Goal: Transaction & Acquisition: Purchase product/service

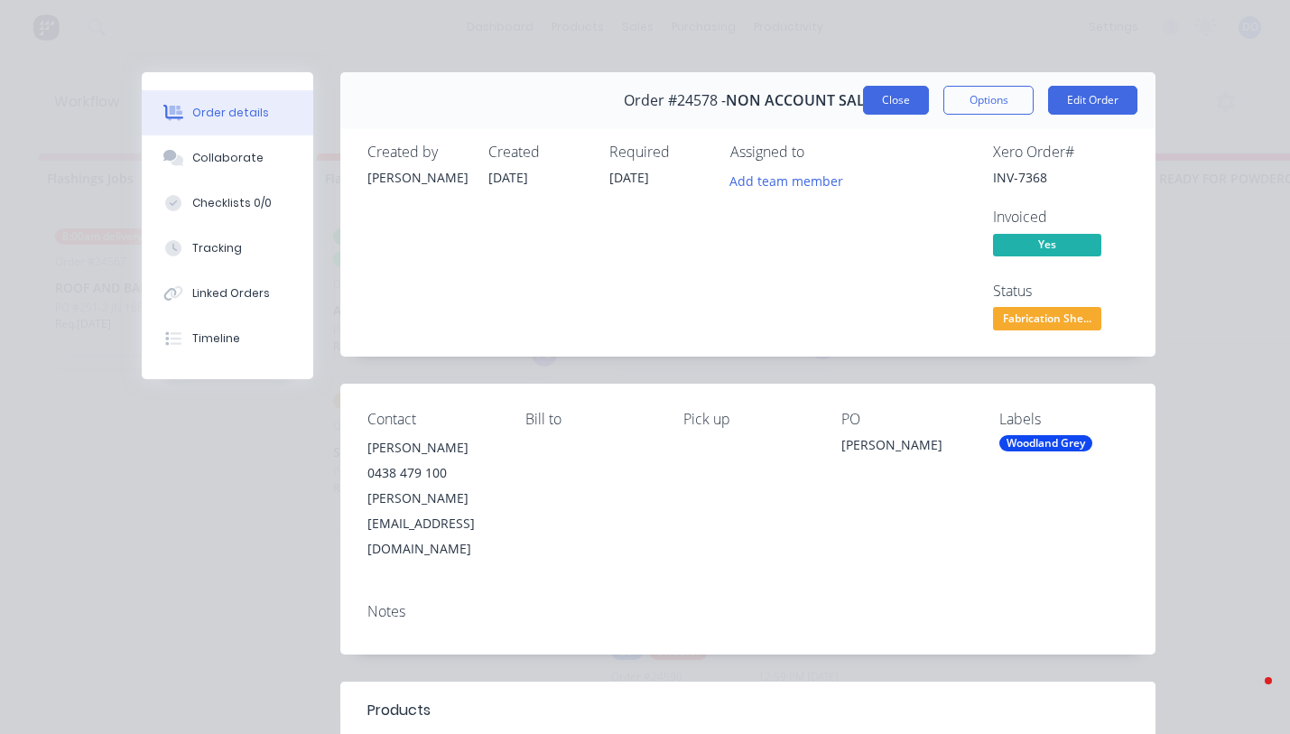
click at [726, 102] on span "Order #24578 -" at bounding box center [675, 100] width 102 height 17
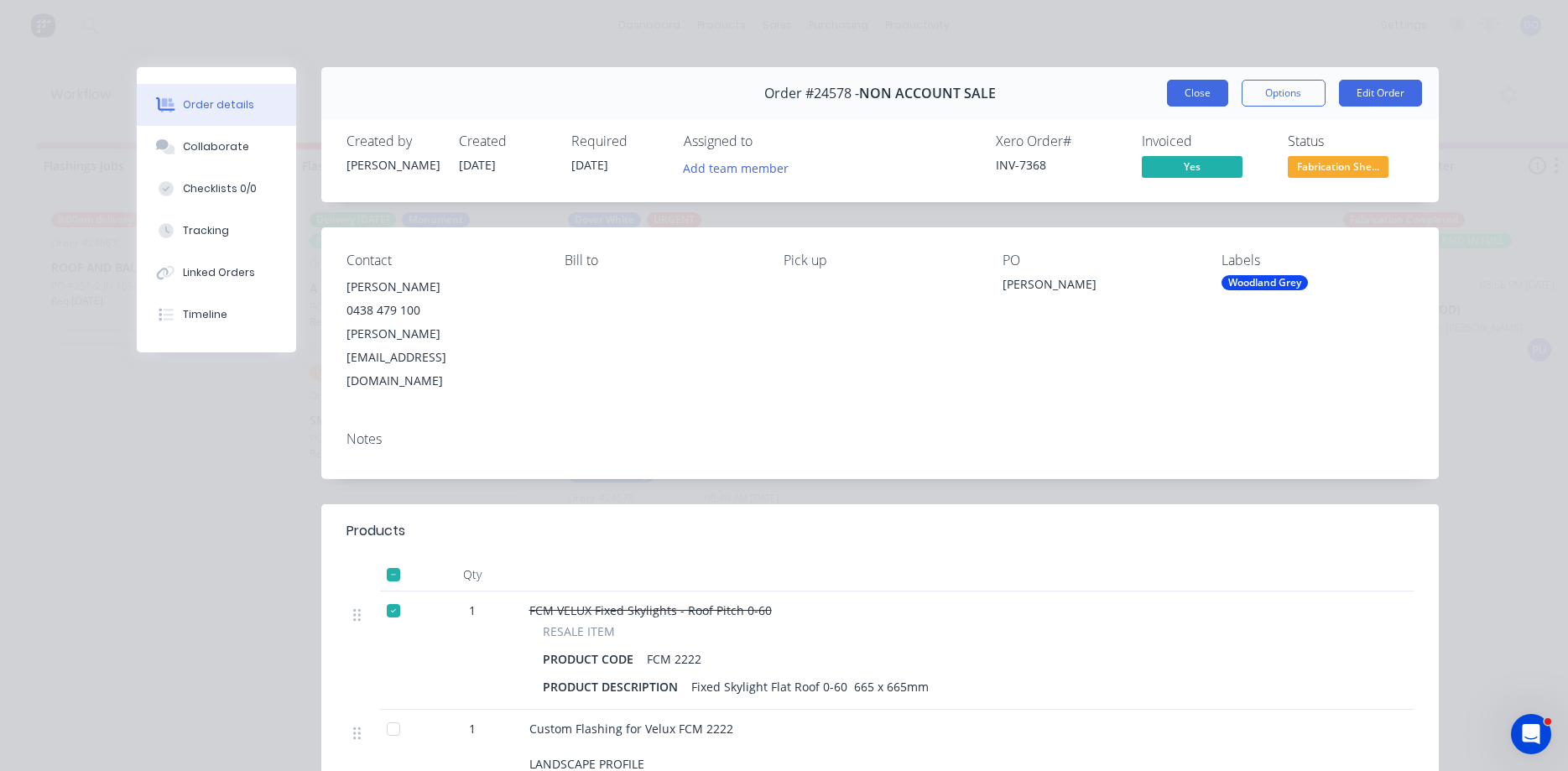
click at [1198, 93] on button "Close" at bounding box center [1197, 93] width 61 height 27
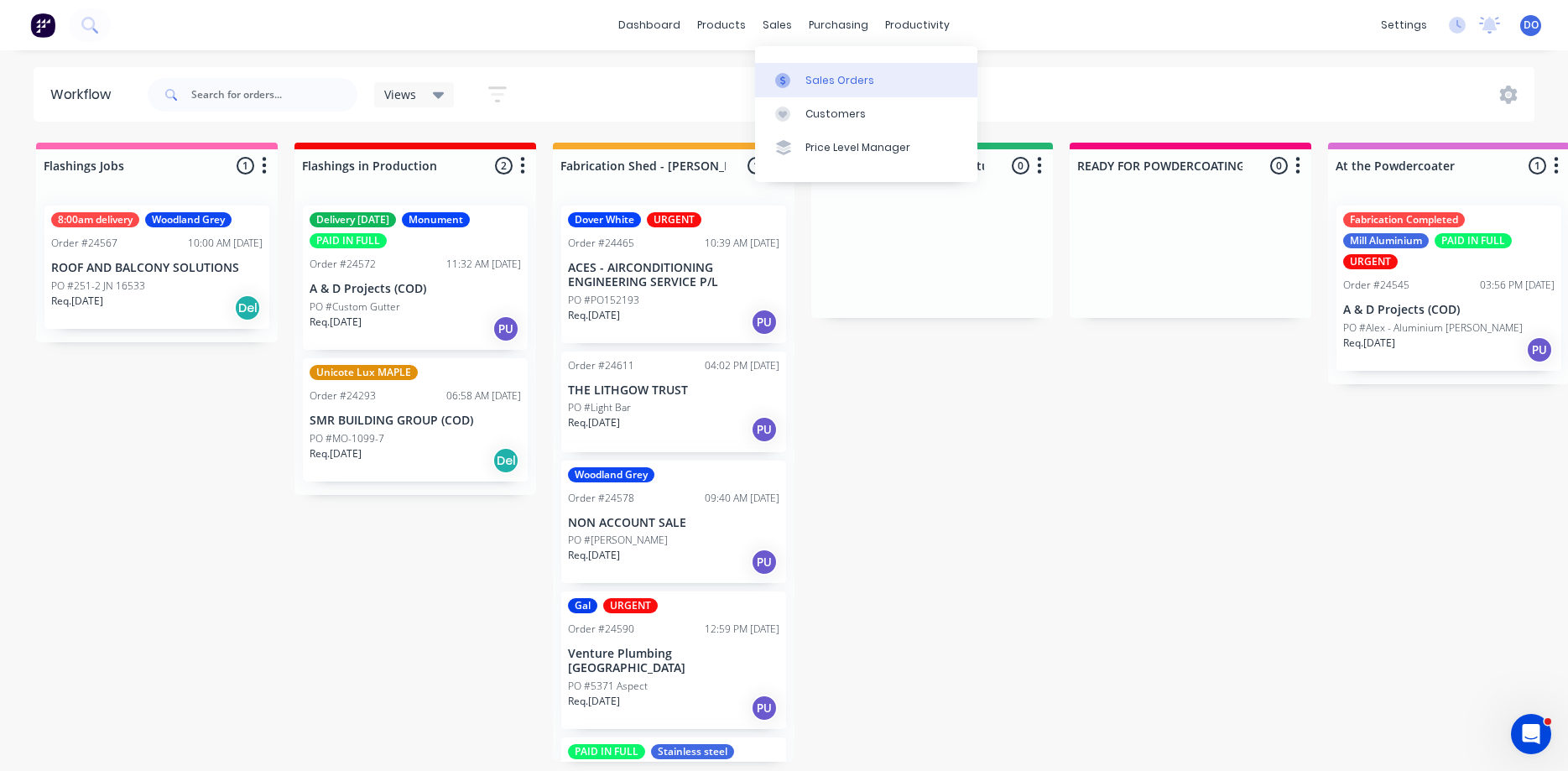
click at [815, 73] on div "Sales Orders" at bounding box center [840, 81] width 69 height 15
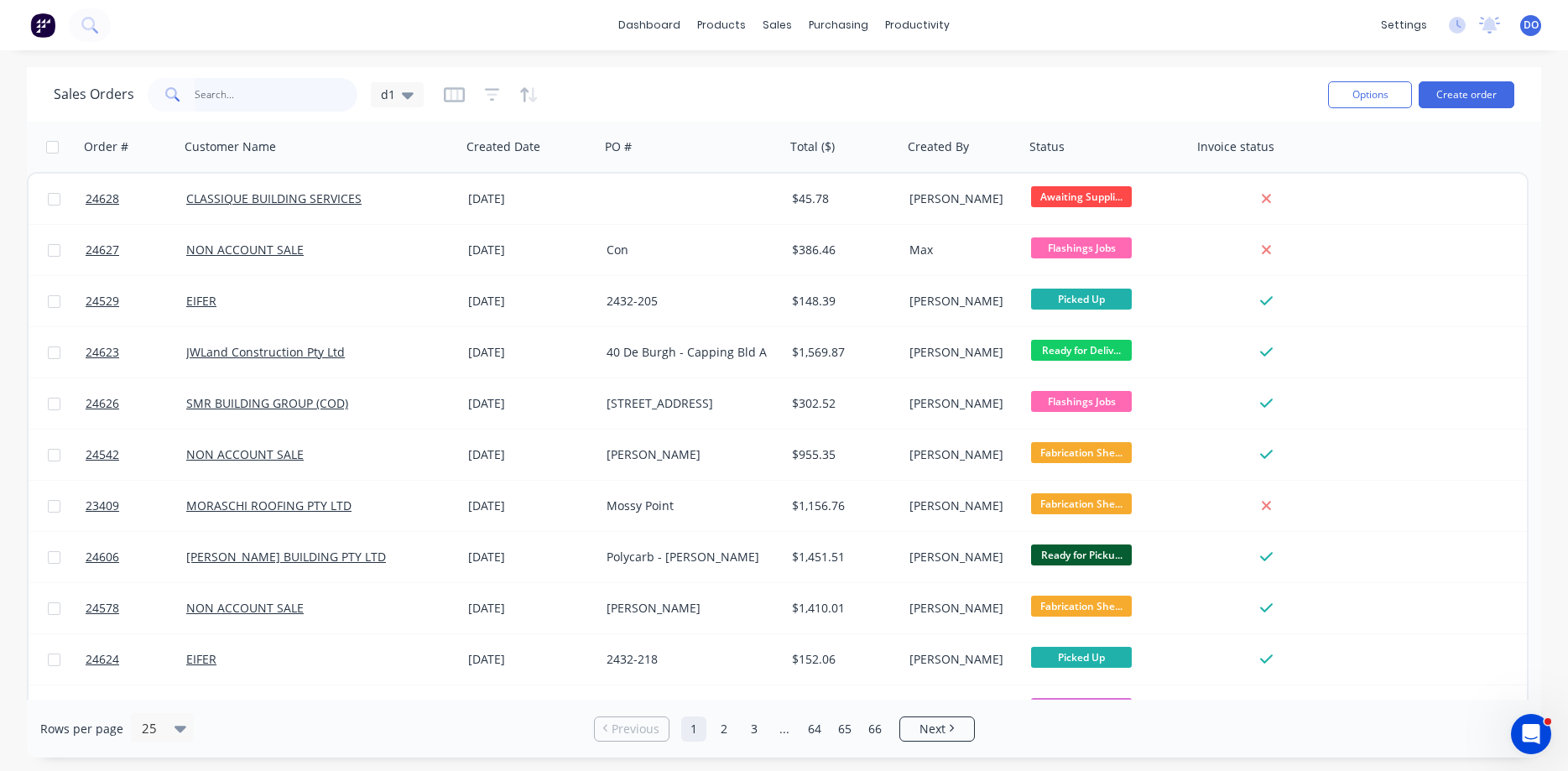
click at [246, 92] on input "text" at bounding box center [277, 95] width 163 height 33
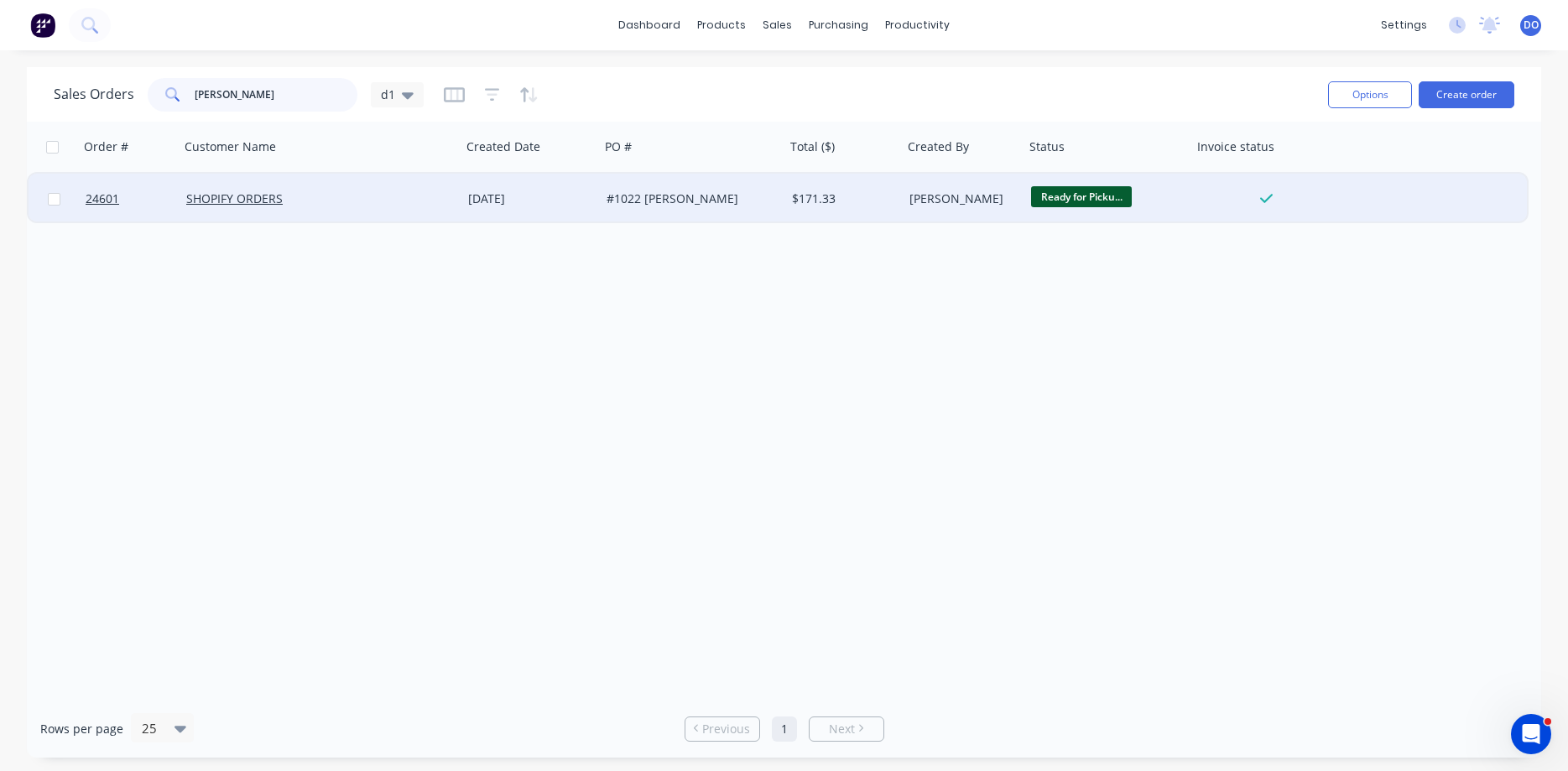
type input "chris power"
click at [531, 195] on div "[DATE]" at bounding box center [530, 199] width 125 height 17
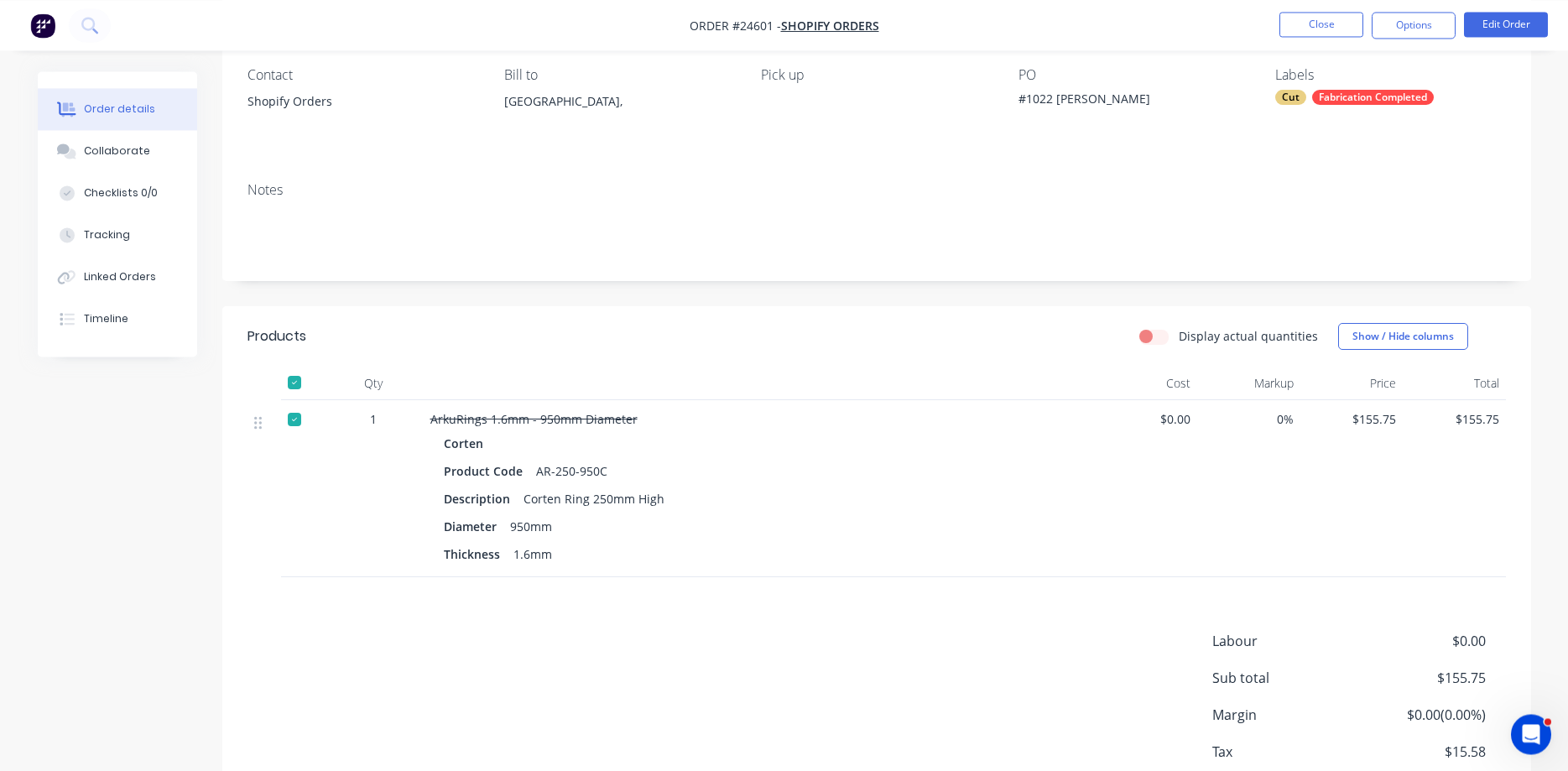
scroll to position [171, 0]
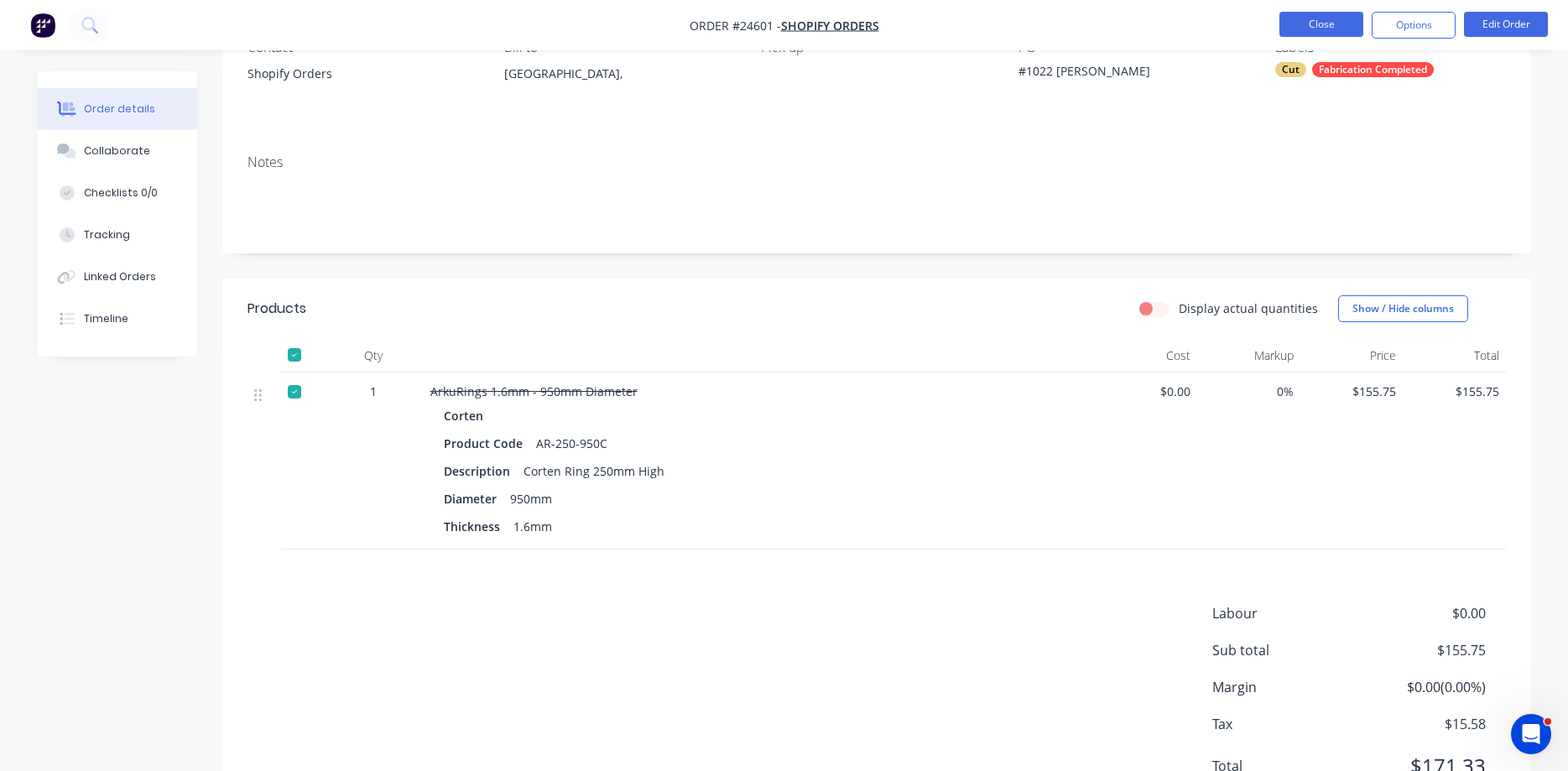
click at [1198, 30] on button "Close" at bounding box center [1321, 24] width 84 height 25
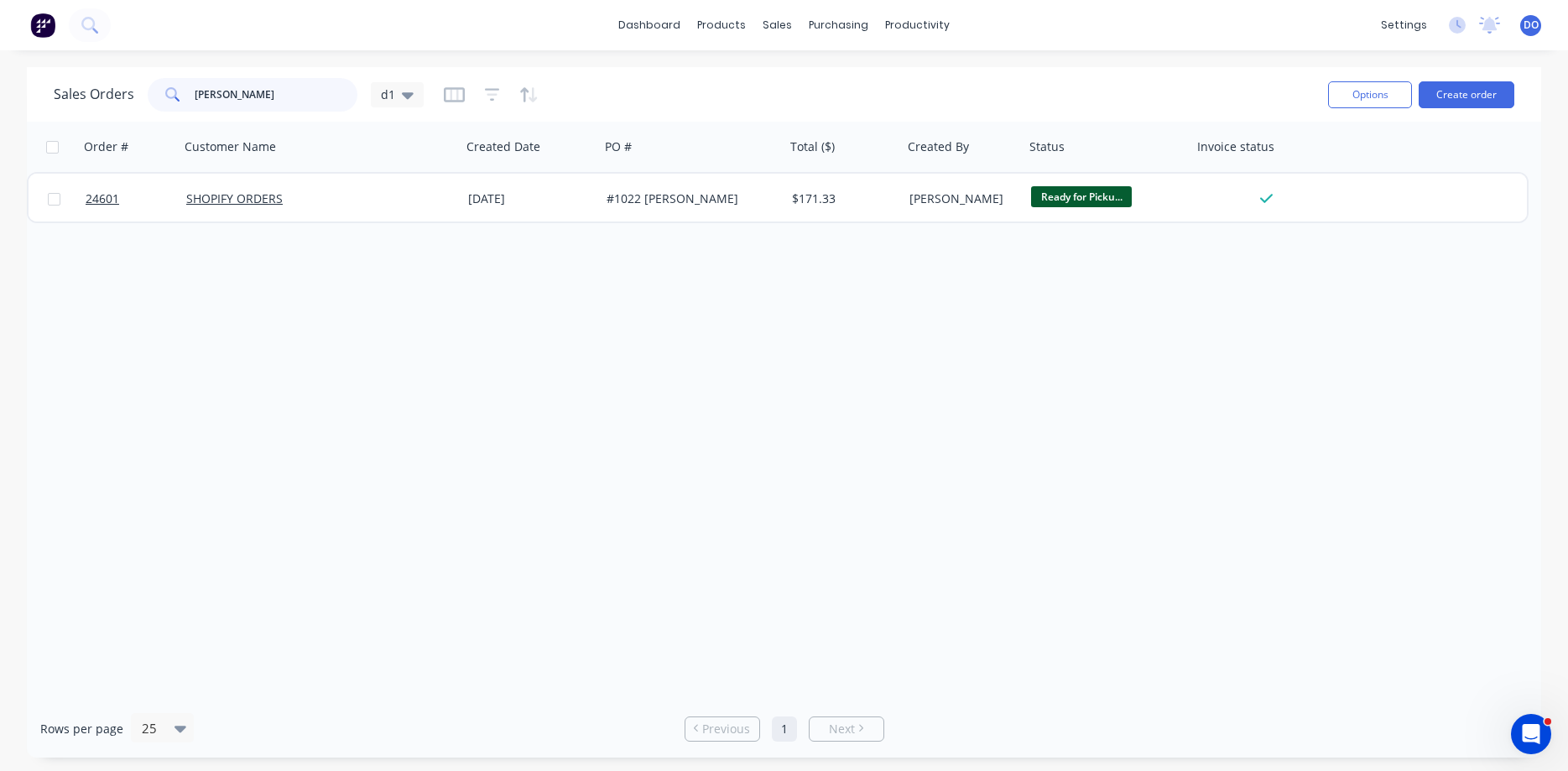
drag, startPoint x: 255, startPoint y: 94, endPoint x: 143, endPoint y: 87, distance: 112.2
click at [195, 87] on input "chris power" at bounding box center [277, 95] width 163 height 33
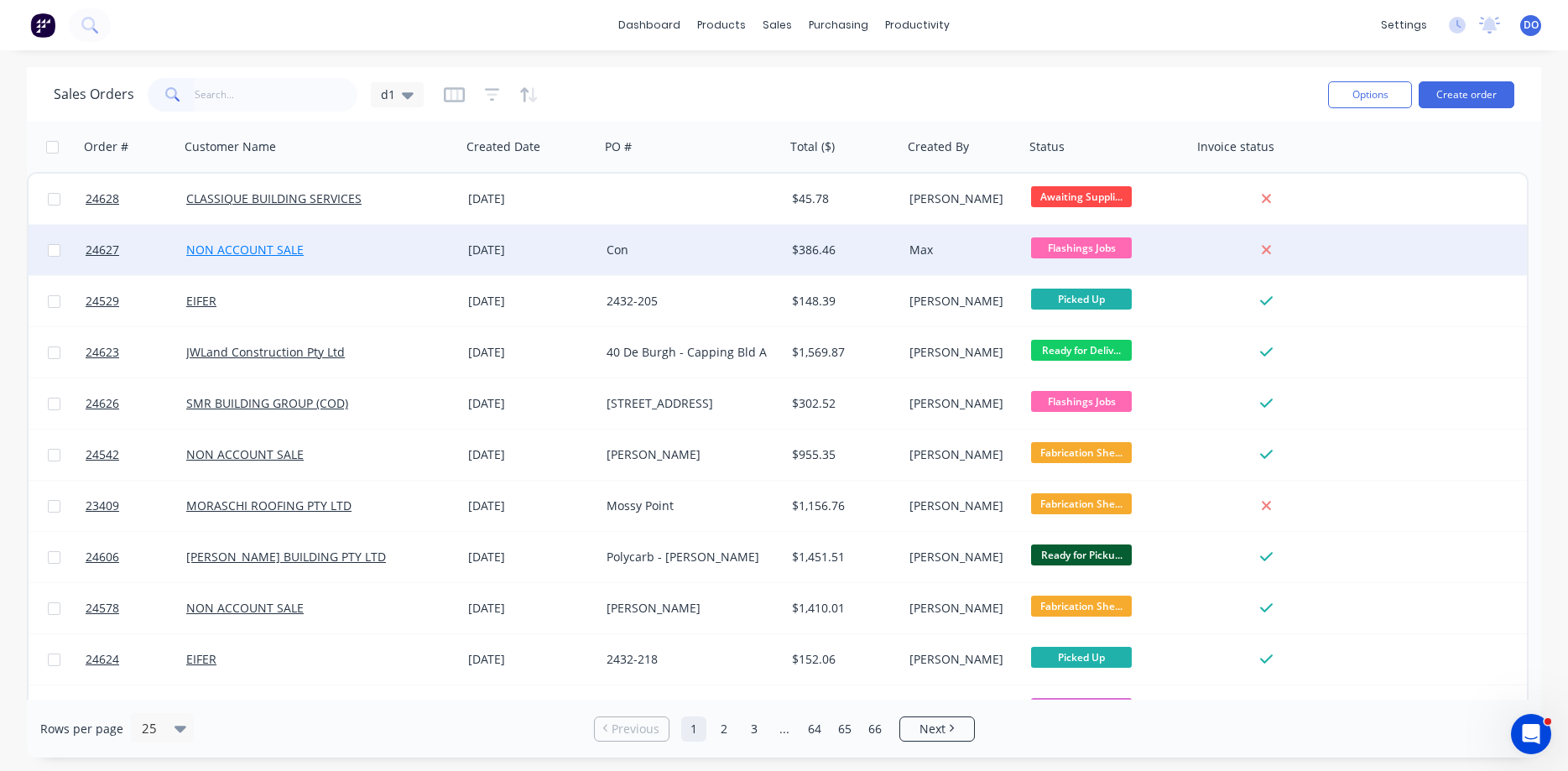
click at [271, 253] on link "NON ACCOUNT SALE" at bounding box center [244, 249] width 117 height 16
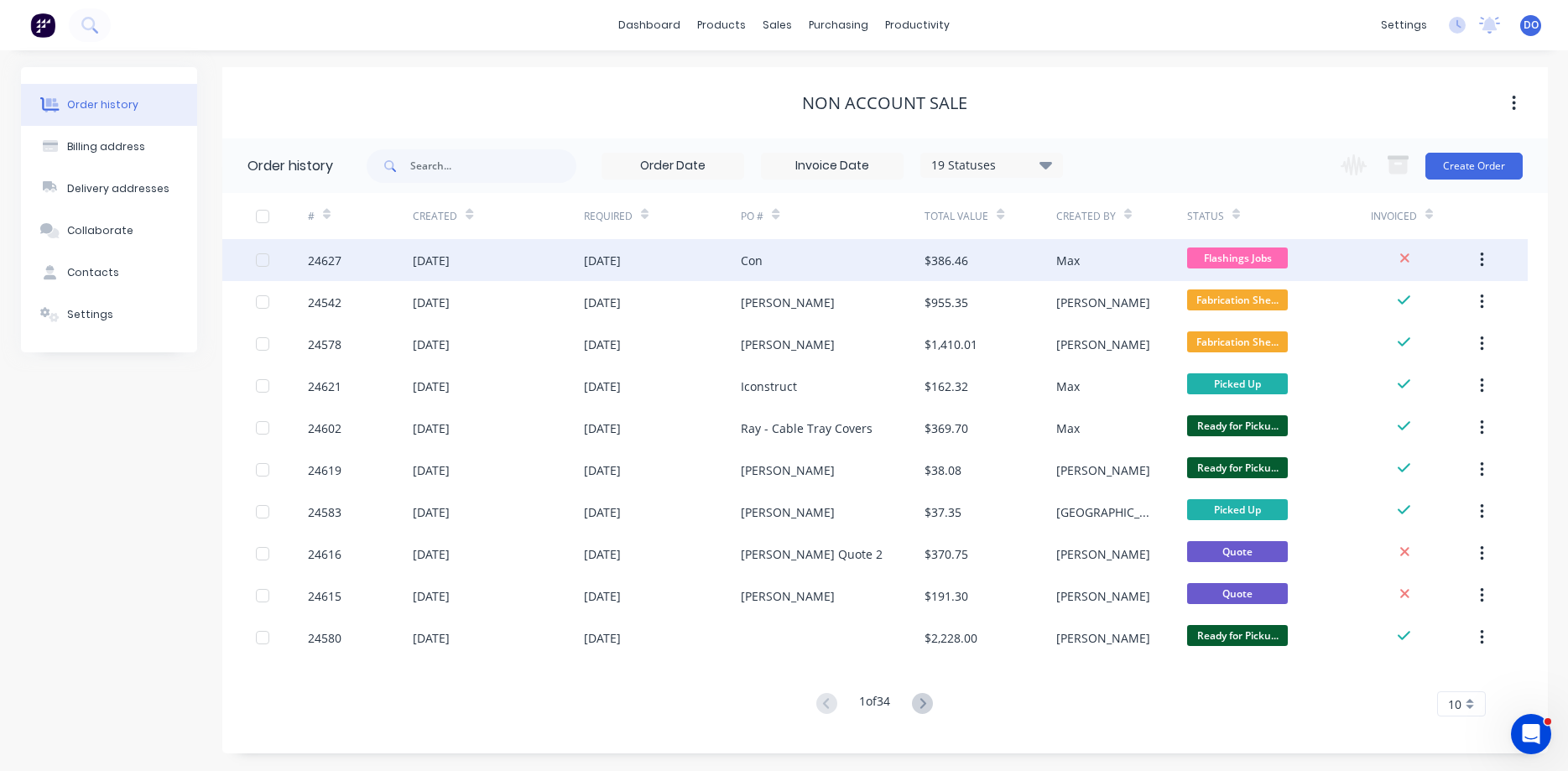
click at [817, 260] on div "Con" at bounding box center [832, 259] width 184 height 42
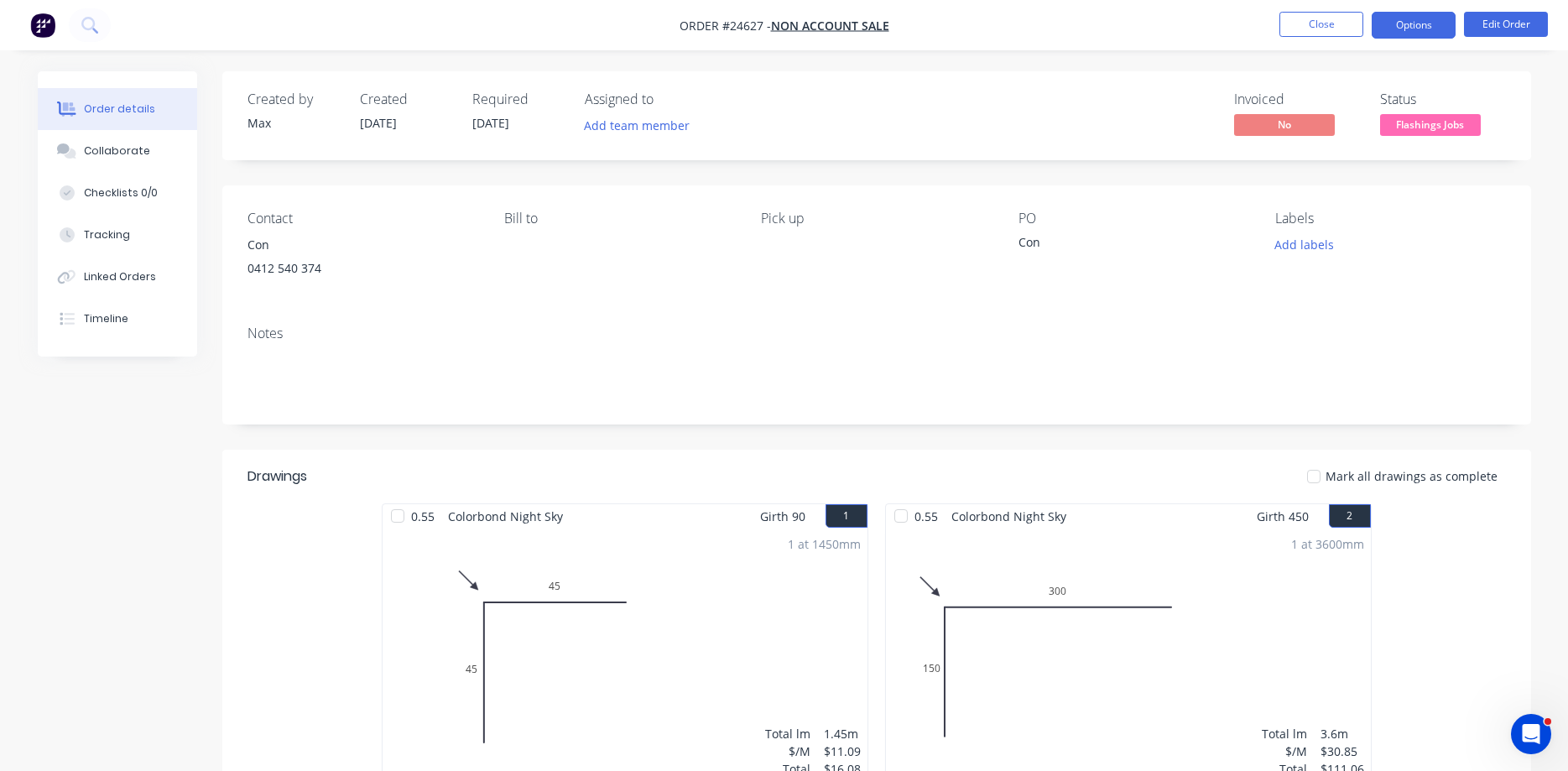
click at [1198, 23] on button "Options" at bounding box center [1413, 25] width 84 height 27
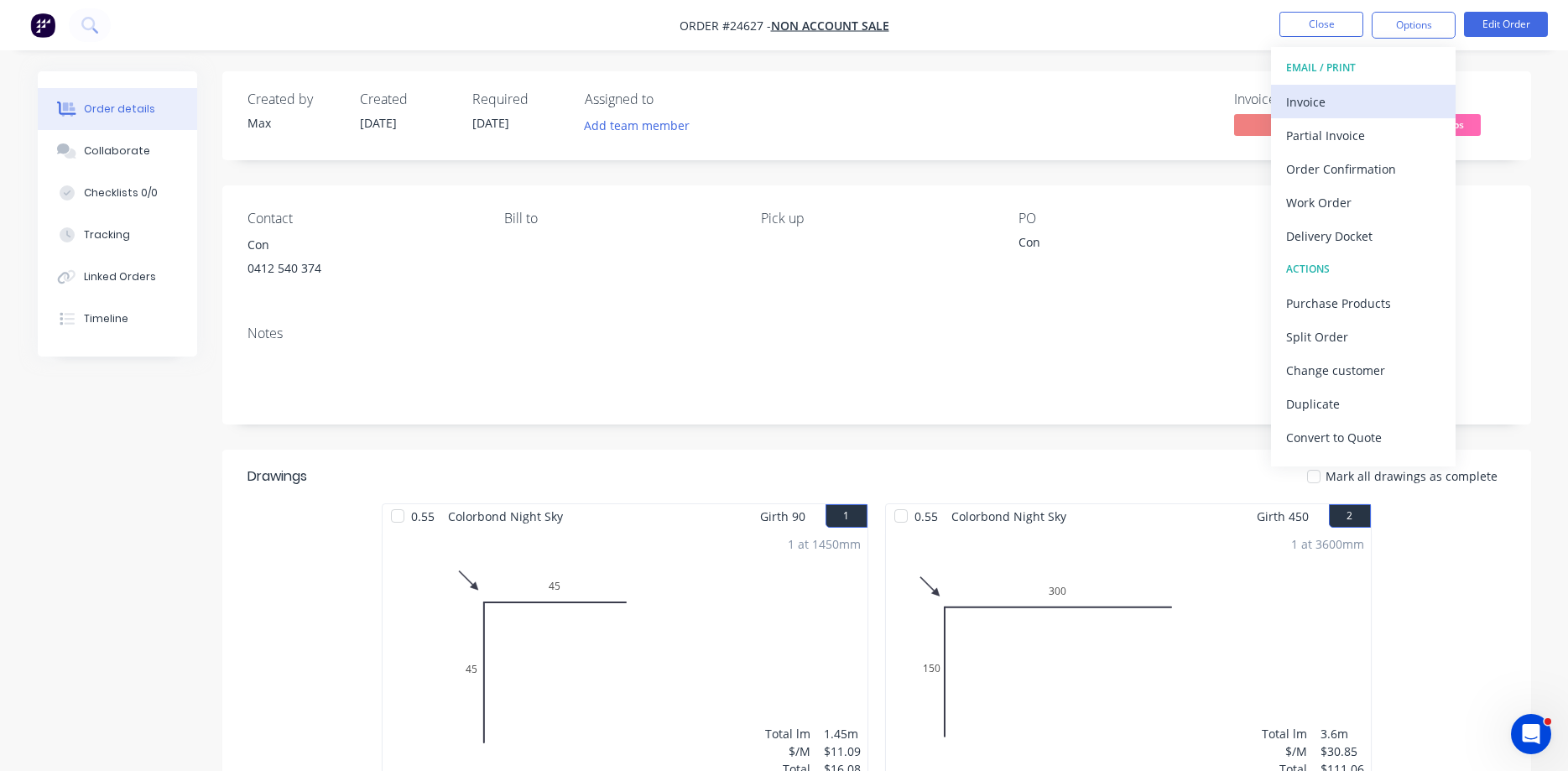
click at [1198, 101] on div "Invoice" at bounding box center [1363, 102] width 154 height 24
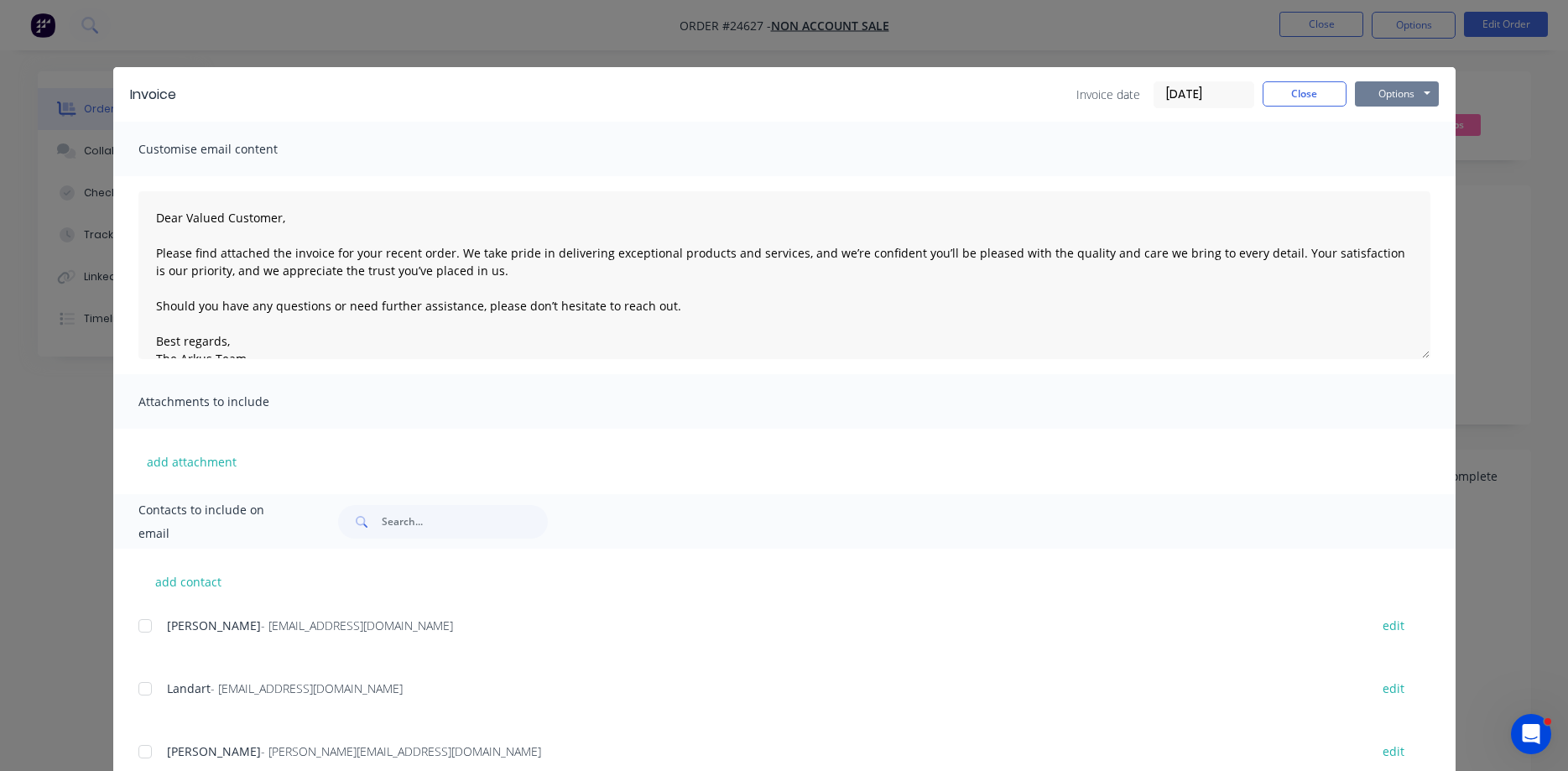
click at [1198, 95] on button "Options" at bounding box center [1396, 94] width 84 height 25
click at [1198, 150] on button "Print" at bounding box center [1408, 151] width 108 height 28
click at [1198, 91] on button "Close" at bounding box center [1304, 94] width 84 height 25
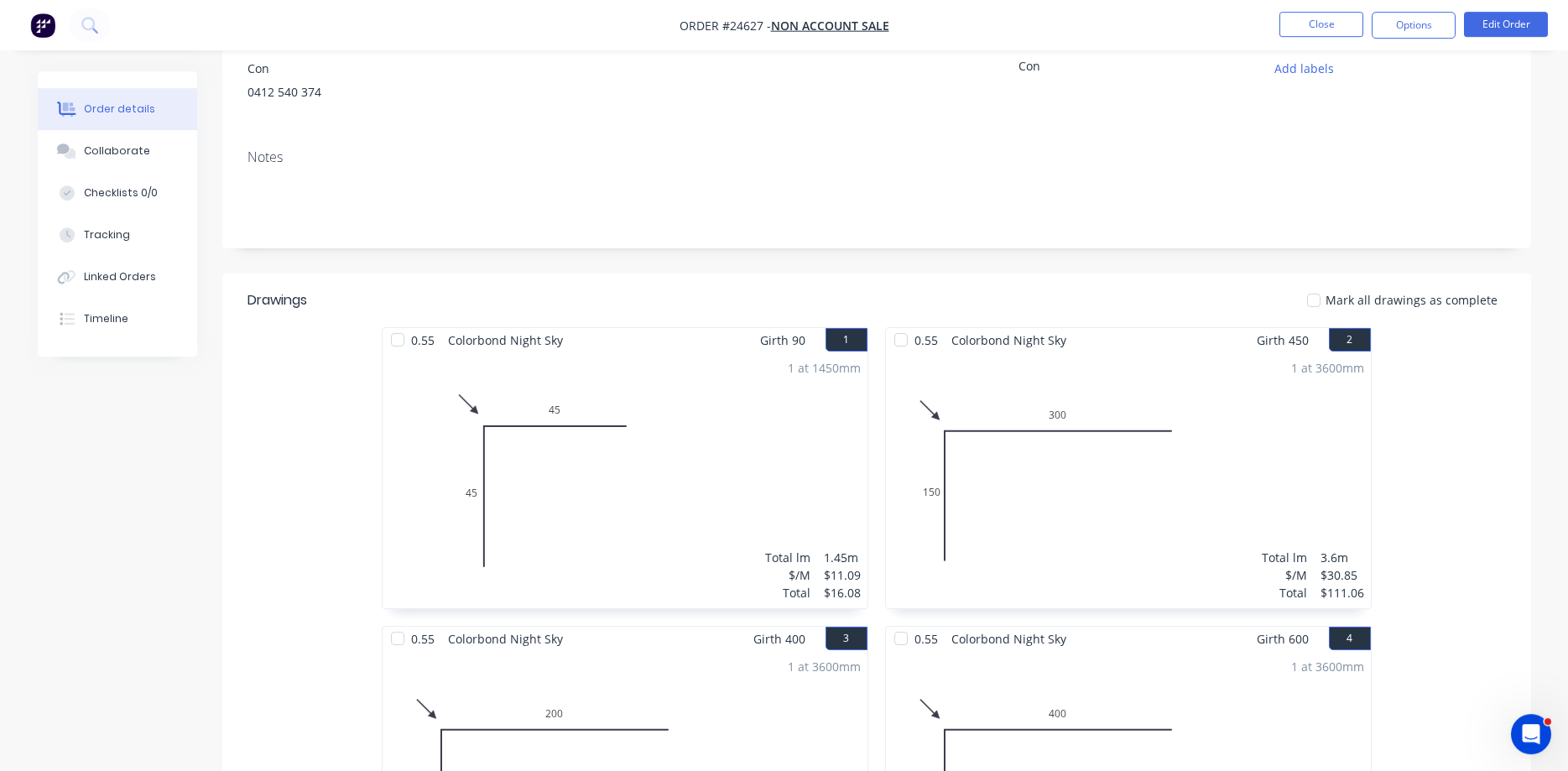
scroll to position [256, 0]
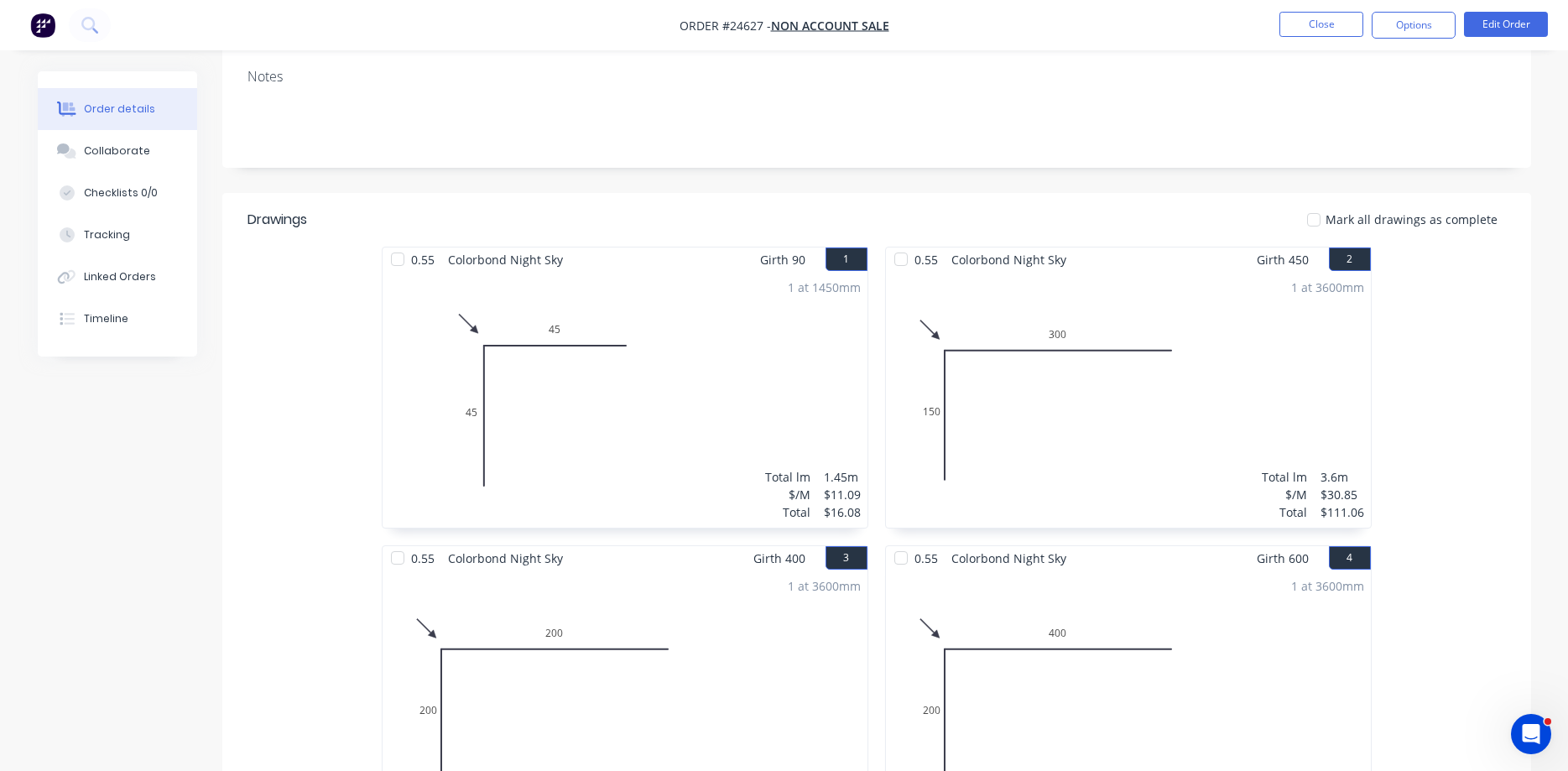
click at [774, 384] on div "1 at 1450mm Total lm $/M Total 1.45m $11.09 $16.08" at bounding box center [625, 399] width 485 height 255
click at [1198, 20] on button "Edit Order" at bounding box center [1506, 24] width 84 height 25
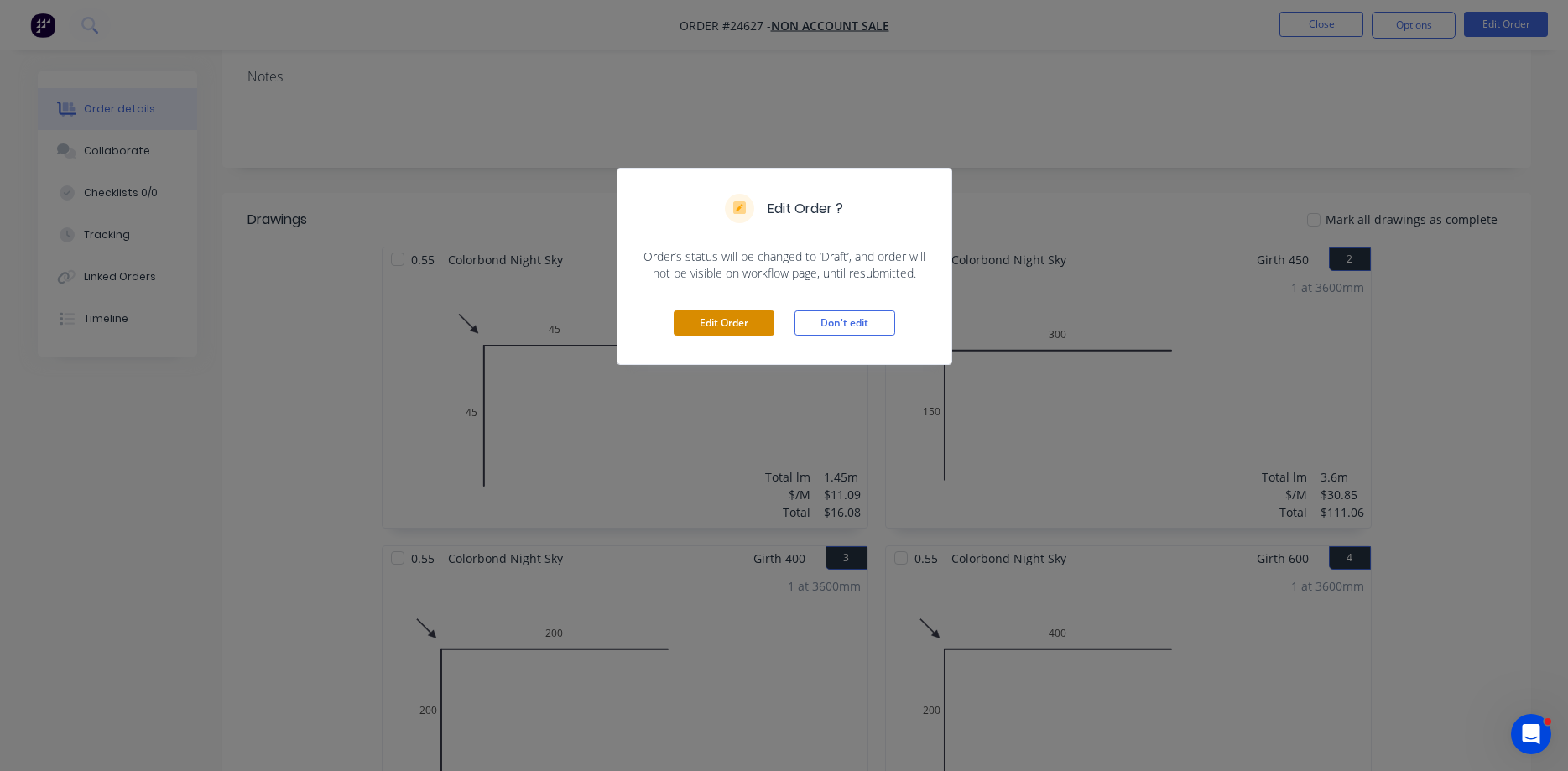
click at [738, 324] on button "Edit Order" at bounding box center [724, 322] width 100 height 25
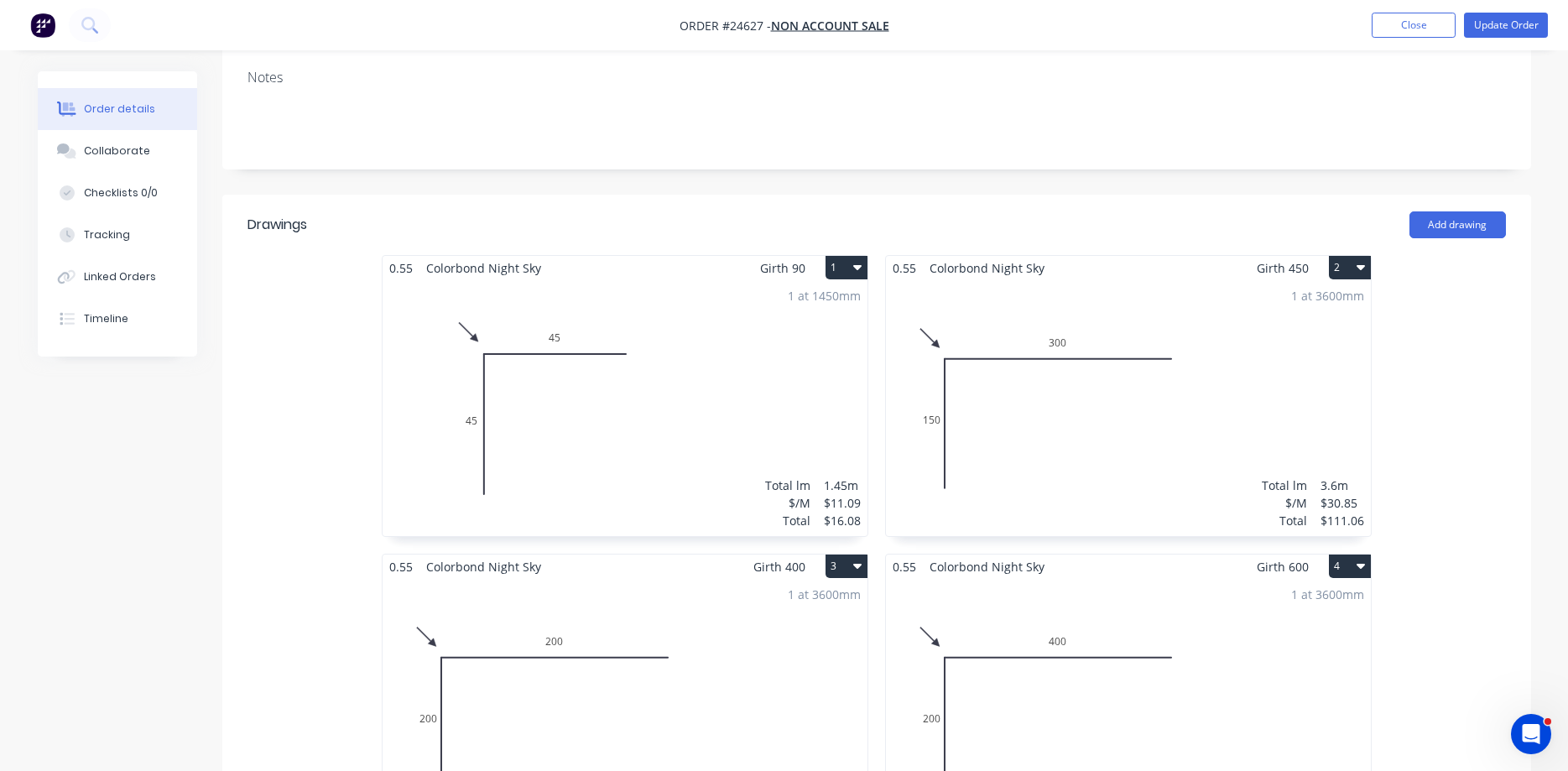
click at [730, 354] on div "1 at 1450mm Total lm $/M Total 1.45m $11.09 $16.08" at bounding box center [625, 408] width 485 height 255
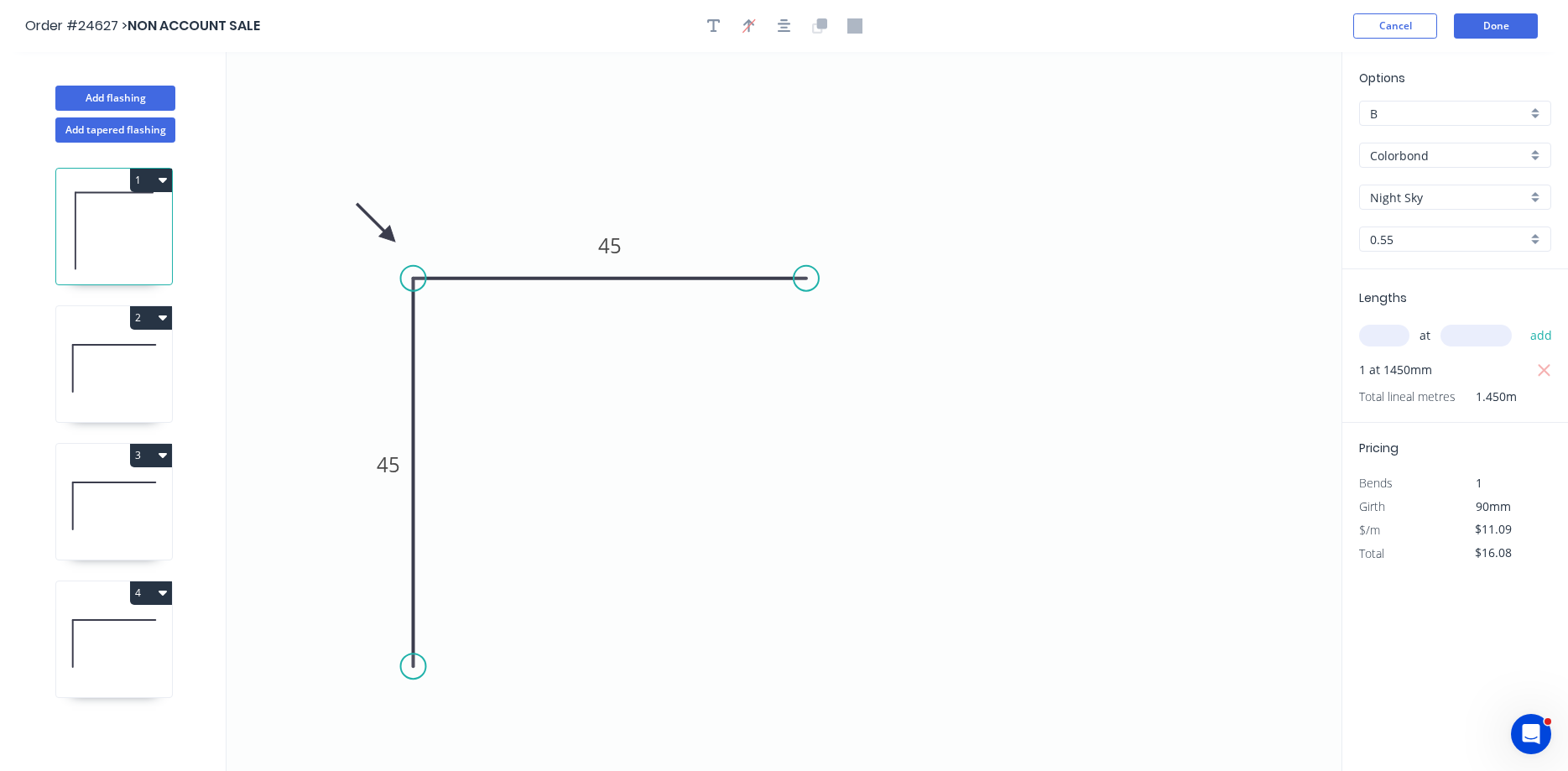
click at [1198, 114] on div "B" at bounding box center [1455, 112] width 192 height 25
click at [1198, 229] on div "D" at bounding box center [1455, 234] width 190 height 30
type input "D"
type input "$7.18"
type input "$10.41"
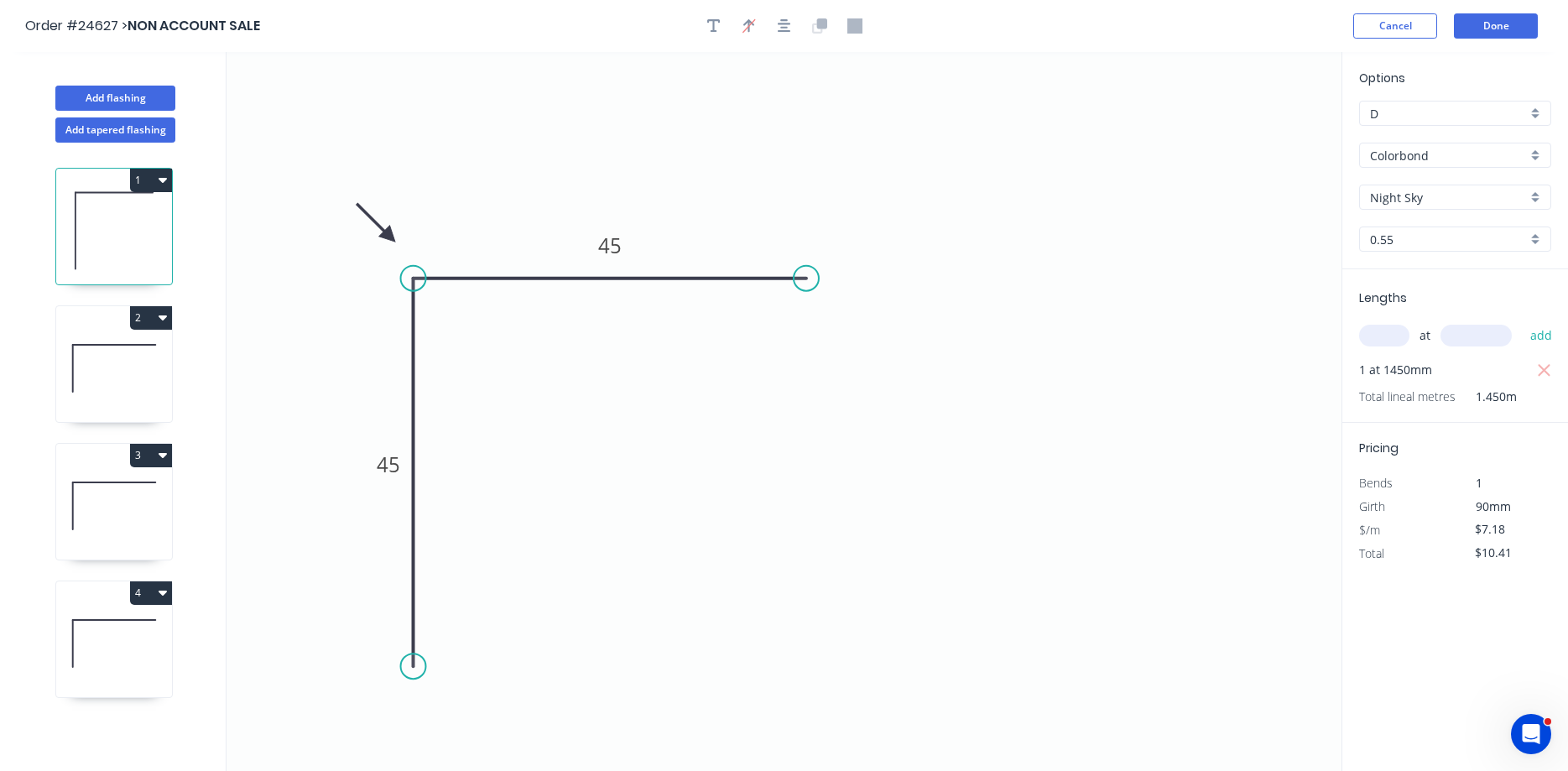
click at [111, 341] on icon at bounding box center [114, 369] width 116 height 108
type input "$30.85"
type input "$111.06"
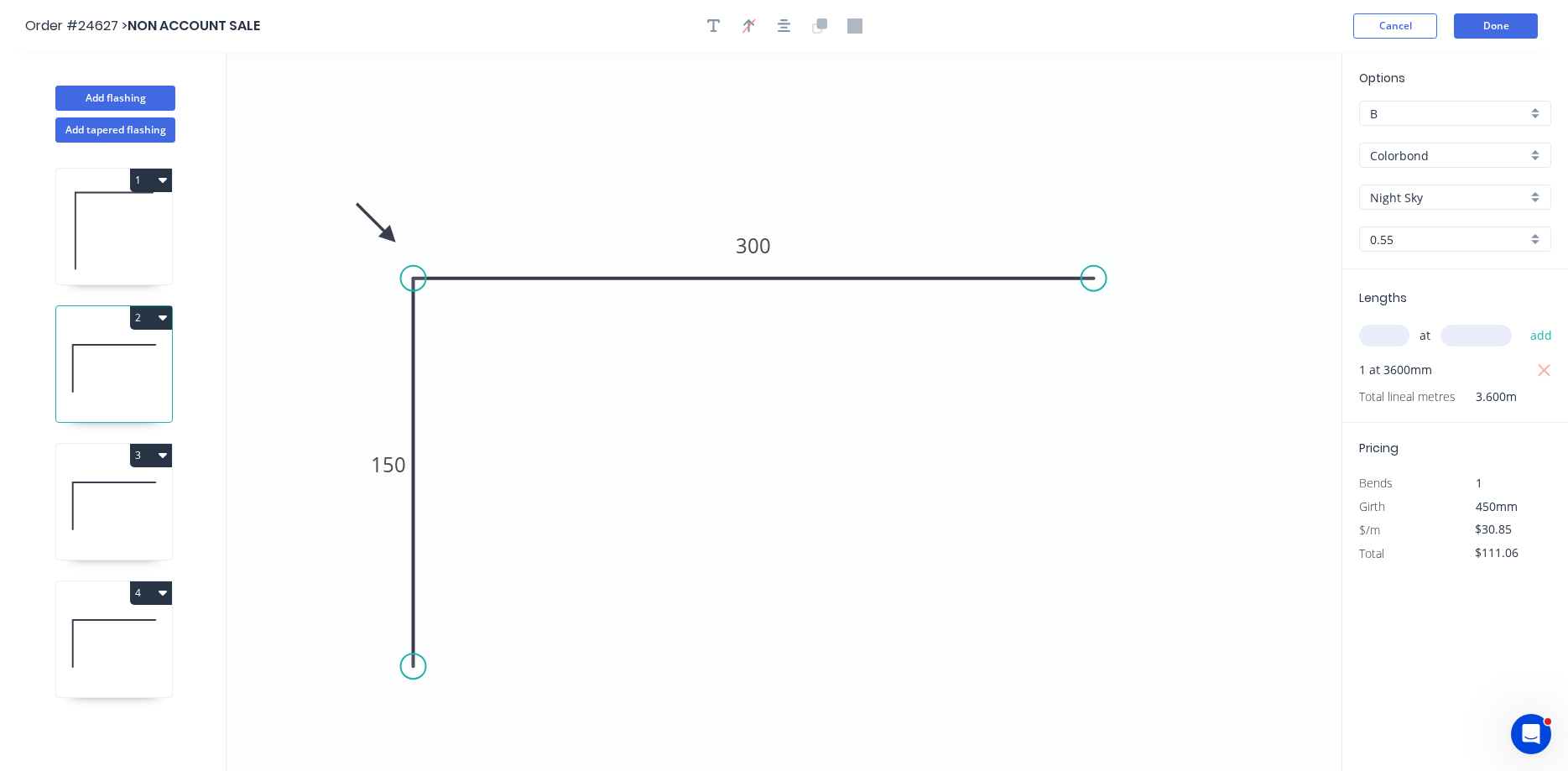
click at [1198, 112] on div "B" at bounding box center [1455, 112] width 192 height 25
click at [1198, 229] on div "D" at bounding box center [1455, 234] width 190 height 30
type input "D"
type input "$19.96"
type input "$71.86"
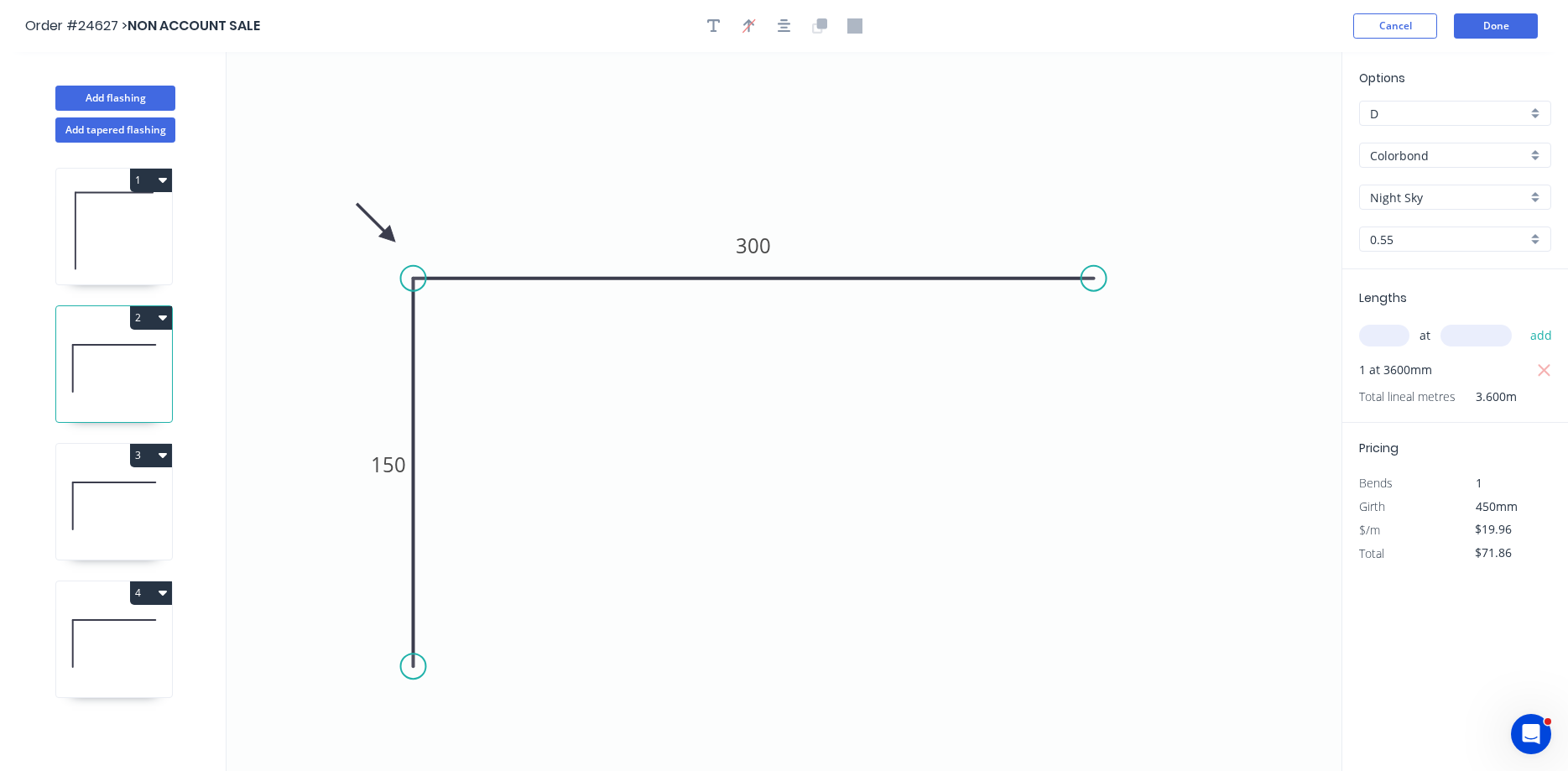
click at [98, 489] on icon at bounding box center [114, 506] width 116 height 108
type input "$25.96"
type input "$93.46"
click at [1198, 108] on div "B" at bounding box center [1455, 112] width 192 height 25
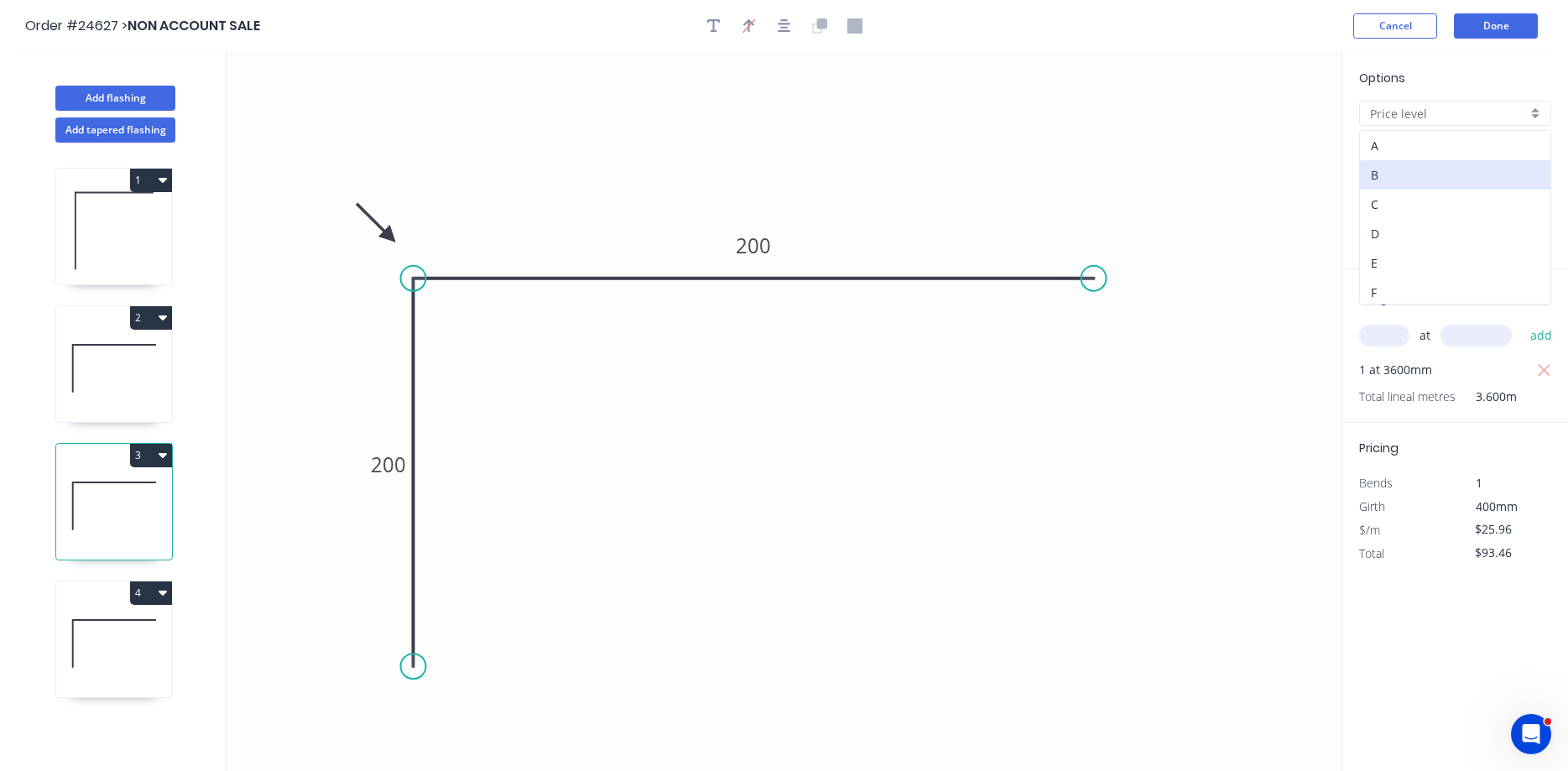
click at [1198, 228] on div "D" at bounding box center [1455, 234] width 190 height 30
type input "D"
type input "$16.80"
type input "$60.48"
click at [107, 614] on icon at bounding box center [114, 644] width 116 height 108
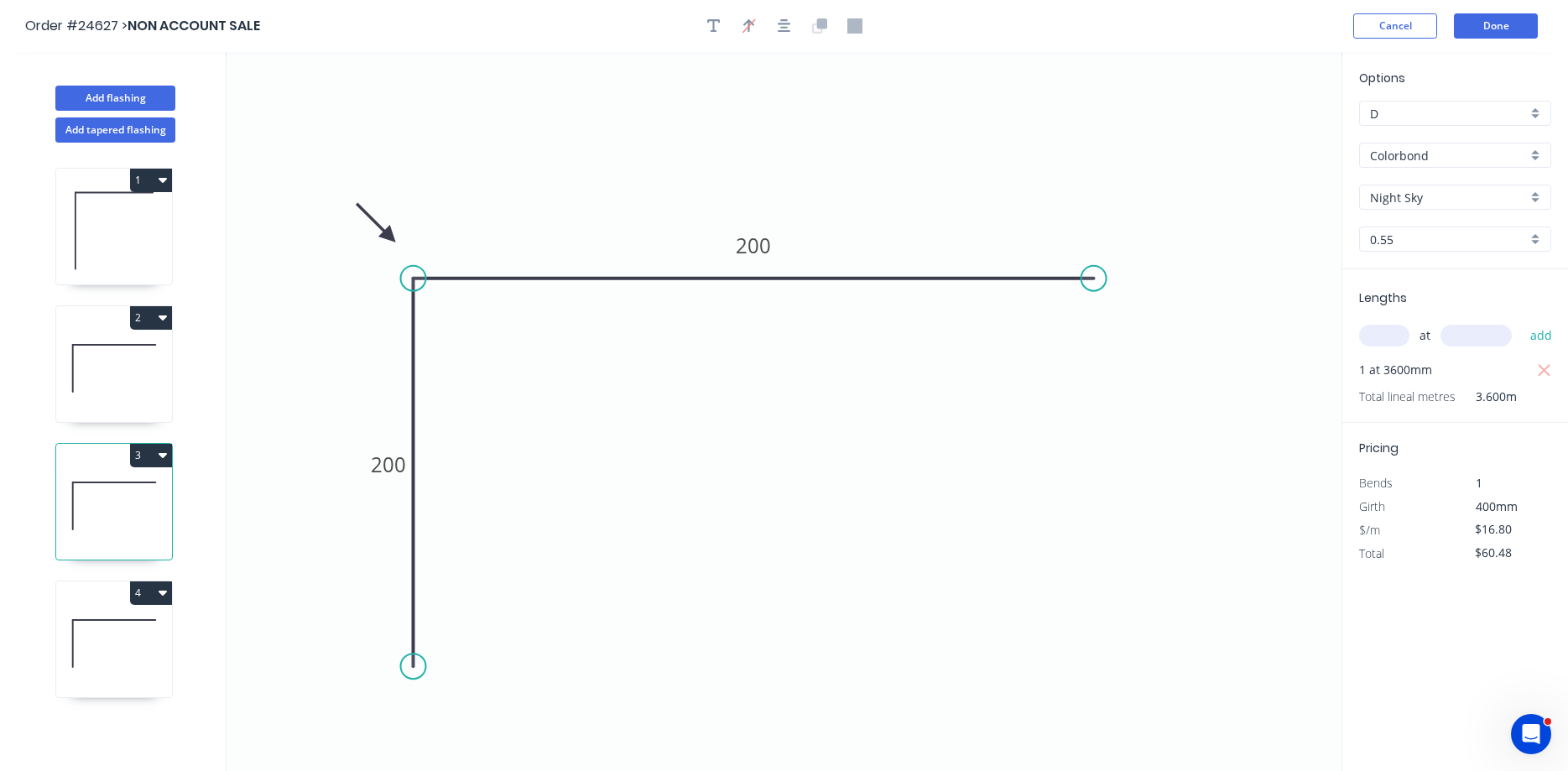
type input "$36.31"
type input "$130.72"
click at [1198, 118] on div "B" at bounding box center [1455, 112] width 192 height 25
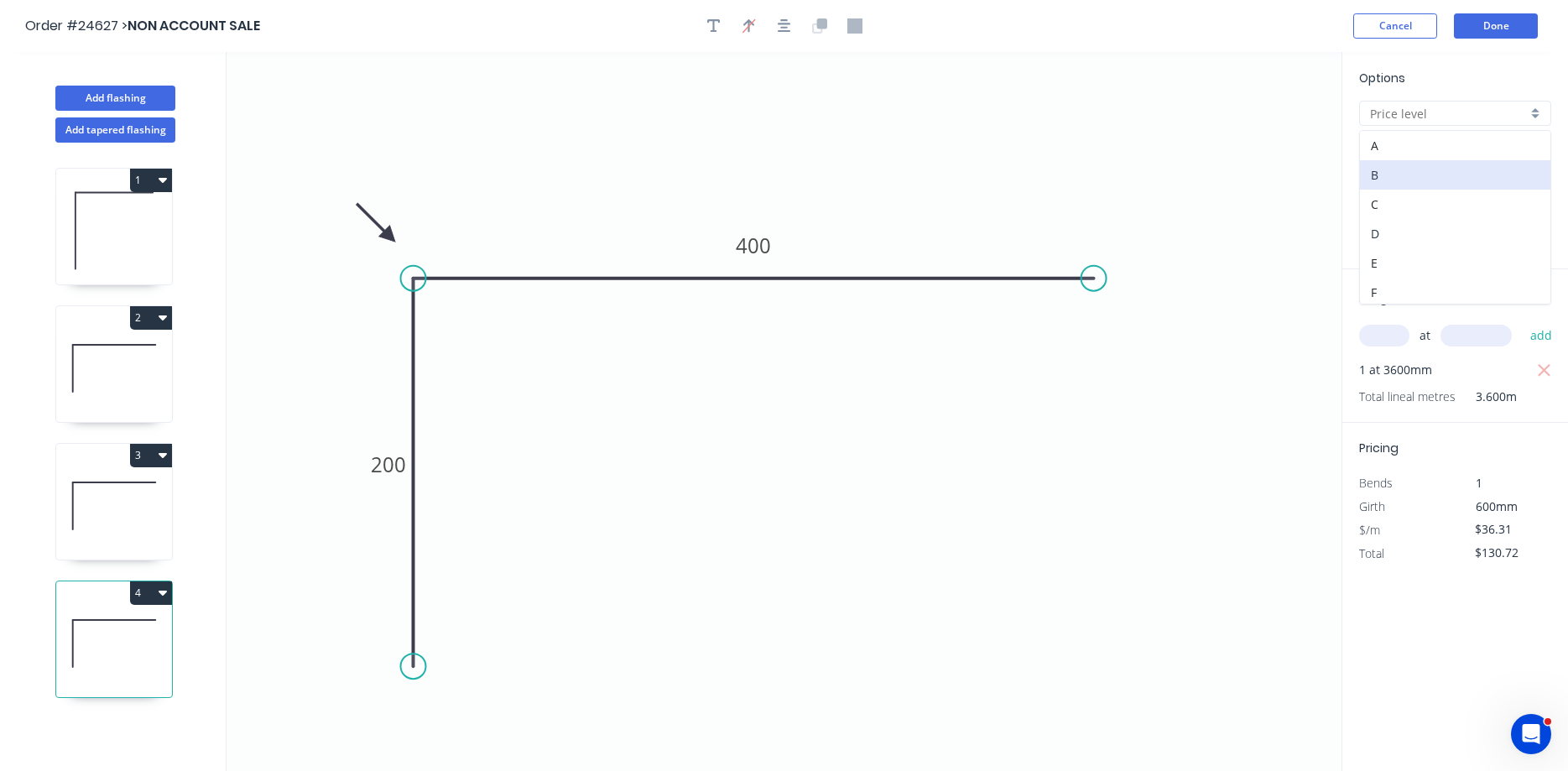
click at [1198, 236] on div "D" at bounding box center [1455, 234] width 190 height 30
type input "D"
type input "$23.50"
type input "$84.60"
click at [1198, 29] on button "Done" at bounding box center [1496, 25] width 84 height 25
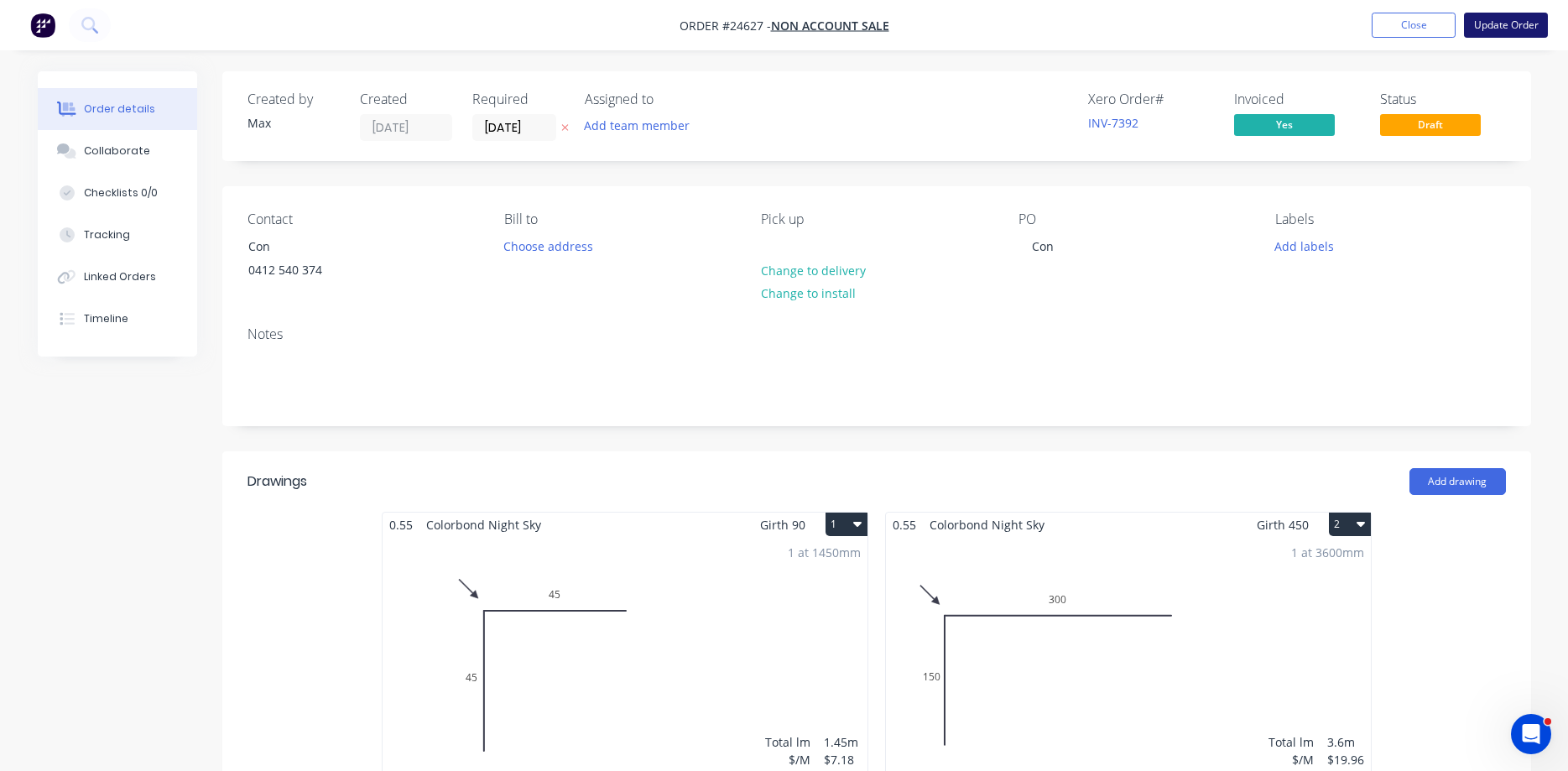
click at [1198, 33] on button "Update Order" at bounding box center [1506, 25] width 84 height 25
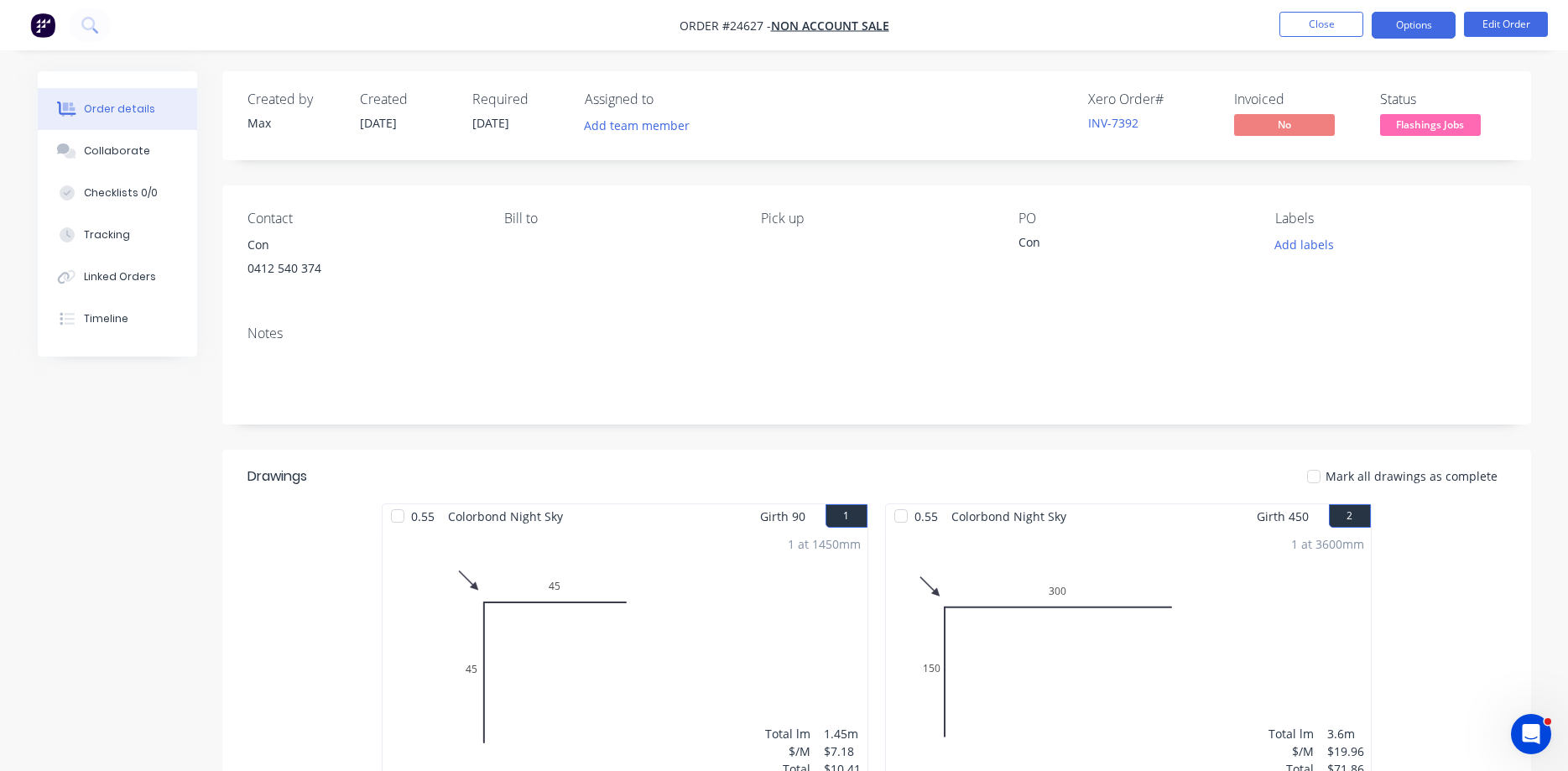
click at [1198, 31] on button "Options" at bounding box center [1413, 25] width 84 height 27
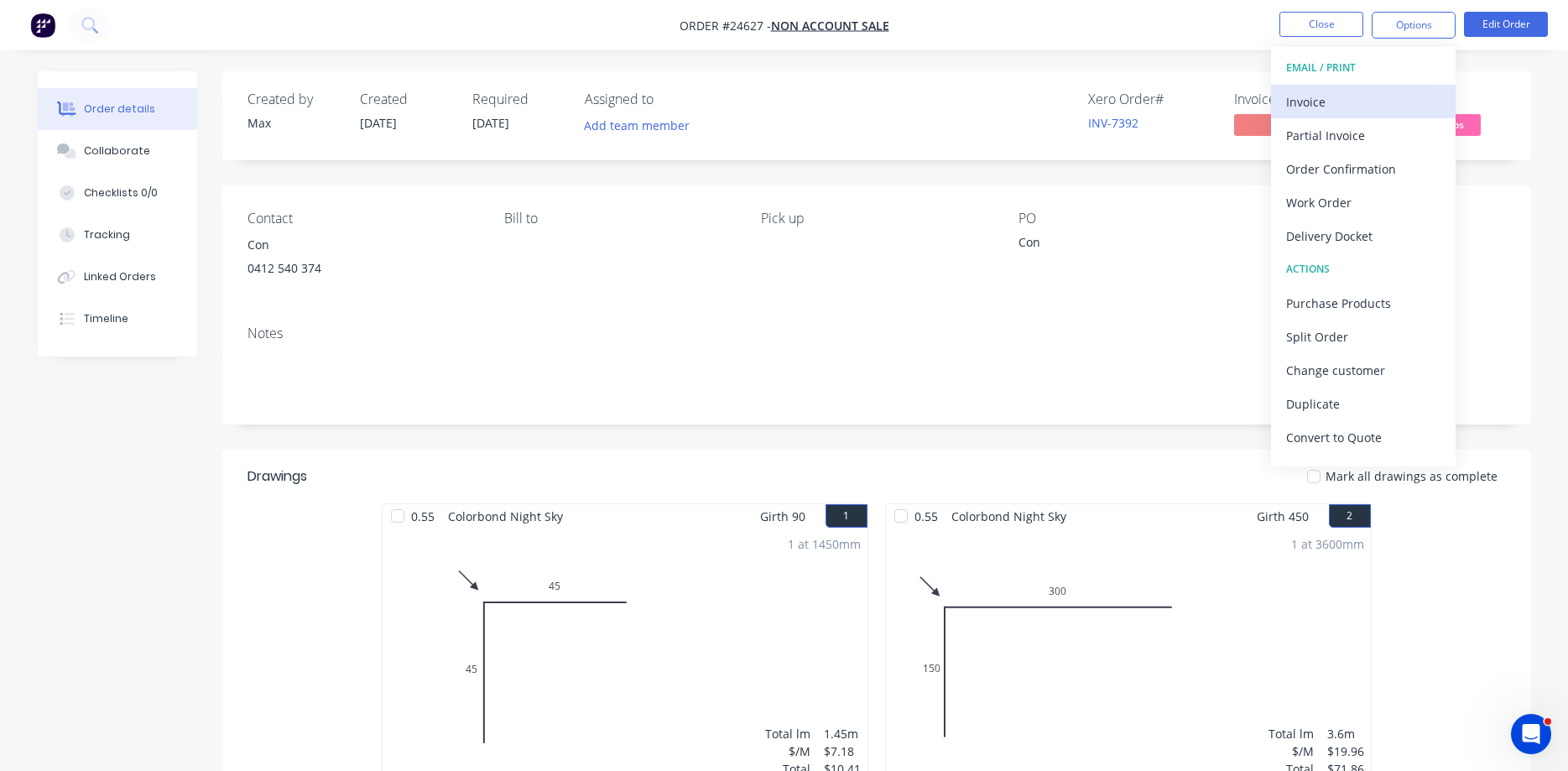
click at [1198, 101] on div "Invoice" at bounding box center [1363, 102] width 154 height 24
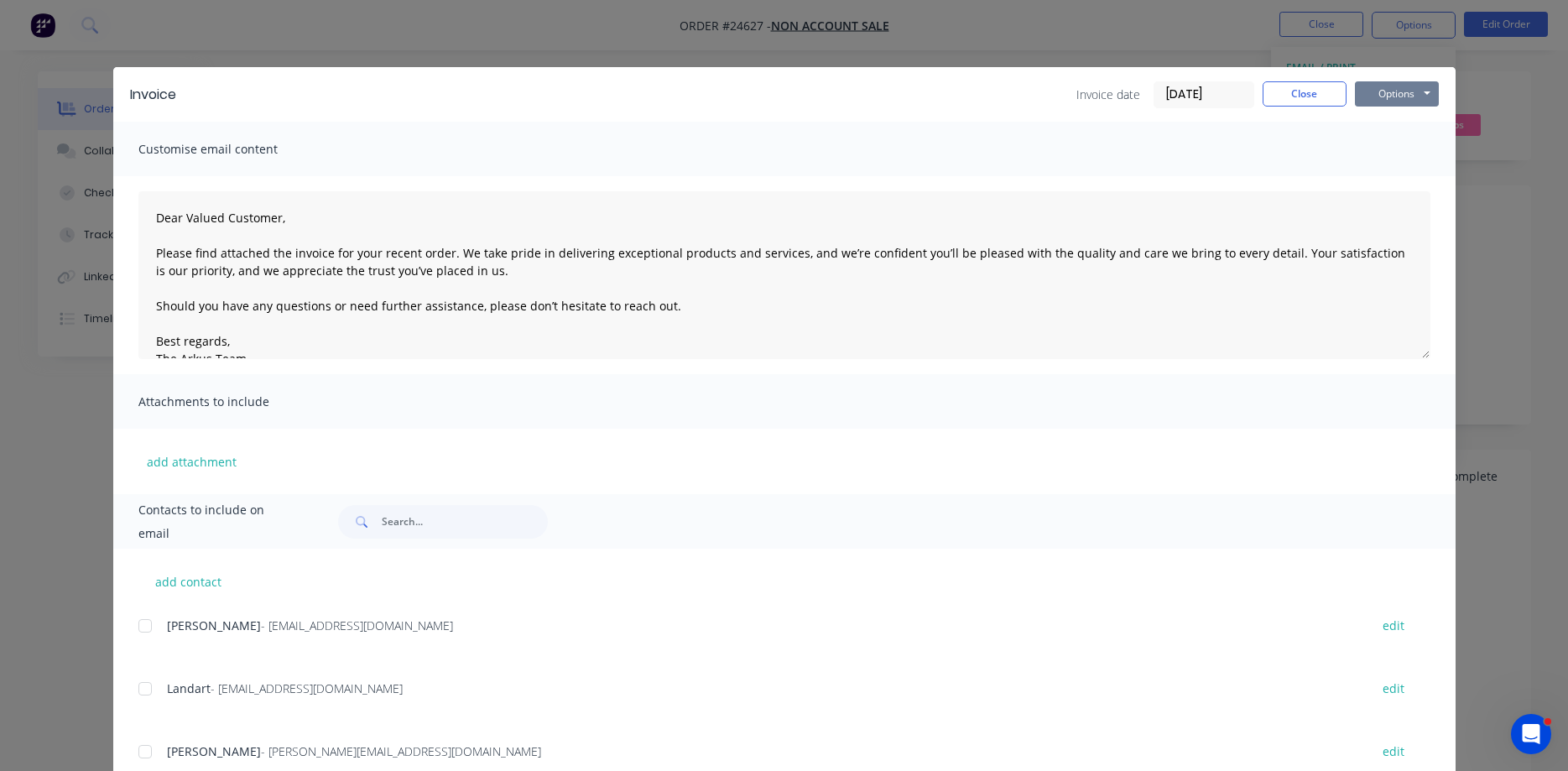
click at [1198, 96] on button "Options" at bounding box center [1396, 94] width 84 height 25
click at [1198, 143] on button "Print" at bounding box center [1408, 151] width 108 height 28
click at [1198, 98] on button "Close" at bounding box center [1304, 94] width 84 height 25
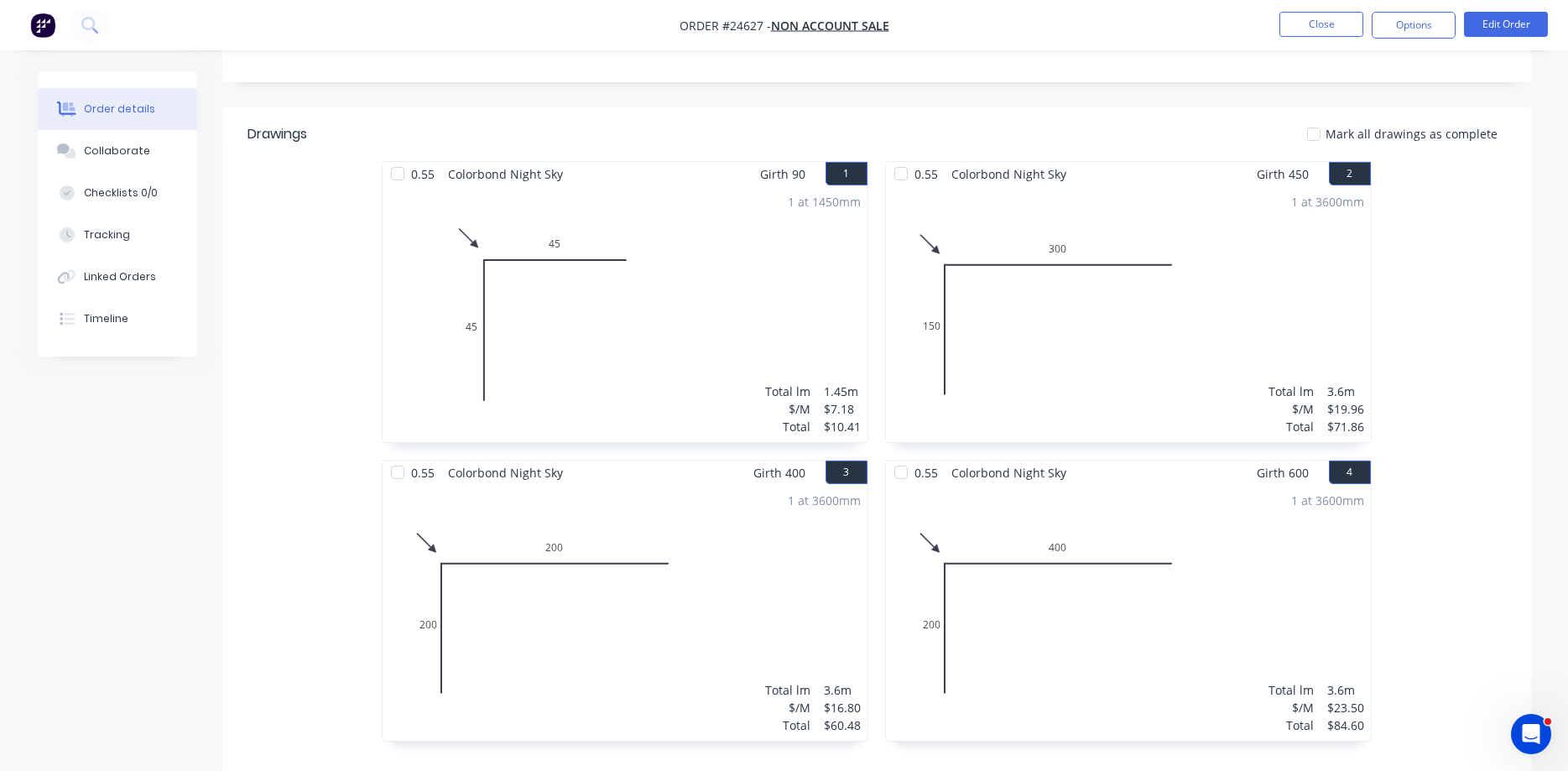
scroll to position [628, 0]
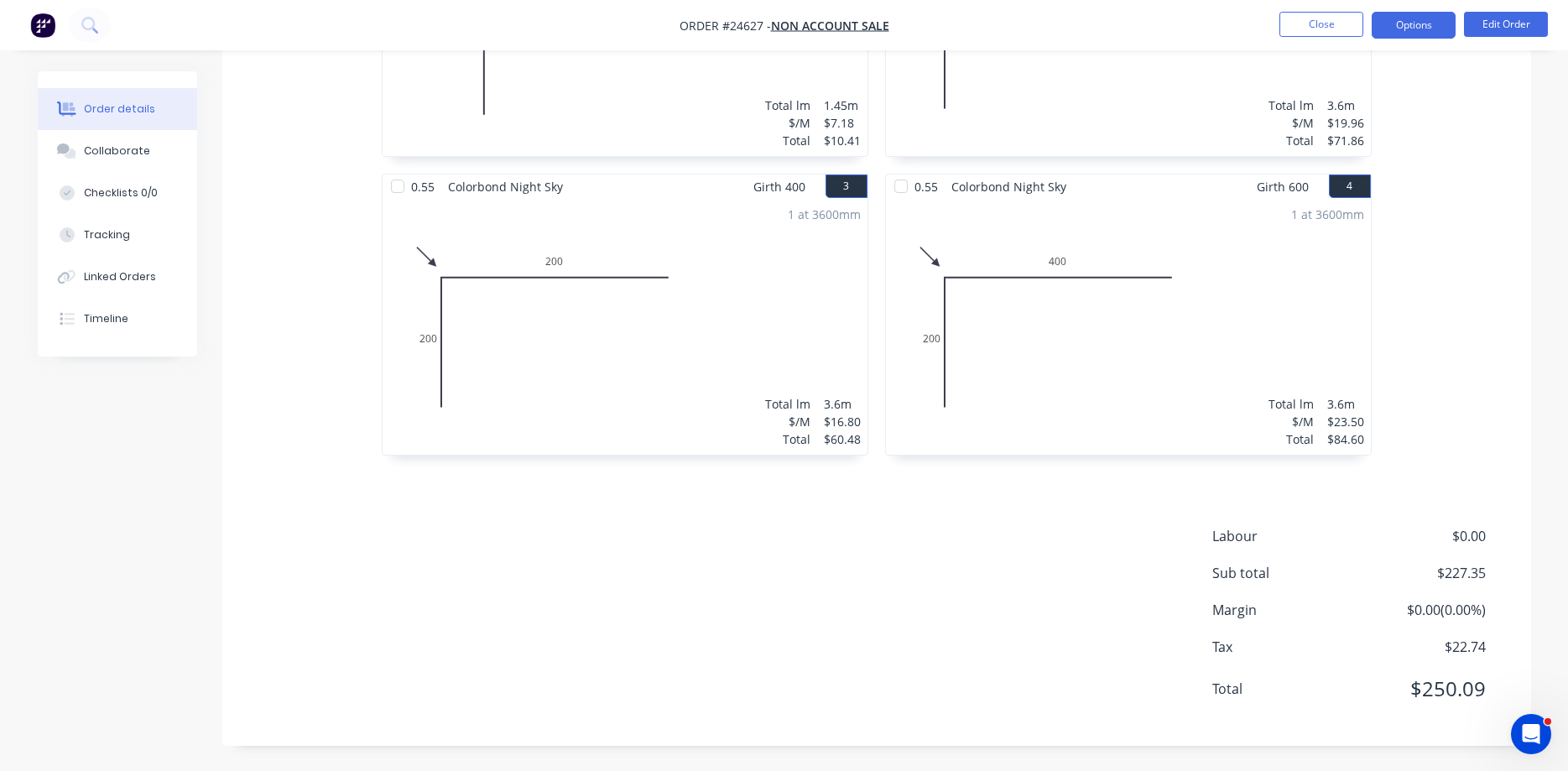
click at [1198, 20] on button "Options" at bounding box center [1413, 25] width 84 height 27
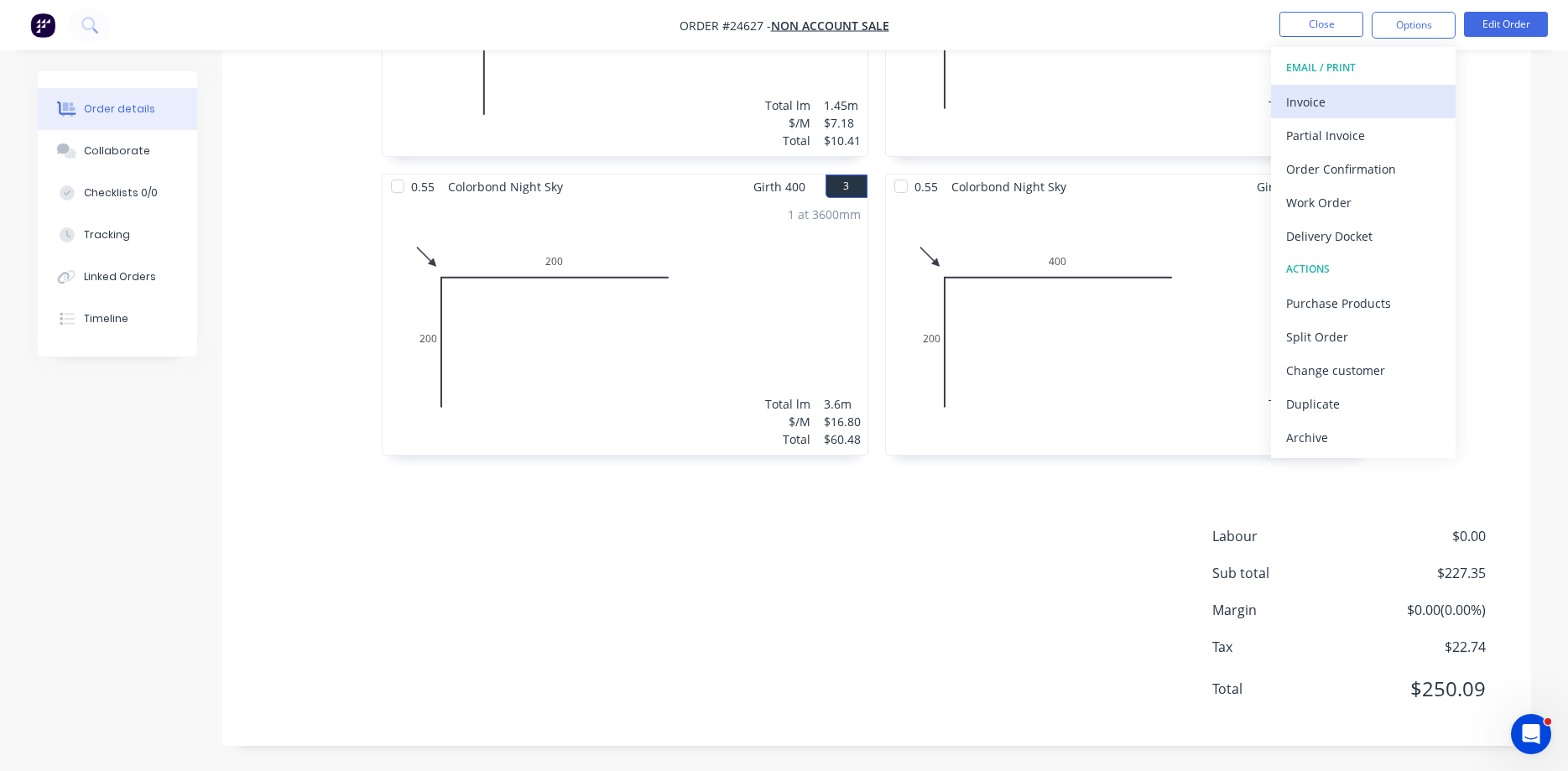
click at [1198, 103] on div "Invoice" at bounding box center [1363, 102] width 154 height 24
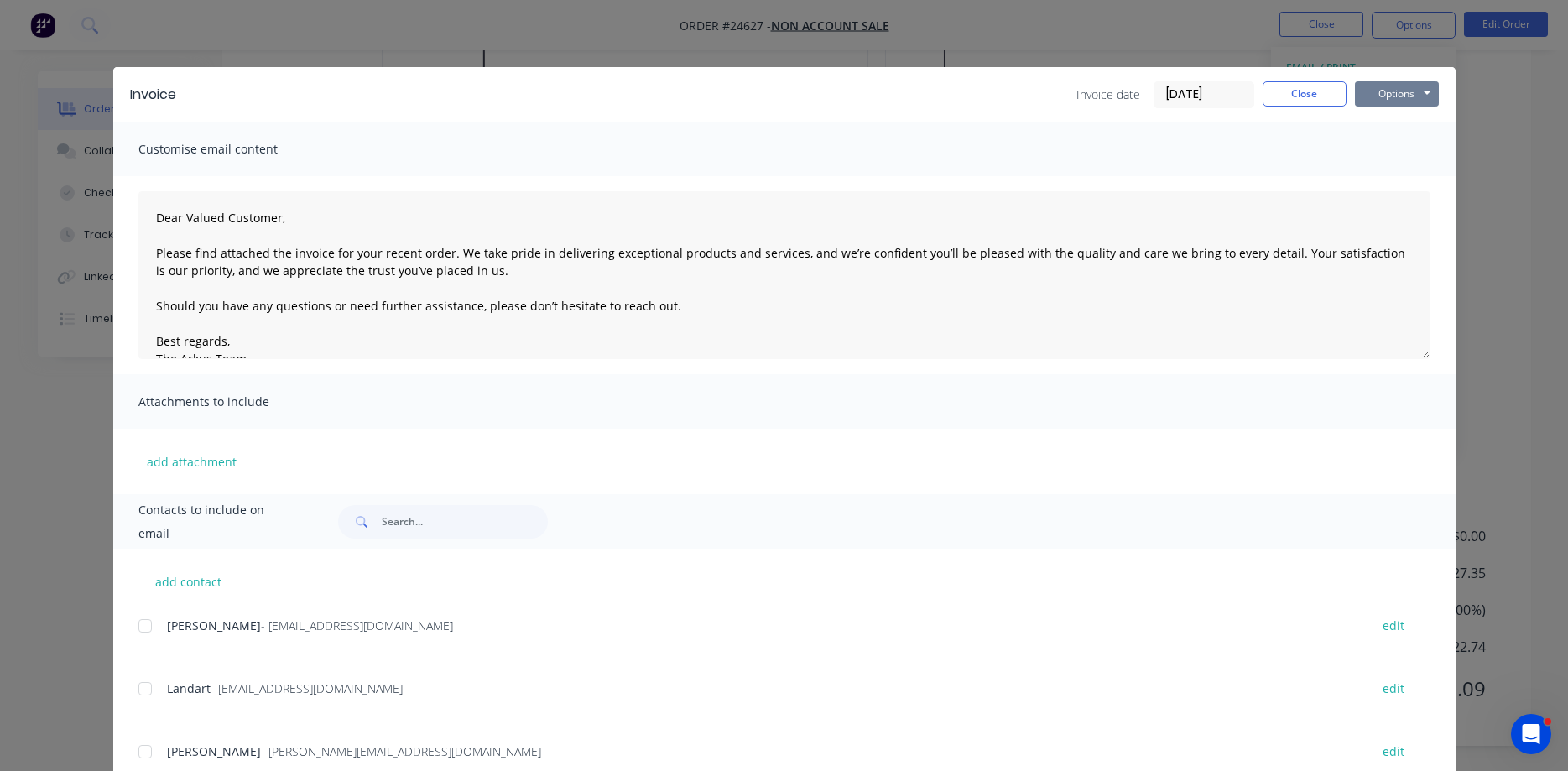
click at [1198, 95] on button "Options" at bounding box center [1396, 94] width 84 height 25
click at [1198, 160] on button "Print" at bounding box center [1408, 151] width 108 height 28
click at [1198, 93] on button "Close" at bounding box center [1304, 94] width 84 height 25
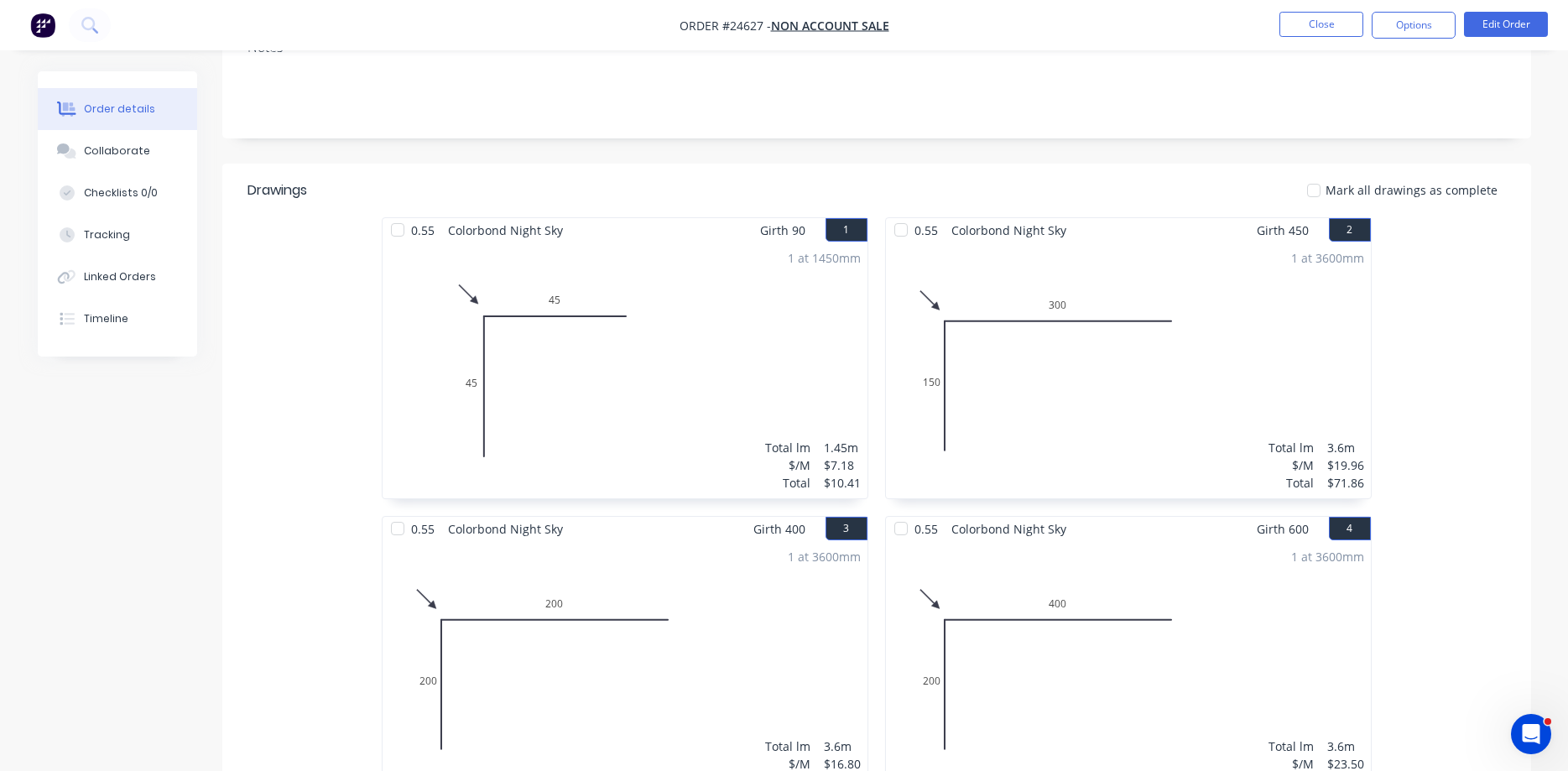
scroll to position [0, 0]
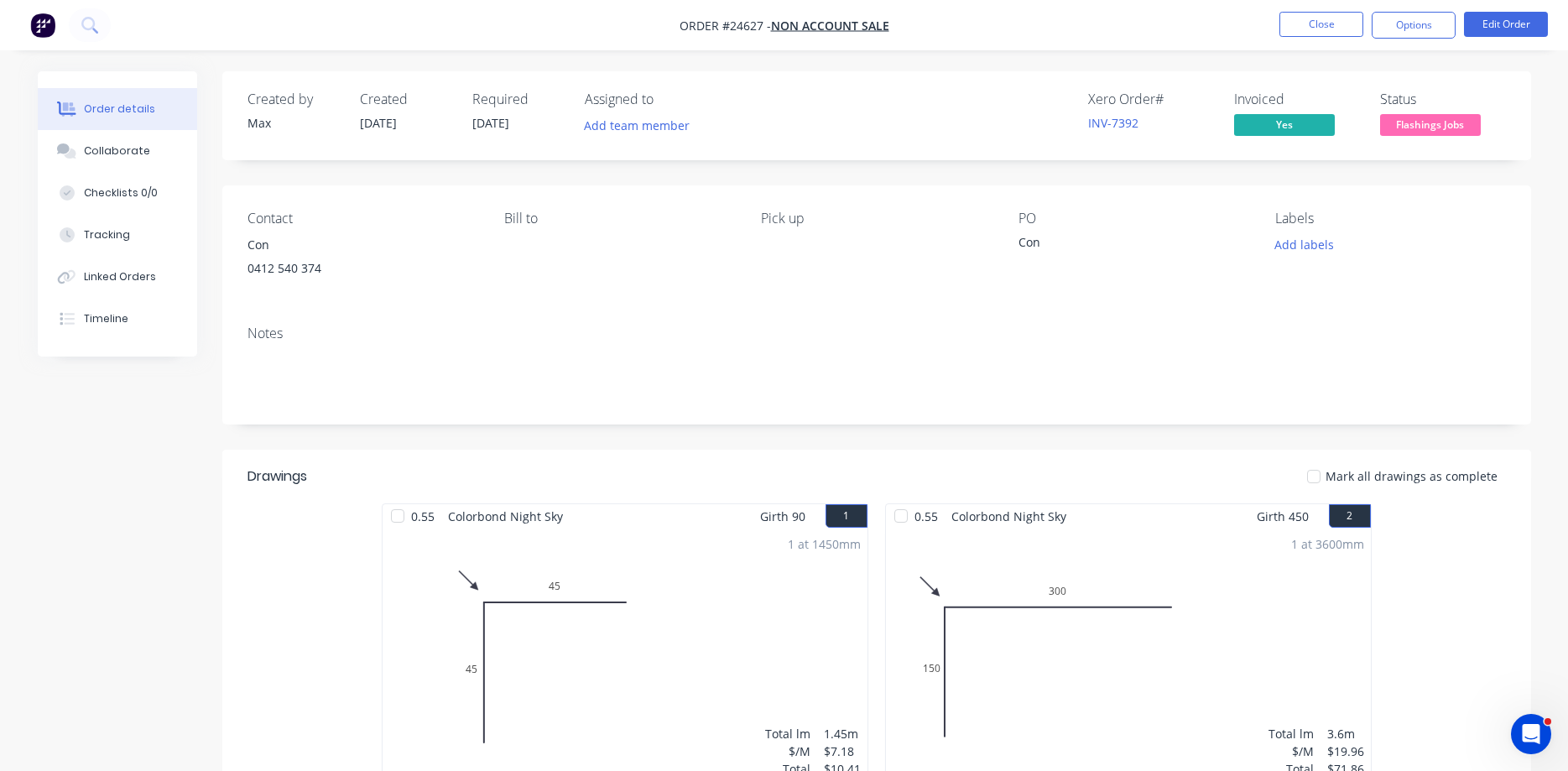
click at [1198, 128] on span "Flashings Jobs" at bounding box center [1430, 124] width 100 height 21
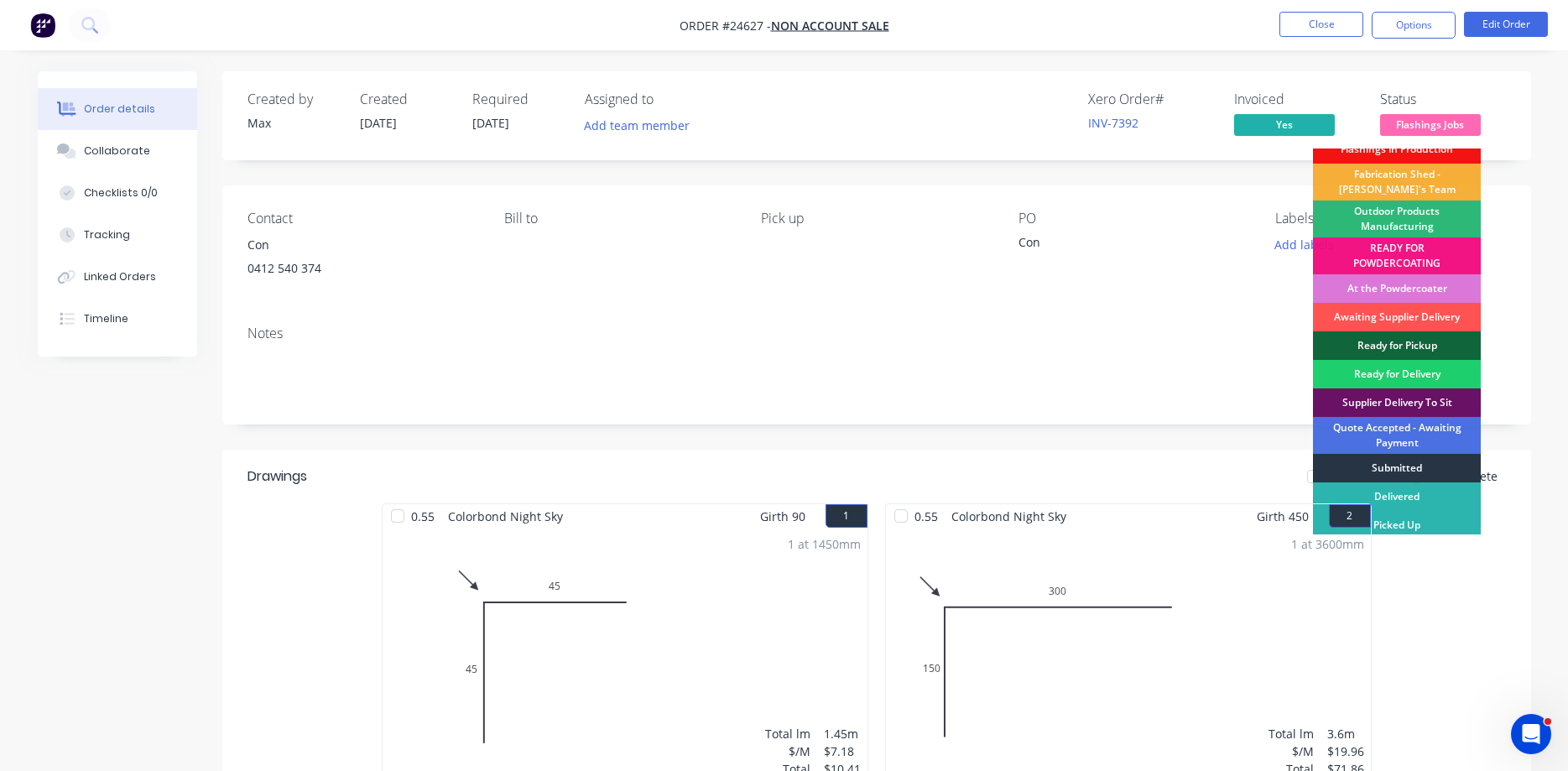
scroll to position [19, 0]
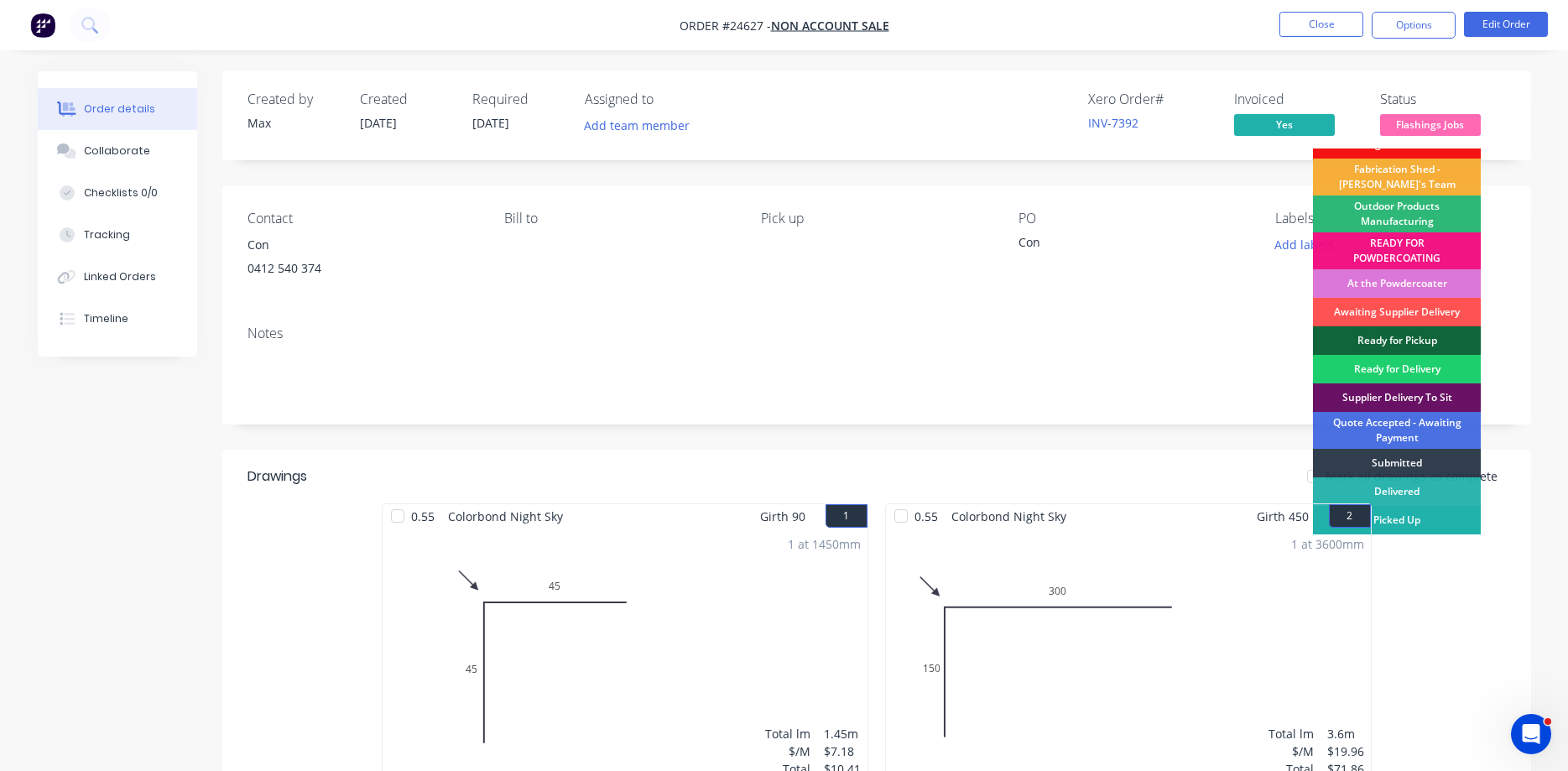
click at [1198, 522] on div "Picked Up" at bounding box center [1396, 520] width 168 height 29
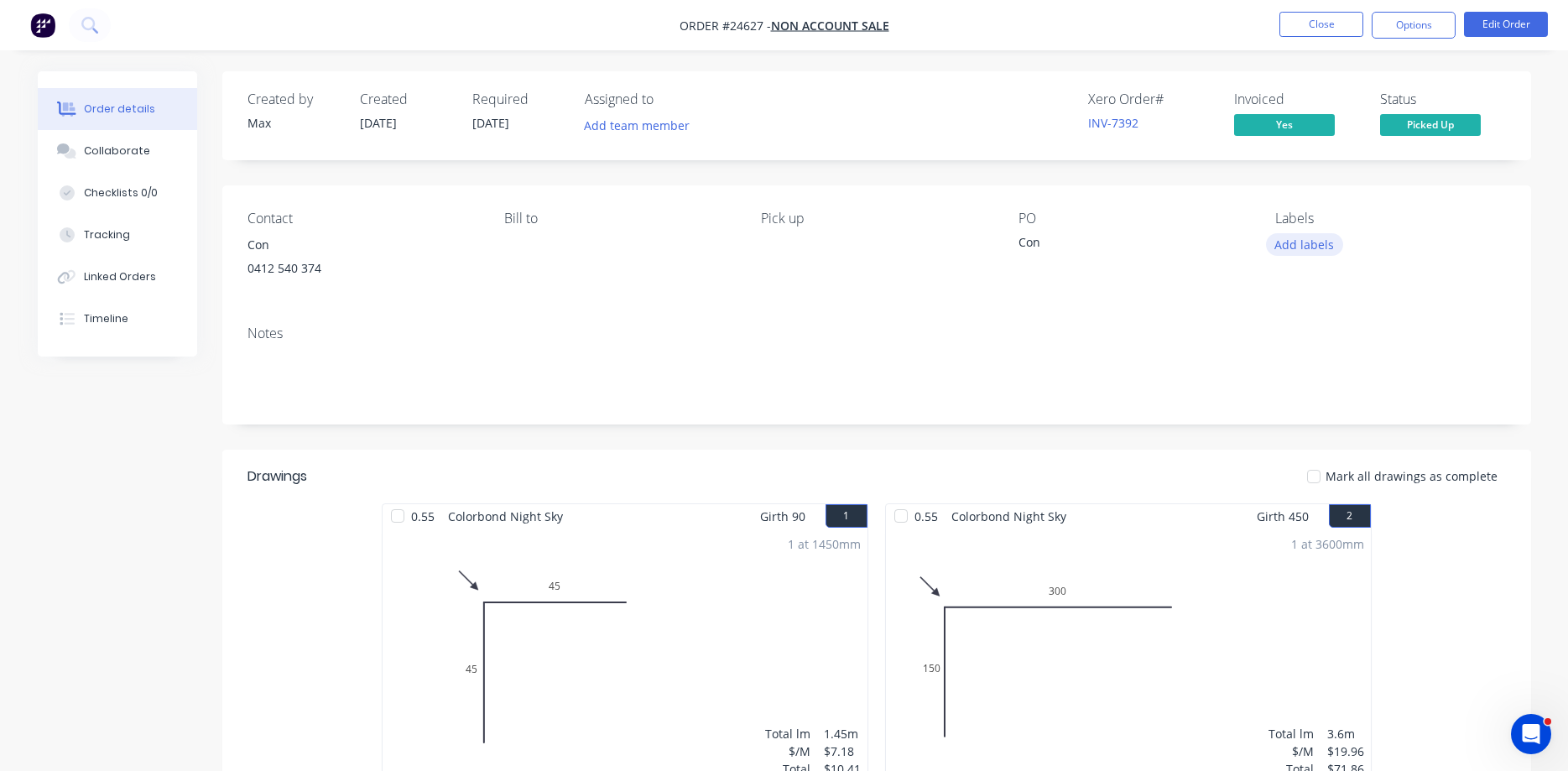
click at [1198, 243] on button "Add labels" at bounding box center [1304, 244] width 77 height 22
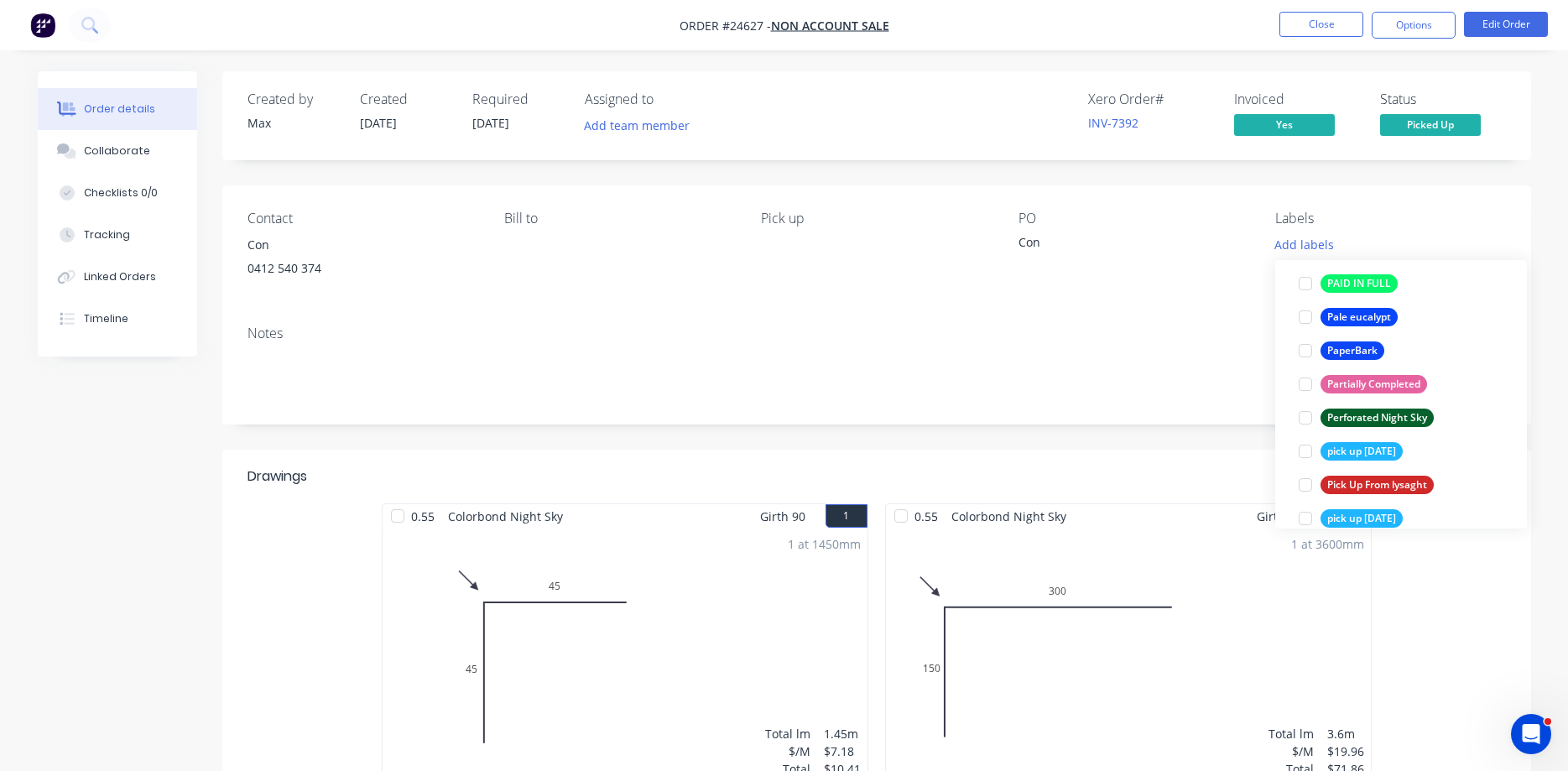
scroll to position [2582, 0]
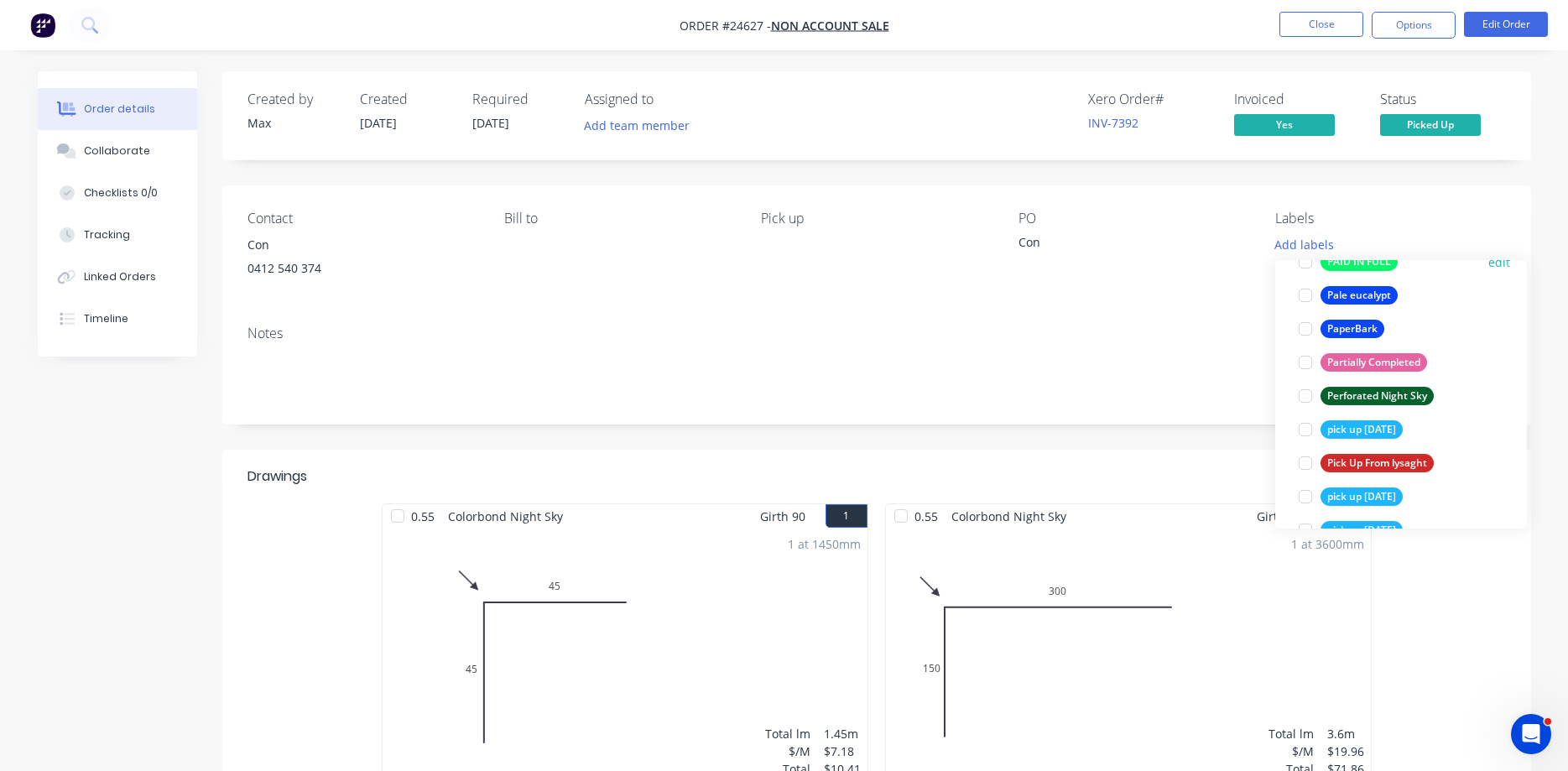
click at [1198, 267] on div at bounding box center [1305, 262] width 33 height 33
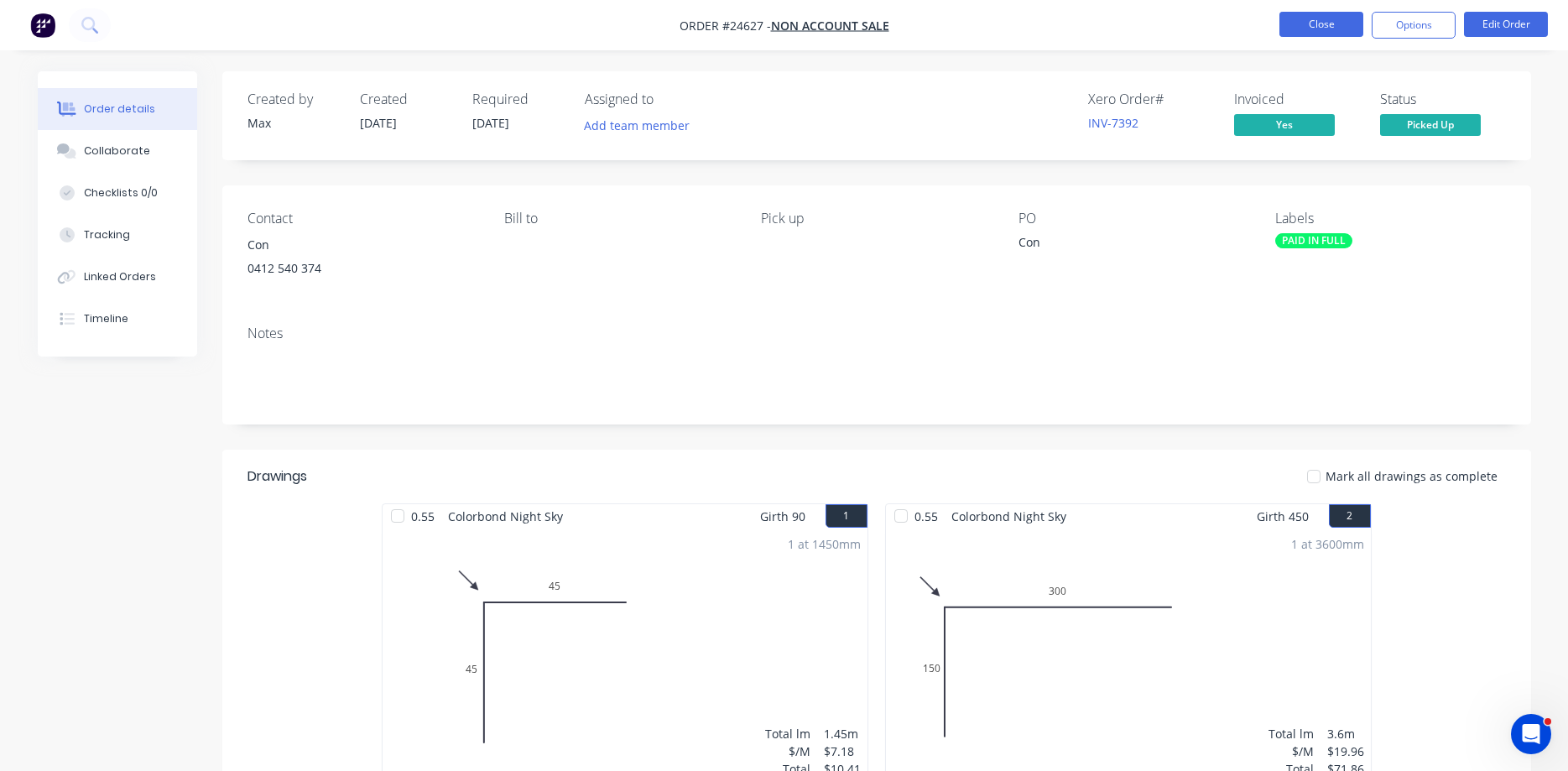
click at [1198, 26] on button "Close" at bounding box center [1321, 24] width 84 height 25
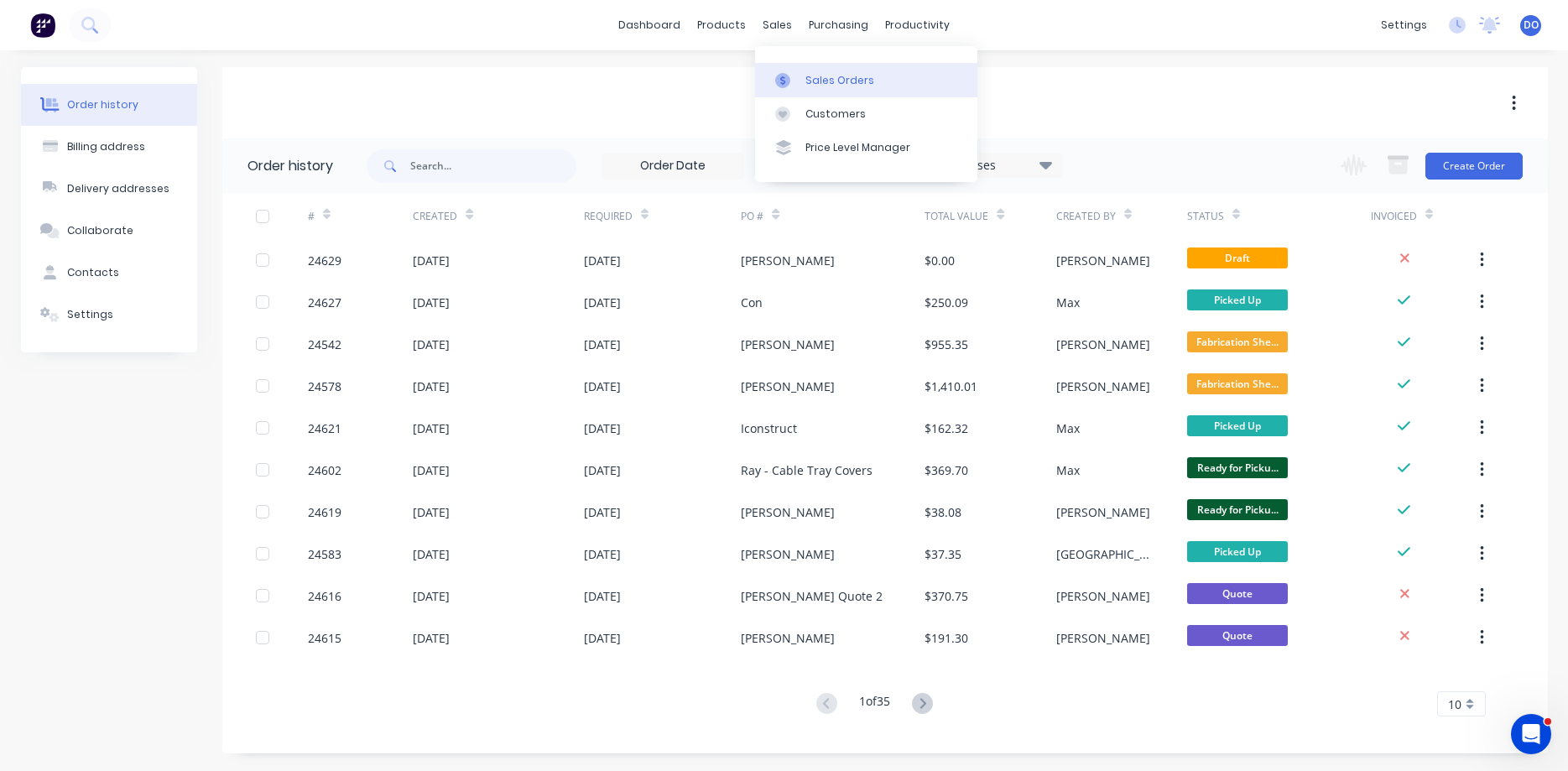
click at [824, 78] on div "Sales Orders" at bounding box center [840, 81] width 69 height 15
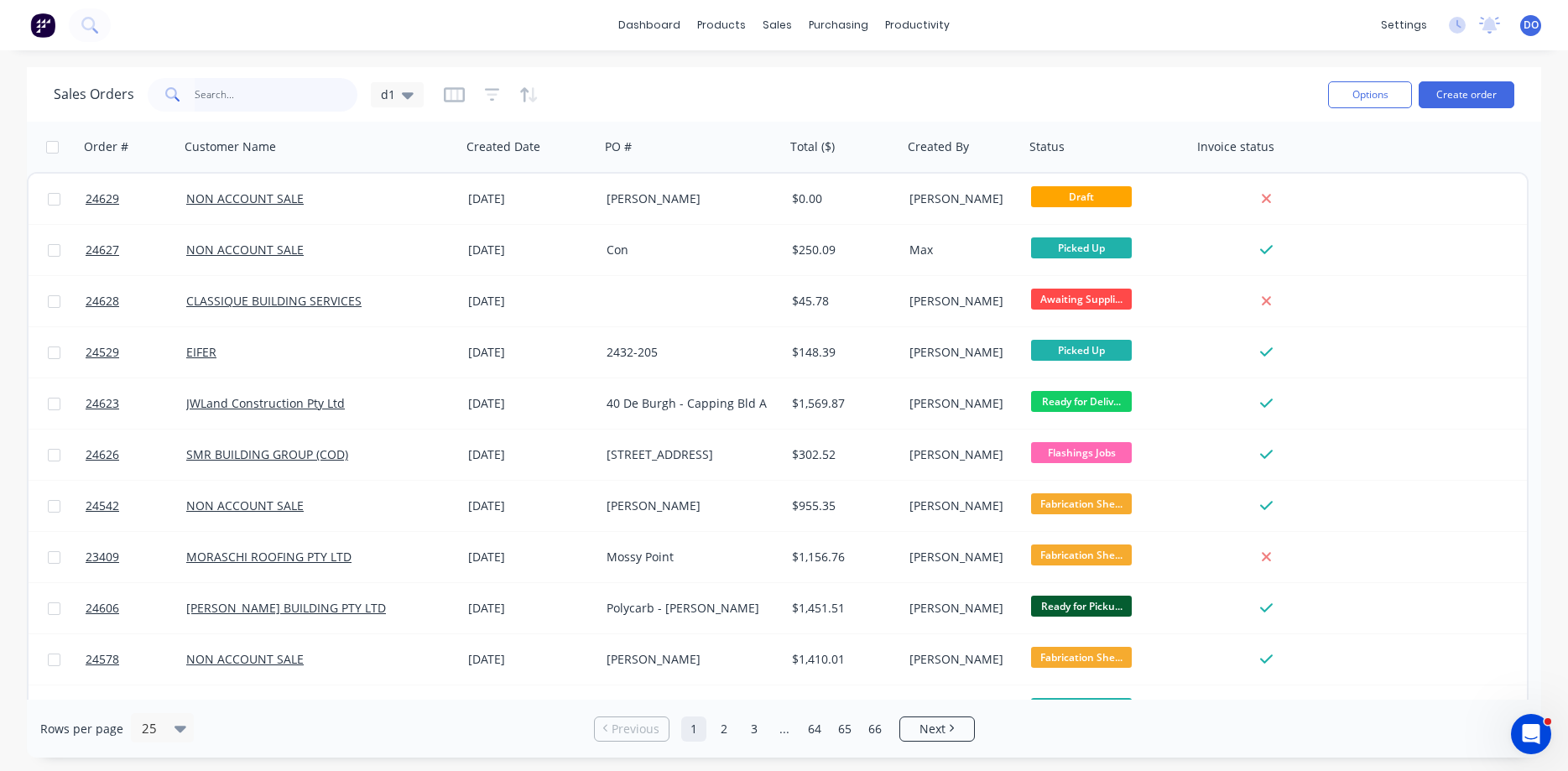
click at [237, 89] on input "text" at bounding box center [277, 95] width 163 height 33
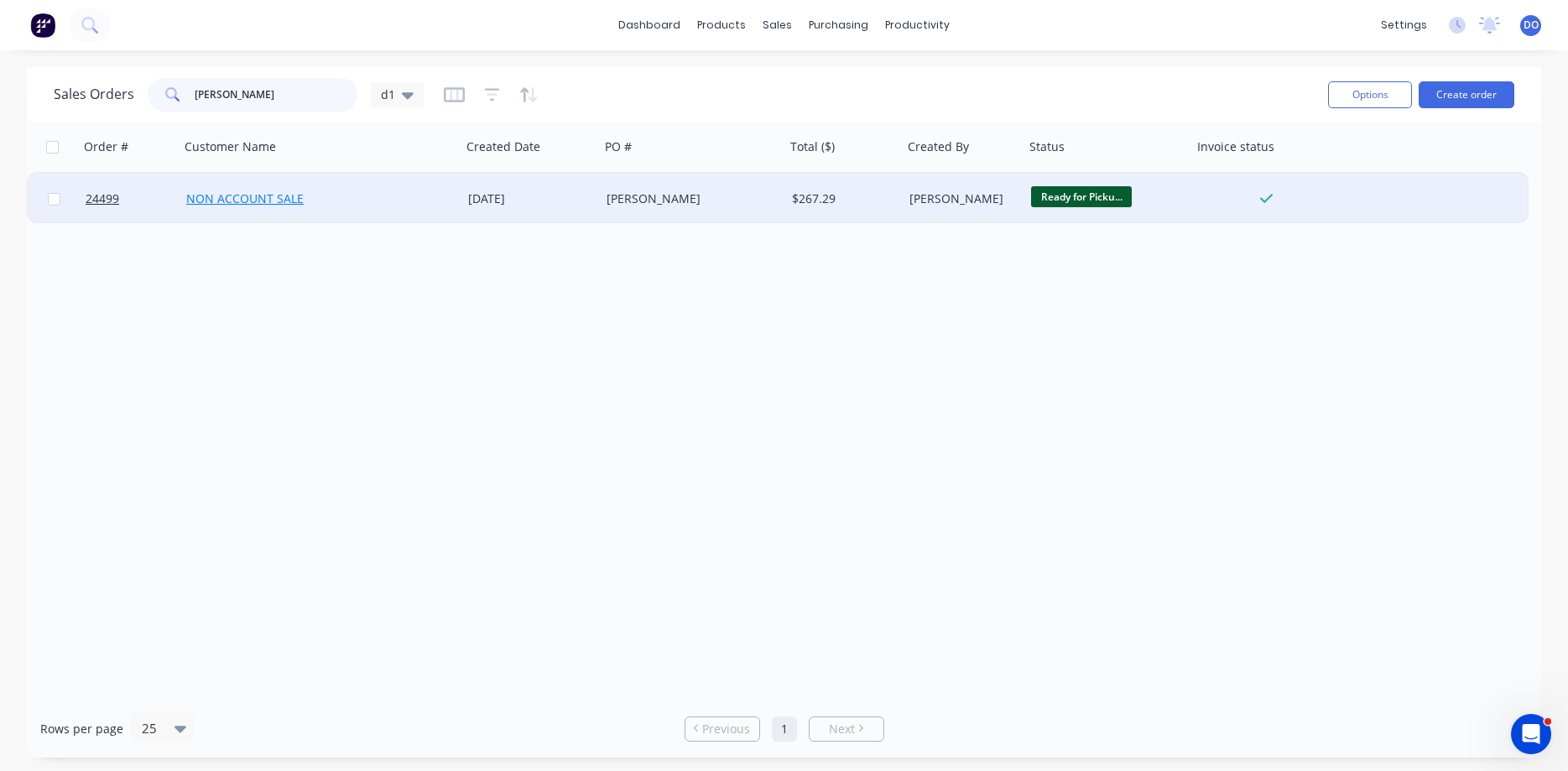
type input "gabriel"
click at [244, 198] on link "NON ACCOUNT SALE" at bounding box center [244, 198] width 117 height 16
click at [100, 201] on span "24499" at bounding box center [102, 199] width 33 height 17
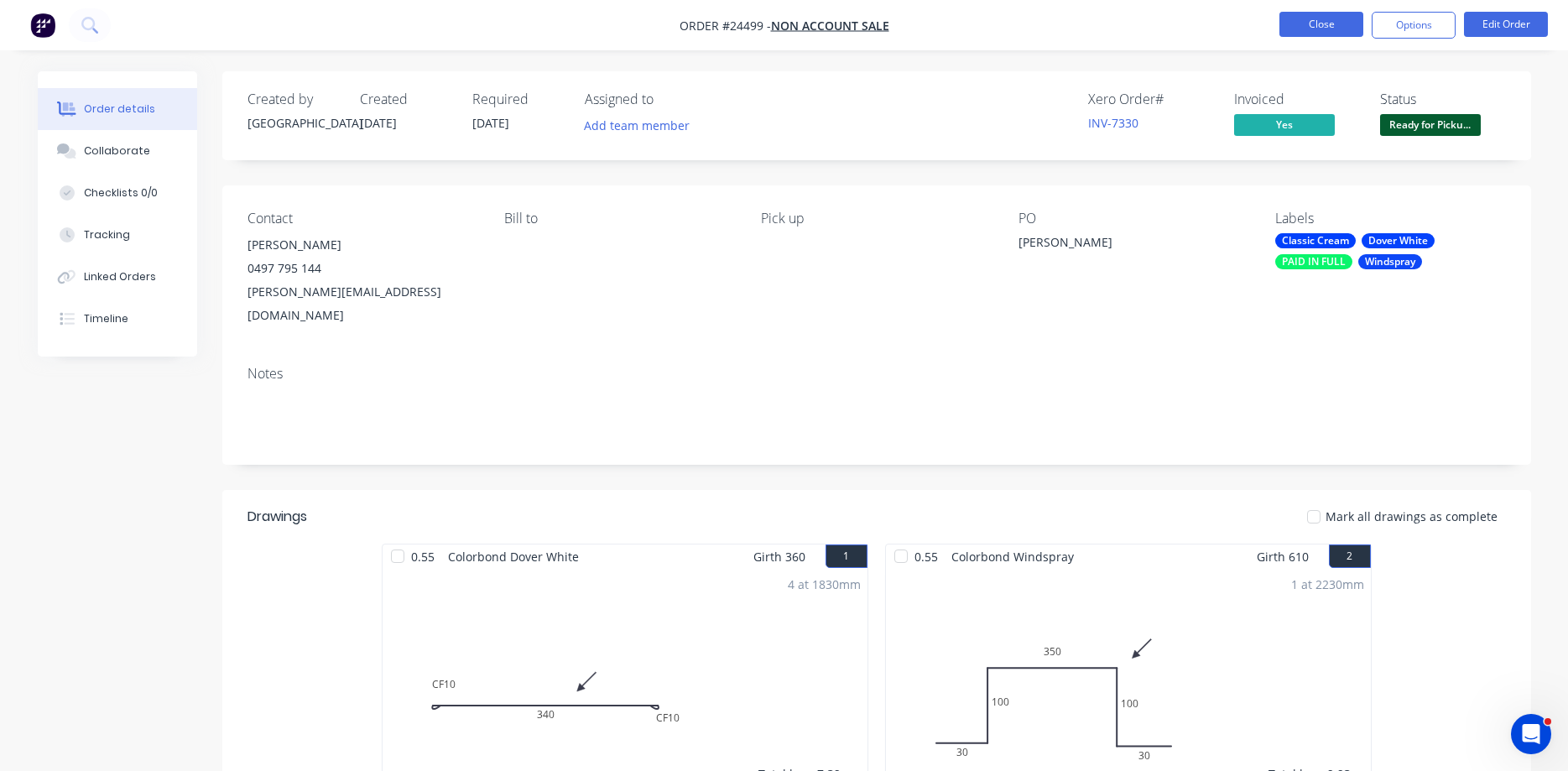
click at [1198, 30] on button "Close" at bounding box center [1321, 24] width 84 height 25
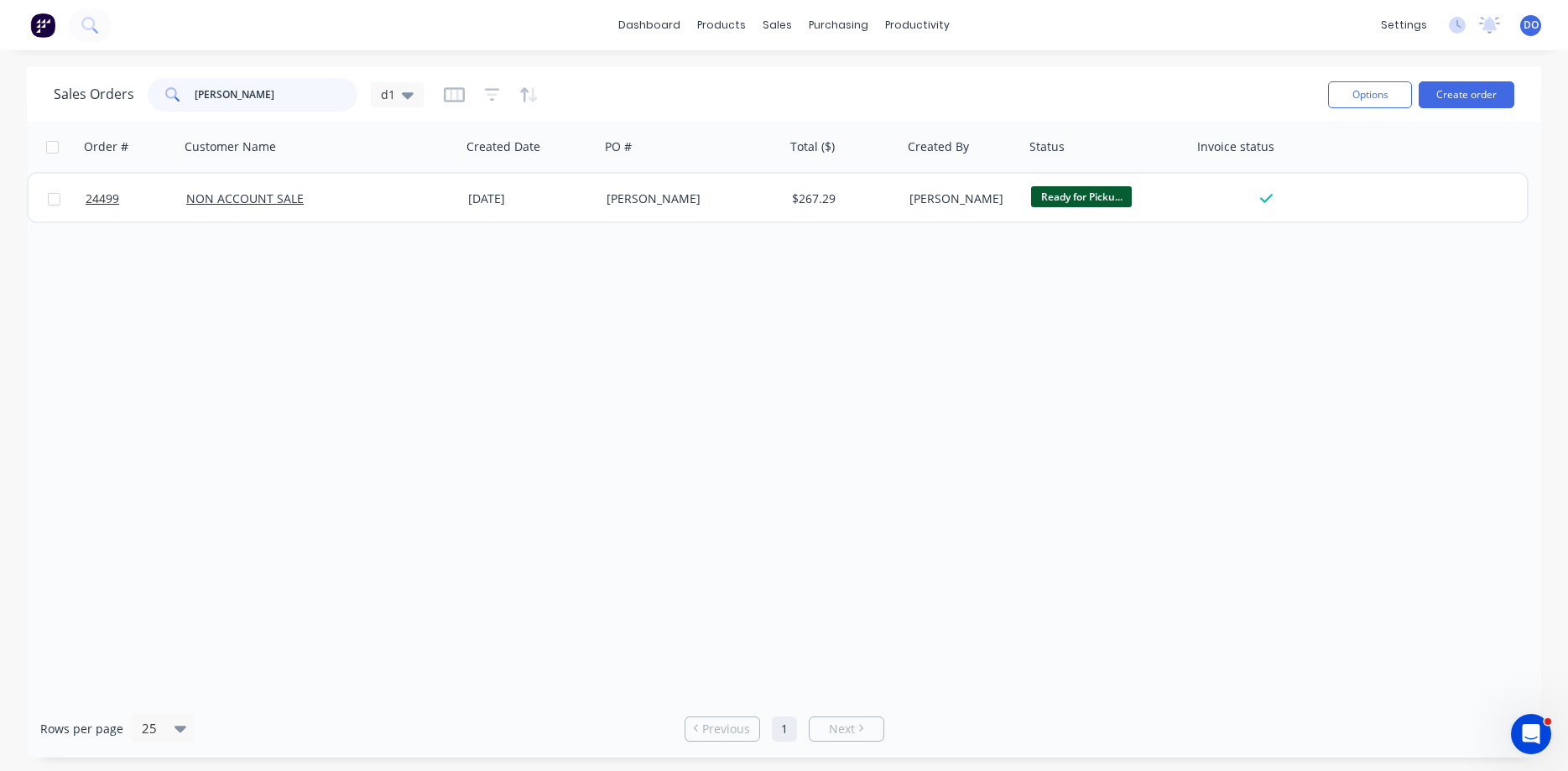
drag, startPoint x: 245, startPoint y: 96, endPoint x: 150, endPoint y: 97, distance: 95.0
click at [195, 97] on input "gabriel" at bounding box center [277, 95] width 163 height 33
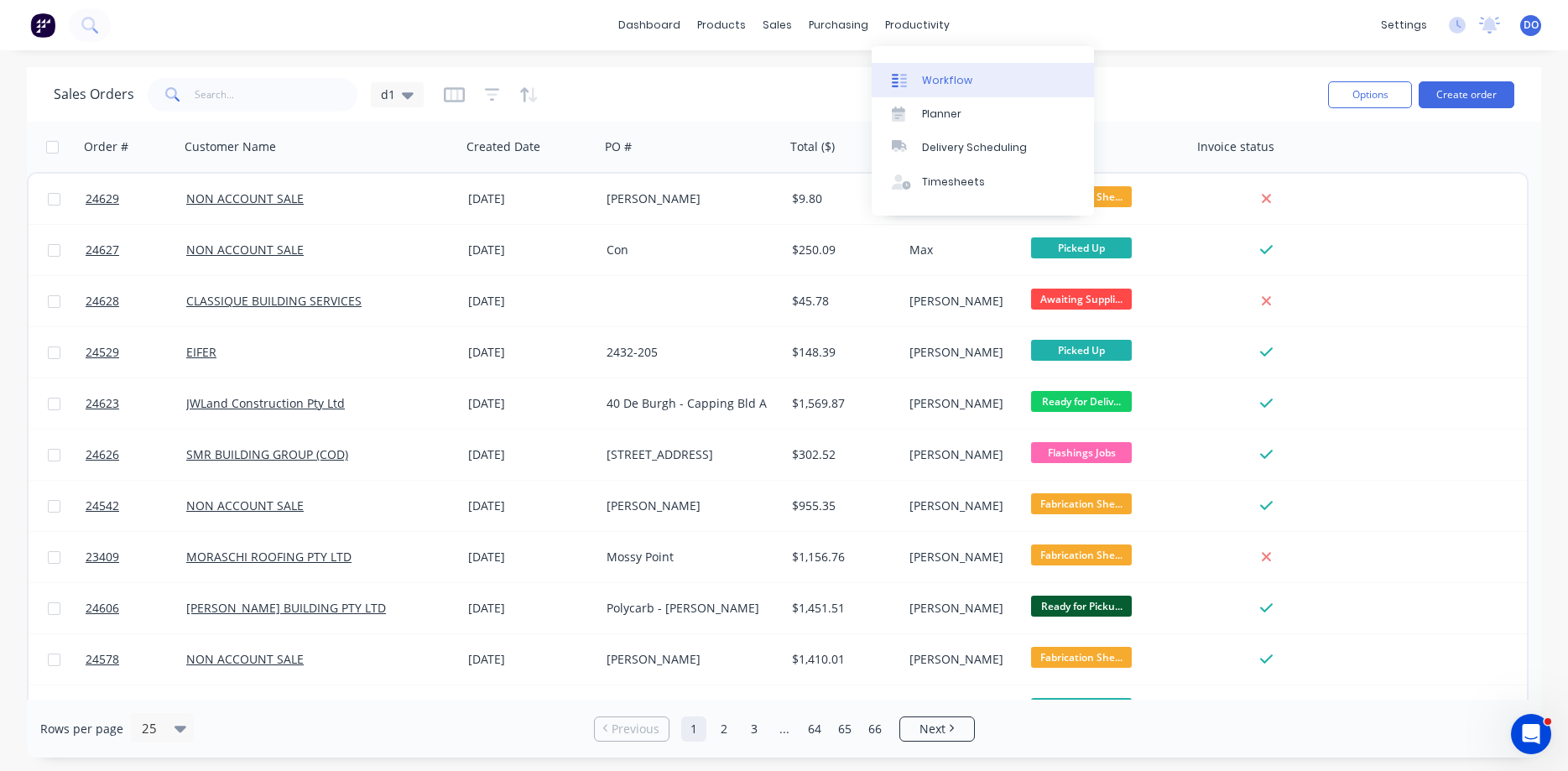
click at [952, 72] on link "Workflow" at bounding box center [982, 80] width 222 height 33
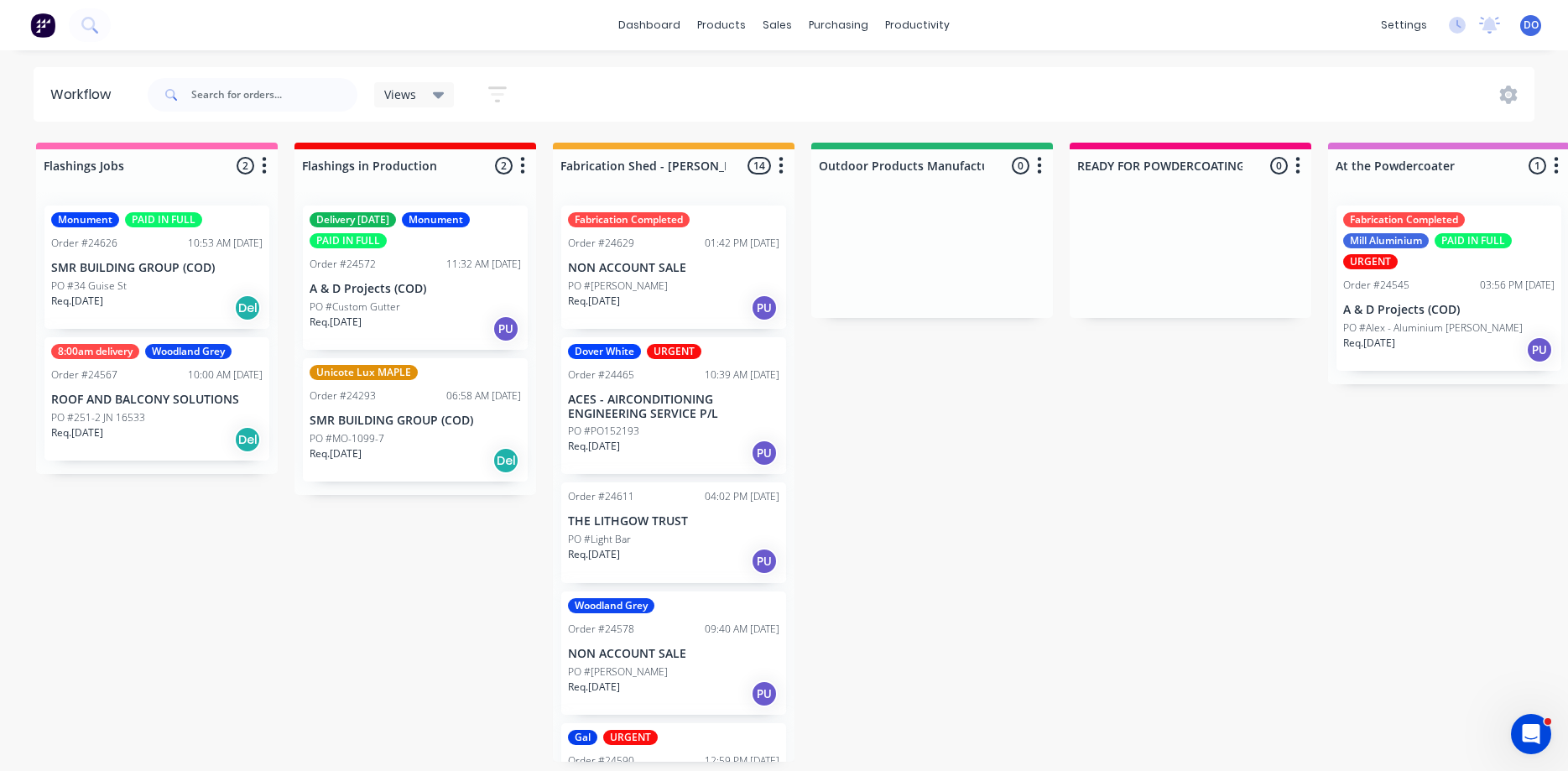
click at [140, 281] on div "PO #34 Guise St" at bounding box center [157, 286] width 212 height 15
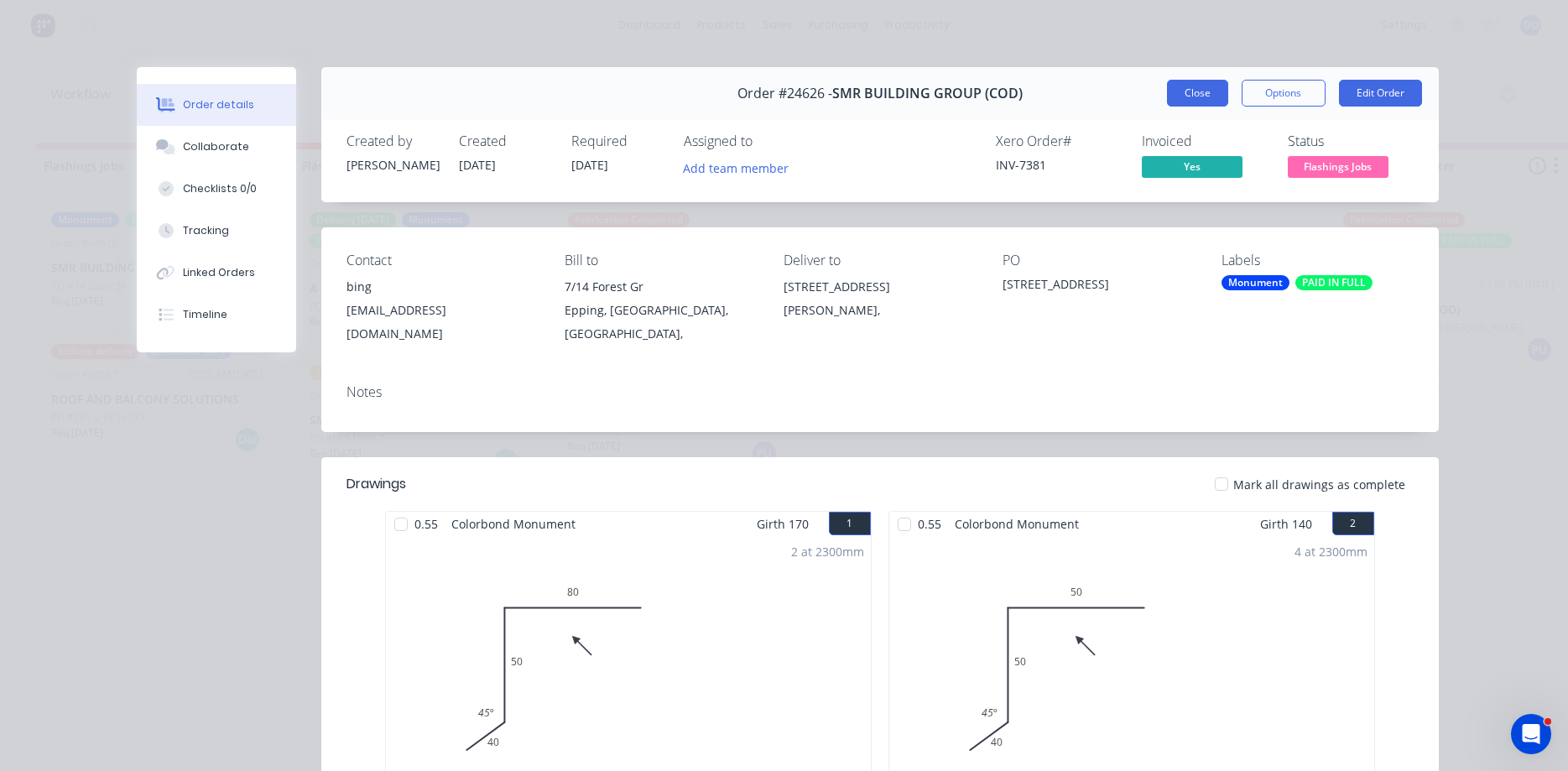
click at [1197, 95] on button "Close" at bounding box center [1197, 93] width 61 height 27
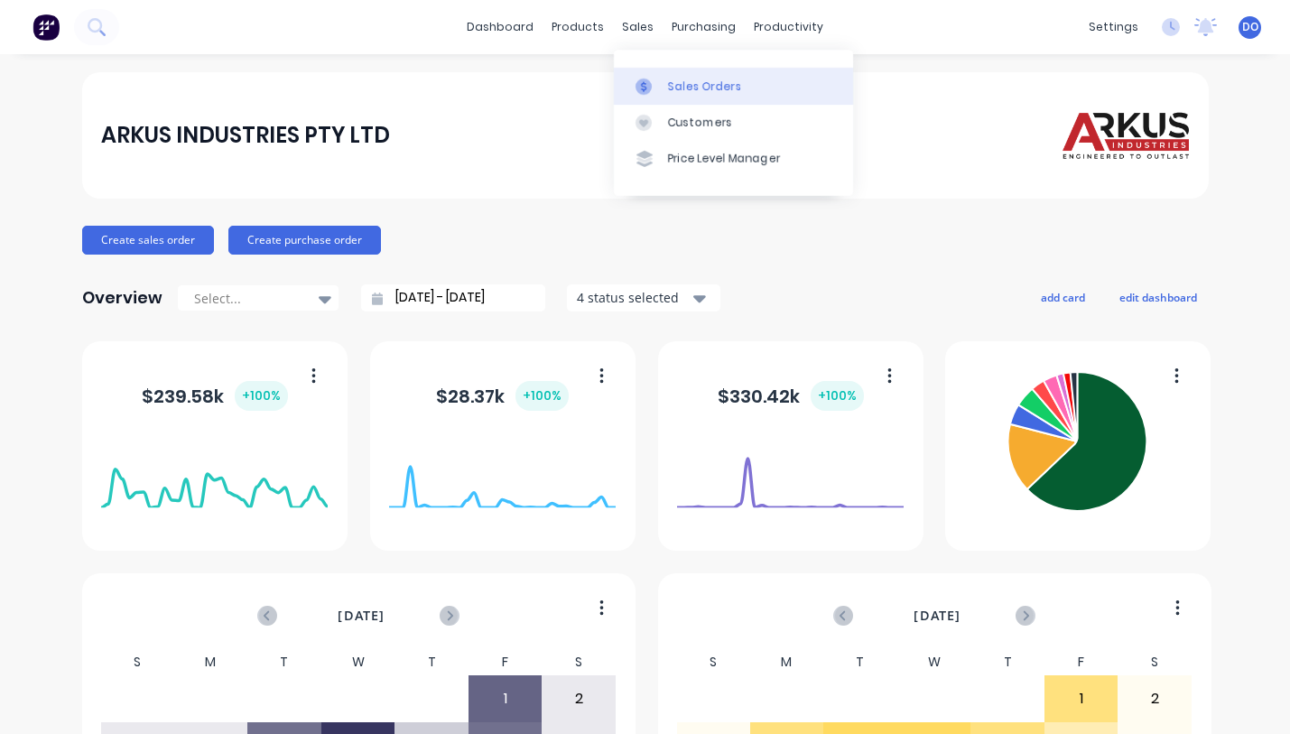
click at [689, 78] on link "Sales Orders" at bounding box center [733, 86] width 239 height 36
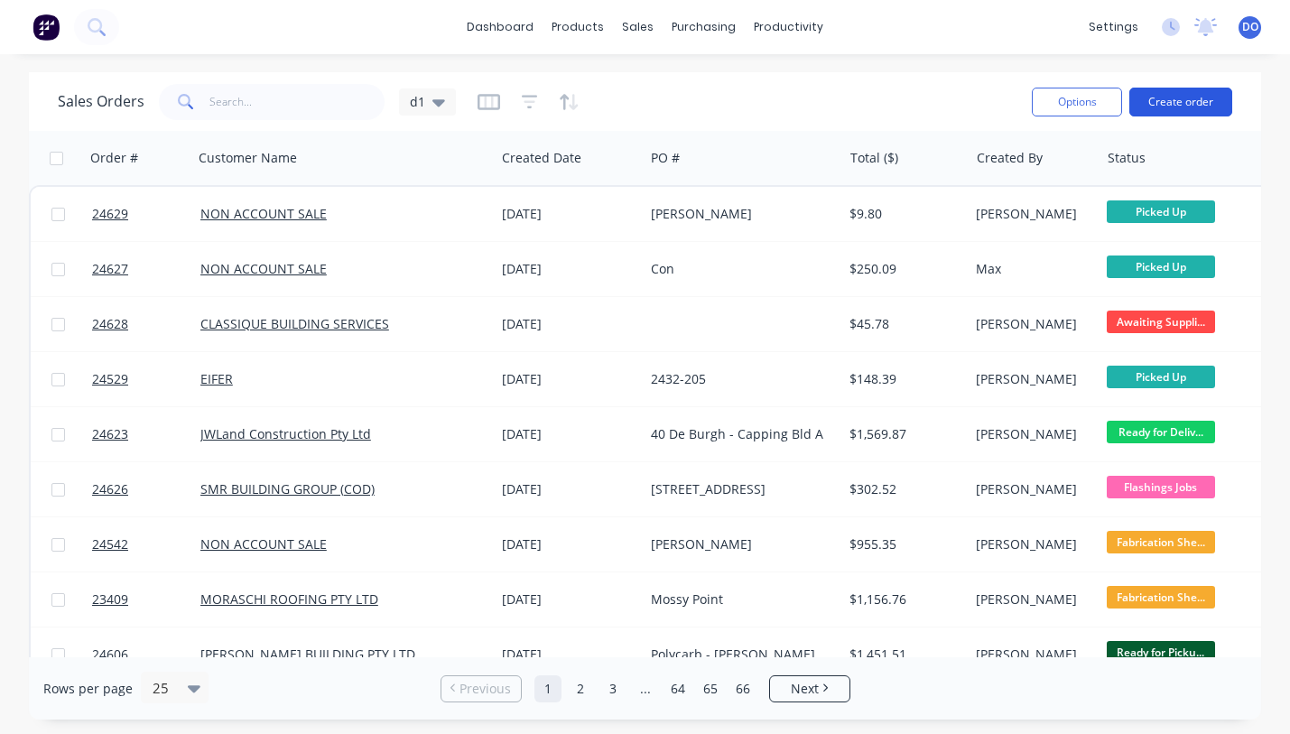
click at [1157, 100] on button "Create order" at bounding box center [1181, 102] width 103 height 29
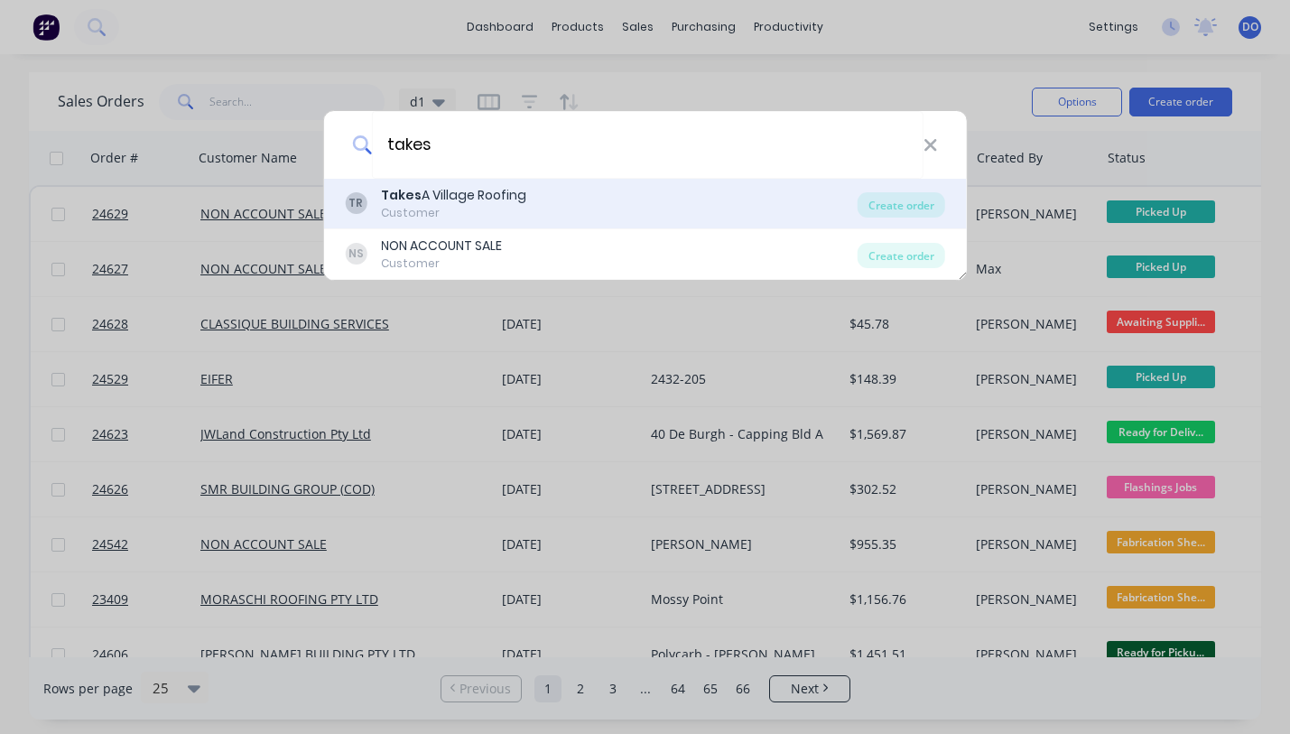
type input "takes"
click at [690, 200] on div "TR Takes A Village Roofing Customer" at bounding box center [601, 203] width 513 height 35
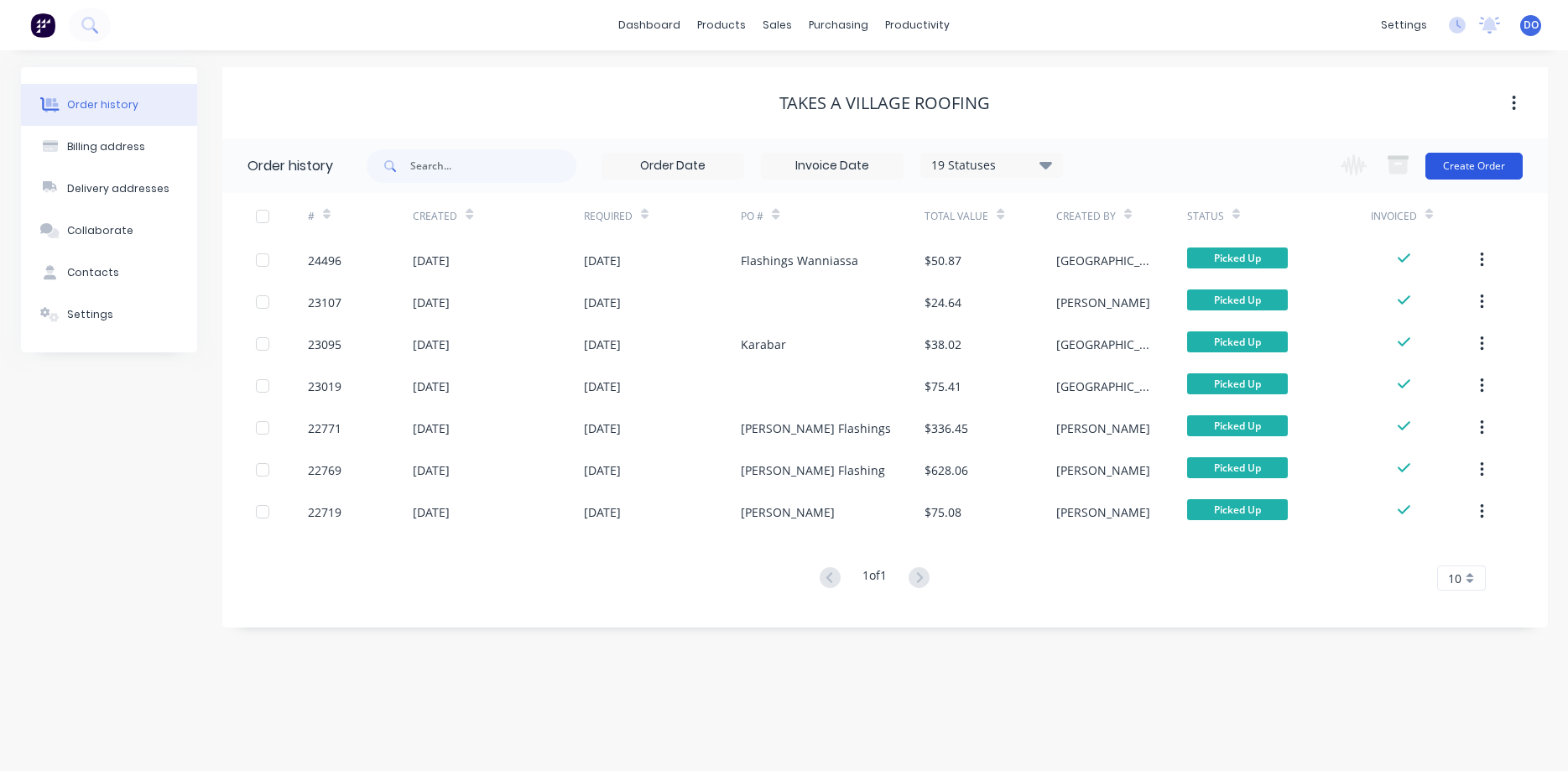
click at [1198, 167] on button "Create Order" at bounding box center [1473, 165] width 98 height 27
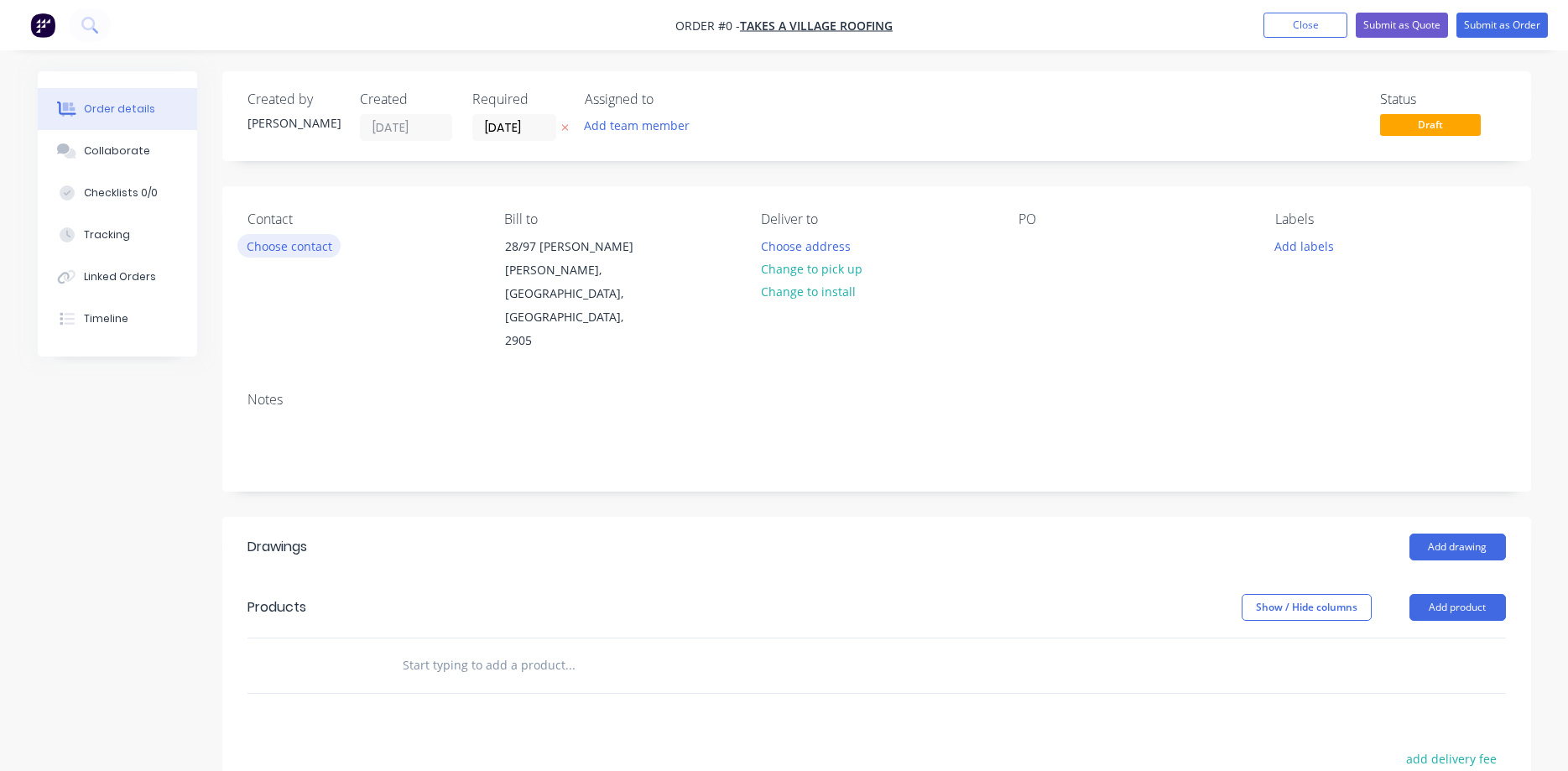
click at [279, 252] on button "Choose contact" at bounding box center [289, 245] width 103 height 22
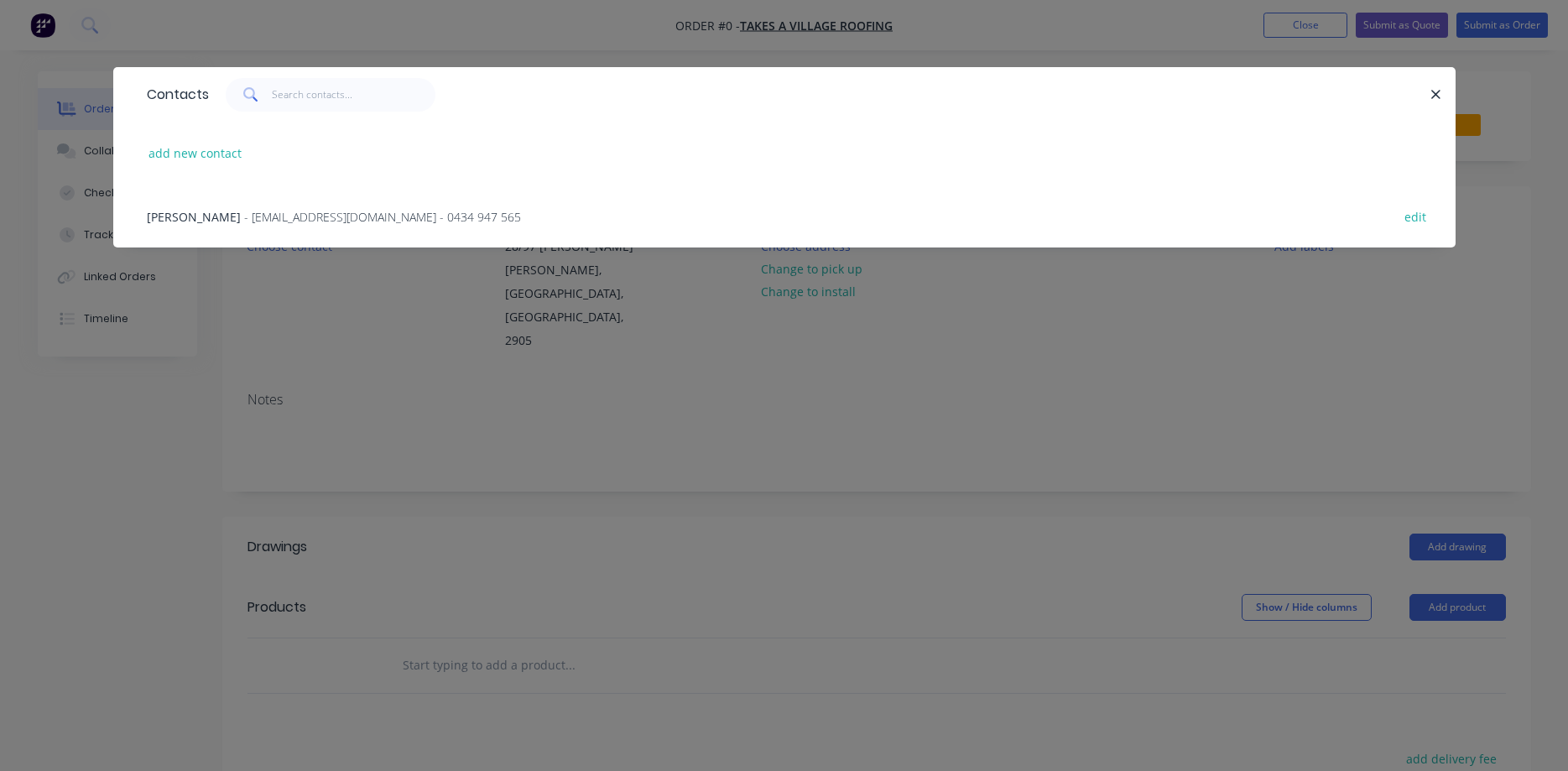
click at [298, 212] on span "- [EMAIL_ADDRESS][DOMAIN_NAME] - 0434 947 565" at bounding box center [383, 216] width 277 height 16
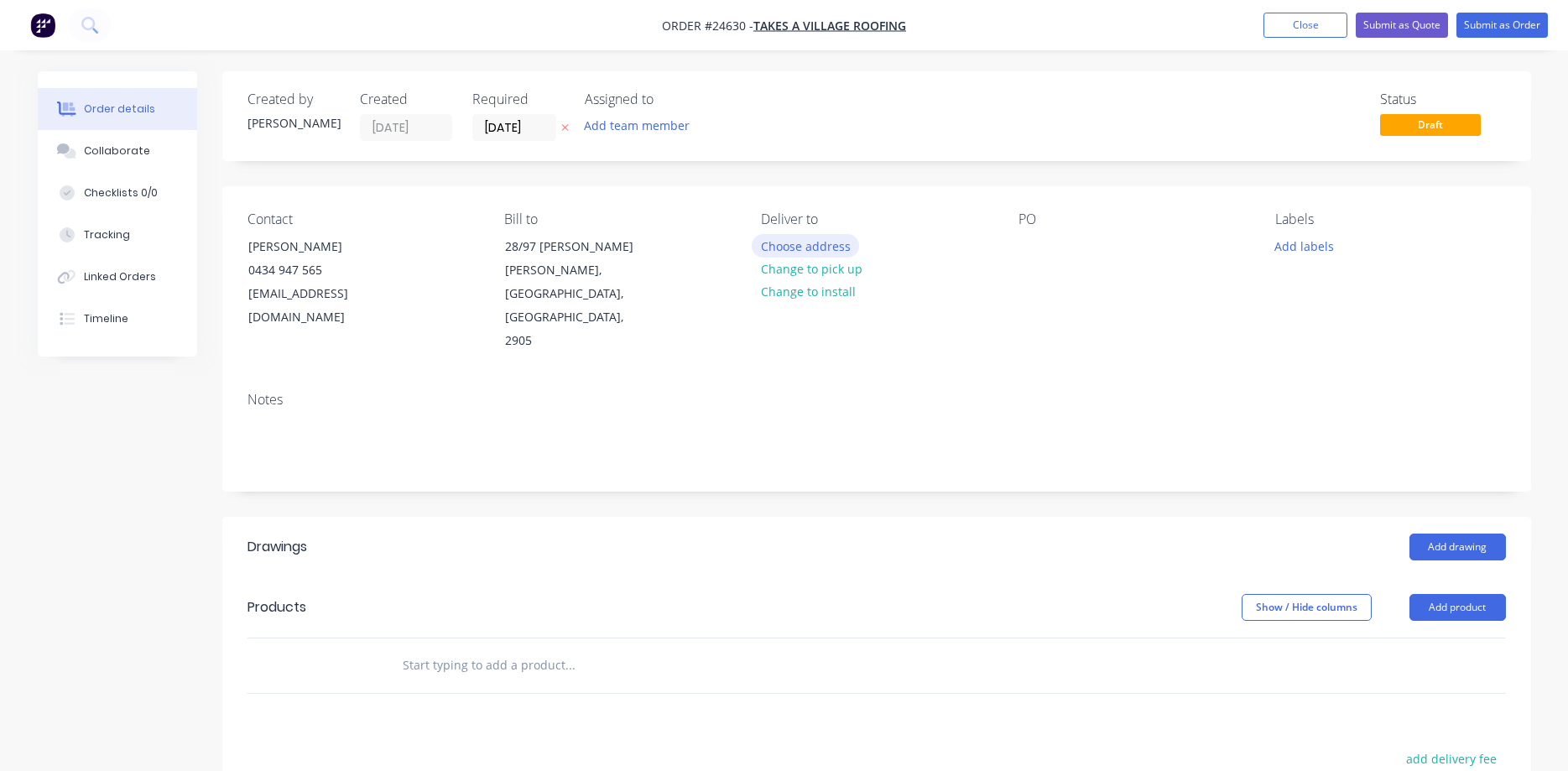
click at [814, 247] on button "Choose address" at bounding box center [805, 245] width 108 height 22
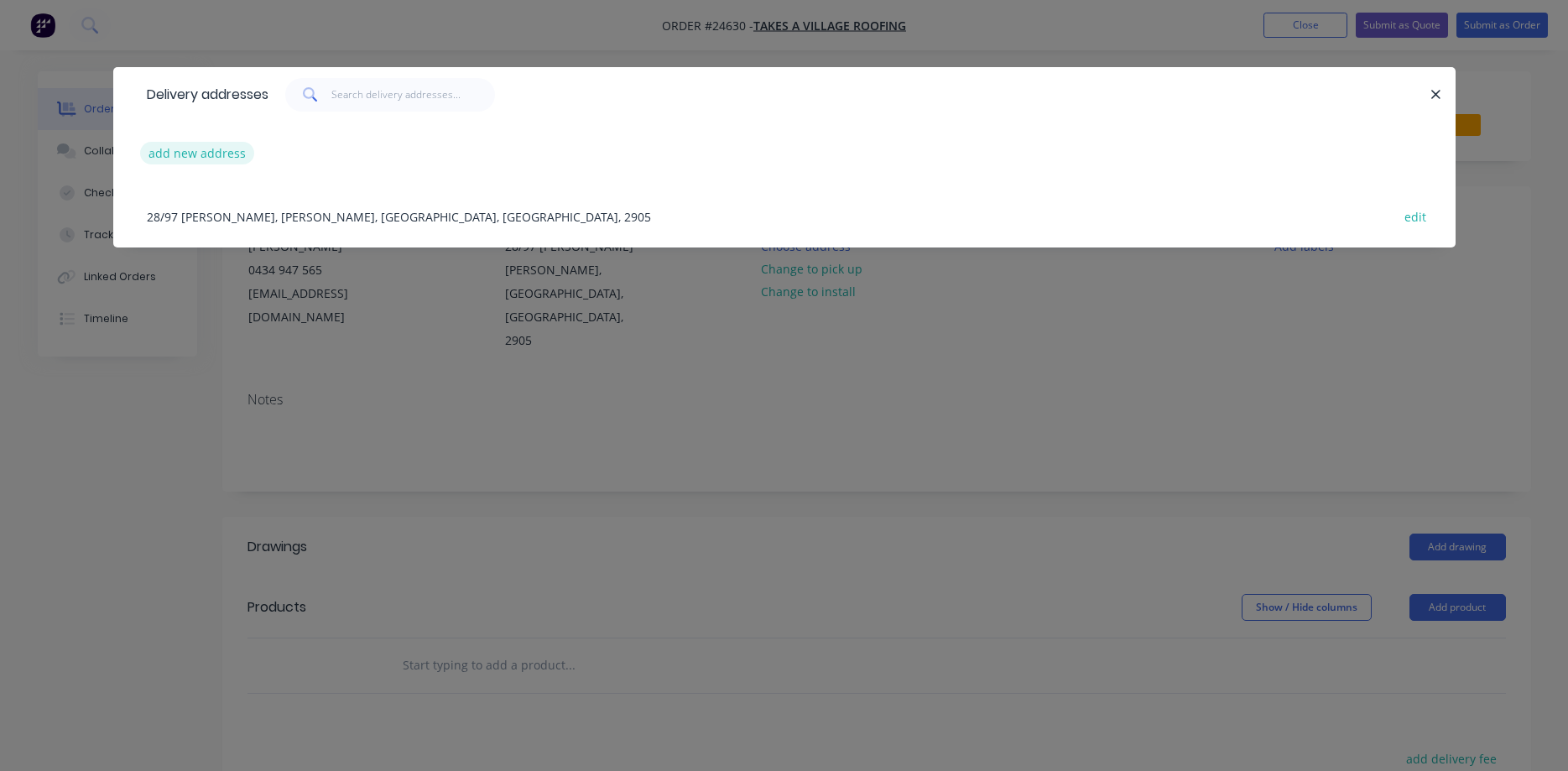
click at [226, 159] on button "add new address" at bounding box center [198, 153] width 115 height 22
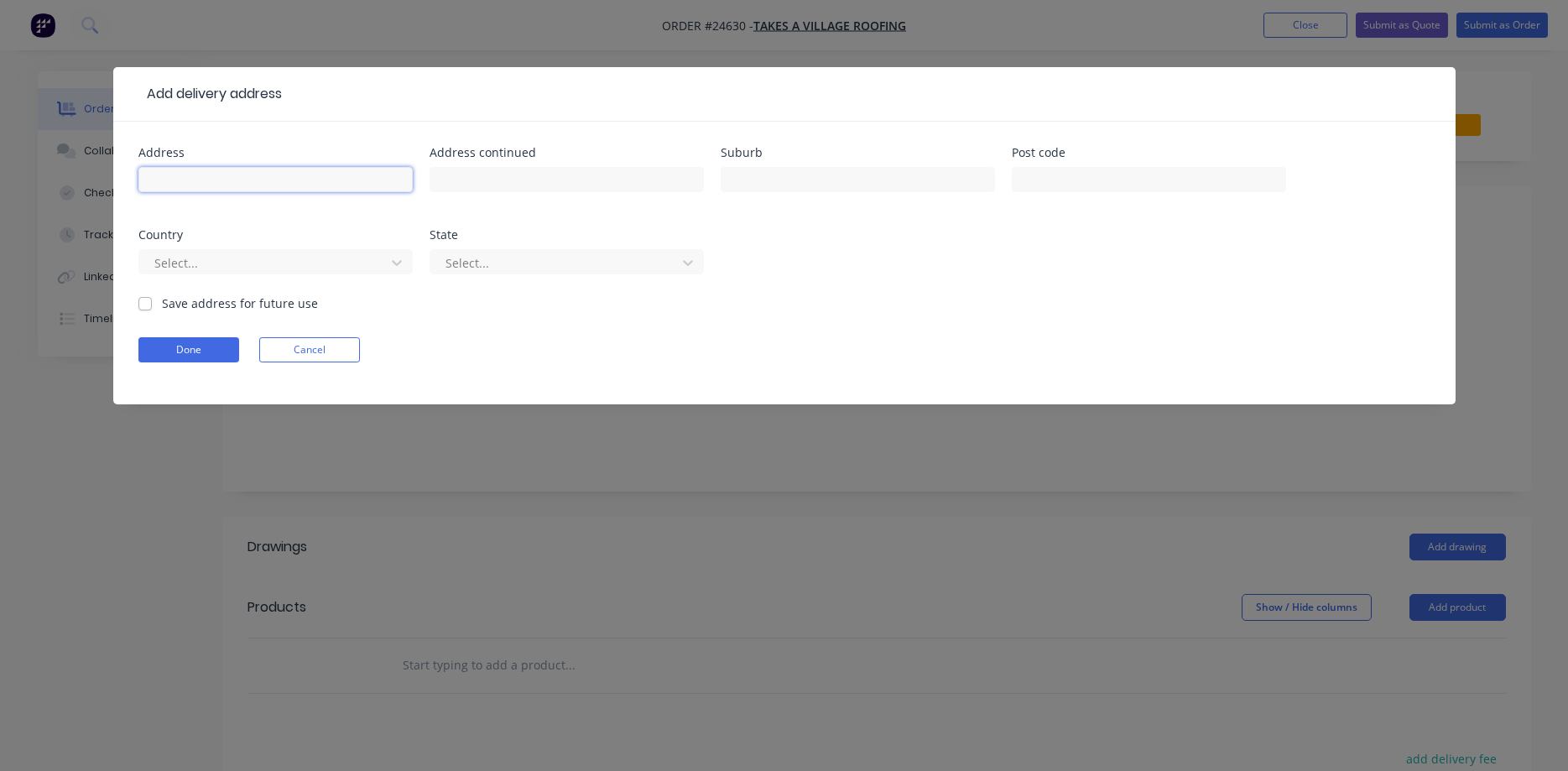
click at [215, 173] on input "text" at bounding box center [275, 179] width 274 height 25
type input "Westfield Belconnen"
click at [176, 346] on button "Done" at bounding box center [189, 349] width 100 height 25
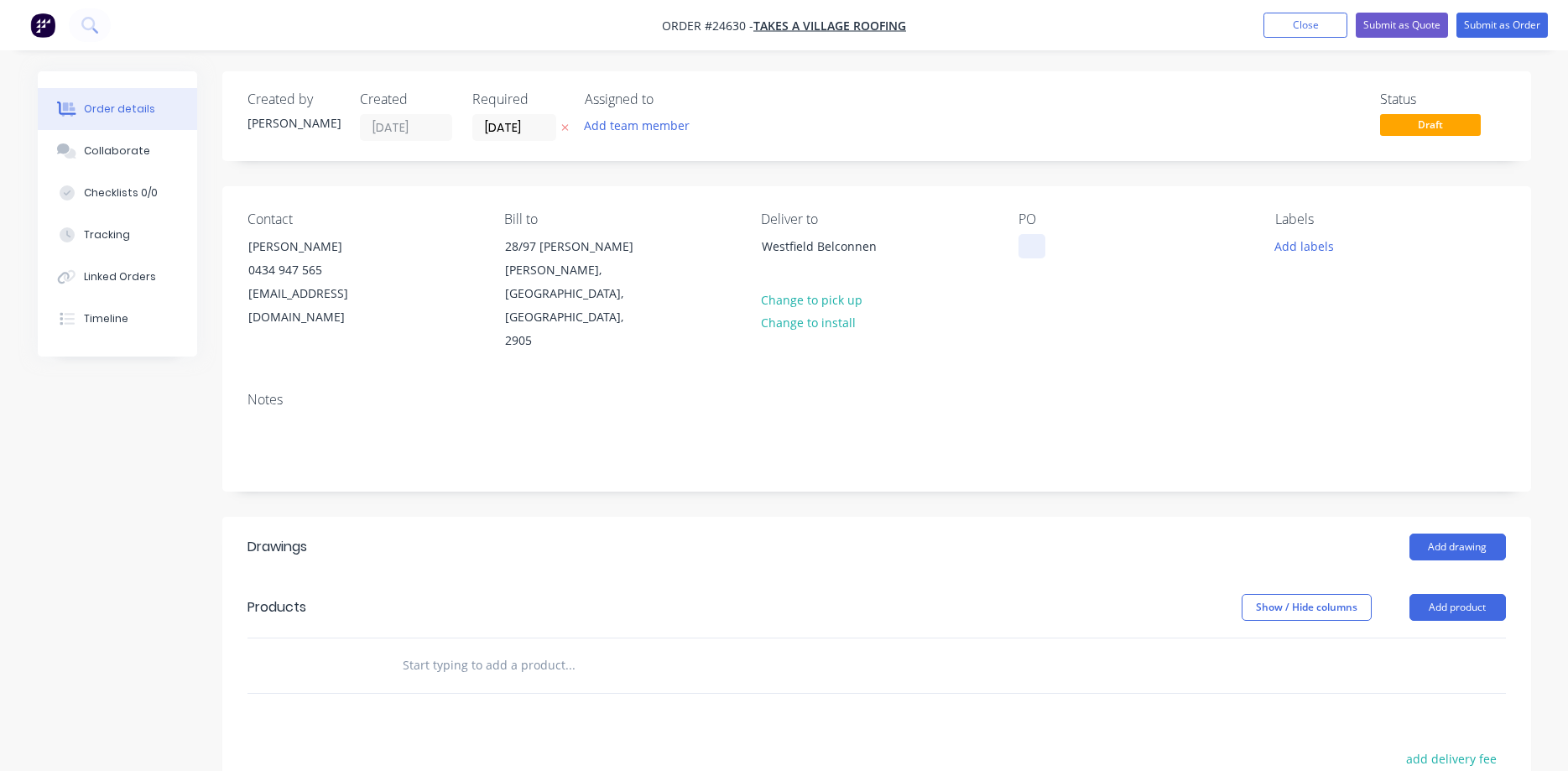
drag, startPoint x: 1025, startPoint y: 244, endPoint x: 1033, endPoint y: 241, distance: 8.5
click at [1025, 243] on div at bounding box center [1031, 246] width 27 height 24
click at [1149, 315] on div "PO Westfield Belconnen" at bounding box center [1132, 282] width 229 height 142
click at [1198, 533] on button "Add drawing" at bounding box center [1457, 546] width 97 height 27
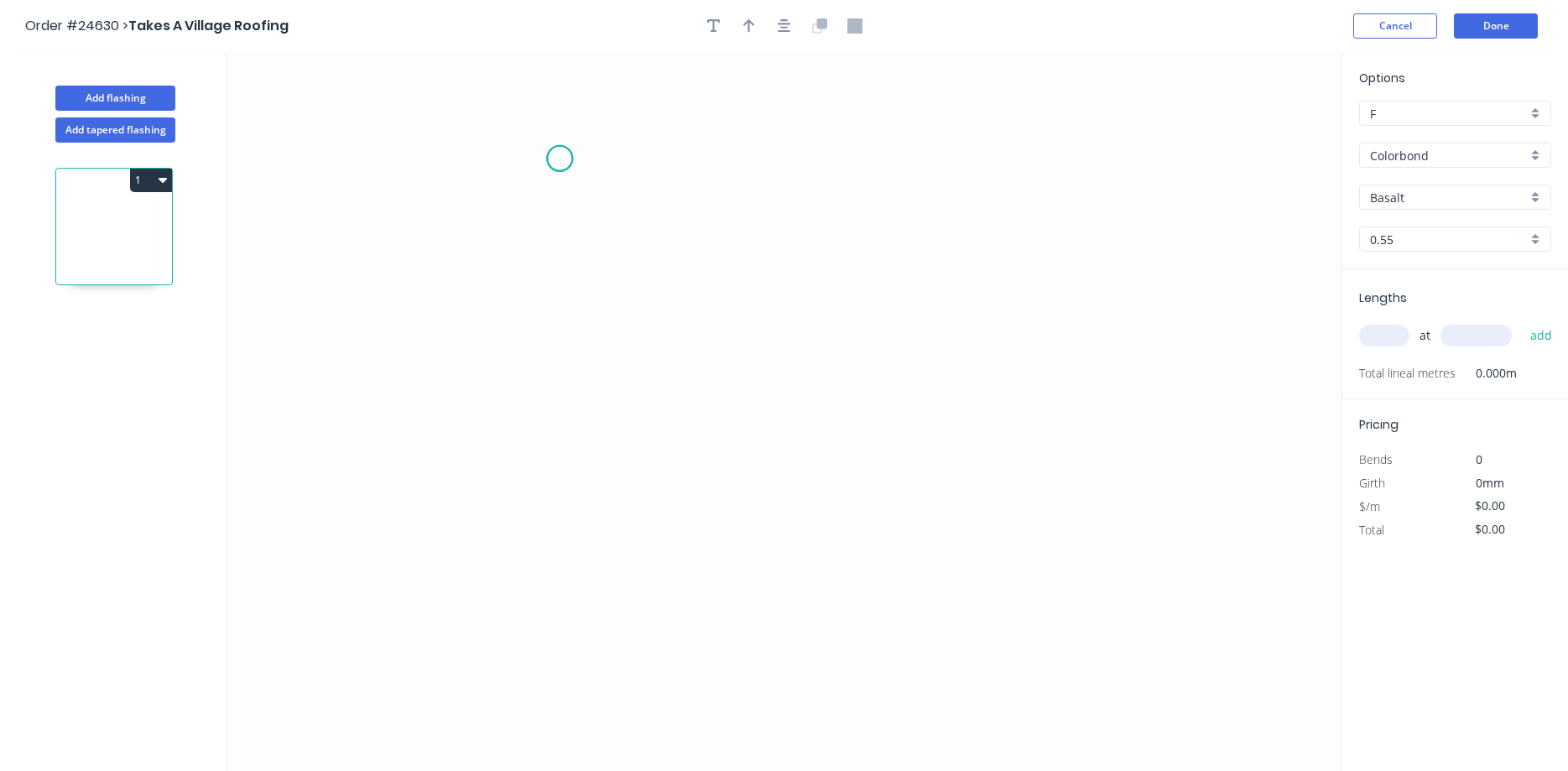
click at [559, 159] on icon "0" at bounding box center [784, 412] width 1115 height 719
click at [555, 319] on icon "0" at bounding box center [784, 412] width 1115 height 719
click at [1046, 312] on icon "0 ?" at bounding box center [784, 412] width 1115 height 719
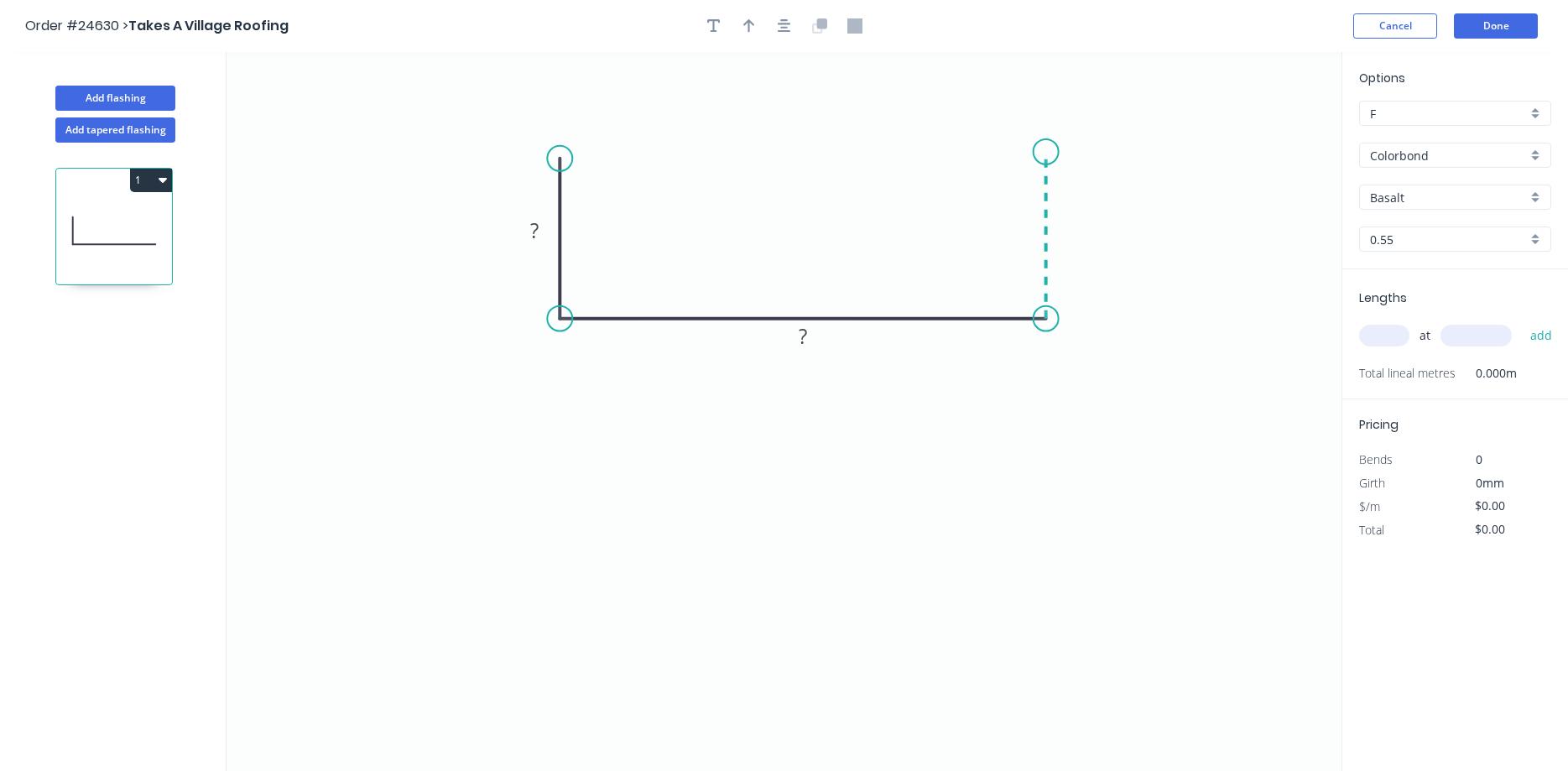
click at [1047, 151] on icon "0 ? ?" at bounding box center [784, 412] width 1115 height 719
click at [1044, 150] on circle at bounding box center [1046, 150] width 25 height 25
click at [527, 229] on rect at bounding box center [534, 231] width 33 height 23
click at [742, 31] on button "button" at bounding box center [749, 25] width 25 height 25
type input "$33.40"
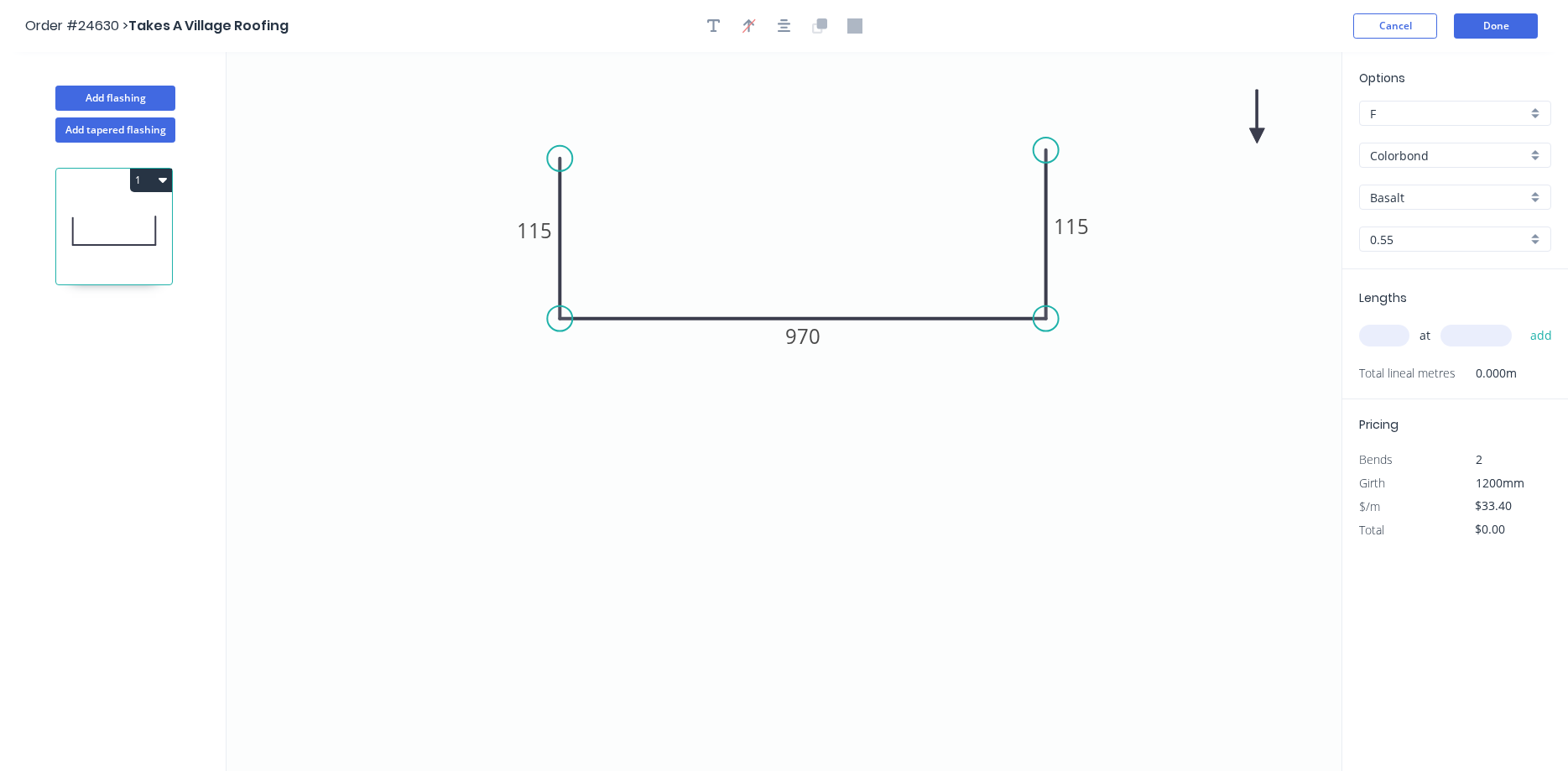
click at [1198, 133] on icon at bounding box center [1257, 117] width 15 height 54
drag, startPoint x: 1258, startPoint y: 133, endPoint x: 791, endPoint y: 254, distance: 482.4
click at [798, 246] on icon at bounding box center [822, 222] width 48 height 48
click at [1198, 197] on input "Basalt" at bounding box center [1448, 197] width 157 height 18
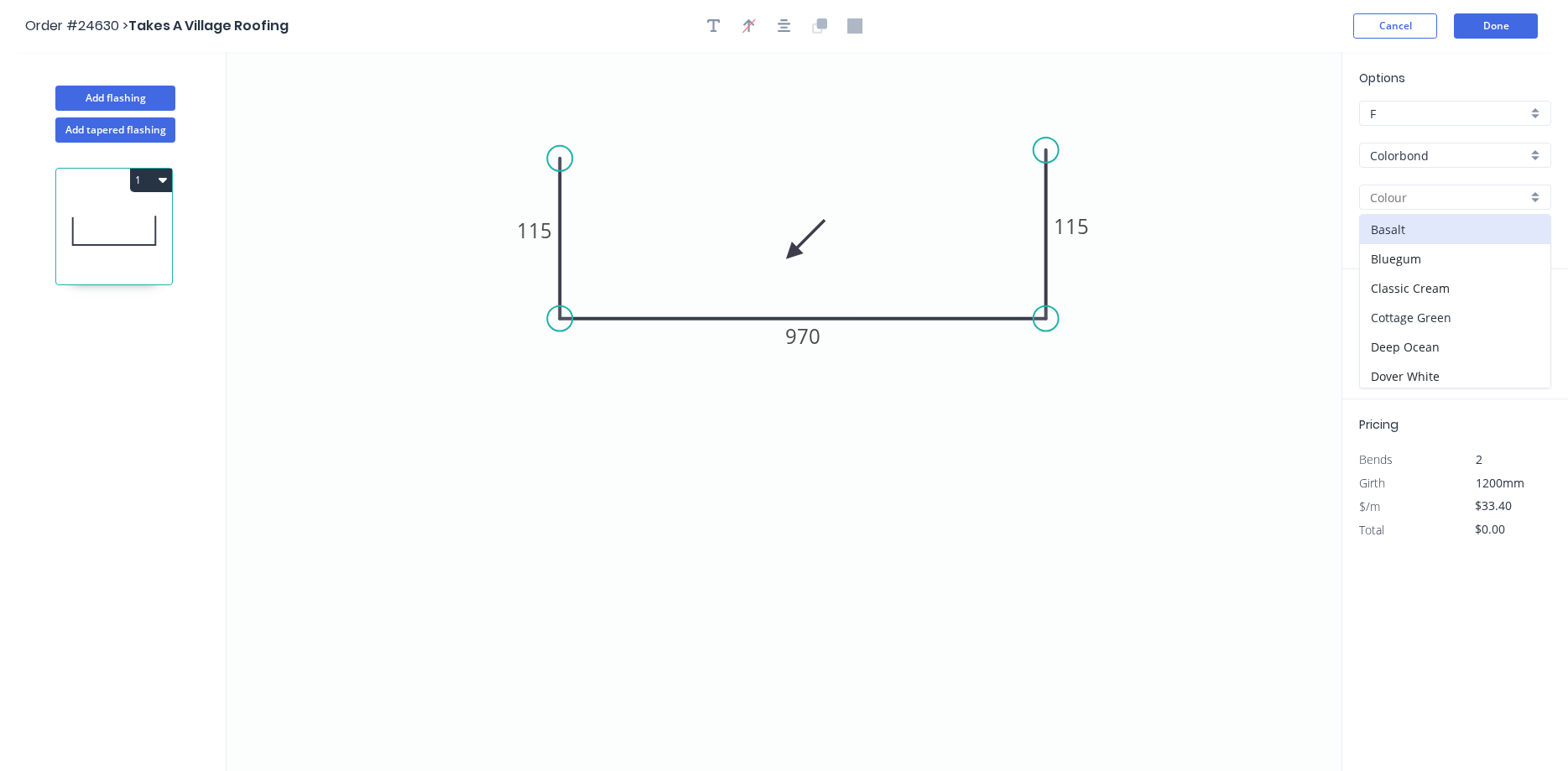
click at [1198, 316] on div "Cottage Green" at bounding box center [1455, 318] width 190 height 30
type input "Cottage Green"
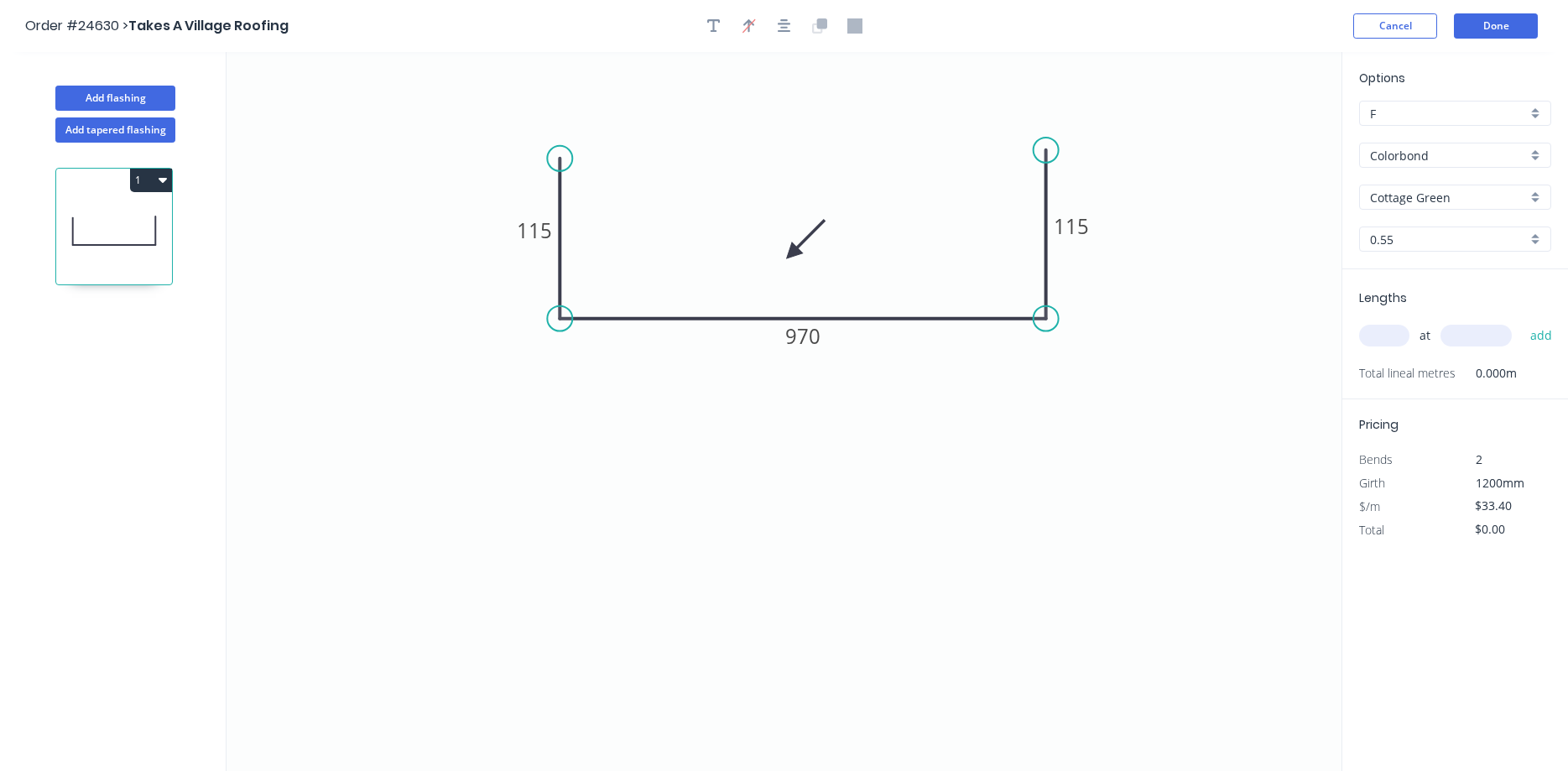
click at [1198, 333] on input "text" at bounding box center [1384, 334] width 50 height 21
type input "1"
type input "5300"
click at [1198, 321] on button "add" at bounding box center [1541, 335] width 39 height 29
type input "$177.02"
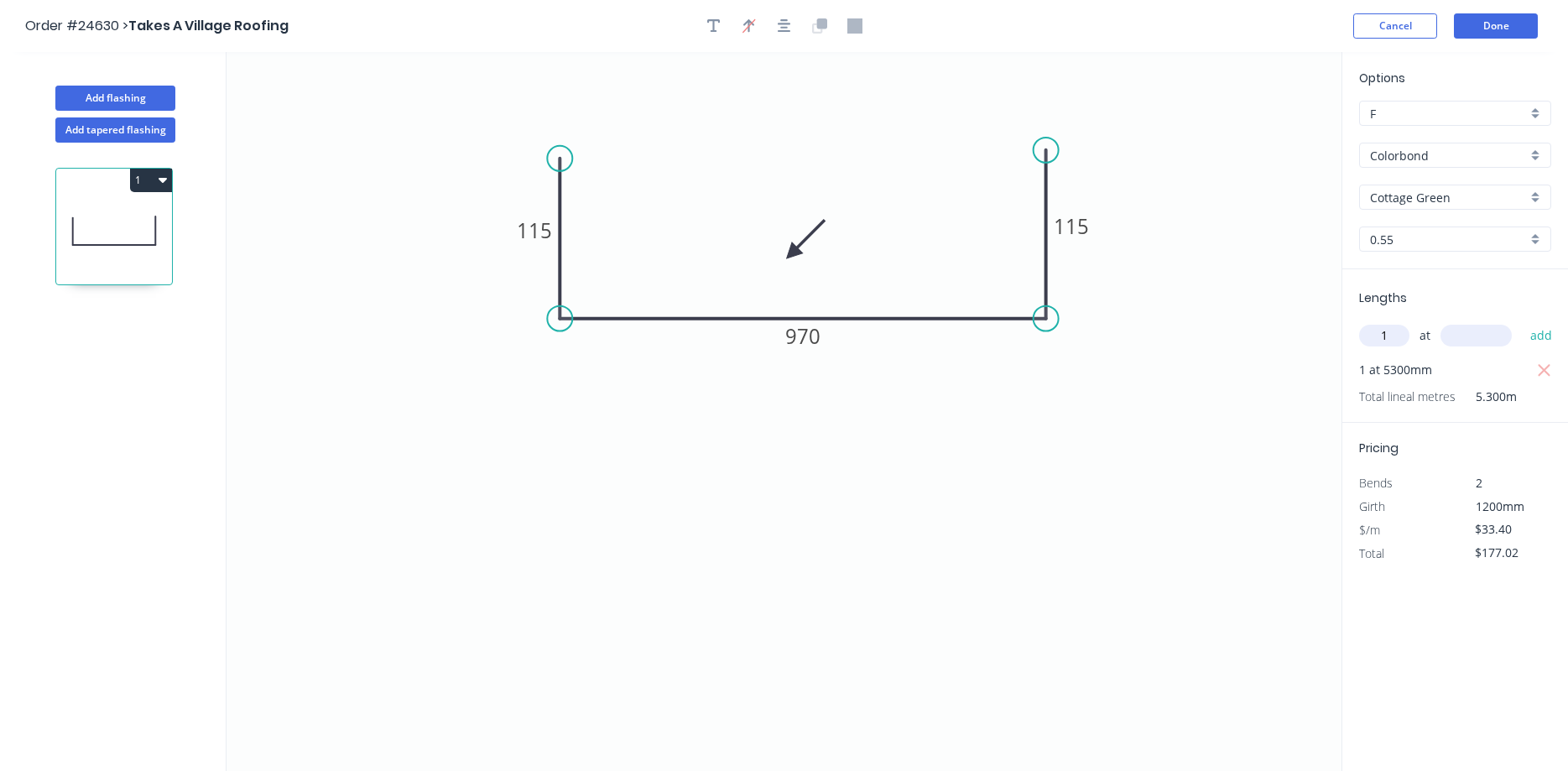
type input "1"
type input "3000"
click at [1198, 321] on button "add" at bounding box center [1541, 335] width 39 height 29
click at [163, 183] on icon "button" at bounding box center [163, 179] width 8 height 13
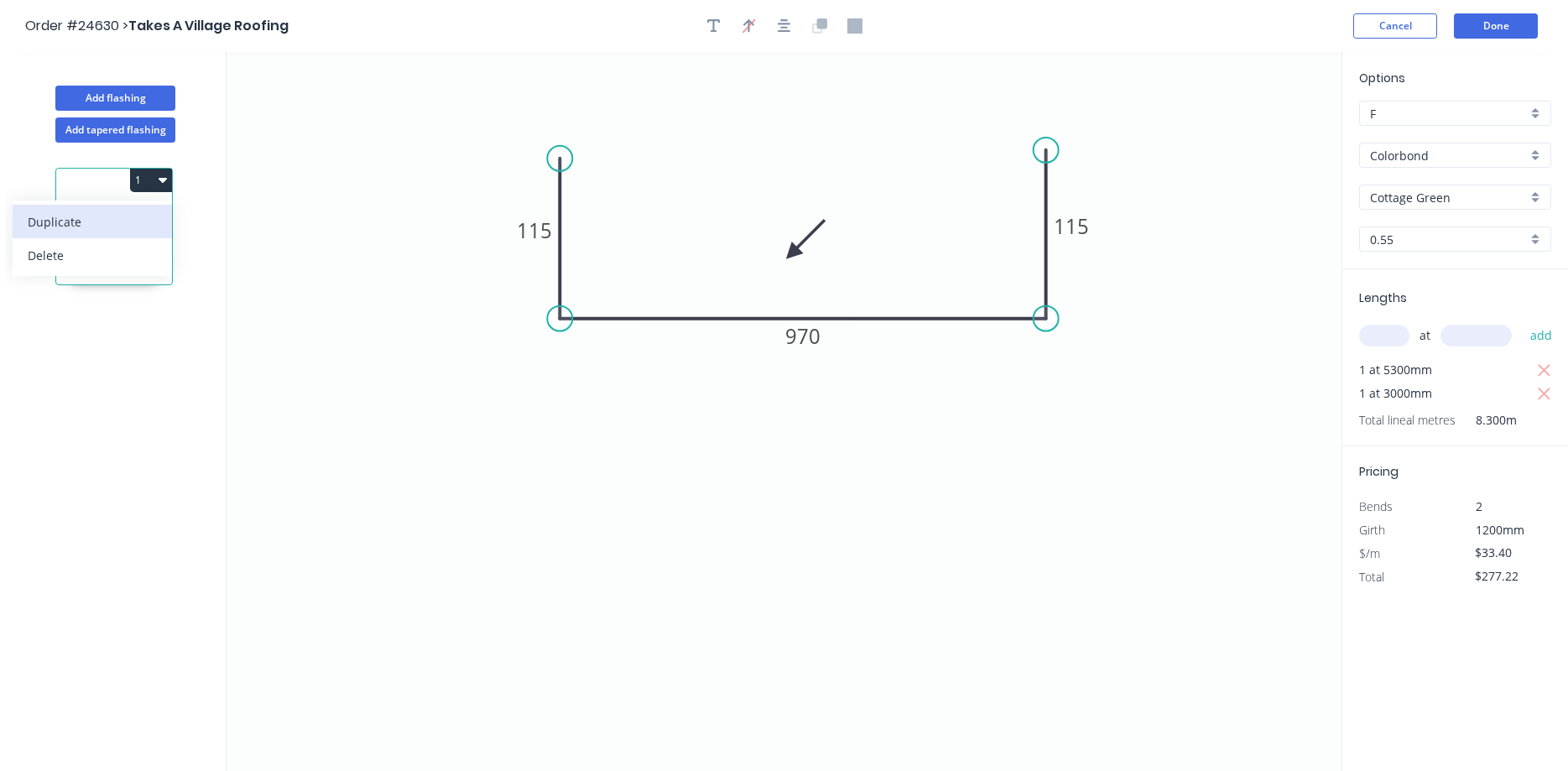
click at [108, 220] on div "Duplicate" at bounding box center [92, 222] width 129 height 24
type input "$0.00"
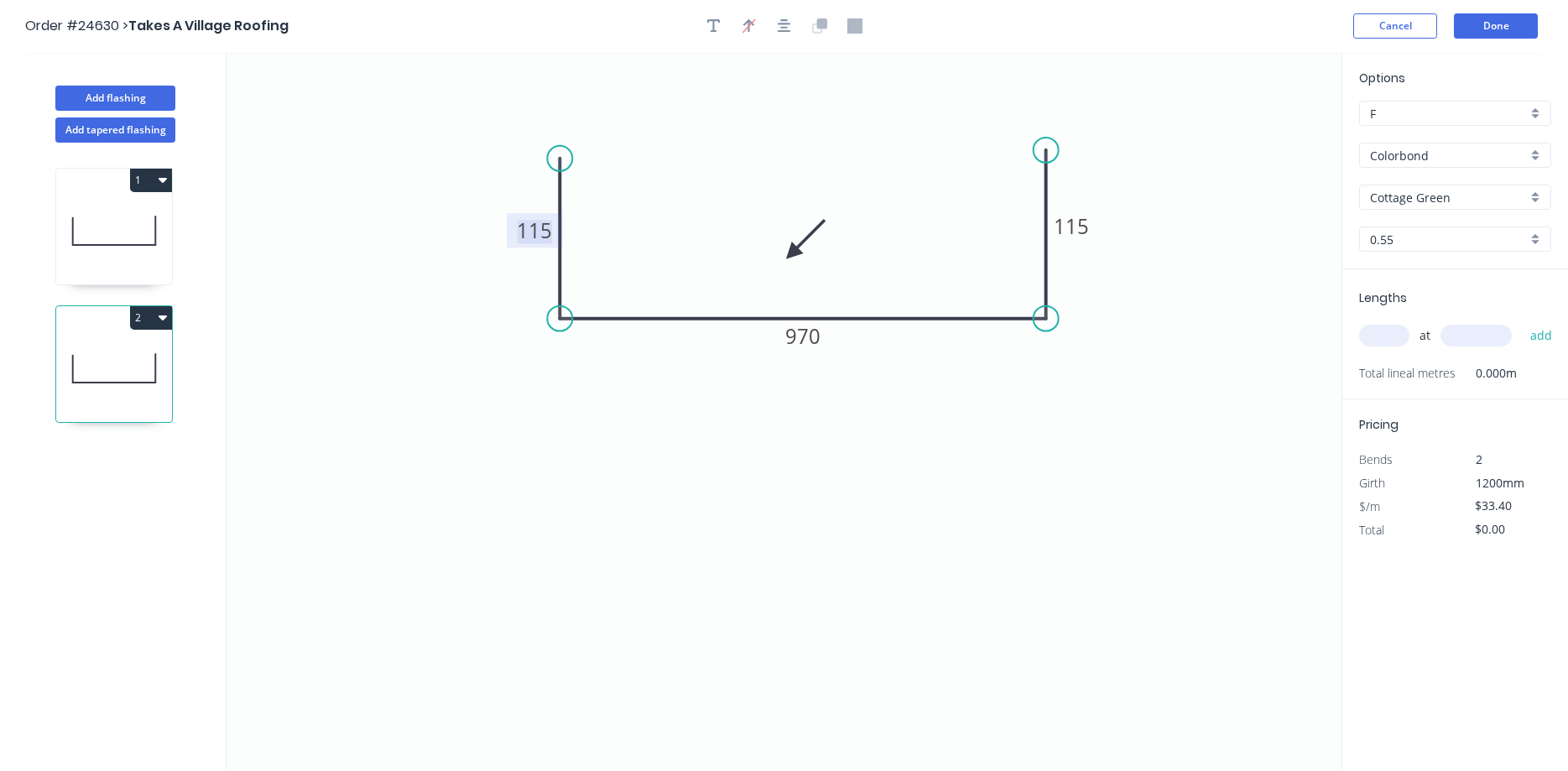
click at [536, 233] on tspan "115" at bounding box center [534, 230] width 35 height 28
type input "$33.40"
click at [1198, 333] on input "text" at bounding box center [1384, 334] width 50 height 21
type input "1"
type input "1200"
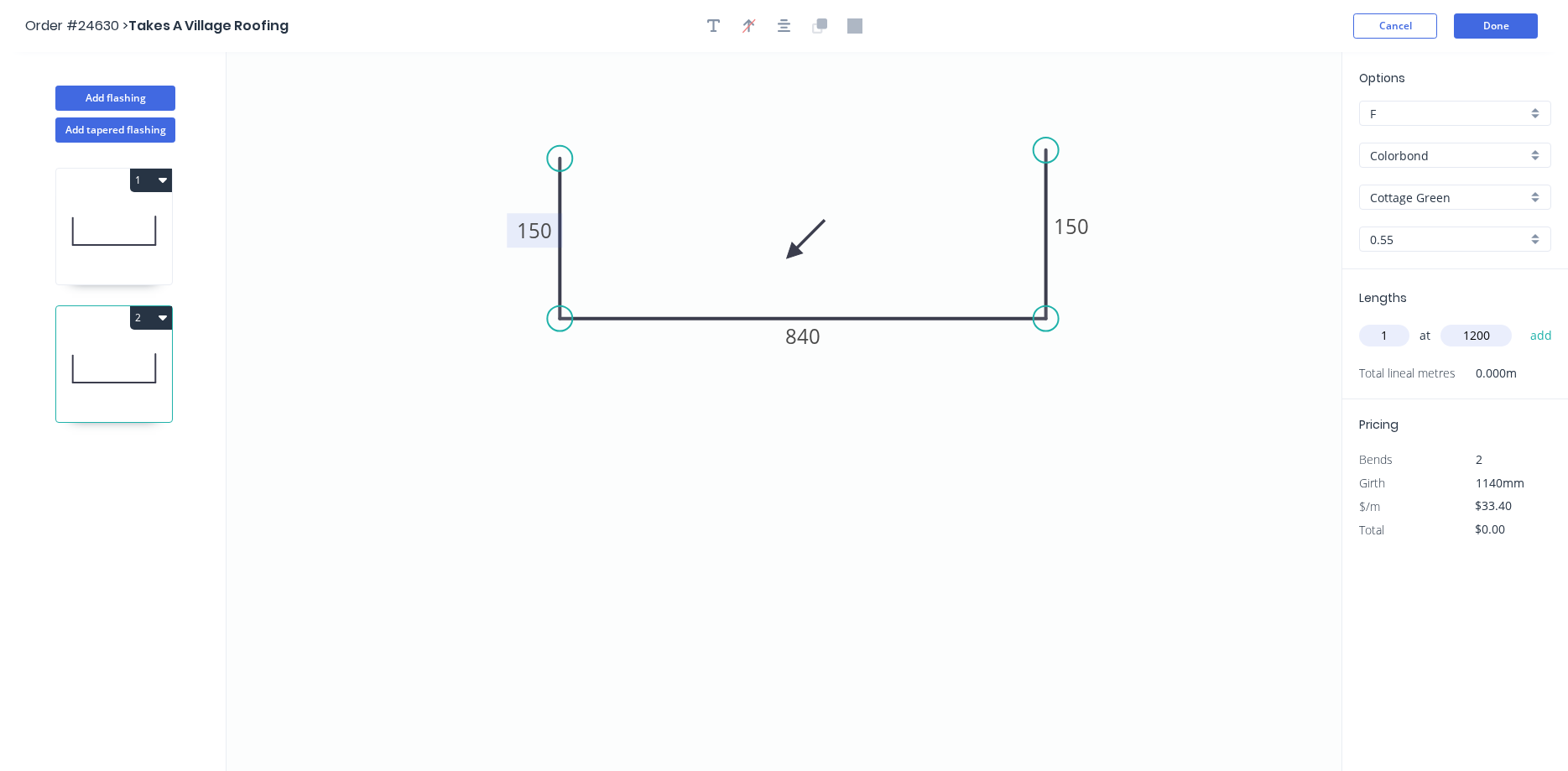
click at [1198, 321] on button "add" at bounding box center [1541, 335] width 39 height 29
type input "$40.08"
click at [160, 98] on button "Add flashing" at bounding box center [115, 98] width 120 height 25
type input "$0.00"
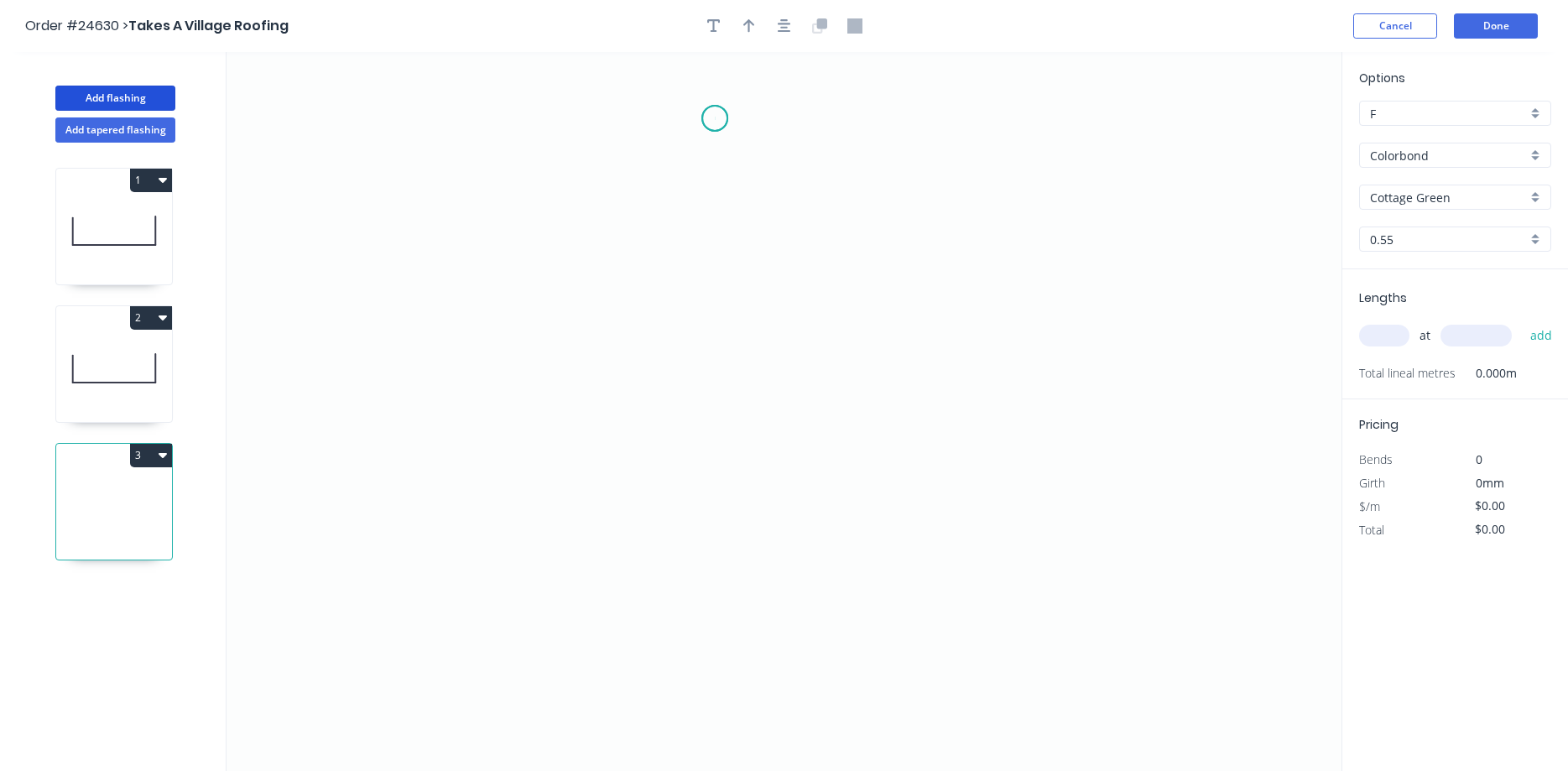
click at [714, 118] on icon "0" at bounding box center [784, 412] width 1115 height 719
click at [783, 157] on icon "0" at bounding box center [784, 412] width 1115 height 719
click at [772, 409] on icon "0 ?" at bounding box center [784, 412] width 1115 height 719
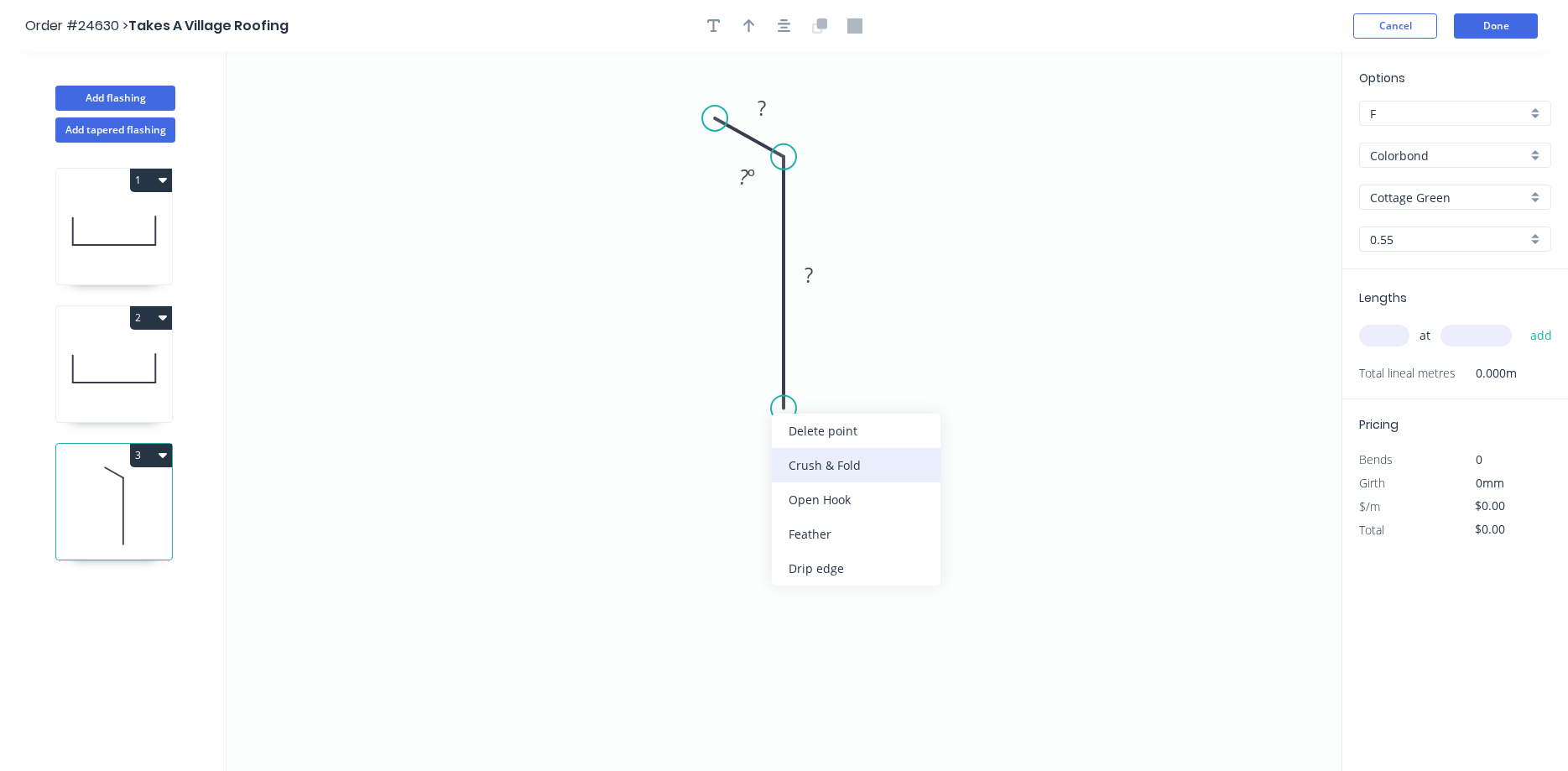
click at [809, 464] on div "Crush & Fold" at bounding box center [856, 464] width 169 height 34
click at [835, 455] on div "Flip bend" at bounding box center [867, 461] width 169 height 34
drag, startPoint x: 847, startPoint y: 371, endPoint x: 758, endPoint y: 399, distance: 93.3
click at [758, 399] on rect at bounding box center [730, 406] width 67 height 34
click at [757, 100] on tspan "?" at bounding box center [761, 108] width 8 height 28
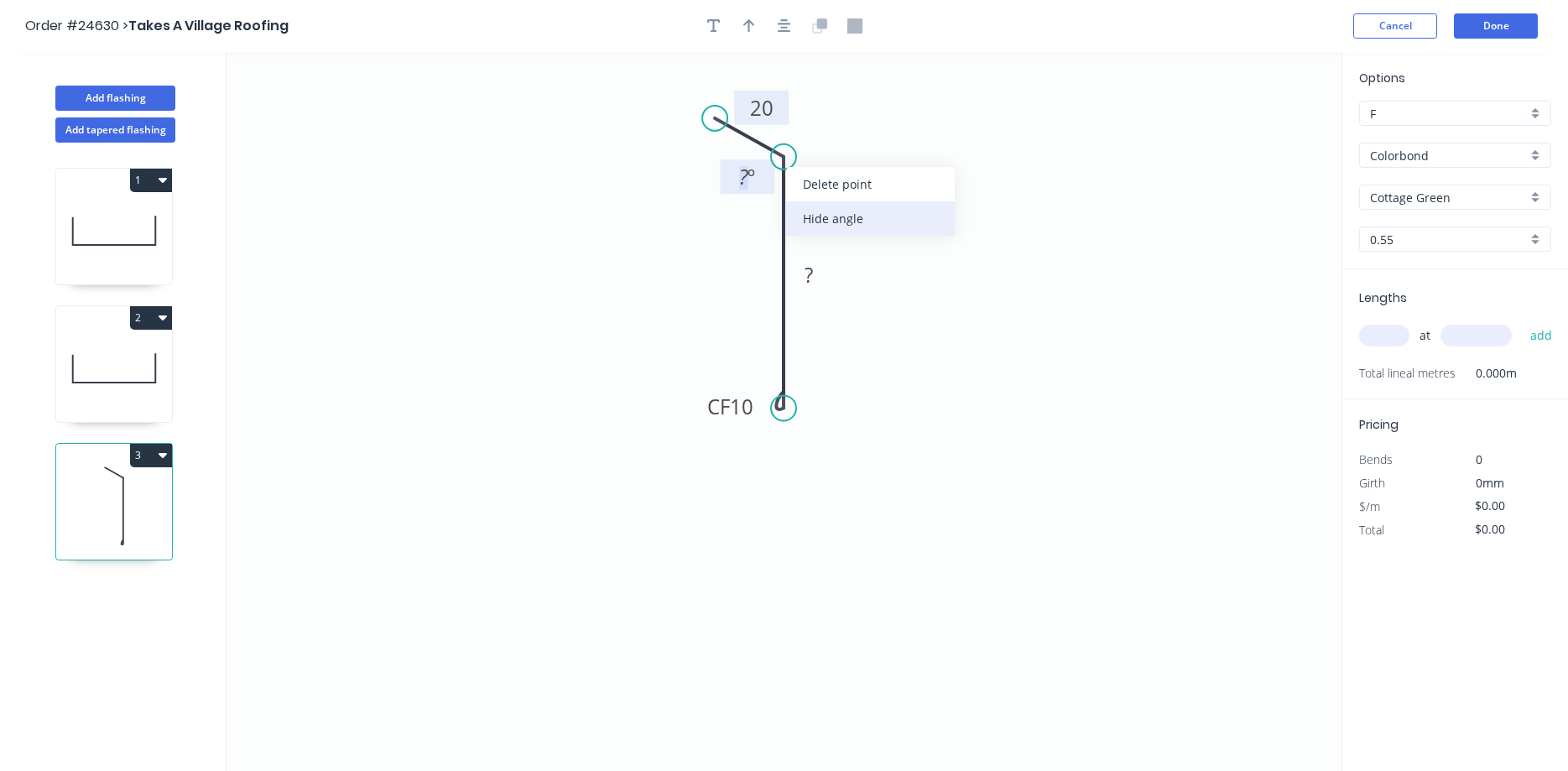
click at [840, 216] on div "Hide angle" at bounding box center [870, 218] width 169 height 34
click at [811, 266] on tspan "?" at bounding box center [808, 275] width 8 height 28
drag, startPoint x: 739, startPoint y: 404, endPoint x: 807, endPoint y: 406, distance: 68.0
click at [812, 403] on icon "0 20 CF 4200 2" at bounding box center [784, 412] width 1115 height 719
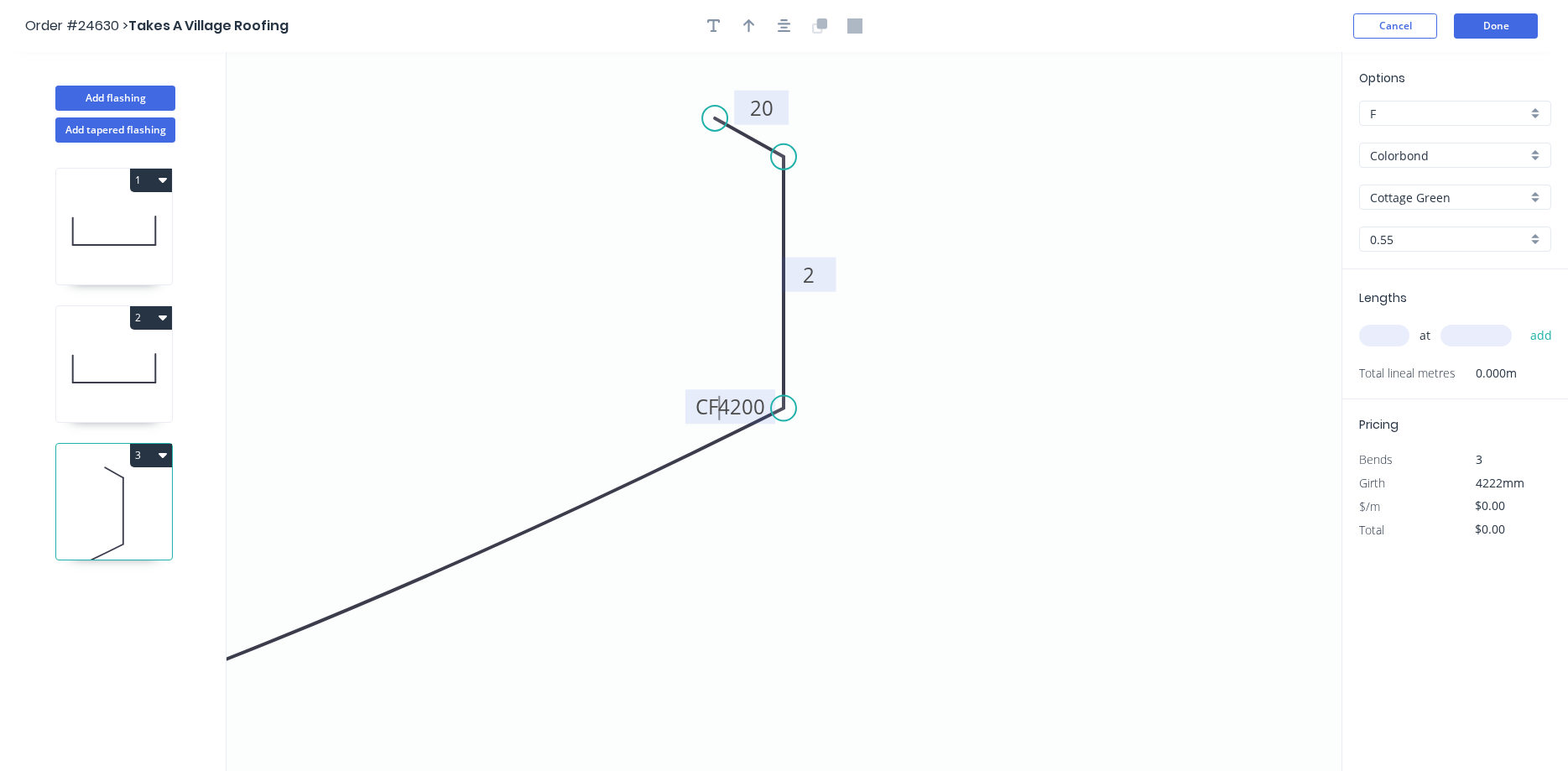
click at [728, 405] on tspan "4200" at bounding box center [741, 407] width 47 height 28
click at [823, 270] on rect at bounding box center [808, 275] width 33 height 23
click at [821, 278] on rect at bounding box center [808, 275] width 33 height 23
drag, startPoint x: 821, startPoint y: 278, endPoint x: 800, endPoint y: 277, distance: 21.0
click at [800, 277] on rect at bounding box center [808, 275] width 33 height 23
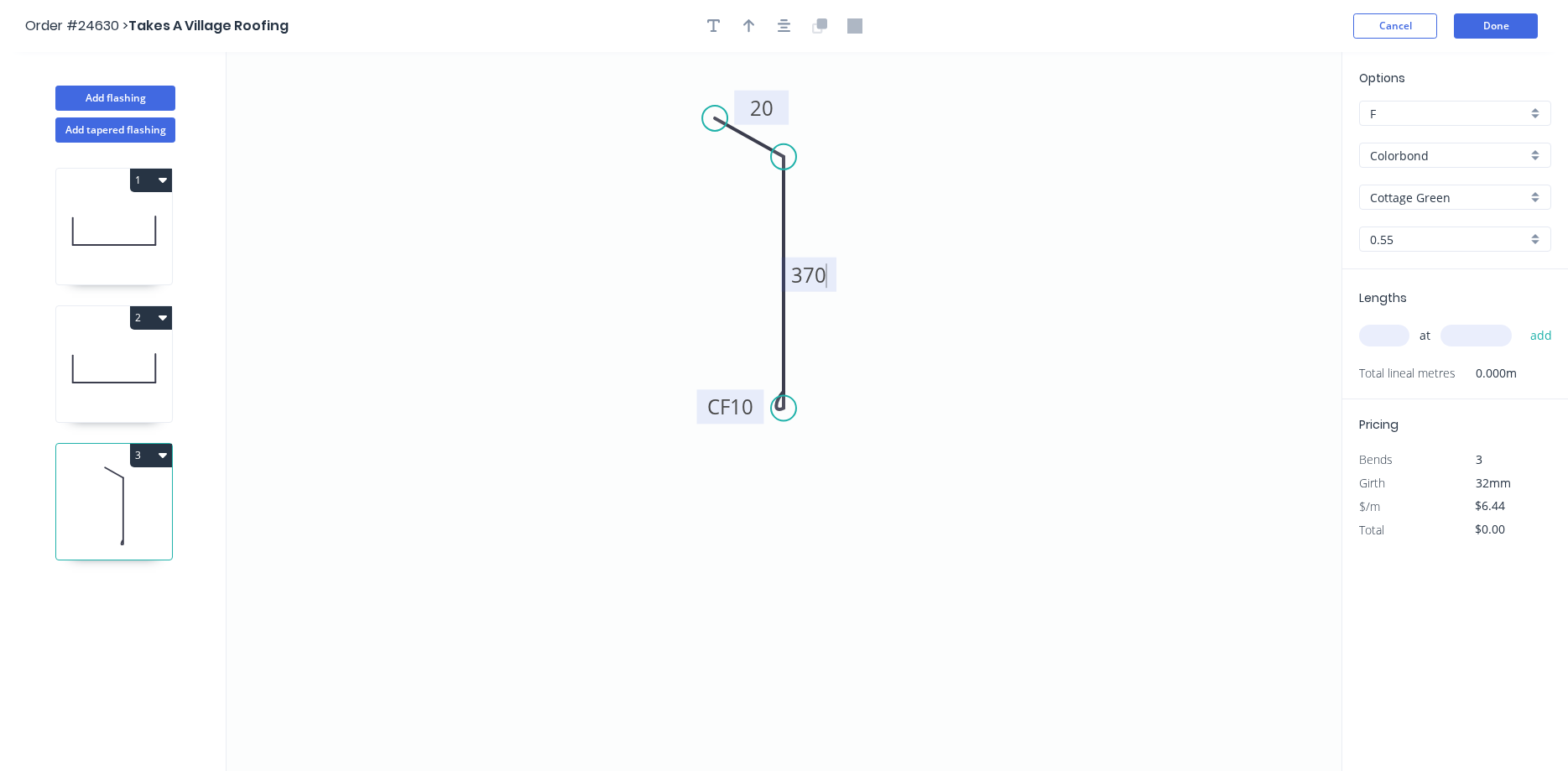
type input "$13.91"
click at [749, 30] on icon "button" at bounding box center [749, 26] width 12 height 13
click at [1198, 137] on icon at bounding box center [1257, 117] width 15 height 54
drag, startPoint x: 1257, startPoint y: 132, endPoint x: 823, endPoint y: 209, distance: 440.8
click at [823, 209] on icon at bounding box center [836, 194] width 48 height 48
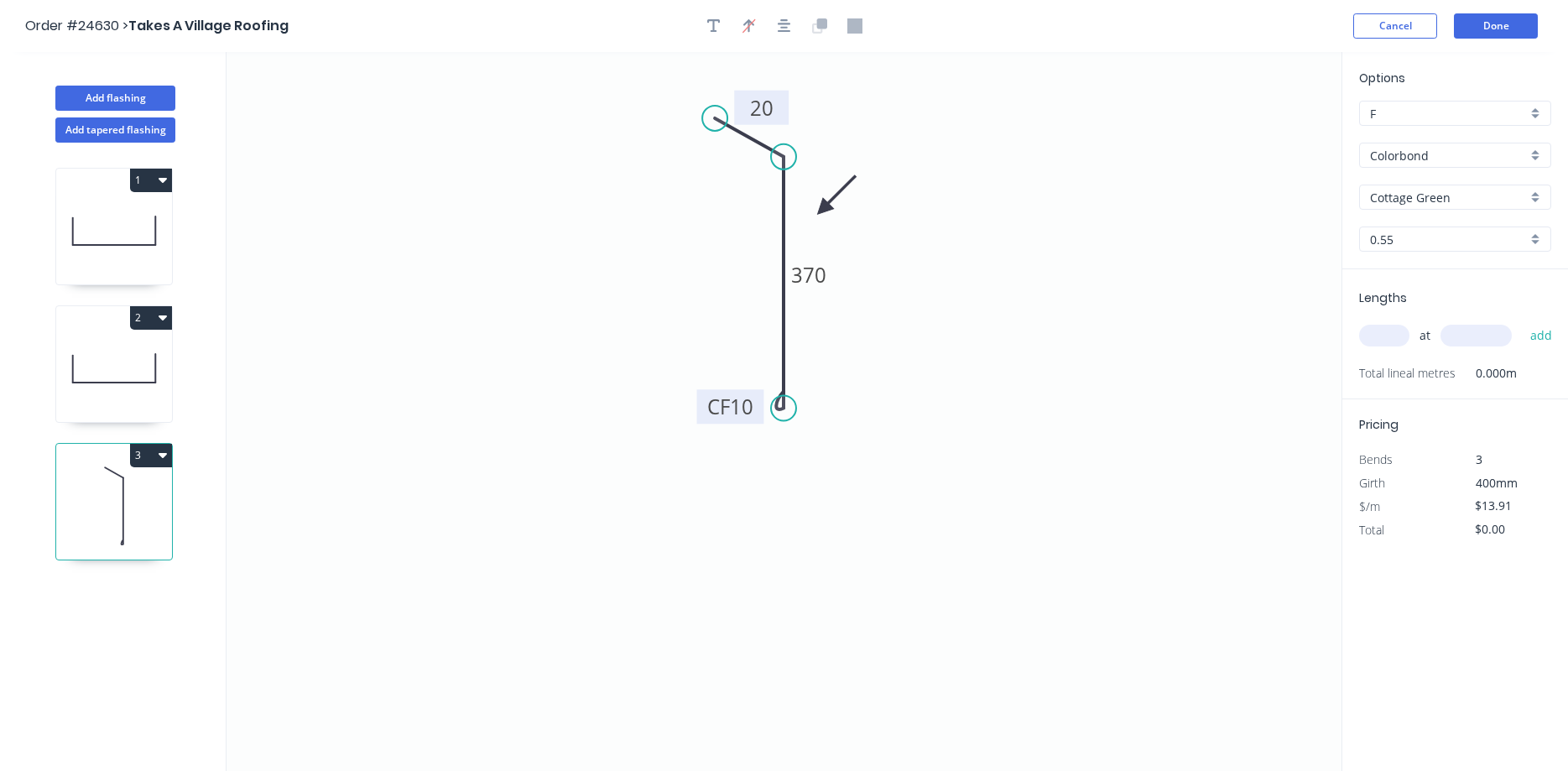
click at [1198, 332] on input "text" at bounding box center [1384, 334] width 50 height 21
type input "2"
type input "4200"
click at [1198, 321] on button "add" at bounding box center [1541, 335] width 39 height 29
click at [162, 454] on icon "button" at bounding box center [163, 455] width 8 height 5
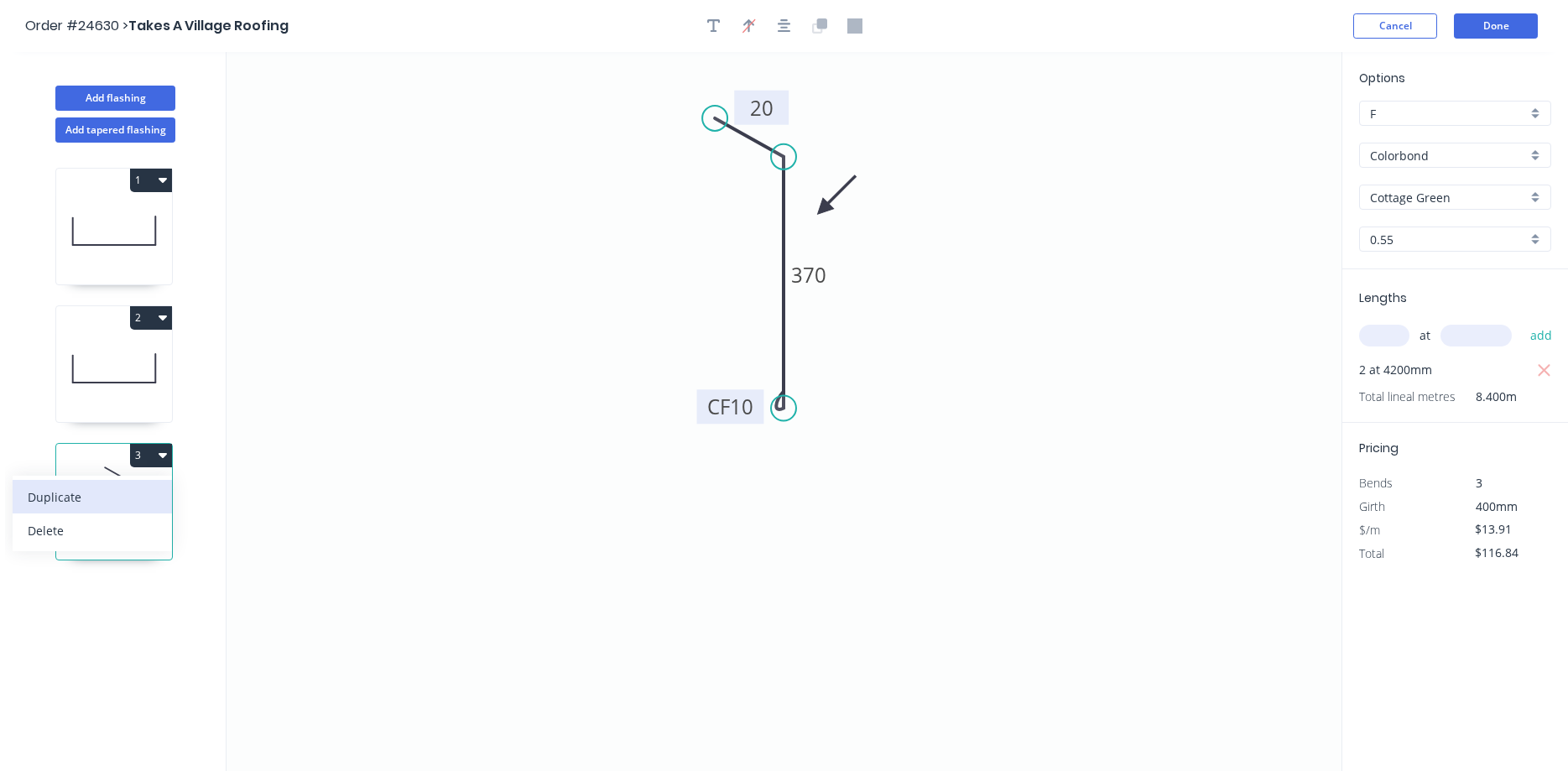
click at [106, 489] on div "Duplicate" at bounding box center [92, 497] width 129 height 24
type input "$0.00"
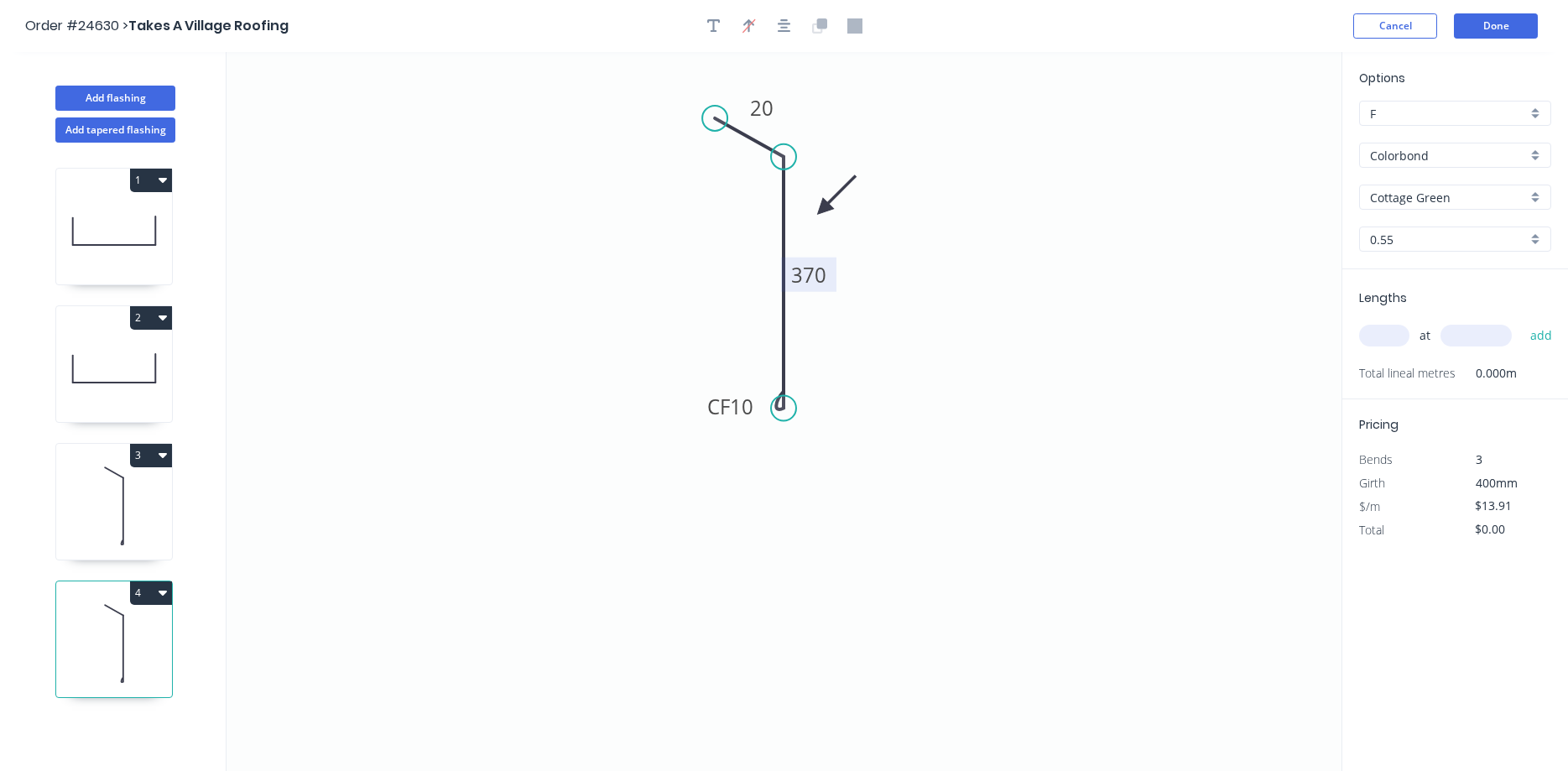
click at [810, 281] on tspan "370" at bounding box center [809, 275] width 35 height 28
click at [1198, 330] on input "text" at bounding box center [1384, 334] width 50 height 21
type input "2"
type input "4200"
click at [1198, 321] on button "add" at bounding box center [1541, 335] width 39 height 29
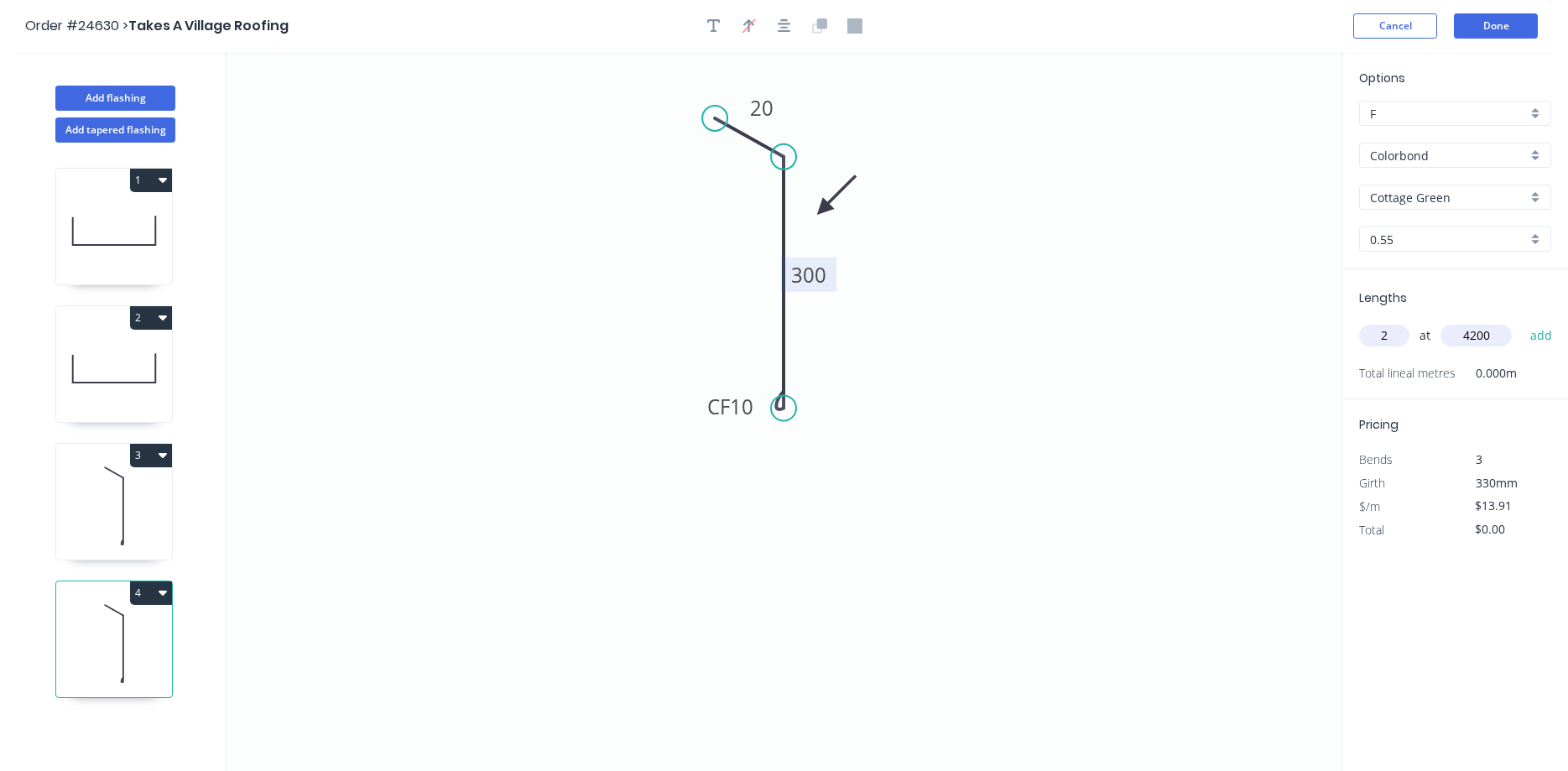
type input "$116.84"
click at [150, 93] on button "Add flashing" at bounding box center [115, 98] width 120 height 25
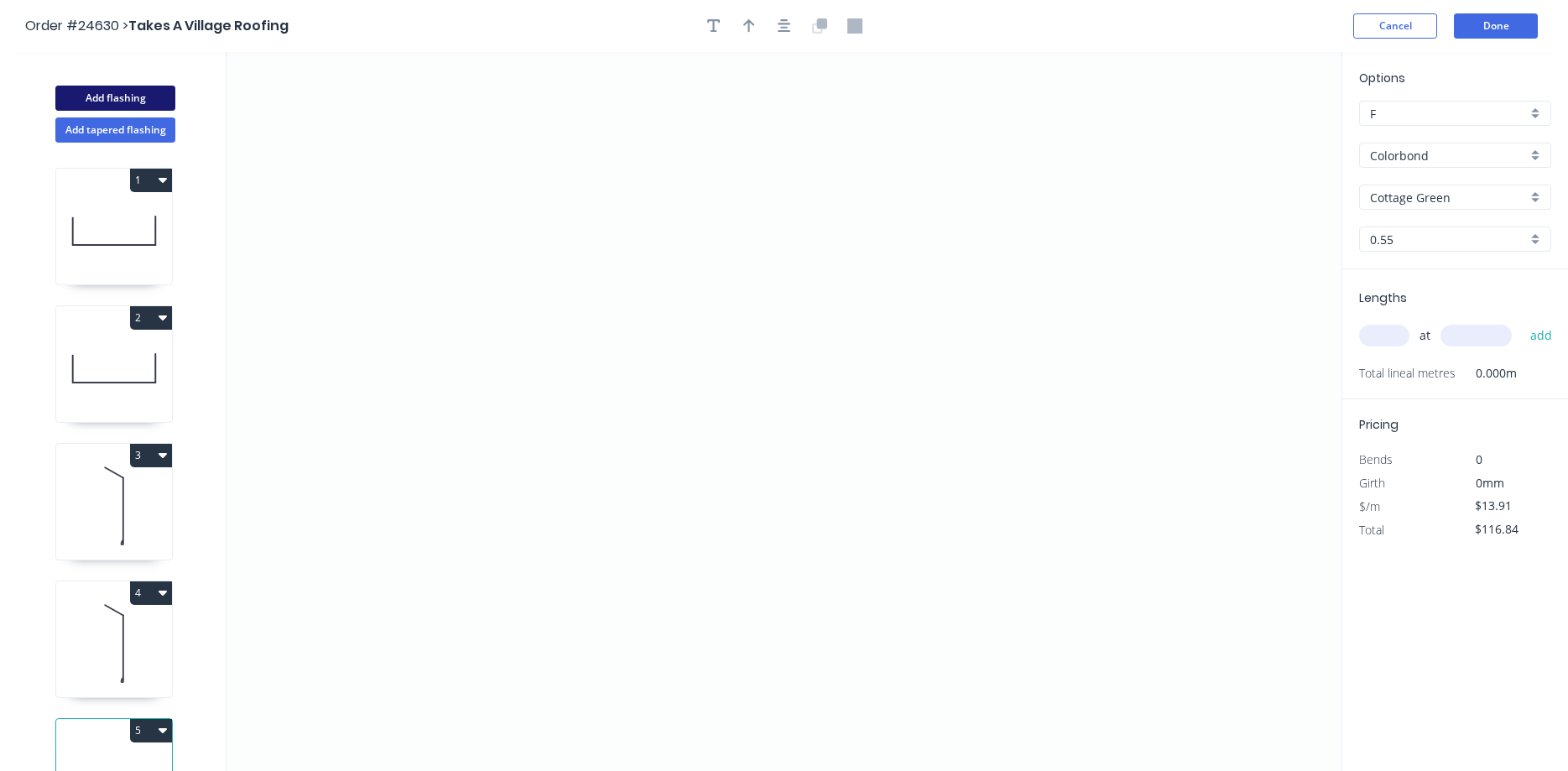
type input "$0.00"
click at [664, 137] on icon "0" at bounding box center [784, 412] width 1115 height 719
click at [663, 329] on icon "0" at bounding box center [784, 412] width 1115 height 719
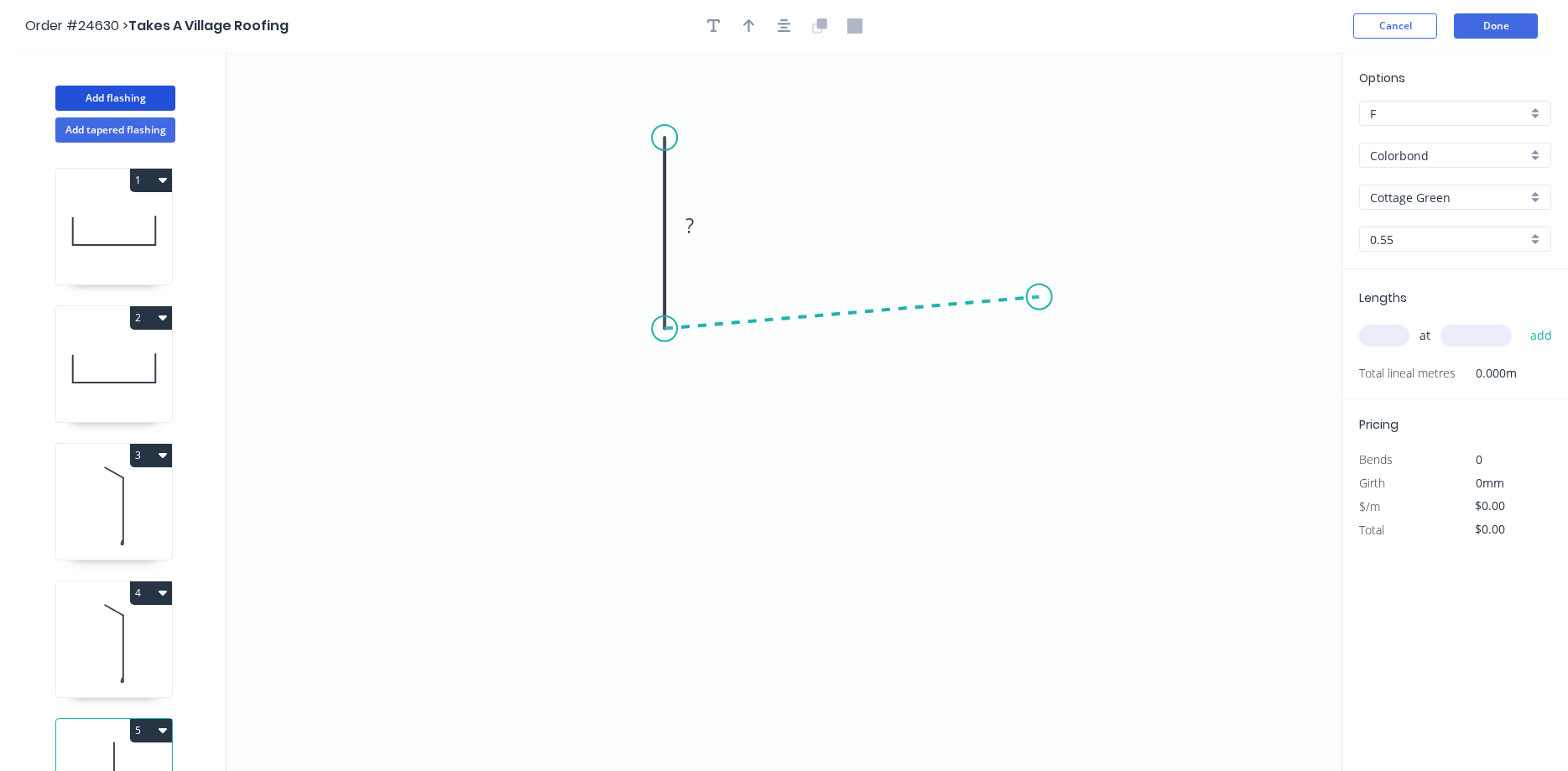
click at [1040, 297] on icon "0 ?" at bounding box center [784, 412] width 1115 height 719
click at [1084, 341] on icon "0 ? ? ? º" at bounding box center [784, 412] width 1115 height 719
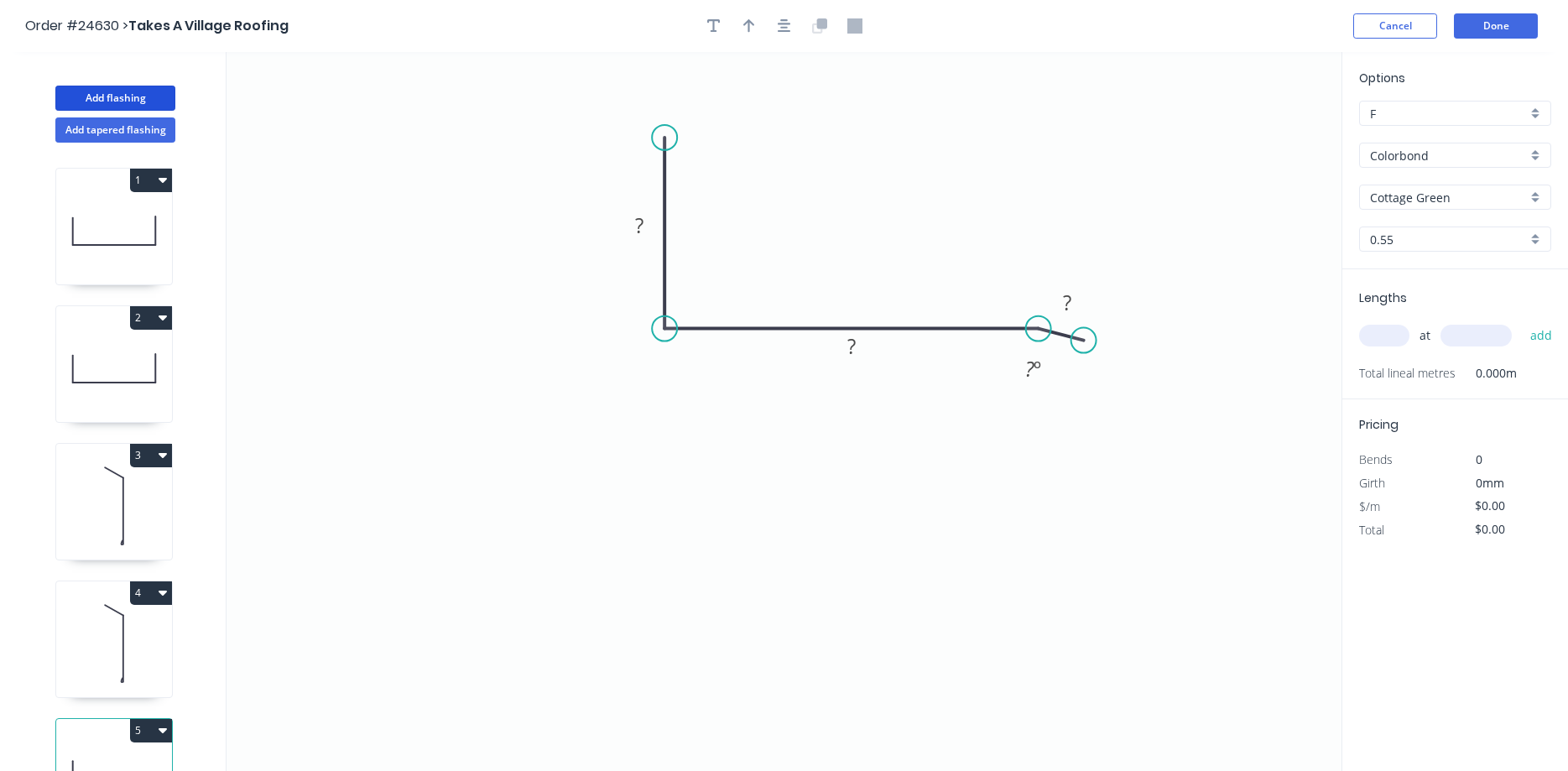
drag, startPoint x: 1042, startPoint y: 294, endPoint x: 1039, endPoint y: 316, distance: 22.2
click at [1039, 316] on circle at bounding box center [1038, 328] width 25 height 25
drag, startPoint x: 1086, startPoint y: 338, endPoint x: 1089, endPoint y: 364, distance: 26.2
click at [1089, 364] on circle at bounding box center [1089, 363] width 25 height 25
click at [626, 227] on rect at bounding box center [639, 226] width 33 height 23
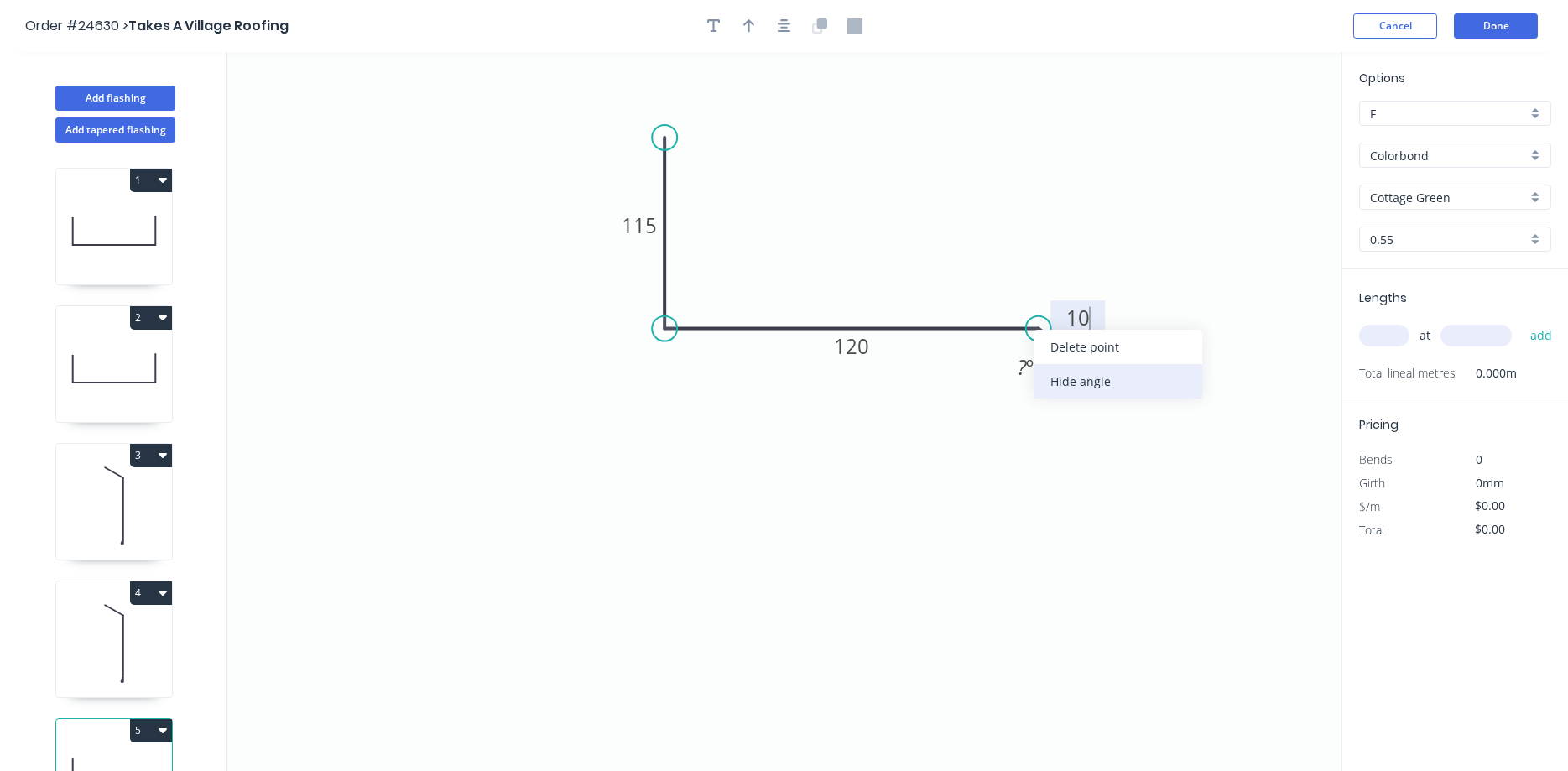
click at [1075, 381] on div "Hide angle" at bounding box center [1118, 381] width 169 height 34
type input "$10.74"
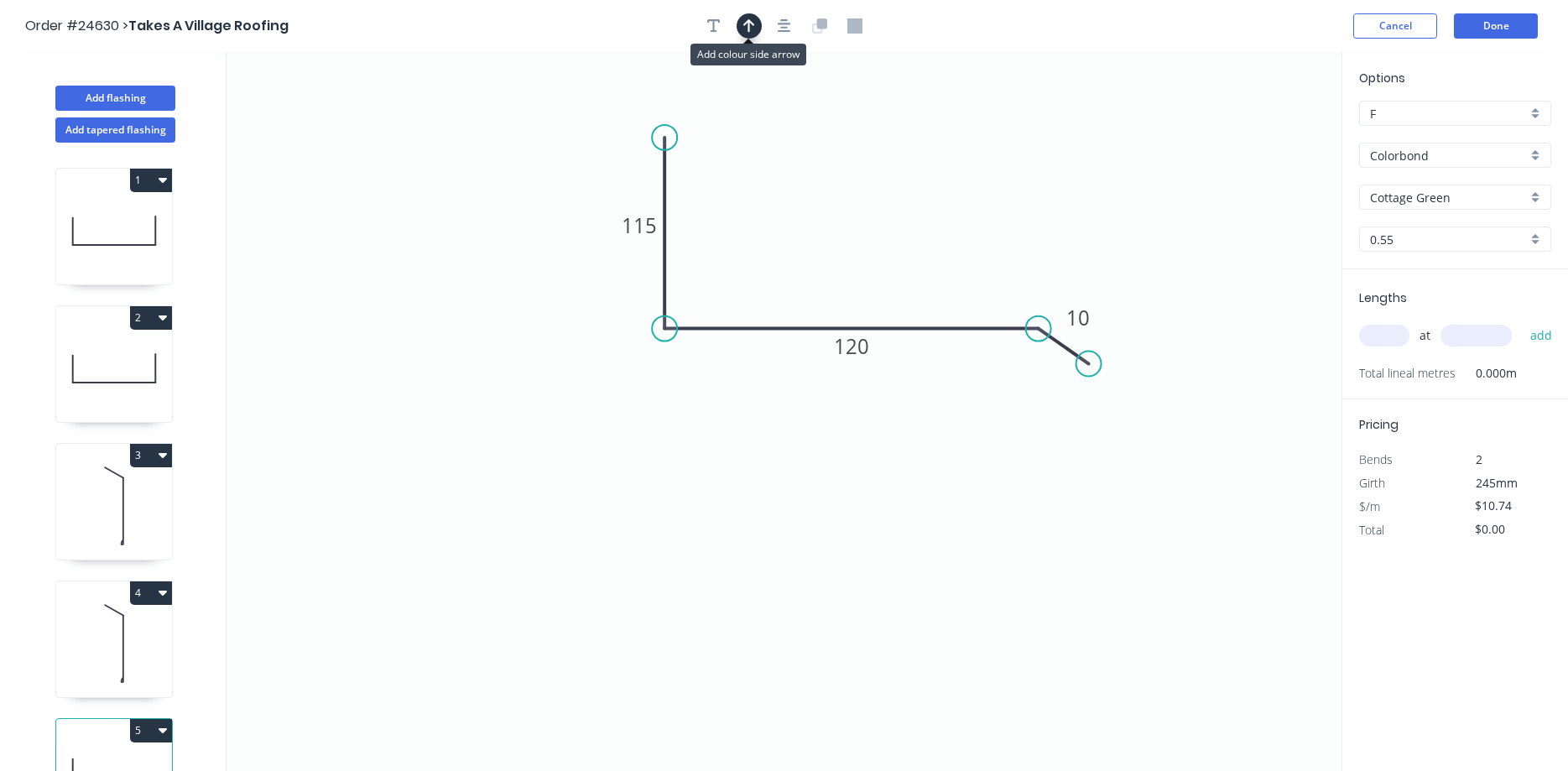
click at [741, 27] on button "button" at bounding box center [749, 25] width 25 height 25
click at [1198, 131] on icon at bounding box center [1257, 117] width 15 height 54
drag, startPoint x: 1257, startPoint y: 131, endPoint x: 782, endPoint y: 294, distance: 502.2
click at [782, 294] on icon at bounding box center [795, 280] width 48 height 48
drag, startPoint x: 1392, startPoint y: 336, endPoint x: 1417, endPoint y: 294, distance: 48.9
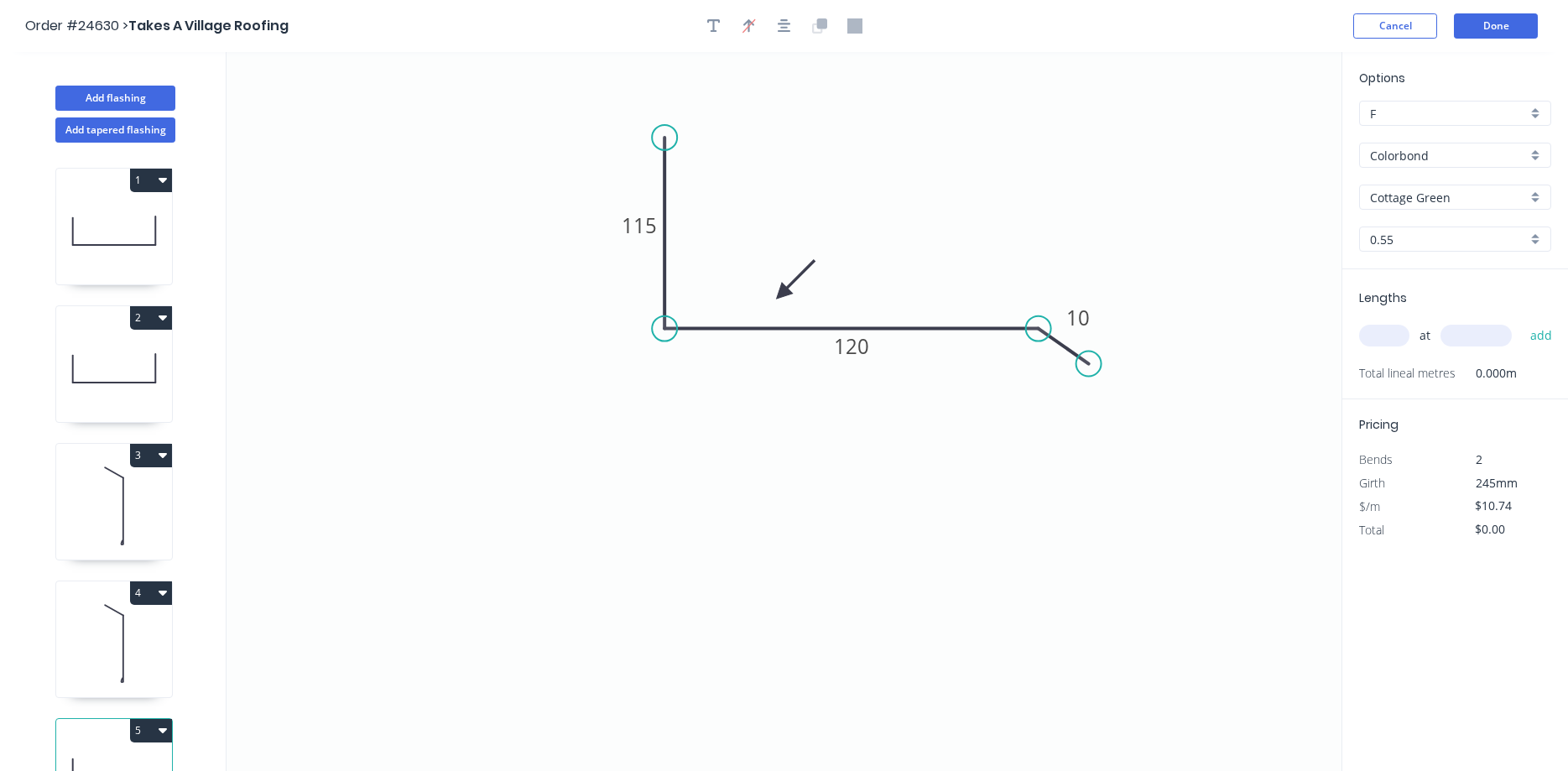
click at [1198, 334] on input "text" at bounding box center [1384, 334] width 50 height 21
type input "2"
type input "1000"
click at [1198, 321] on button "add" at bounding box center [1541, 335] width 39 height 29
type input "$25.78"
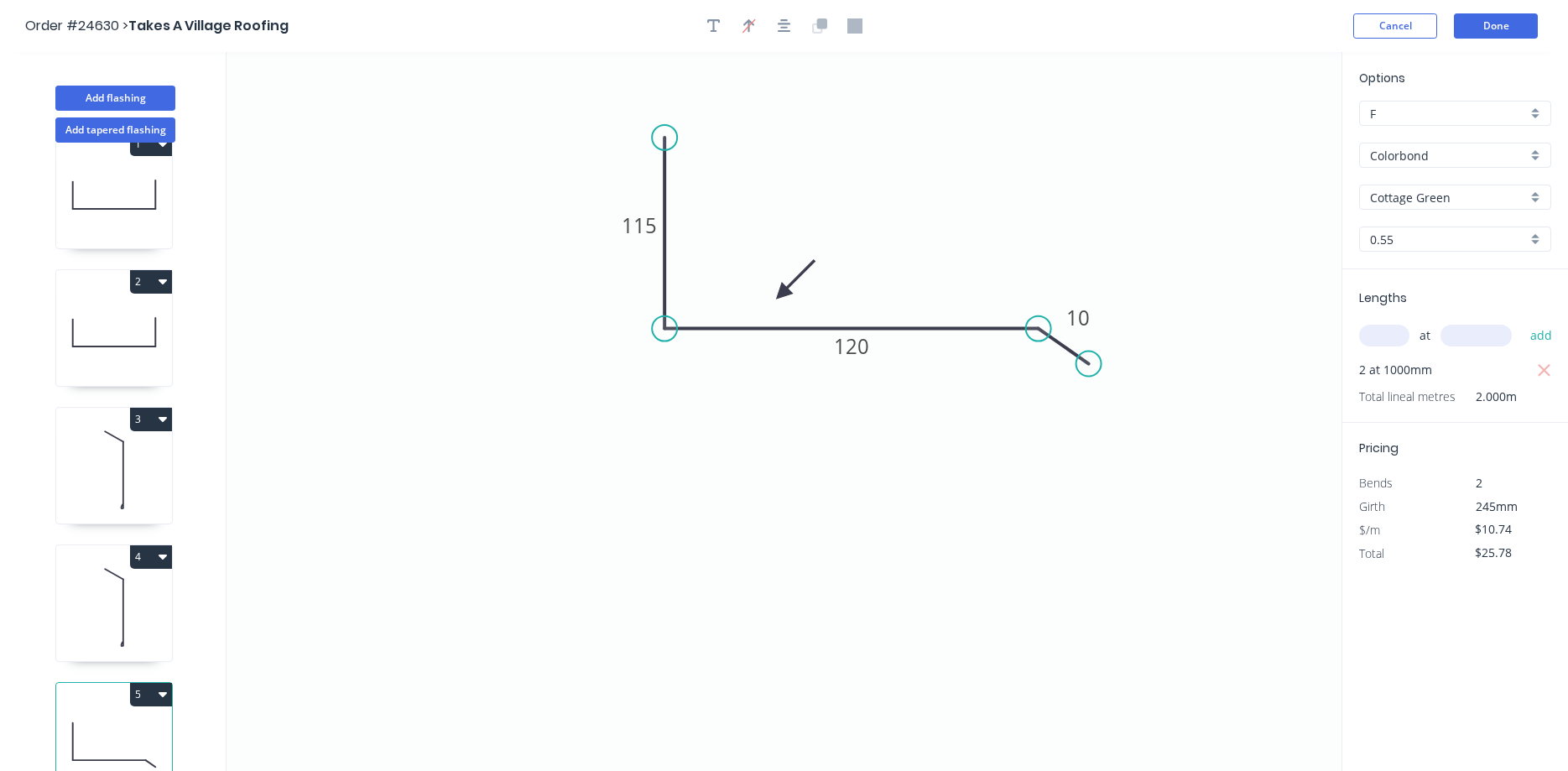
scroll to position [54, 0]
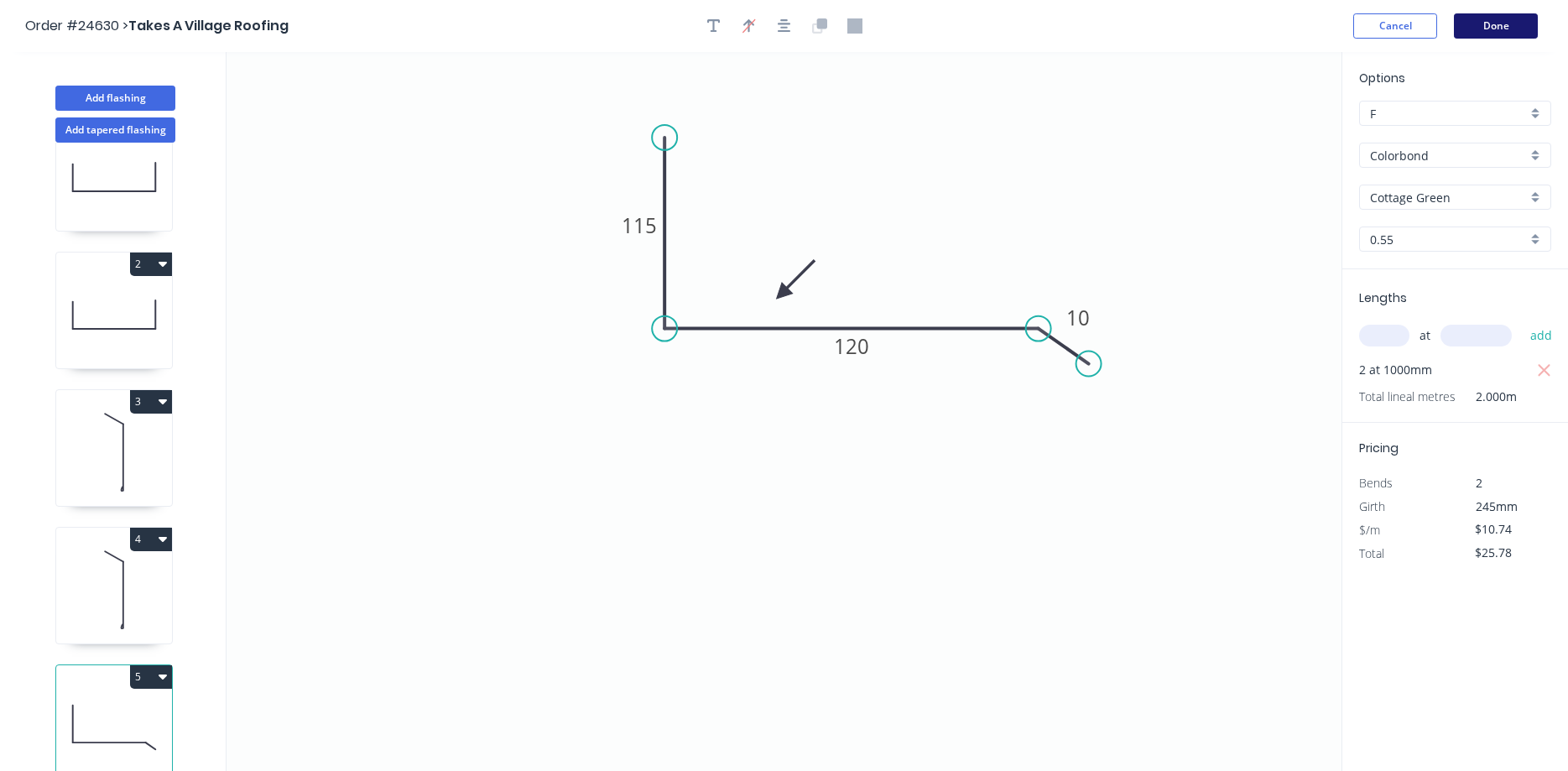
click at [1198, 32] on button "Done" at bounding box center [1496, 25] width 84 height 25
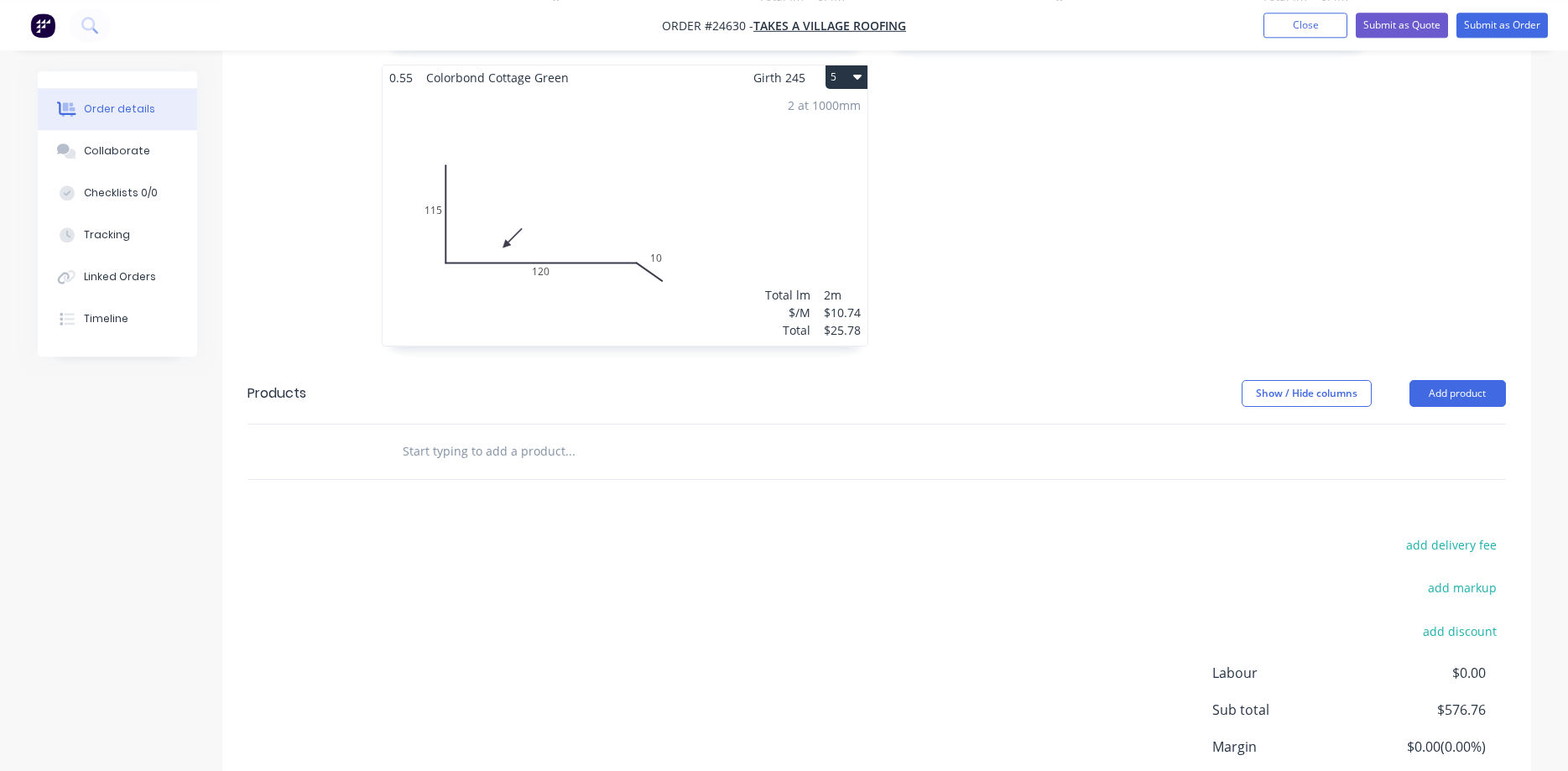
scroll to position [1198, 0]
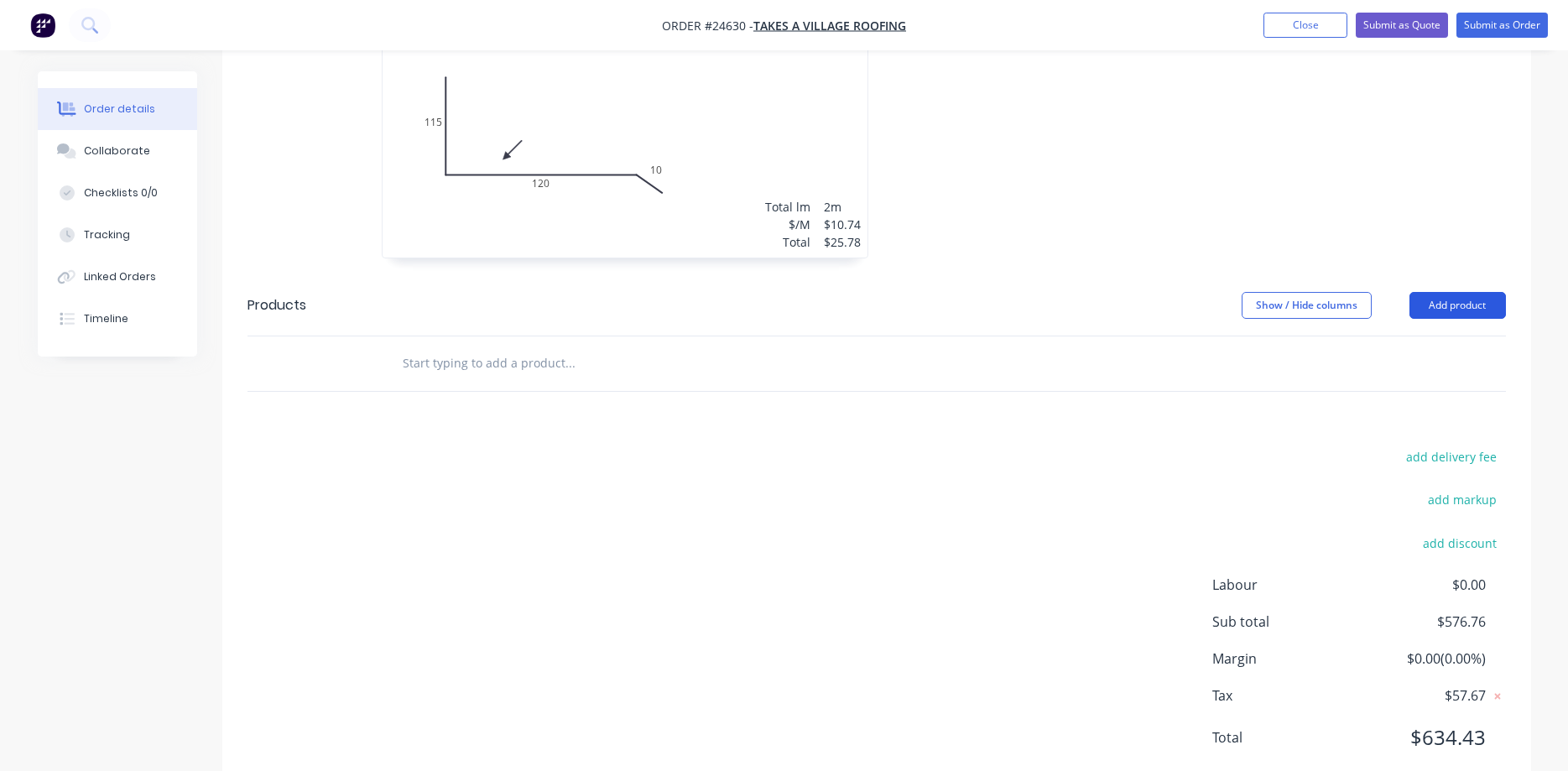
click at [1198, 292] on button "Add product" at bounding box center [1457, 305] width 97 height 27
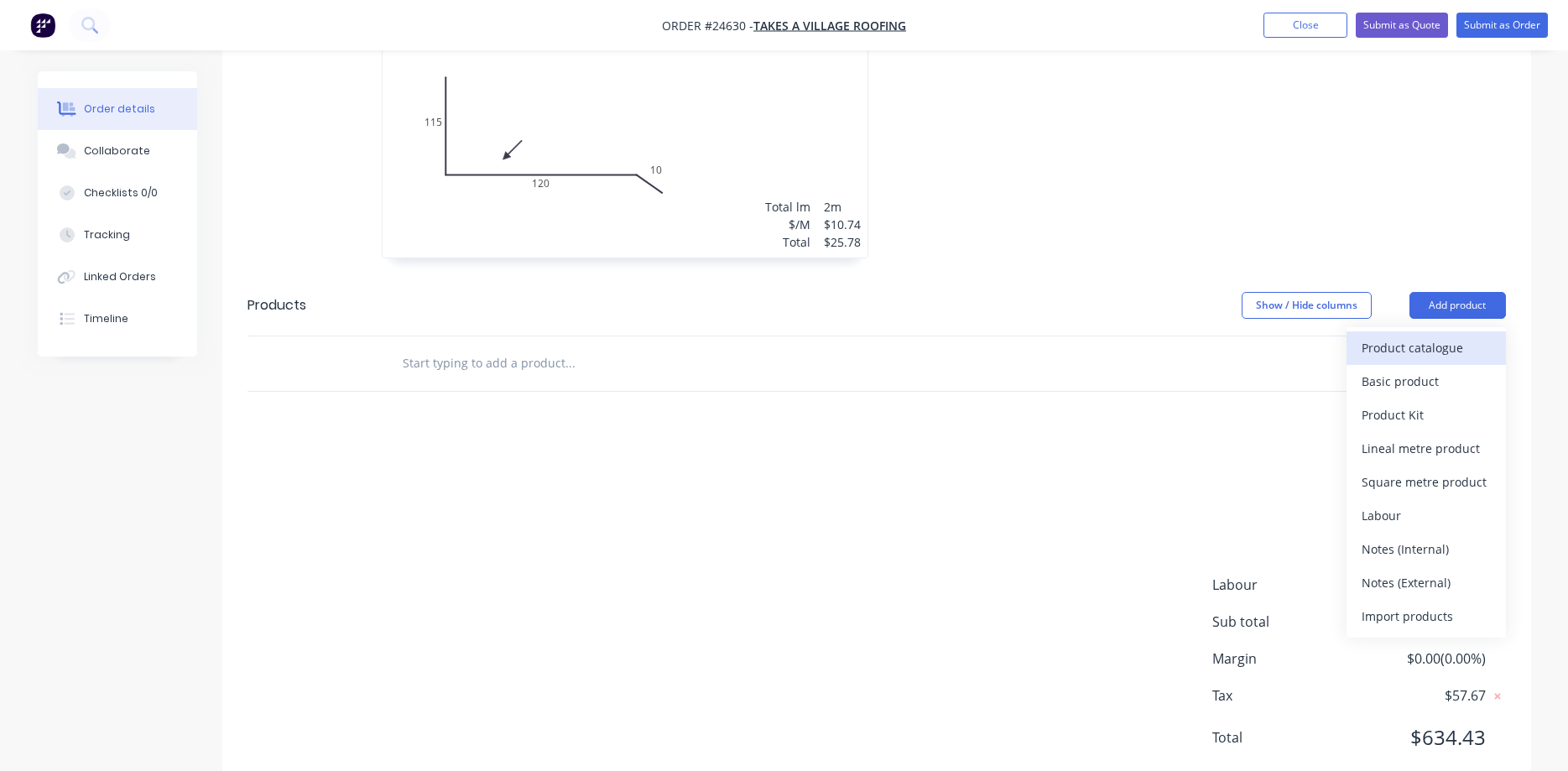
click at [1198, 335] on div "Product catalogue" at bounding box center [1426, 347] width 129 height 24
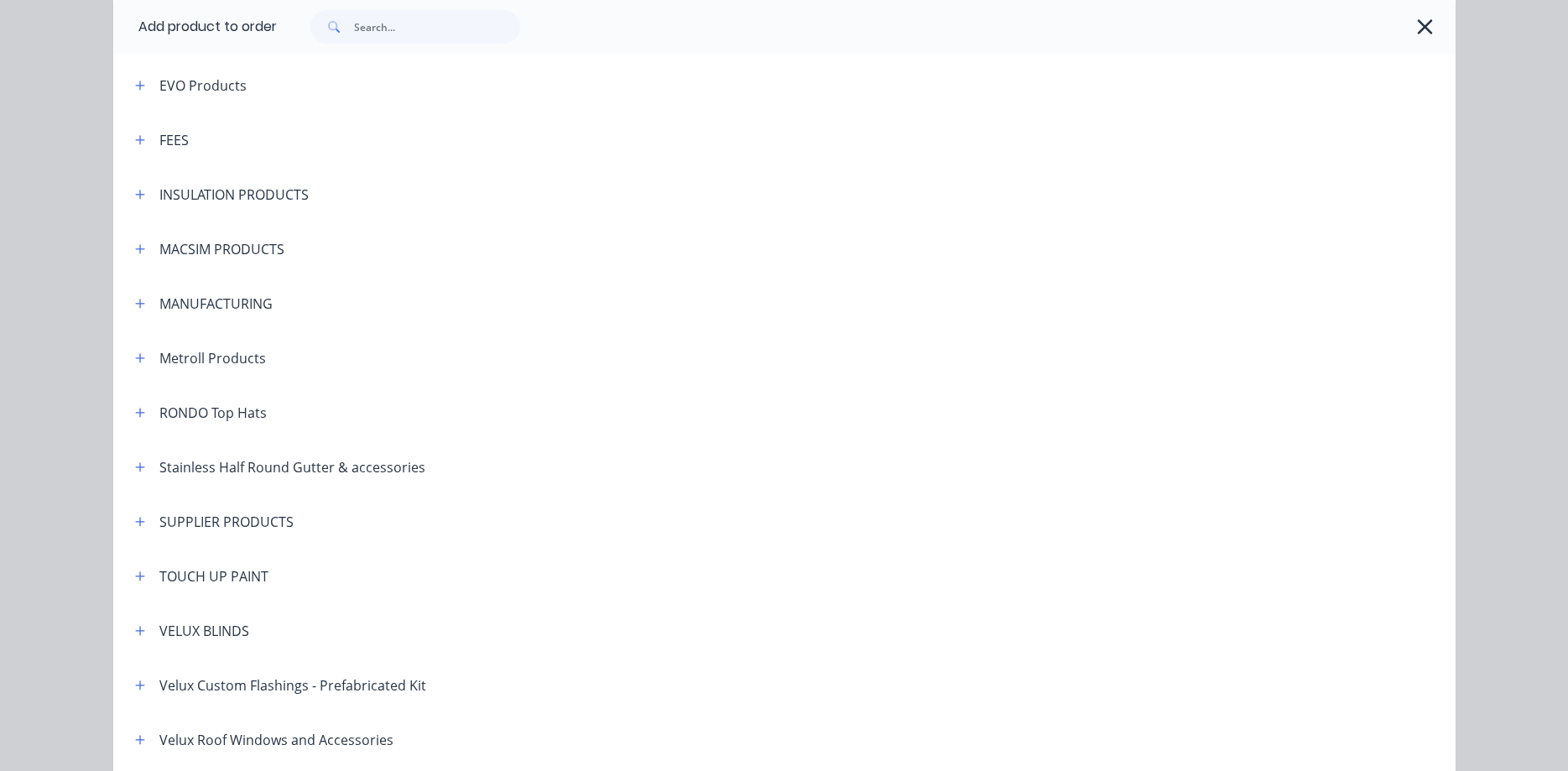
scroll to position [1026, 0]
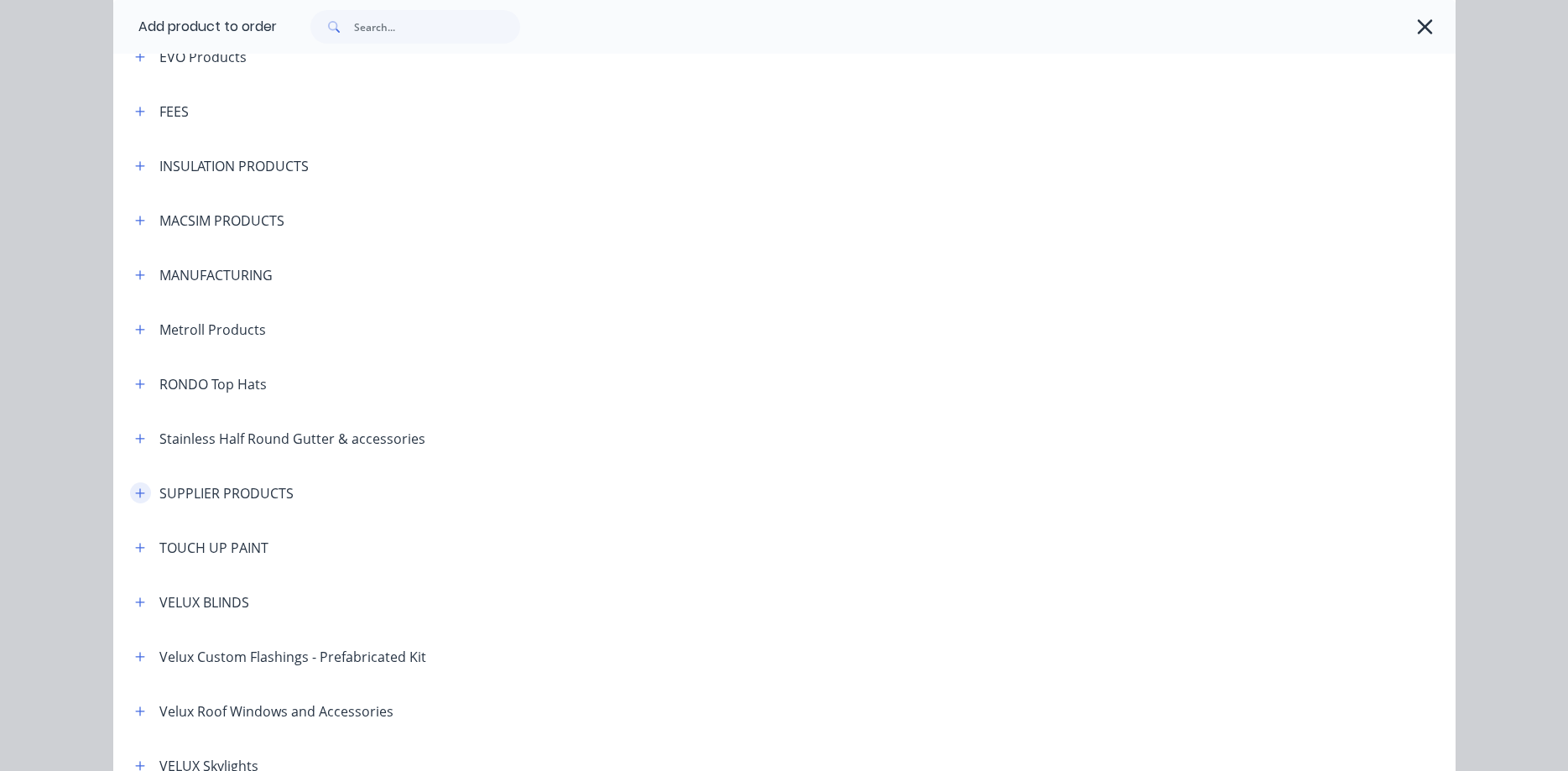
click at [147, 492] on button "button" at bounding box center [140, 492] width 21 height 21
click at [144, 493] on icon "button" at bounding box center [139, 492] width 9 height 1
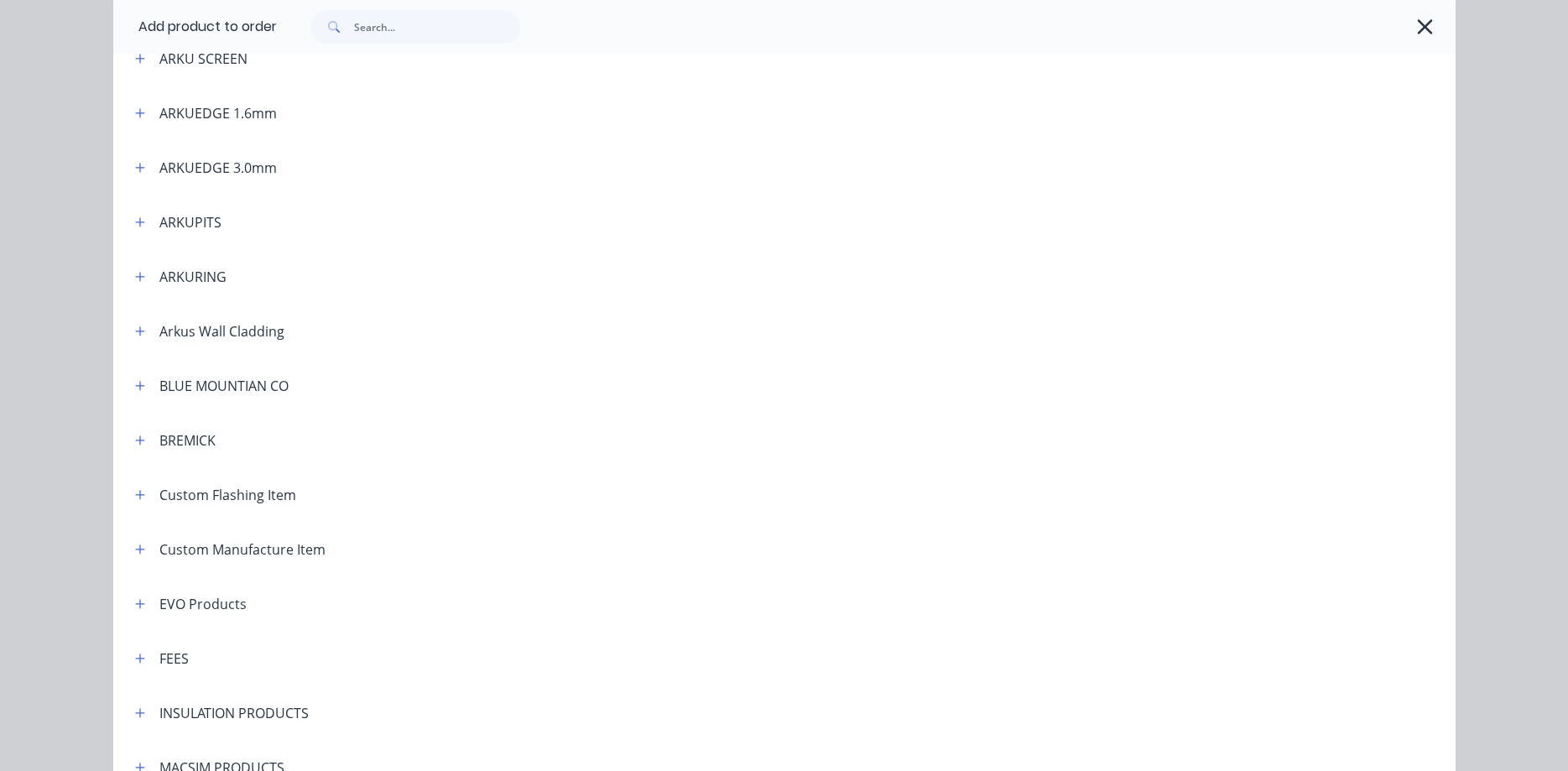
scroll to position [358, 0]
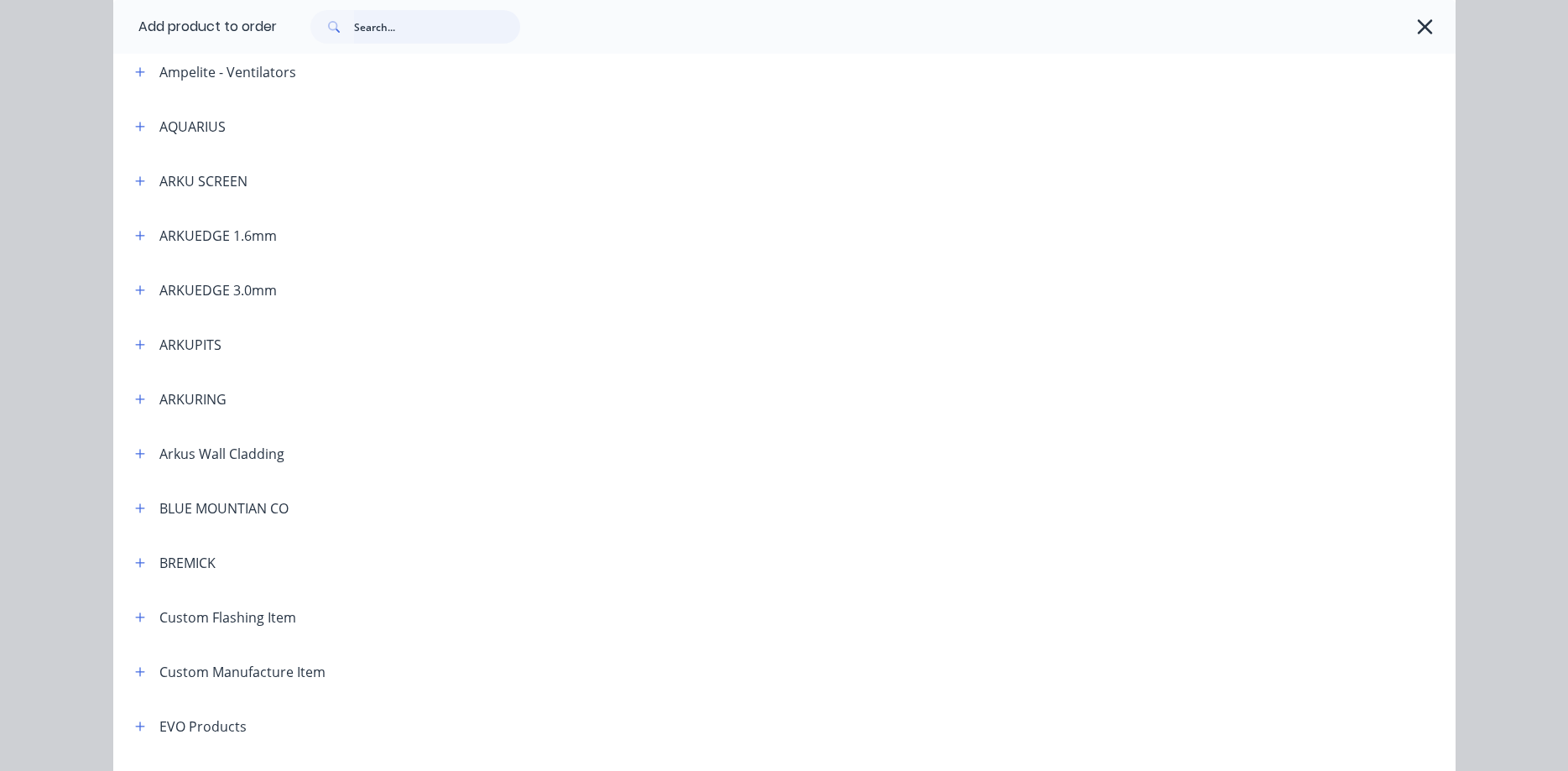
click at [375, 21] on input "text" at bounding box center [437, 27] width 166 height 33
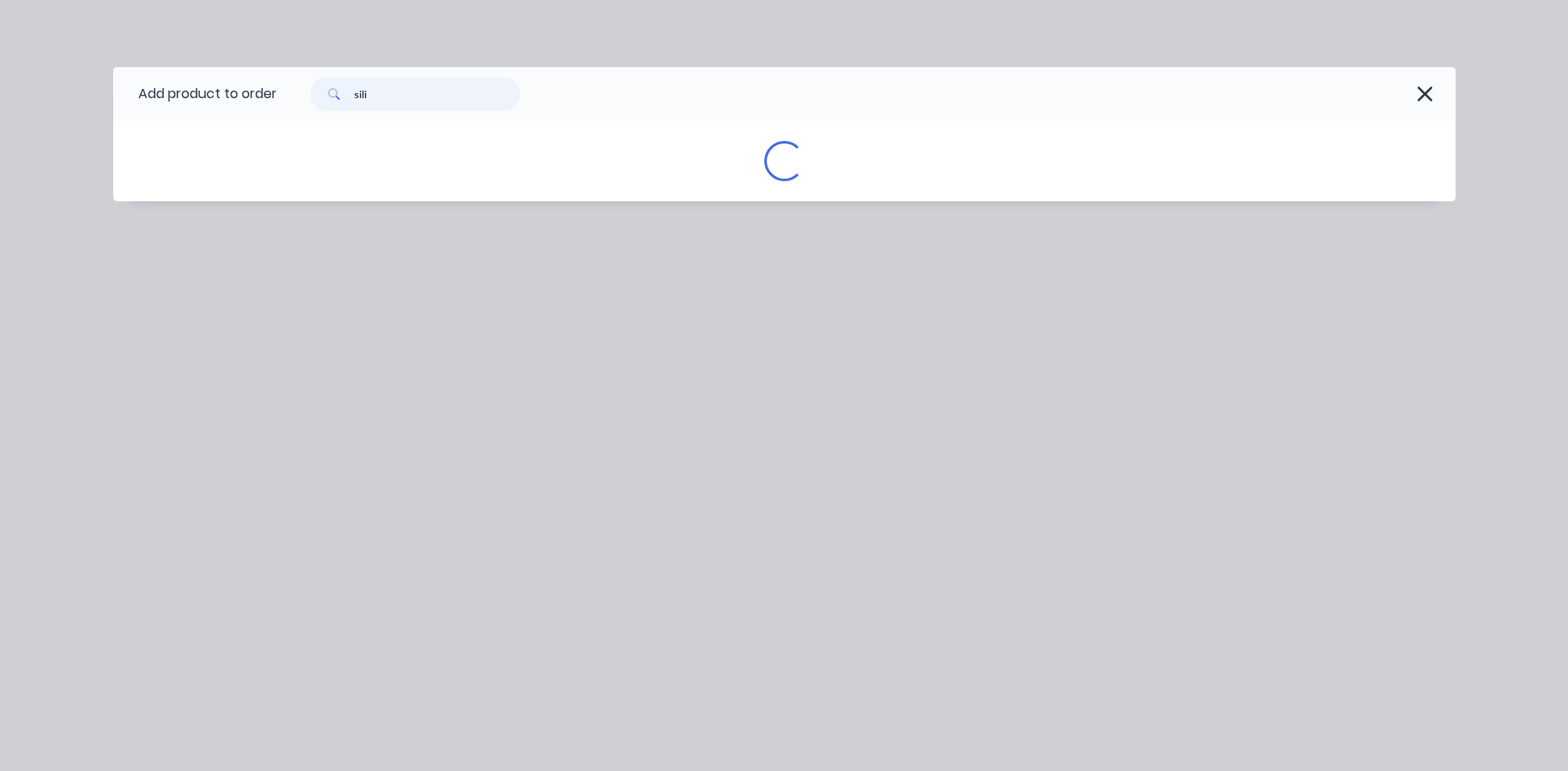
scroll to position [0, 0]
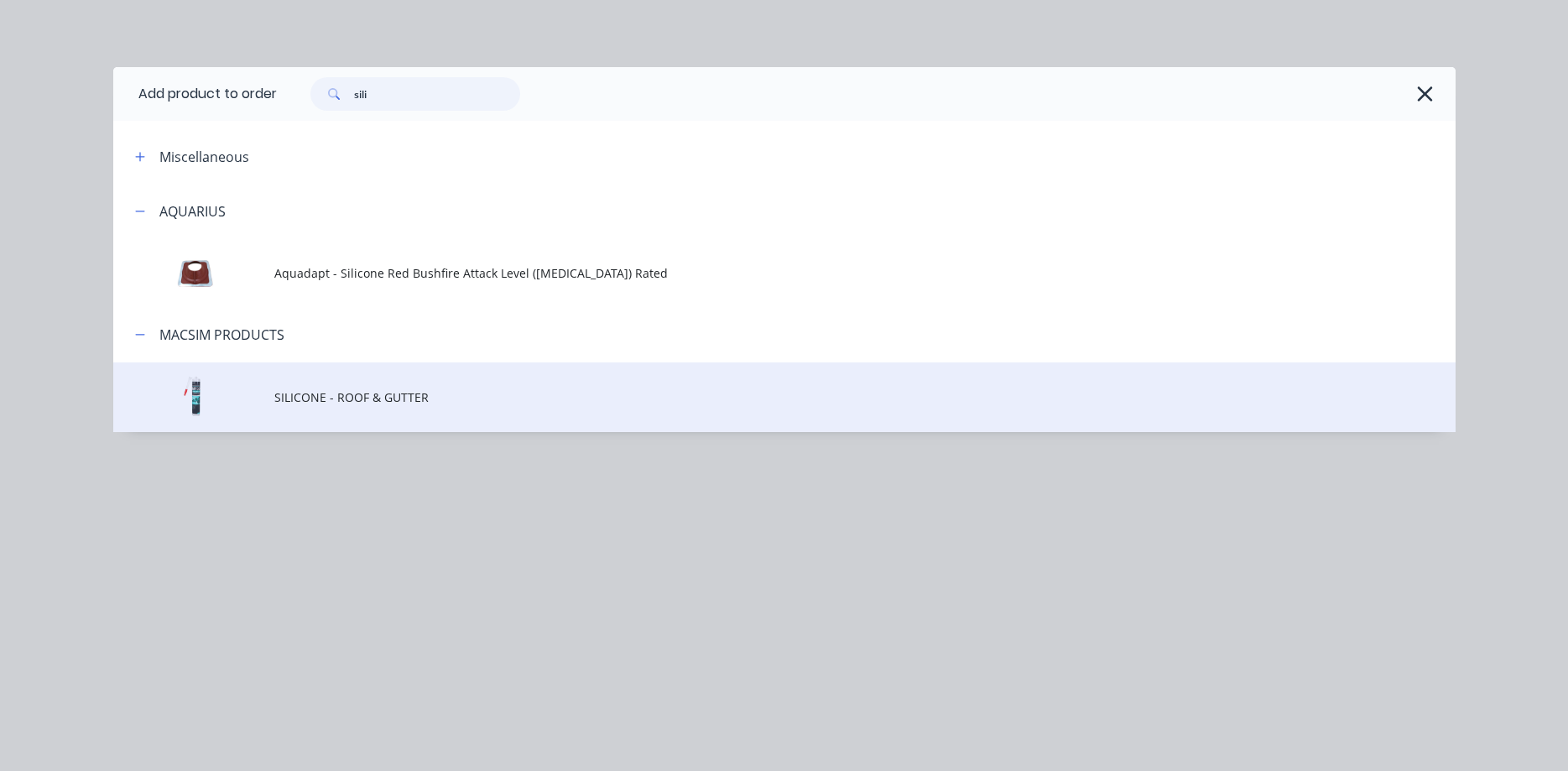
type input "sili"
click at [342, 394] on span "SILICONE - ROOF & GUTTER" at bounding box center [746, 397] width 945 height 18
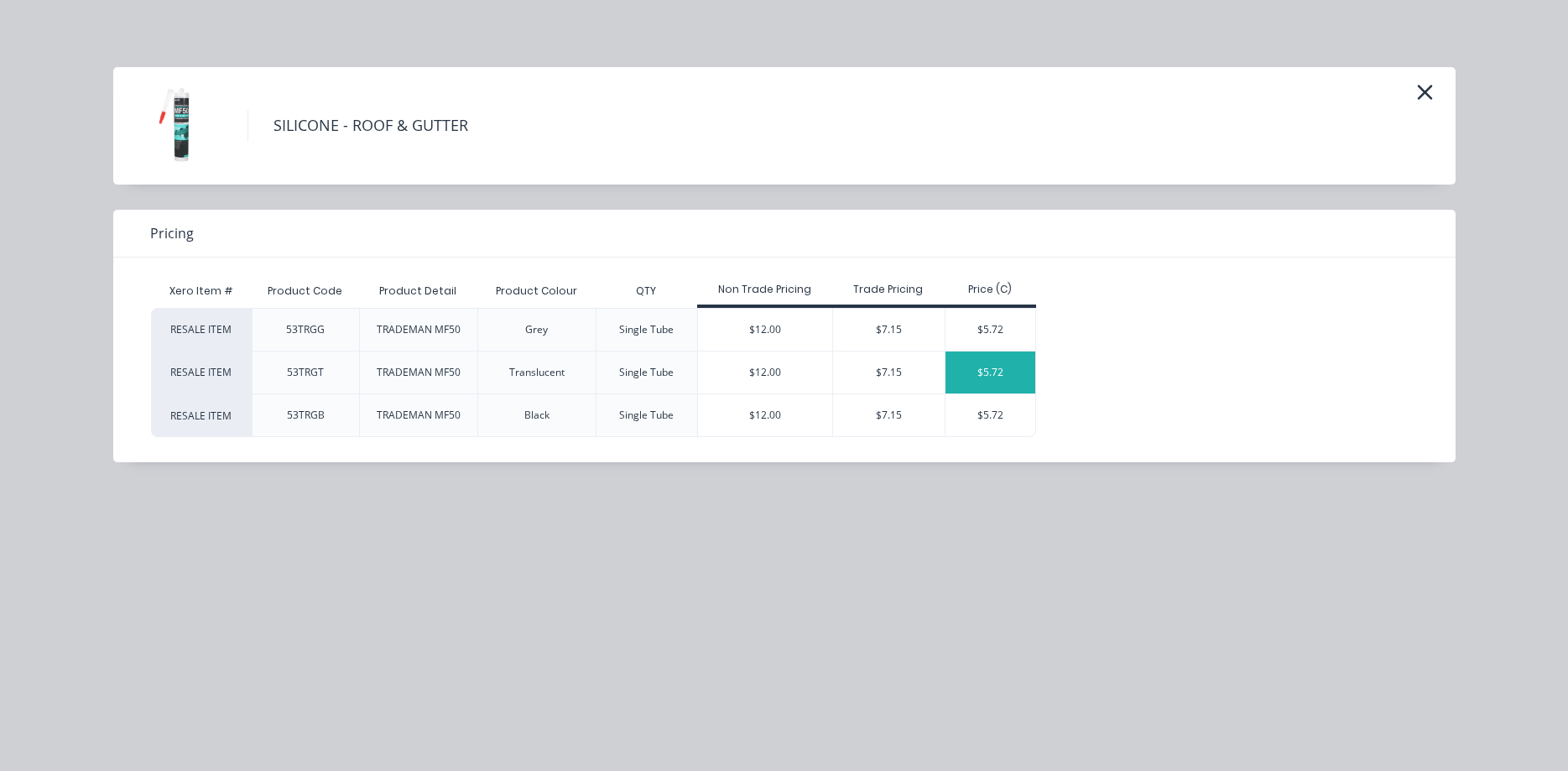
click at [987, 374] on div "$5.72" at bounding box center [990, 372] width 90 height 42
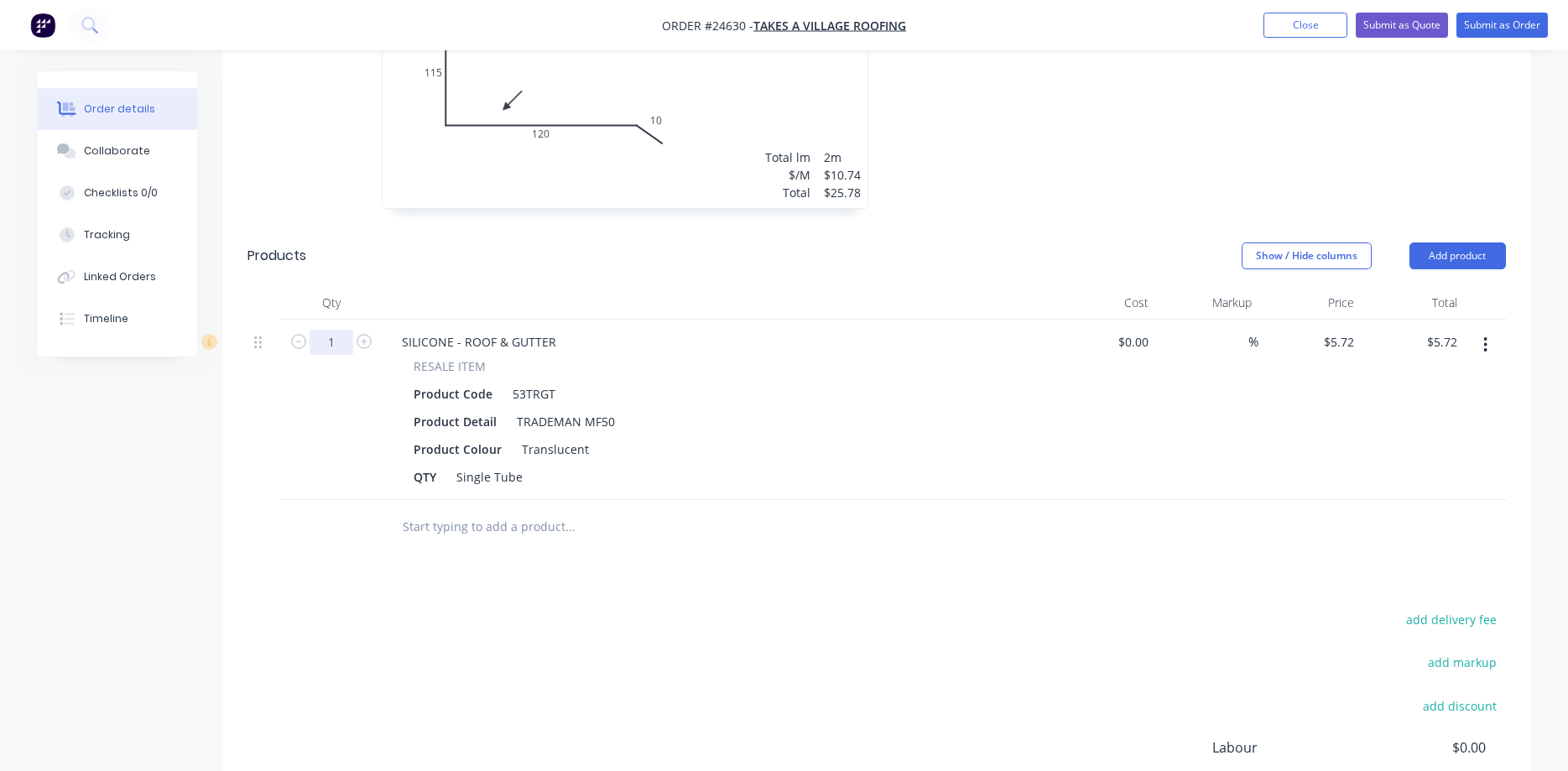
click at [337, 330] on input "1" at bounding box center [331, 342] width 44 height 25
type input "20"
type input "$114.40"
click at [845, 500] on div at bounding box center [684, 527] width 604 height 55
click at [1198, 242] on button "Add product" at bounding box center [1457, 255] width 97 height 27
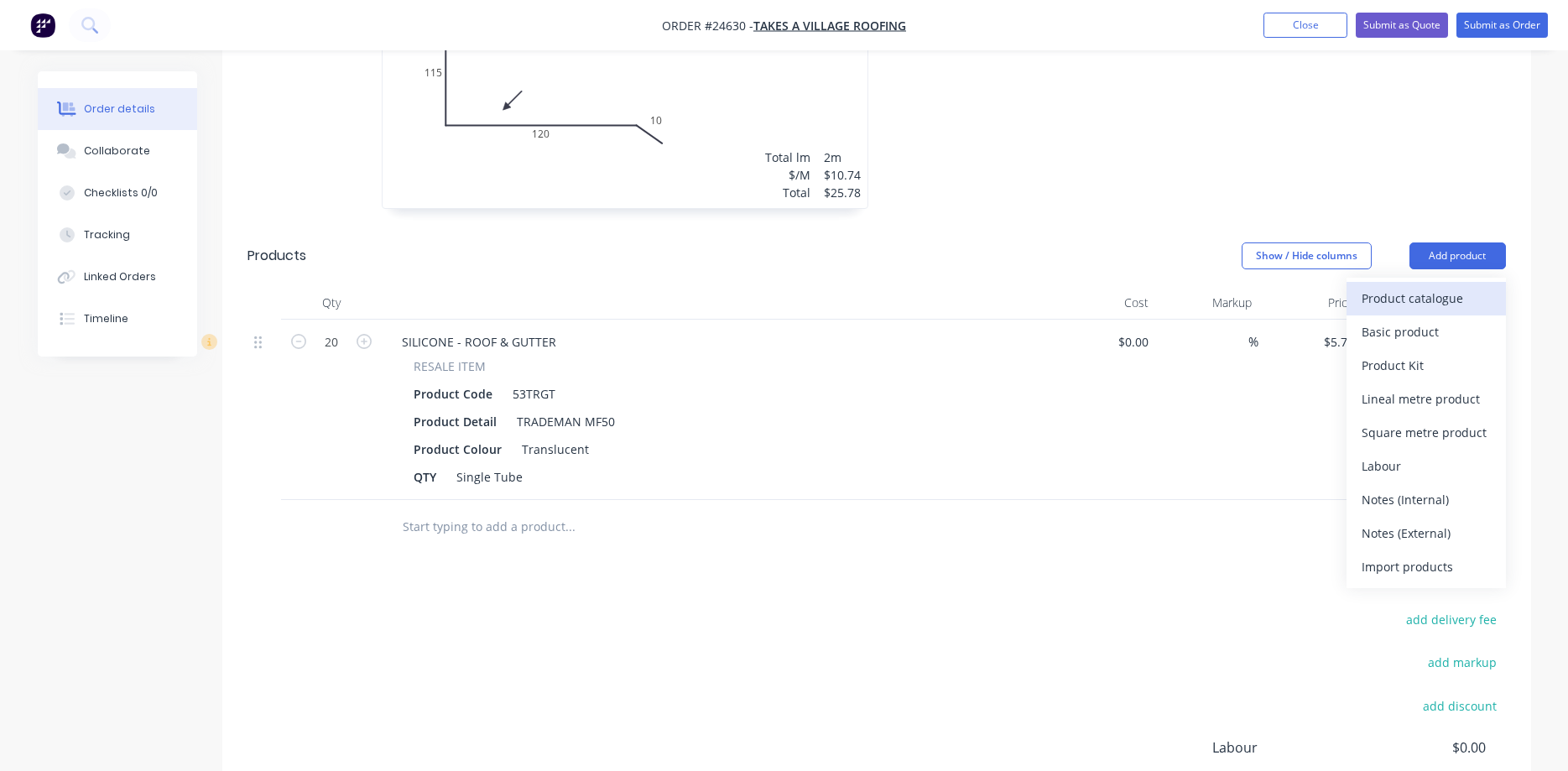
click at [1198, 286] on div "Product catalogue" at bounding box center [1426, 298] width 129 height 24
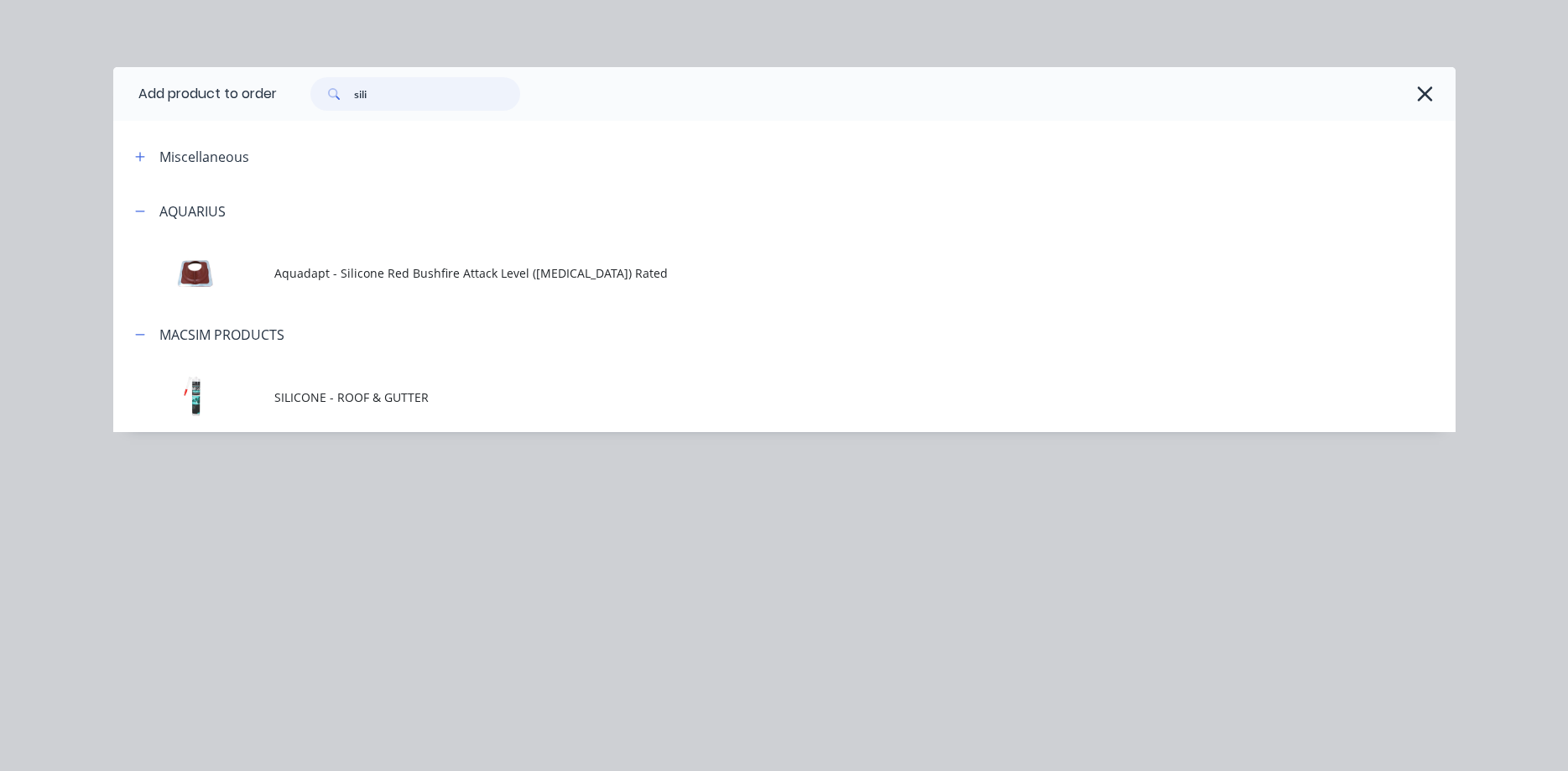
drag, startPoint x: 372, startPoint y: 89, endPoint x: 331, endPoint y: 95, distance: 41.4
click at [354, 95] on input "sili" at bounding box center [437, 94] width 166 height 33
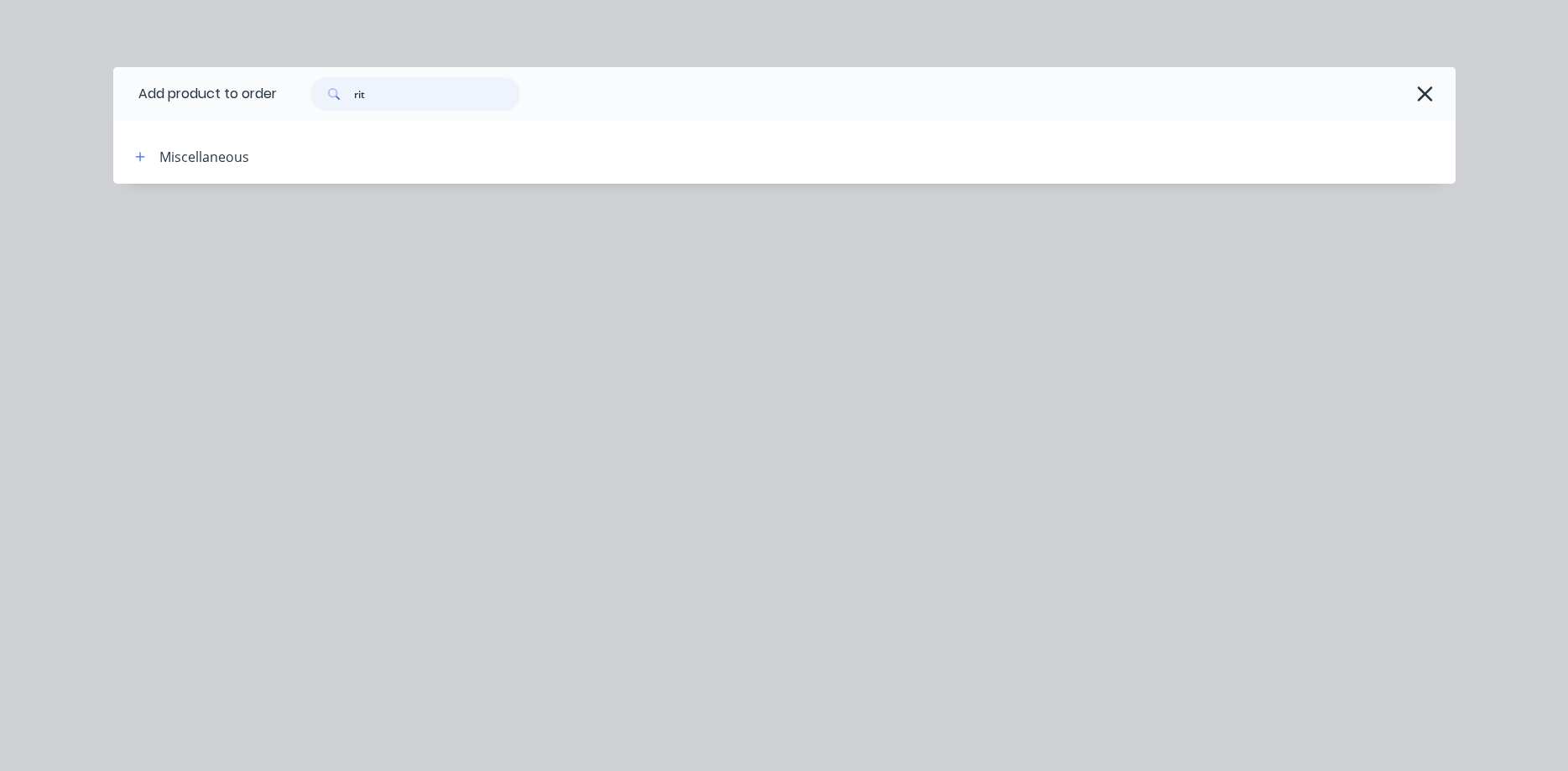
drag, startPoint x: 375, startPoint y: 94, endPoint x: 361, endPoint y: 92, distance: 14.1
click at [361, 92] on input "rit" at bounding box center [437, 94] width 166 height 33
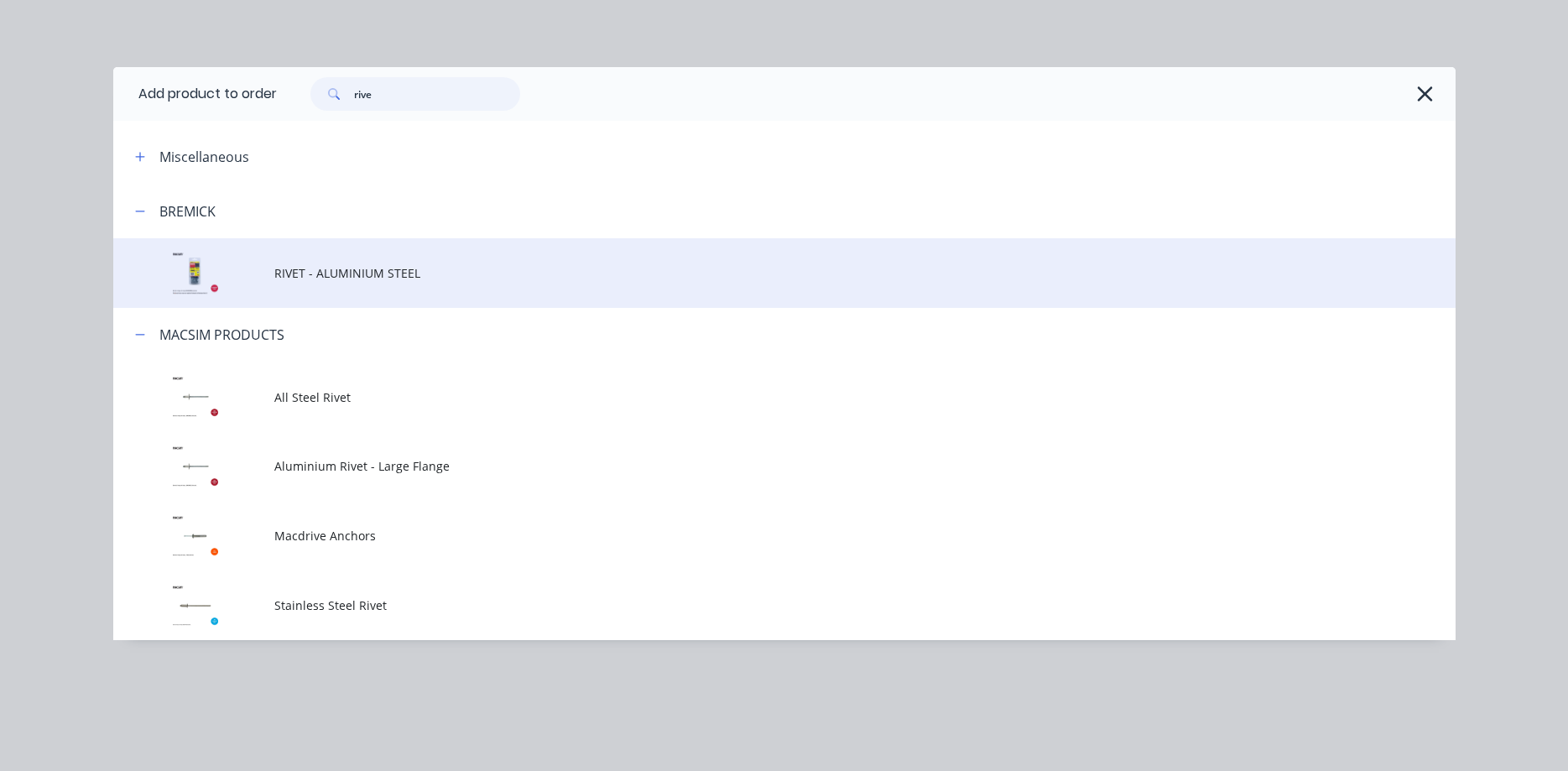
type input "rive"
click at [296, 285] on td "RIVET - ALUMINIUM STEEL" at bounding box center [864, 272] width 1181 height 70
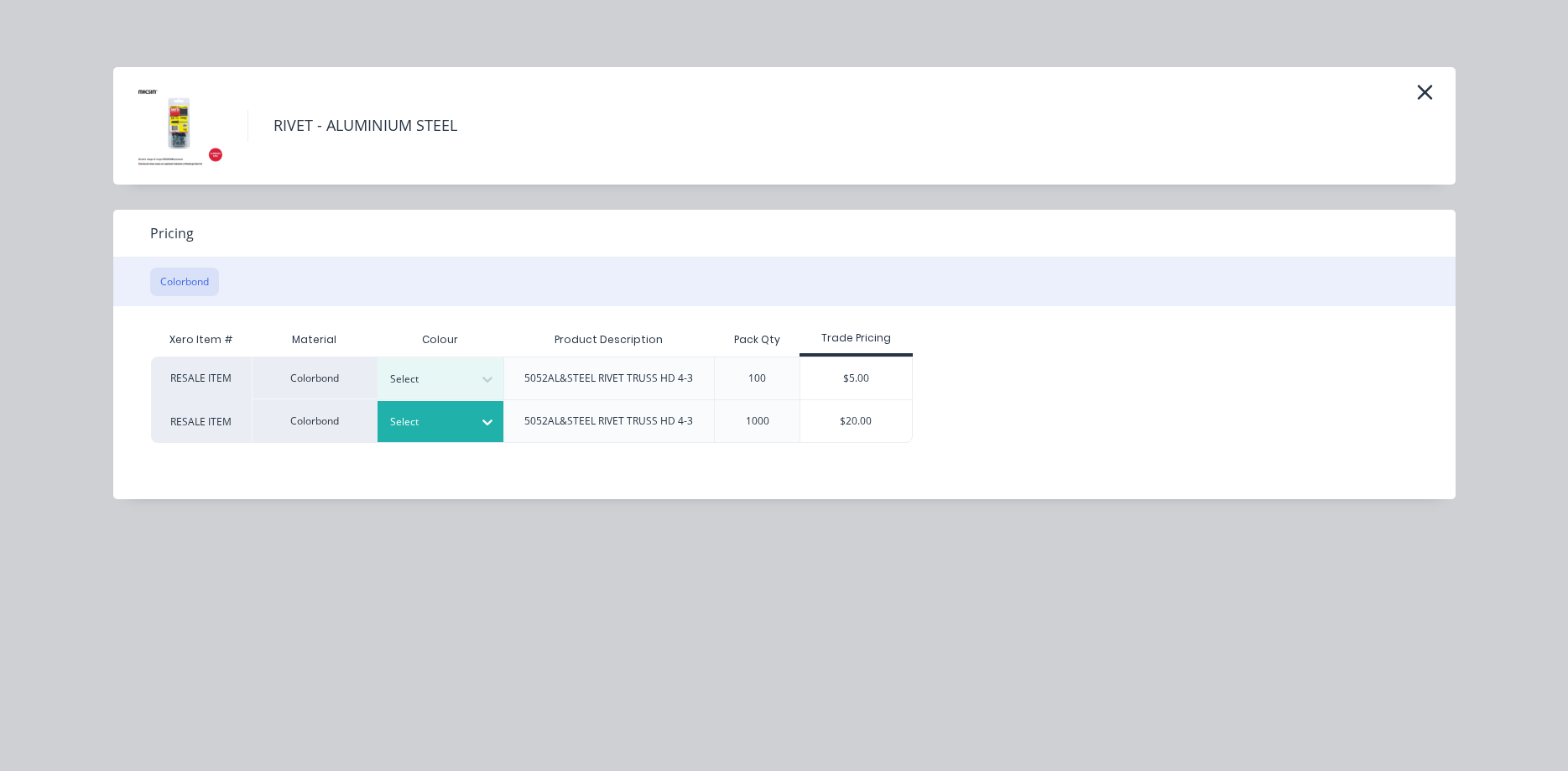
click at [491, 425] on icon at bounding box center [488, 422] width 17 height 17
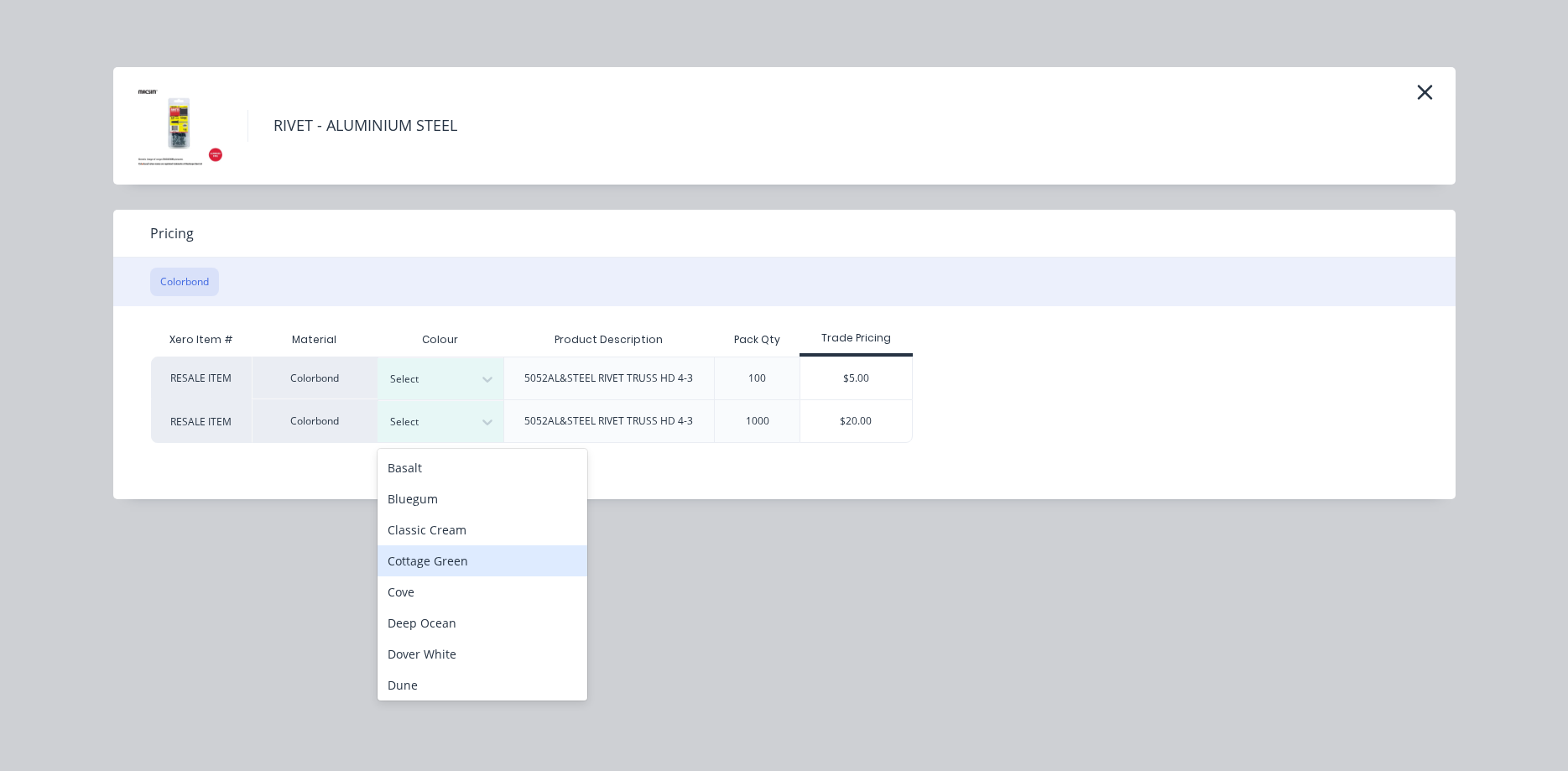
click at [446, 558] on div "Cottage Green" at bounding box center [482, 560] width 210 height 31
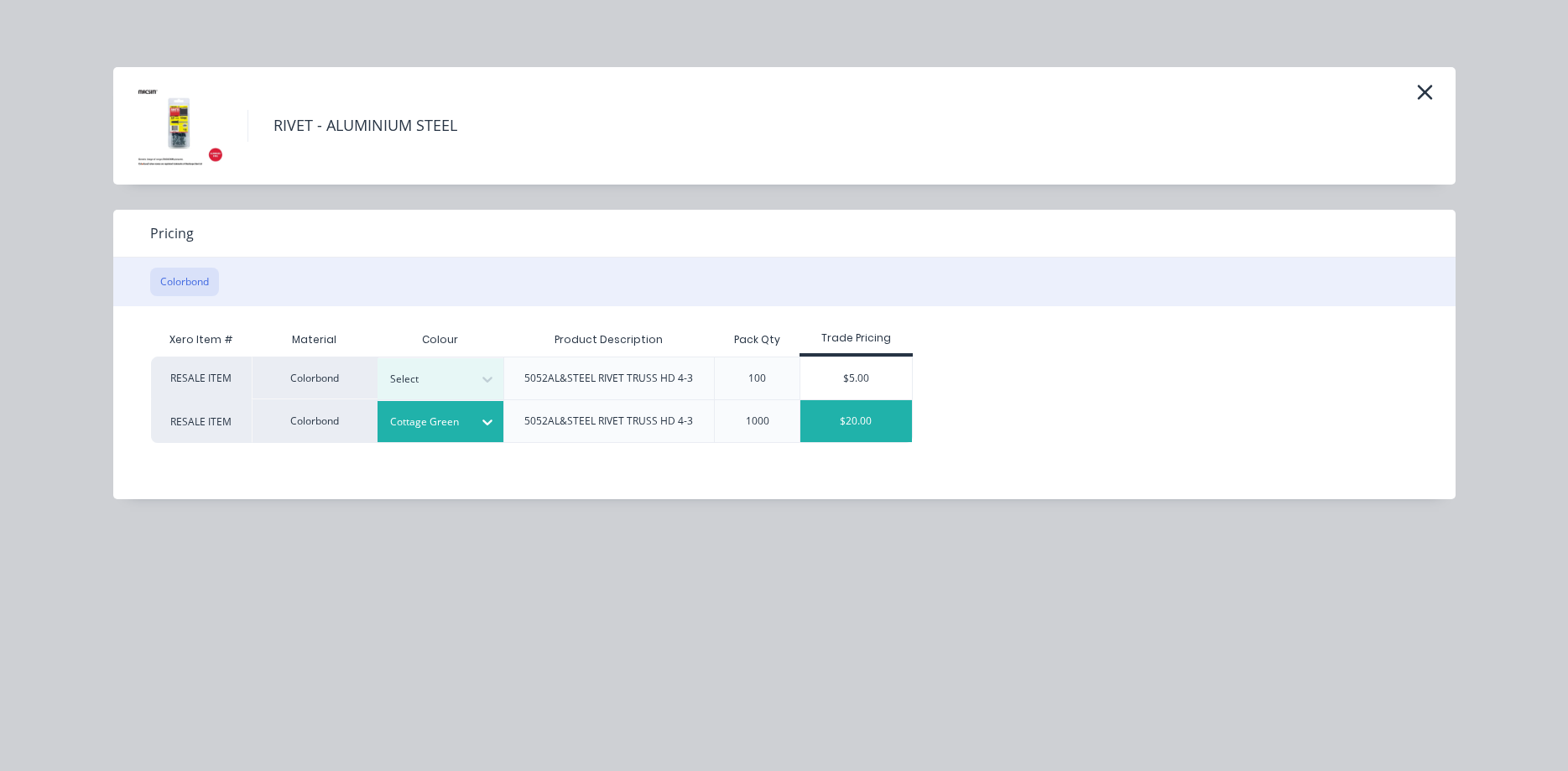
click at [850, 427] on div "$20.00" at bounding box center [856, 421] width 111 height 42
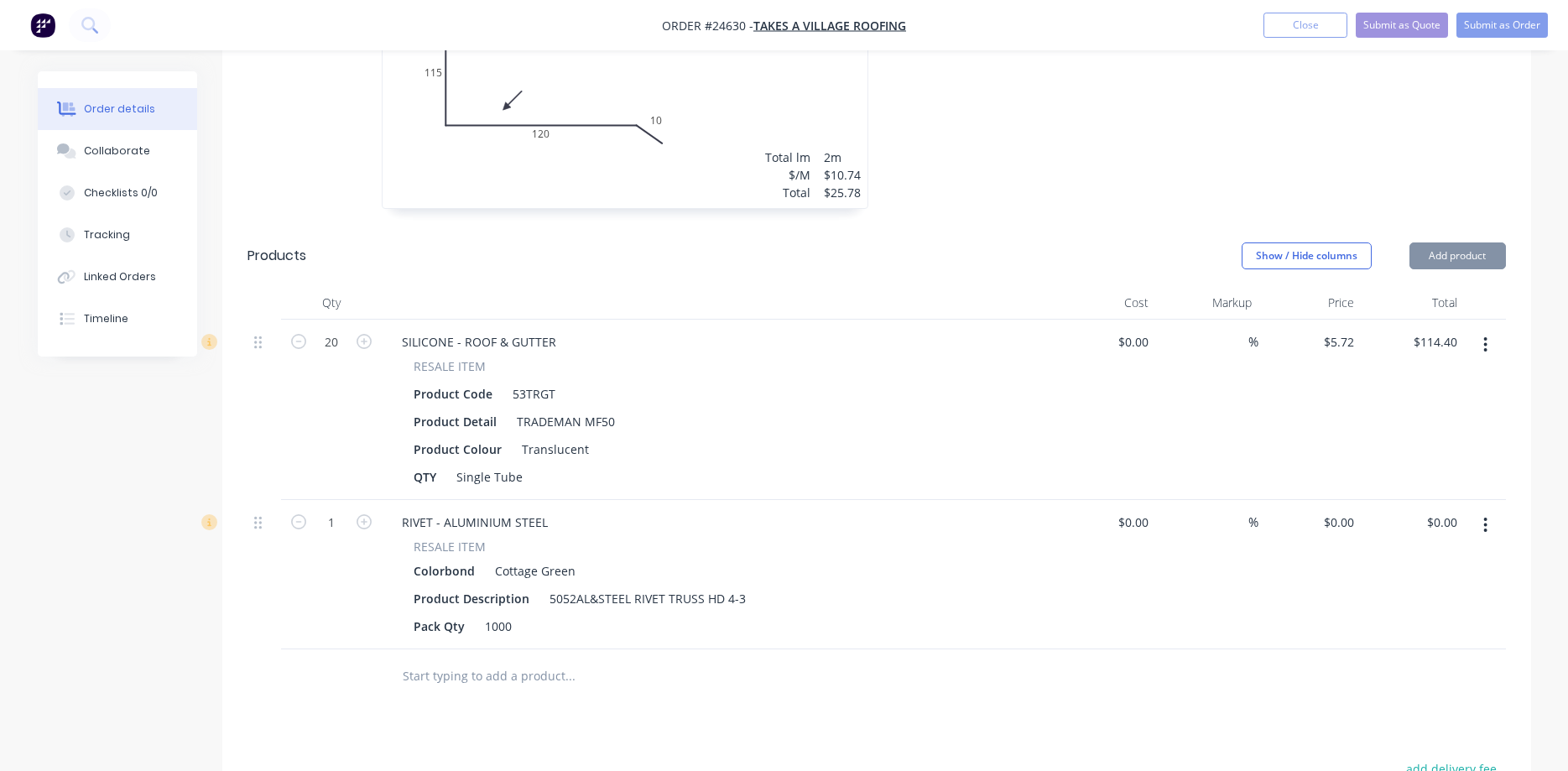
type input "$20.00"
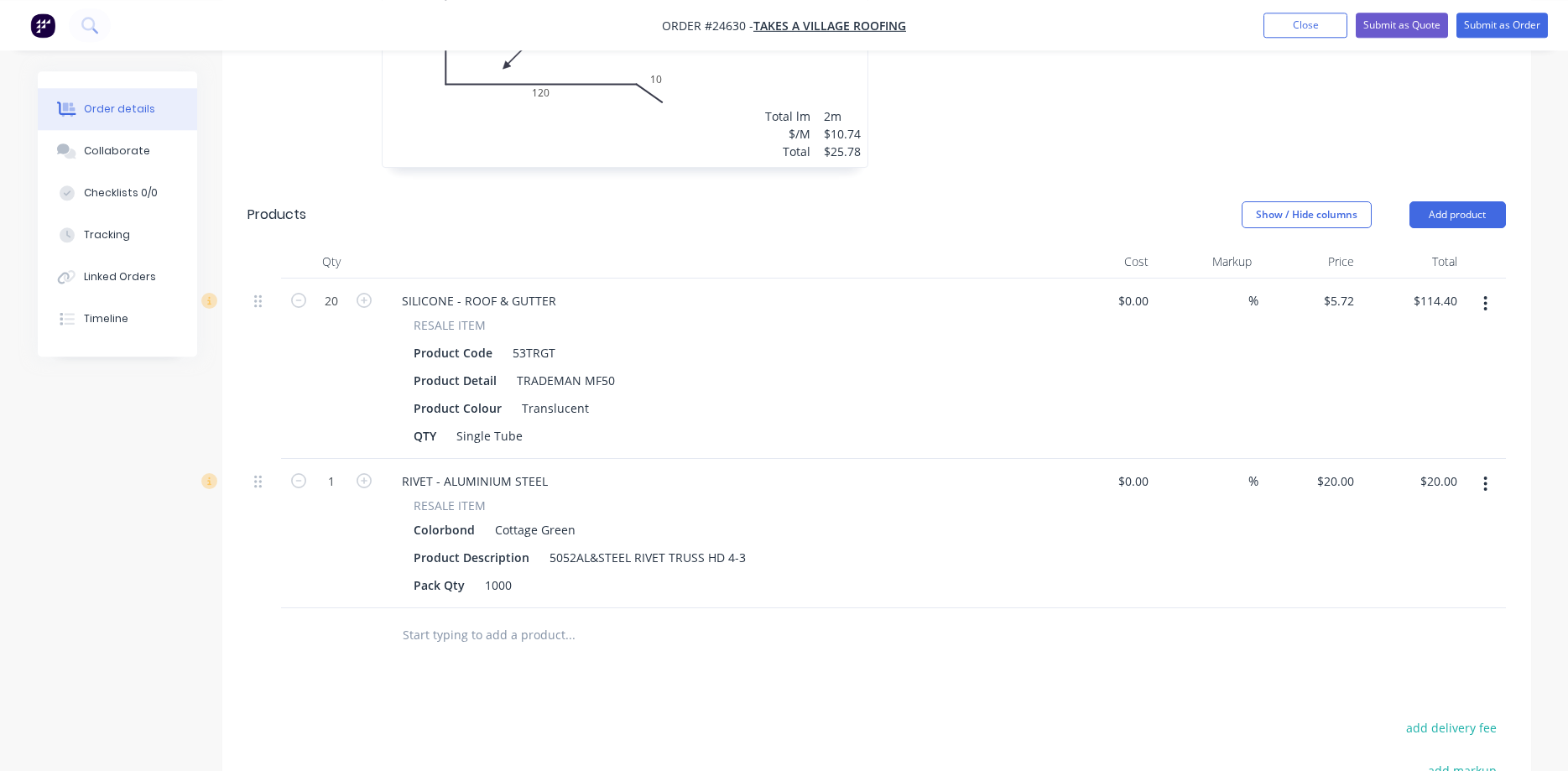
scroll to position [1248, 0]
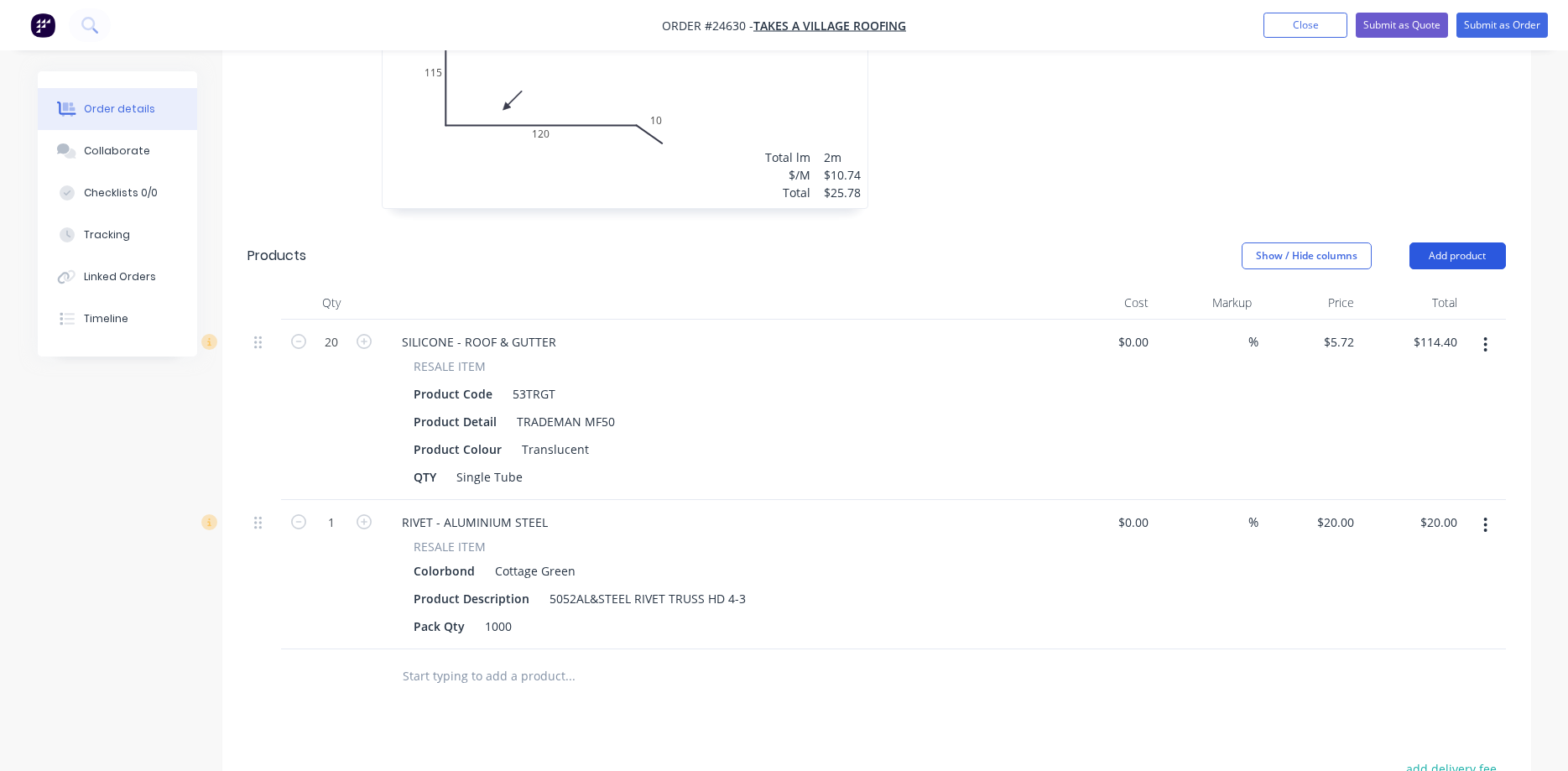
click at [1198, 242] on button "Add product" at bounding box center [1457, 255] width 97 height 27
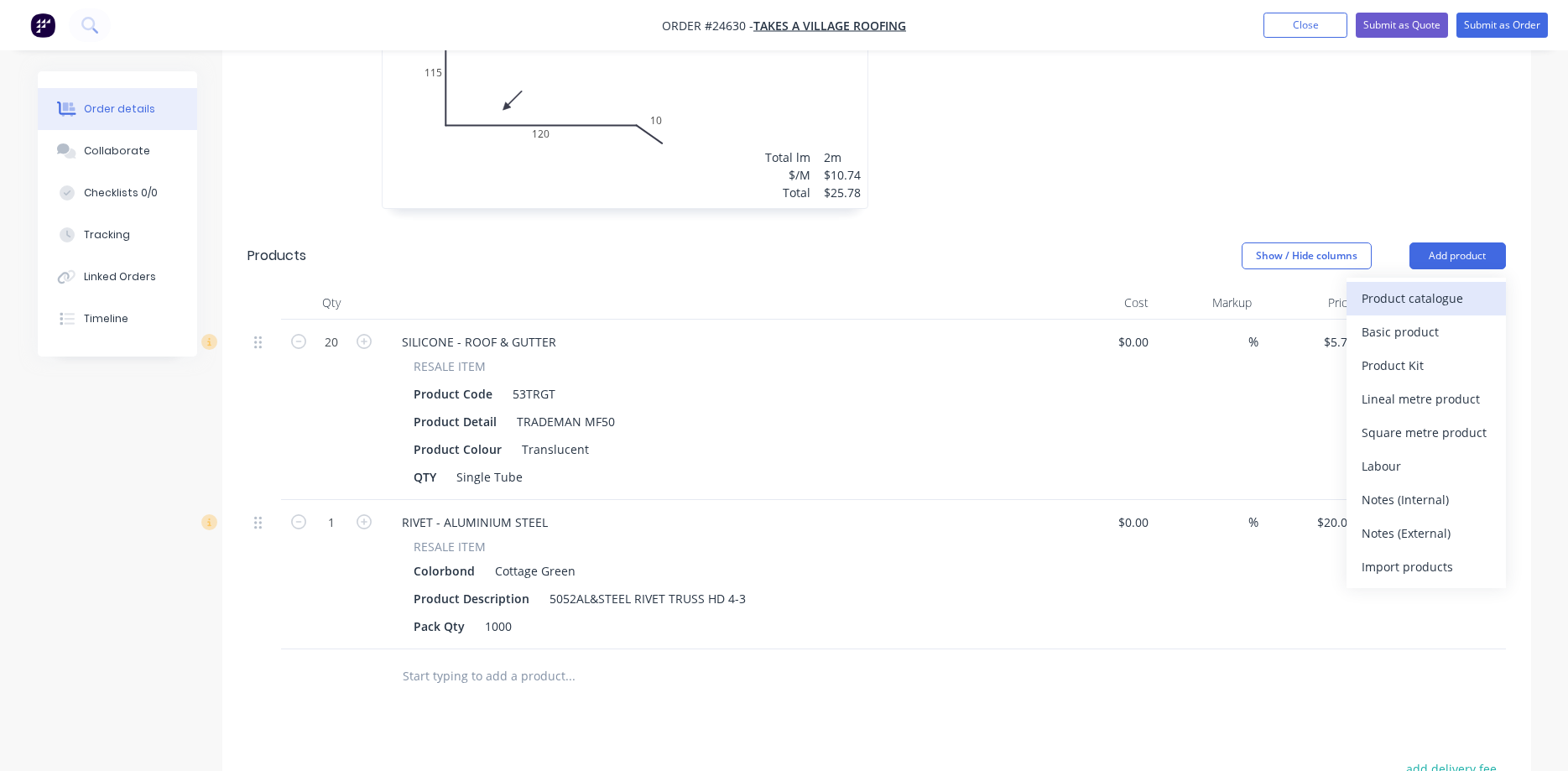
click at [1198, 286] on div "Product catalogue" at bounding box center [1426, 298] width 129 height 24
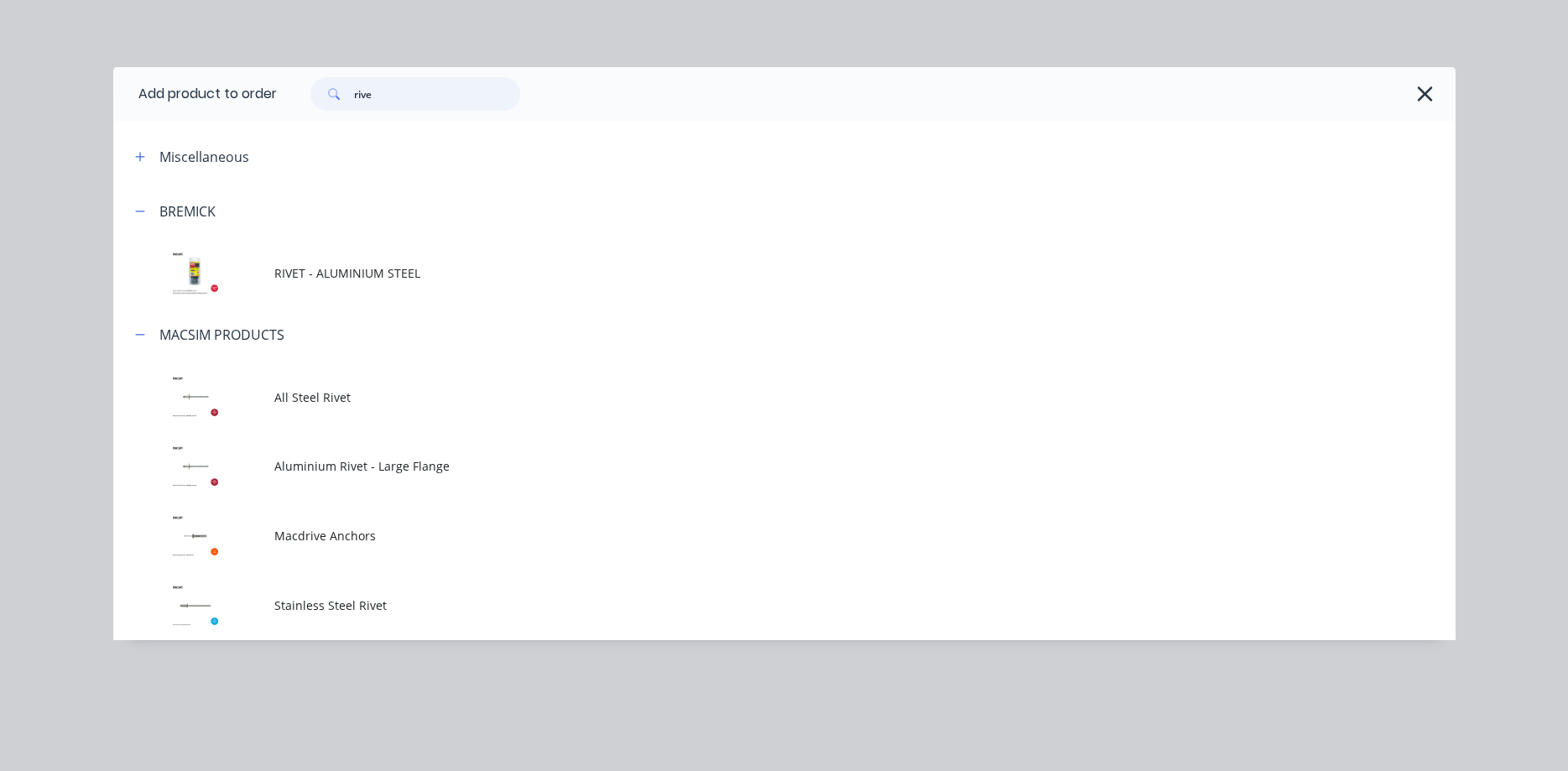
drag, startPoint x: 399, startPoint y: 98, endPoint x: 344, endPoint y: 87, distance: 56.1
click at [354, 87] on input "rive" at bounding box center [437, 94] width 166 height 33
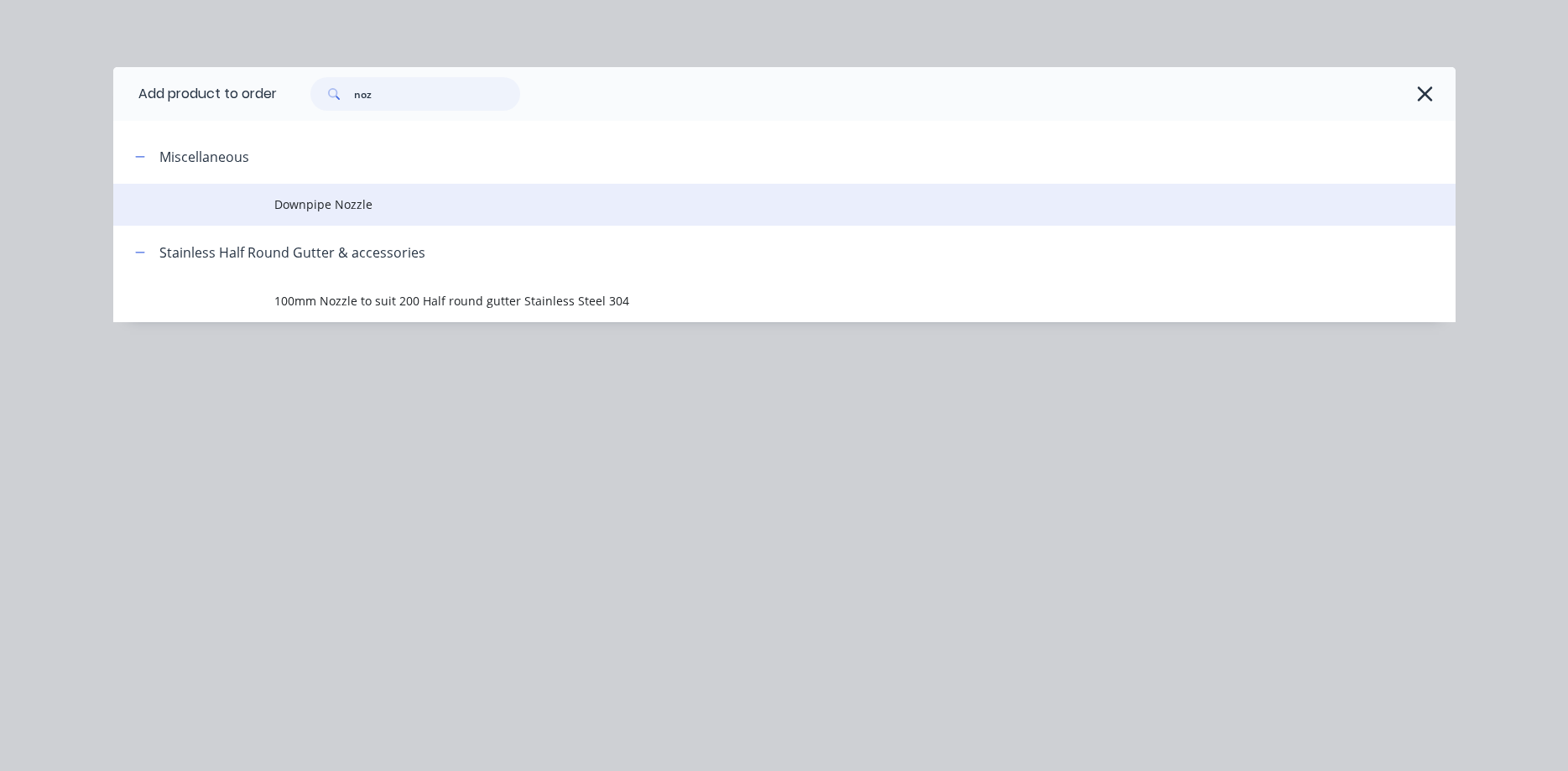
type input "noz"
click at [333, 203] on span "Downpipe Nozzle" at bounding box center [746, 203] width 945 height 18
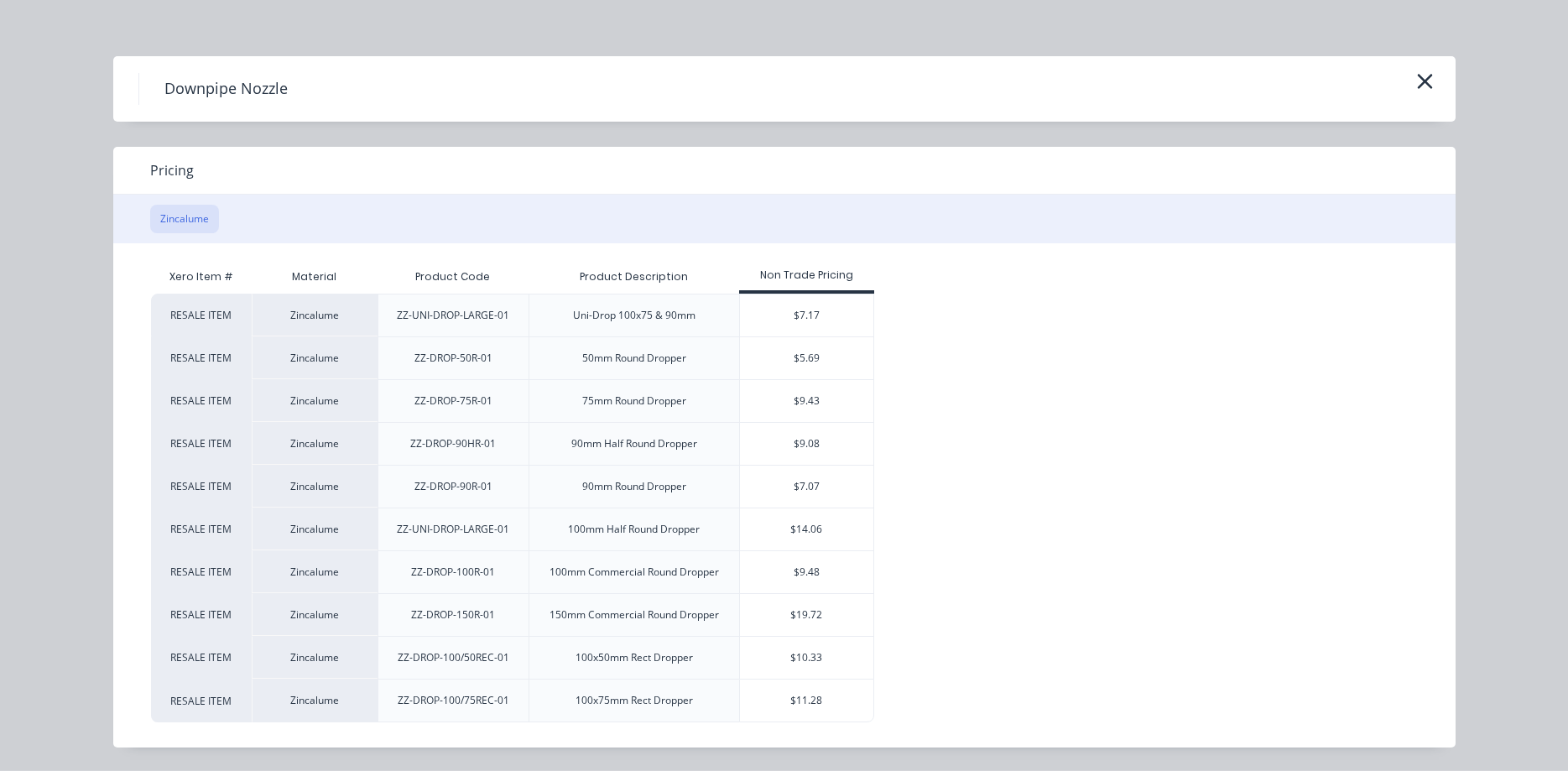
scroll to position [1333, 0]
click at [779, 611] on div "$19.72" at bounding box center [806, 614] width 134 height 42
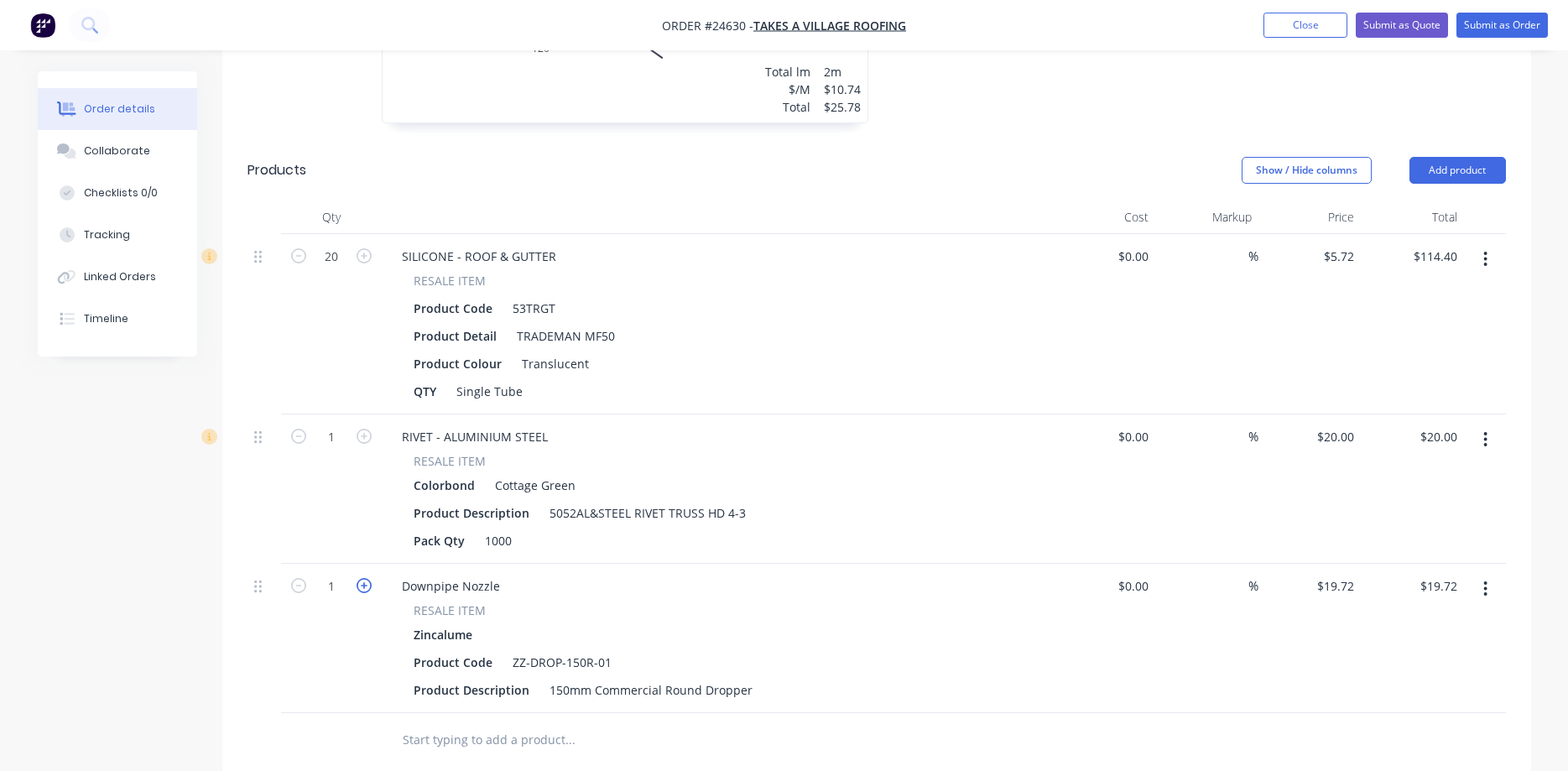
click at [366, 578] on icon "button" at bounding box center [364, 585] width 15 height 15
type input "2"
type input "$39.44"
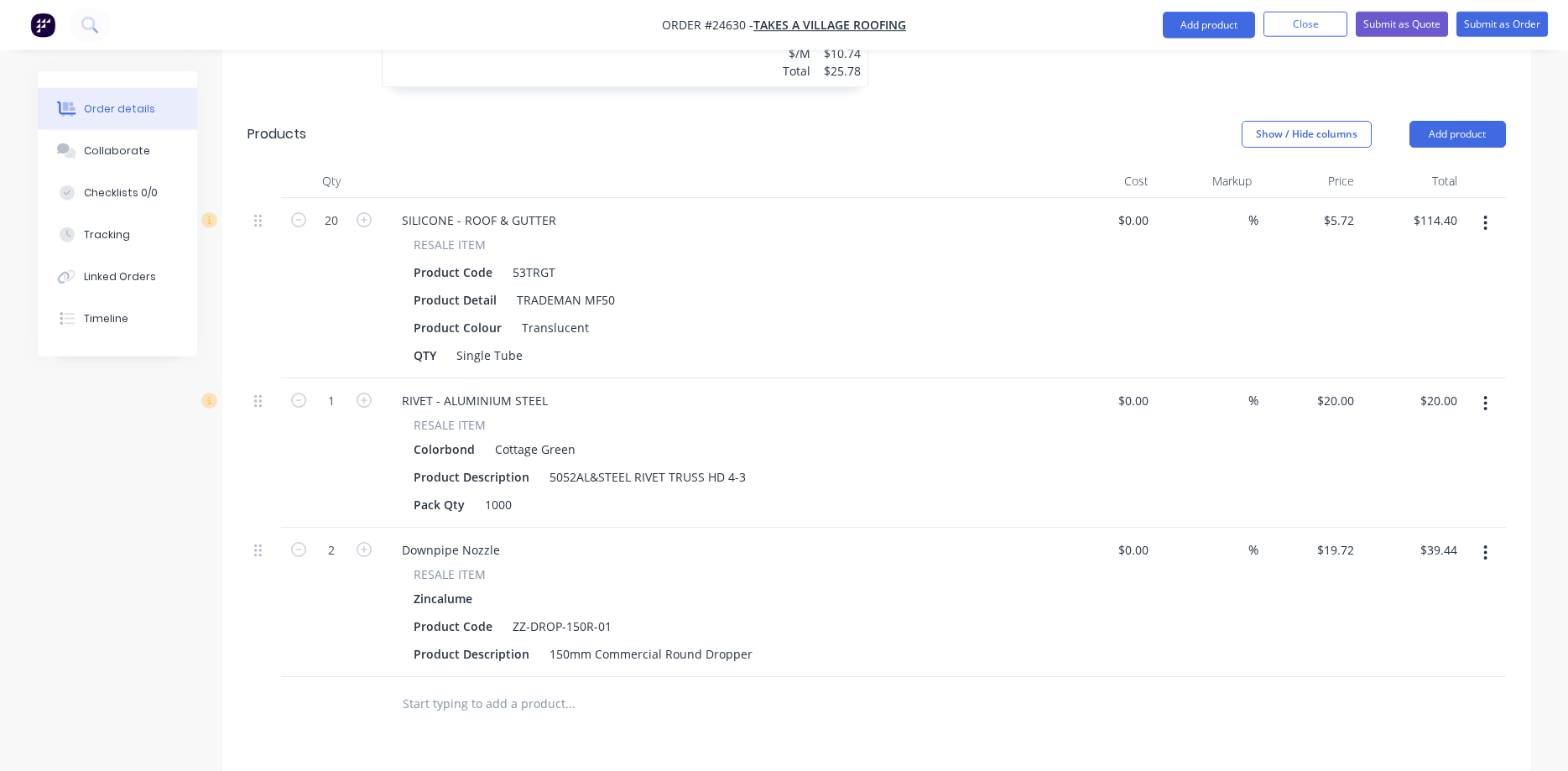
scroll to position [1221, 0]
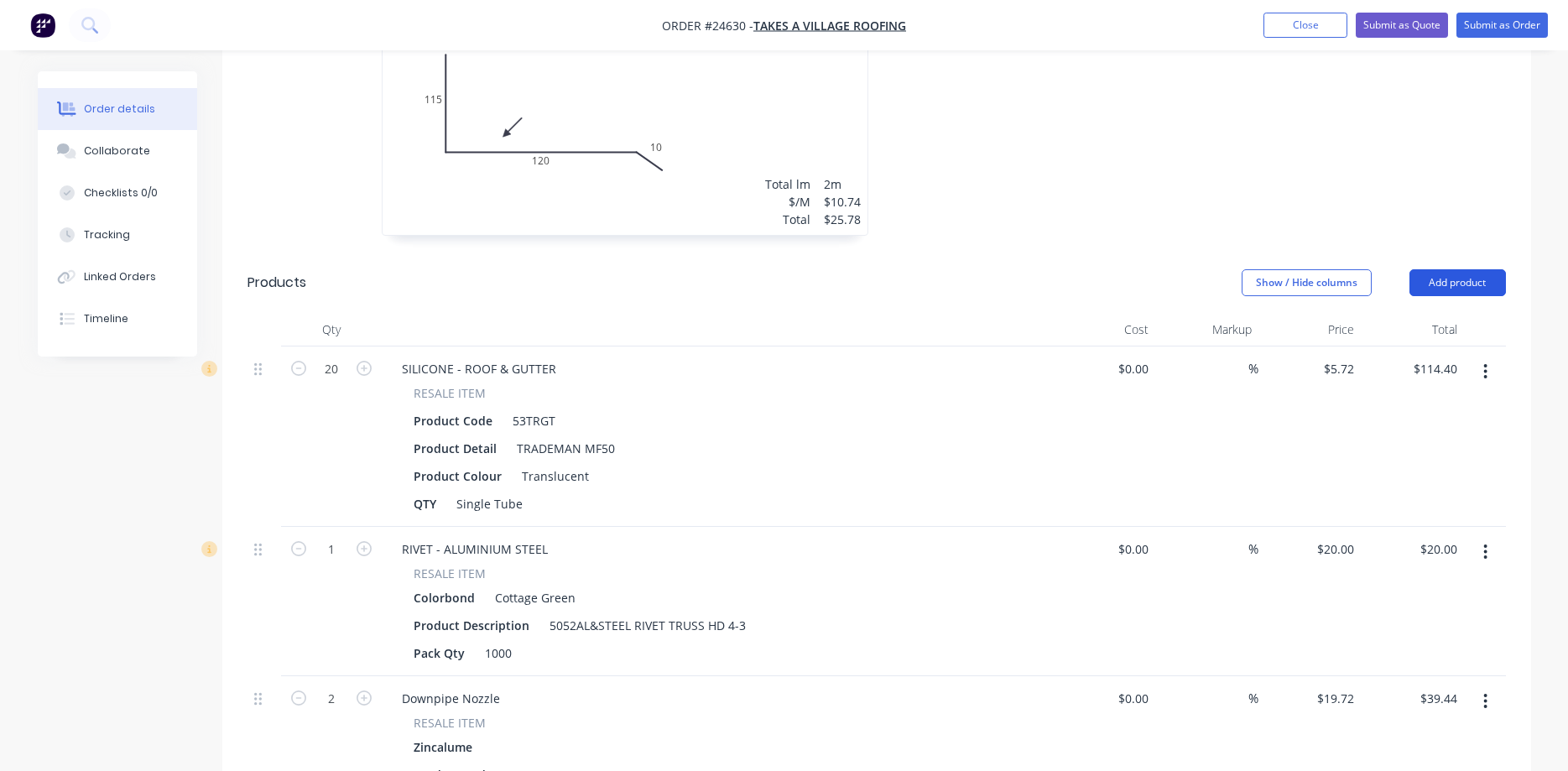
click at [1198, 269] on button "Add product" at bounding box center [1457, 282] width 97 height 27
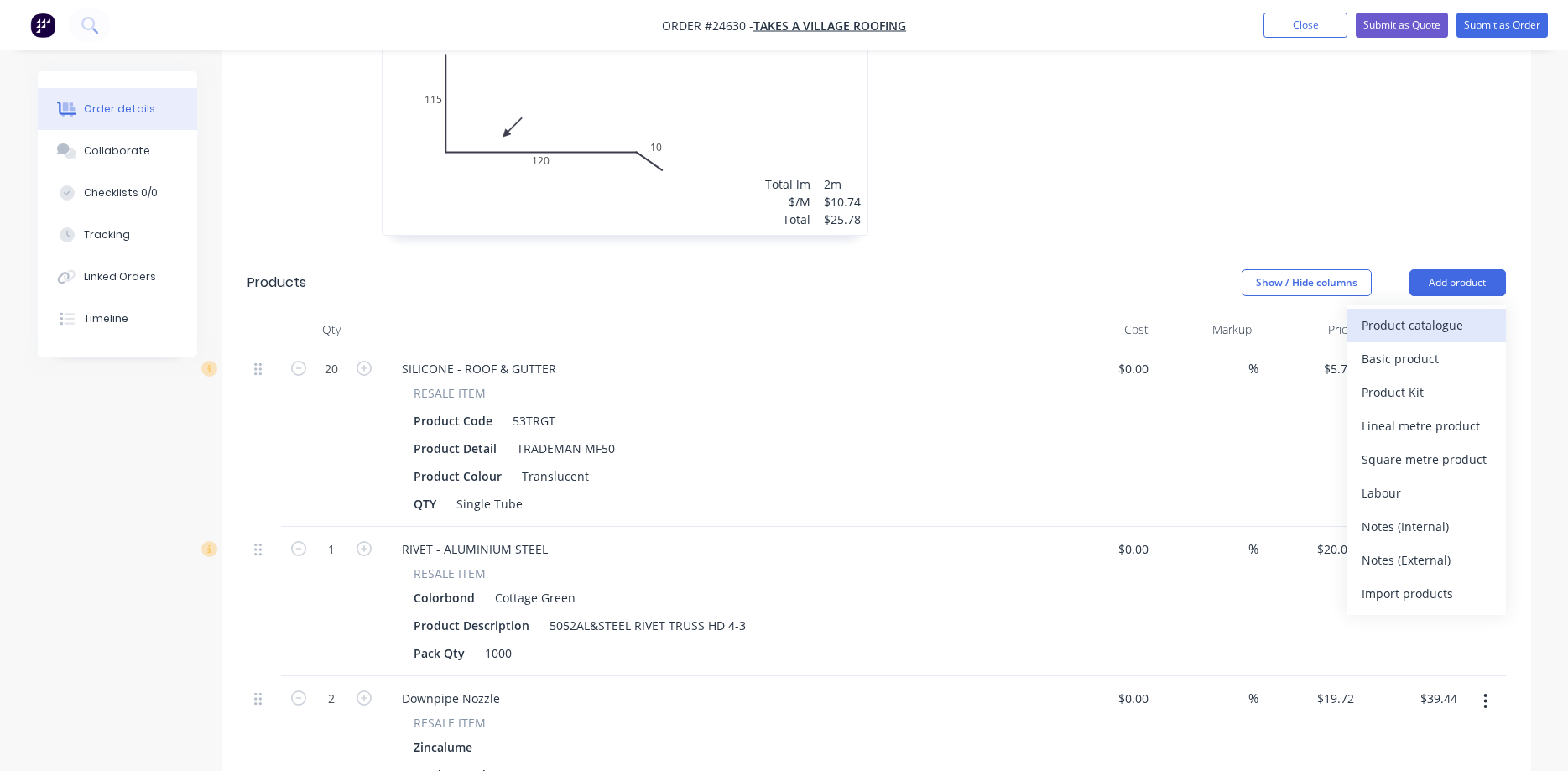
click at [1198, 313] on div "Product catalogue" at bounding box center [1426, 325] width 129 height 24
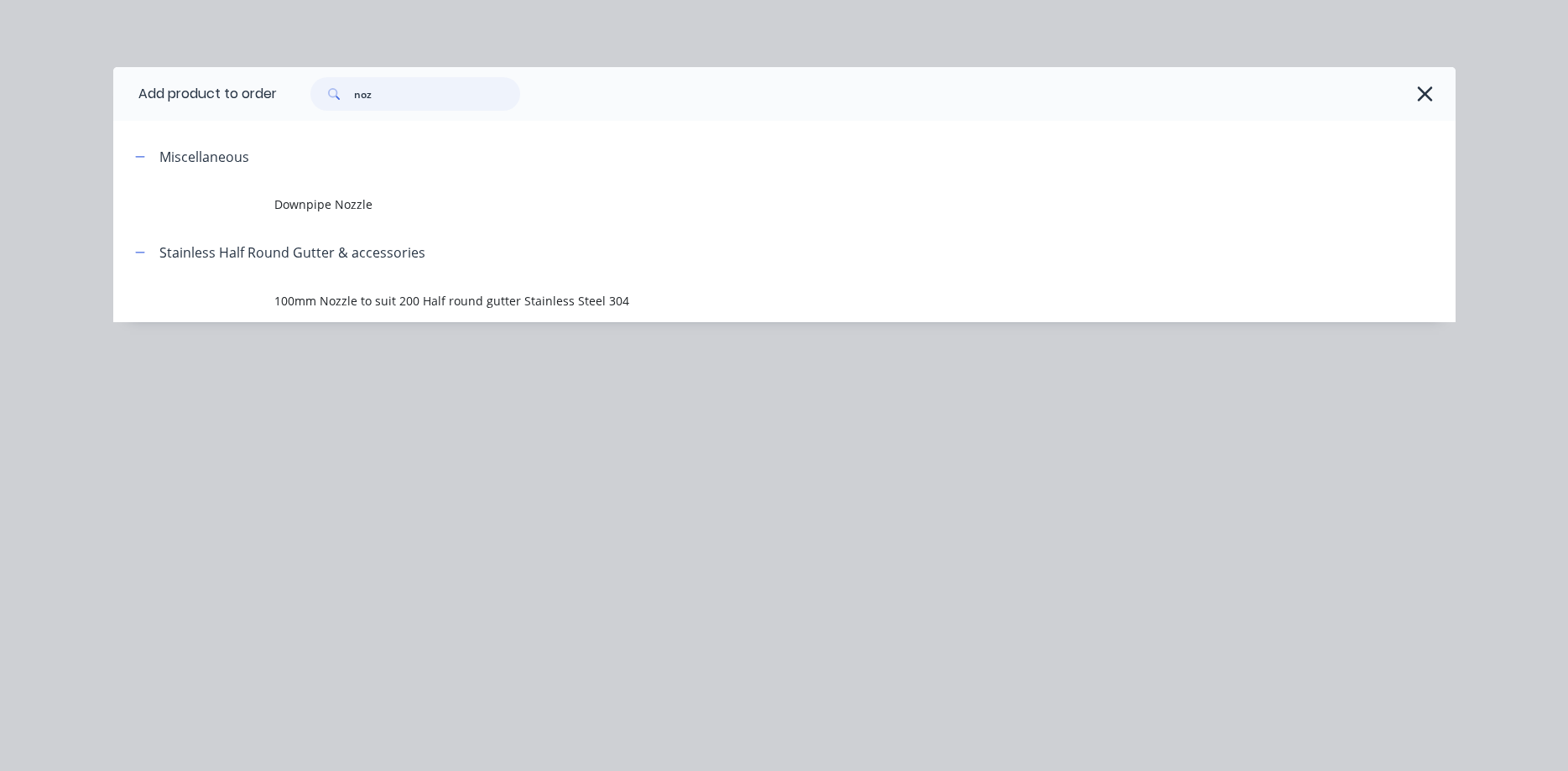
drag, startPoint x: 395, startPoint y: 91, endPoint x: 322, endPoint y: 89, distance: 73.0
click at [354, 89] on input "noz" at bounding box center [437, 94] width 166 height 33
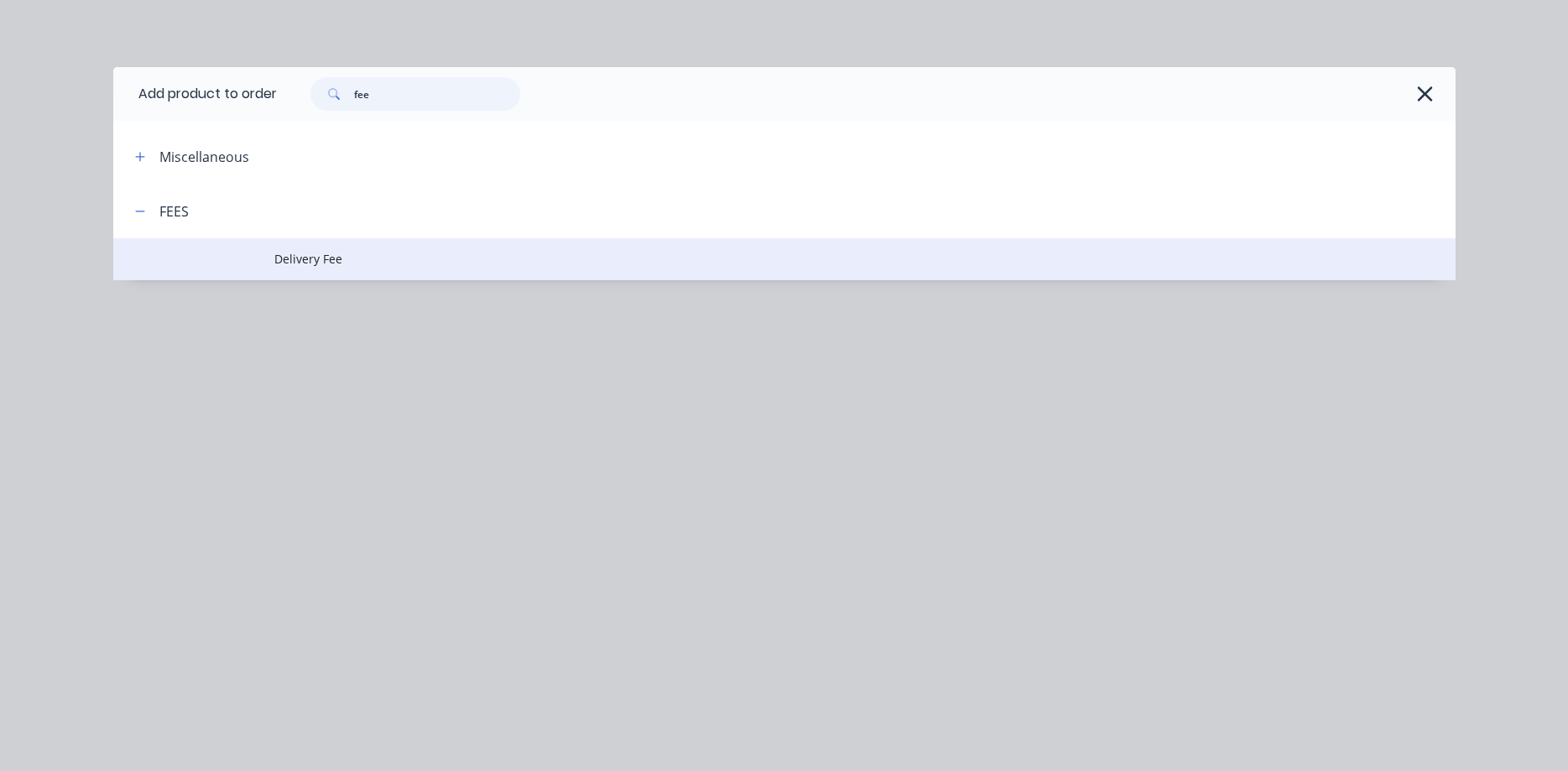
type input "fee"
click at [306, 263] on span "Delivery Fee" at bounding box center [746, 258] width 945 height 18
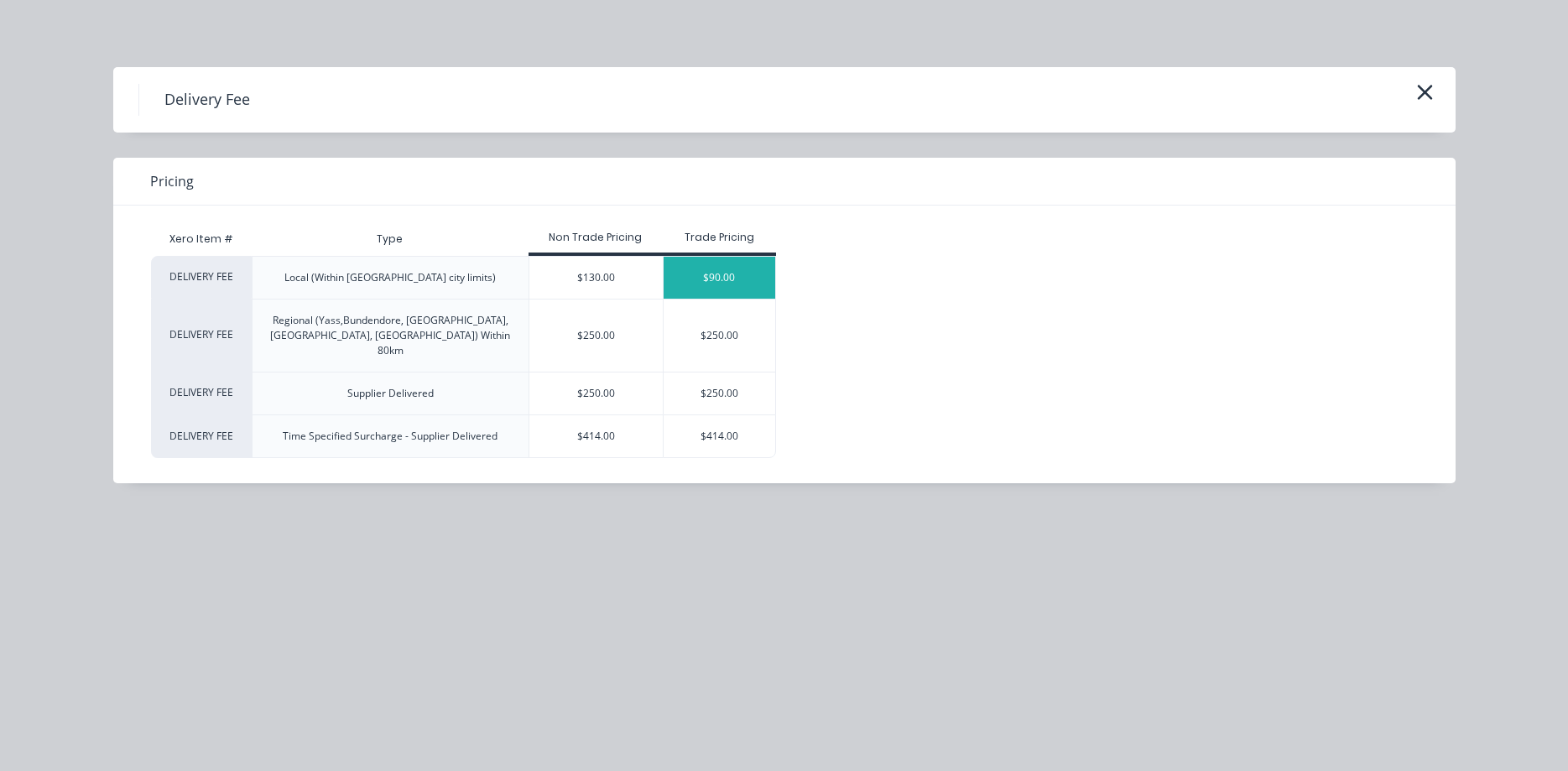
click at [741, 283] on div "$90.00" at bounding box center [719, 277] width 111 height 42
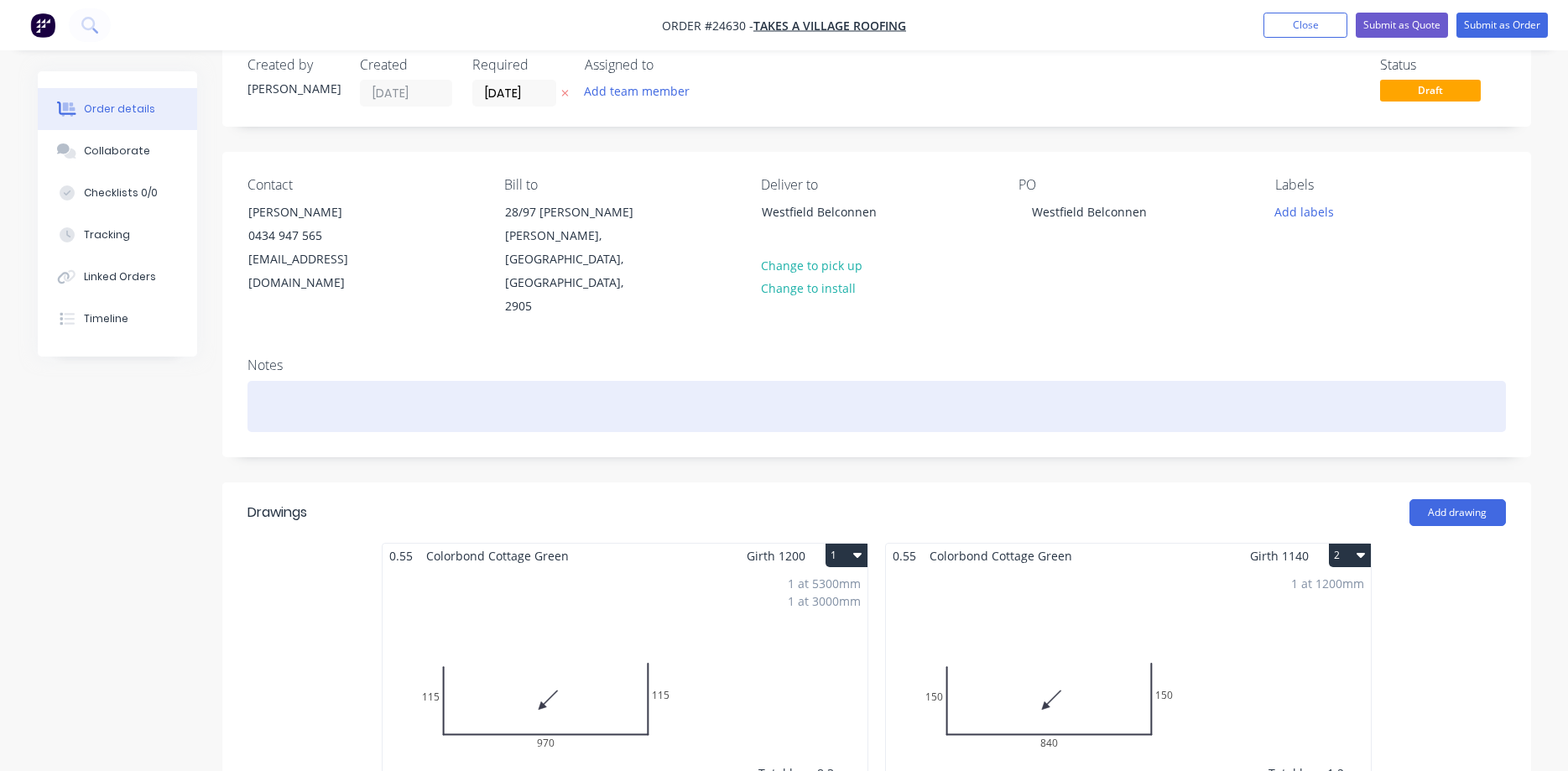
scroll to position [0, 0]
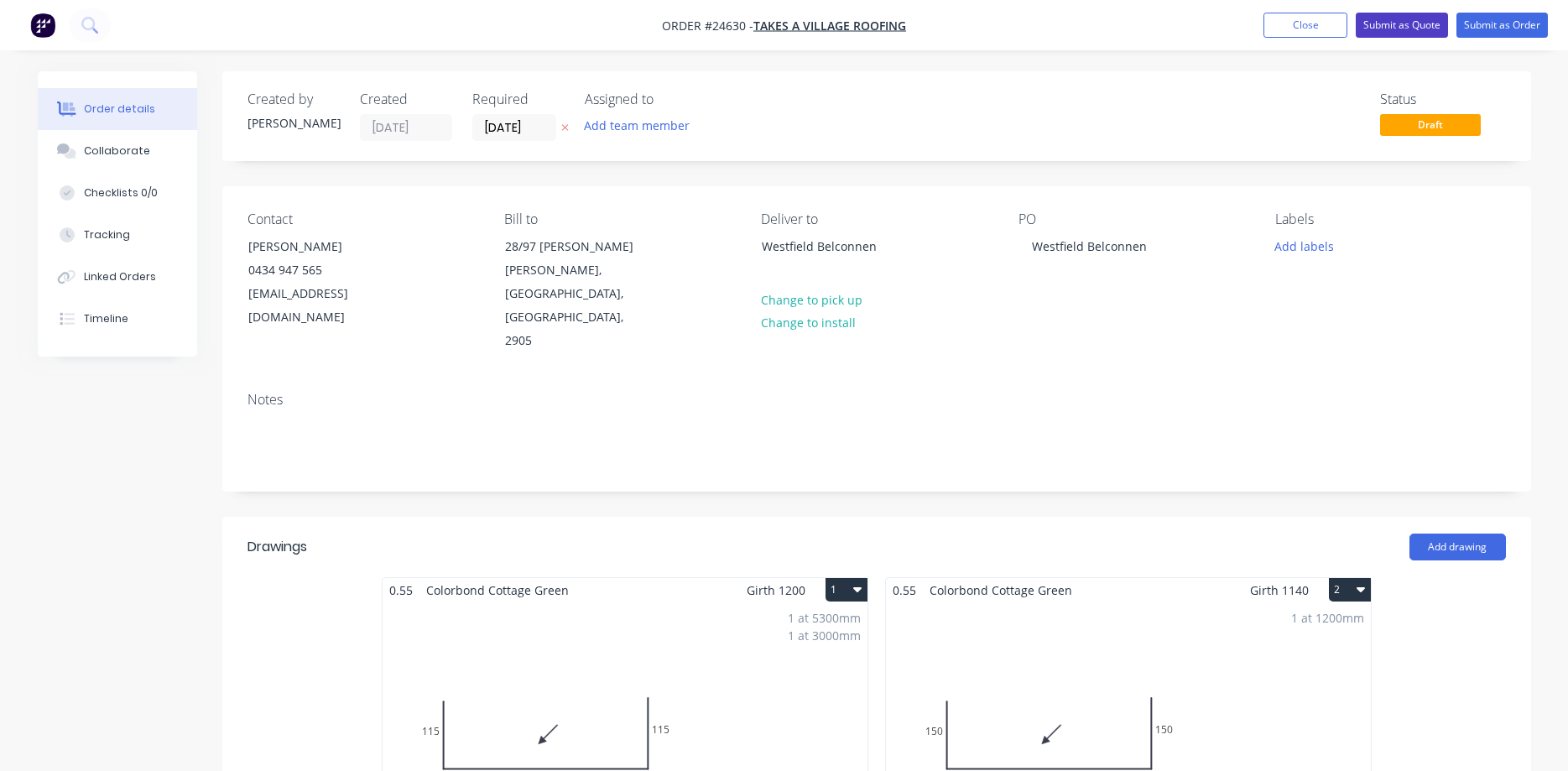
click at [1198, 25] on button "Submit as Quote" at bounding box center [1401, 25] width 92 height 25
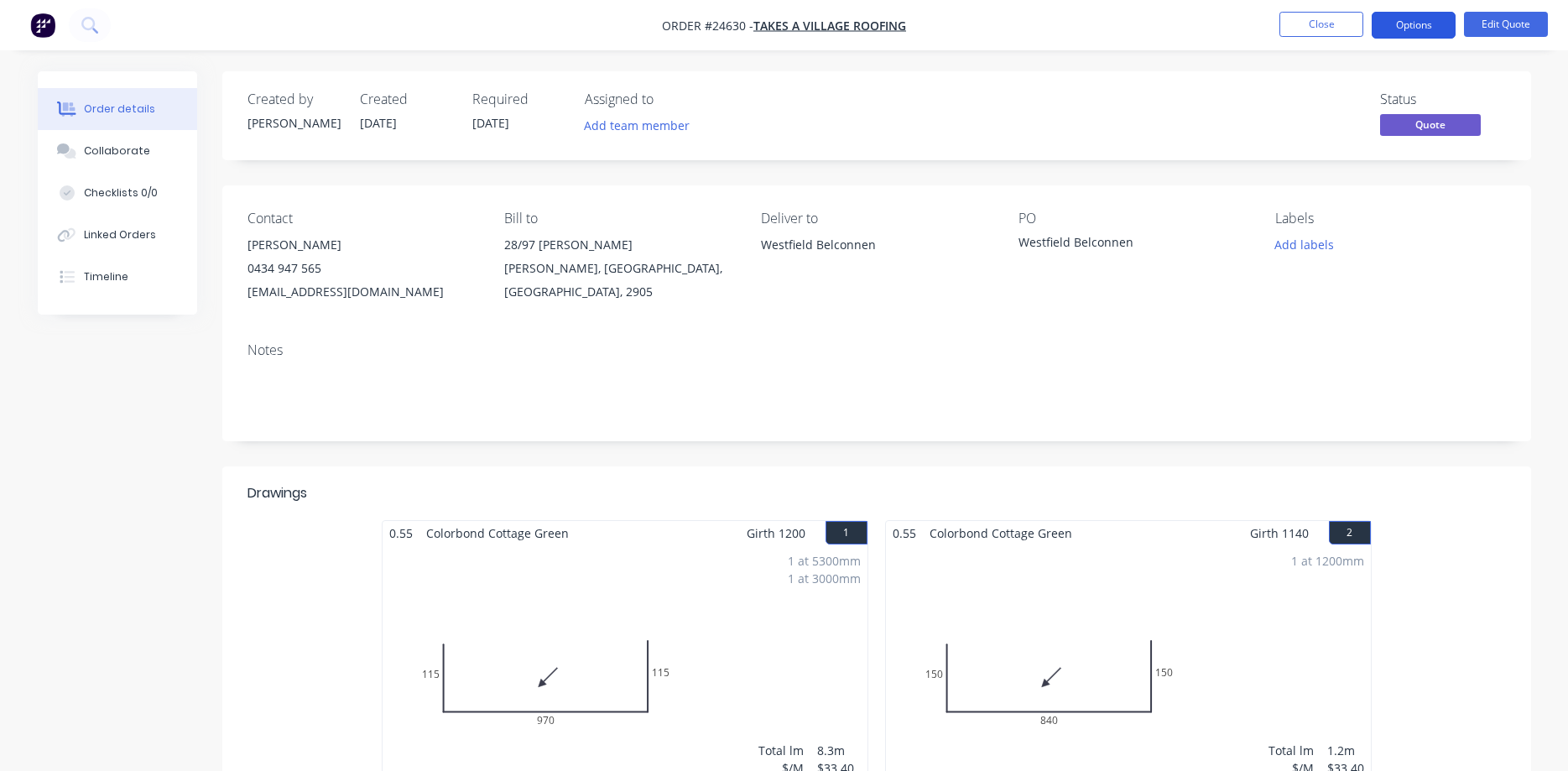
click at [1198, 31] on button "Options" at bounding box center [1413, 25] width 84 height 27
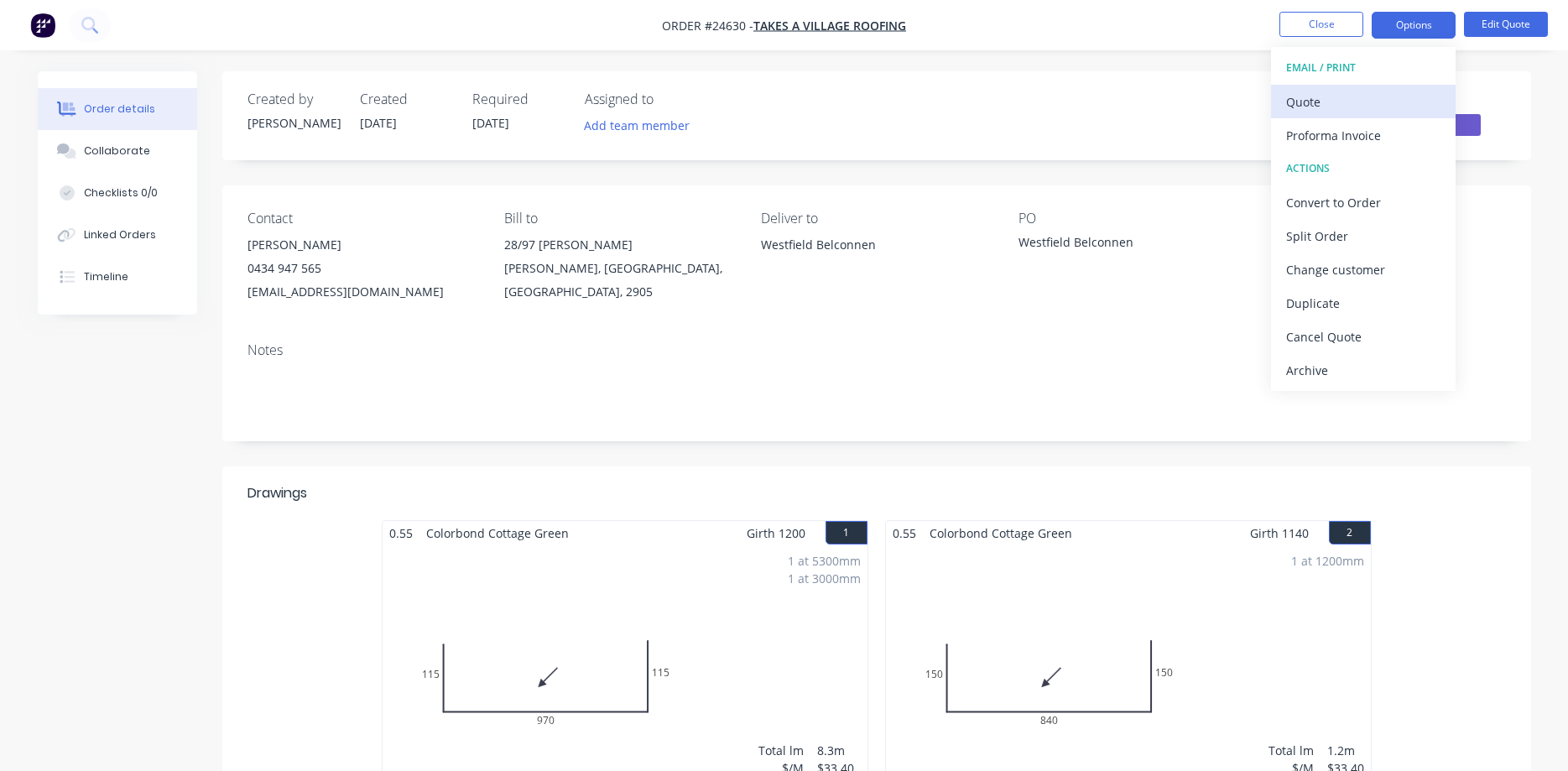
click at [1198, 110] on div "Quote" at bounding box center [1363, 102] width 154 height 24
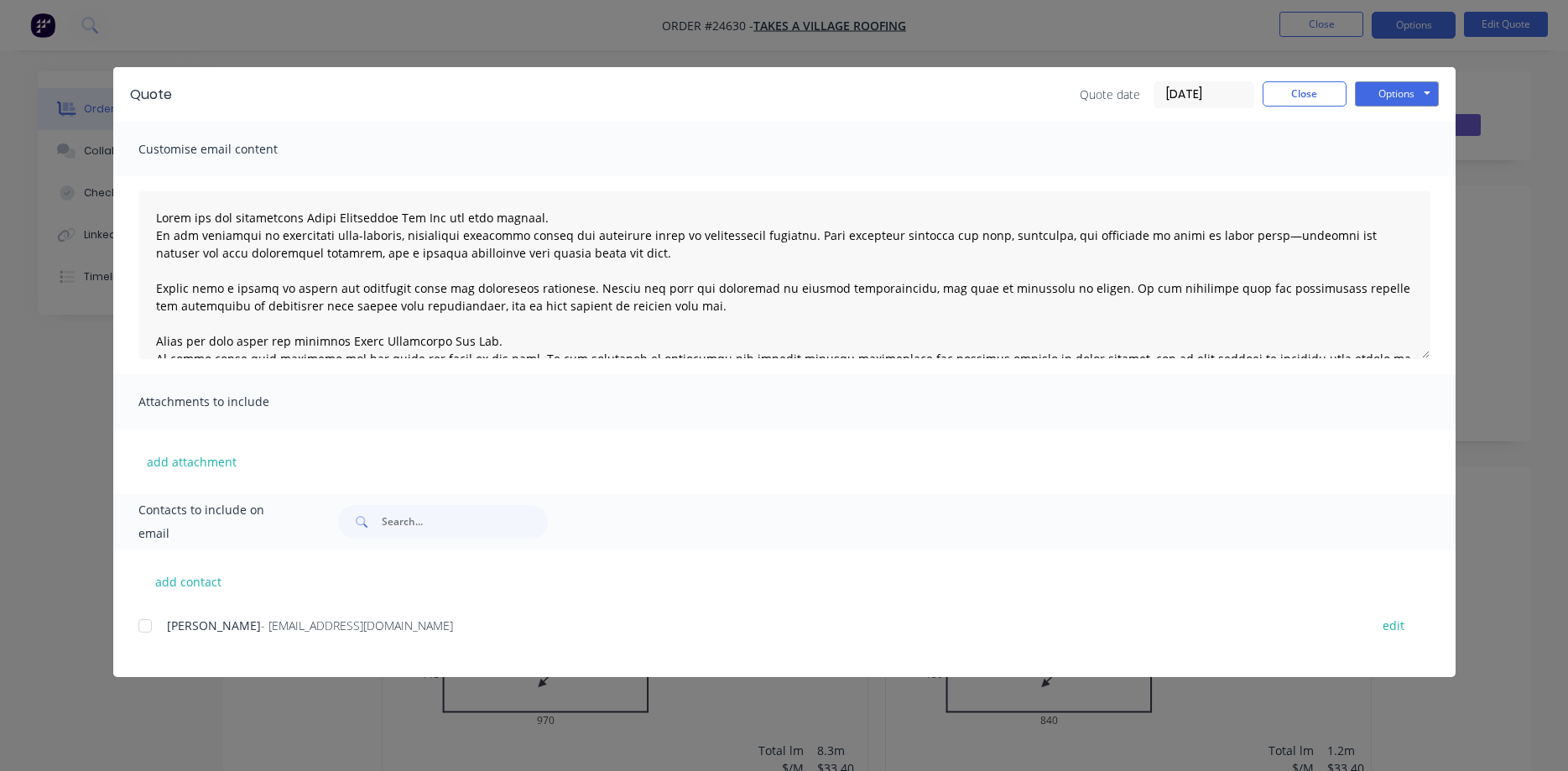
click at [144, 632] on div at bounding box center [145, 626] width 33 height 33
click at [1198, 98] on button "Options" at bounding box center [1396, 94] width 84 height 25
click at [1198, 176] on button "Email" at bounding box center [1408, 179] width 108 height 28
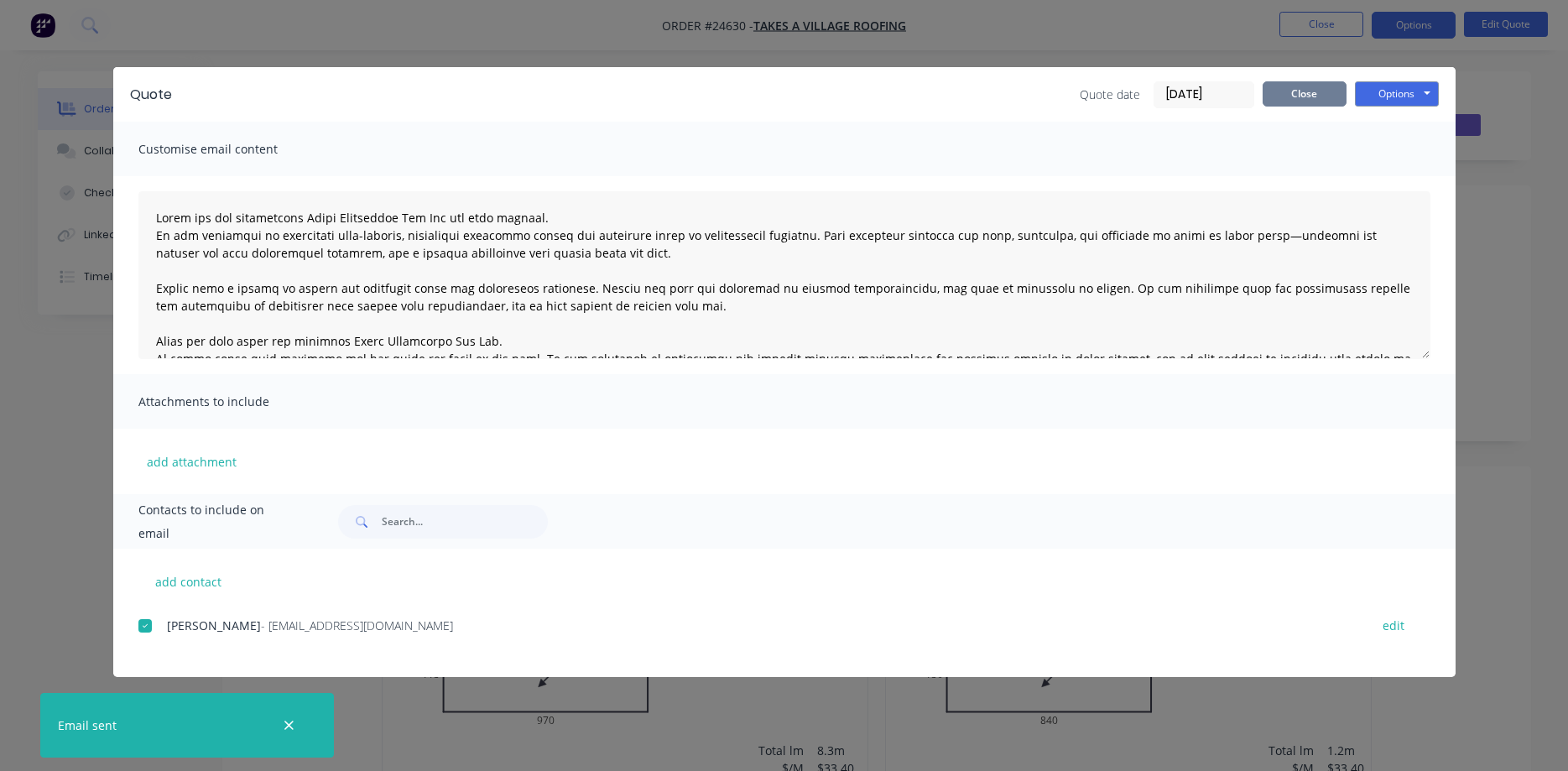
click at [1198, 97] on button "Close" at bounding box center [1304, 94] width 84 height 25
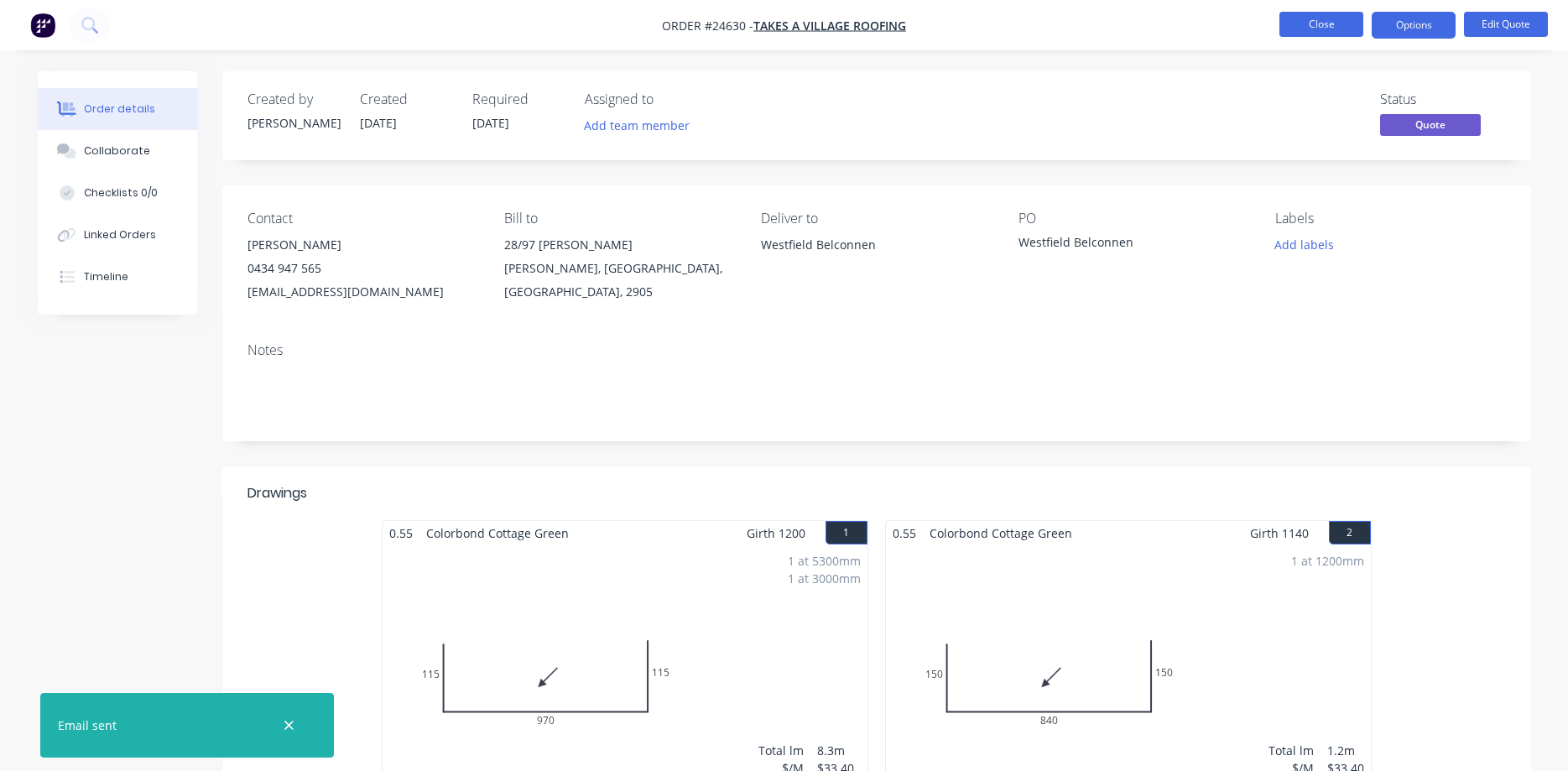
click at [1198, 27] on button "Close" at bounding box center [1321, 24] width 84 height 25
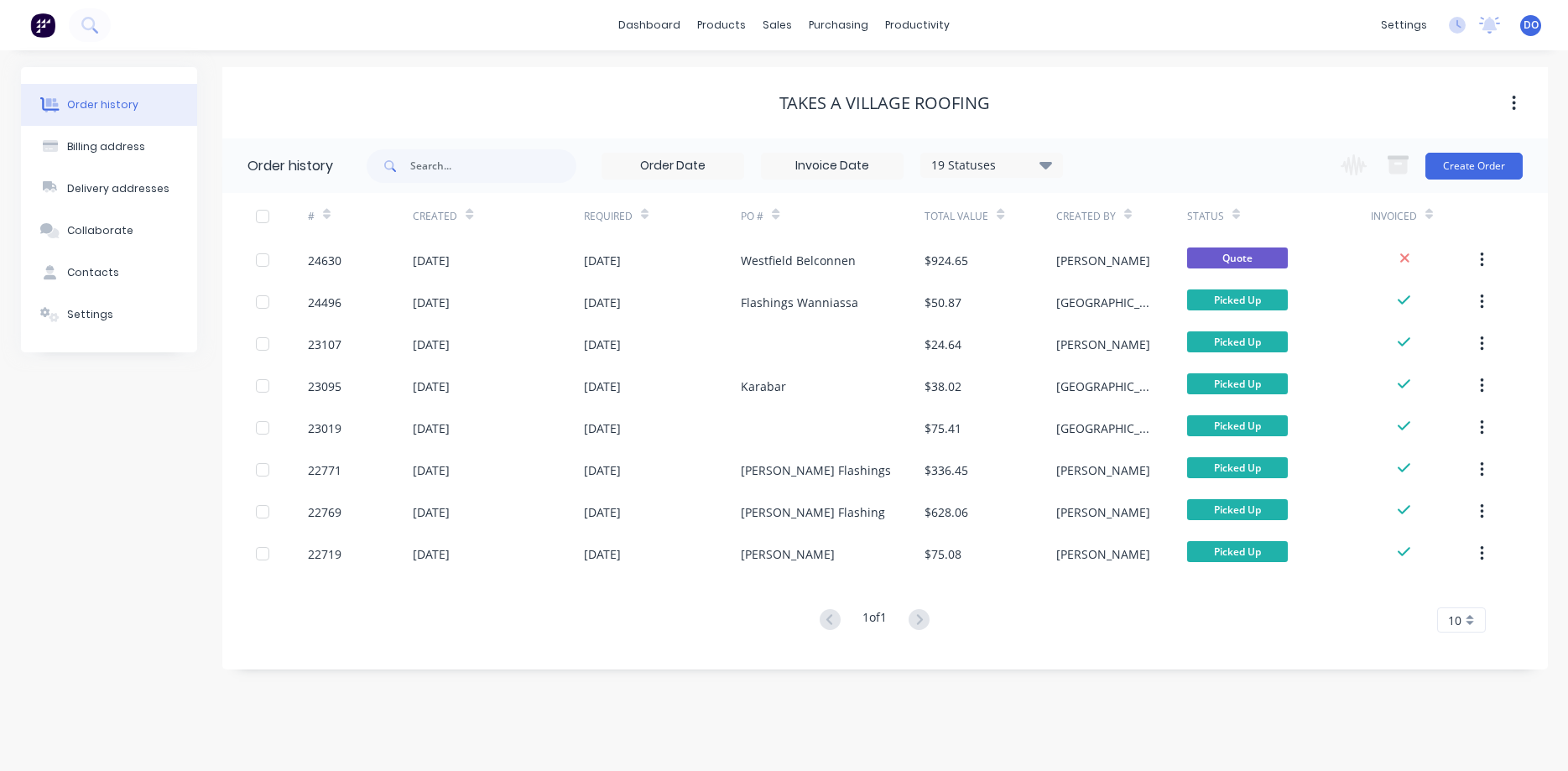
click at [1153, 108] on div "Takes A Village Roofing" at bounding box center [884, 103] width 1326 height 20
click at [812, 82] on div "Sales Orders" at bounding box center [840, 81] width 69 height 15
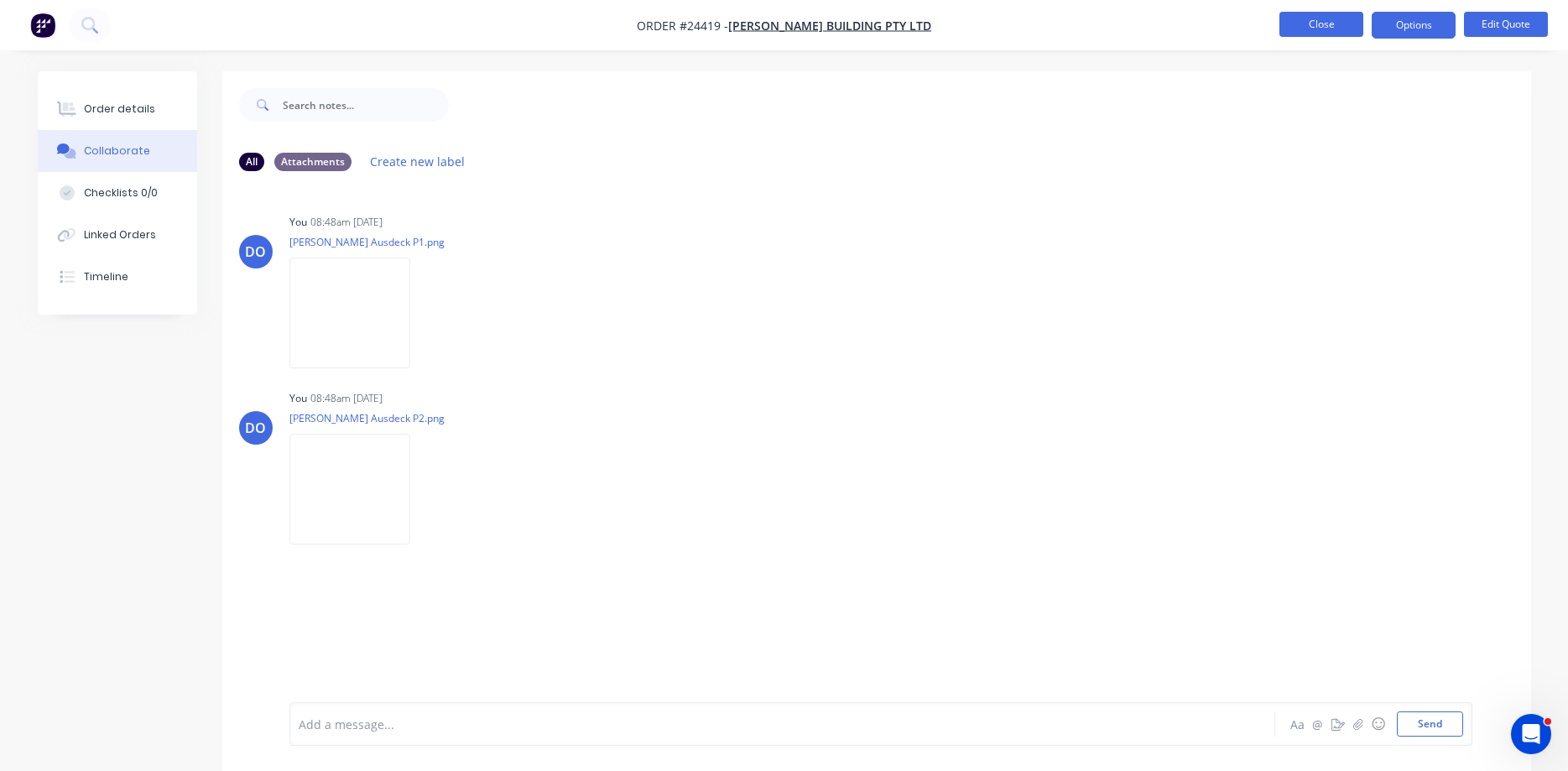
click at [1198, 21] on button "Close" at bounding box center [1321, 24] width 84 height 25
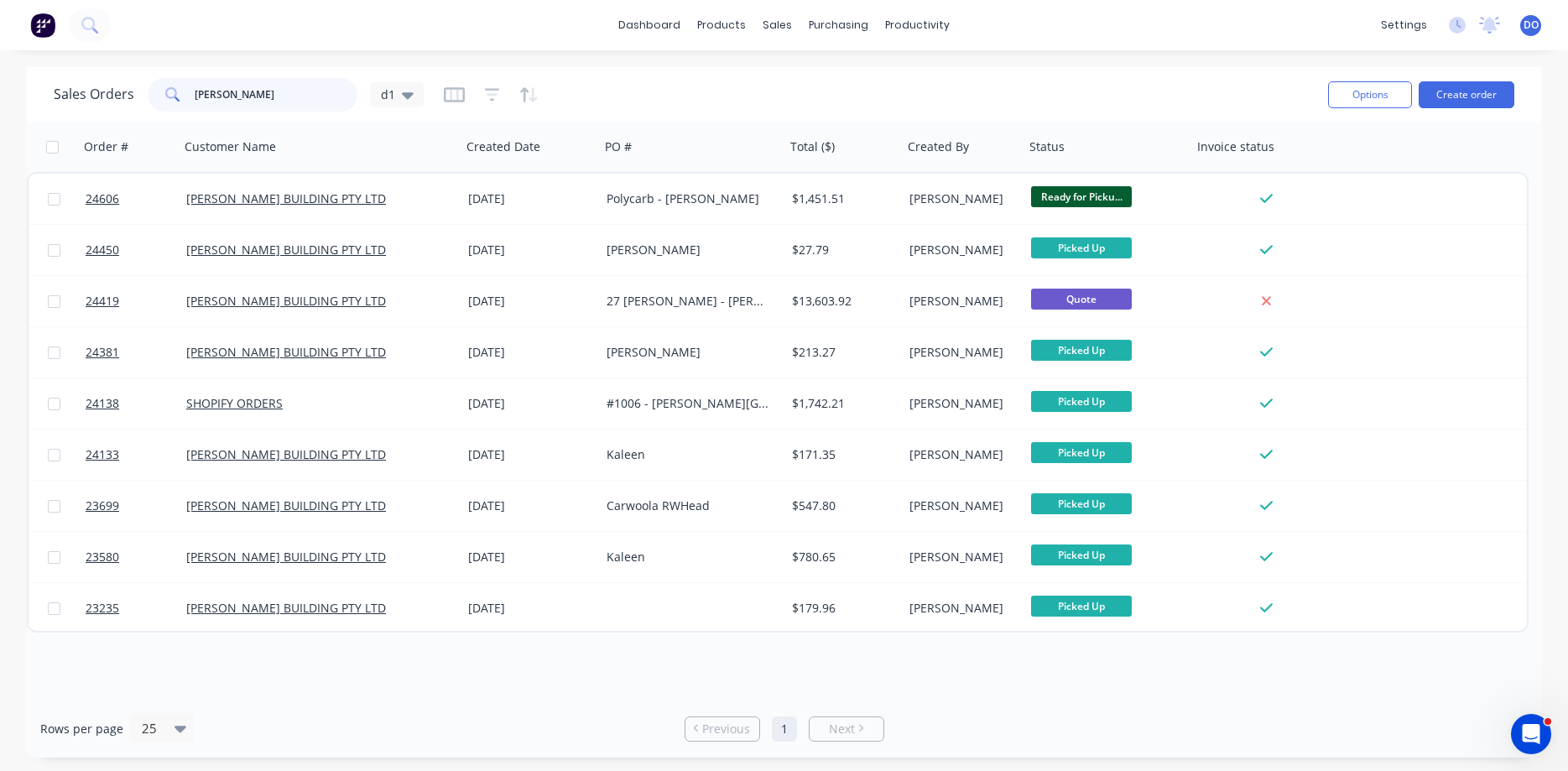
drag, startPoint x: 242, startPoint y: 98, endPoint x: 139, endPoint y: 82, distance: 104.2
click at [195, 82] on input "[PERSON_NAME]" at bounding box center [277, 95] width 163 height 33
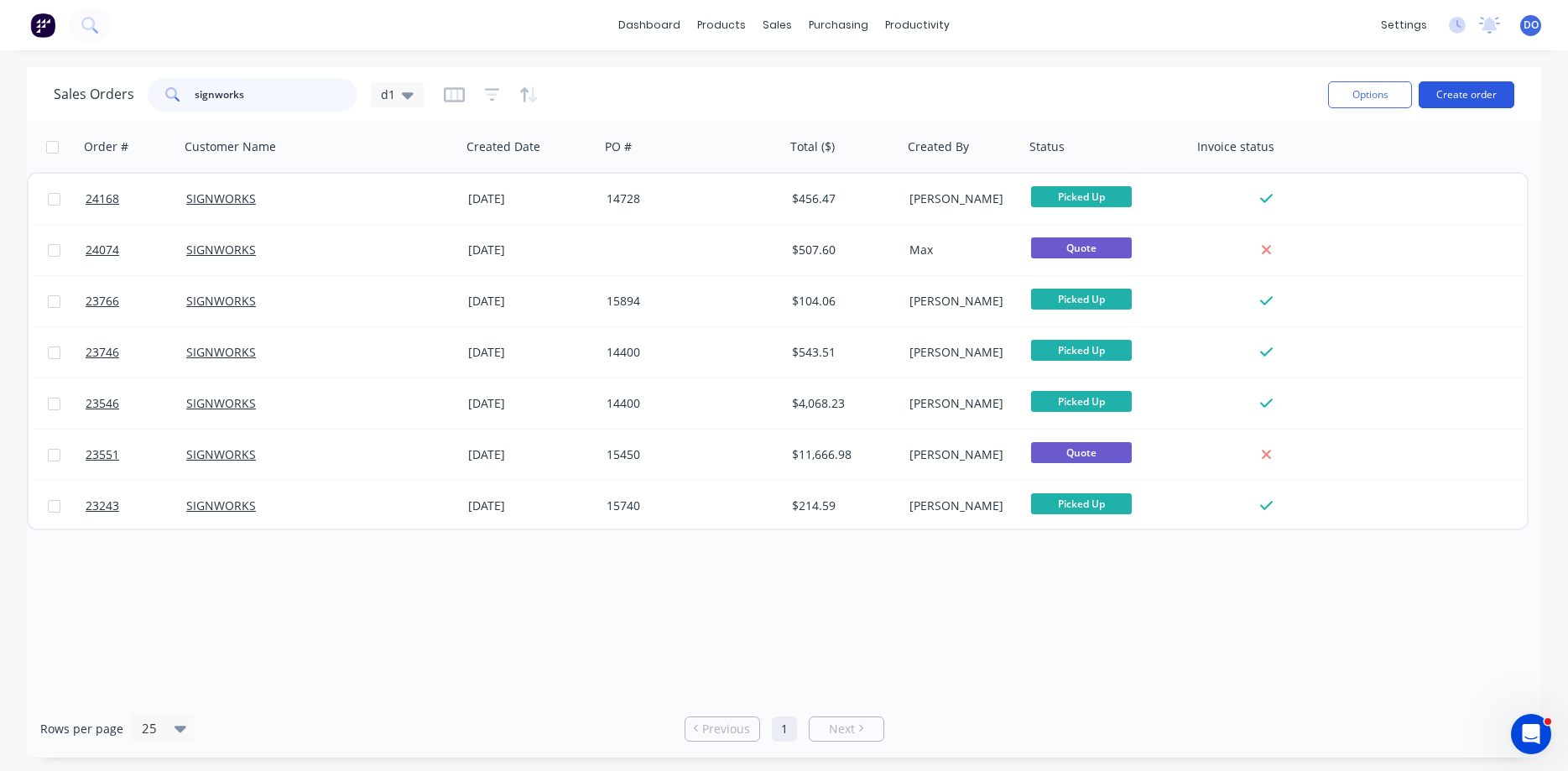
type input "signworks"
click at [1198, 95] on button "Create order" at bounding box center [1466, 95] width 96 height 27
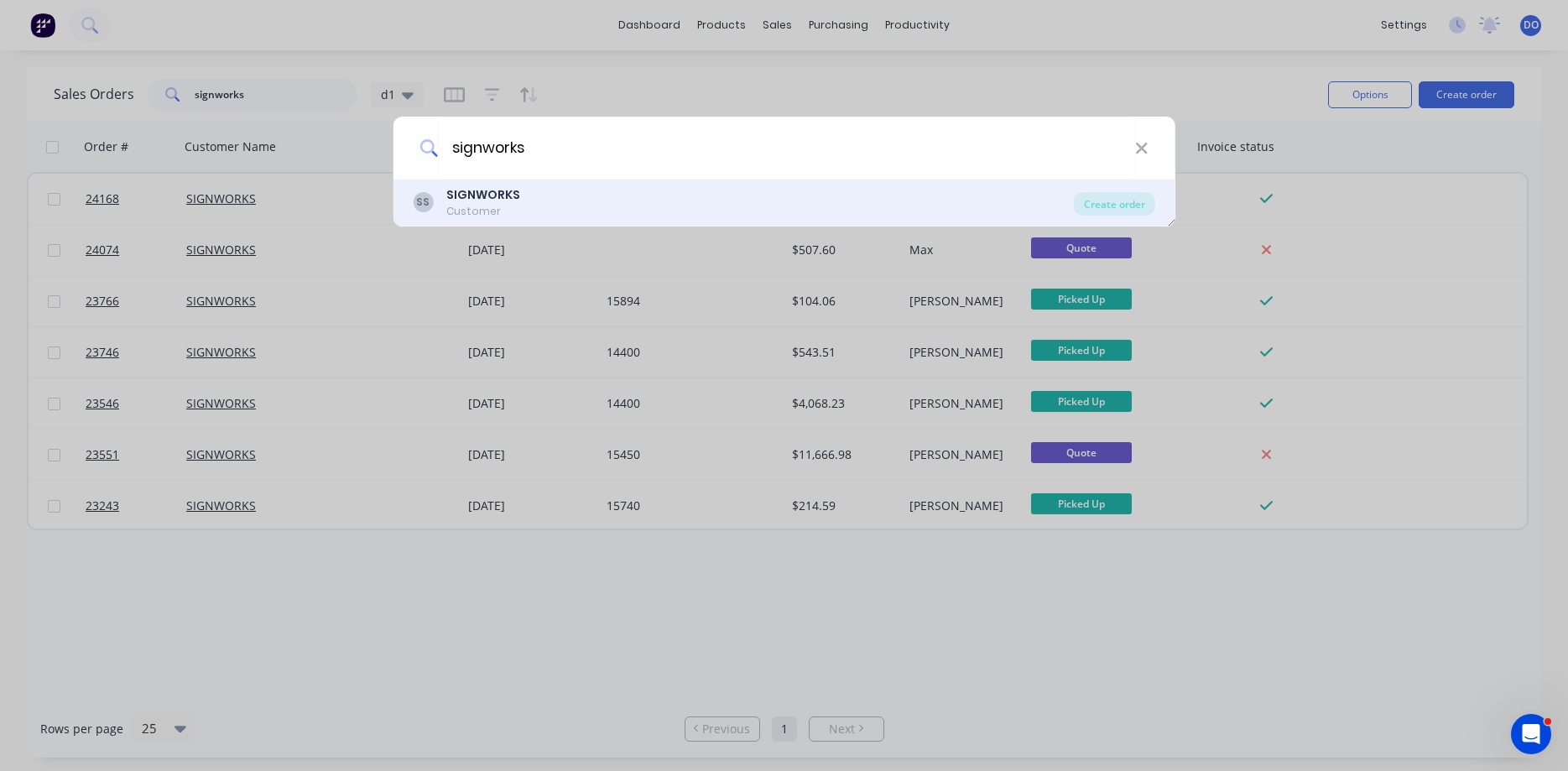
type input "signworks"
click at [524, 196] on div "SS SIGNWORKS Customer" at bounding box center [743, 202] width 661 height 33
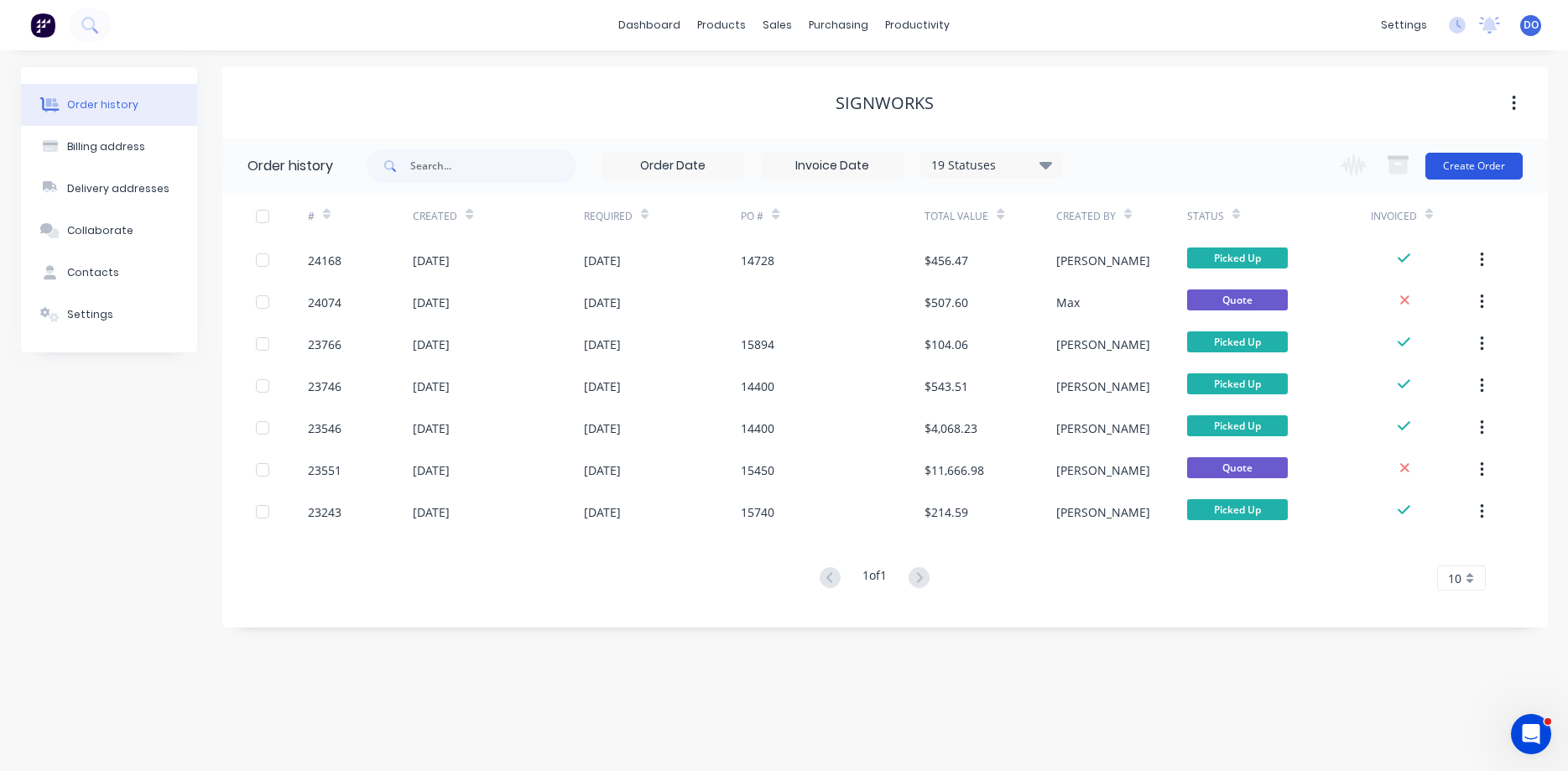
click at [1198, 163] on button "Create Order" at bounding box center [1473, 165] width 98 height 27
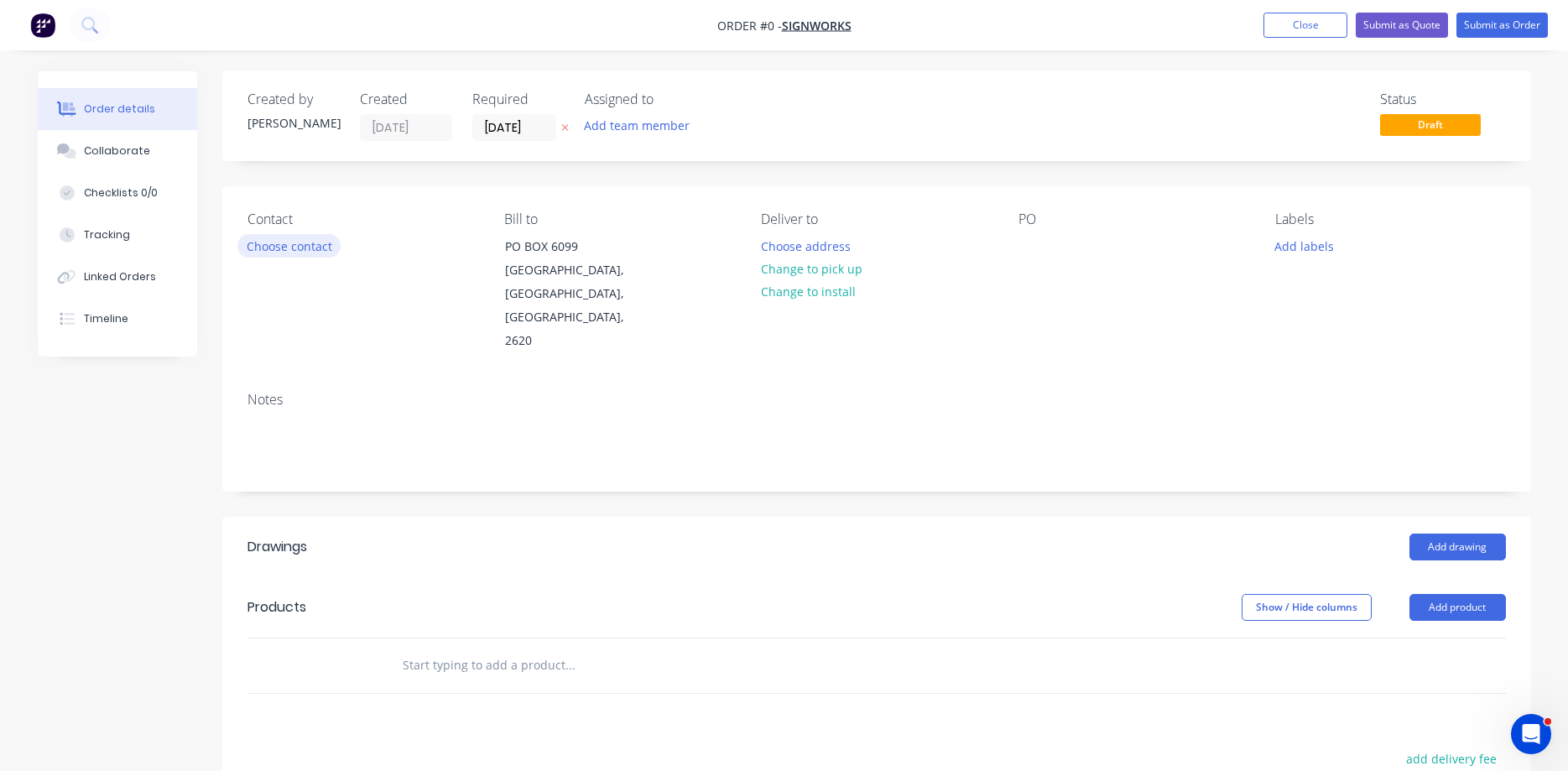
click at [268, 242] on button "Choose contact" at bounding box center [289, 245] width 103 height 22
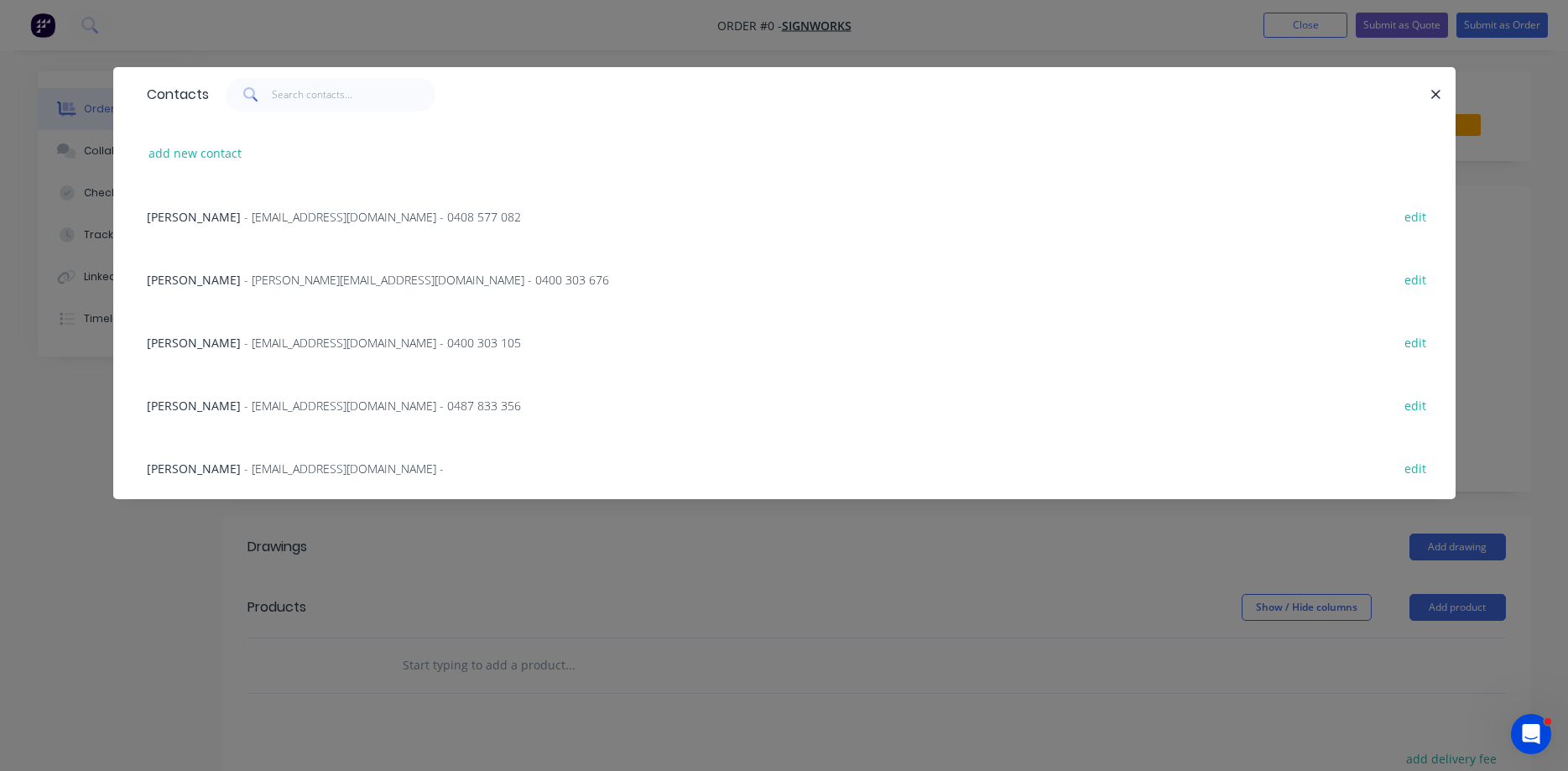
click at [244, 214] on span "- [EMAIL_ADDRESS][DOMAIN_NAME] - 0408 577 082" at bounding box center [383, 216] width 277 height 16
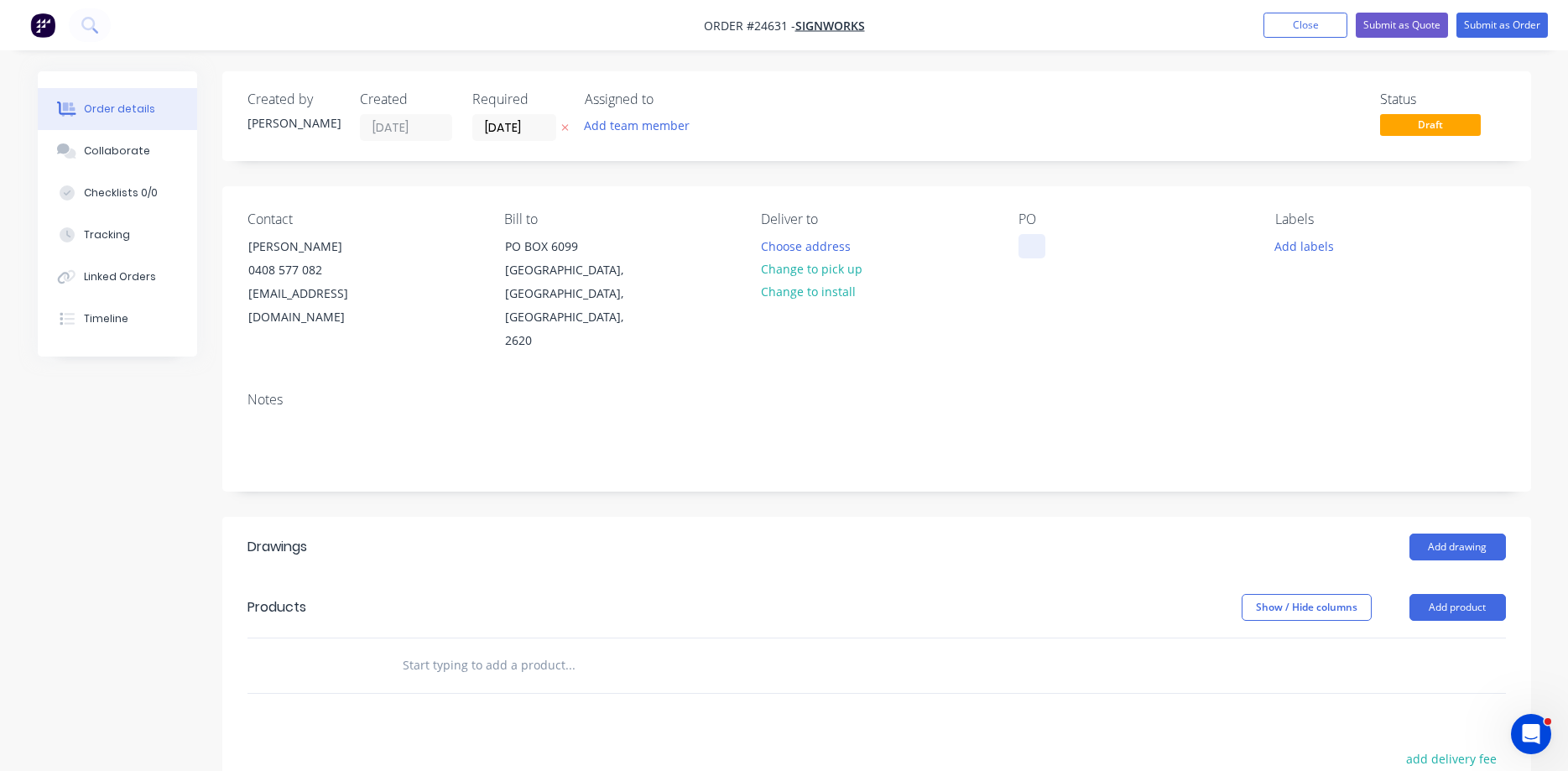
click at [1037, 244] on div at bounding box center [1031, 246] width 27 height 24
click at [805, 272] on button "Change to pick up" at bounding box center [811, 268] width 119 height 22
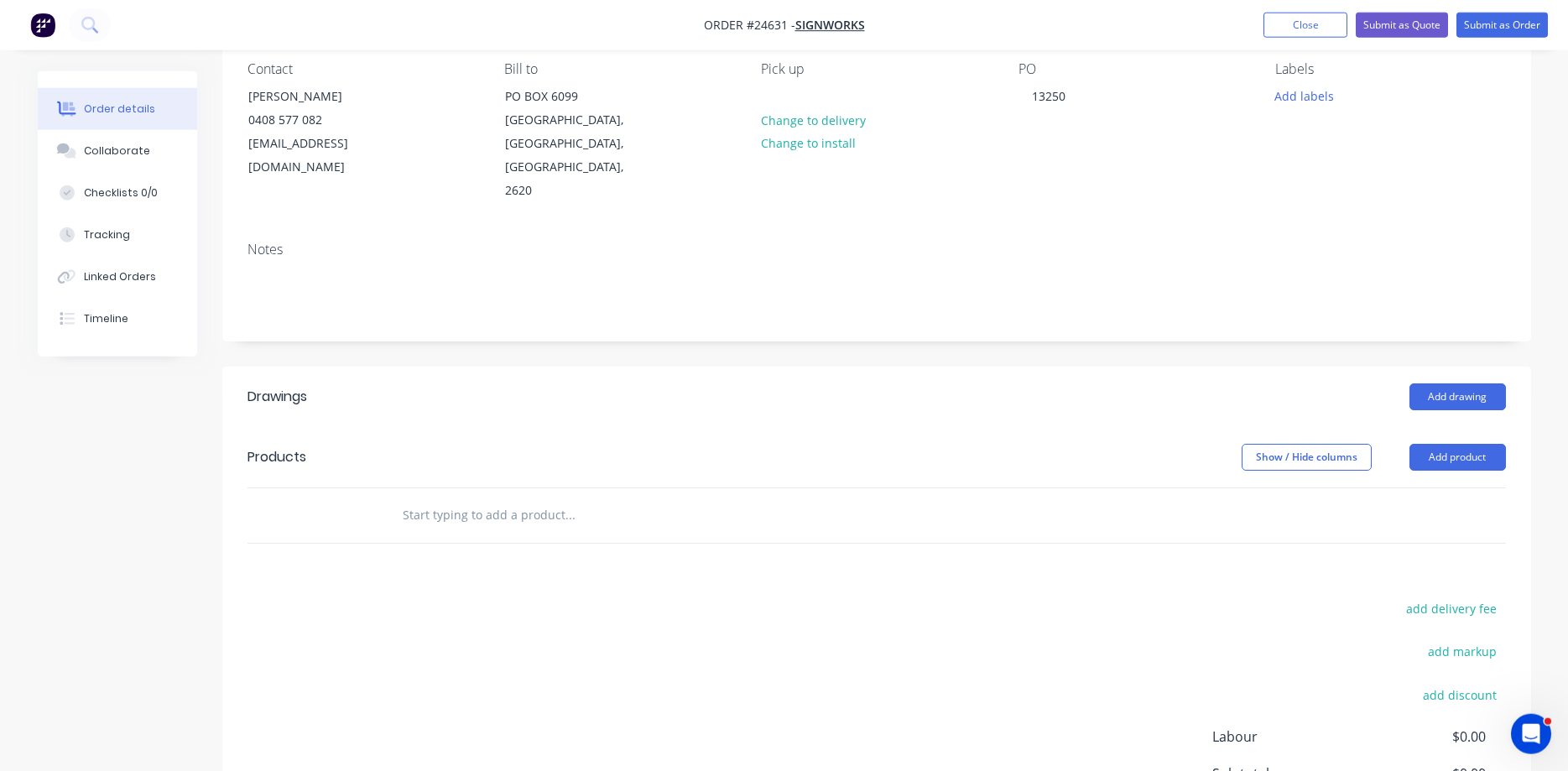
scroll to position [171, 0]
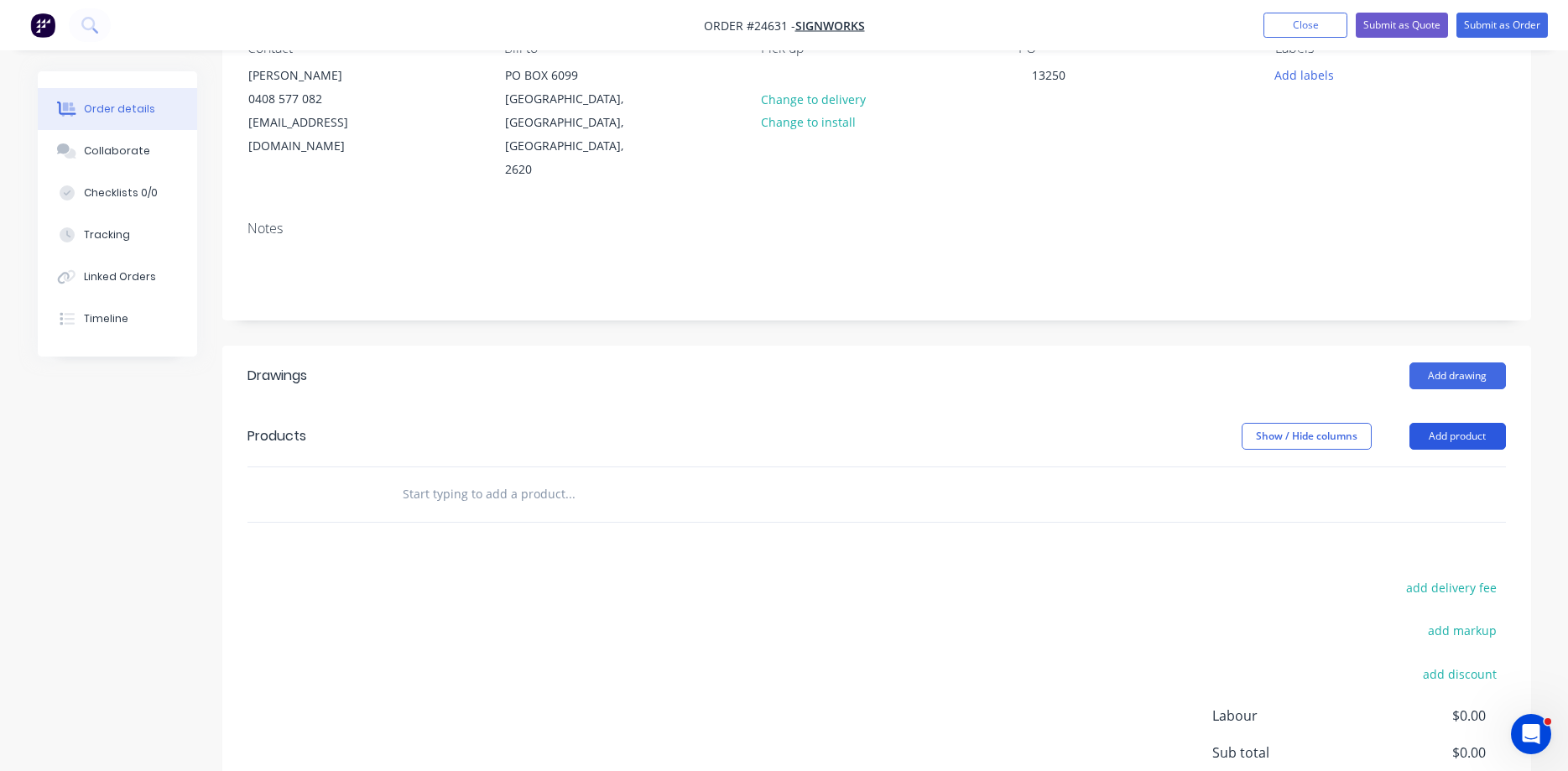
click at [1198, 423] on button "Add product" at bounding box center [1457, 436] width 97 height 27
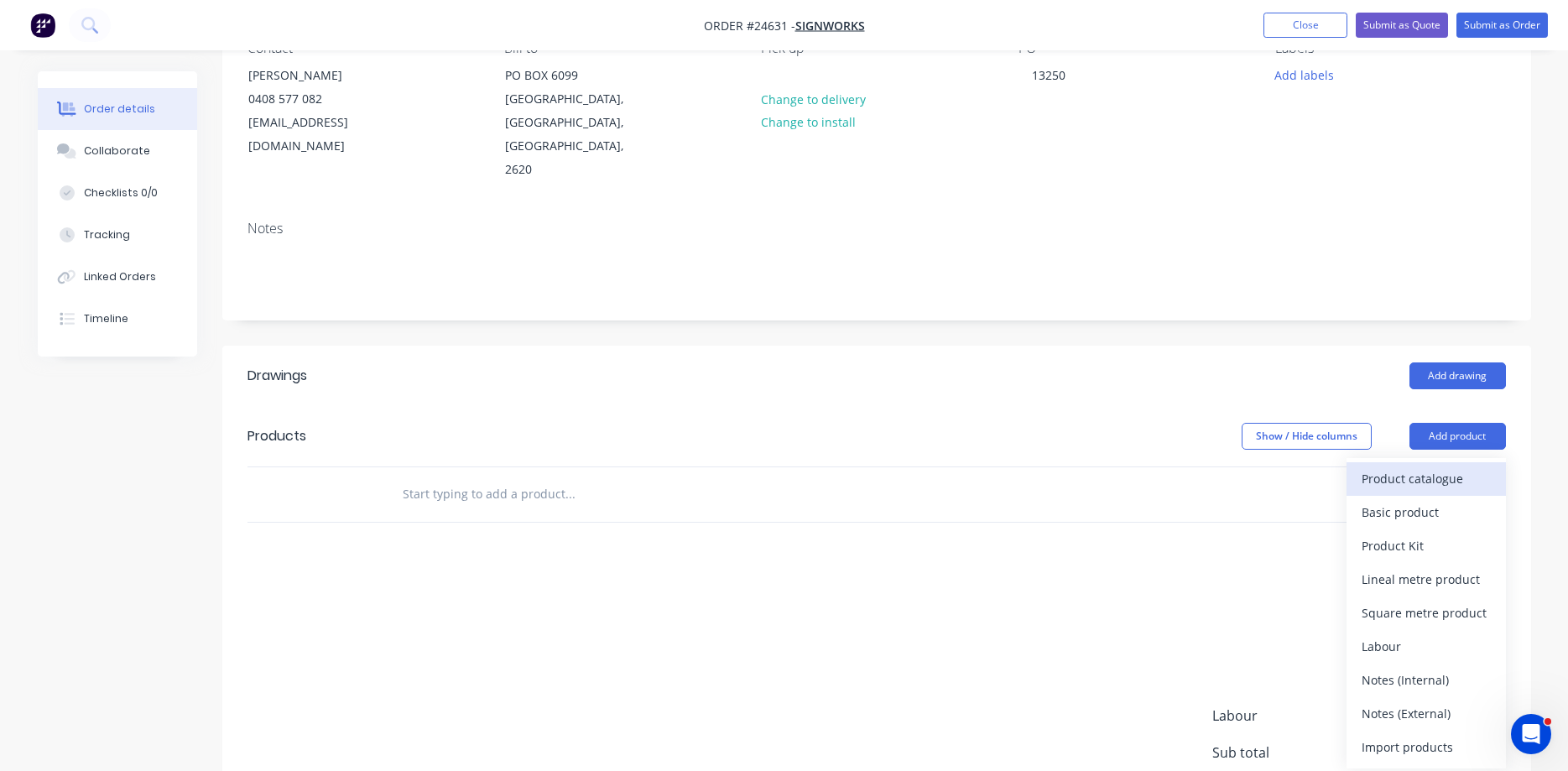
click at [1198, 466] on div "Product catalogue" at bounding box center [1426, 478] width 129 height 24
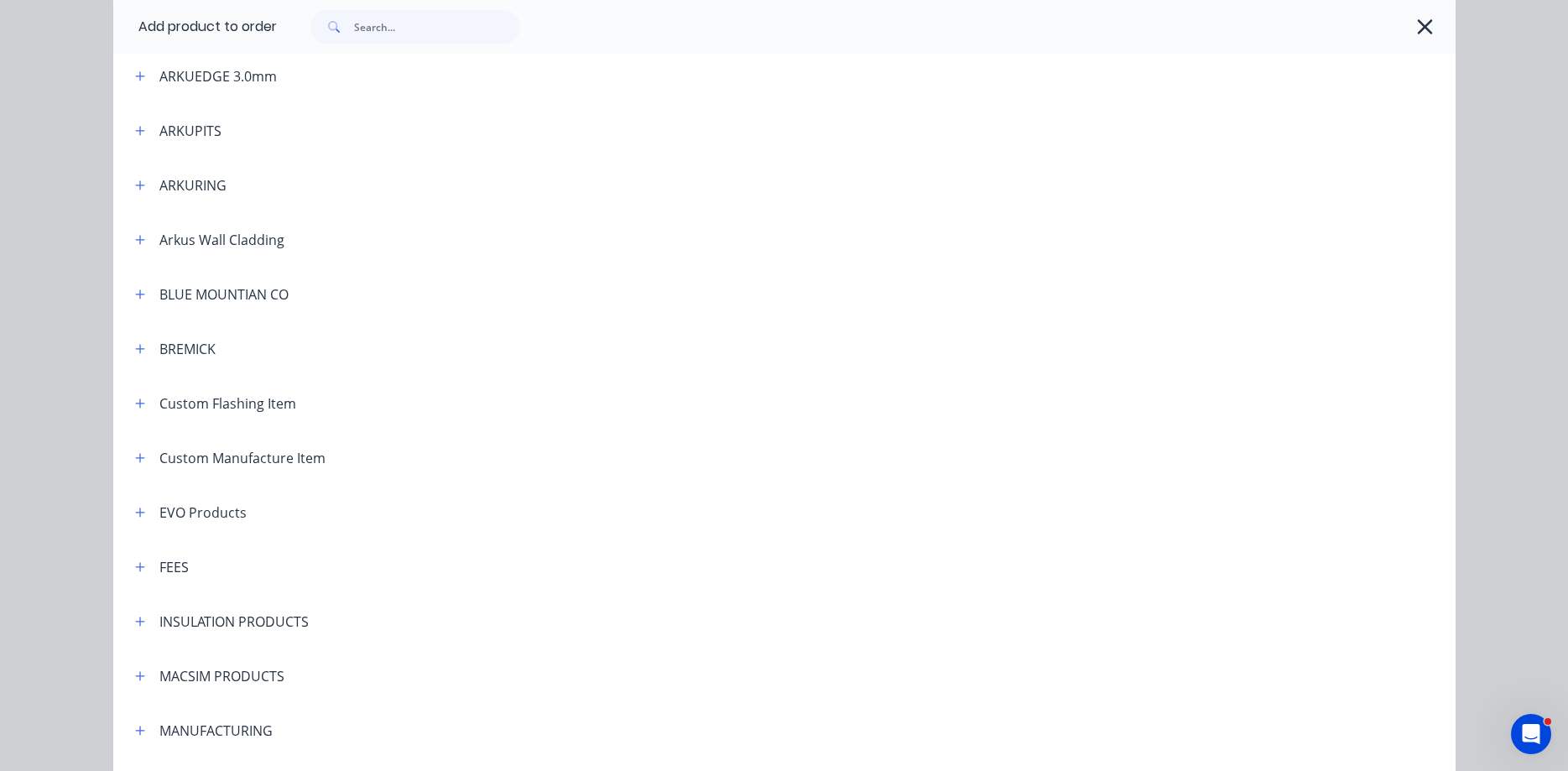
scroll to position [574, 0]
click at [143, 454] on icon "button" at bounding box center [139, 455] width 10 height 12
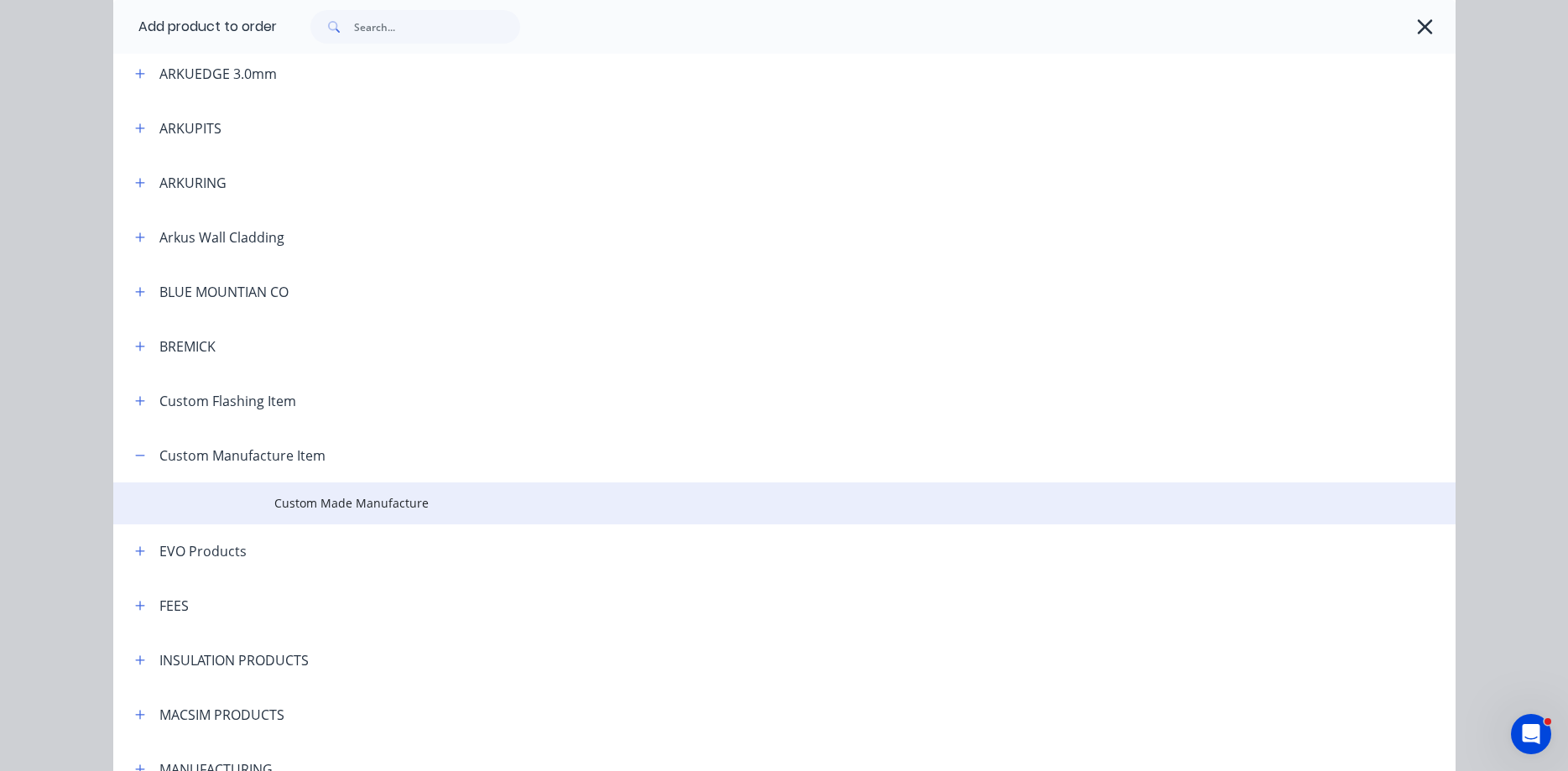
click at [317, 506] on span "Custom Made Manufacture" at bounding box center [746, 503] width 945 height 18
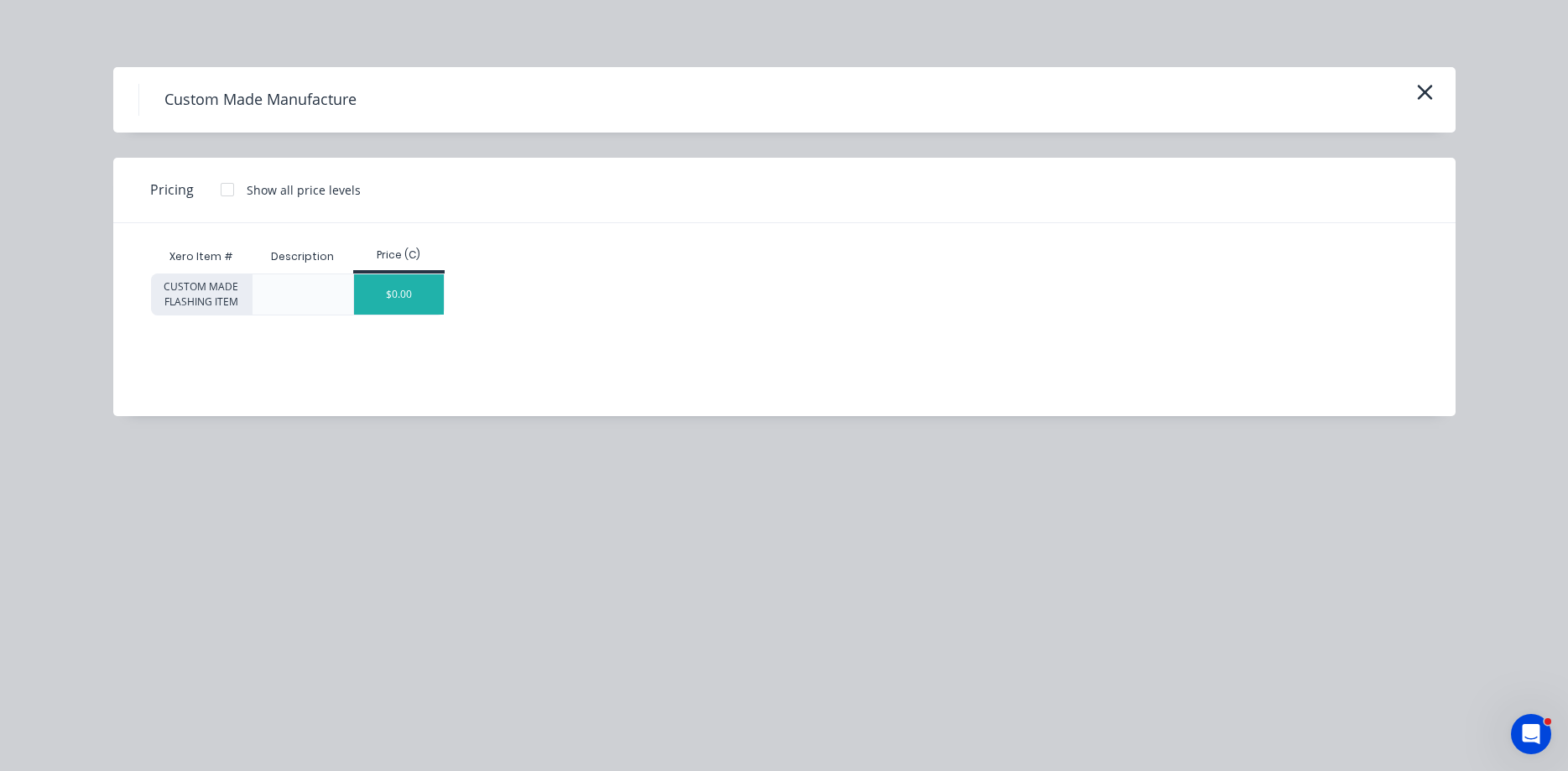
click at [374, 299] on div "$0.00" at bounding box center [399, 294] width 90 height 40
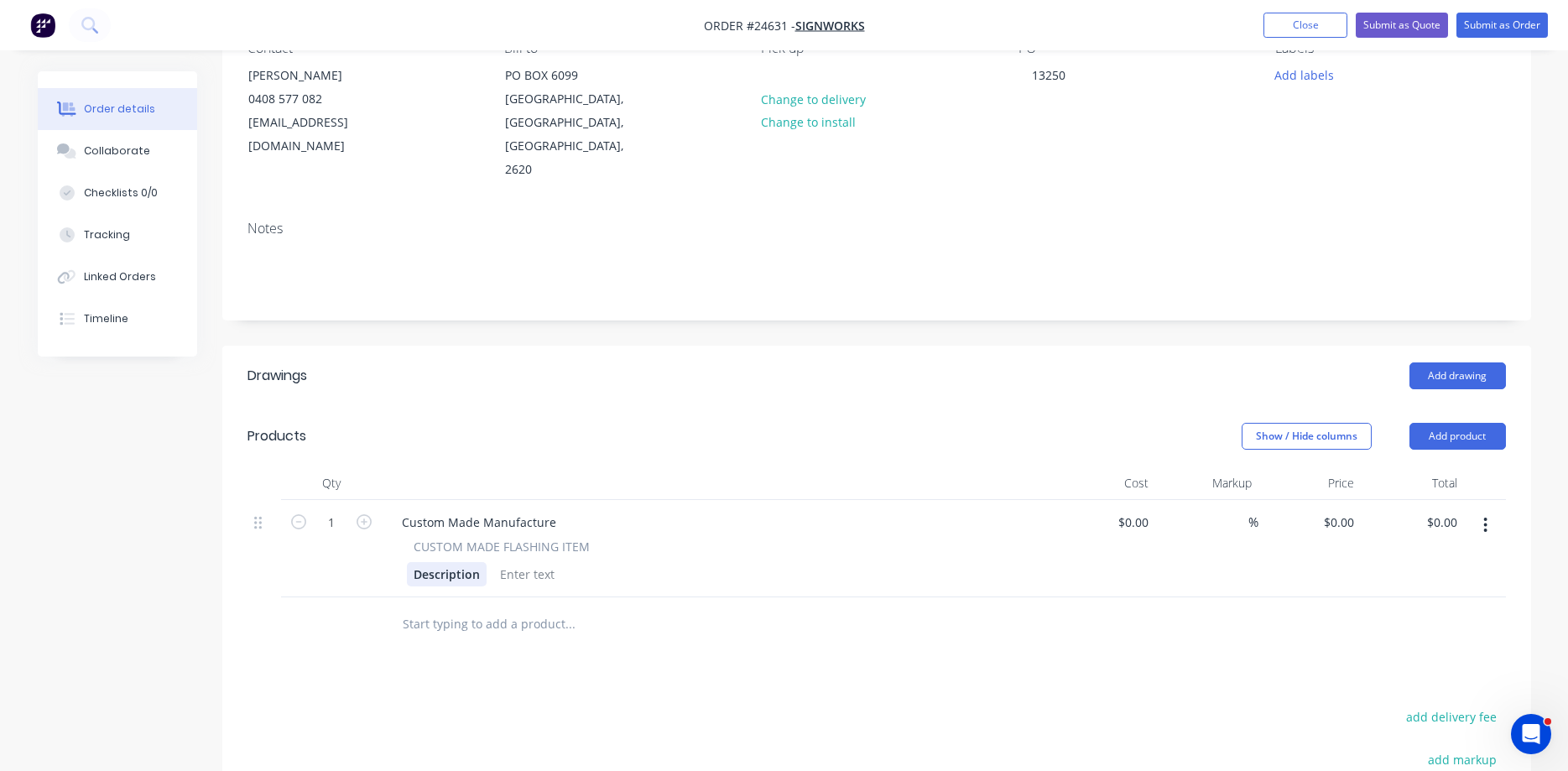
click at [438, 562] on div "Description" at bounding box center [447, 574] width 80 height 24
drag, startPoint x: 481, startPoint y: 549, endPoint x: 368, endPoint y: 542, distance: 113.2
click at [407, 562] on div "Description" at bounding box center [447, 574] width 80 height 24
drag, startPoint x: 550, startPoint y: 496, endPoint x: 390, endPoint y: 500, distance: 160.0
click at [390, 510] on div "Custom Made Manufacture" at bounding box center [478, 522] width 181 height 24
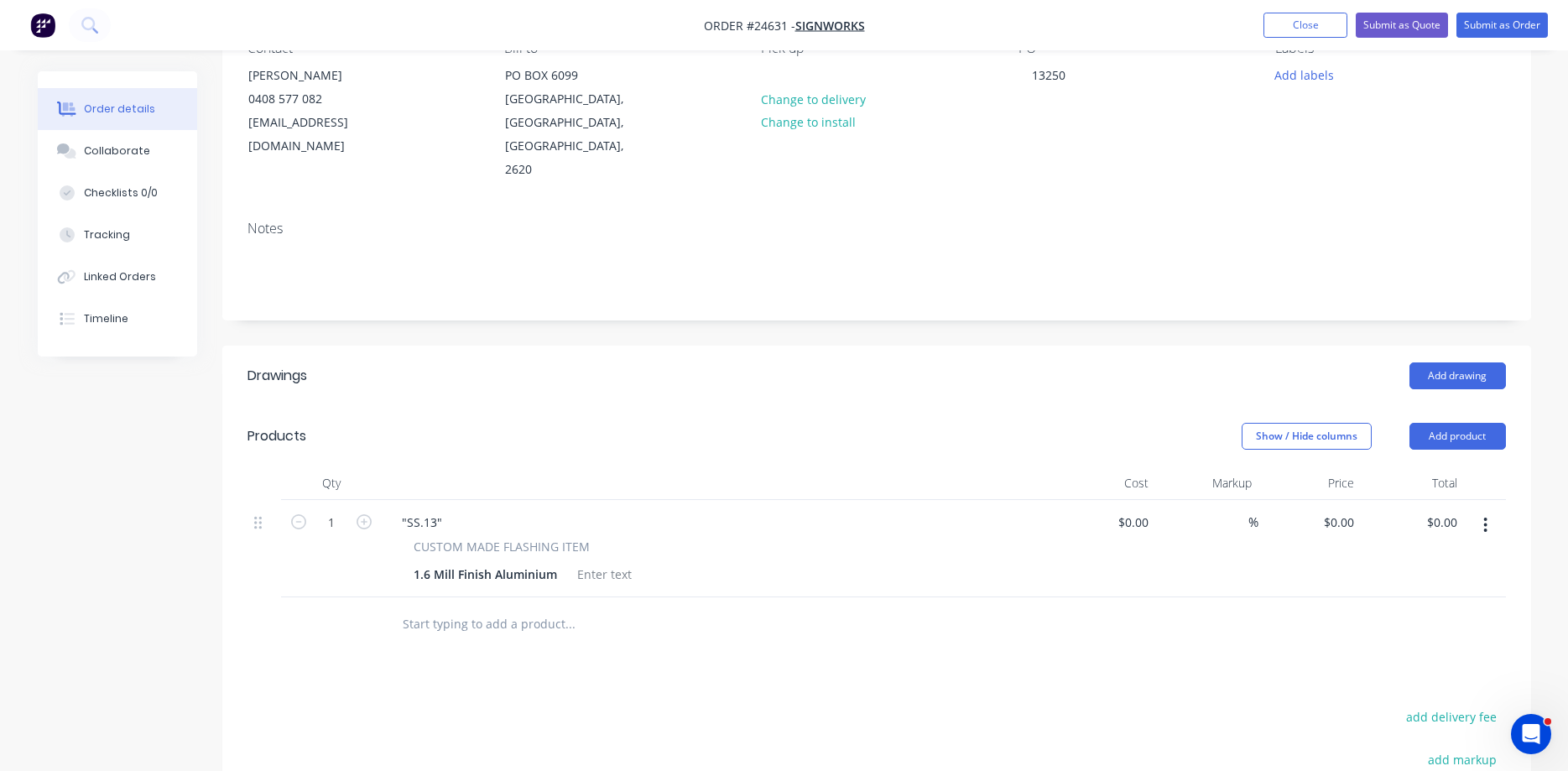
click at [455, 510] on div ""SS.13"" at bounding box center [717, 522] width 658 height 24
click at [451, 510] on div ""SS.13"" at bounding box center [422, 522] width 67 height 24
click at [1146, 510] on input "$0.00" at bounding box center [1136, 522] width 39 height 24
type input "$22.60"
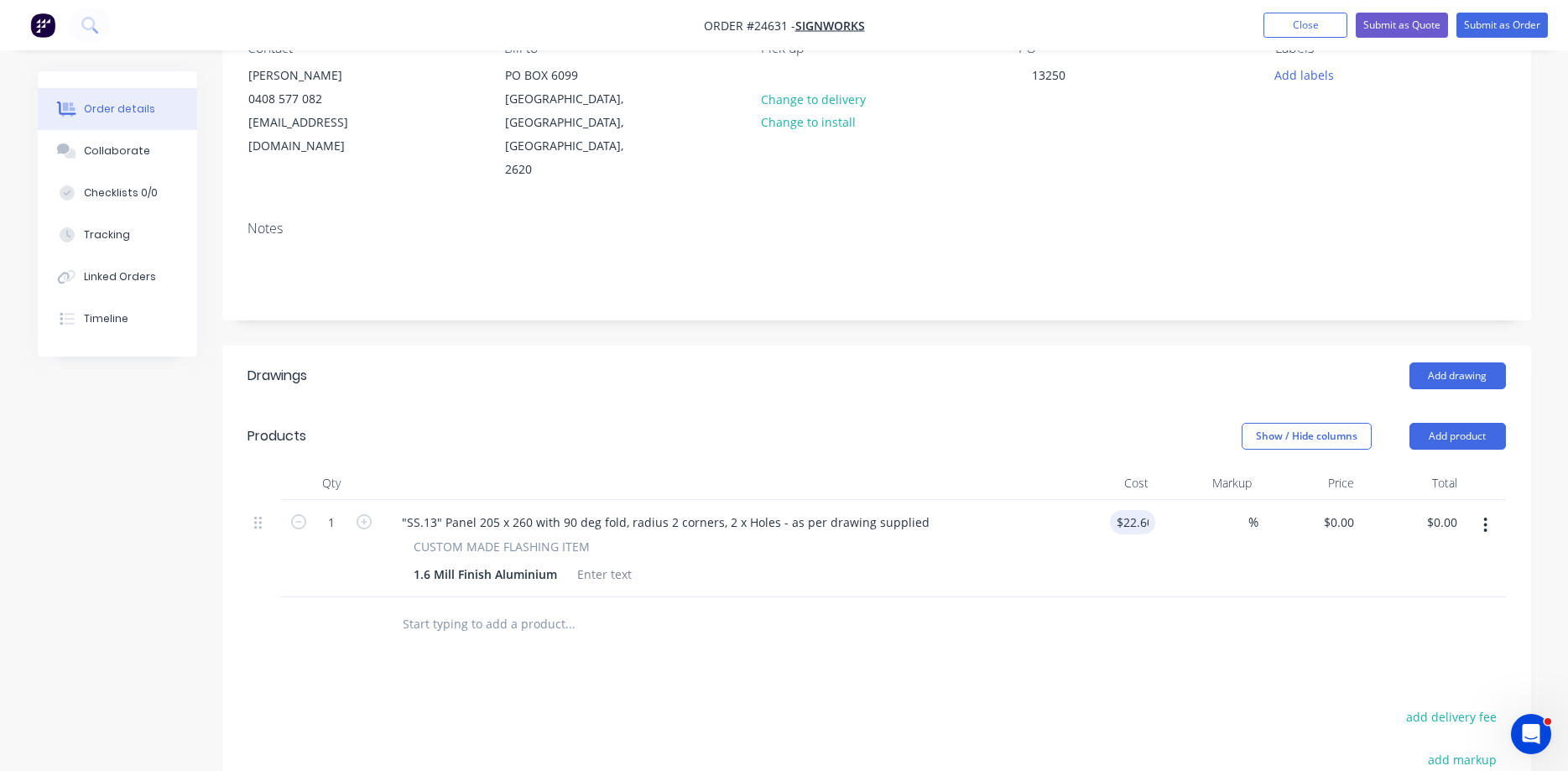
type input "$22.60"
click at [1065, 558] on div "$22.60 22.60" at bounding box center [1104, 548] width 103 height 98
click at [1198, 510] on button "button" at bounding box center [1485, 525] width 39 height 31
click at [1198, 591] on div "Duplicate" at bounding box center [1426, 603] width 129 height 24
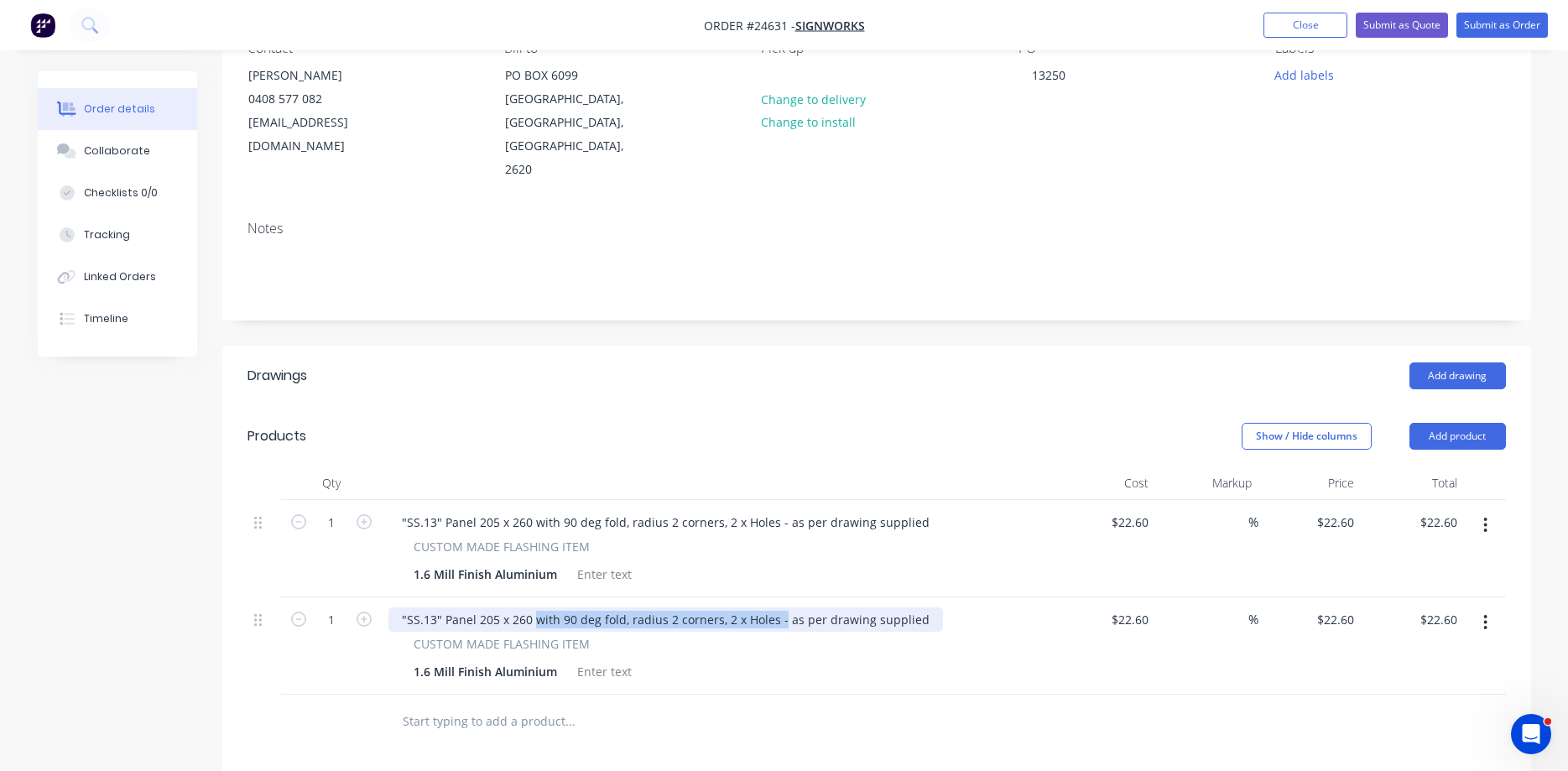
drag, startPoint x: 777, startPoint y: 596, endPoint x: 534, endPoint y: 595, distance: 243.0
click at [534, 608] on div ""SS.13" Panel 205 x 260 with 90 deg fold, radius 2 corners, 2 x Holes - as per …" at bounding box center [665, 620] width 555 height 24
click at [436, 608] on div ""SS.13" Panel 205 x 260 as per drawing supplied" at bounding box center [539, 620] width 302 height 24
drag, startPoint x: 496, startPoint y: 595, endPoint x: 480, endPoint y: 596, distance: 16.0
click at [480, 608] on div ""SS.18" Panel 205 x 260 as per drawing supplied" at bounding box center [539, 620] width 302 height 24
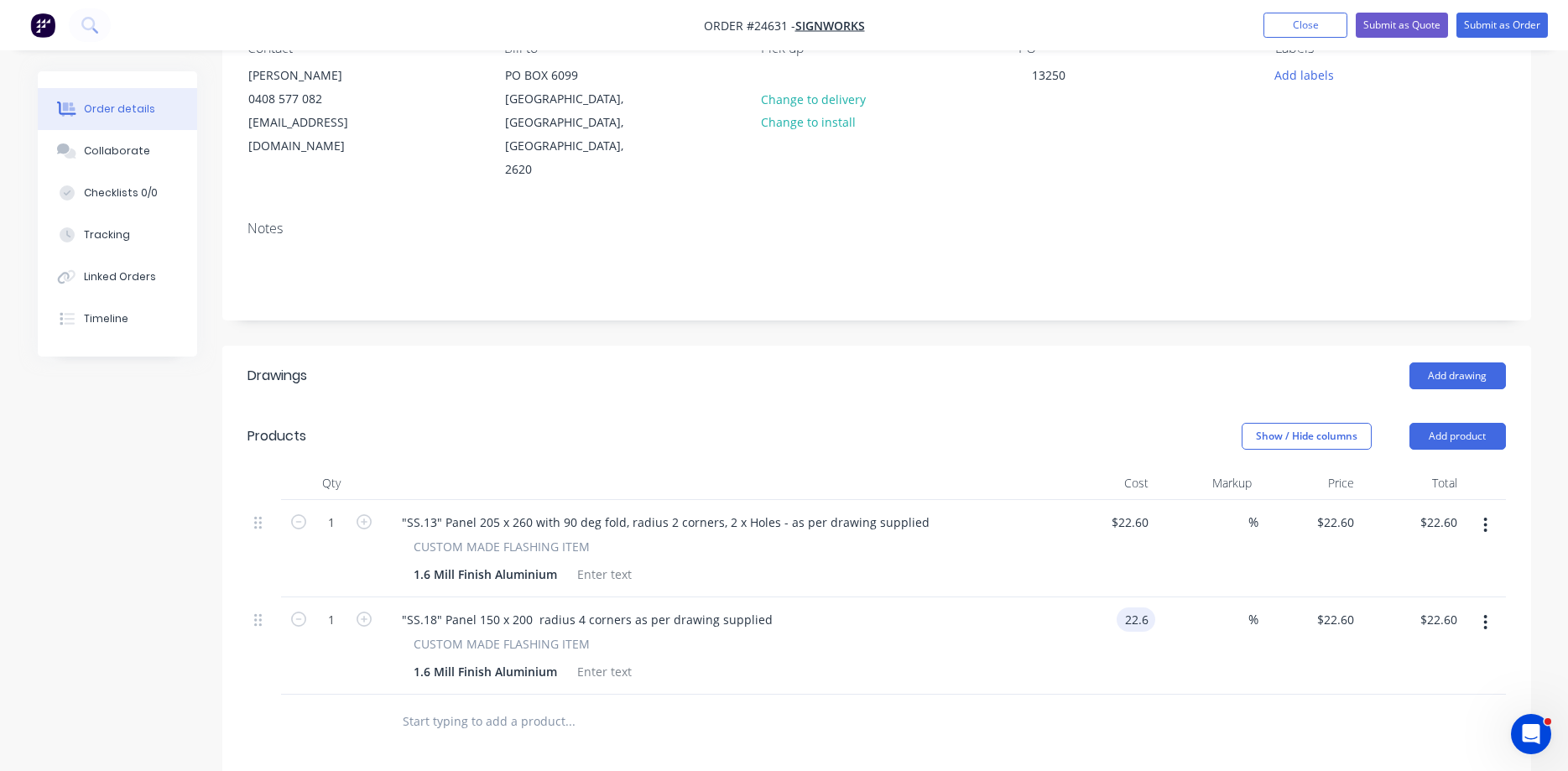
click at [1155, 597] on div "1 "SS.18" Panel 150 x 200 radius 4 corners as per drawing supplied CUSTOM MADE …" at bounding box center [876, 646] width 1259 height 98
type input "$13.80"
drag, startPoint x: 1130, startPoint y: 501, endPoint x: 1129, endPoint y: 463, distance: 38.0
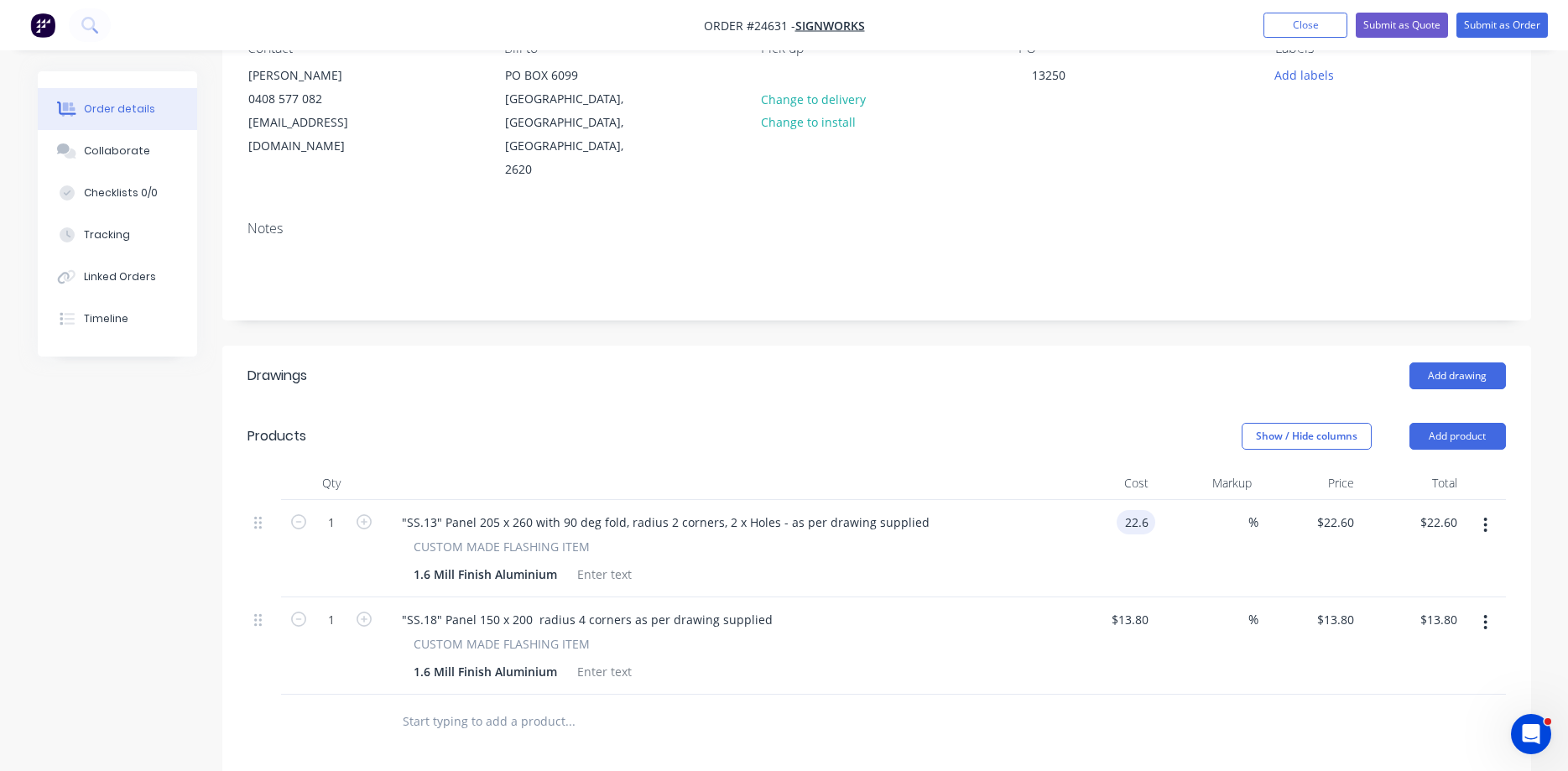
click at [1130, 510] on input "22.6" at bounding box center [1139, 522] width 32 height 24
click at [1137, 510] on input "22.6" at bounding box center [1139, 522] width 32 height 24
type input "$19.60"
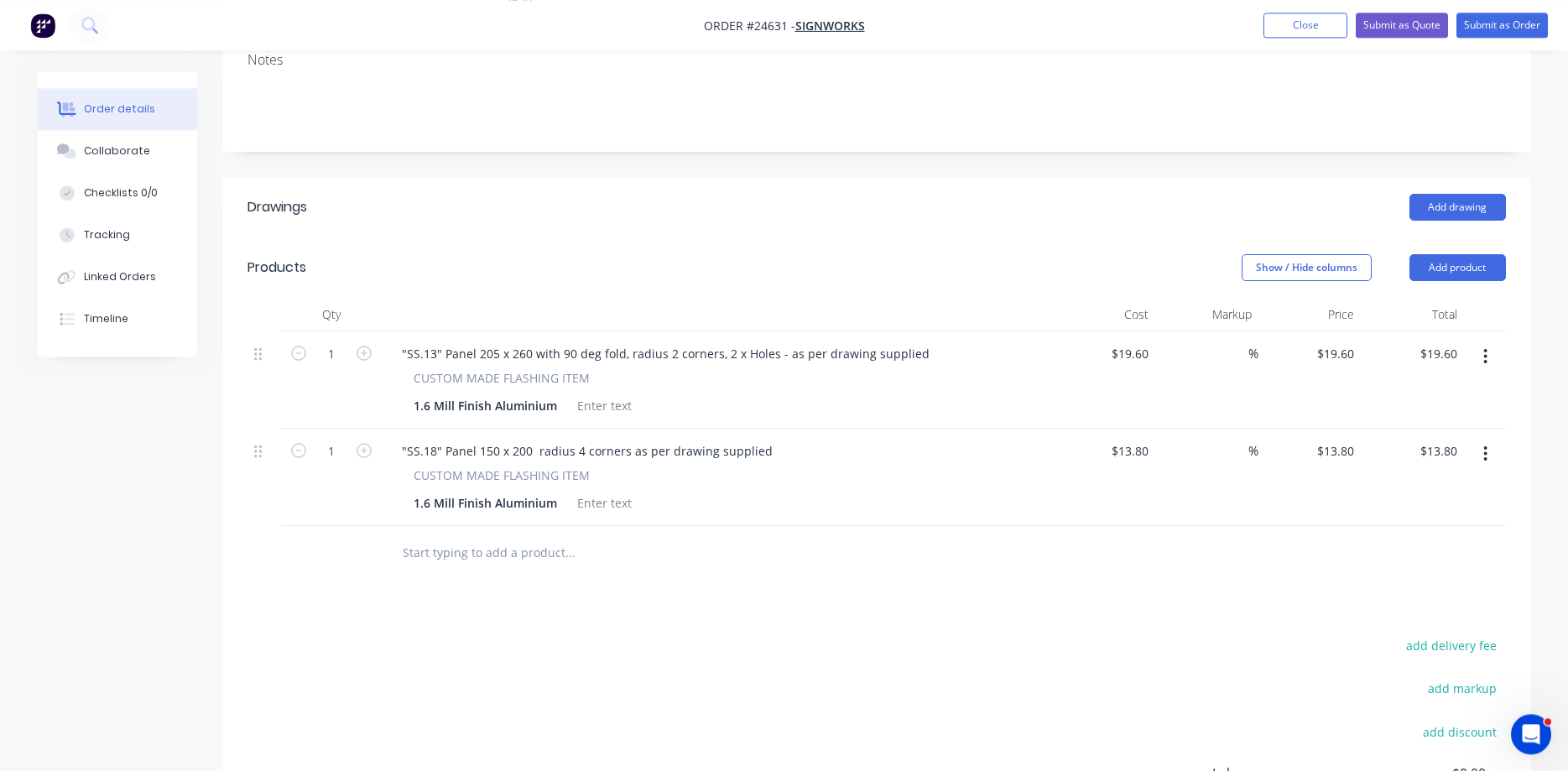
scroll to position [342, 0]
click at [1065, 538] on div at bounding box center [876, 550] width 1259 height 55
click at [368, 343] on icon "button" at bounding box center [364, 350] width 15 height 15
type input "3"
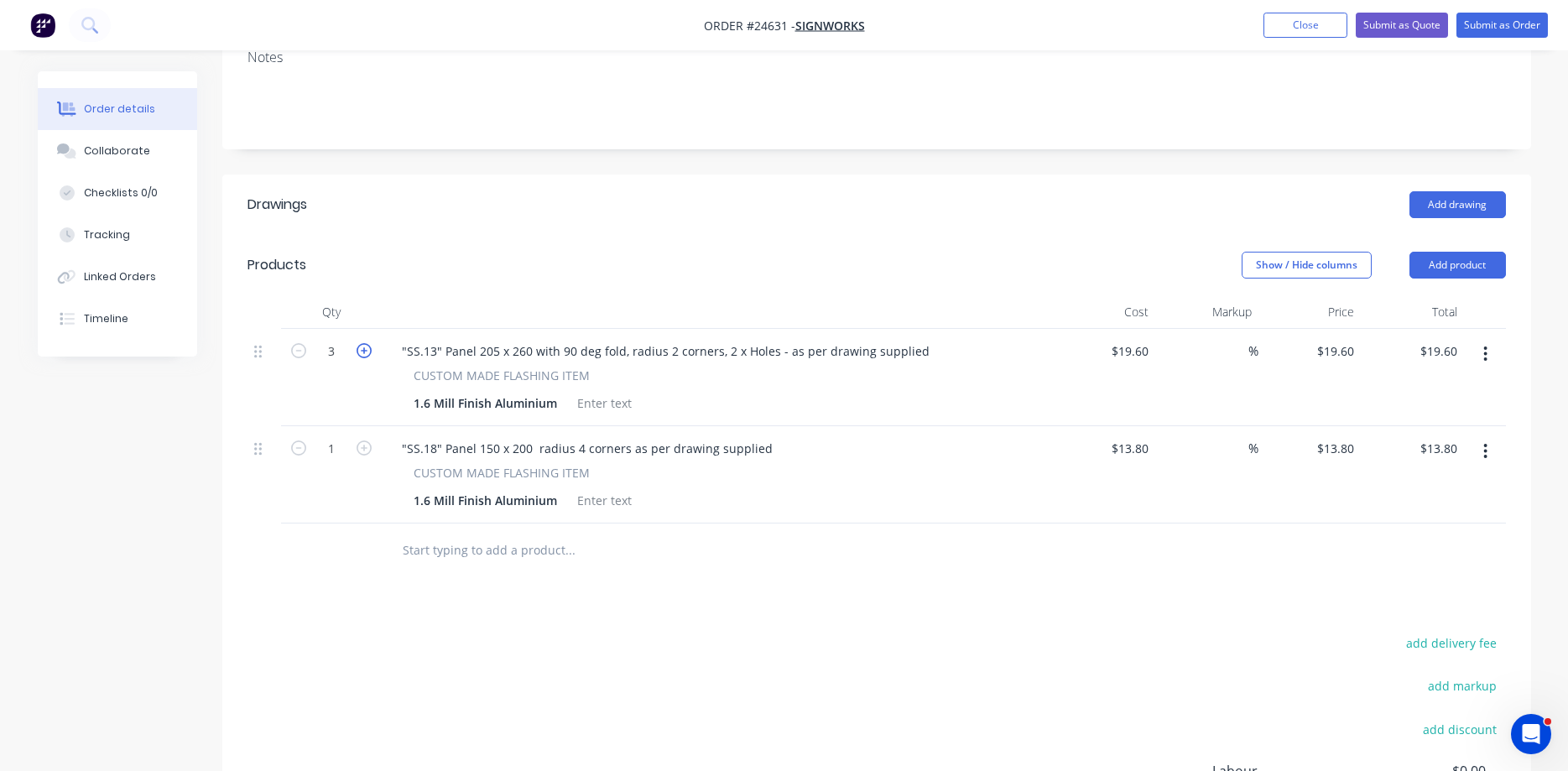
type input "$58.80"
click at [368, 343] on icon "button" at bounding box center [364, 350] width 15 height 15
type input "4"
type input "$78.40"
click at [368, 343] on icon "button" at bounding box center [364, 350] width 15 height 15
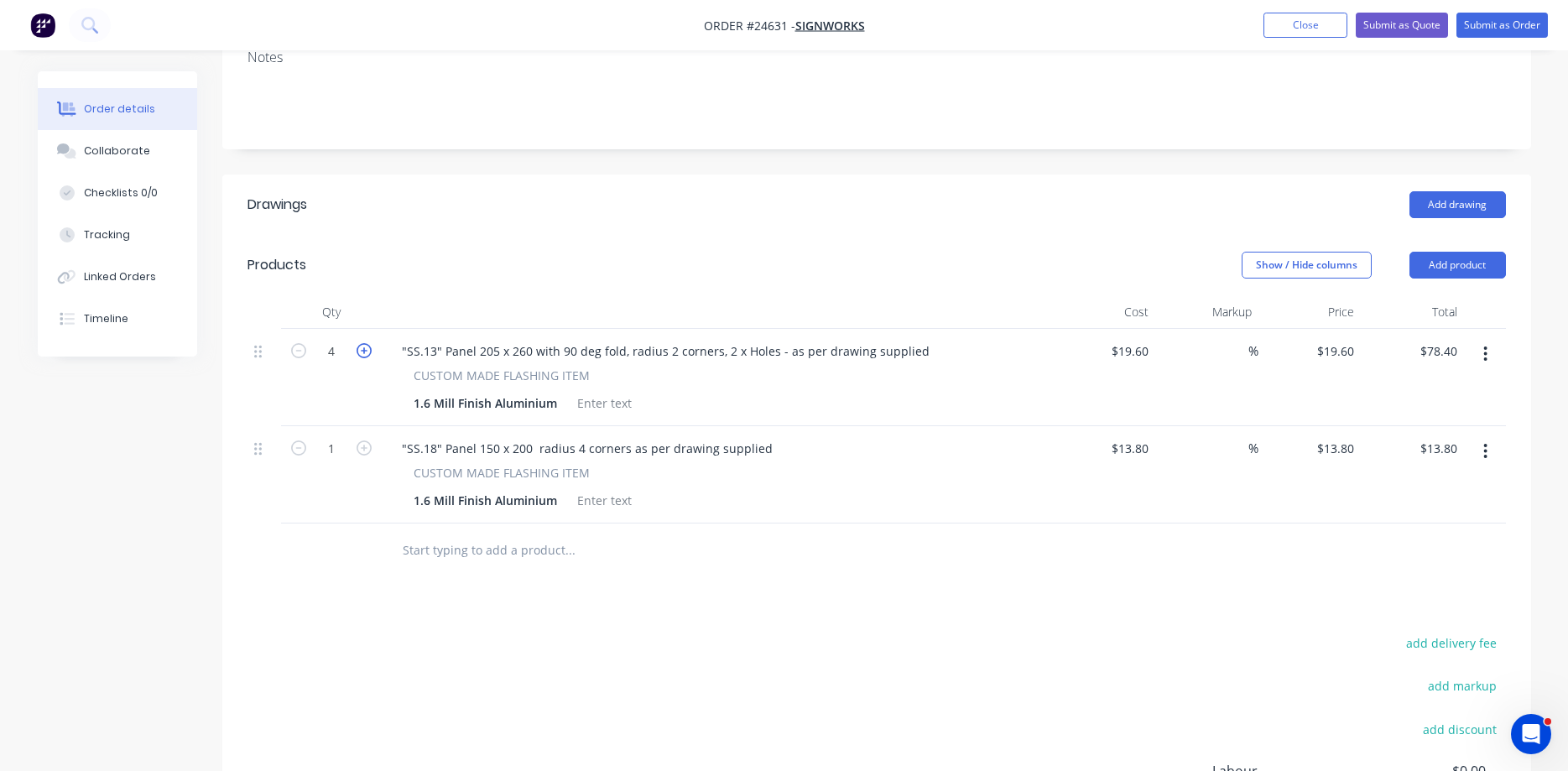
type input "5"
type input "$98.00"
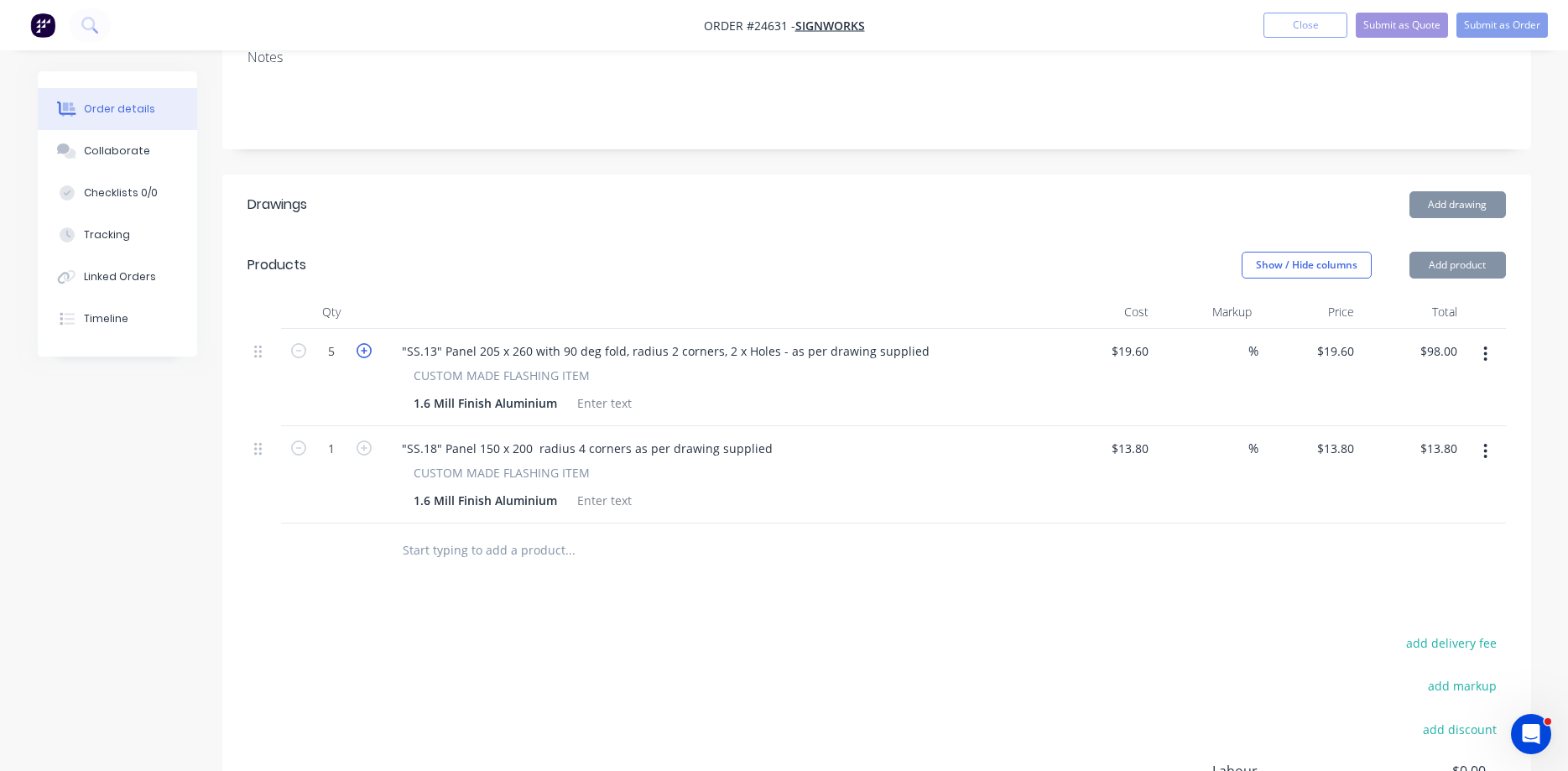
click at [368, 343] on icon "button" at bounding box center [364, 350] width 15 height 15
type input "6"
type input "$117.60"
click at [368, 343] on icon "button" at bounding box center [364, 350] width 15 height 15
type input "7"
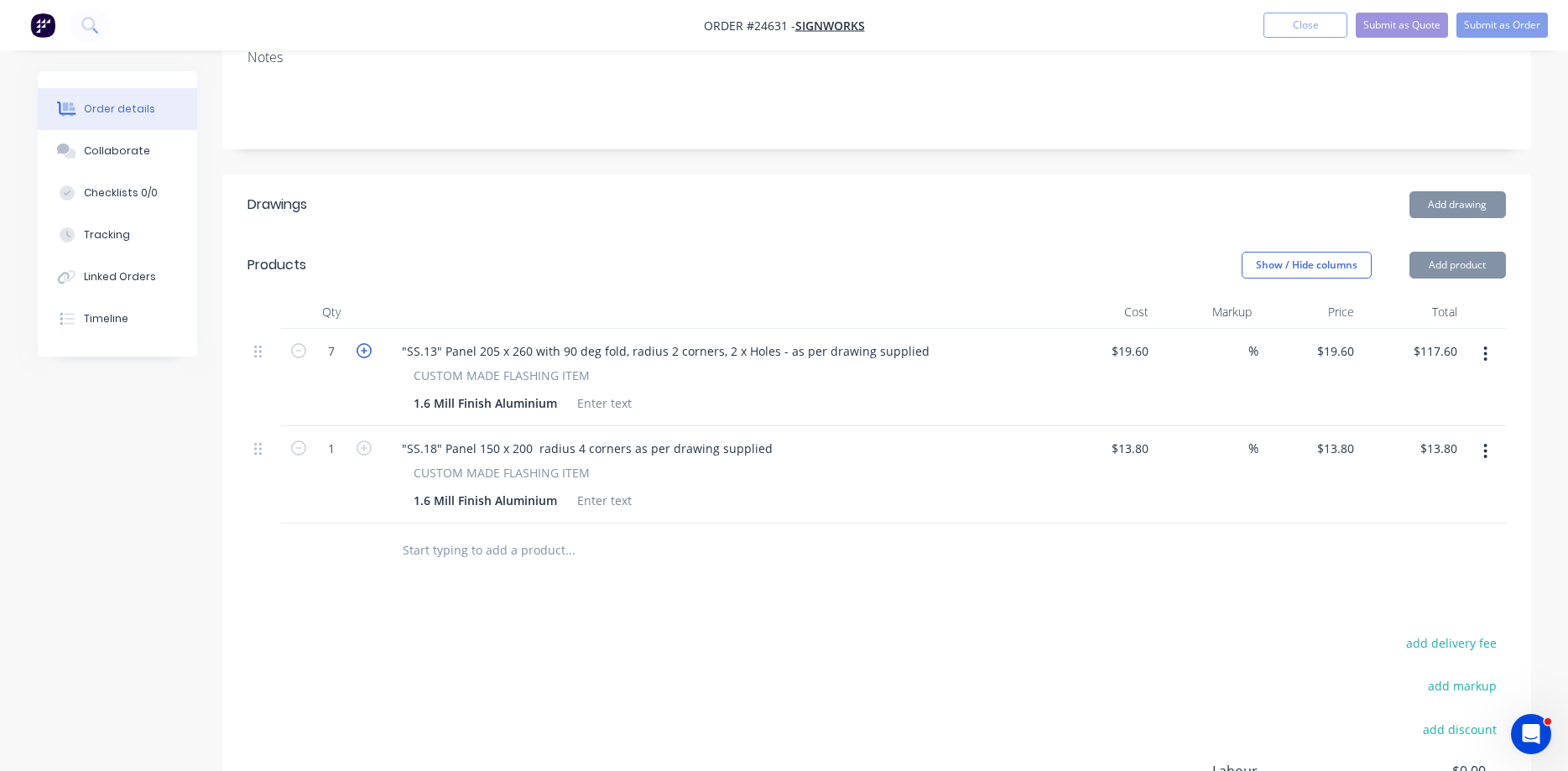
type input "$137.20"
click at [368, 343] on icon "button" at bounding box center [364, 350] width 15 height 15
type input "8"
type input "$156.80"
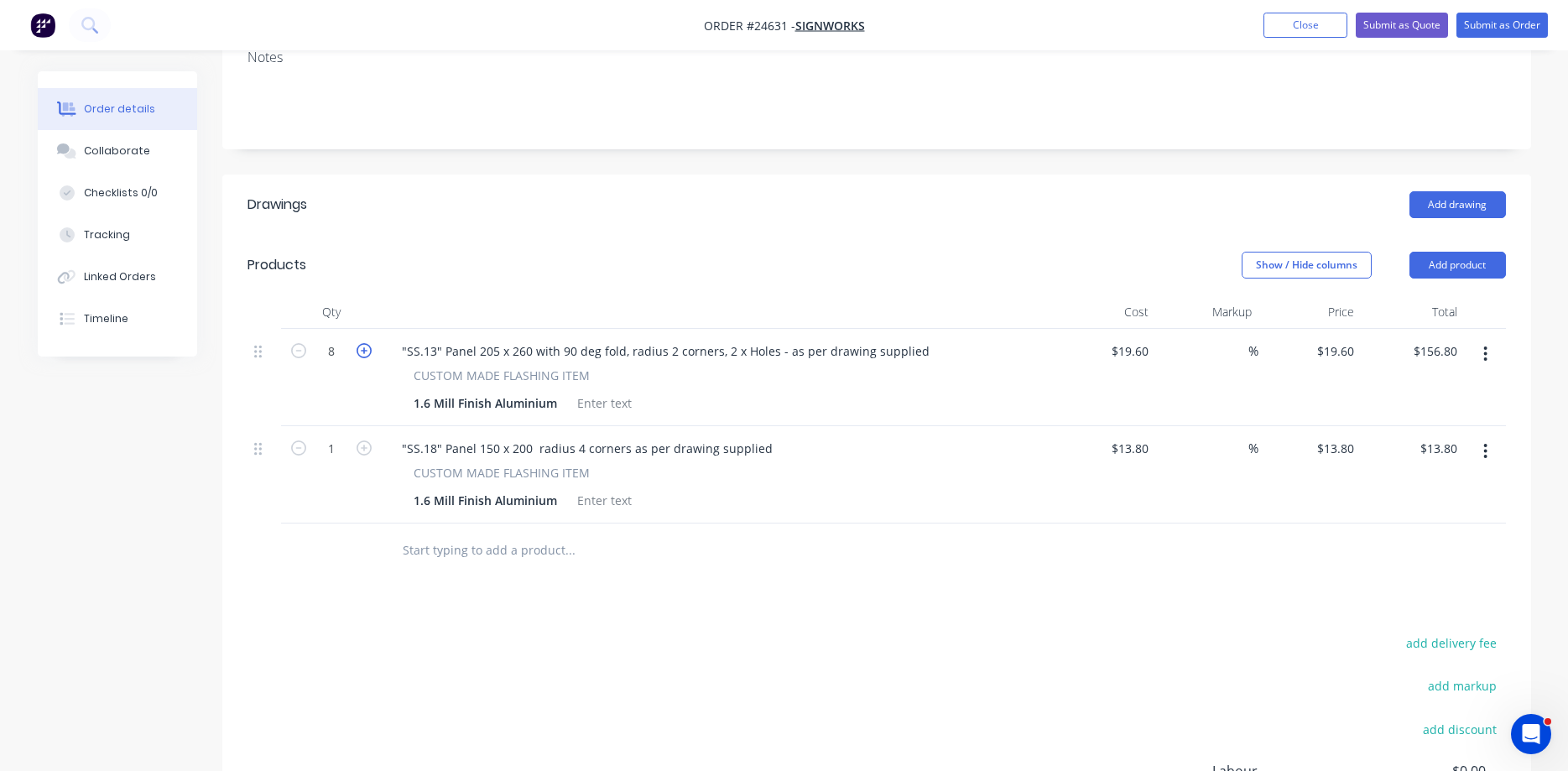
click at [368, 343] on icon "button" at bounding box center [364, 350] width 15 height 15
type input "9"
type input "$176.40"
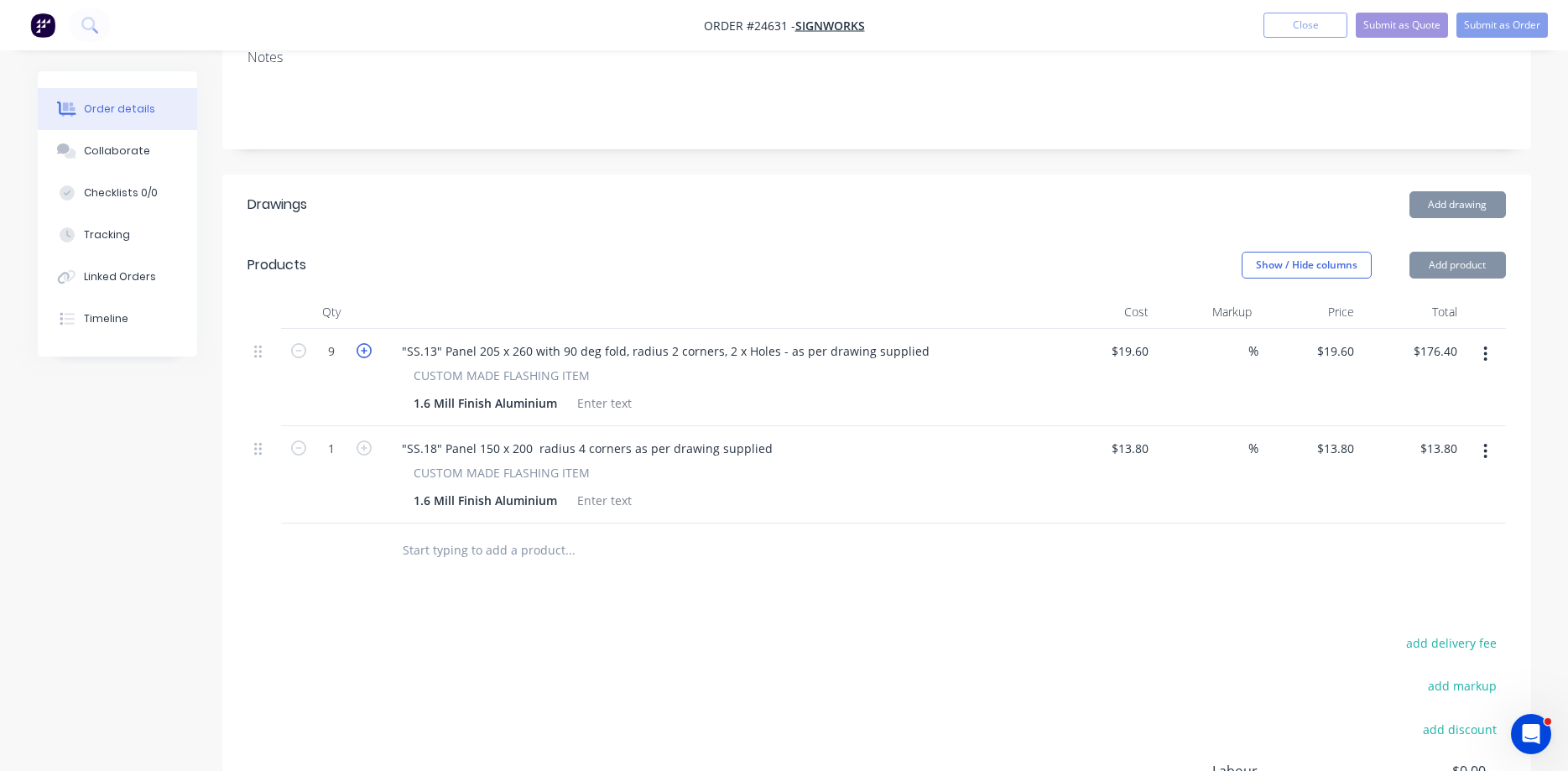
click at [368, 343] on icon "button" at bounding box center [364, 350] width 15 height 15
type input "10"
type input "$196.00"
click at [368, 343] on icon "button" at bounding box center [364, 350] width 15 height 15
type input "11"
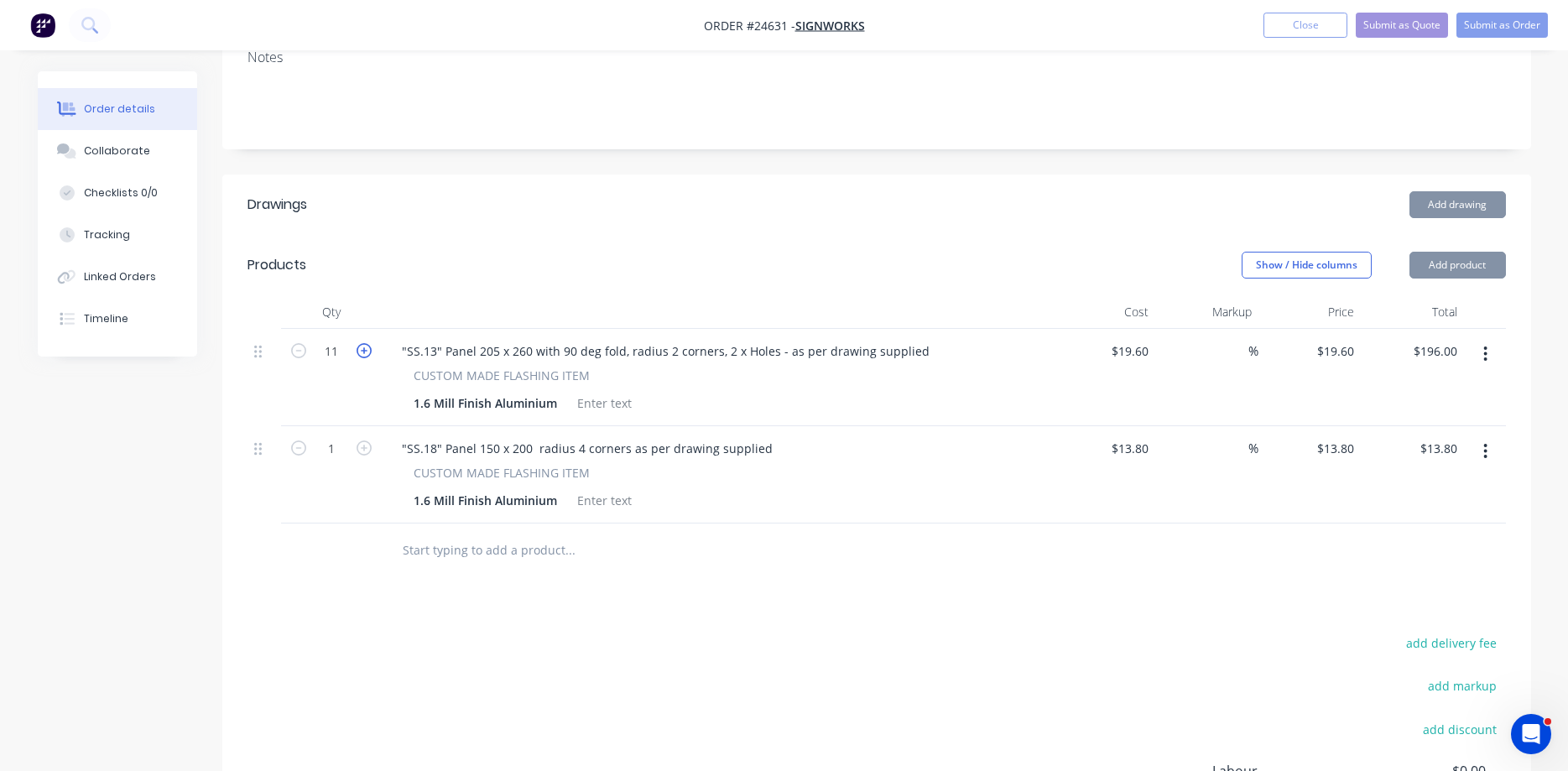
type input "$215.60"
click at [368, 343] on icon "button" at bounding box center [364, 350] width 15 height 15
type input "12"
type input "$235.20"
click at [368, 343] on icon "button" at bounding box center [364, 350] width 15 height 15
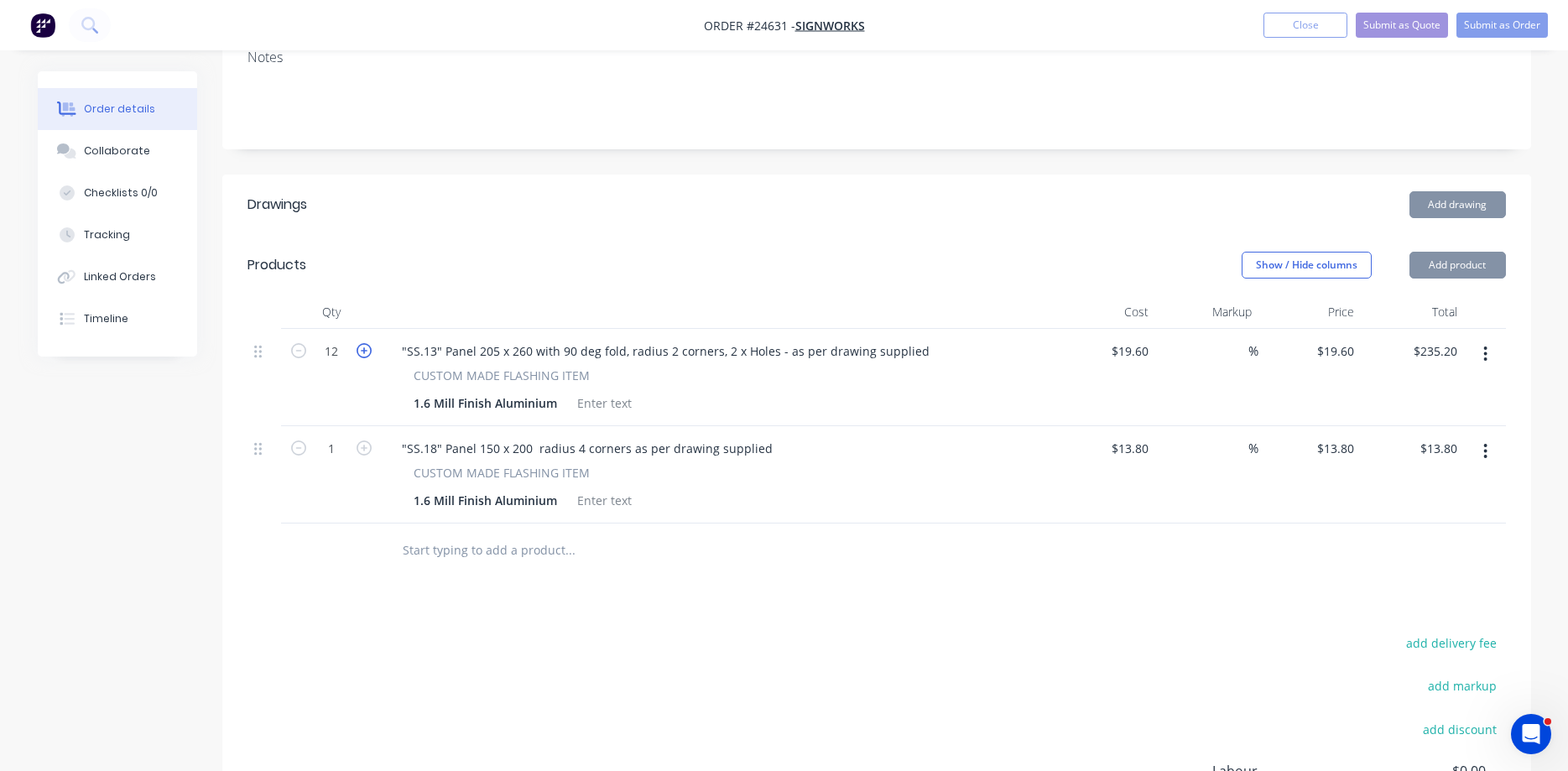
type input "13"
type input "$254.80"
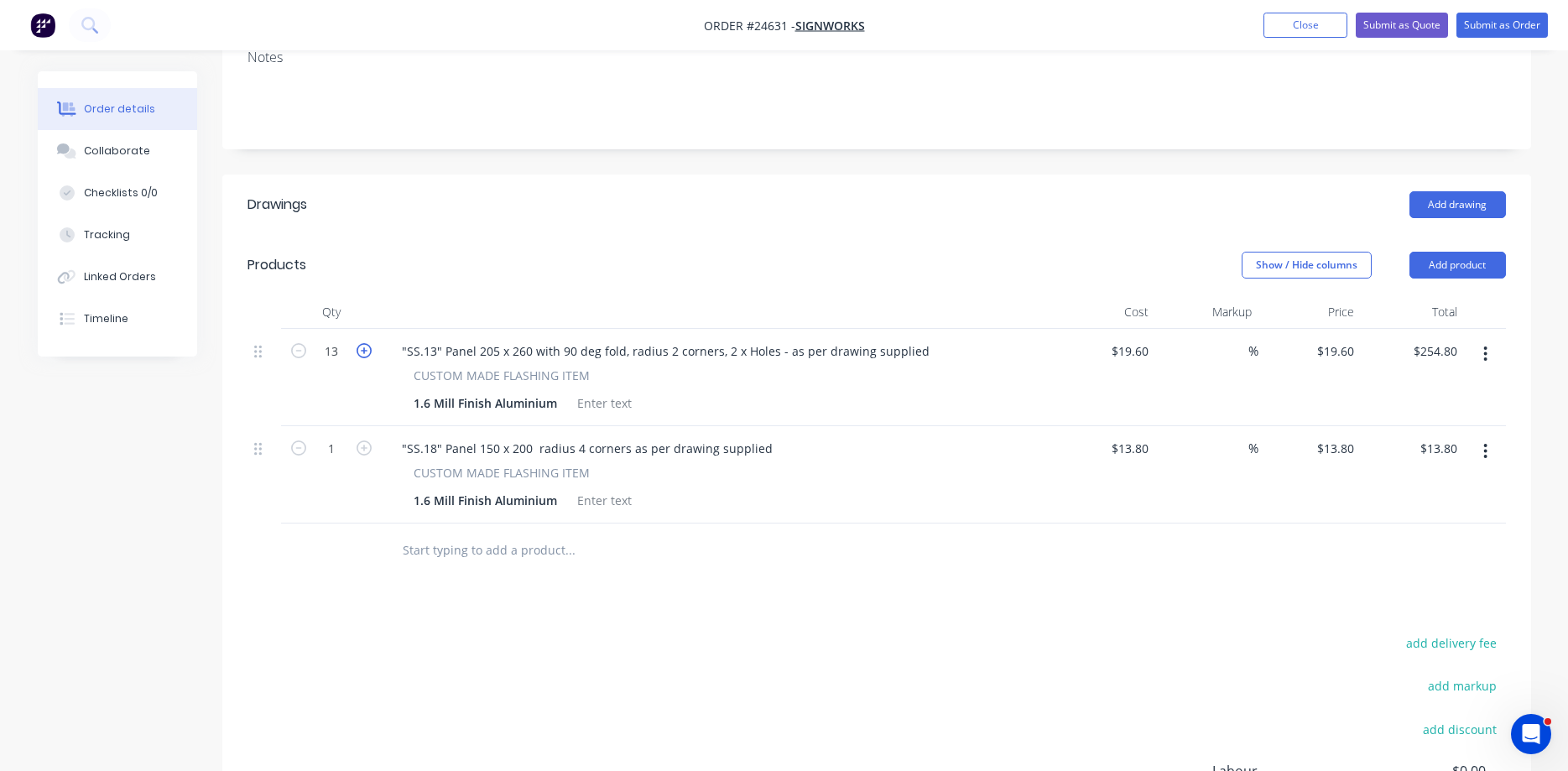
click at [368, 343] on icon "button" at bounding box center [364, 350] width 15 height 15
type input "14"
type input "$274.40"
click at [362, 440] on icon "button" at bounding box center [364, 448] width 15 height 15
type input "2"
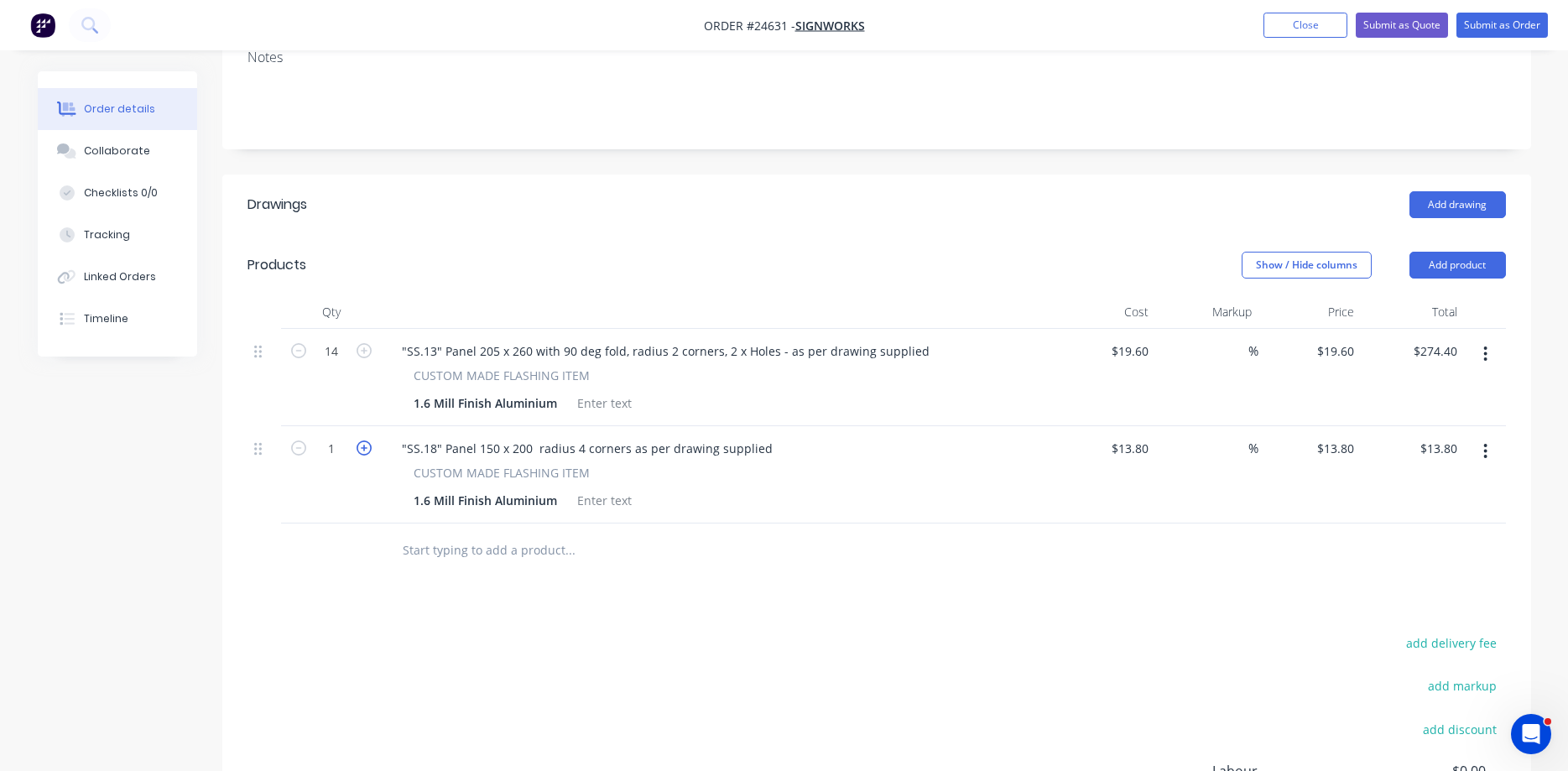
type input "$27.60"
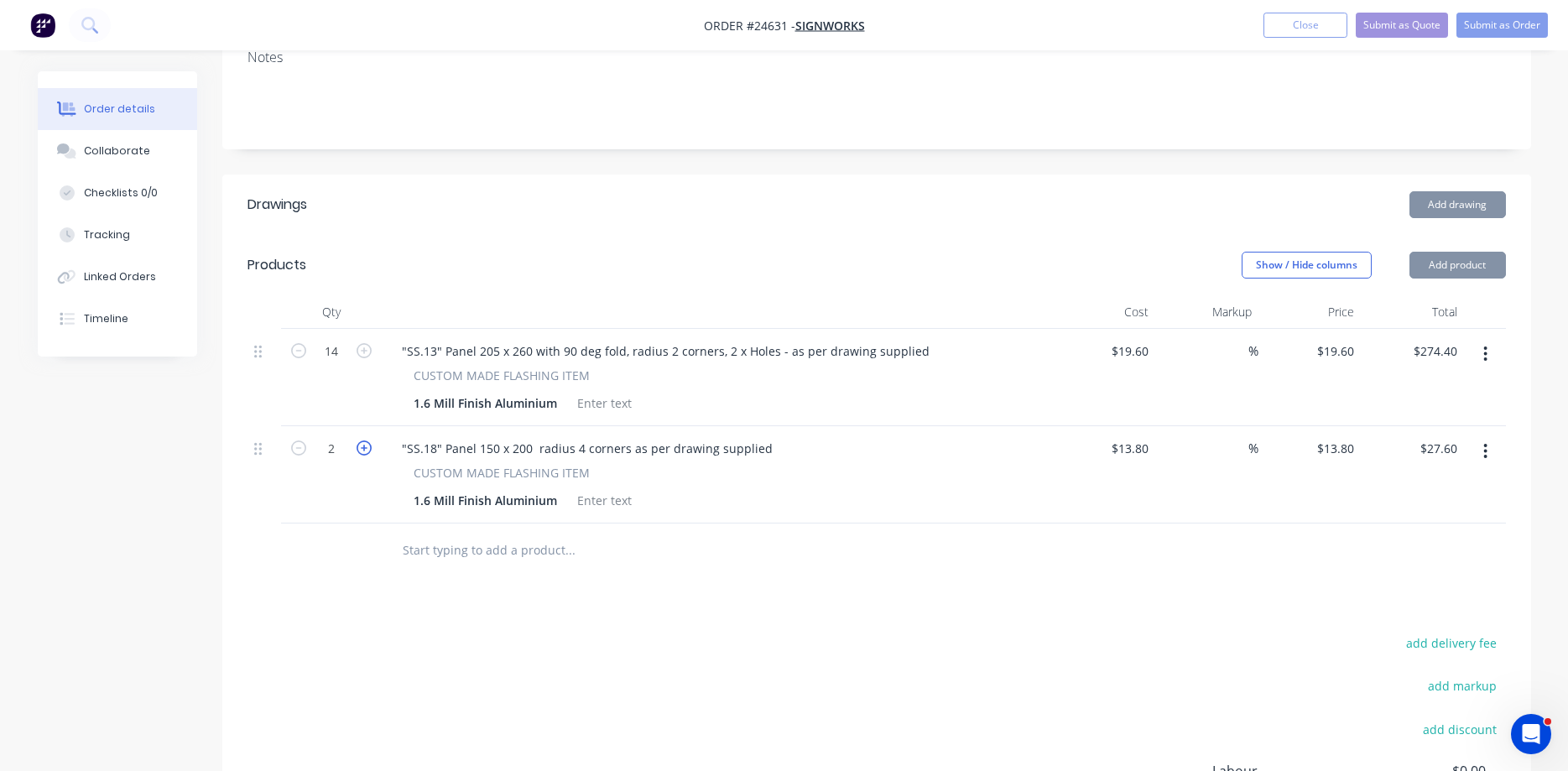
click at [362, 440] on icon "button" at bounding box center [364, 448] width 15 height 15
type input "3"
type input "$41.40"
click at [362, 440] on icon "button" at bounding box center [364, 448] width 15 height 15
type input "4"
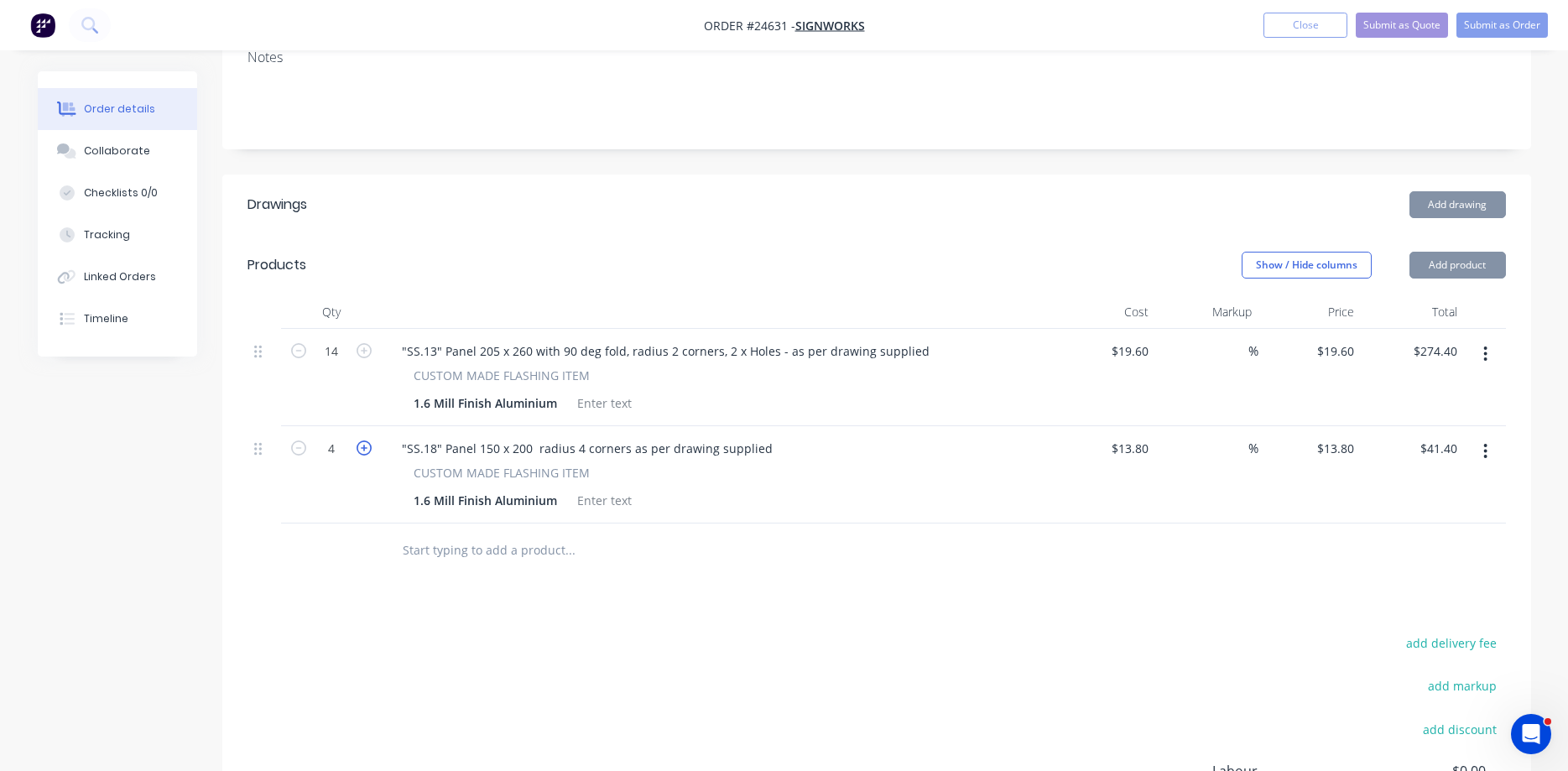
type input "$55.20"
click at [362, 440] on icon "button" at bounding box center [364, 448] width 15 height 15
type input "5"
type input "$69.00"
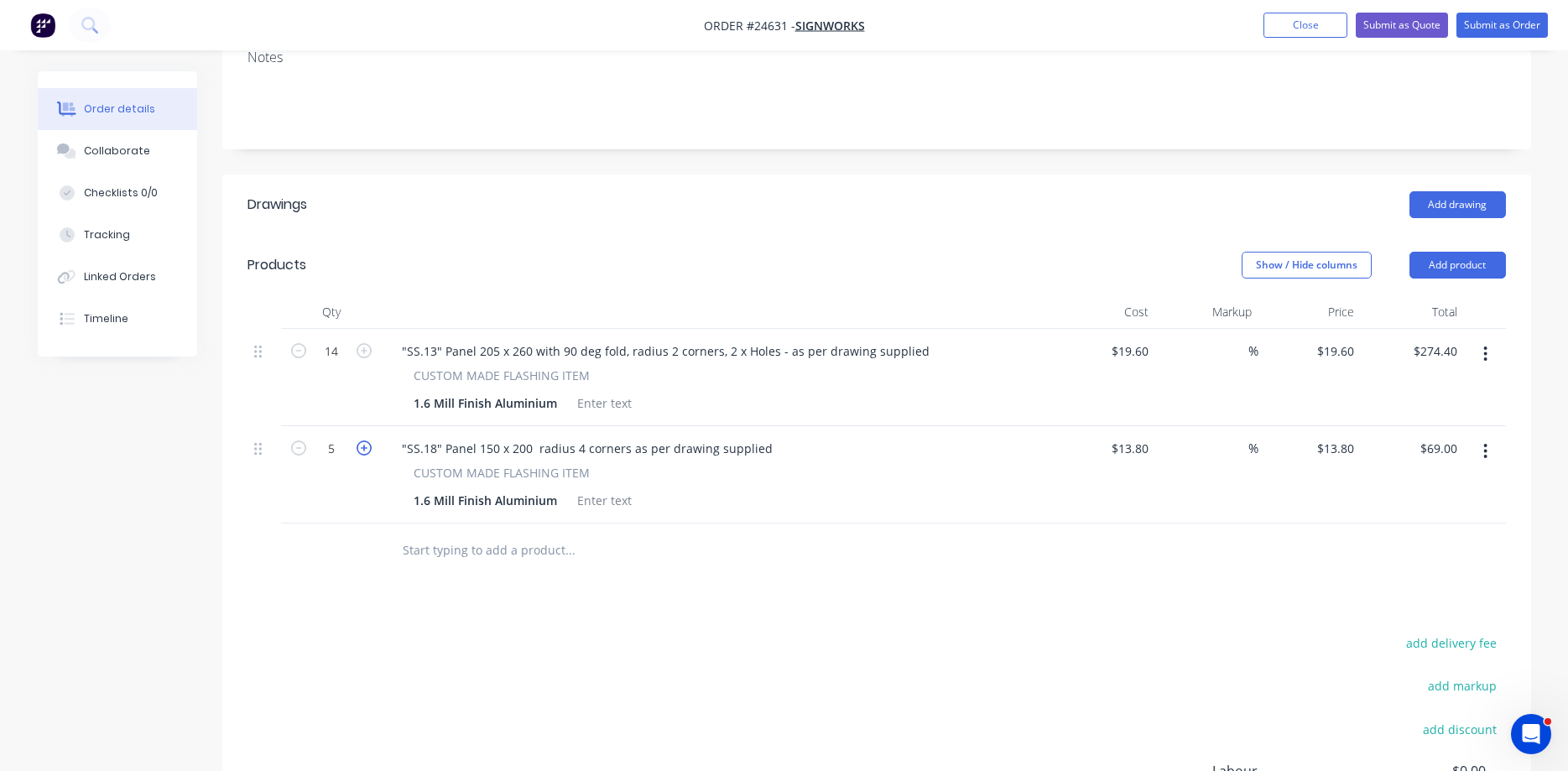
click at [362, 440] on icon "button" at bounding box center [364, 448] width 15 height 15
type input "6"
type input "$82.80"
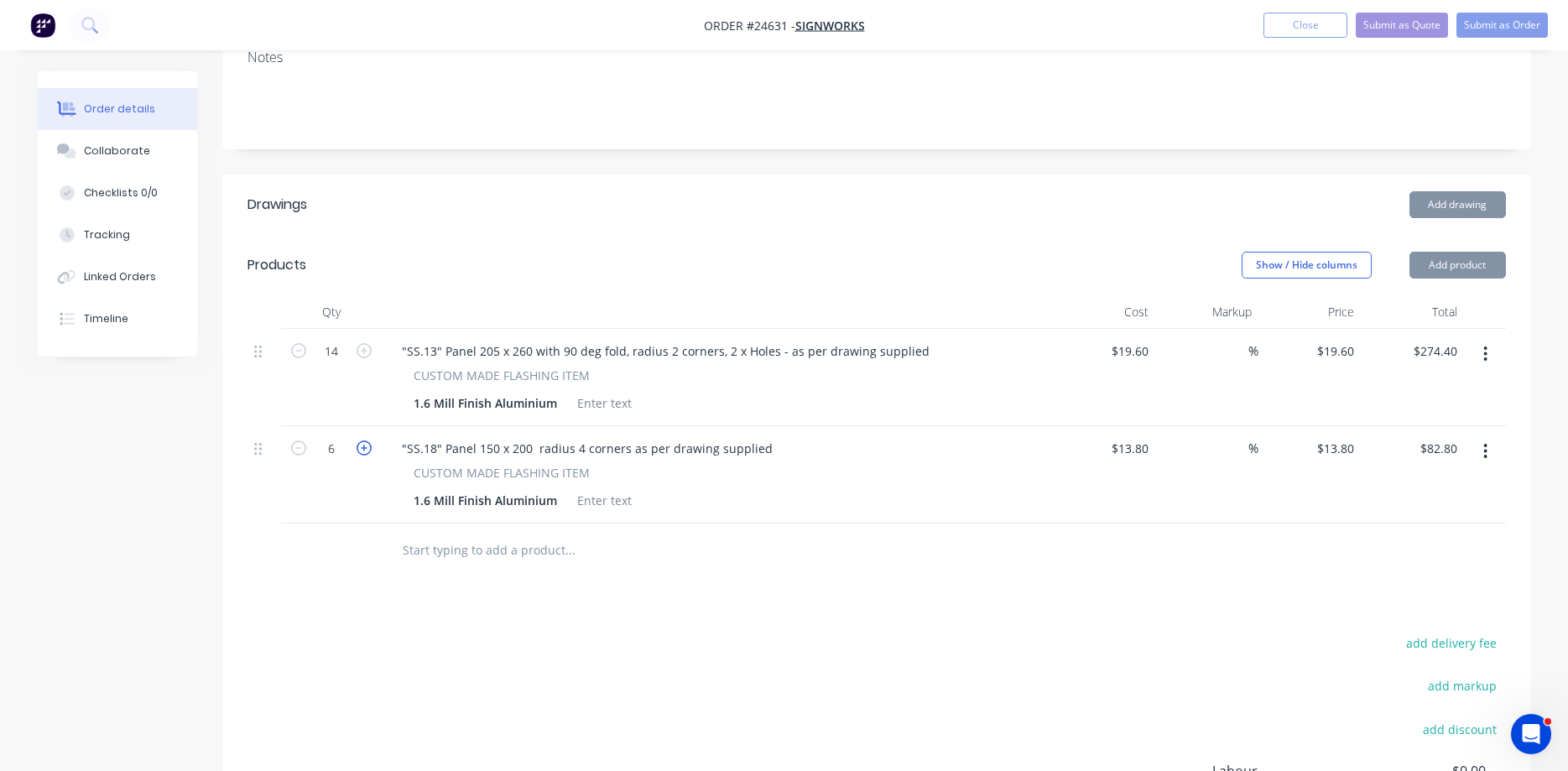
click at [362, 440] on icon "button" at bounding box center [364, 448] width 15 height 15
type input "8"
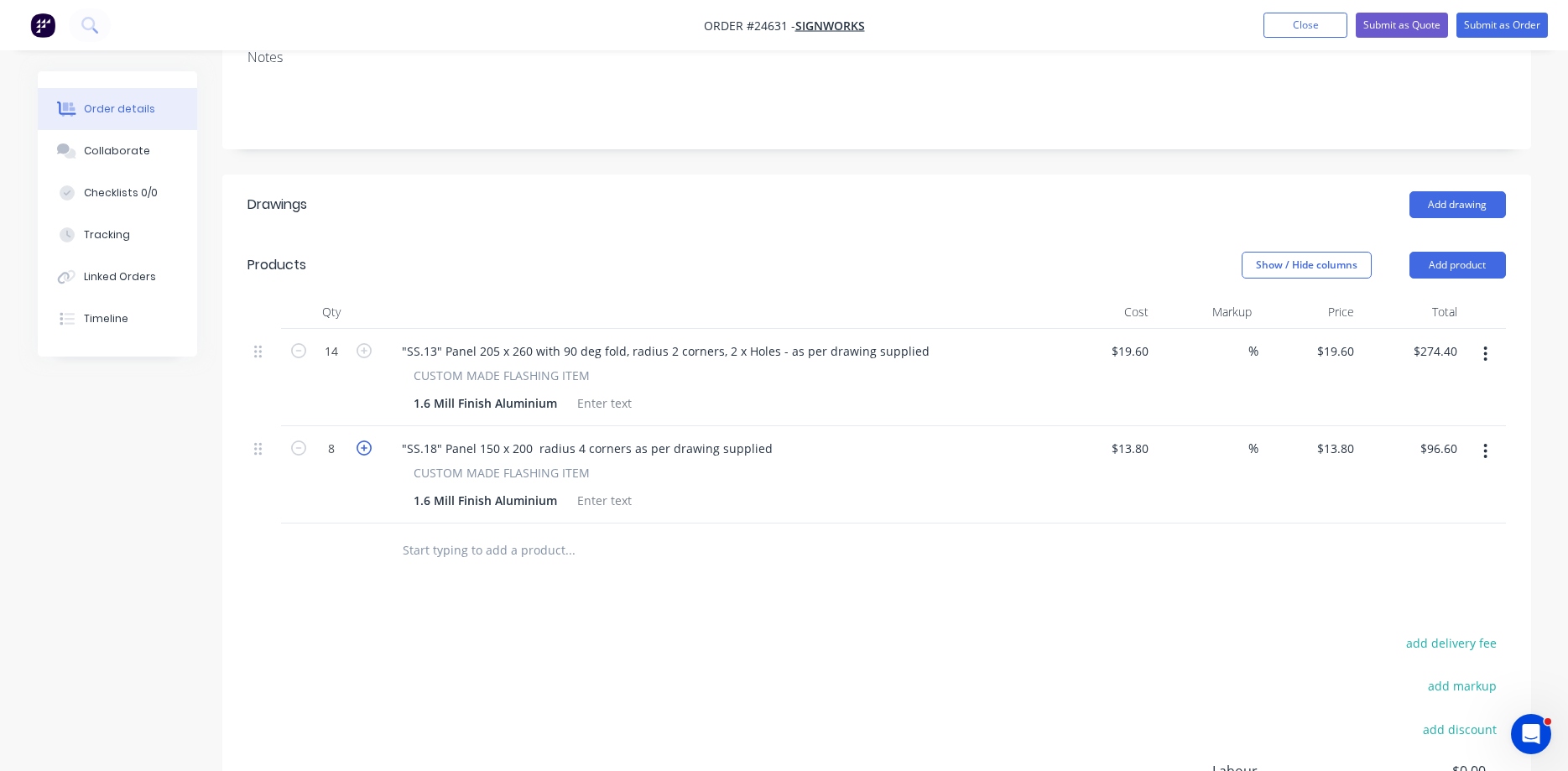
type input "$110.40"
click at [362, 440] on icon "button" at bounding box center [364, 448] width 15 height 15
type input "9"
type input "$124.20"
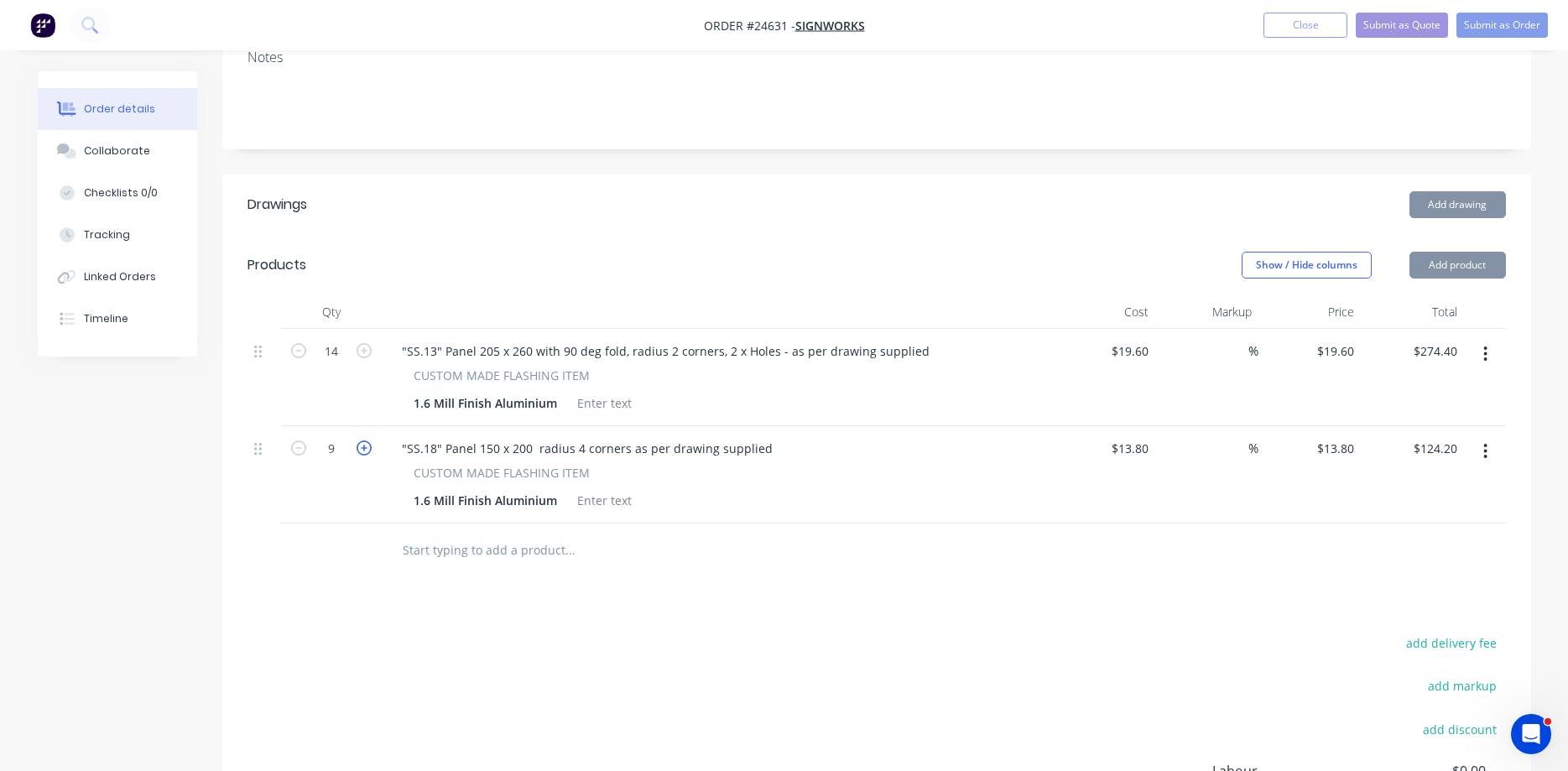
click at [362, 440] on icon "button" at bounding box center [364, 448] width 15 height 15
type input "10"
type input "$138.00"
click at [362, 440] on icon "button" at bounding box center [364, 448] width 15 height 15
type input "11"
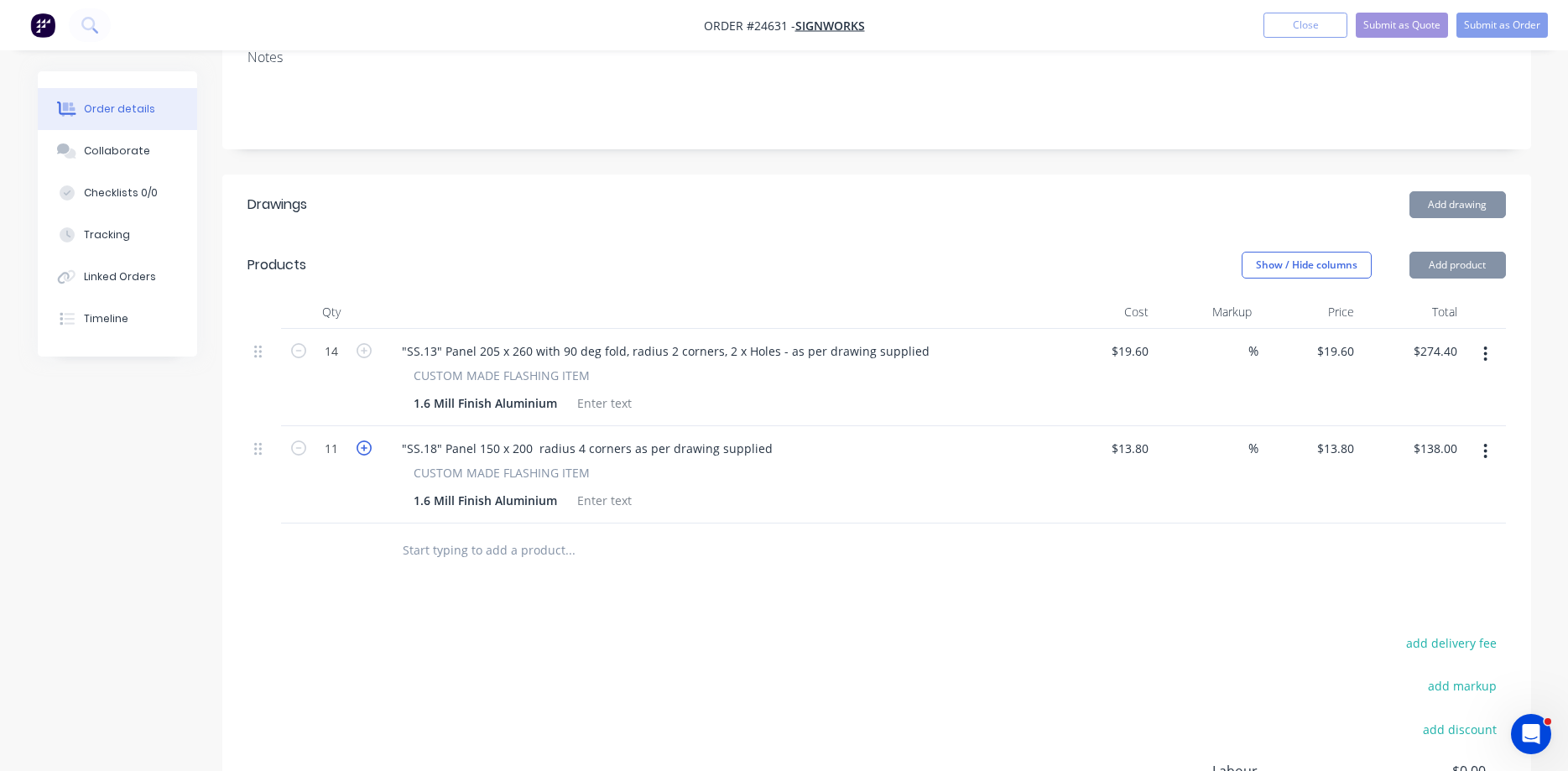
type input "$151.80"
click at [362, 440] on icon "button" at bounding box center [364, 448] width 15 height 15
type input "12"
type input "$165.60"
click at [362, 440] on icon "button" at bounding box center [364, 448] width 15 height 15
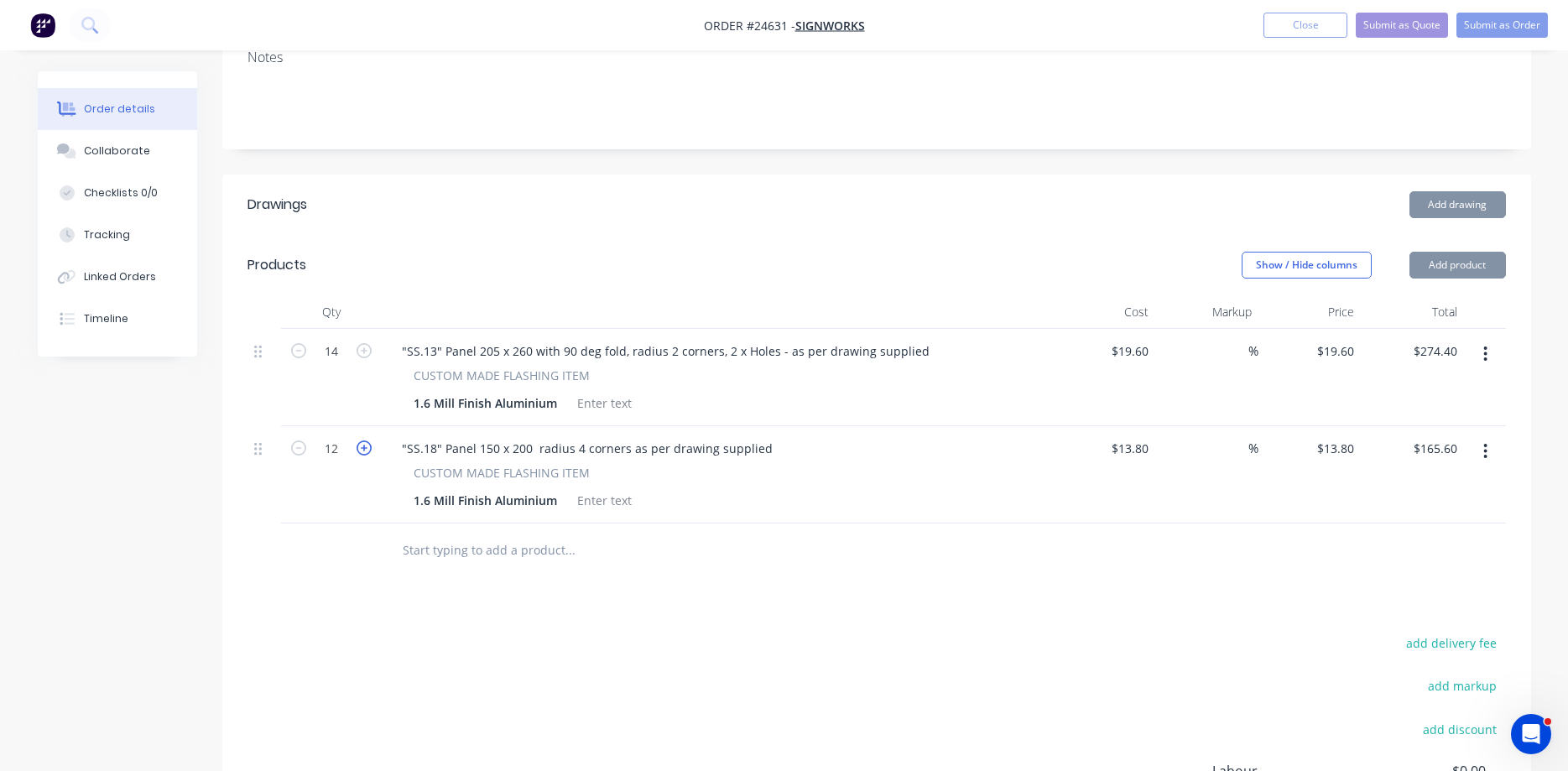
type input "13"
type input "$179.40"
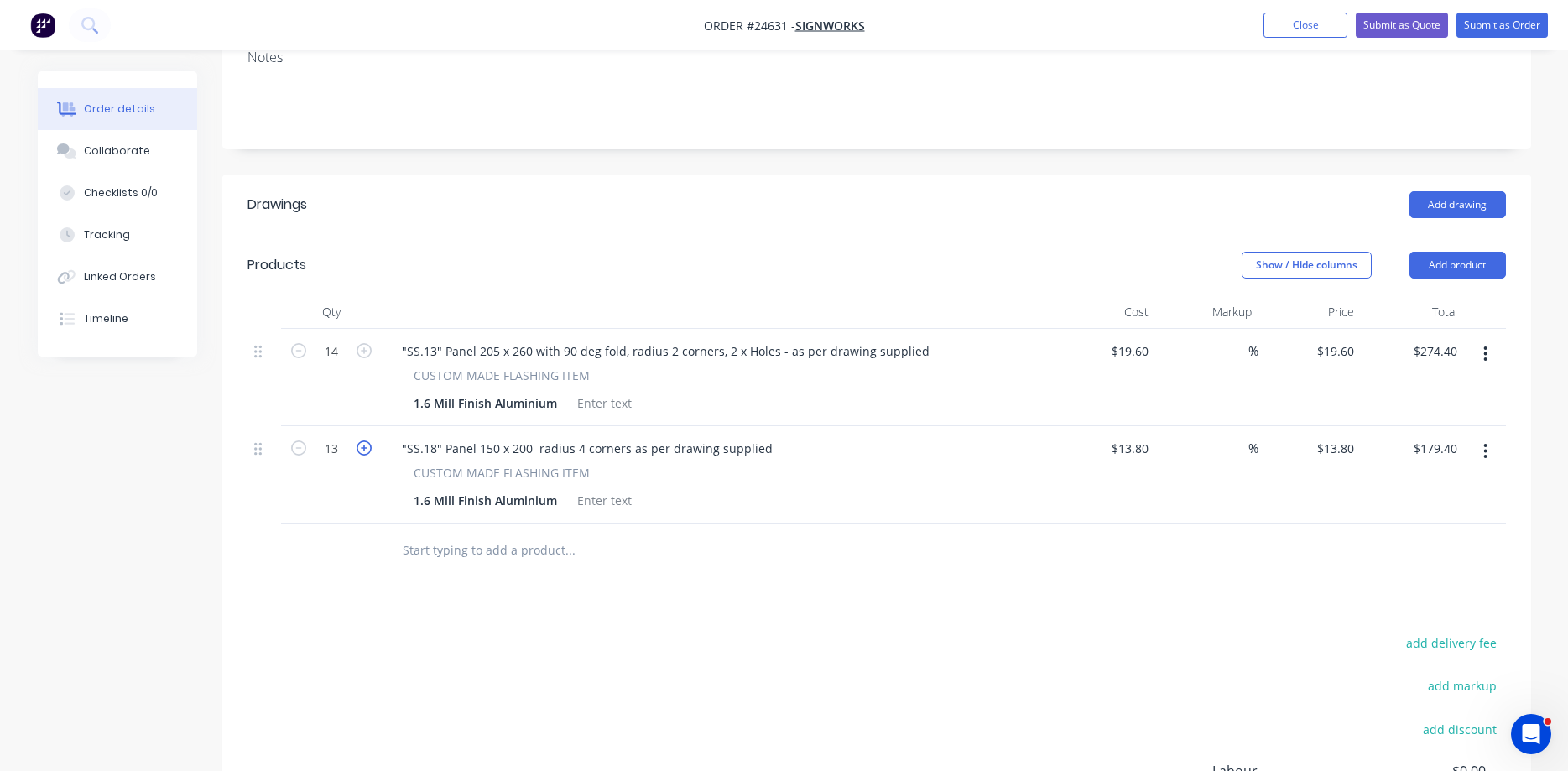
click at [362, 440] on icon "button" at bounding box center [364, 448] width 15 height 15
type input "14"
type input "$193.20"
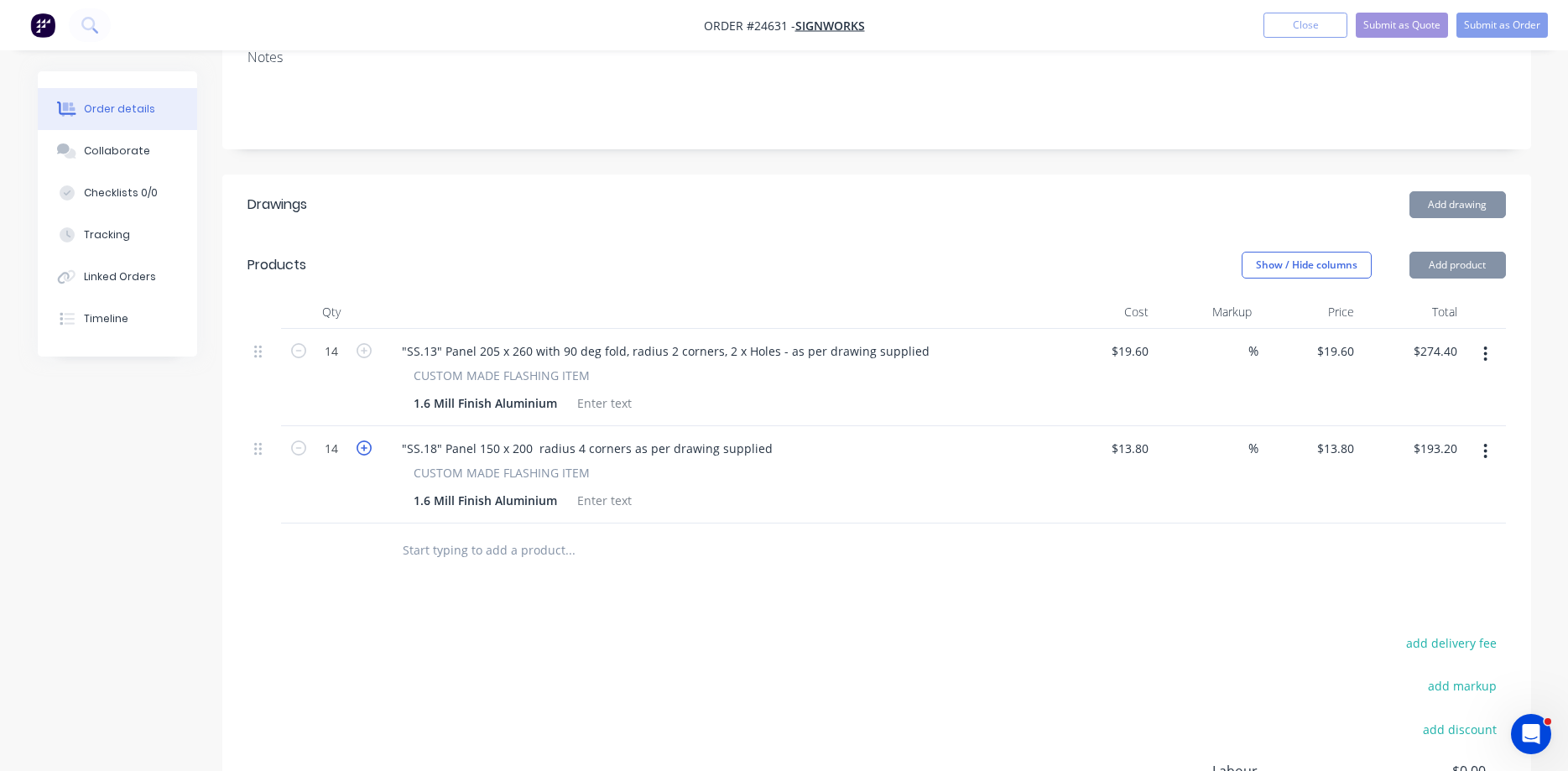
click at [362, 440] on icon "button" at bounding box center [364, 448] width 15 height 15
type input "15"
type input "$207.00"
click at [362, 440] on icon "button" at bounding box center [364, 448] width 15 height 15
type input "16"
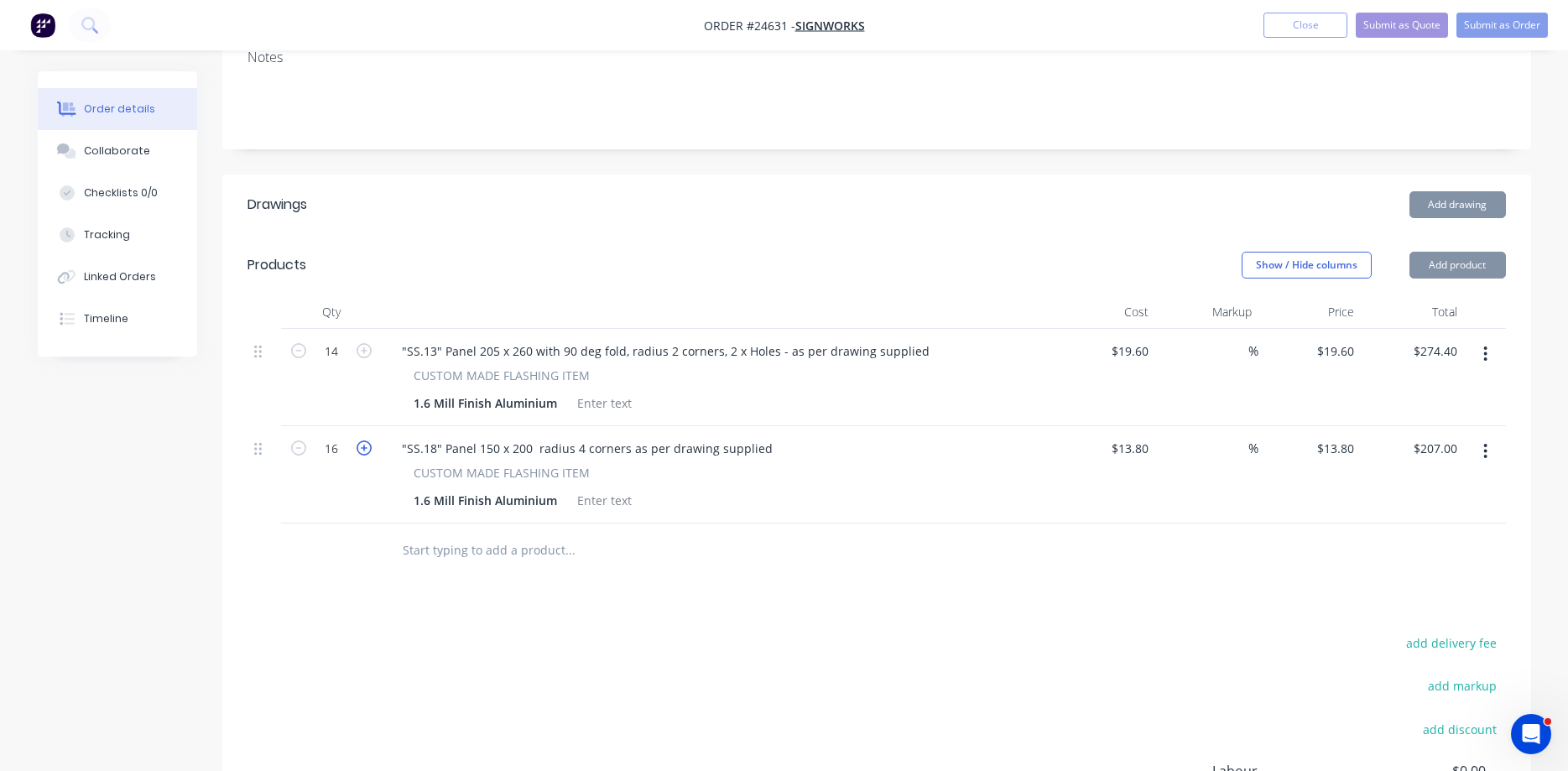
type input "$220.80"
click at [362, 440] on icon "button" at bounding box center [364, 448] width 15 height 15
type input "17"
type input "$234.60"
click at [362, 440] on icon "button" at bounding box center [364, 448] width 15 height 15
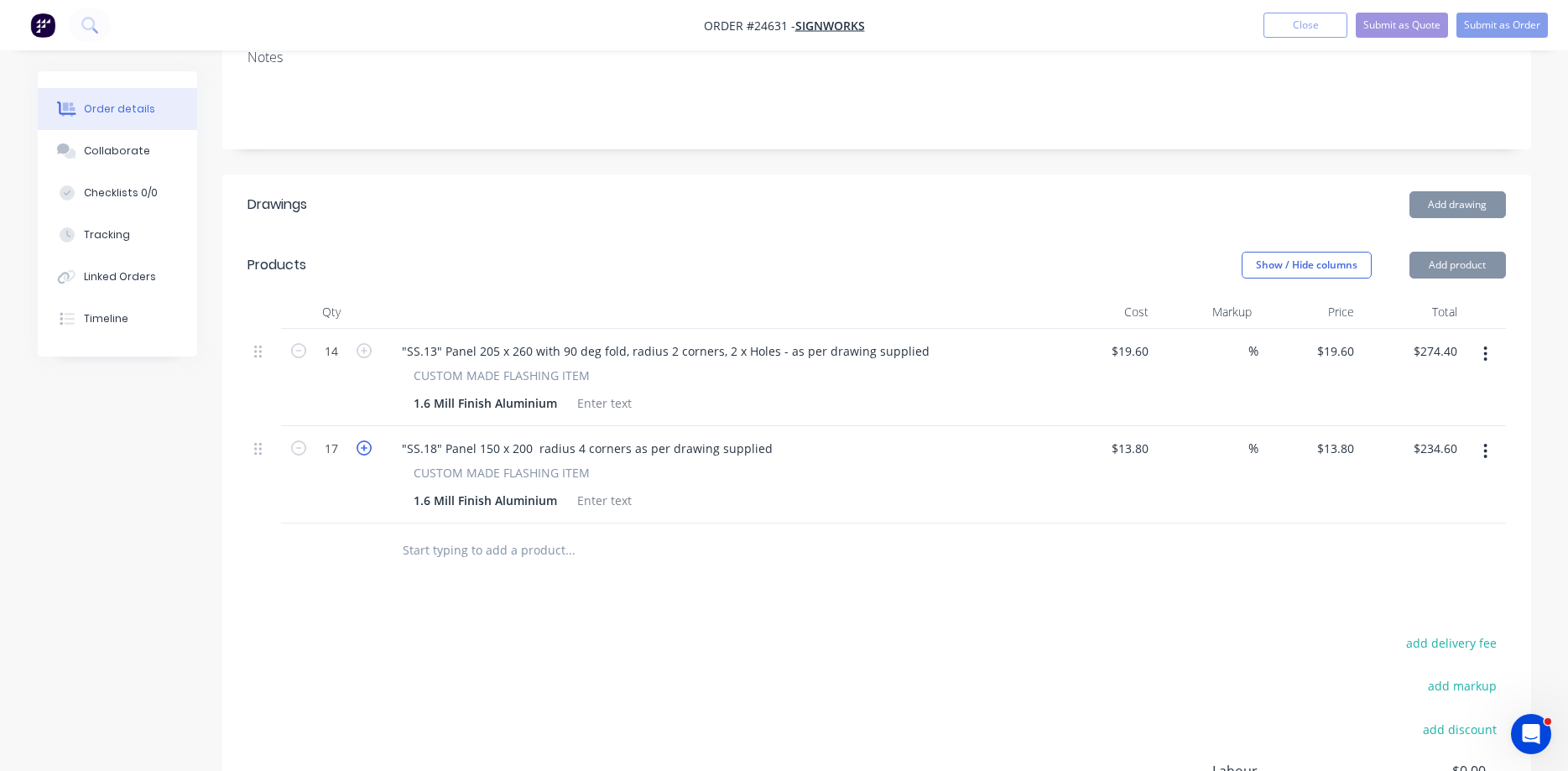
type input "18"
type input "$248.40"
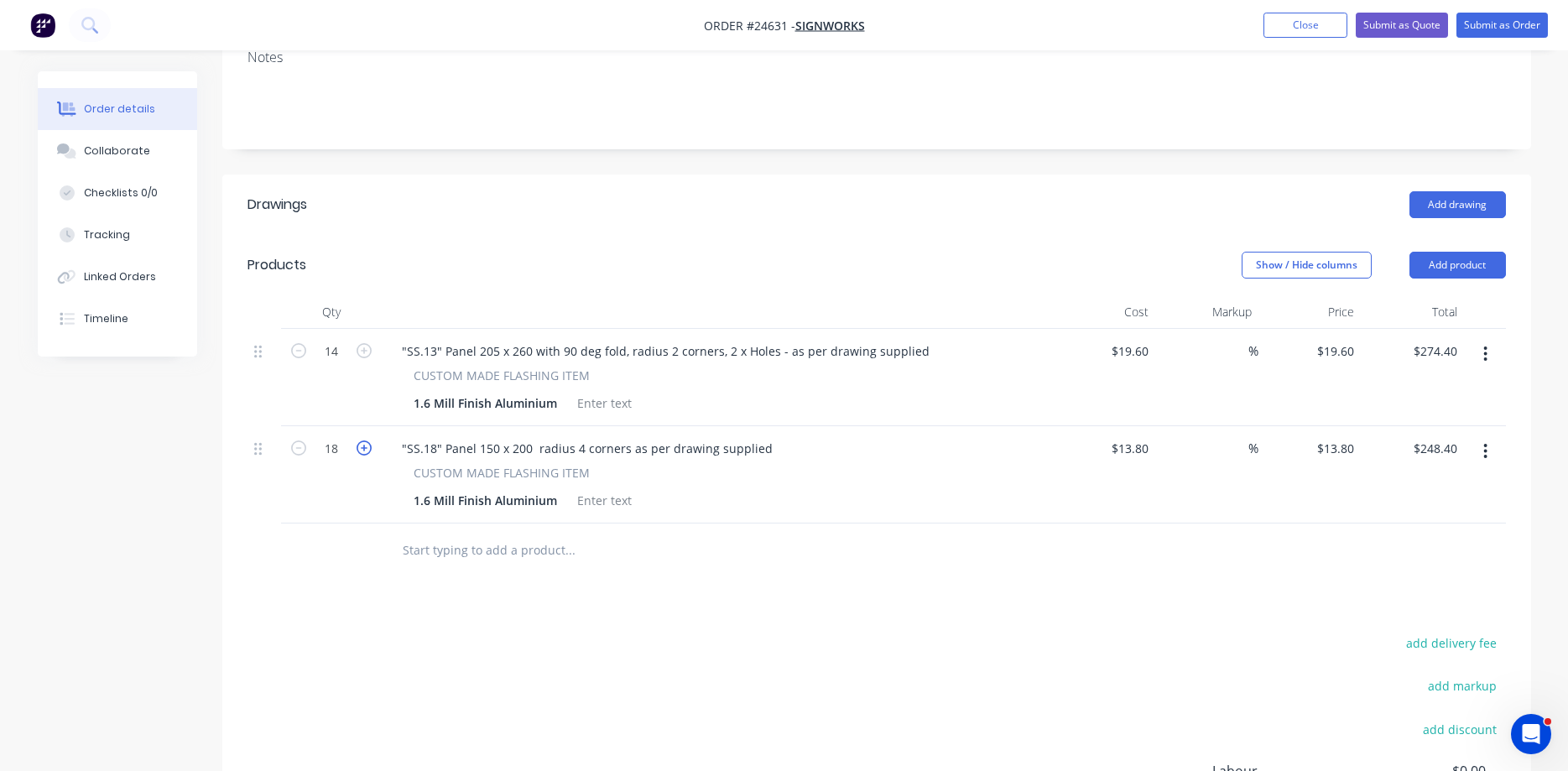
click at [362, 440] on icon "button" at bounding box center [364, 448] width 15 height 15
type input "19"
type input "$262.20"
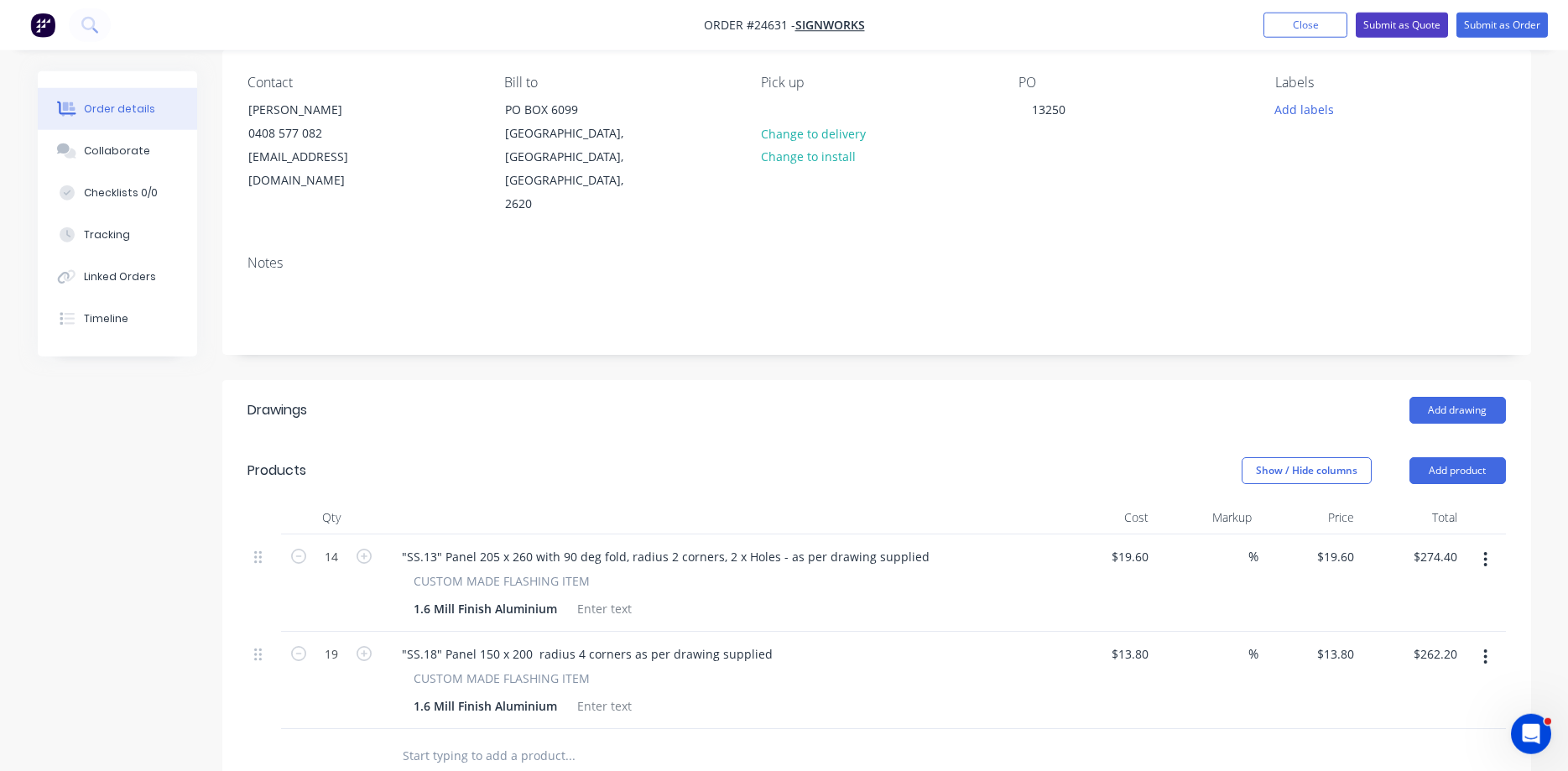
scroll to position [40, 0]
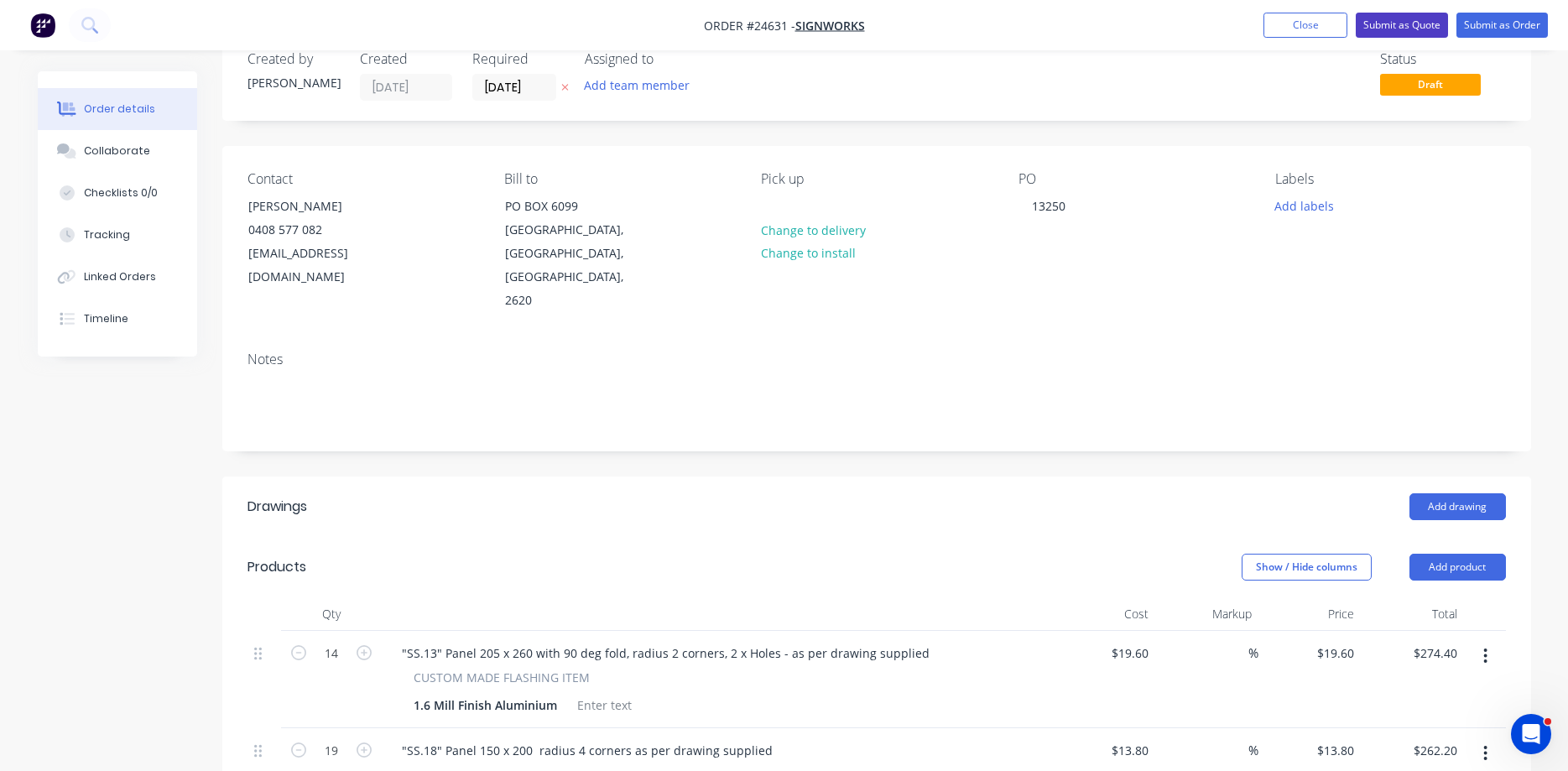
click at [1198, 21] on button "Submit as Quote" at bounding box center [1401, 25] width 92 height 25
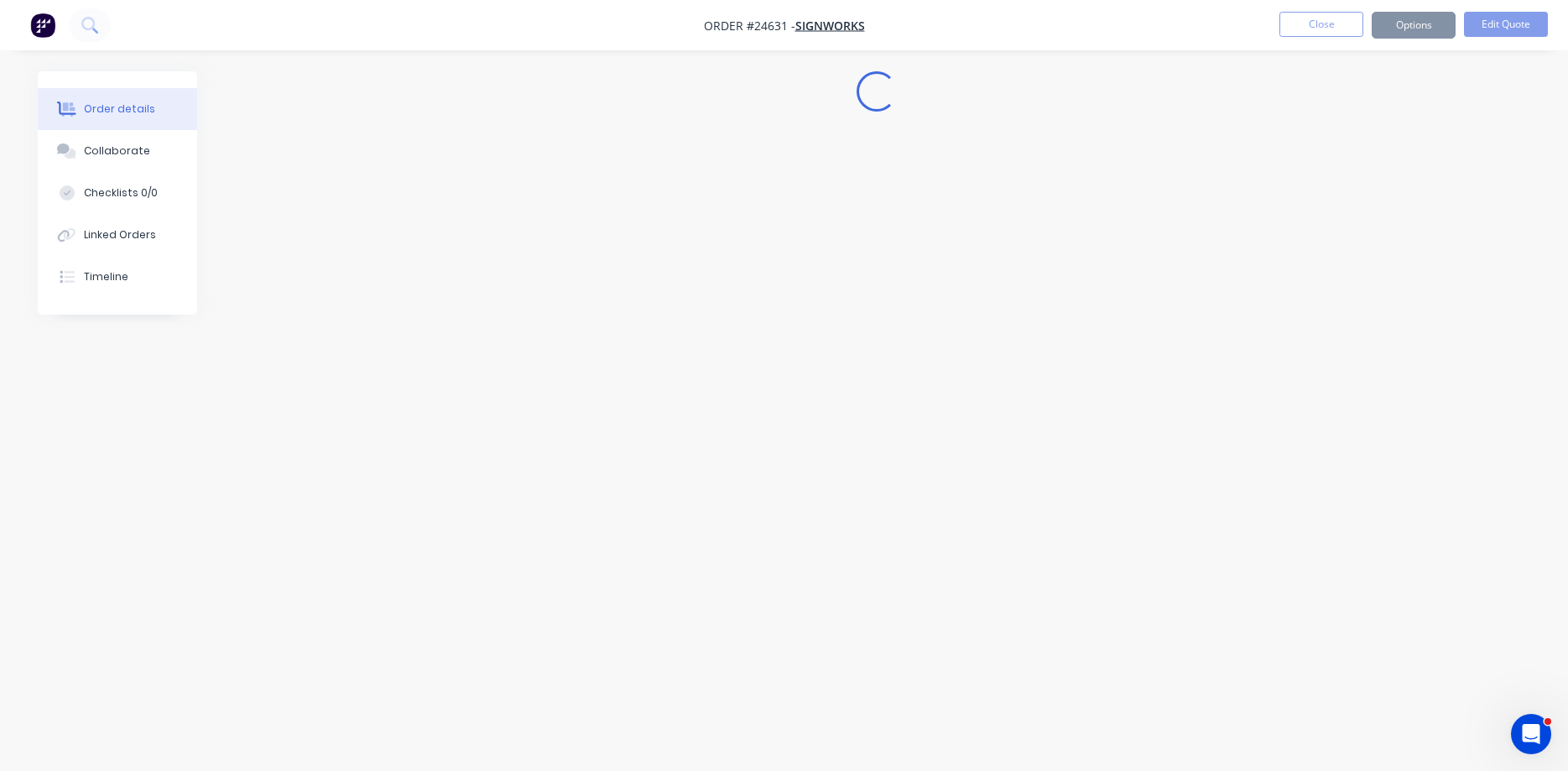
scroll to position [0, 0]
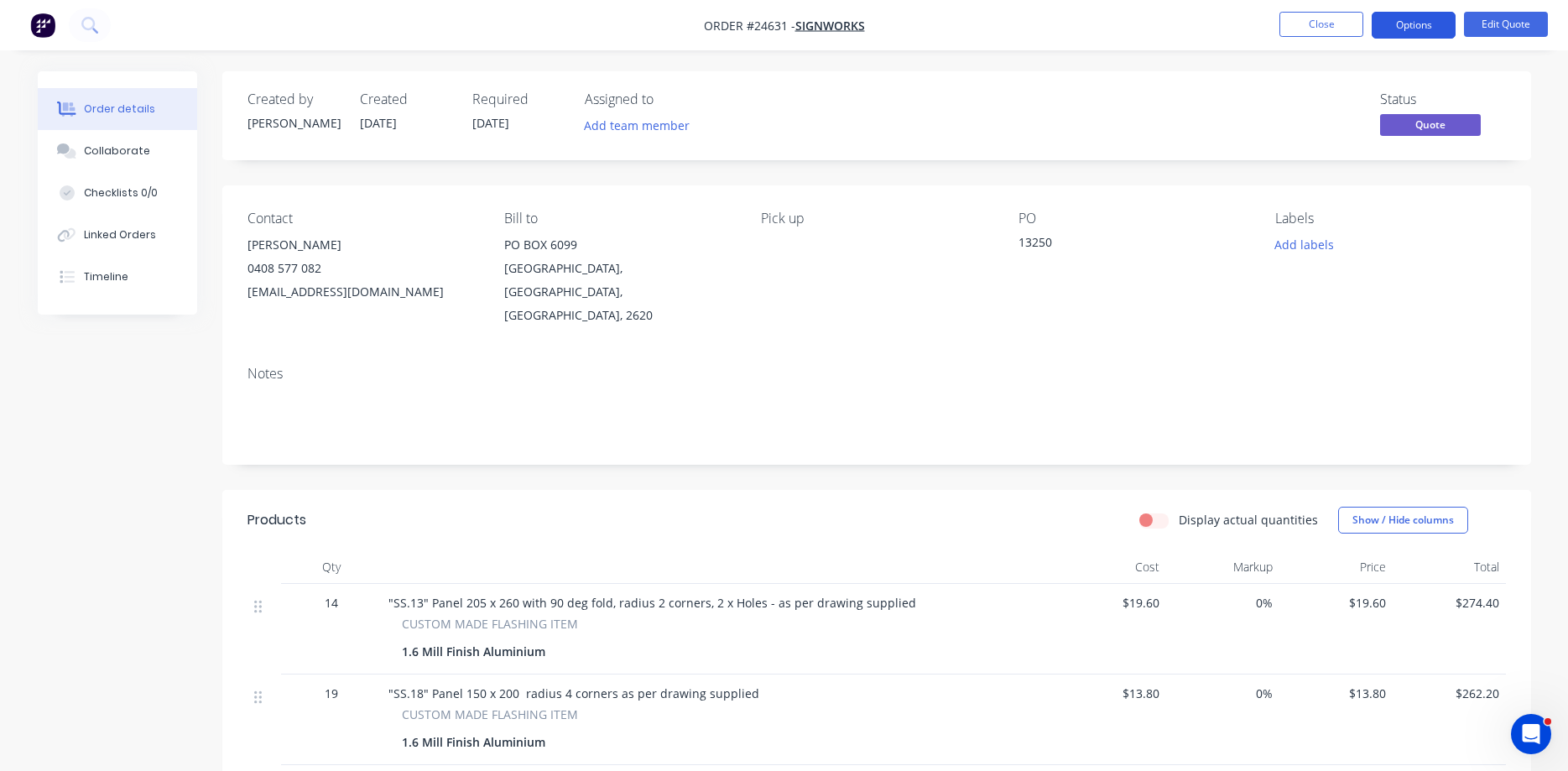
click at [1198, 31] on button "Options" at bounding box center [1413, 25] width 84 height 27
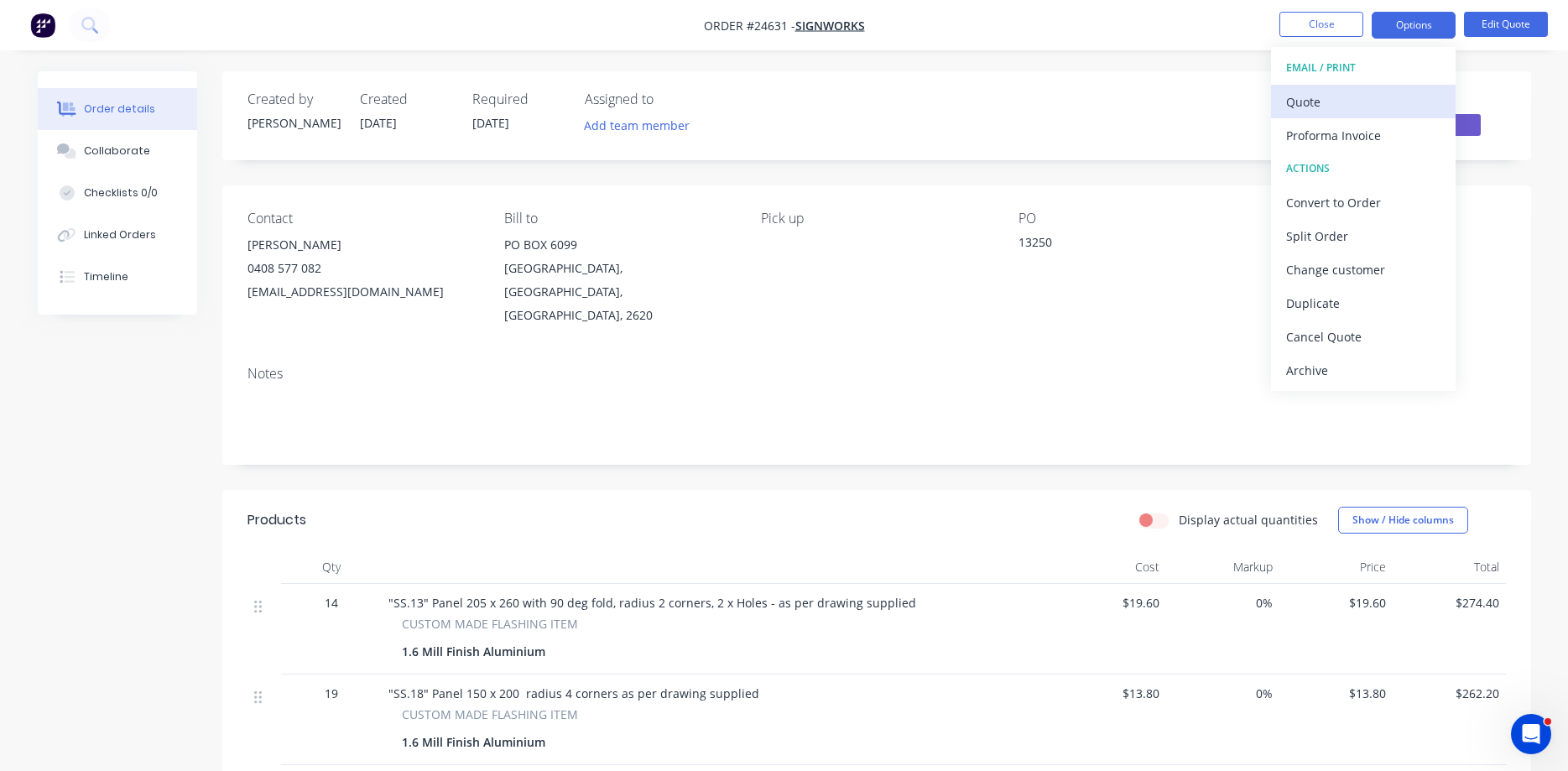
click at [1198, 99] on div "Quote" at bounding box center [1363, 102] width 154 height 24
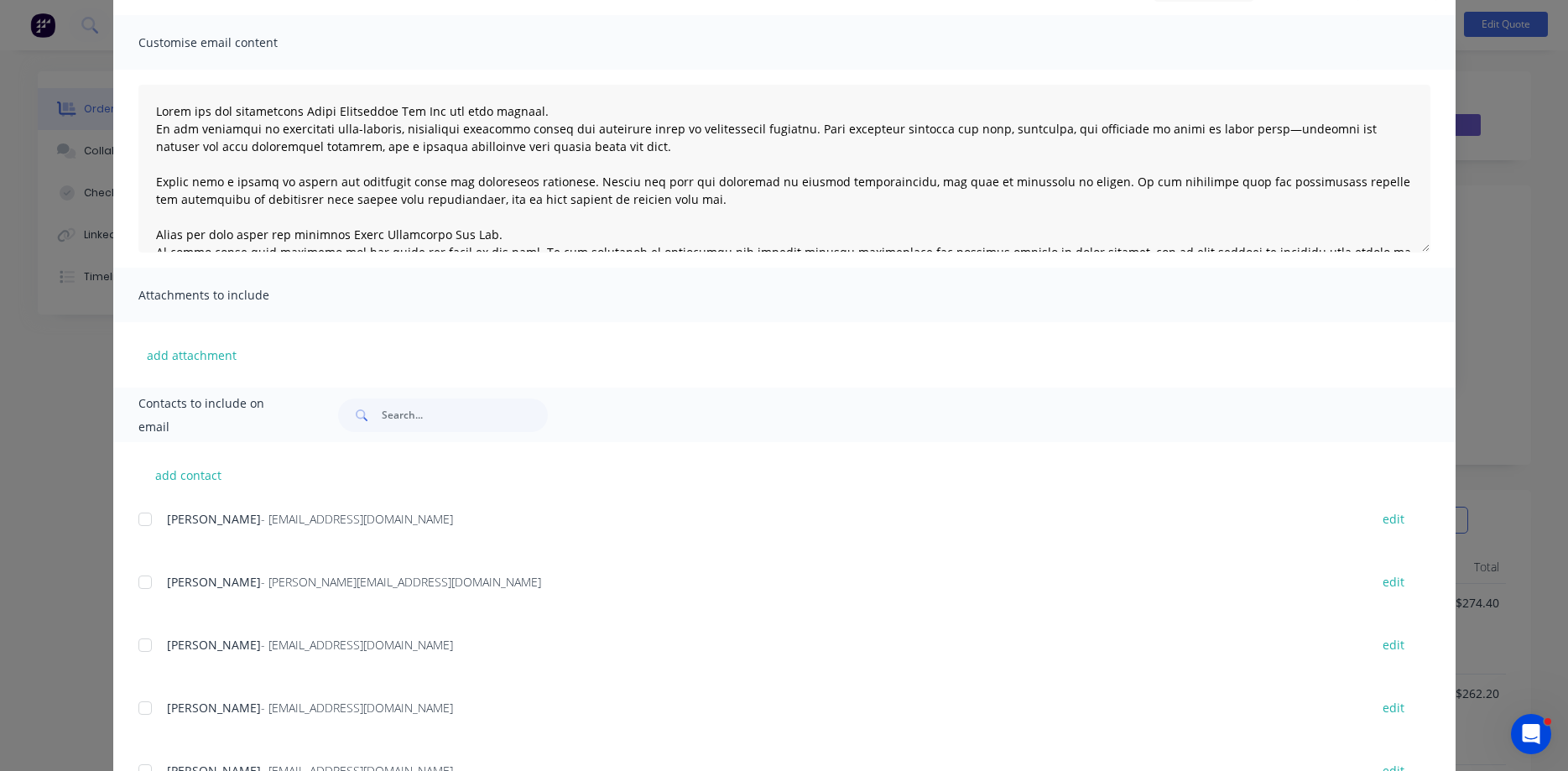
scroll to position [181, 0]
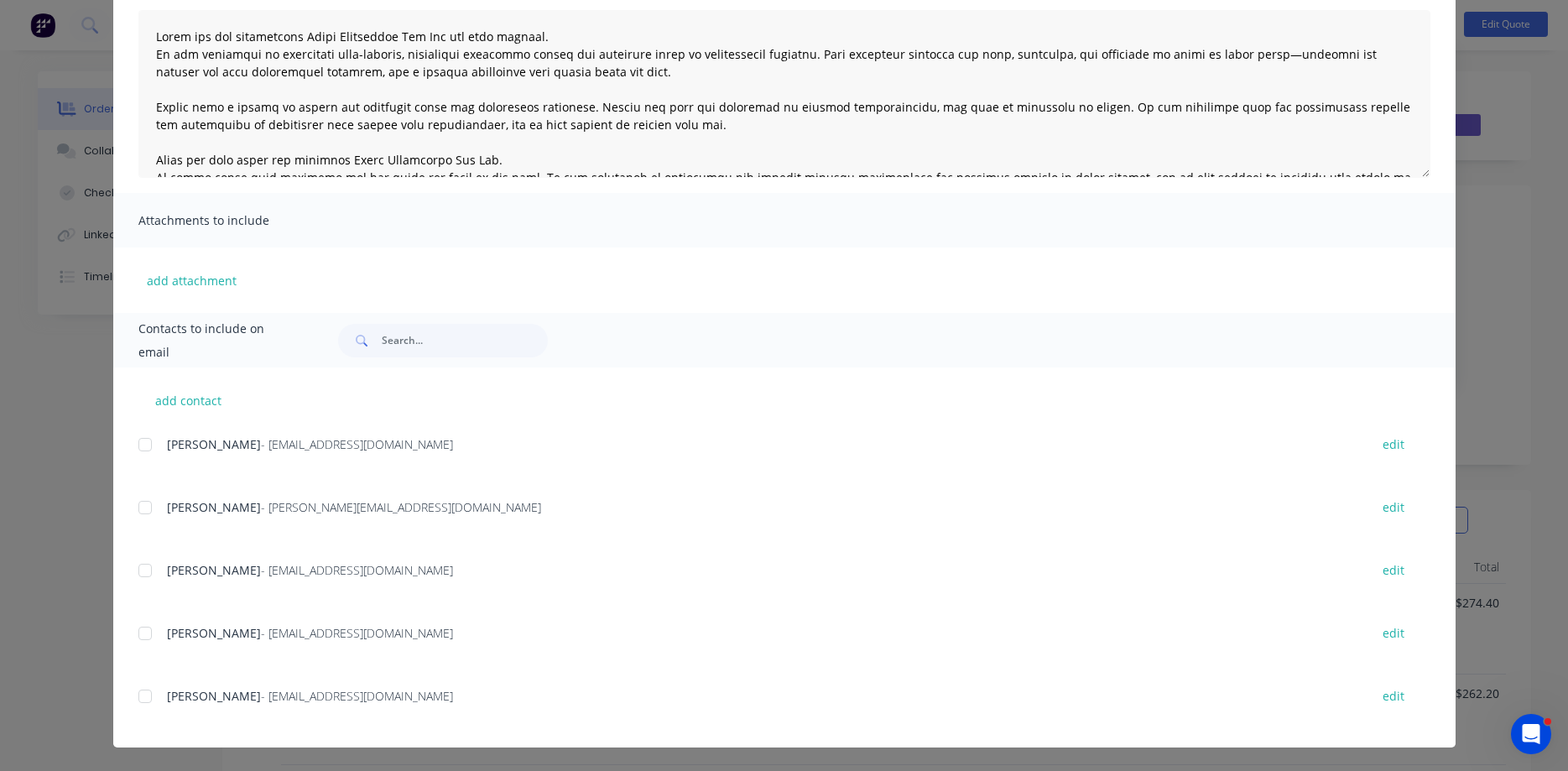
click at [148, 446] on div at bounding box center [145, 445] width 33 height 33
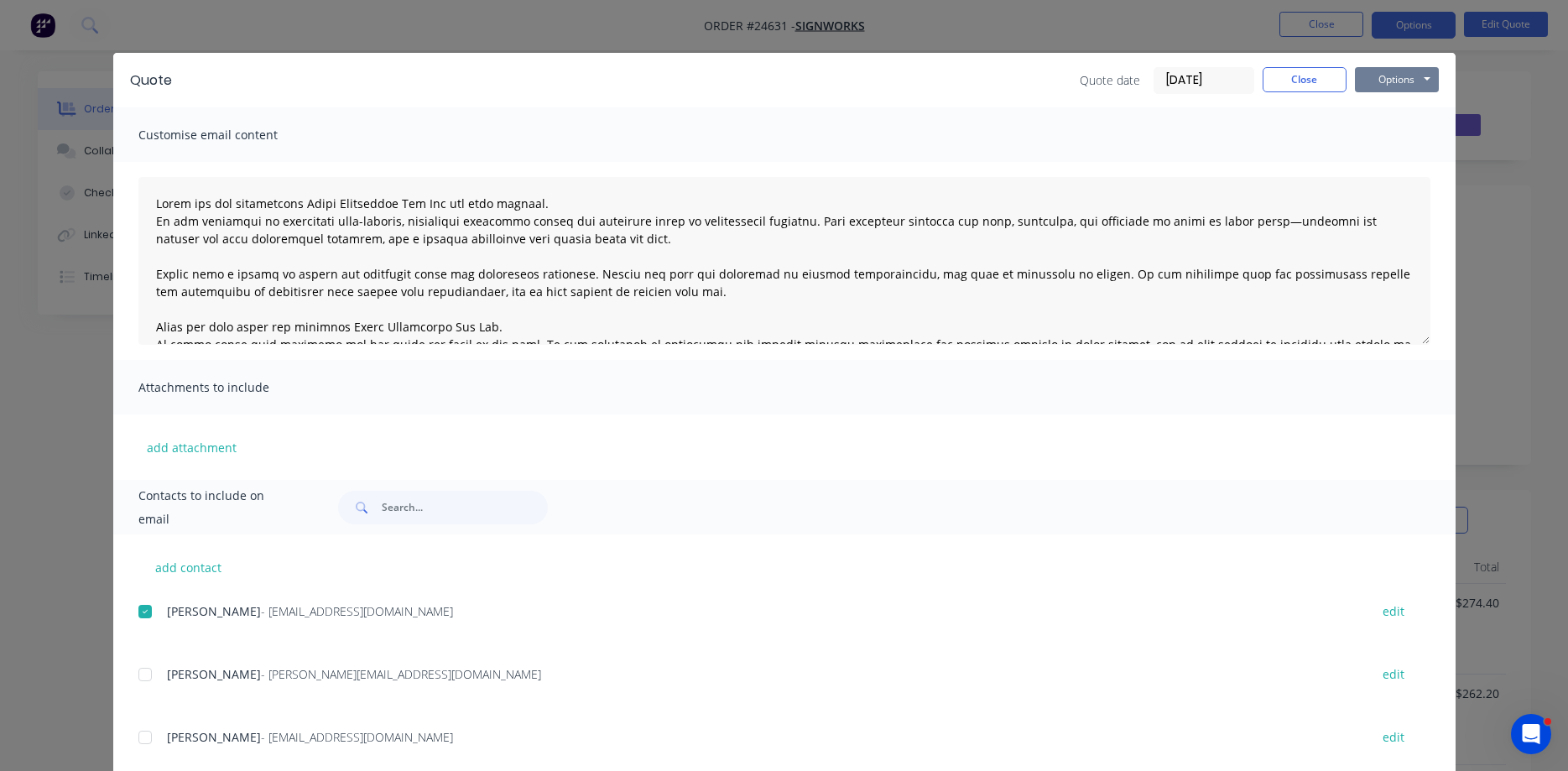
scroll to position [0, 0]
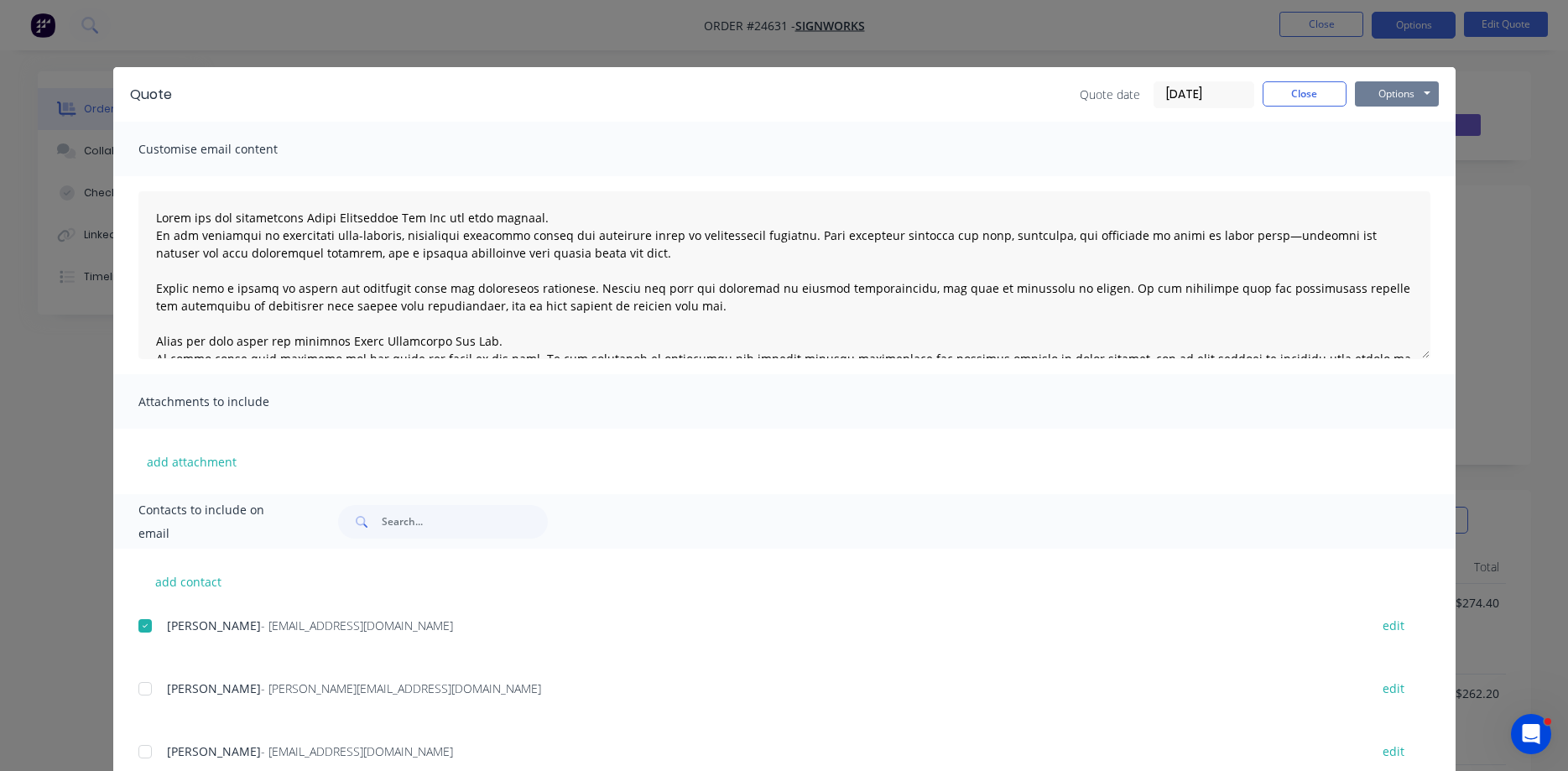
click at [1198, 89] on button "Options" at bounding box center [1396, 94] width 84 height 25
click at [1198, 186] on button "Email" at bounding box center [1408, 179] width 108 height 28
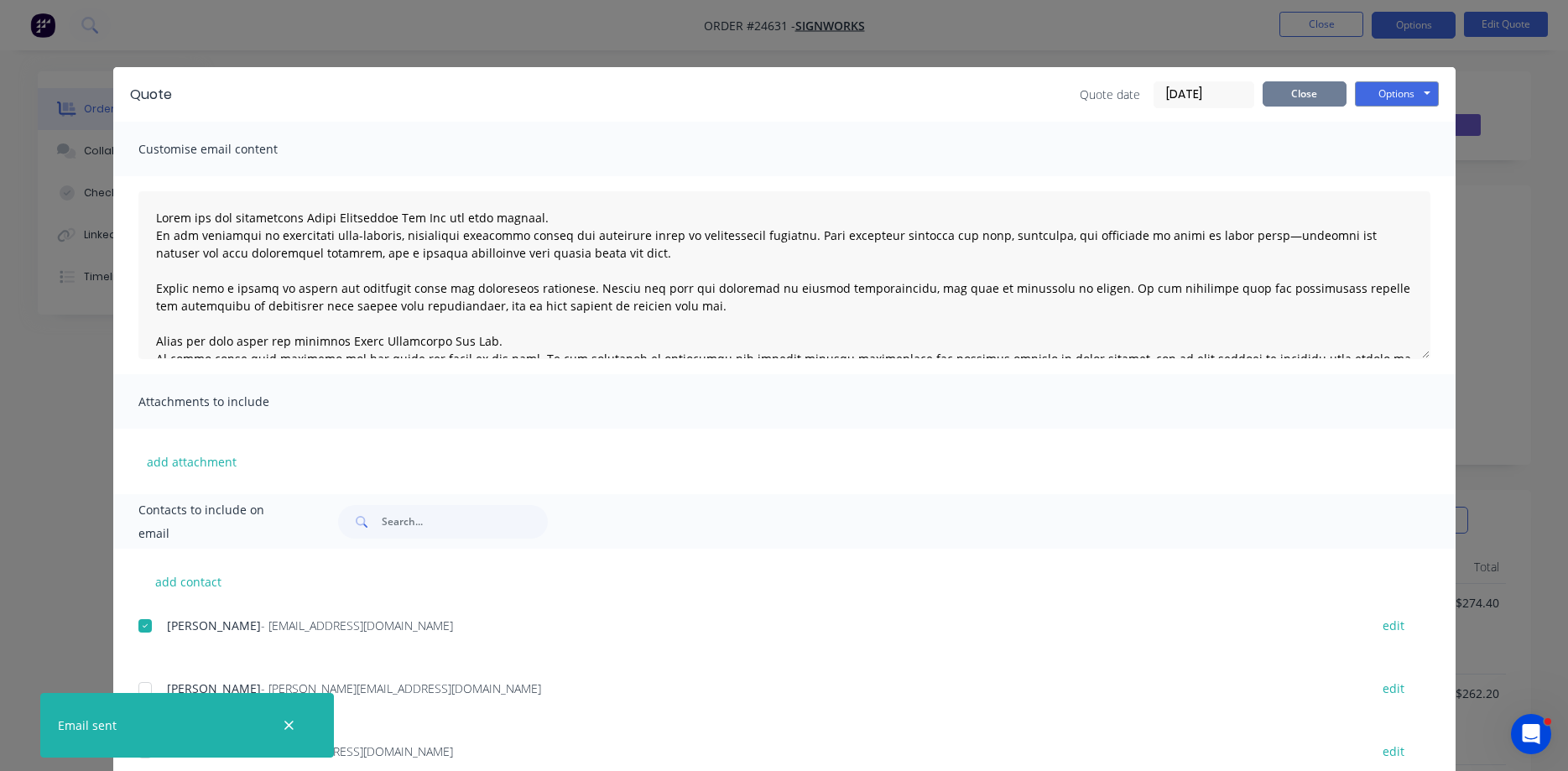
click at [1198, 91] on button "Close" at bounding box center [1304, 94] width 84 height 25
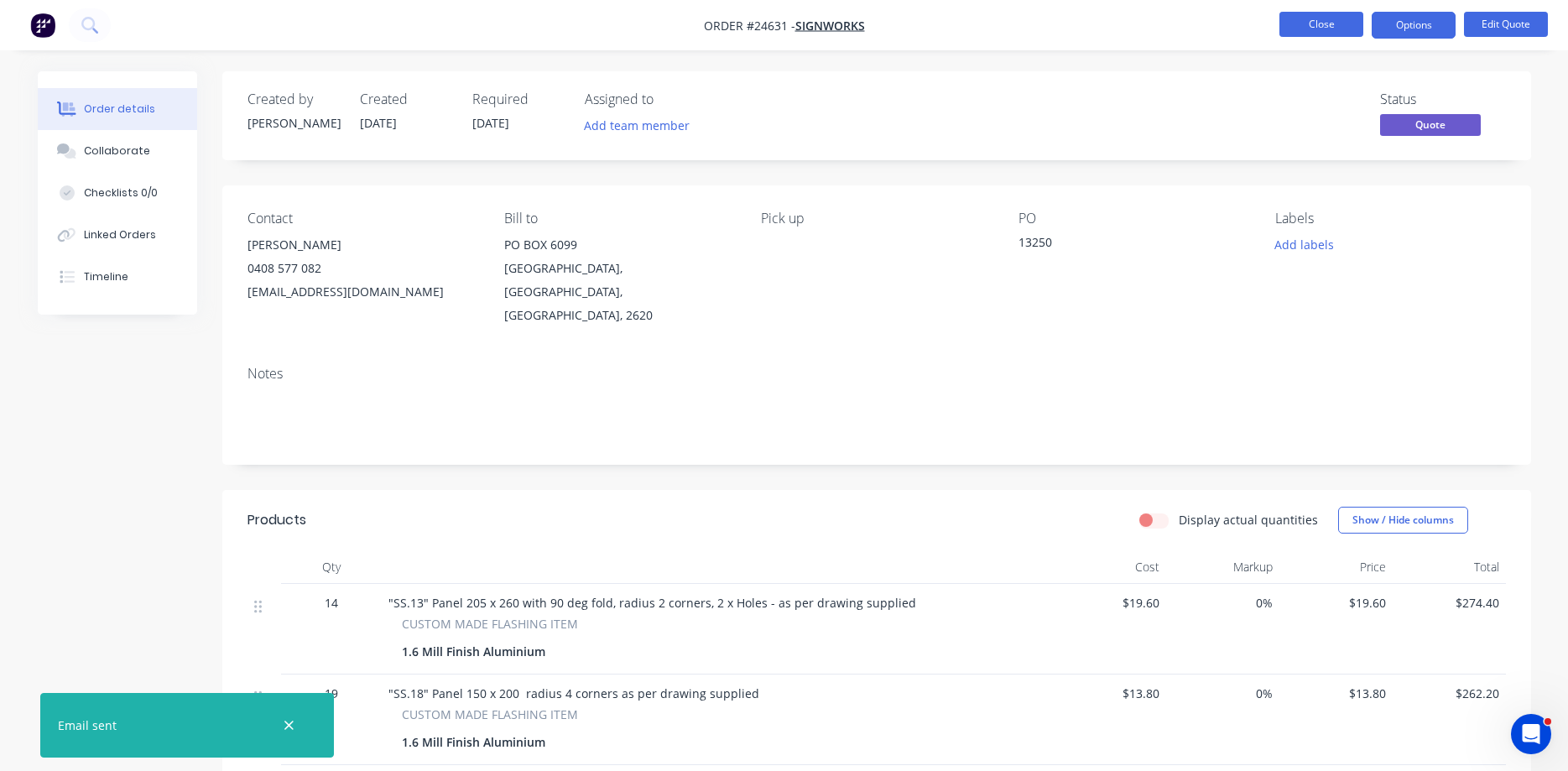
click at [1198, 25] on button "Close" at bounding box center [1321, 24] width 84 height 25
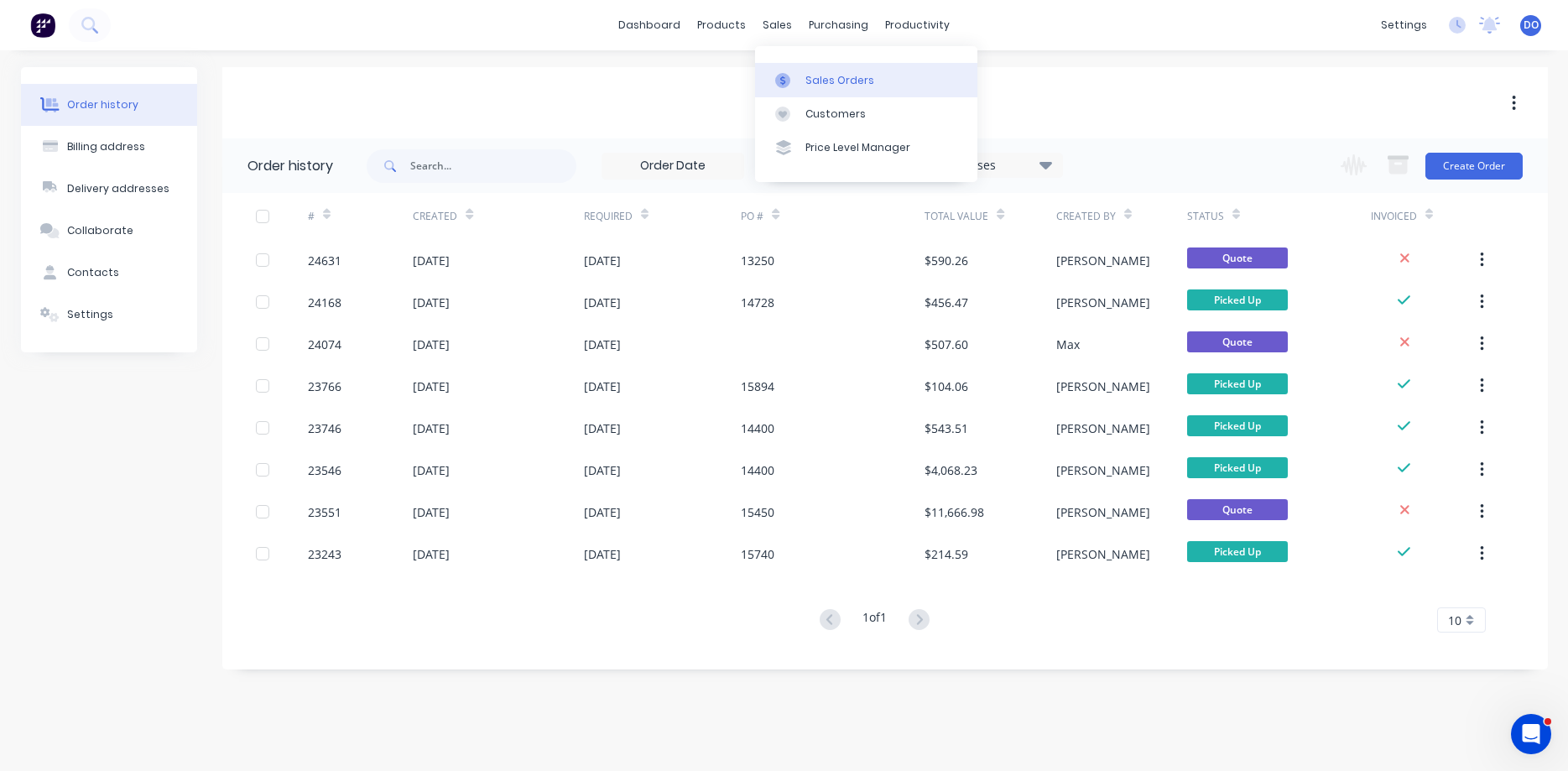
click at [812, 77] on div "Sales Orders" at bounding box center [840, 81] width 69 height 15
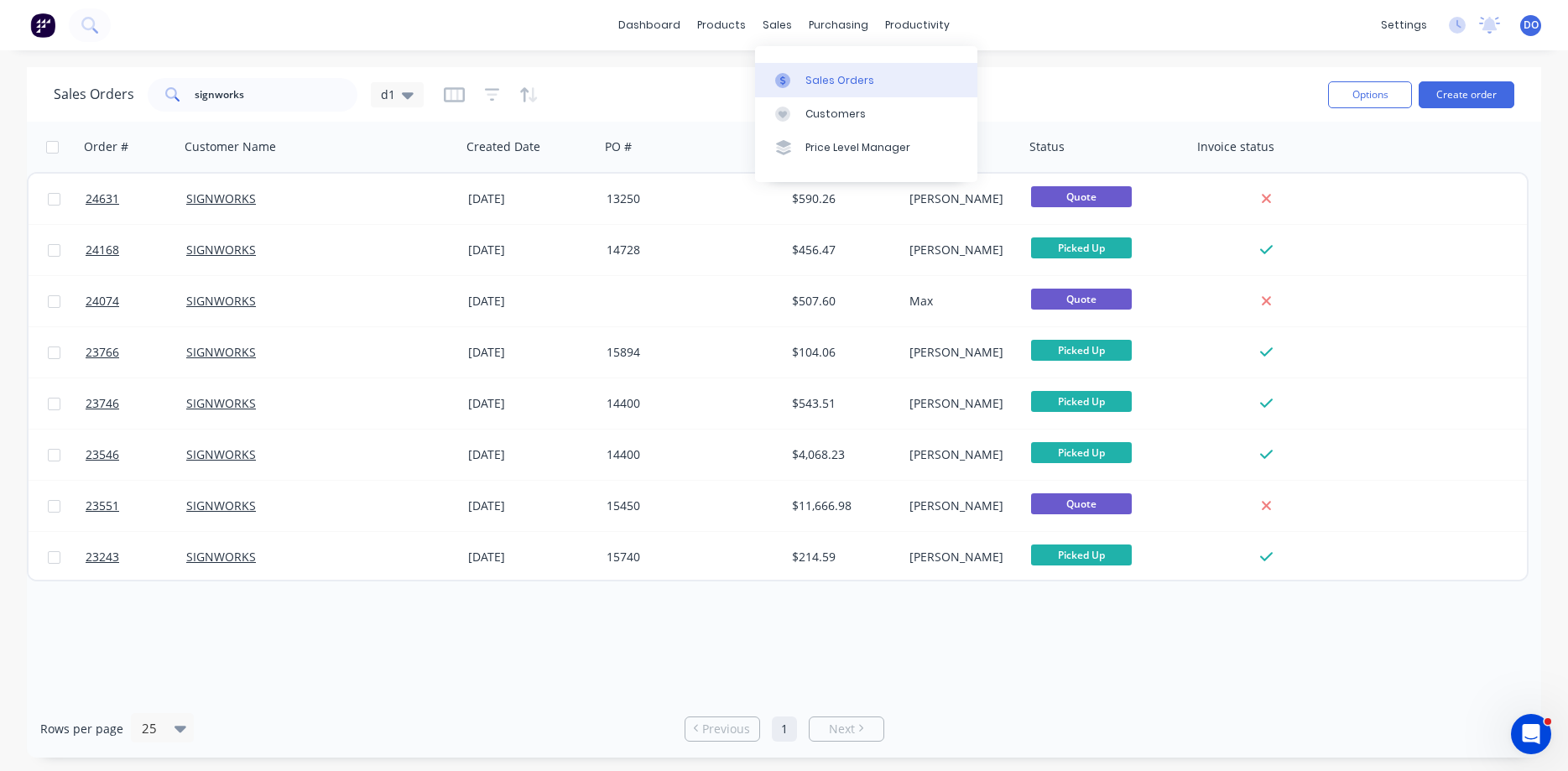
click at [830, 81] on div "Sales Orders" at bounding box center [840, 81] width 69 height 15
drag, startPoint x: 290, startPoint y: 94, endPoint x: 163, endPoint y: 94, distance: 127.0
click at [195, 94] on input "signworks" at bounding box center [277, 95] width 163 height 33
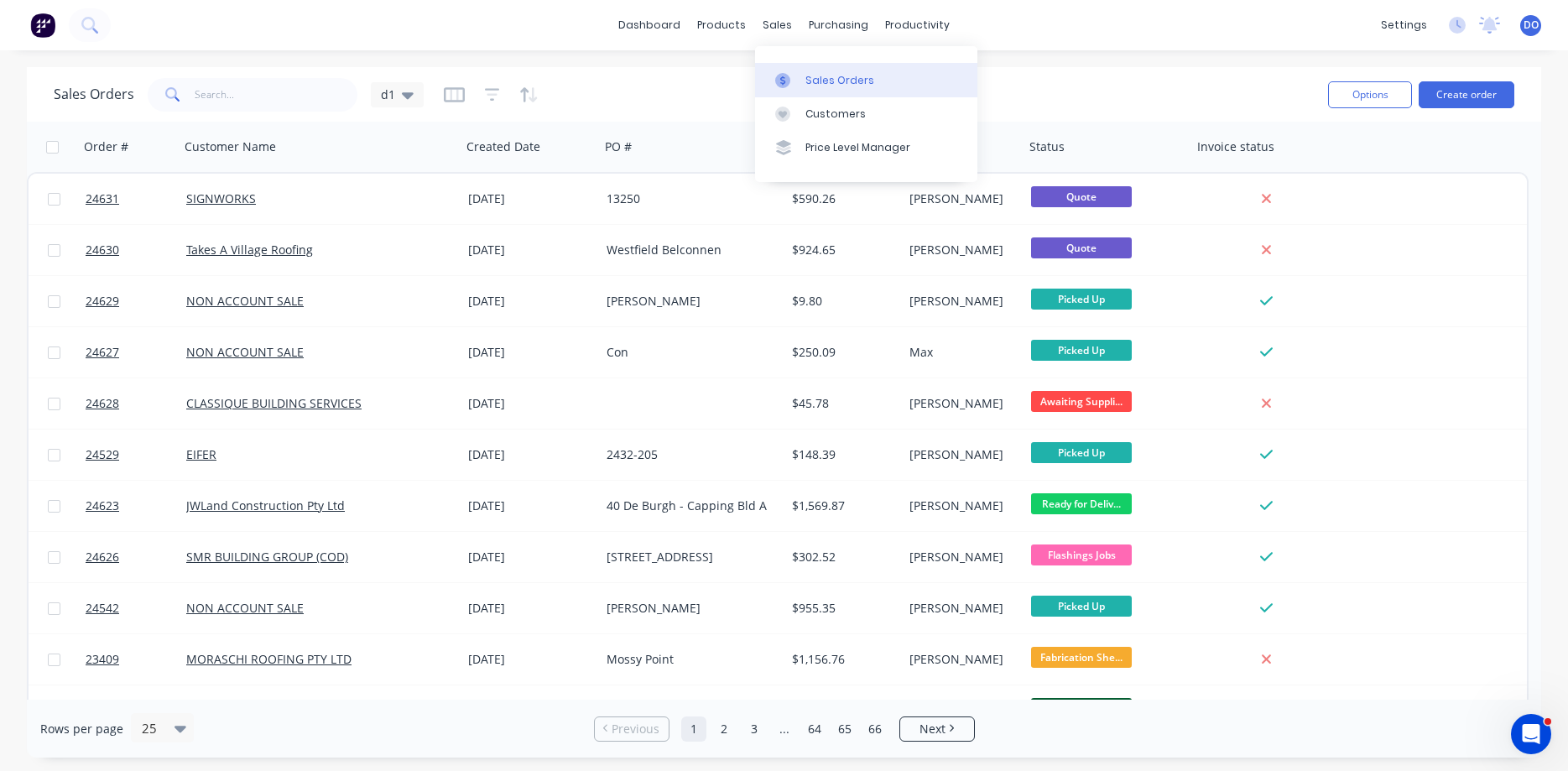
click at [833, 82] on div "Sales Orders" at bounding box center [840, 81] width 69 height 15
click at [1198, 90] on button "Create order" at bounding box center [1466, 95] width 96 height 27
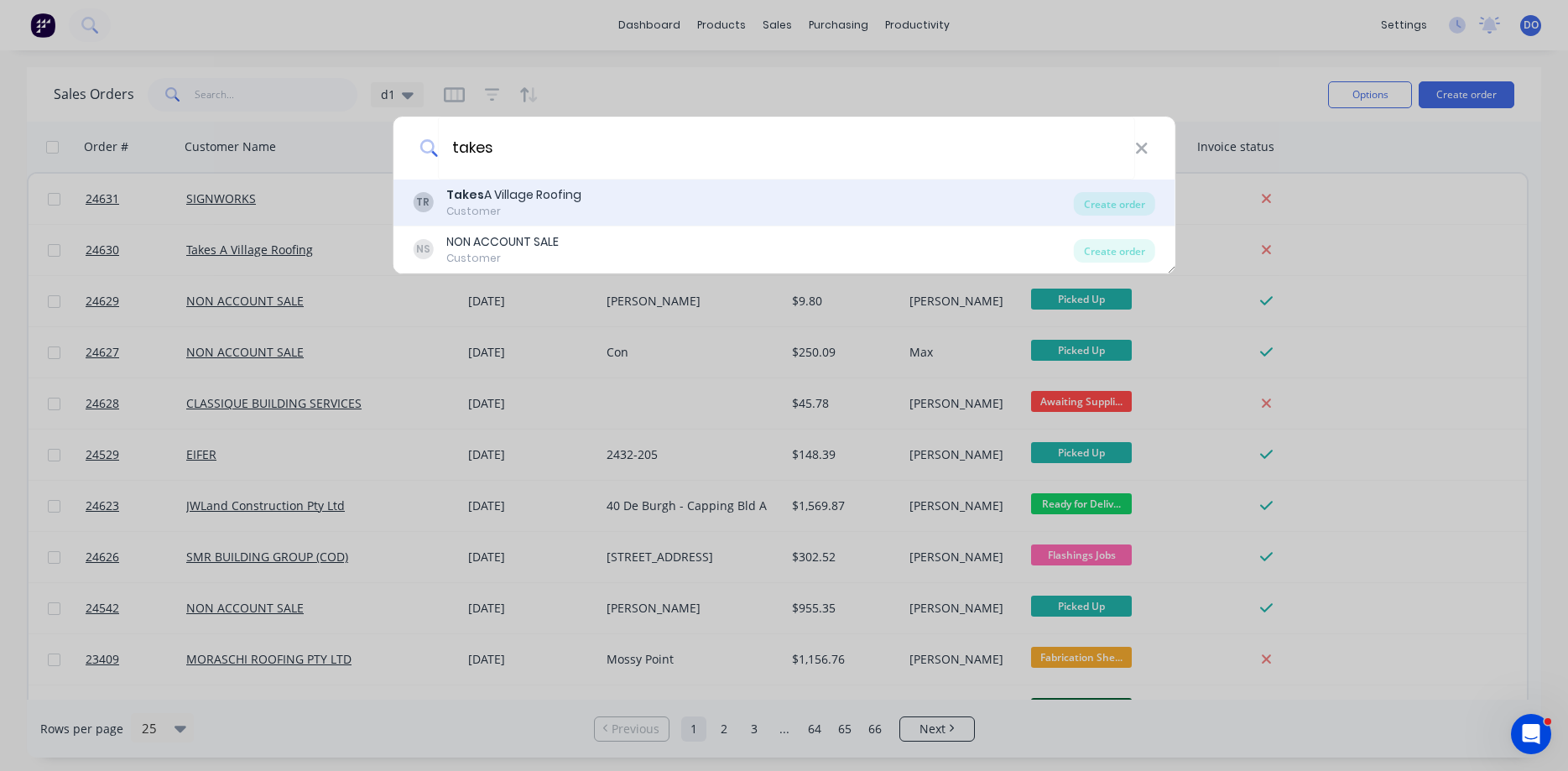
type input "takes"
click at [545, 208] on div "Customer" at bounding box center [513, 211] width 135 height 15
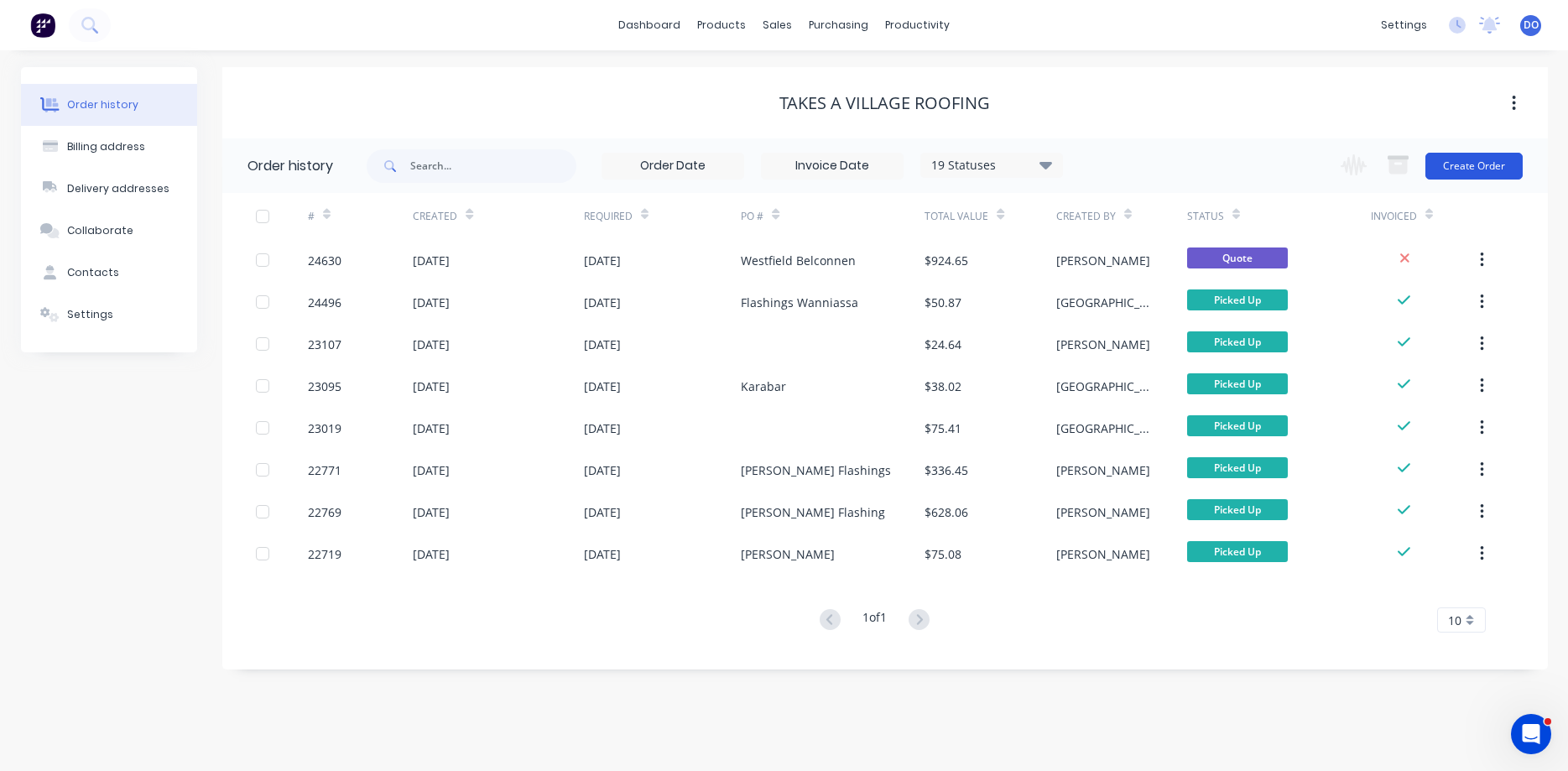
click at [1198, 164] on button "Create Order" at bounding box center [1473, 165] width 98 height 27
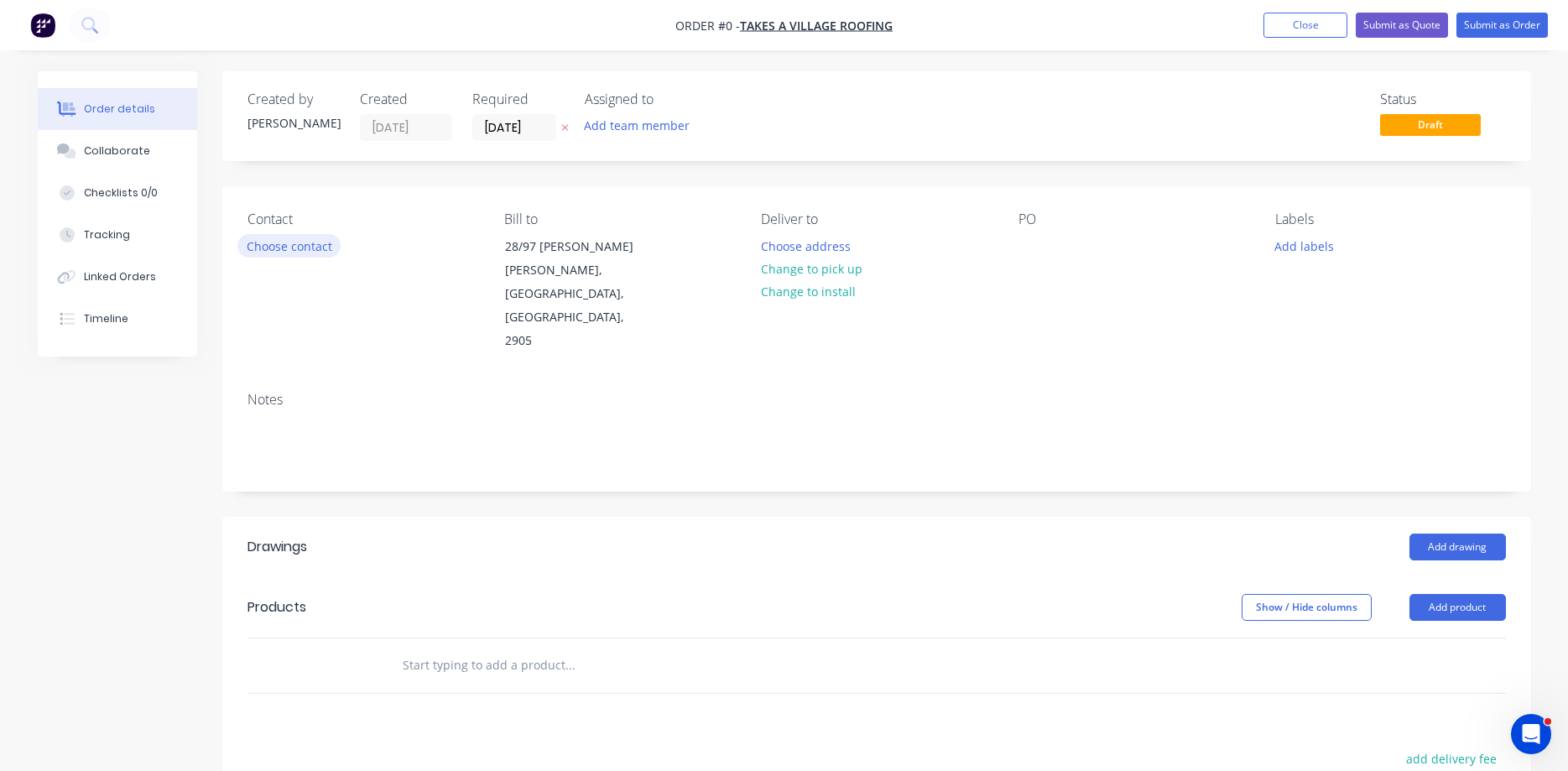
click at [284, 242] on button "Choose contact" at bounding box center [289, 245] width 103 height 22
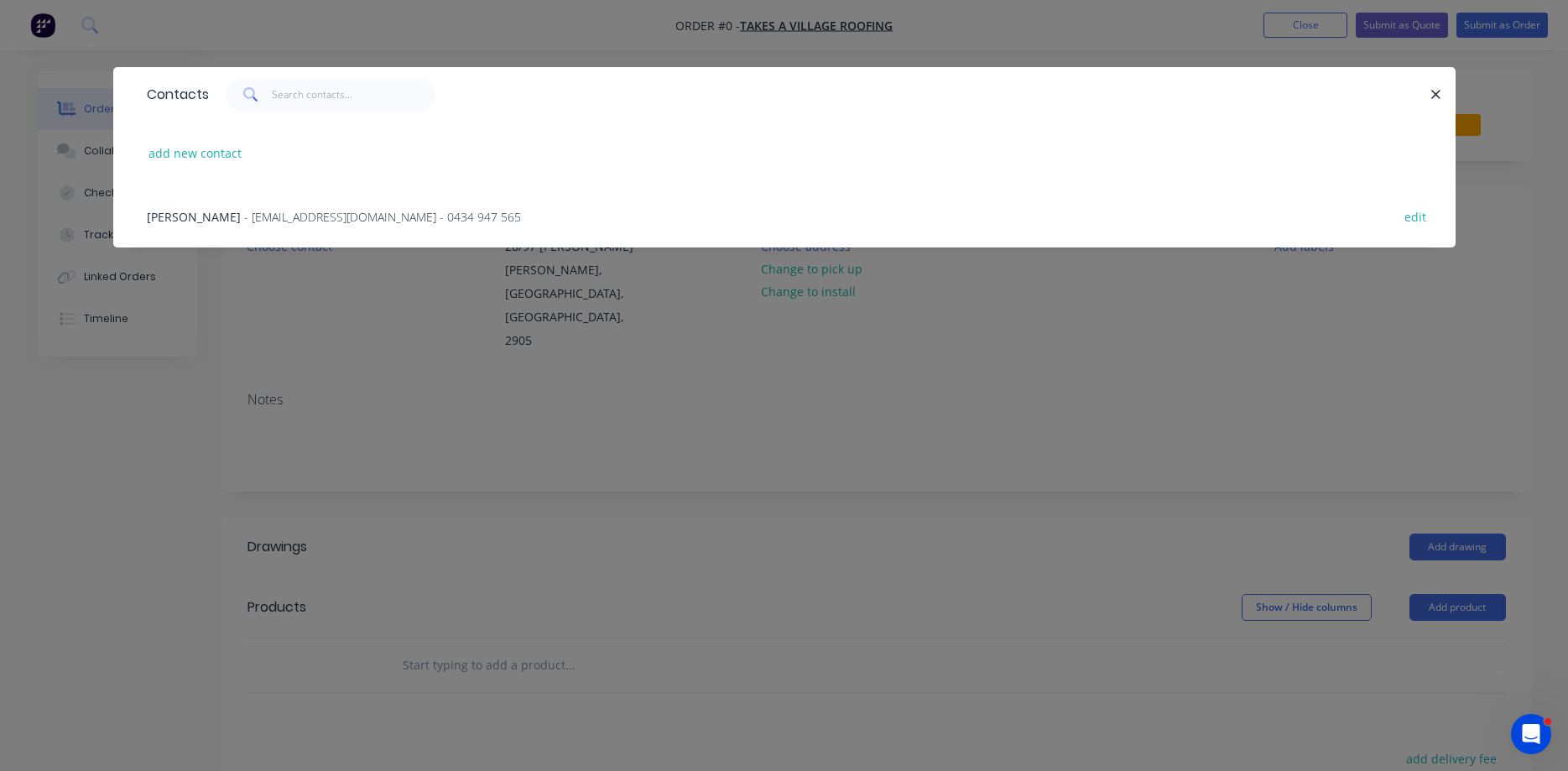
click at [312, 208] on div "[PERSON_NAME] - [EMAIL_ADDRESS][DOMAIN_NAME] - 0434 947 565" at bounding box center [333, 216] width 374 height 18
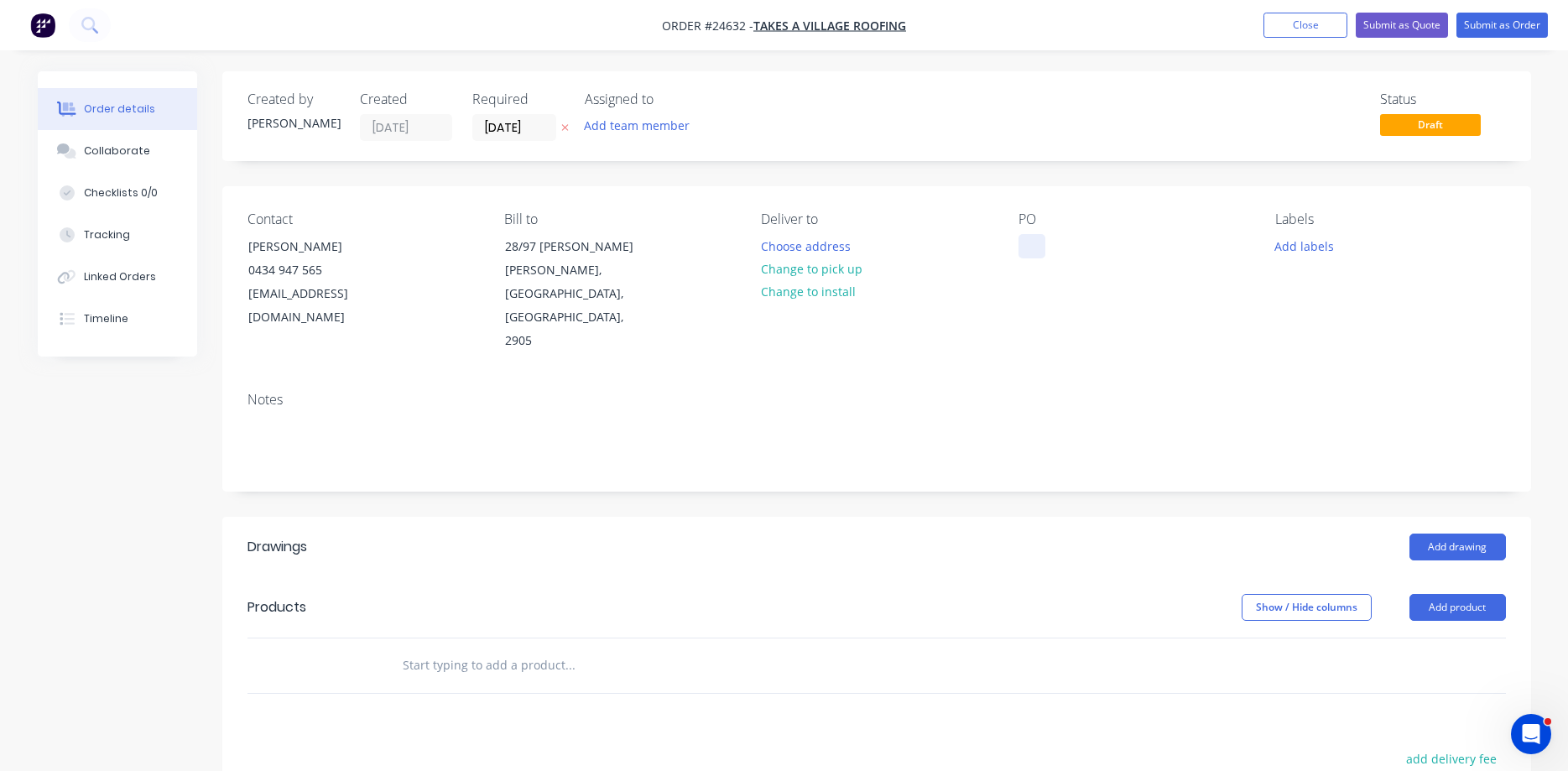
click at [1028, 244] on div at bounding box center [1031, 246] width 27 height 24
click at [1198, 533] on button "Add drawing" at bounding box center [1457, 546] width 97 height 27
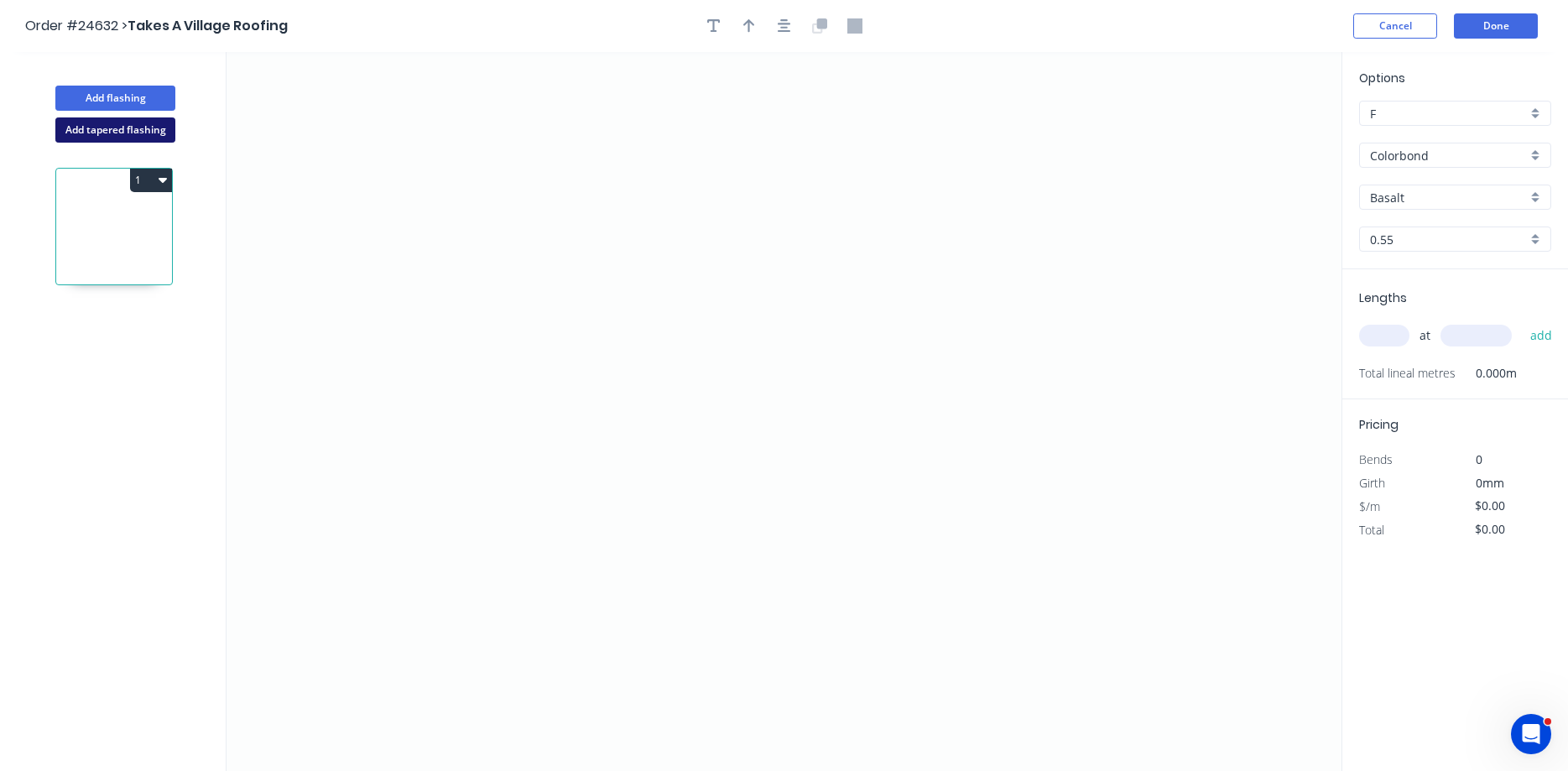
click at [106, 123] on button "Add tapered flashing" at bounding box center [115, 129] width 120 height 25
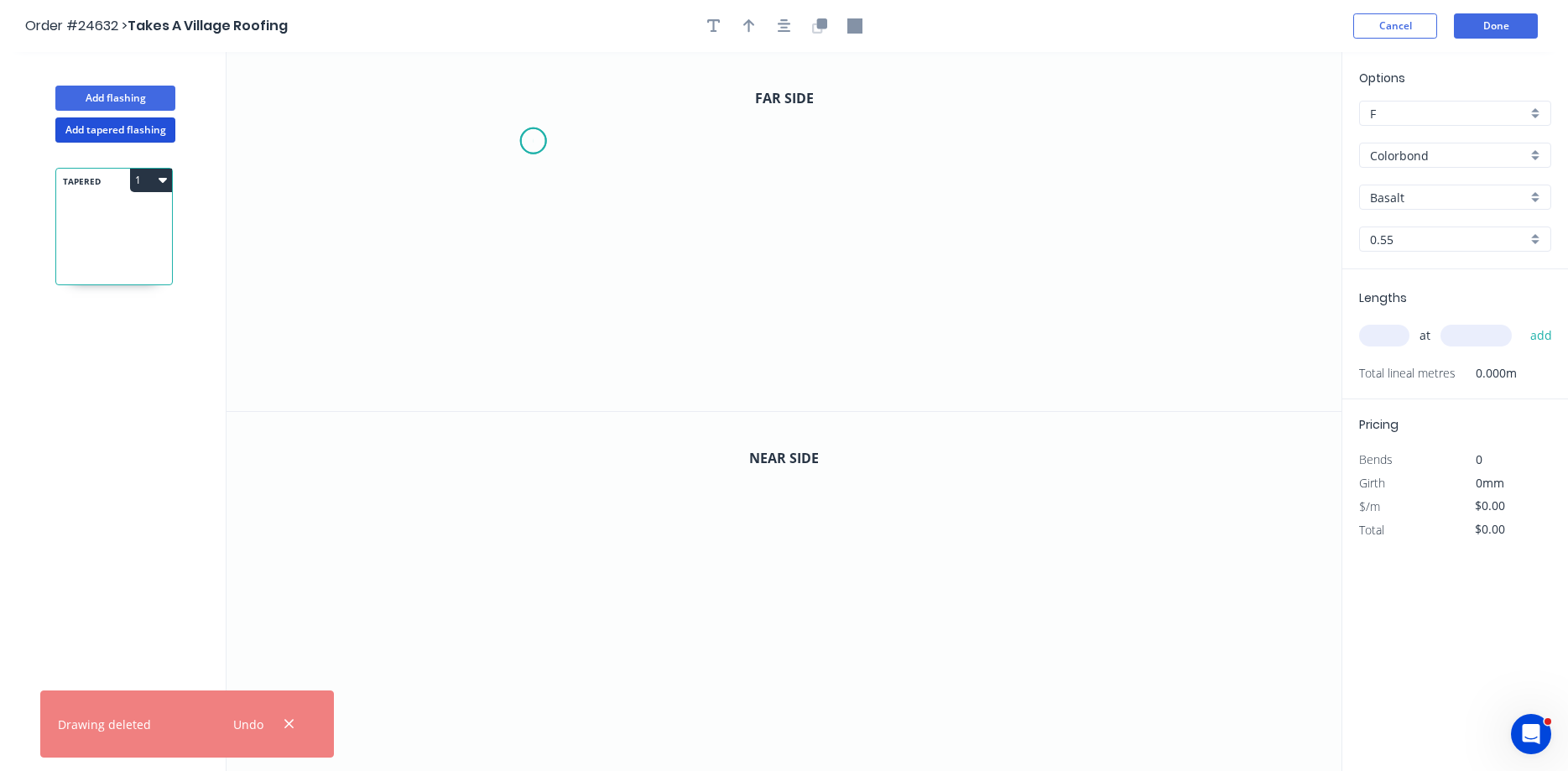
click at [532, 141] on icon "0" at bounding box center [784, 231] width 1115 height 359
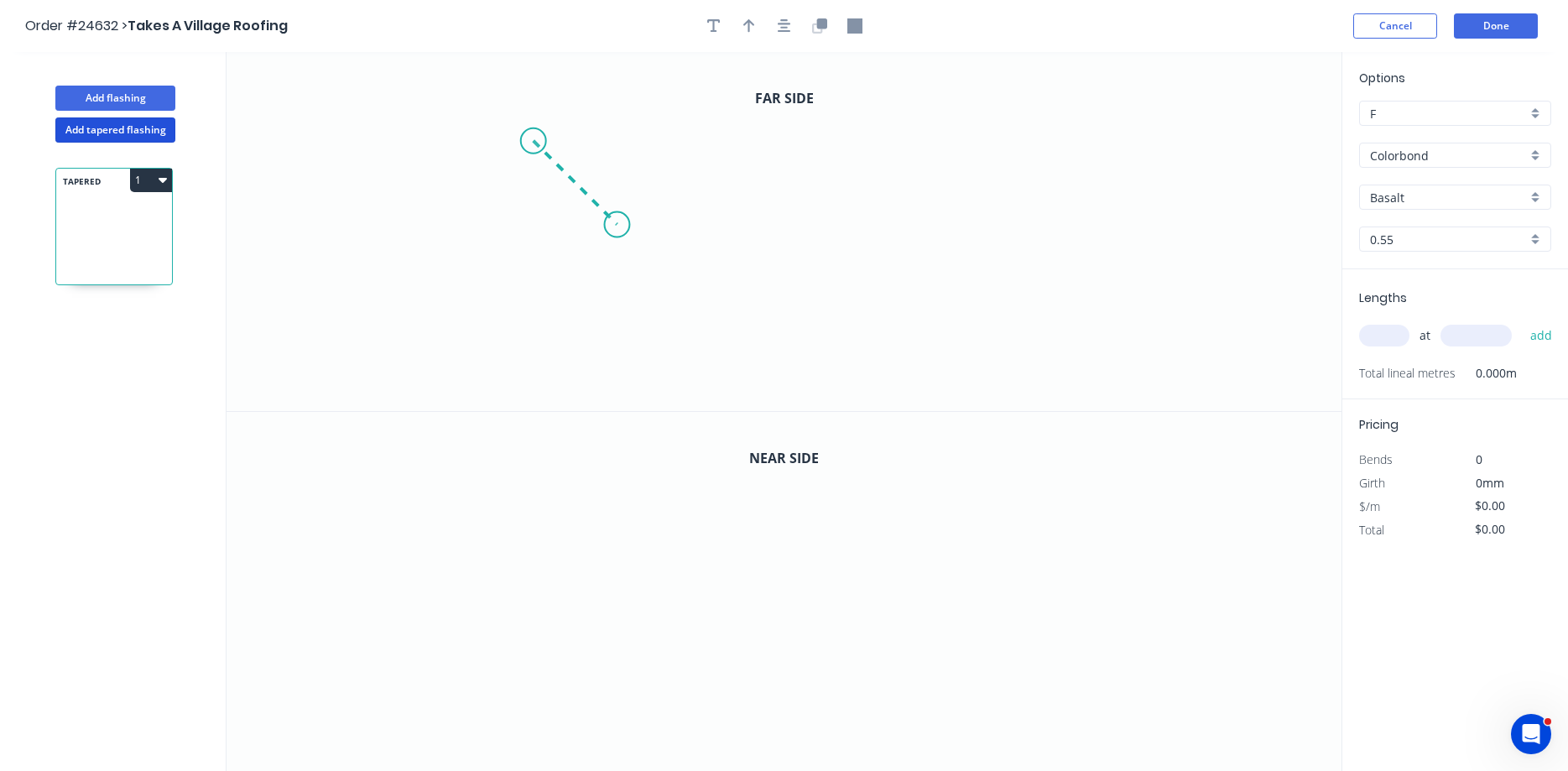
click at [617, 240] on icon "0" at bounding box center [784, 231] width 1115 height 359
click at [908, 225] on icon "0 ?" at bounding box center [784, 231] width 1115 height 359
click at [909, 275] on icon "0 ? ?" at bounding box center [784, 231] width 1115 height 359
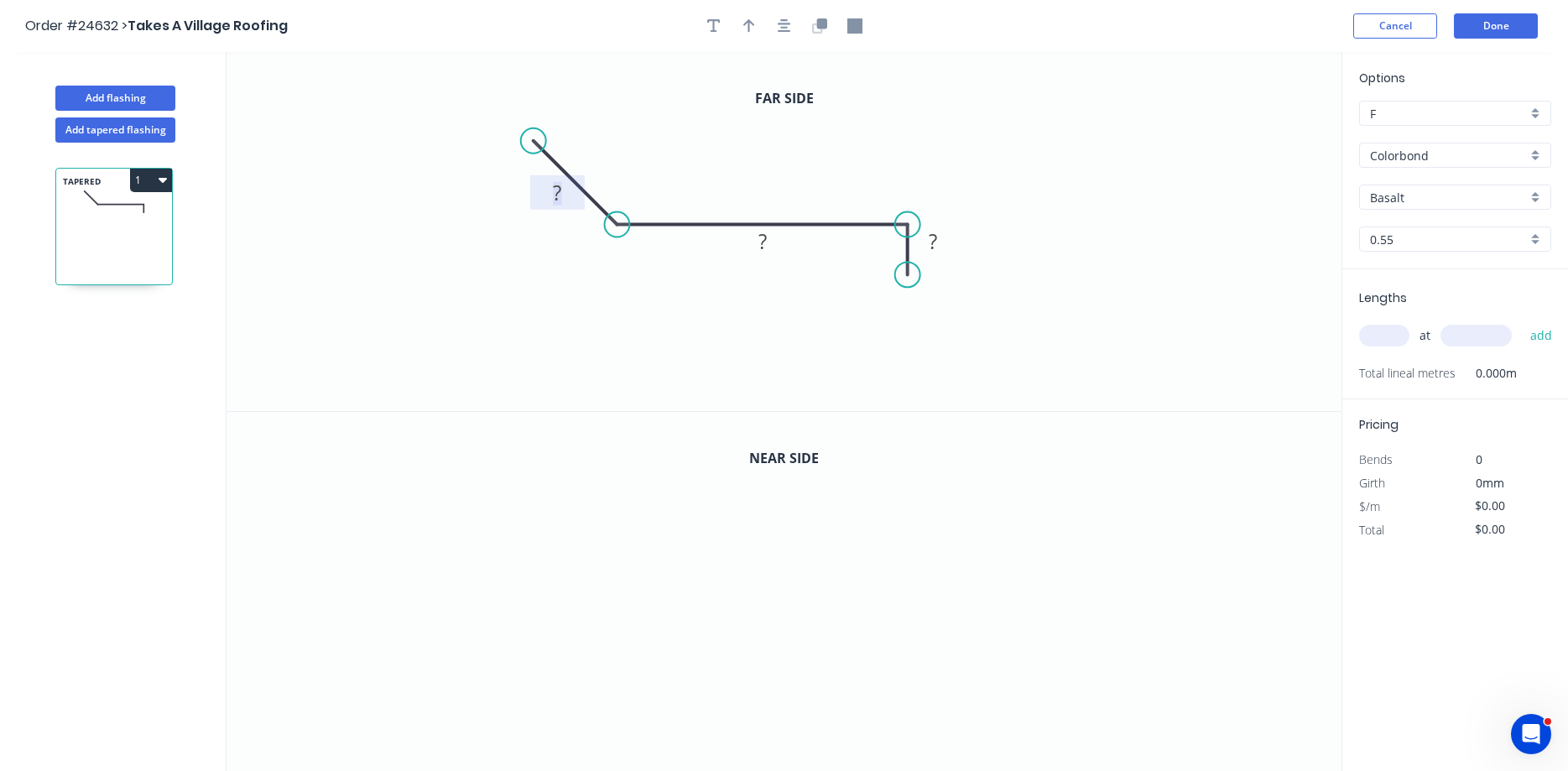
click at [561, 200] on tspan "?" at bounding box center [556, 192] width 8 height 28
click at [662, 285] on div "Show angle" at bounding box center [709, 283] width 169 height 34
type input "$21.08"
click at [635, 189] on tspan "º" at bounding box center [637, 184] width 7 height 28
click at [746, 31] on icon "button" at bounding box center [749, 26] width 12 height 15
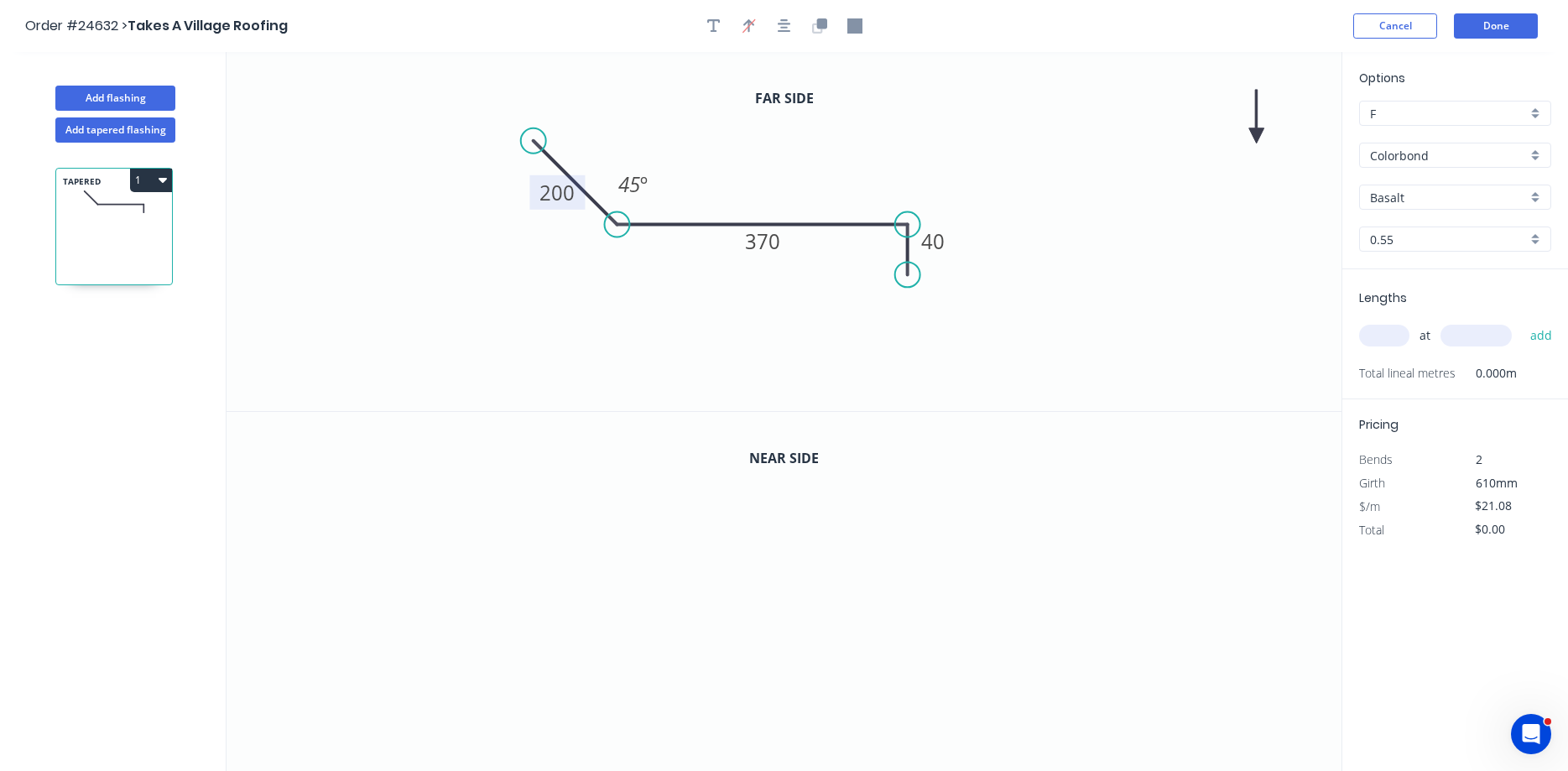
click at [1198, 134] on icon at bounding box center [1257, 117] width 15 height 54
drag, startPoint x: 1255, startPoint y: 134, endPoint x: 805, endPoint y: 191, distance: 453.6
click at [805, 191] on icon at bounding box center [818, 176] width 48 height 48
click at [1198, 195] on input "Basalt" at bounding box center [1448, 197] width 157 height 18
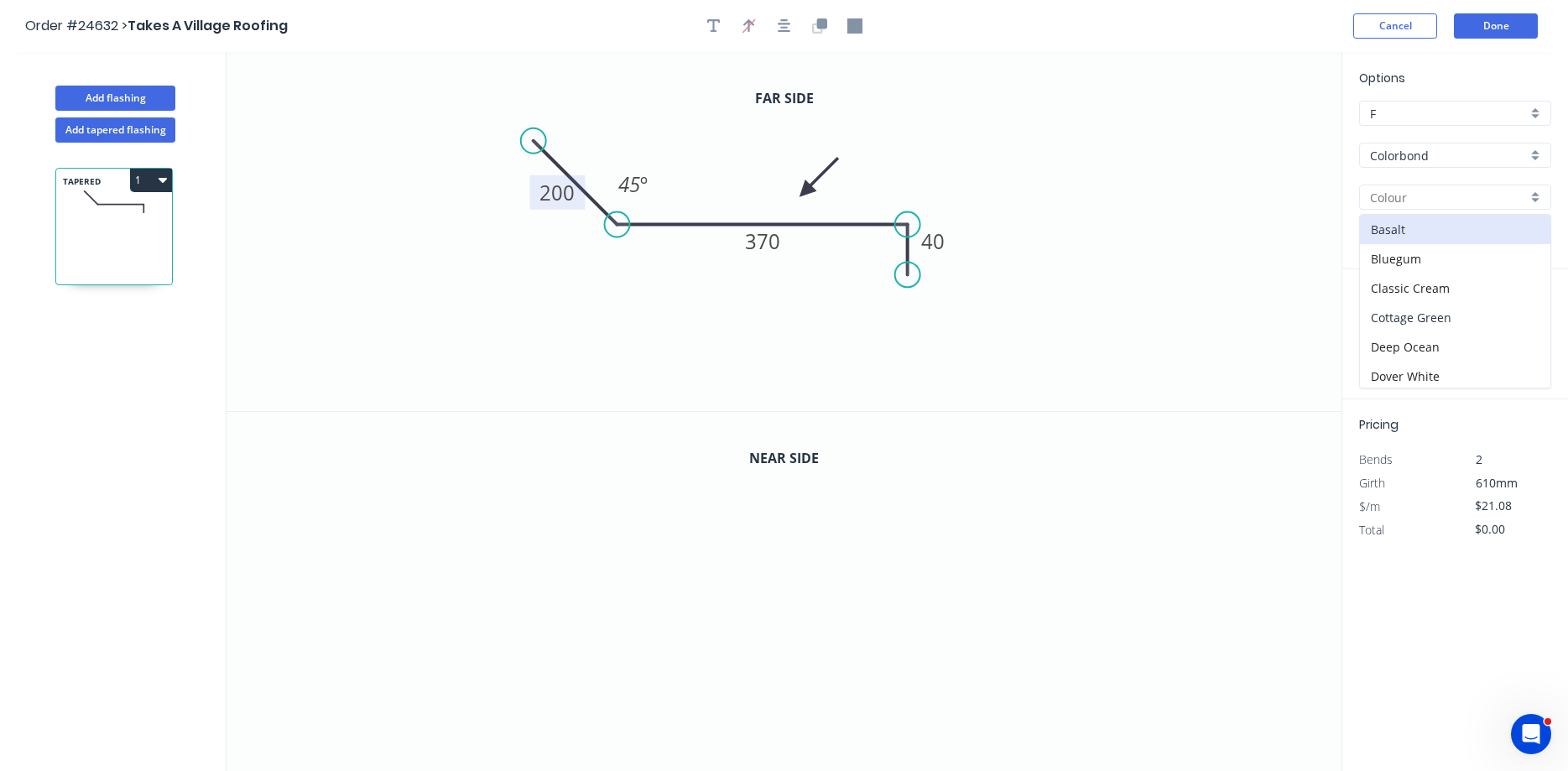
click at [1198, 312] on div "Cottage Green" at bounding box center [1455, 318] width 190 height 30
type input "Cottage Green"
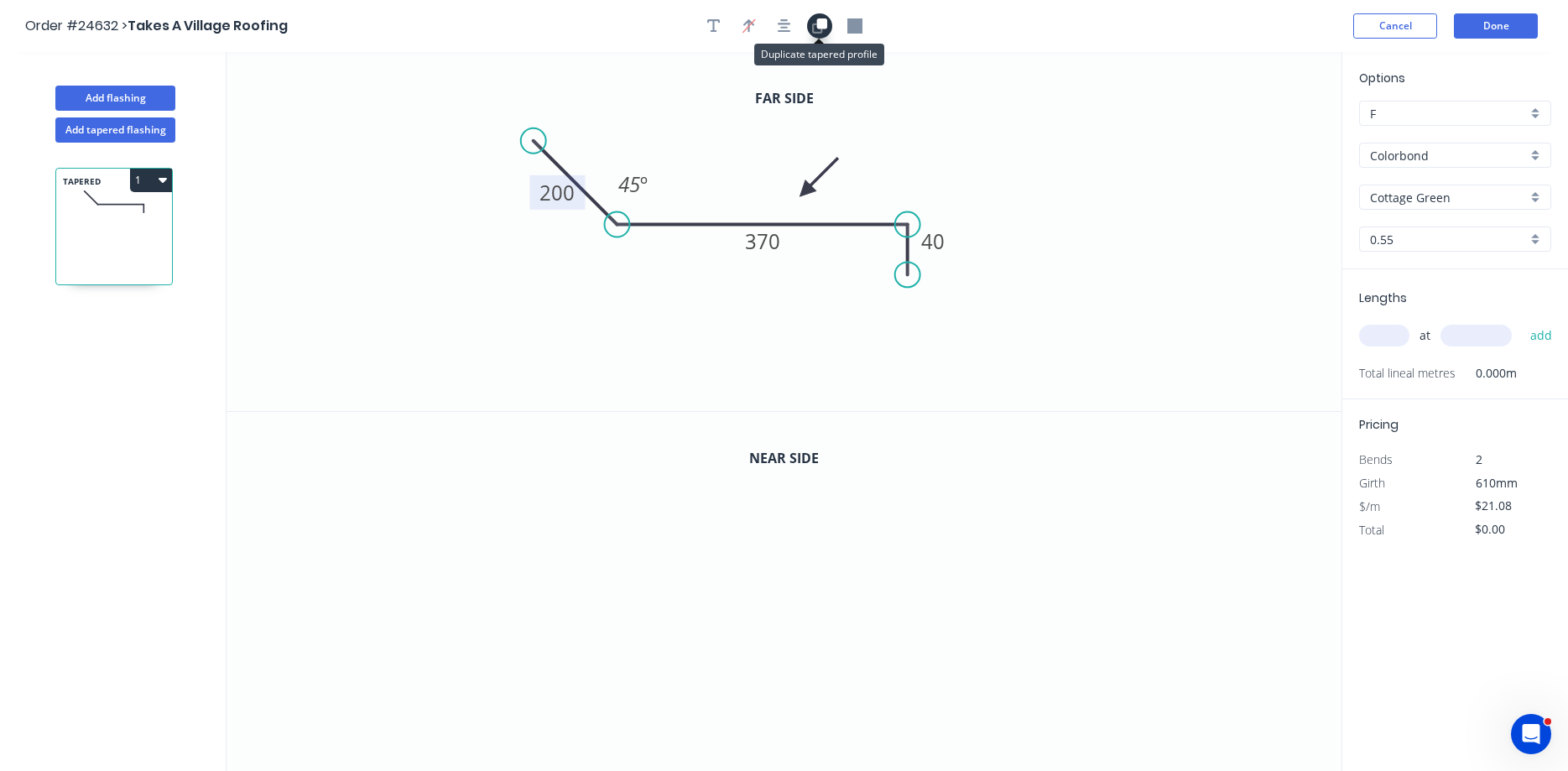
click at [822, 32] on icon "button" at bounding box center [819, 26] width 15 height 15
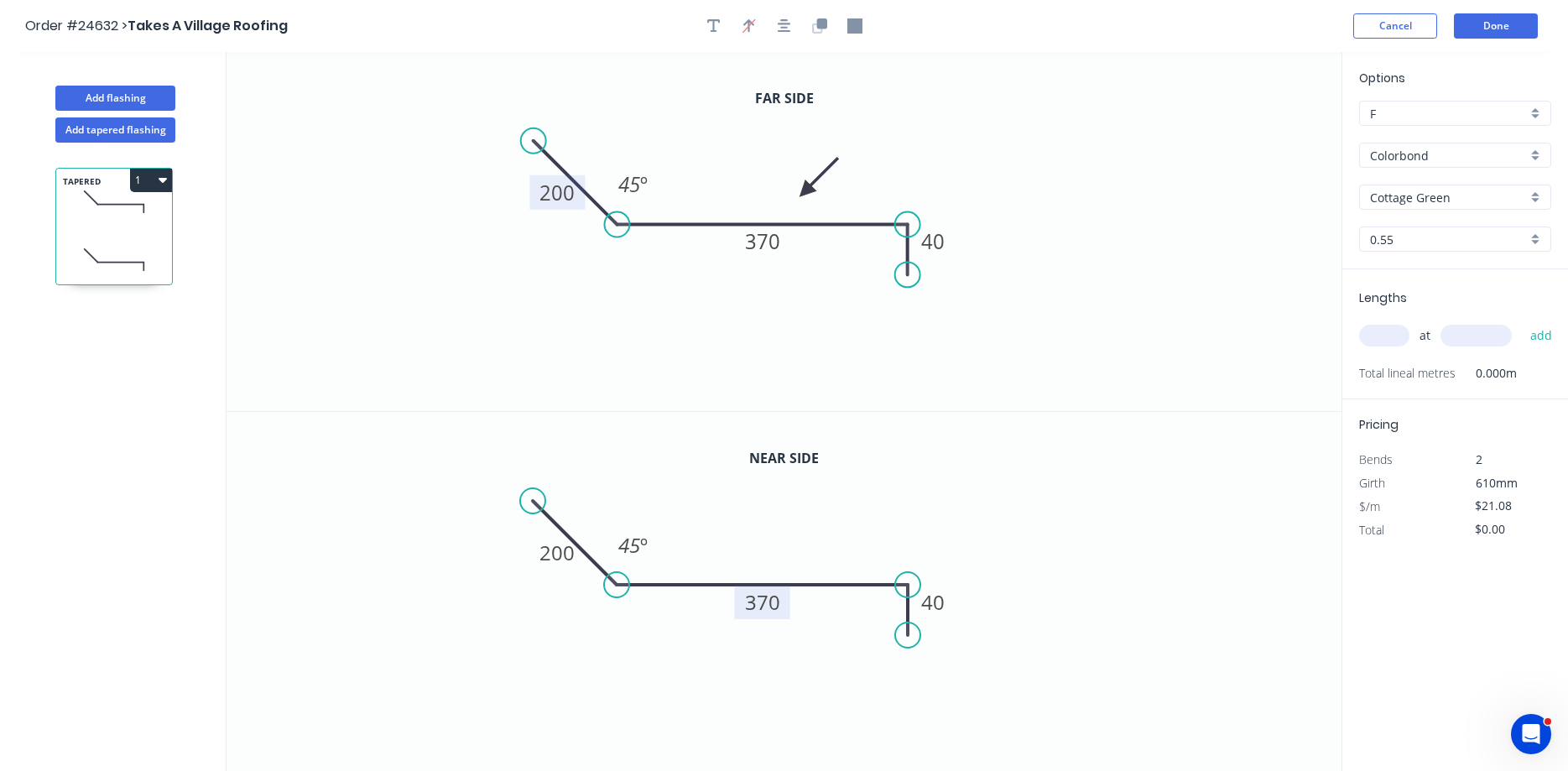
click at [765, 606] on tspan "370" at bounding box center [763, 602] width 35 height 28
click at [1198, 333] on input "text" at bounding box center [1384, 334] width 50 height 21
type input "$22.68"
type input "1"
type input "4000"
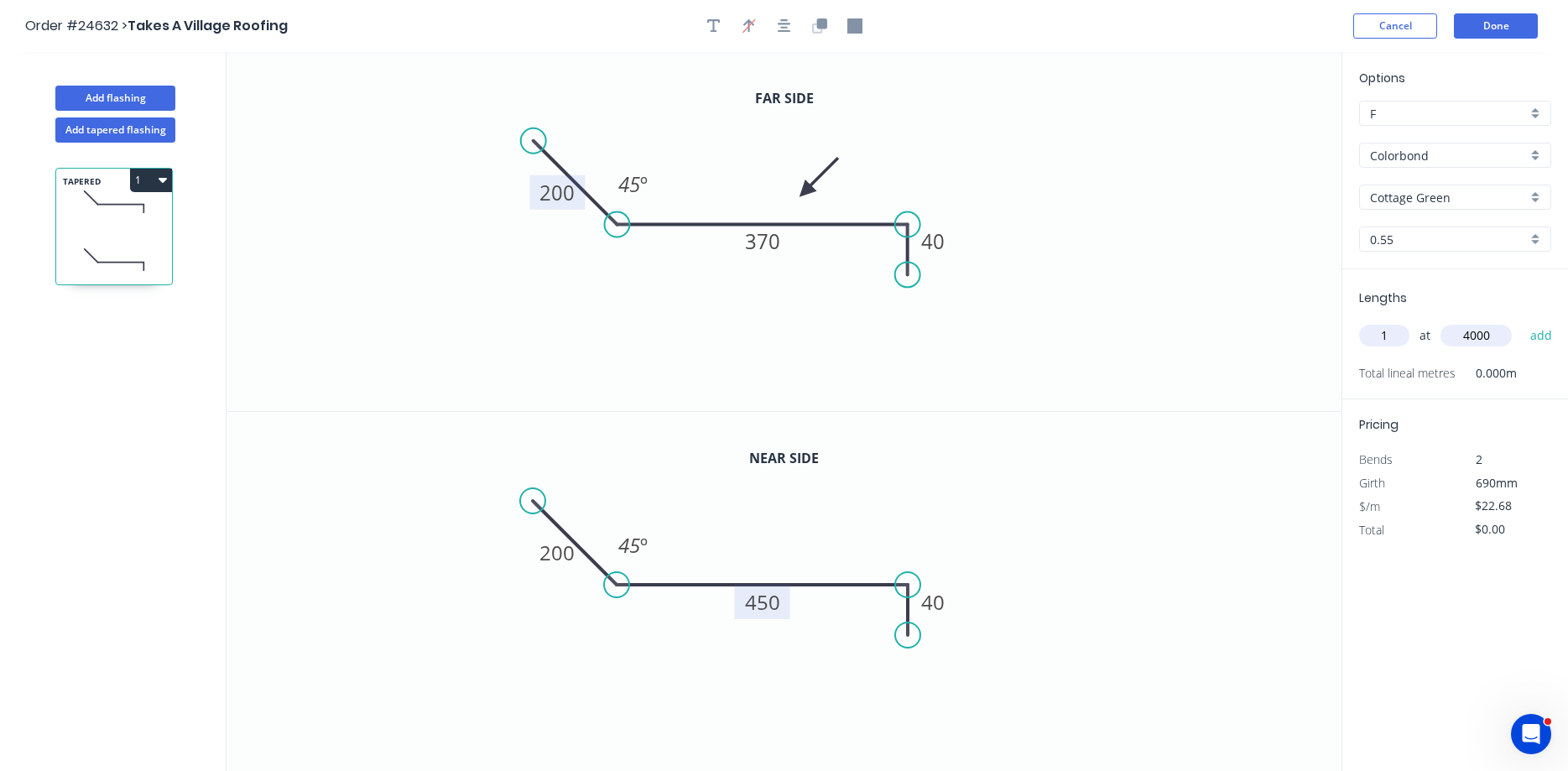
click at [1198, 321] on button "add" at bounding box center [1541, 335] width 39 height 29
click at [164, 181] on icon "button" at bounding box center [163, 179] width 8 height 5
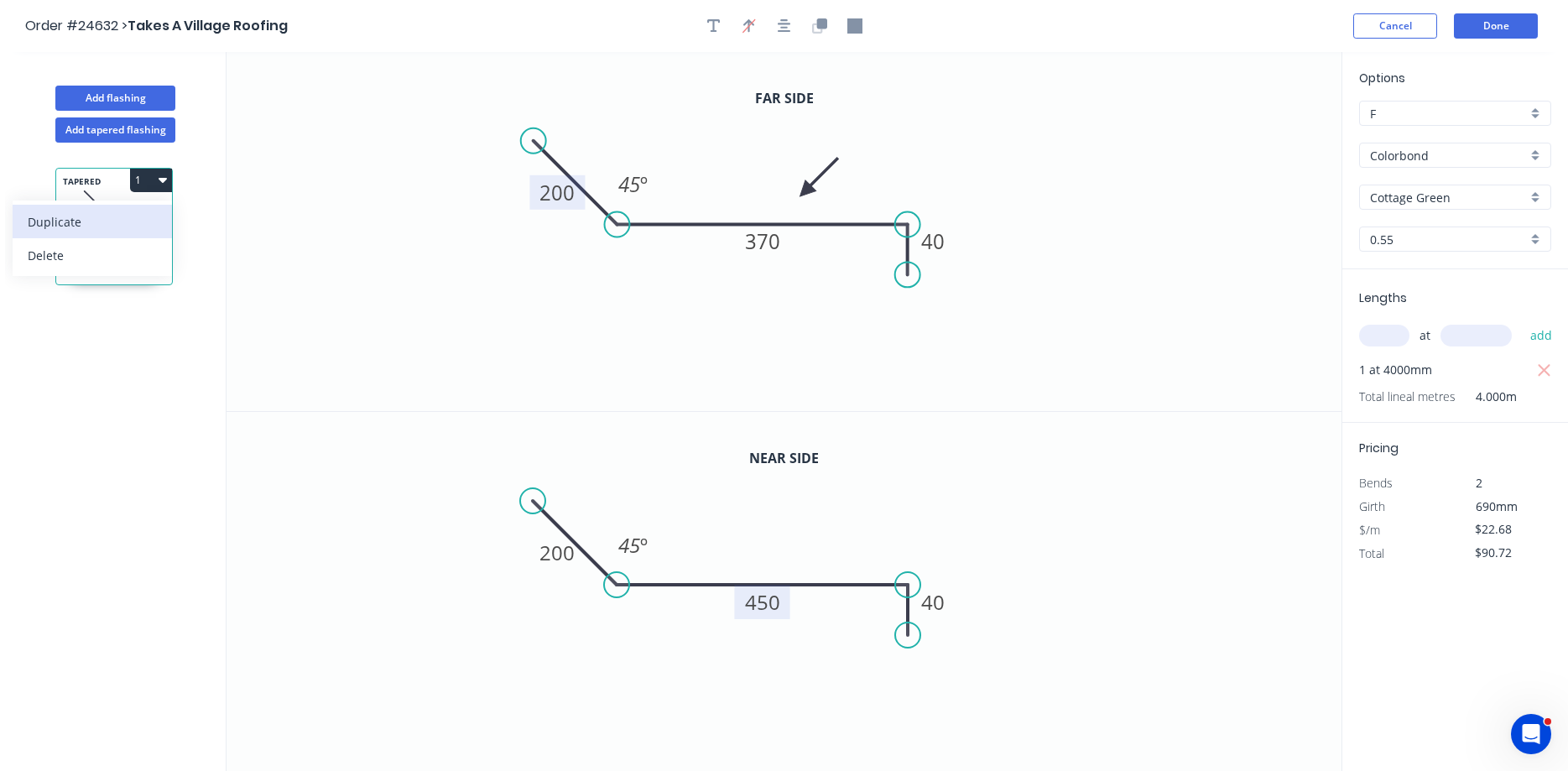
click at [129, 227] on div "Duplicate" at bounding box center [92, 222] width 129 height 24
type input "$0.00"
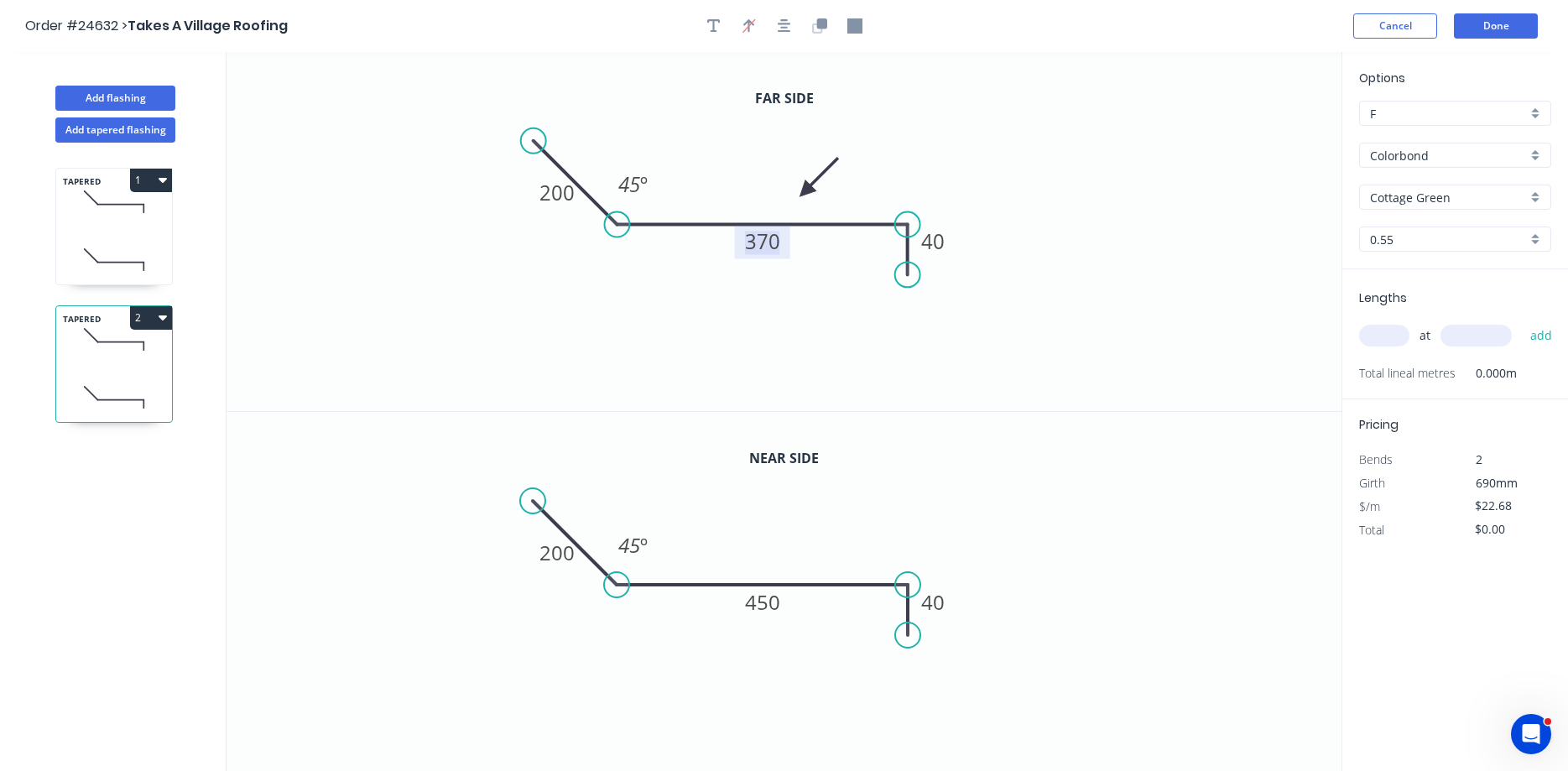
click at [762, 246] on tspan "370" at bounding box center [763, 242] width 35 height 28
click at [756, 603] on tspan "450" at bounding box center [763, 602] width 35 height 28
click at [1198, 339] on input "text" at bounding box center [1384, 334] width 50 height 21
type input "$24.99"
type input "1"
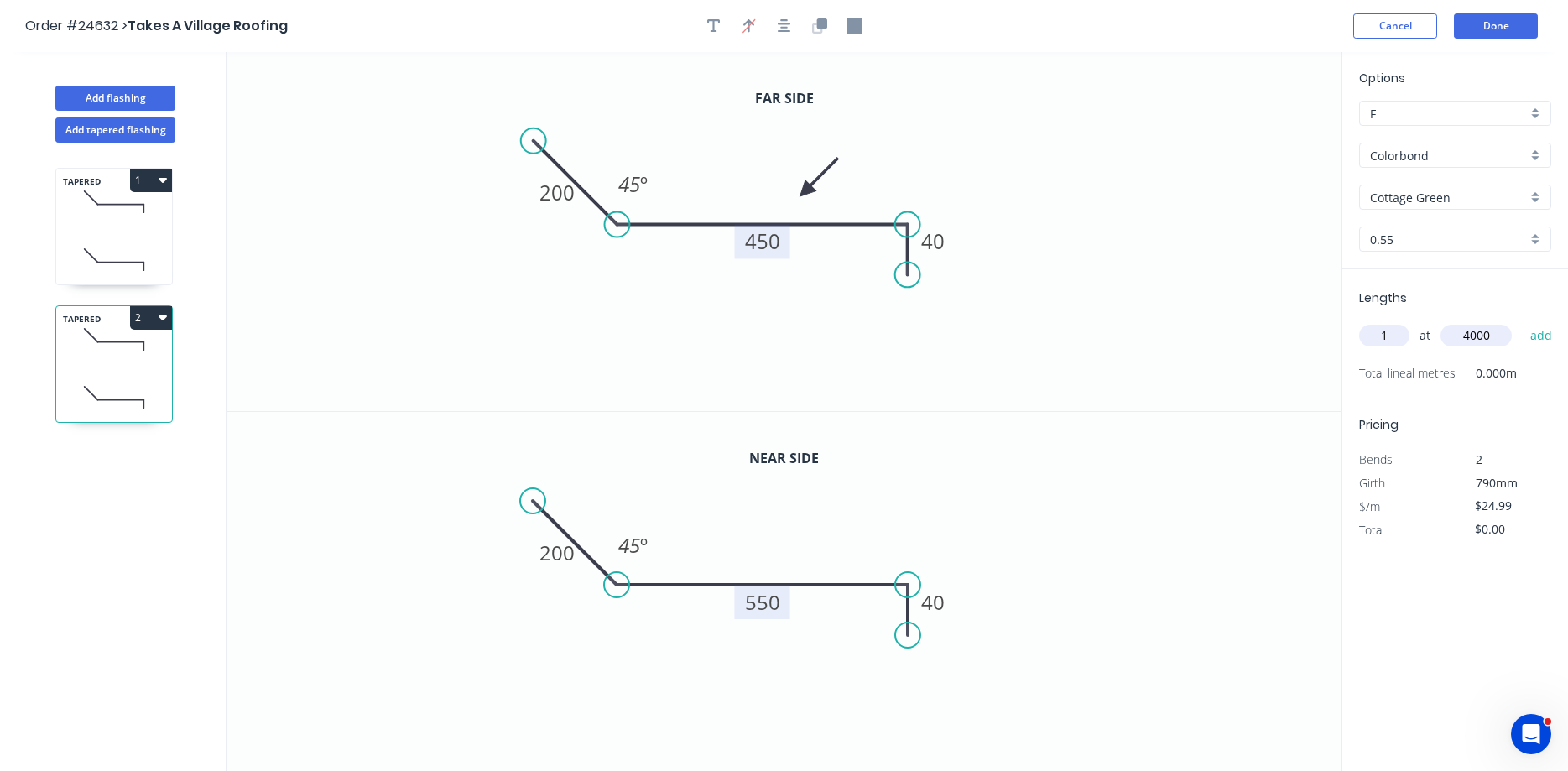
type input "4000"
click at [1198, 321] on button "add" at bounding box center [1541, 335] width 39 height 29
click at [155, 320] on button "2" at bounding box center [150, 318] width 42 height 23
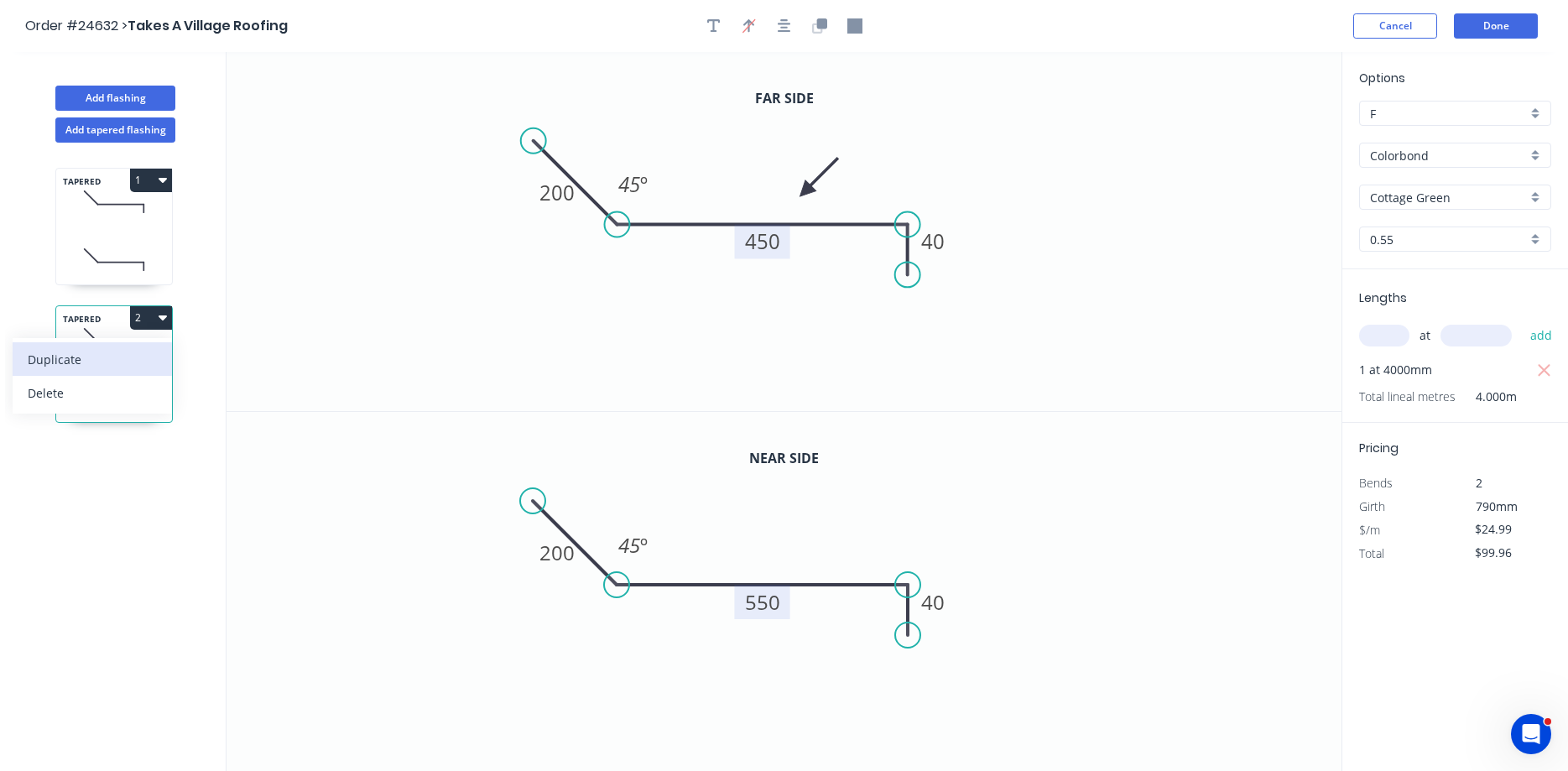
click at [101, 360] on div "Duplicate" at bounding box center [92, 359] width 129 height 24
type input "$0.00"
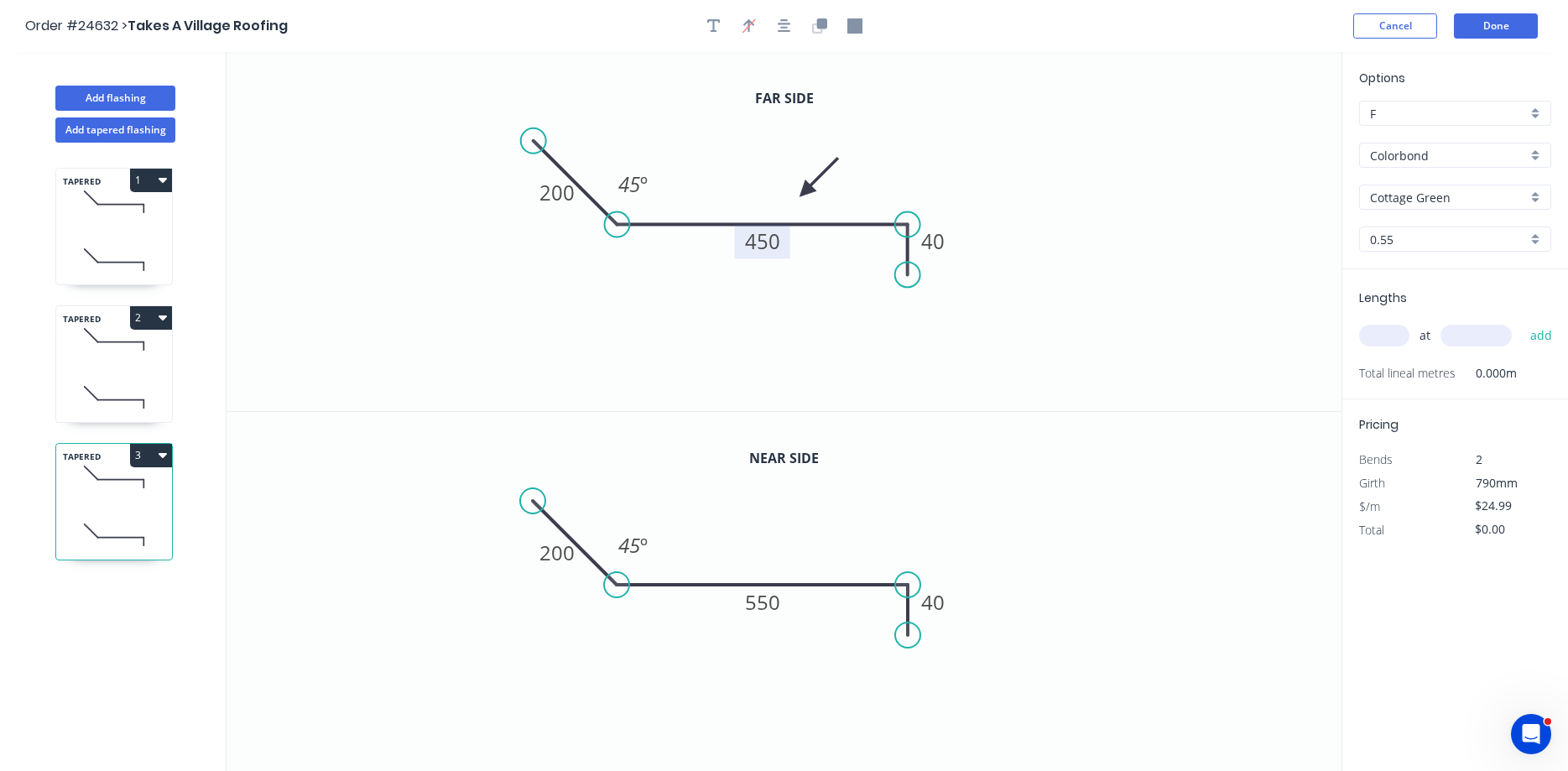
click at [757, 244] on tspan "450" at bounding box center [763, 242] width 35 height 28
click at [764, 602] on tspan "550" at bounding box center [763, 602] width 35 height 28
click at [1198, 333] on input "text" at bounding box center [1384, 334] width 50 height 21
type input "$27.69"
type input "1"
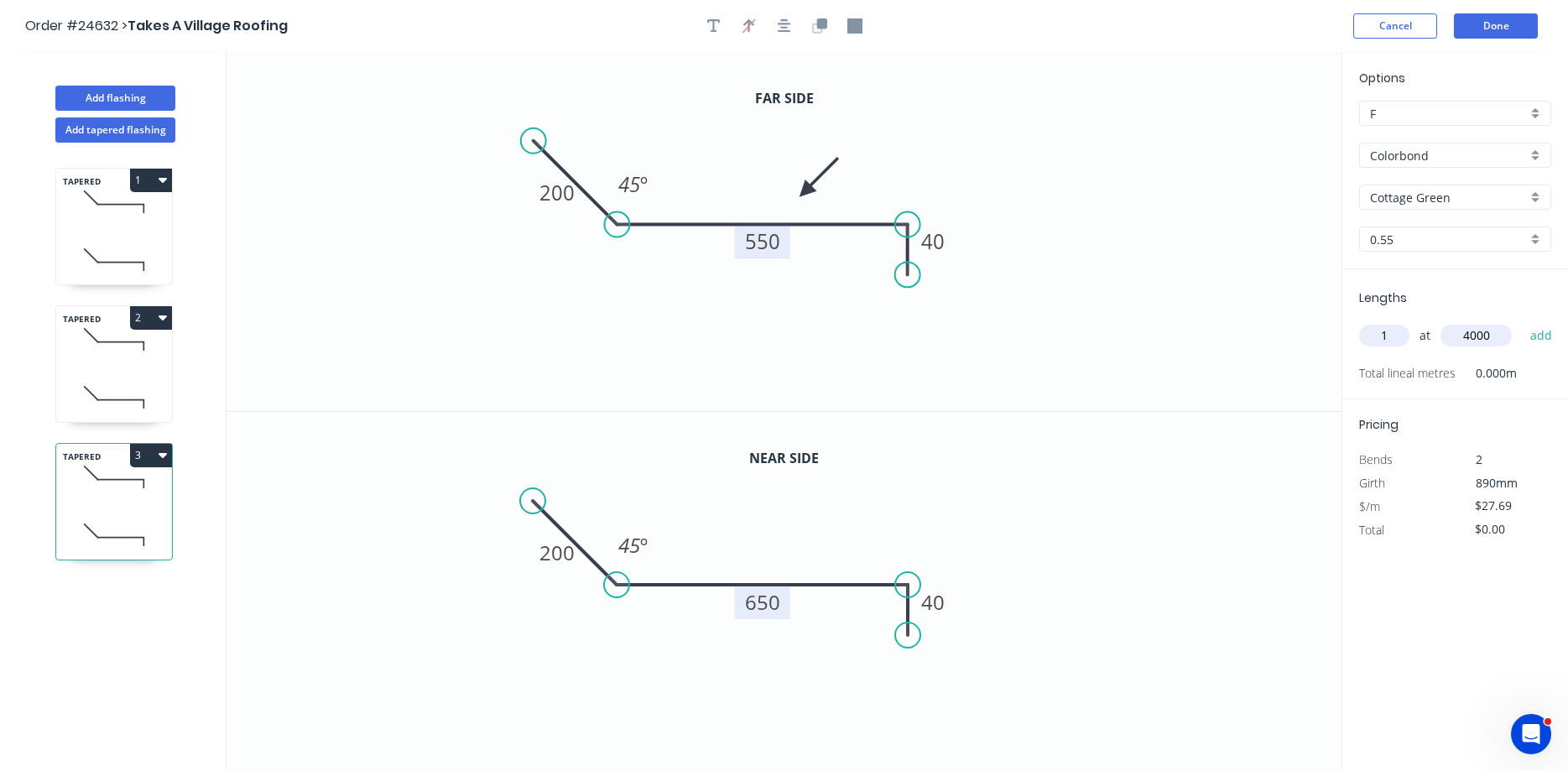
type input "4000"
click at [1198, 321] on button "add" at bounding box center [1541, 335] width 39 height 29
type input "$110.76"
click at [1198, 22] on button "Done" at bounding box center [1496, 25] width 84 height 25
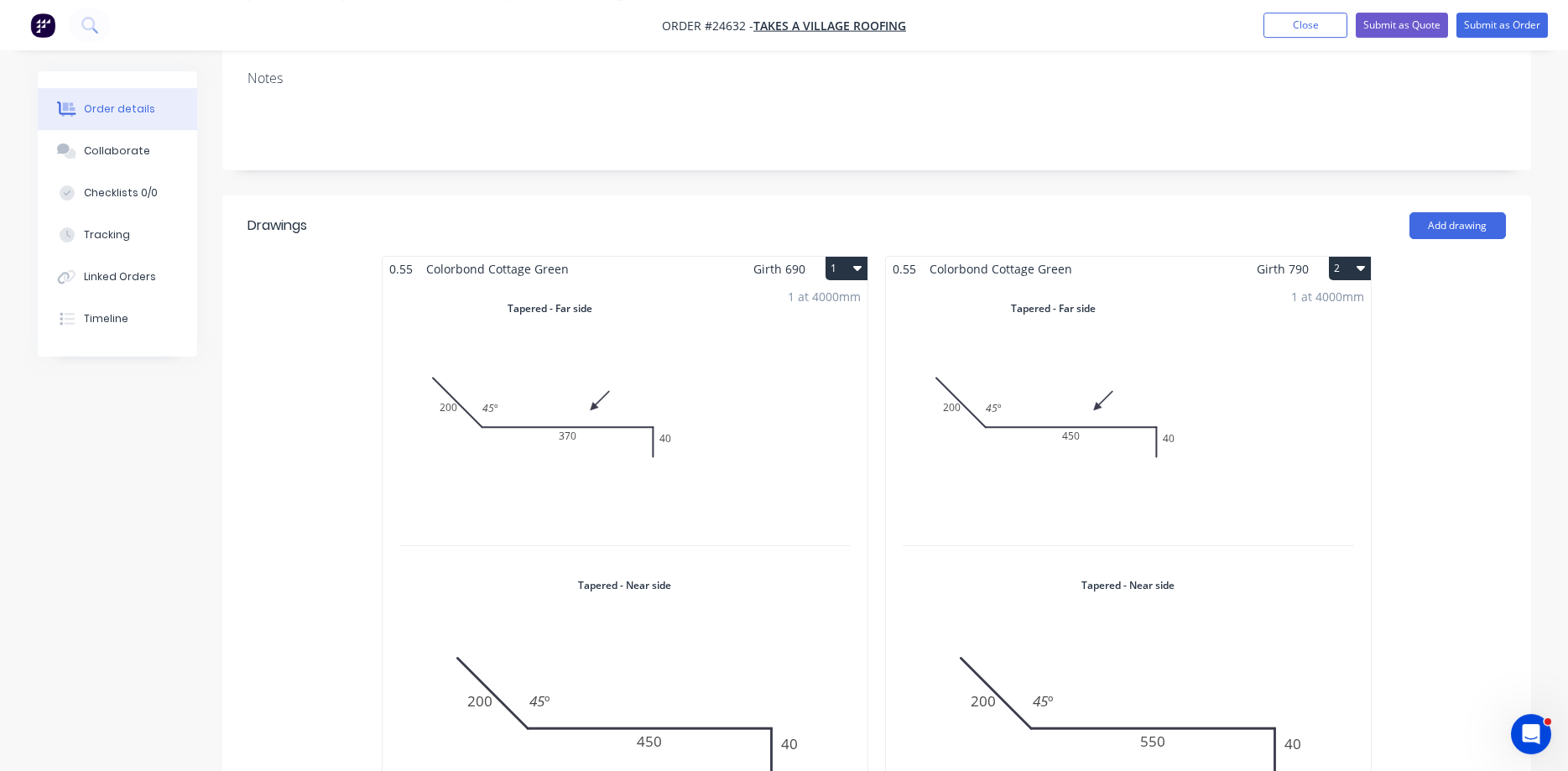
scroll to position [320, 0]
click at [1198, 22] on button "Submit as Quote" at bounding box center [1401, 25] width 92 height 25
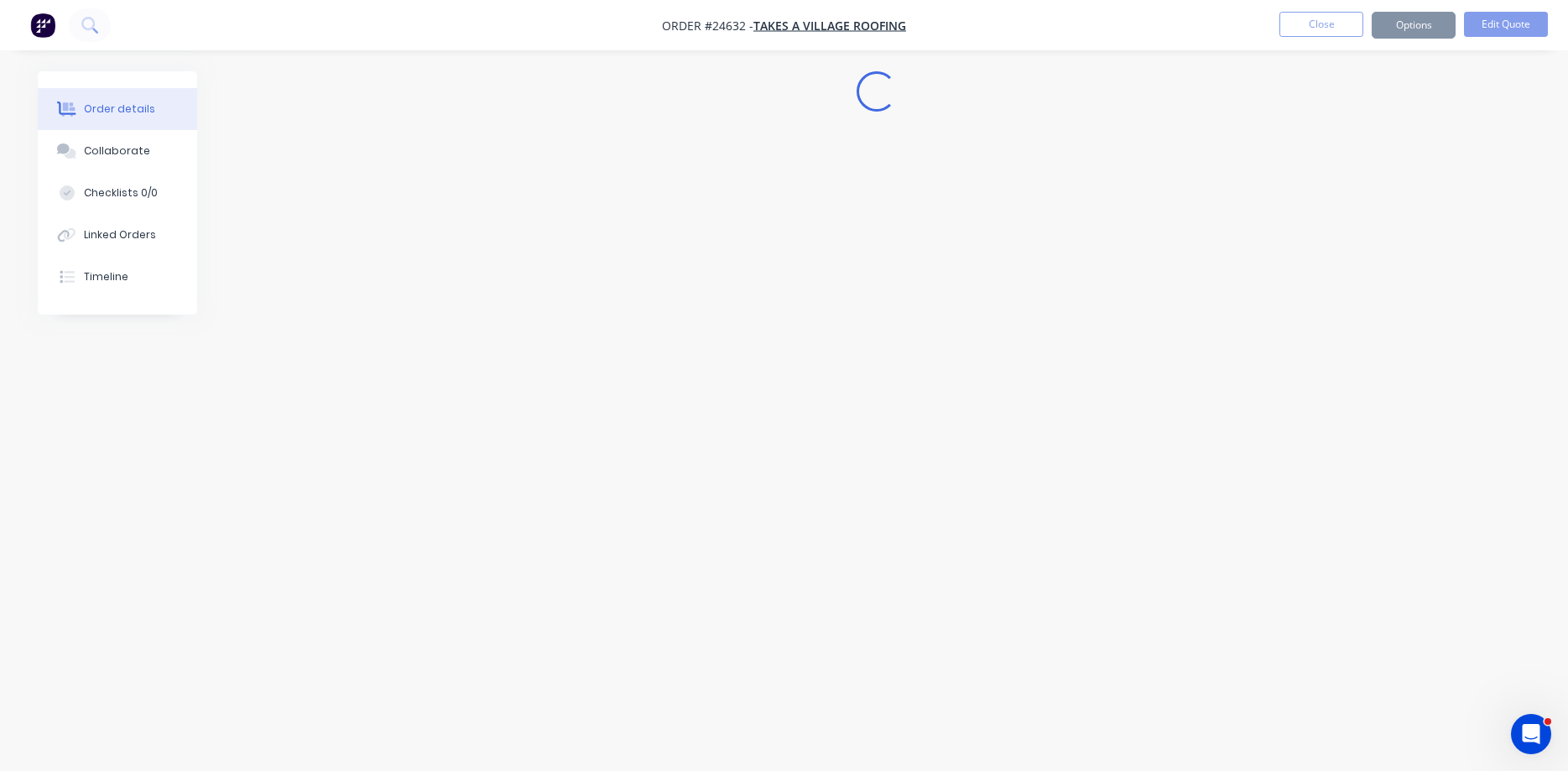
scroll to position [0, 0]
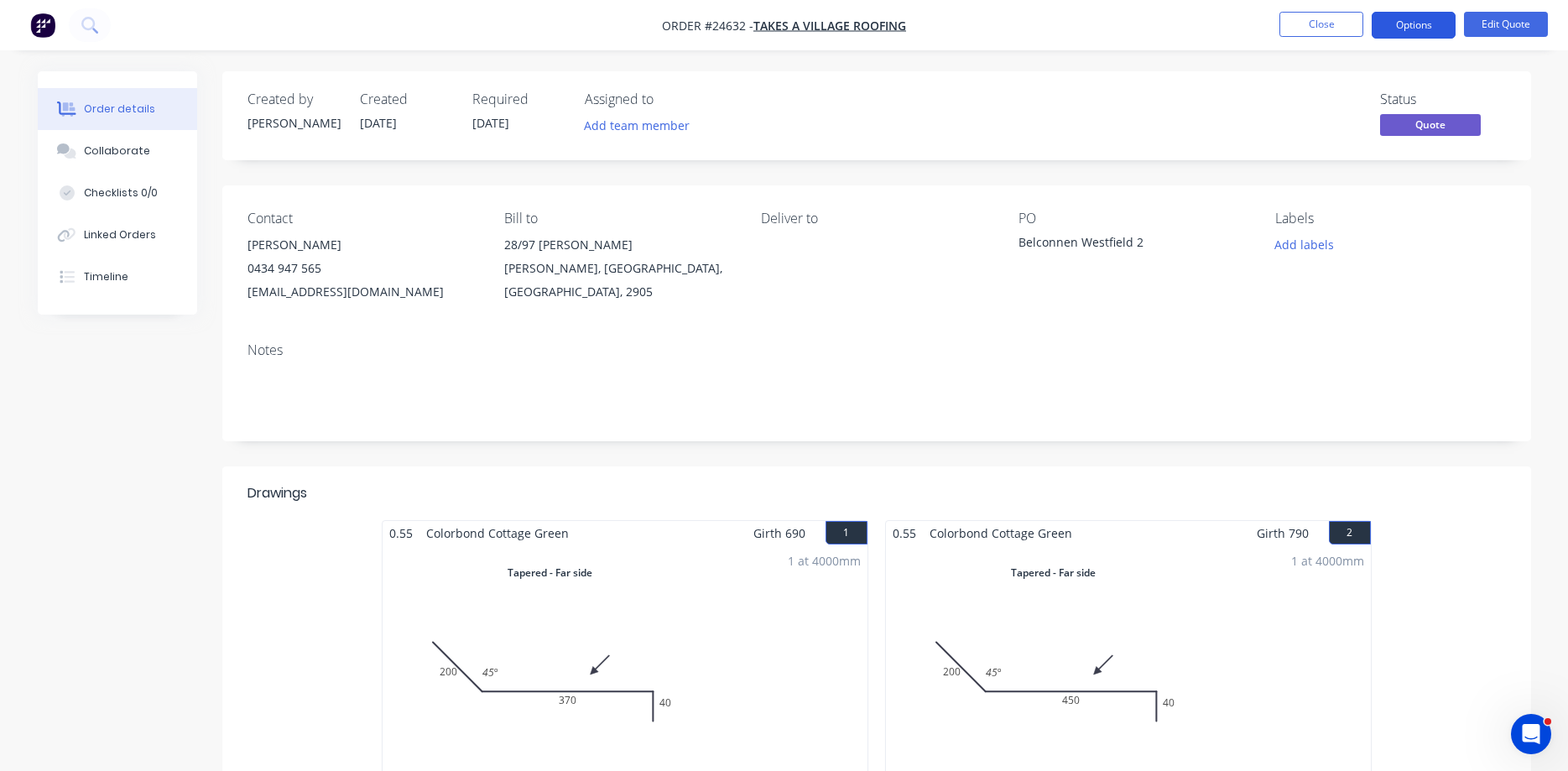
click at [1198, 28] on button "Options" at bounding box center [1413, 25] width 84 height 27
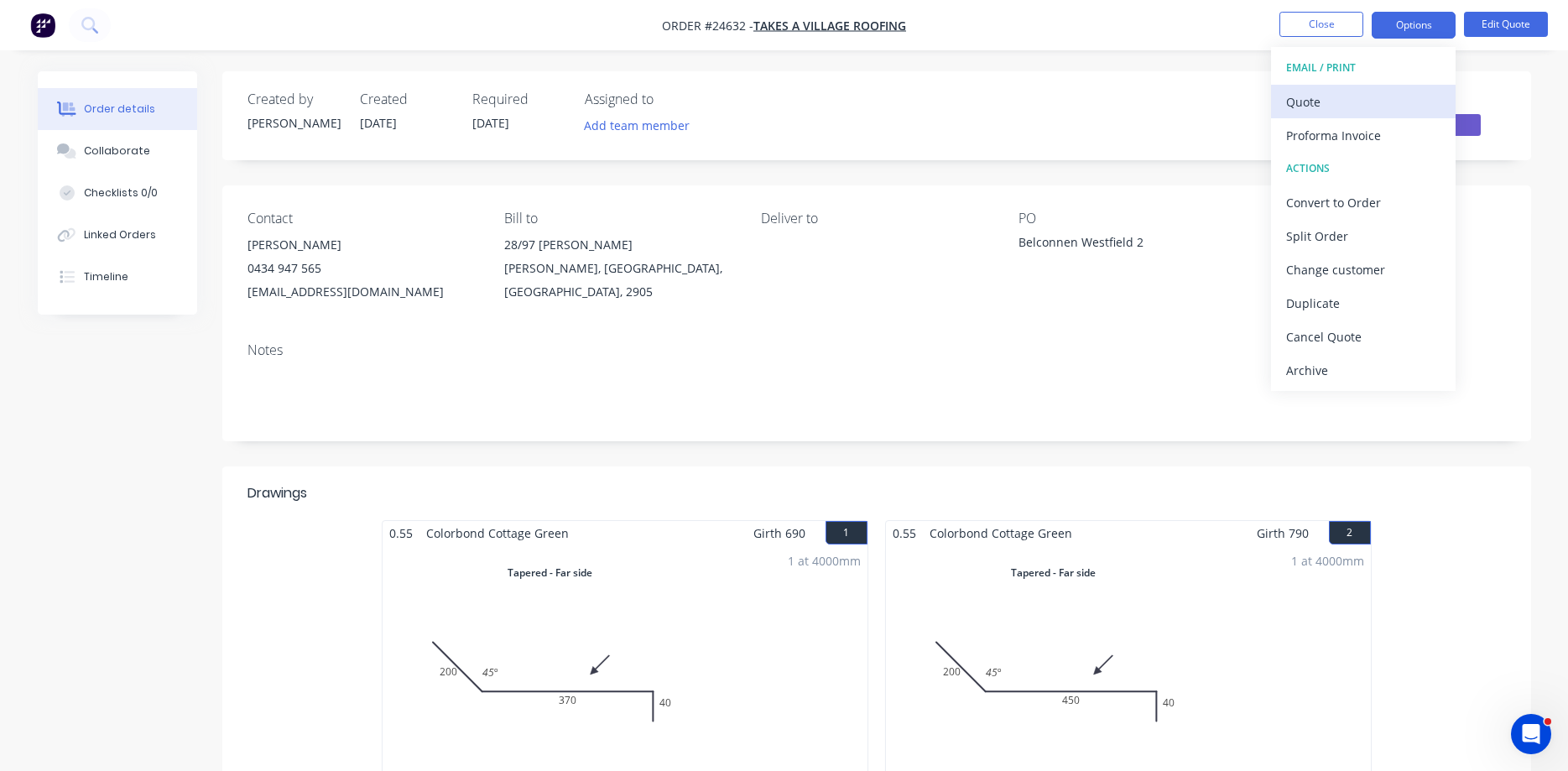
click at [1198, 99] on div "Quote" at bounding box center [1363, 102] width 154 height 24
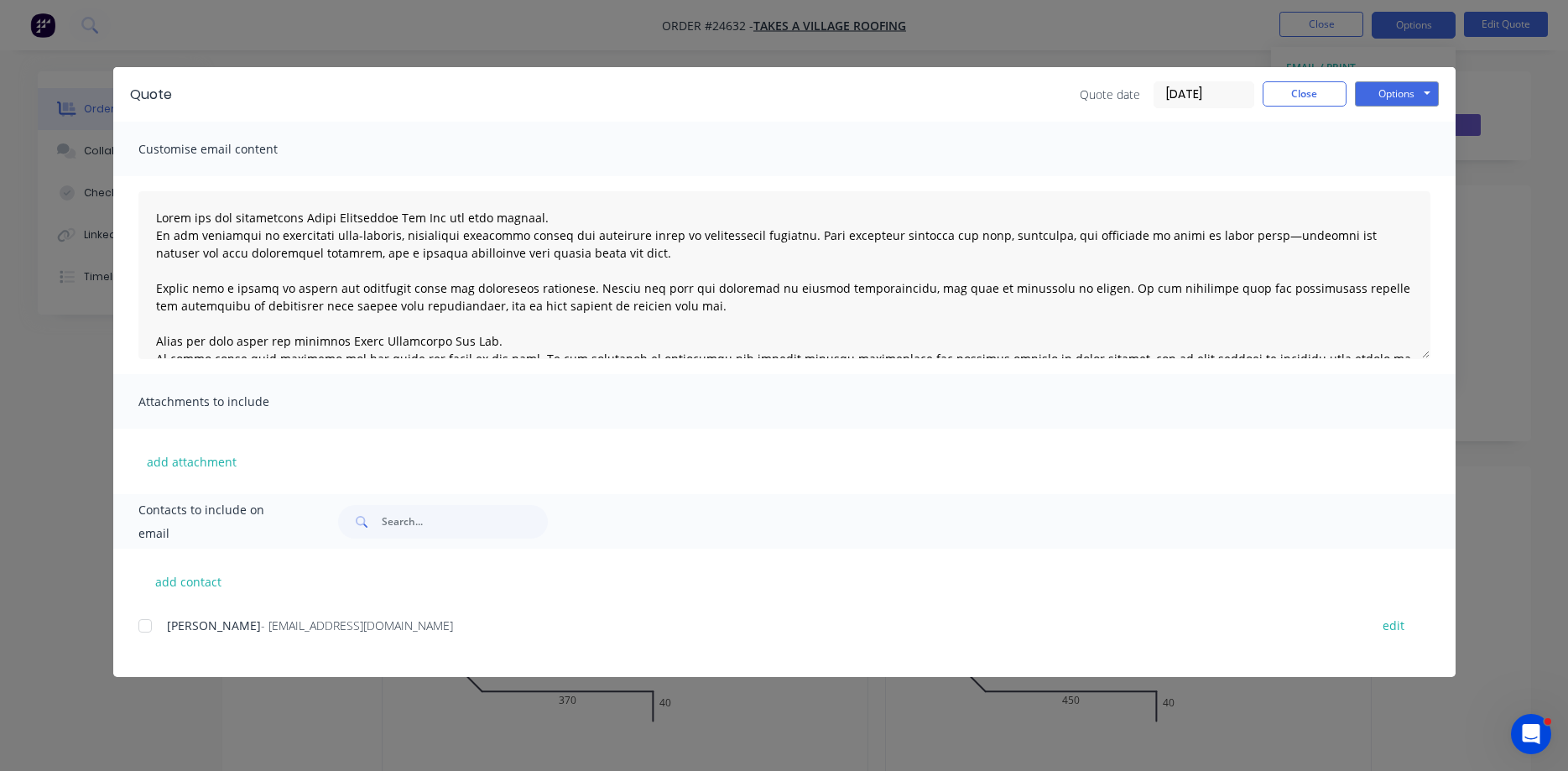
click at [147, 630] on div at bounding box center [145, 626] width 33 height 33
click at [1198, 99] on button "Options" at bounding box center [1396, 94] width 84 height 25
click at [1198, 152] on button "Print" at bounding box center [1408, 151] width 108 height 28
click at [1198, 95] on button "Options" at bounding box center [1396, 94] width 84 height 25
click at [1198, 181] on button "Email" at bounding box center [1408, 179] width 108 height 28
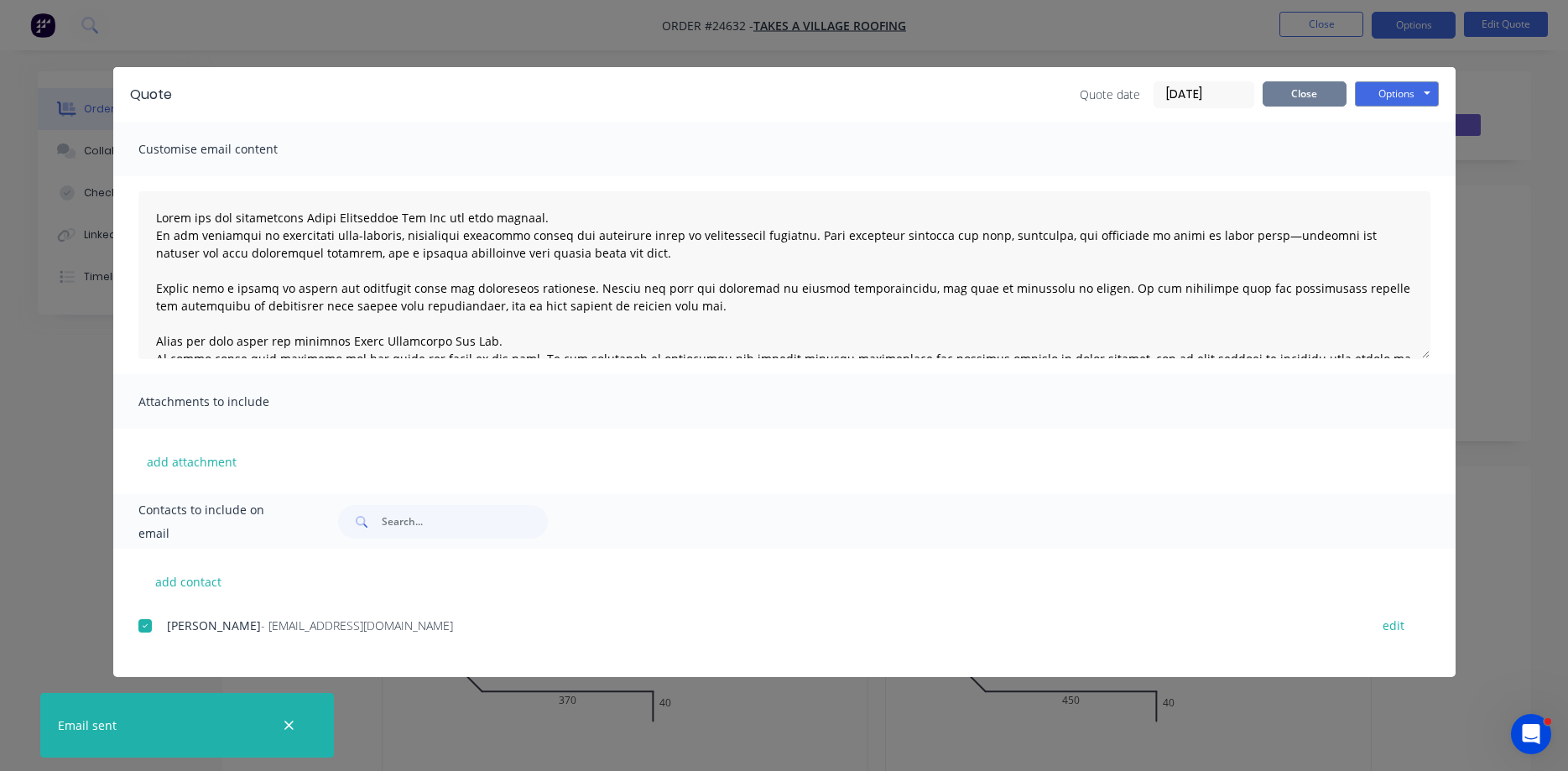
click at [1198, 91] on button "Close" at bounding box center [1304, 94] width 84 height 25
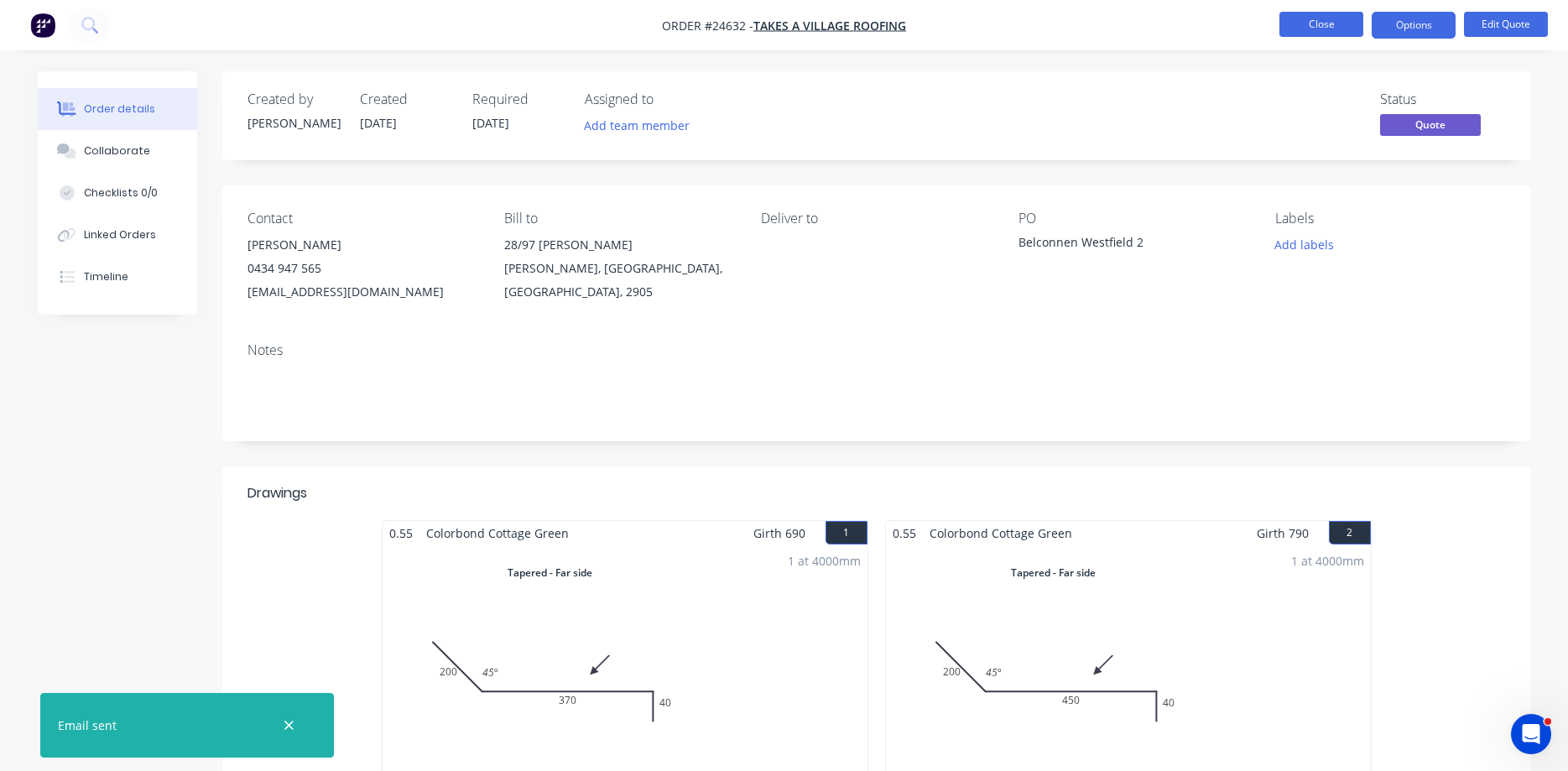
click at [1198, 21] on button "Close" at bounding box center [1321, 24] width 84 height 25
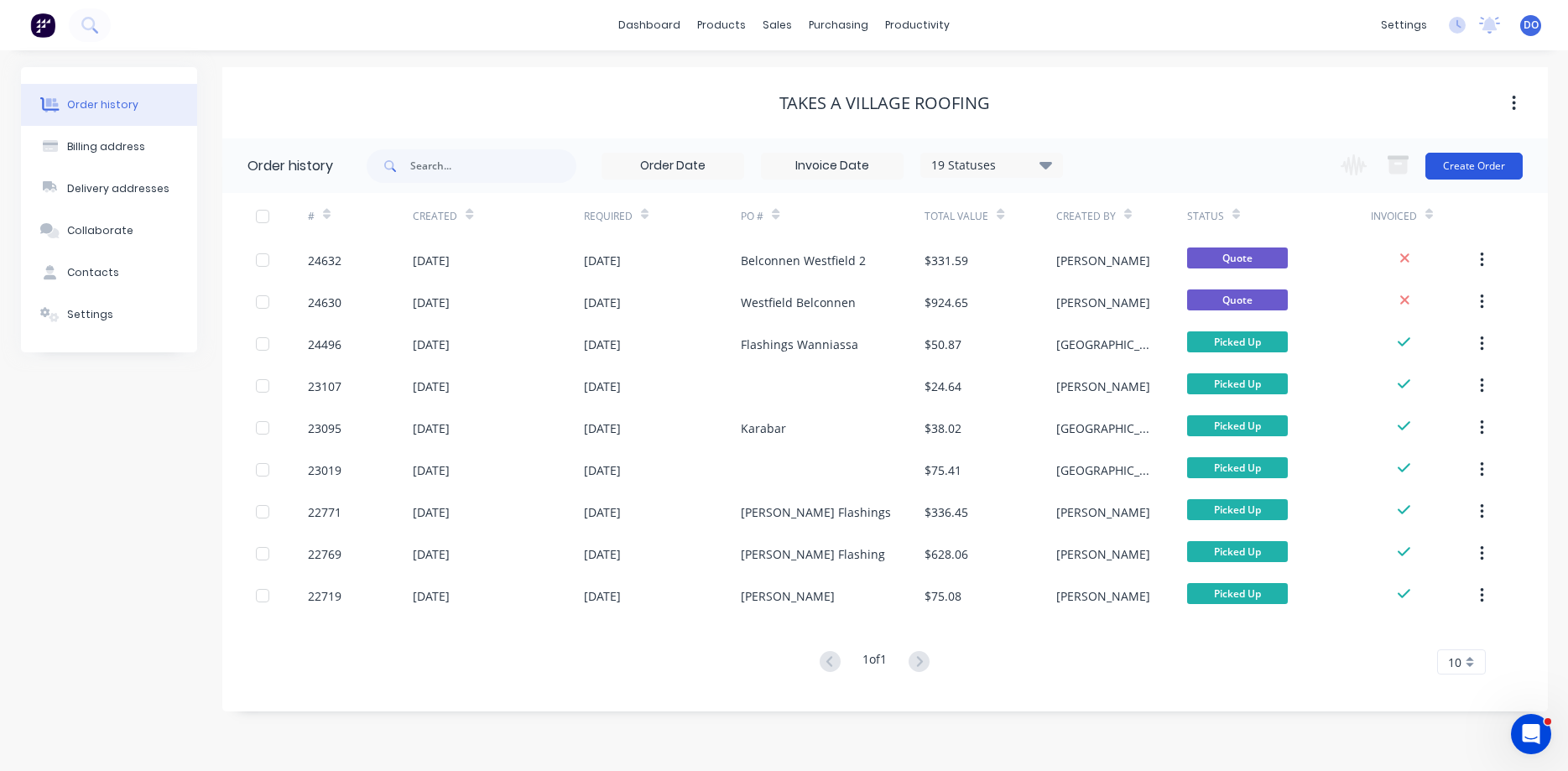
click at [1198, 167] on button "Create Order" at bounding box center [1473, 165] width 98 height 27
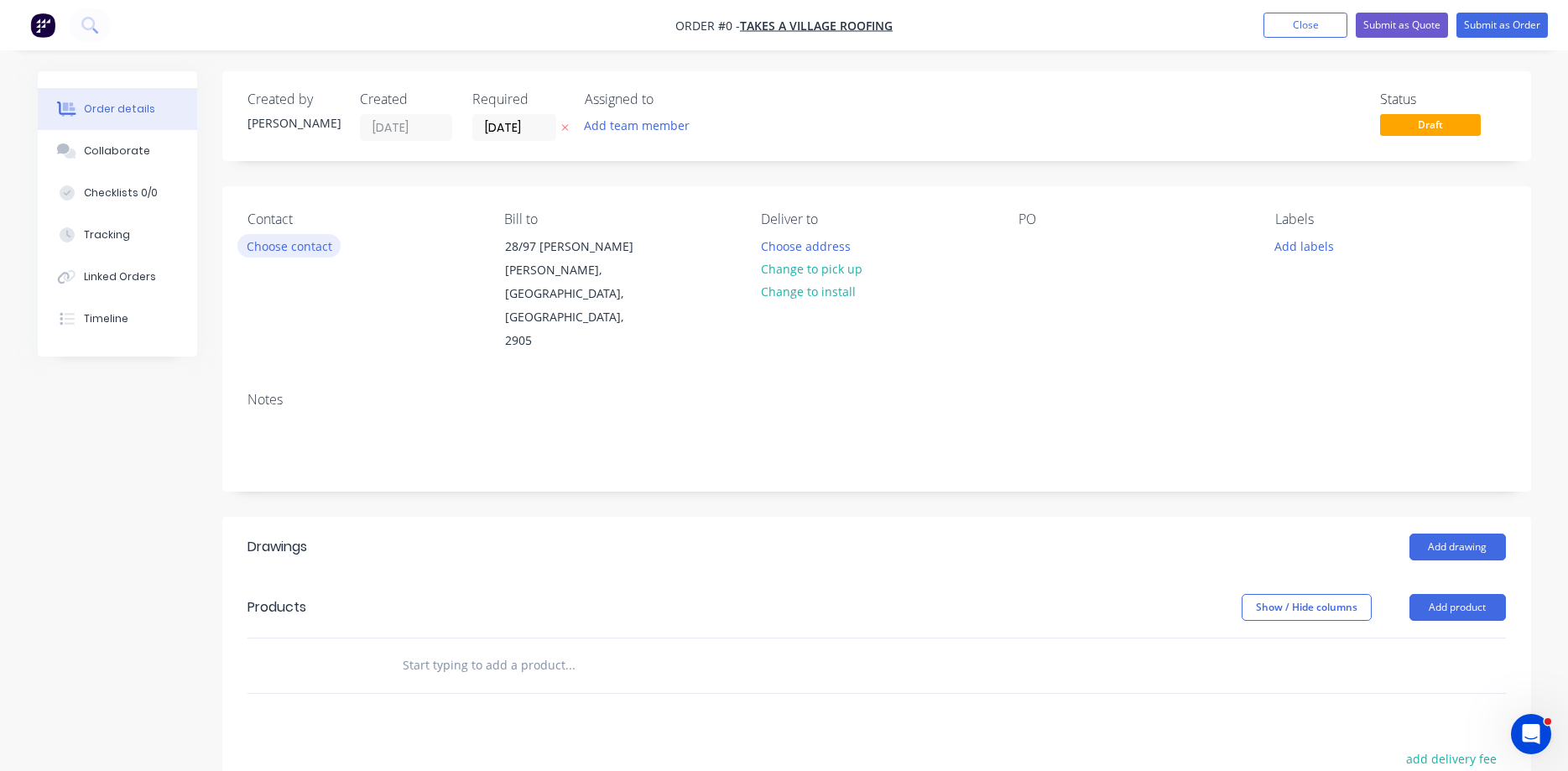
click at [281, 238] on button "Choose contact" at bounding box center [289, 245] width 103 height 22
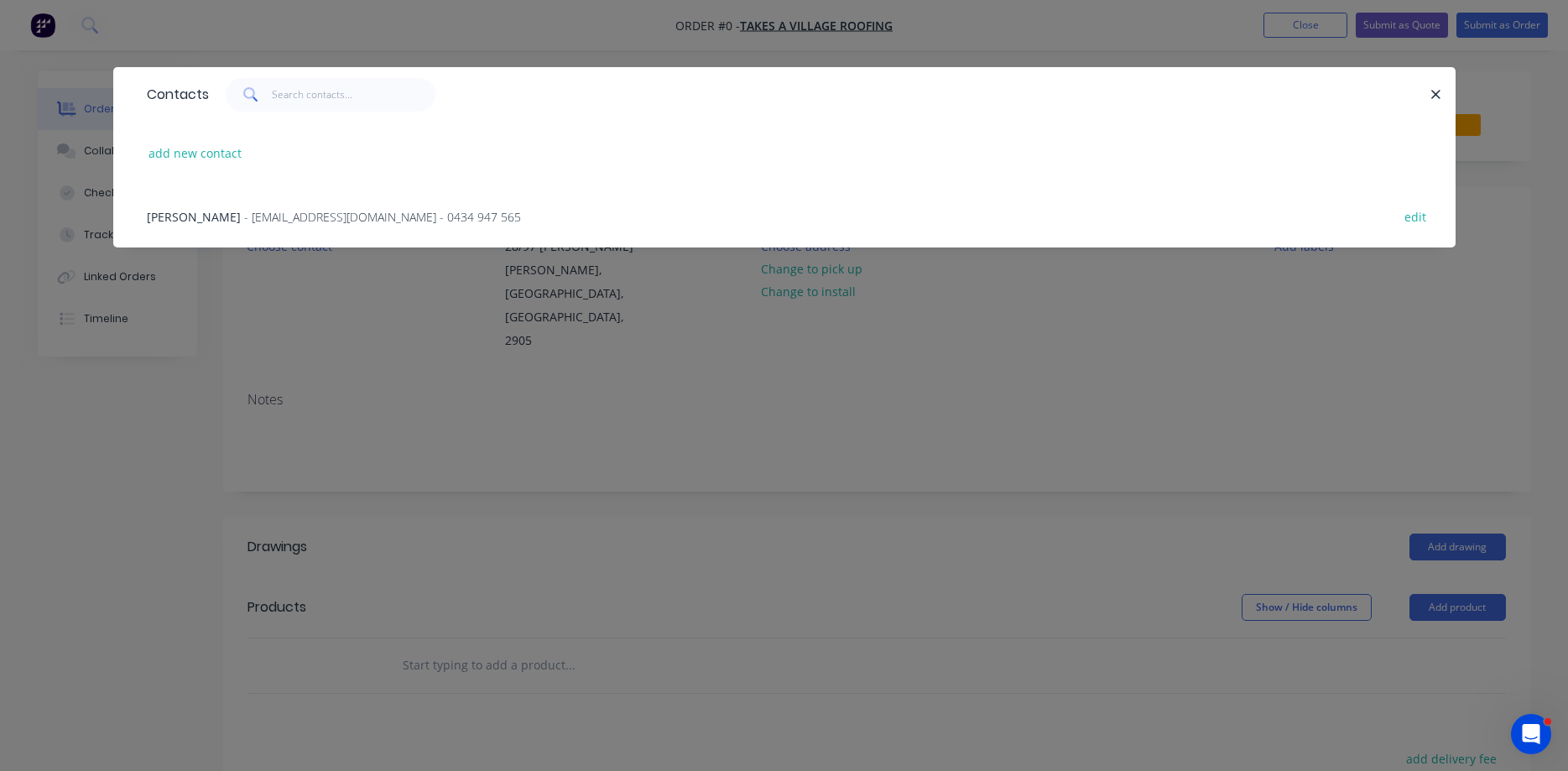
click at [253, 220] on span "- [EMAIL_ADDRESS][DOMAIN_NAME] - 0434 947 565" at bounding box center [383, 216] width 277 height 16
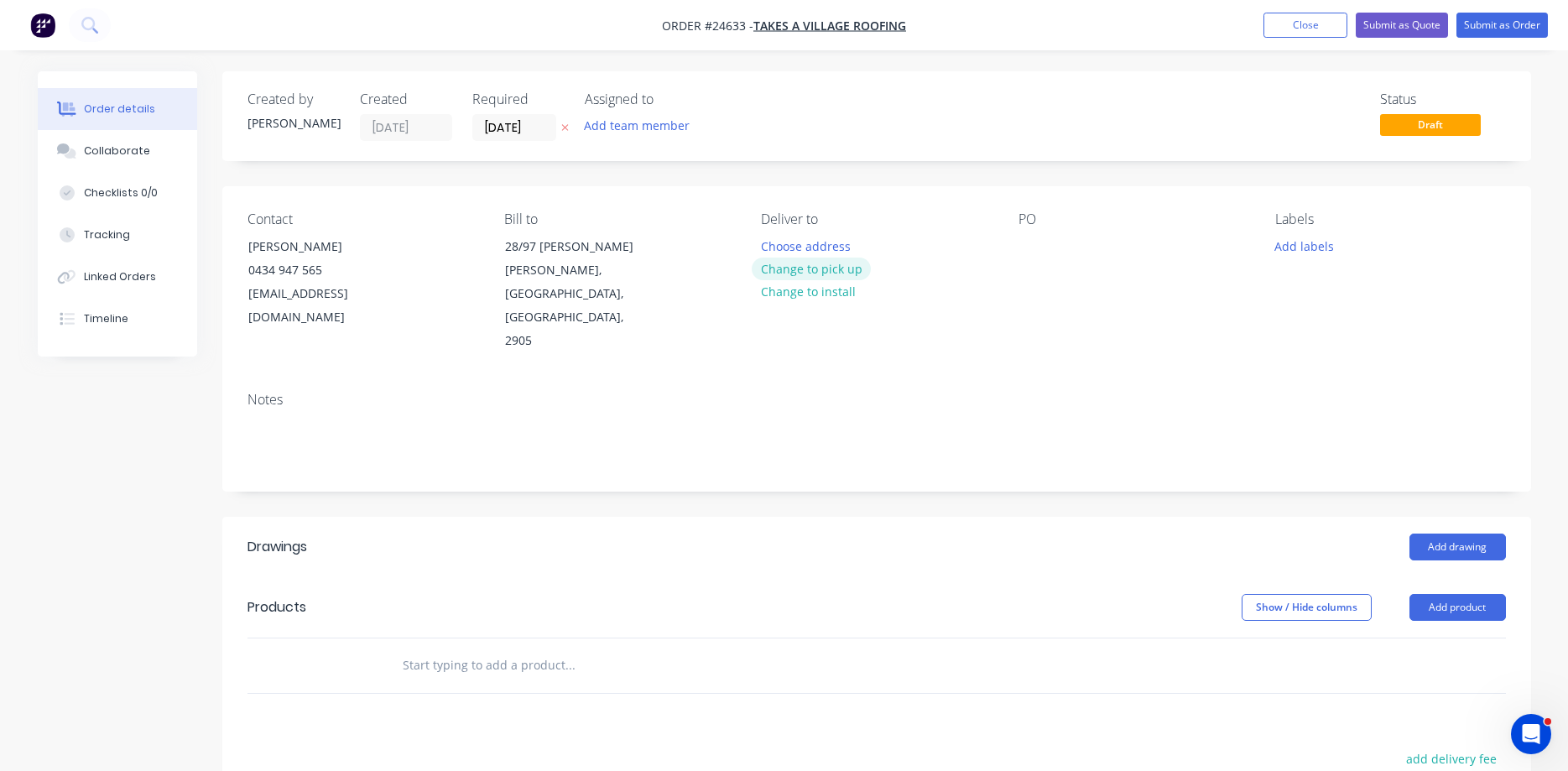
click at [843, 268] on button "Change to pick up" at bounding box center [811, 268] width 119 height 22
click at [830, 275] on button "Change to delivery" at bounding box center [813, 269] width 123 height 22
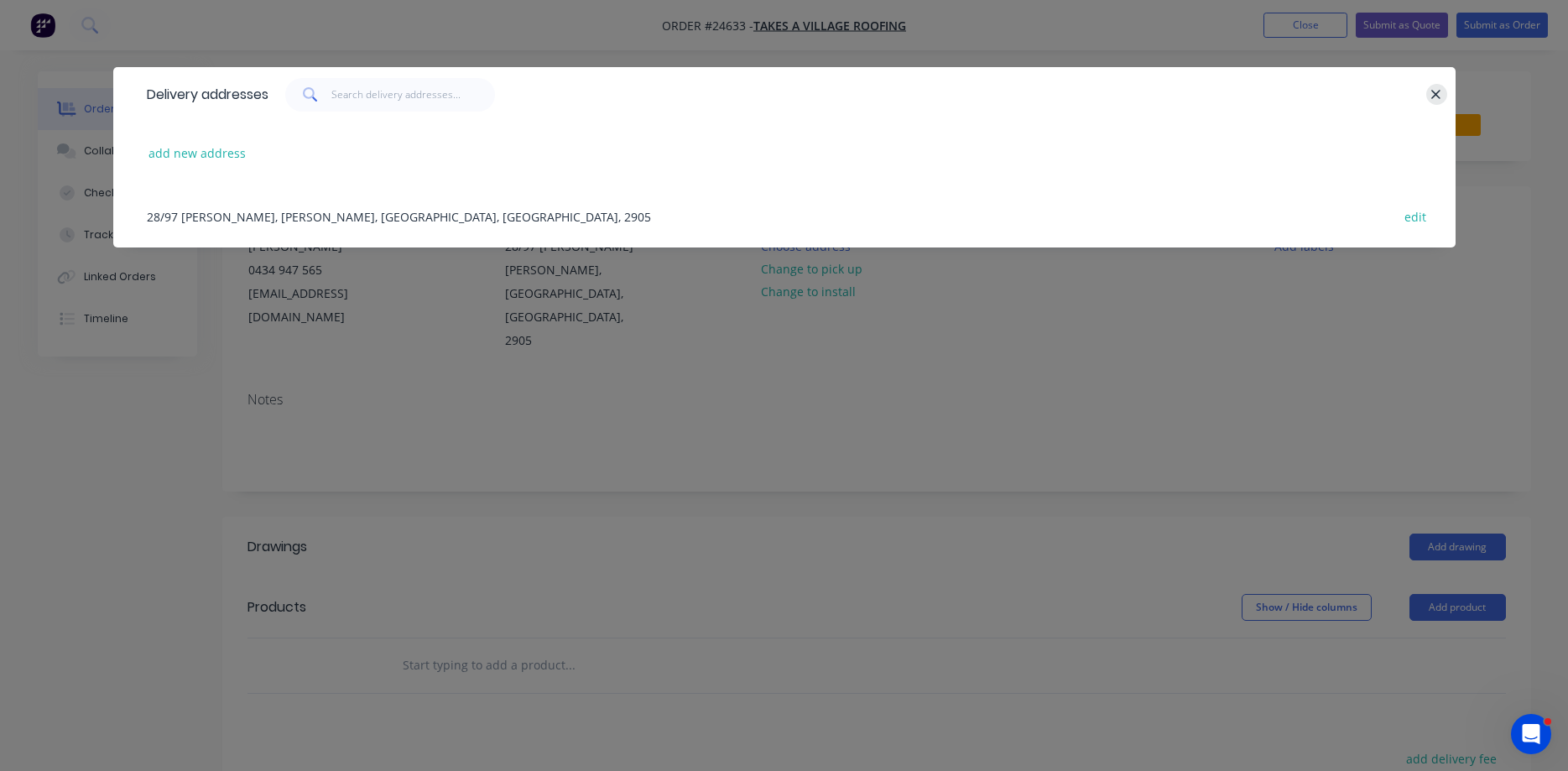
click at [1198, 92] on icon "button" at bounding box center [1436, 95] width 11 height 15
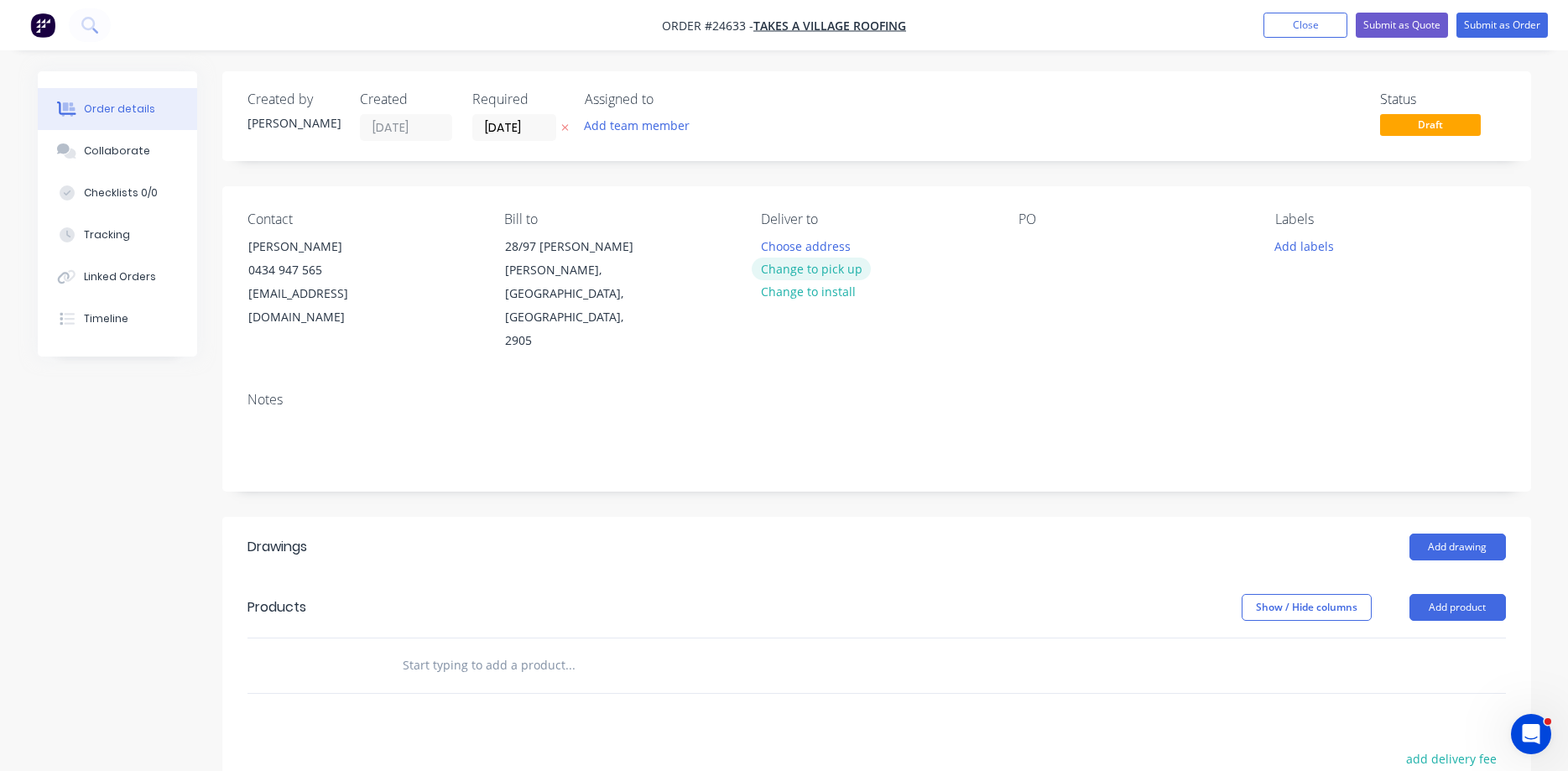
click at [831, 270] on button "Change to pick up" at bounding box center [811, 268] width 119 height 22
click at [1051, 239] on div "PO" at bounding box center [1132, 282] width 229 height 142
click at [1035, 240] on div at bounding box center [1031, 246] width 27 height 24
click at [1198, 533] on button "Add drawing" at bounding box center [1457, 546] width 97 height 27
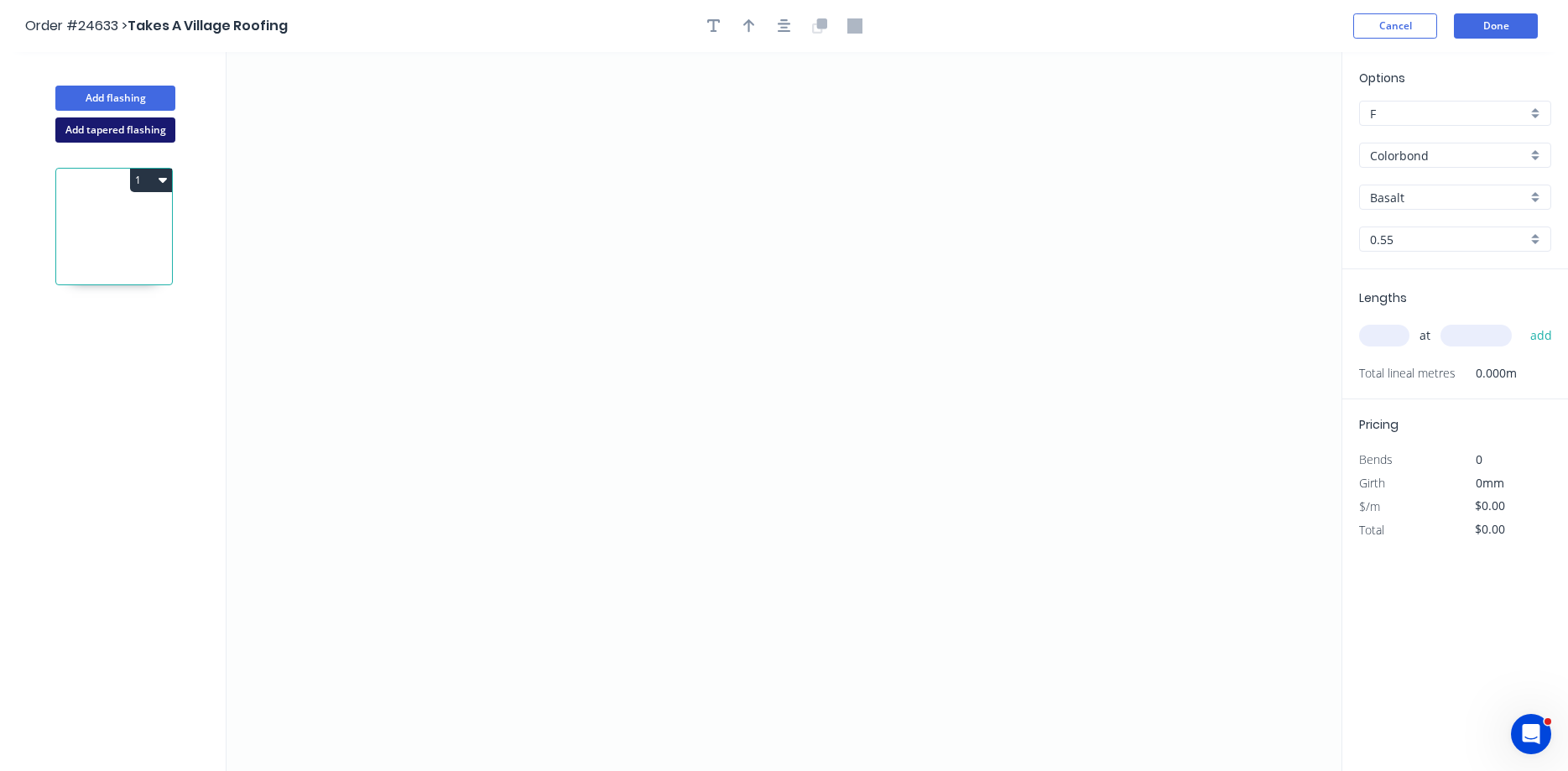
click at [124, 136] on button "Add tapered flashing" at bounding box center [115, 129] width 120 height 25
click at [529, 276] on icon "0" at bounding box center [784, 231] width 1115 height 359
click at [529, 220] on icon at bounding box center [529, 248] width 0 height 57
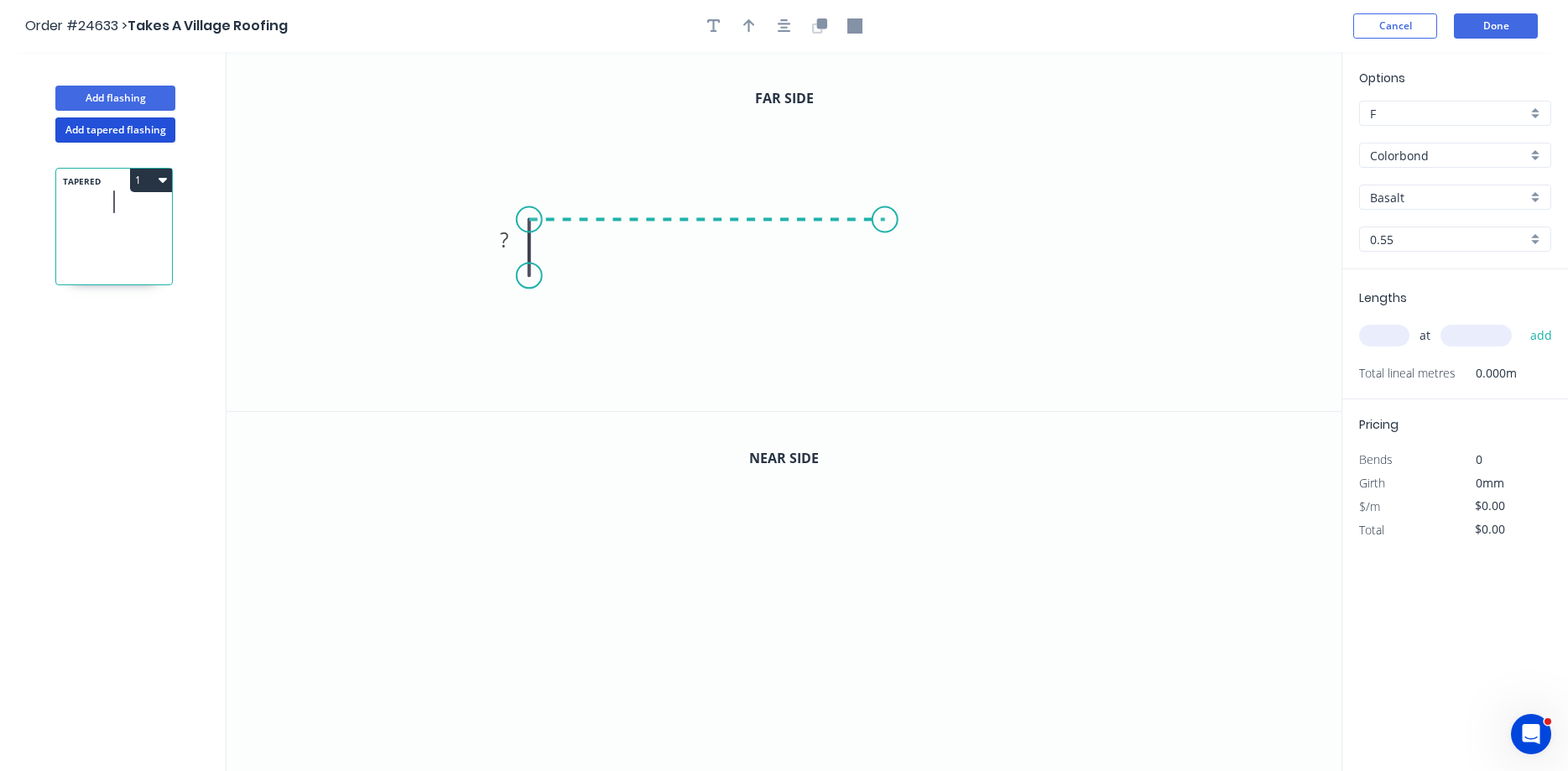
click at [885, 232] on icon "0 ?" at bounding box center [784, 231] width 1115 height 359
click at [1079, 122] on icon "0 ? ?" at bounding box center [784, 231] width 1115 height 359
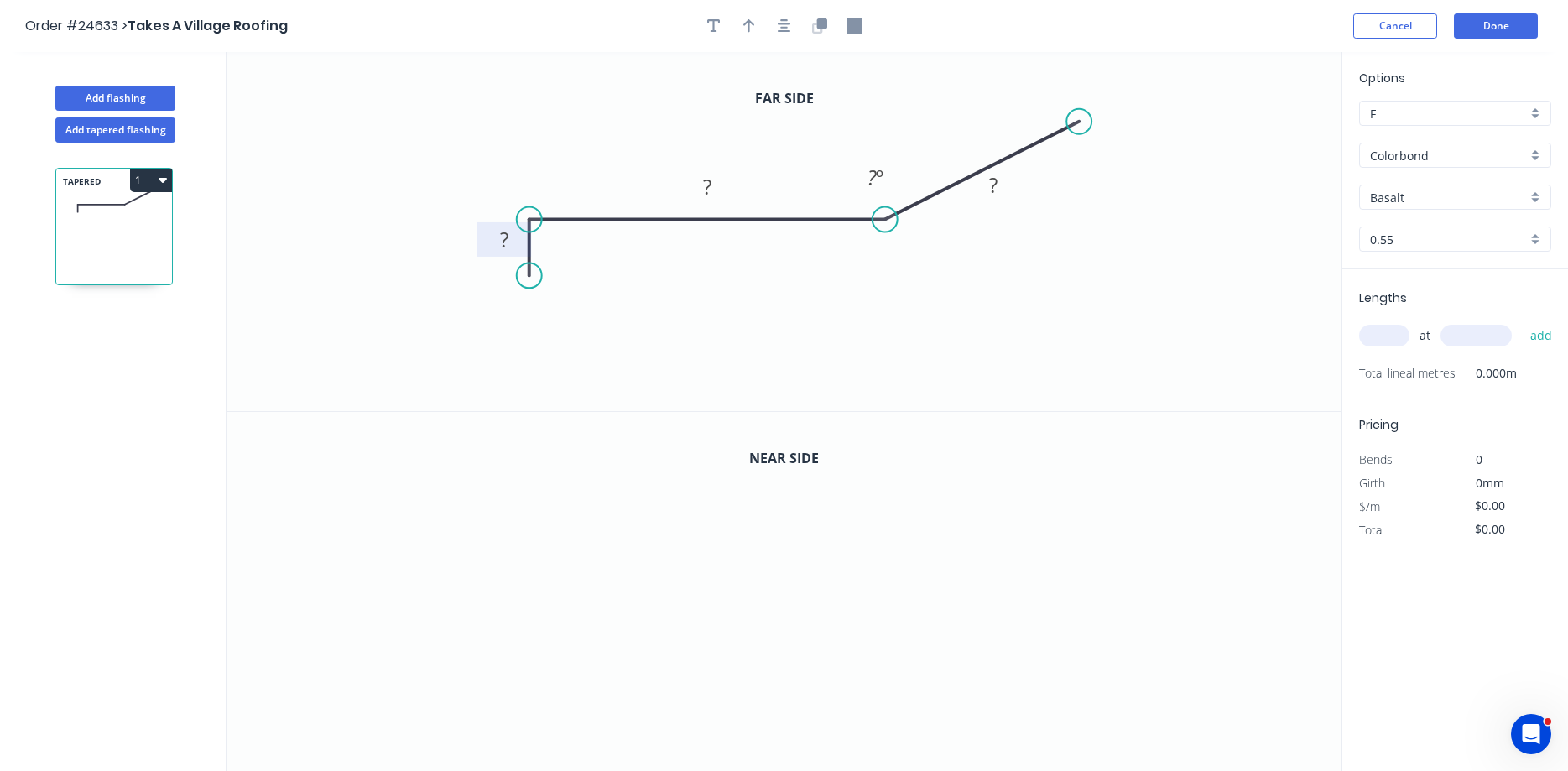
click at [500, 238] on tspan "?" at bounding box center [503, 240] width 8 height 28
type input "$33.40"
click at [745, 27] on icon "button" at bounding box center [749, 26] width 12 height 15
drag, startPoint x: 1255, startPoint y: 133, endPoint x: 791, endPoint y: 177, distance: 466.1
click at [791, 177] on icon at bounding box center [777, 164] width 48 height 48
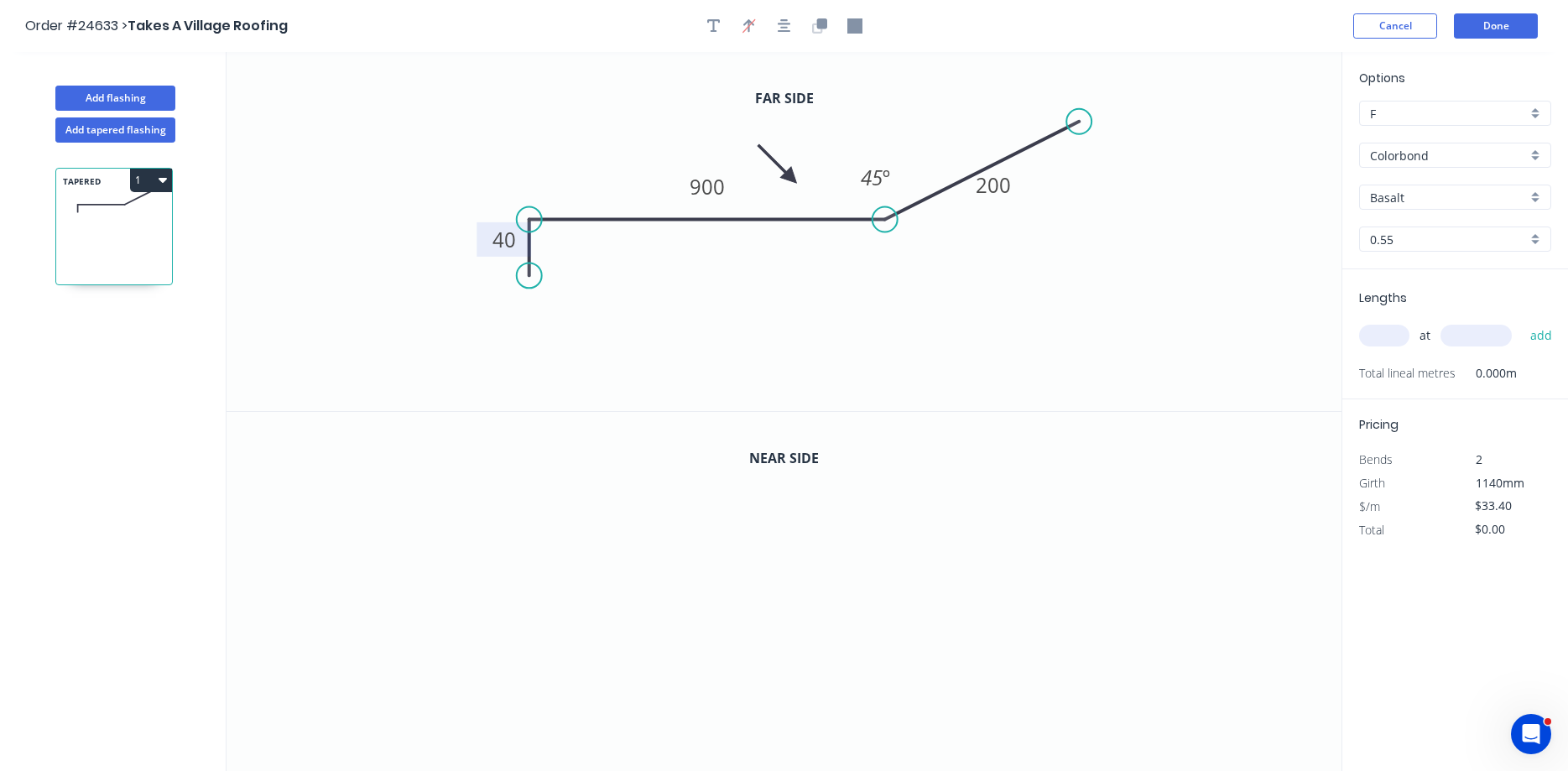
click at [1198, 203] on input "Basalt" at bounding box center [1448, 197] width 157 height 18
click at [1198, 324] on div "Cottage Green" at bounding box center [1455, 318] width 190 height 30
type input "Cottage Green"
click at [810, 31] on button "button" at bounding box center [819, 25] width 25 height 25
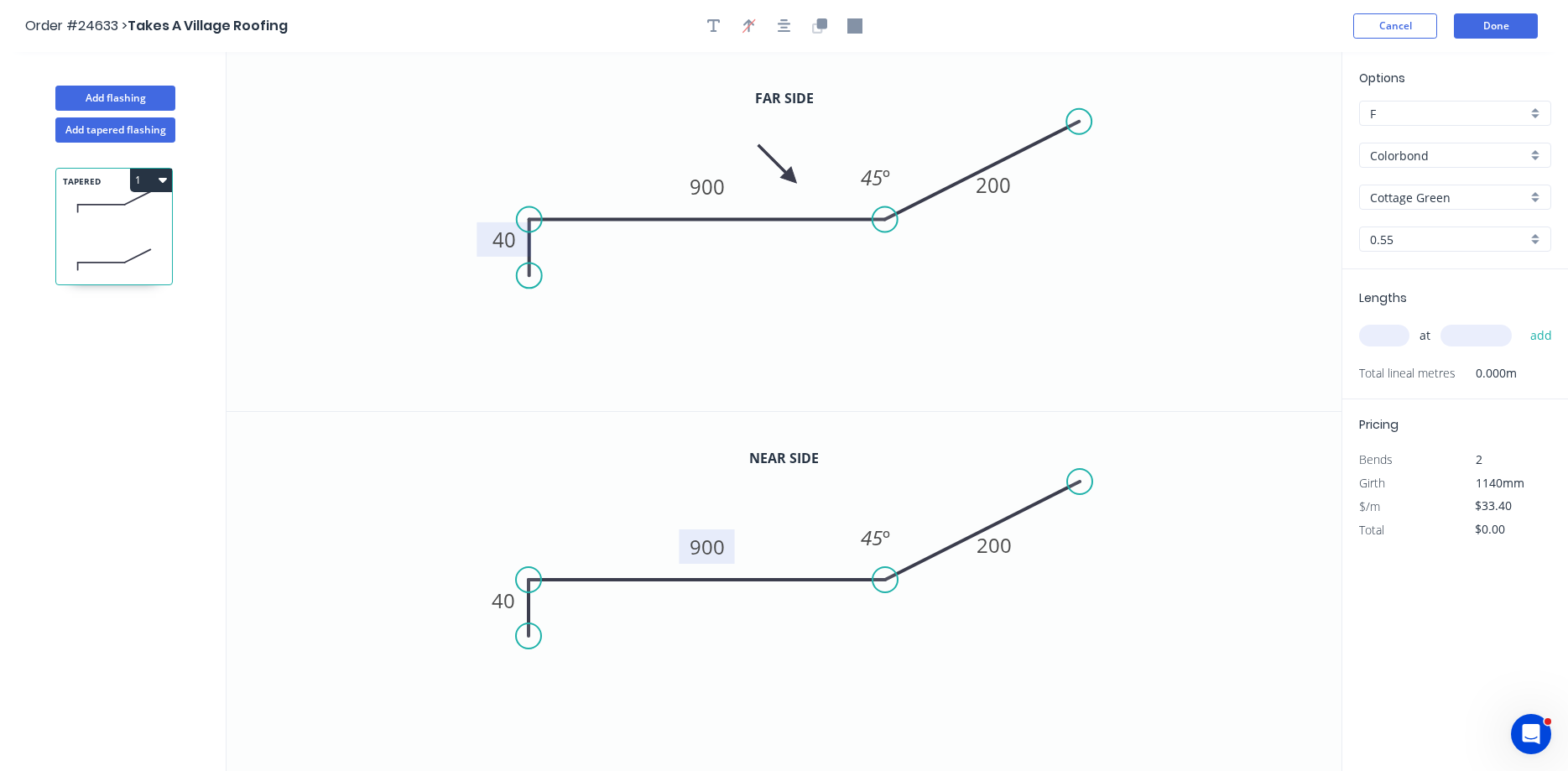
click at [724, 536] on tspan "900" at bounding box center [707, 546] width 35 height 28
click at [1198, 342] on input "text" at bounding box center [1384, 334] width 50 height 21
type input "$35.00"
type input "1"
type input "3600"
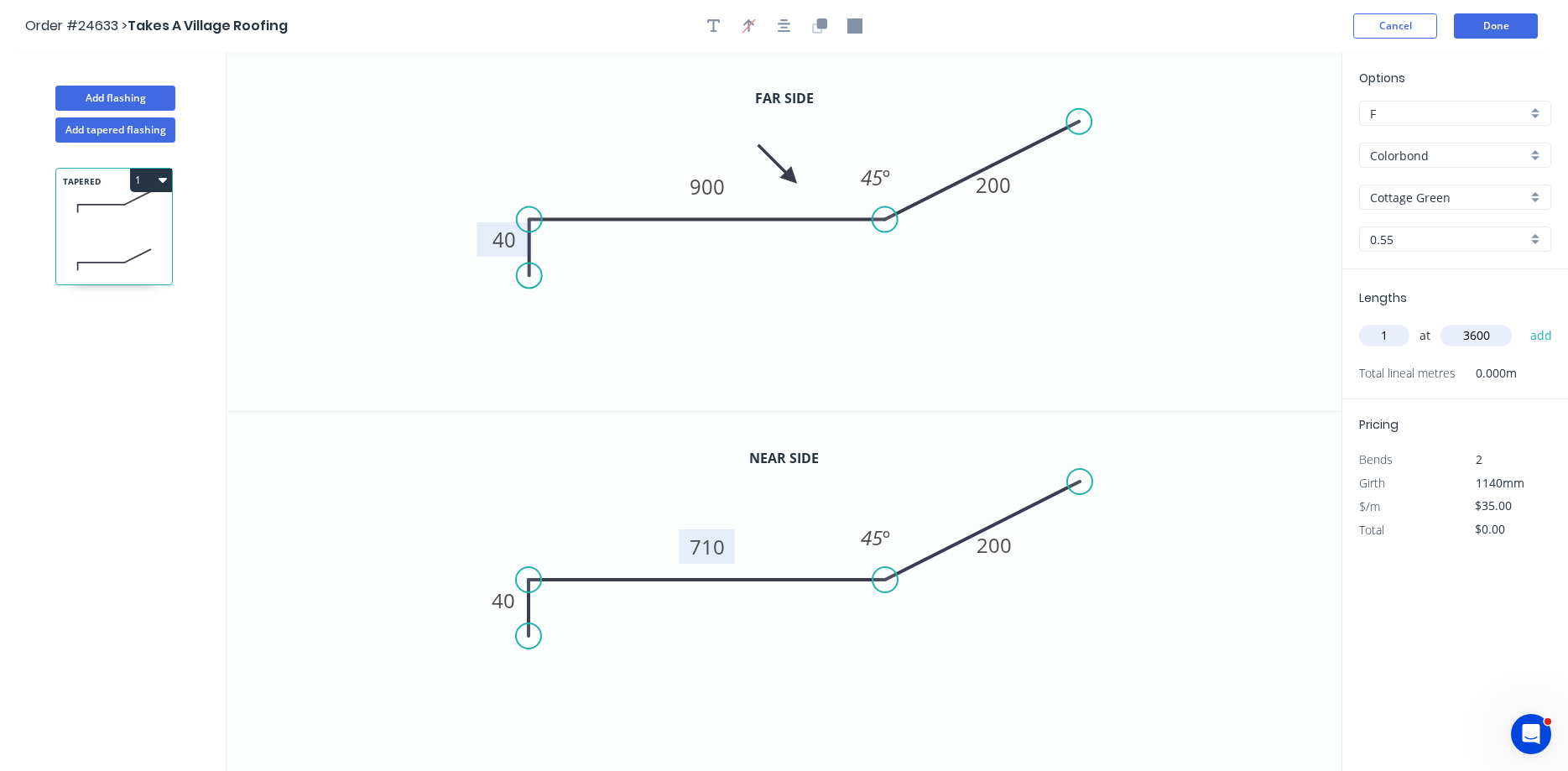
click at [1198, 321] on button "add" at bounding box center [1541, 335] width 39 height 29
click at [165, 182] on icon "button" at bounding box center [163, 179] width 8 height 13
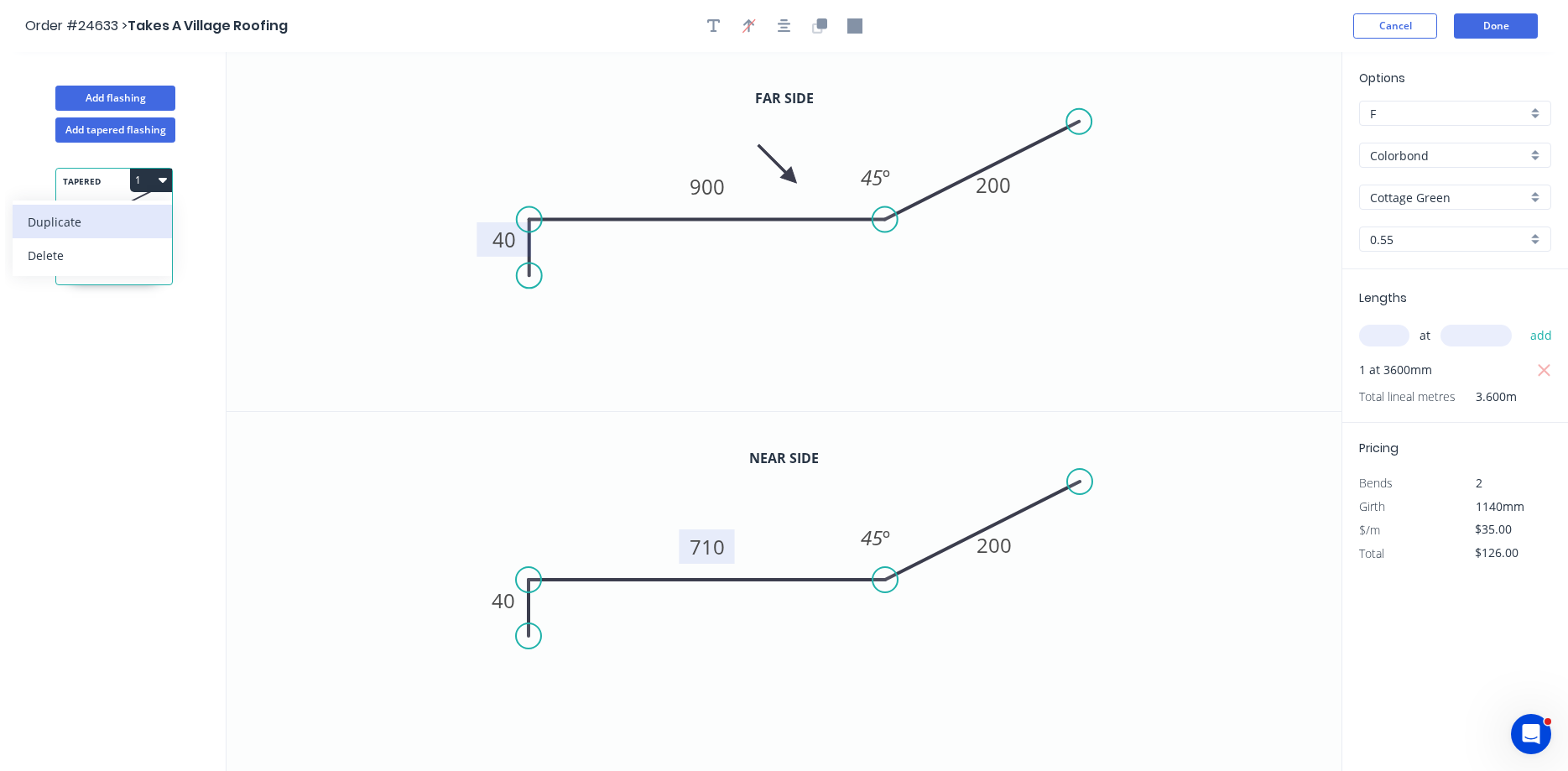
click at [124, 217] on div "Duplicate" at bounding box center [92, 222] width 129 height 24
type input "$0.00"
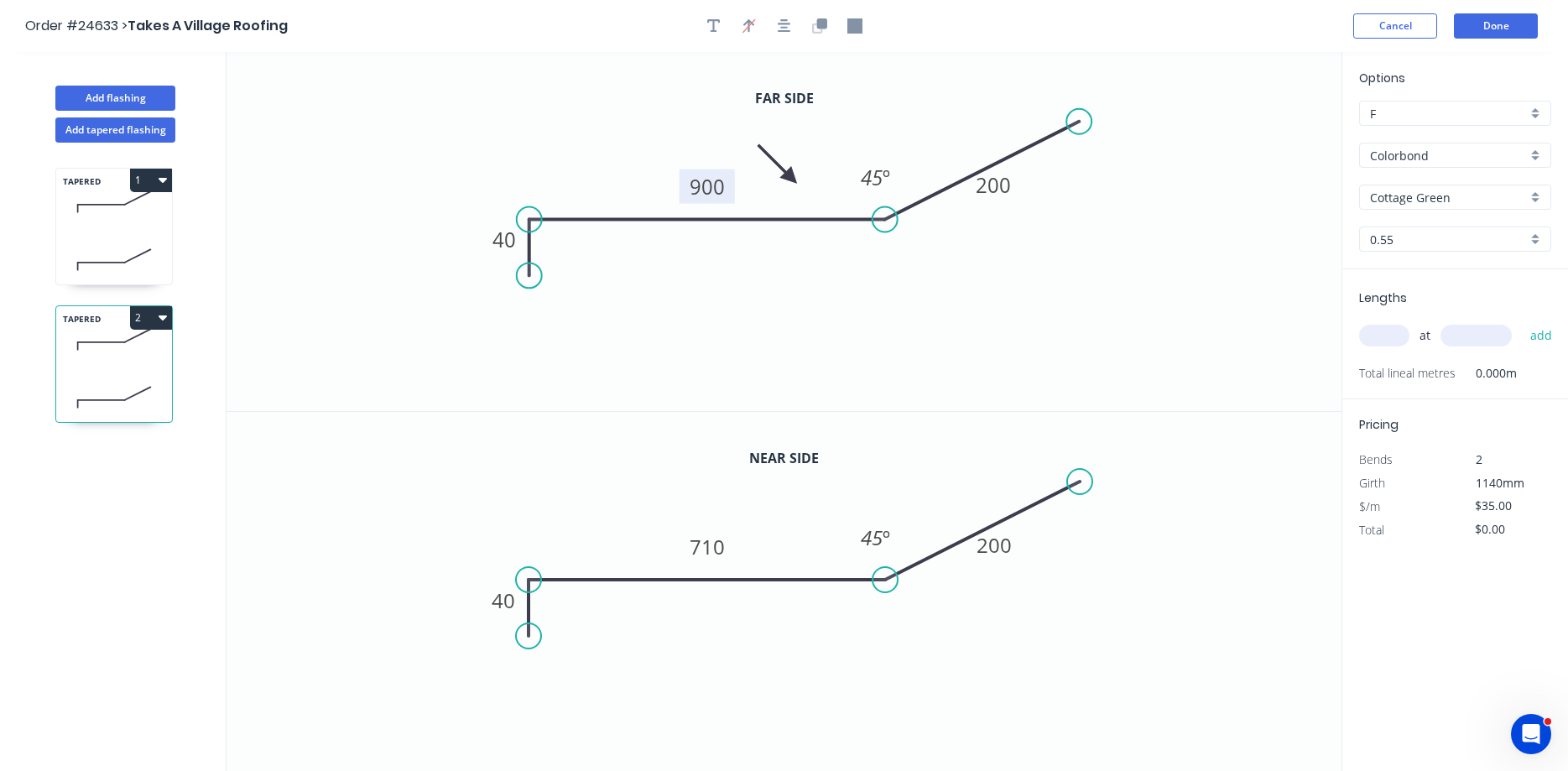
click at [723, 189] on tspan "900" at bounding box center [707, 187] width 35 height 28
click at [699, 544] on tspan "710" at bounding box center [707, 546] width 35 height 28
click at [1198, 340] on input "text" at bounding box center [1384, 334] width 50 height 21
type input "$30.13"
type input "1"
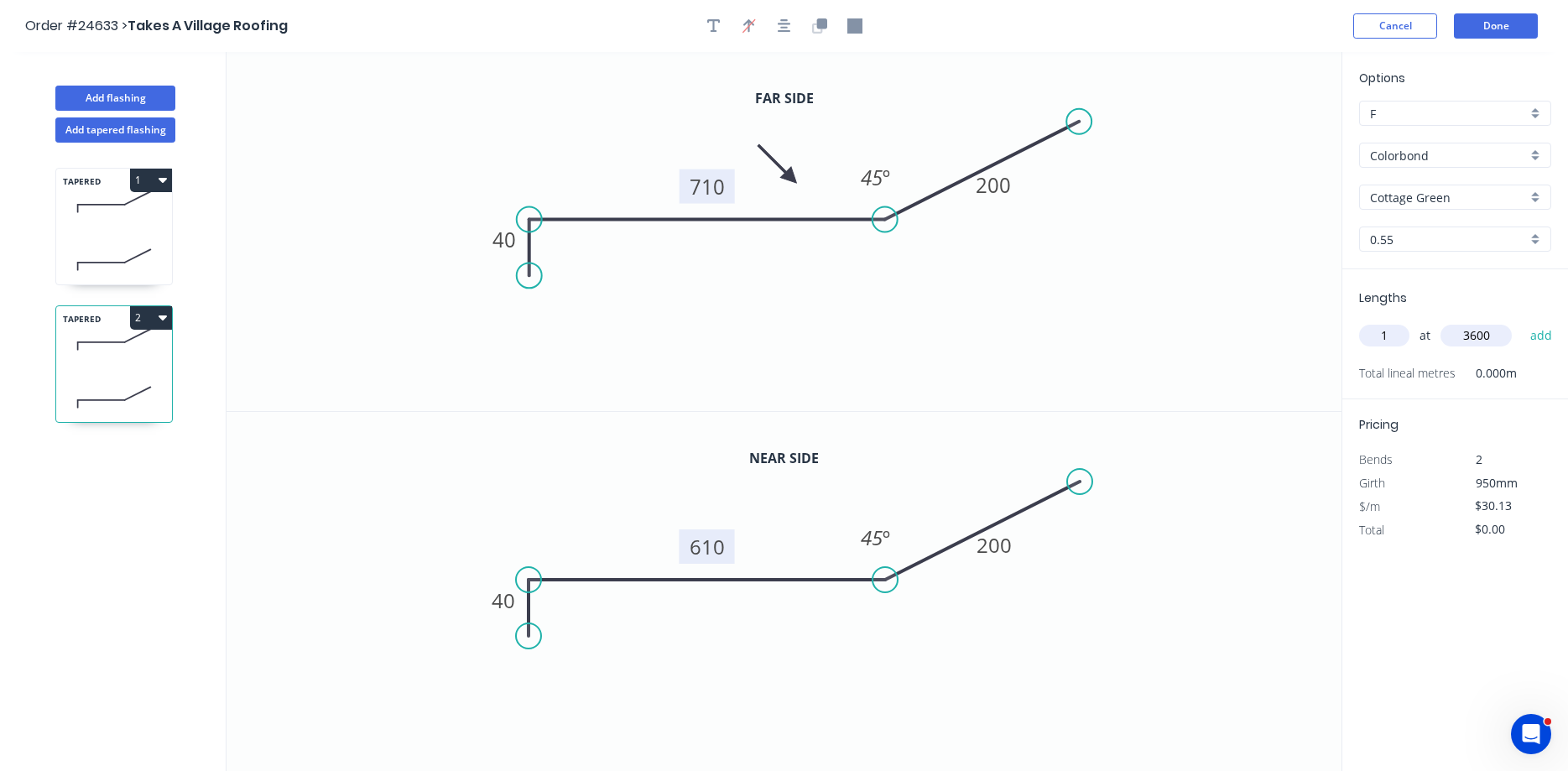
type input "3600"
click at [1198, 321] on button "add" at bounding box center [1541, 335] width 39 height 29
click at [161, 320] on icon "button" at bounding box center [163, 317] width 8 height 13
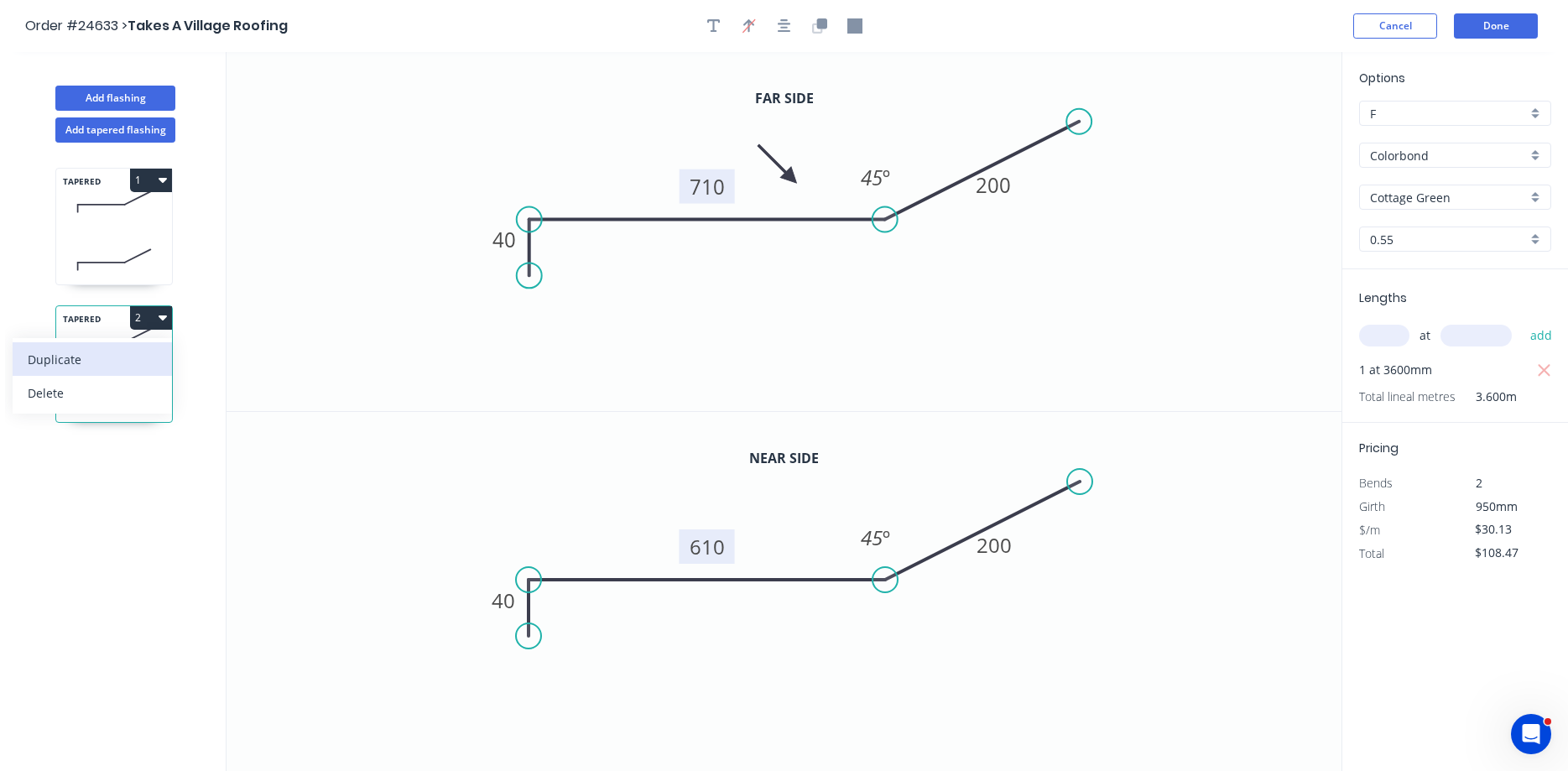
click at [75, 368] on div "Duplicate" at bounding box center [92, 359] width 129 height 24
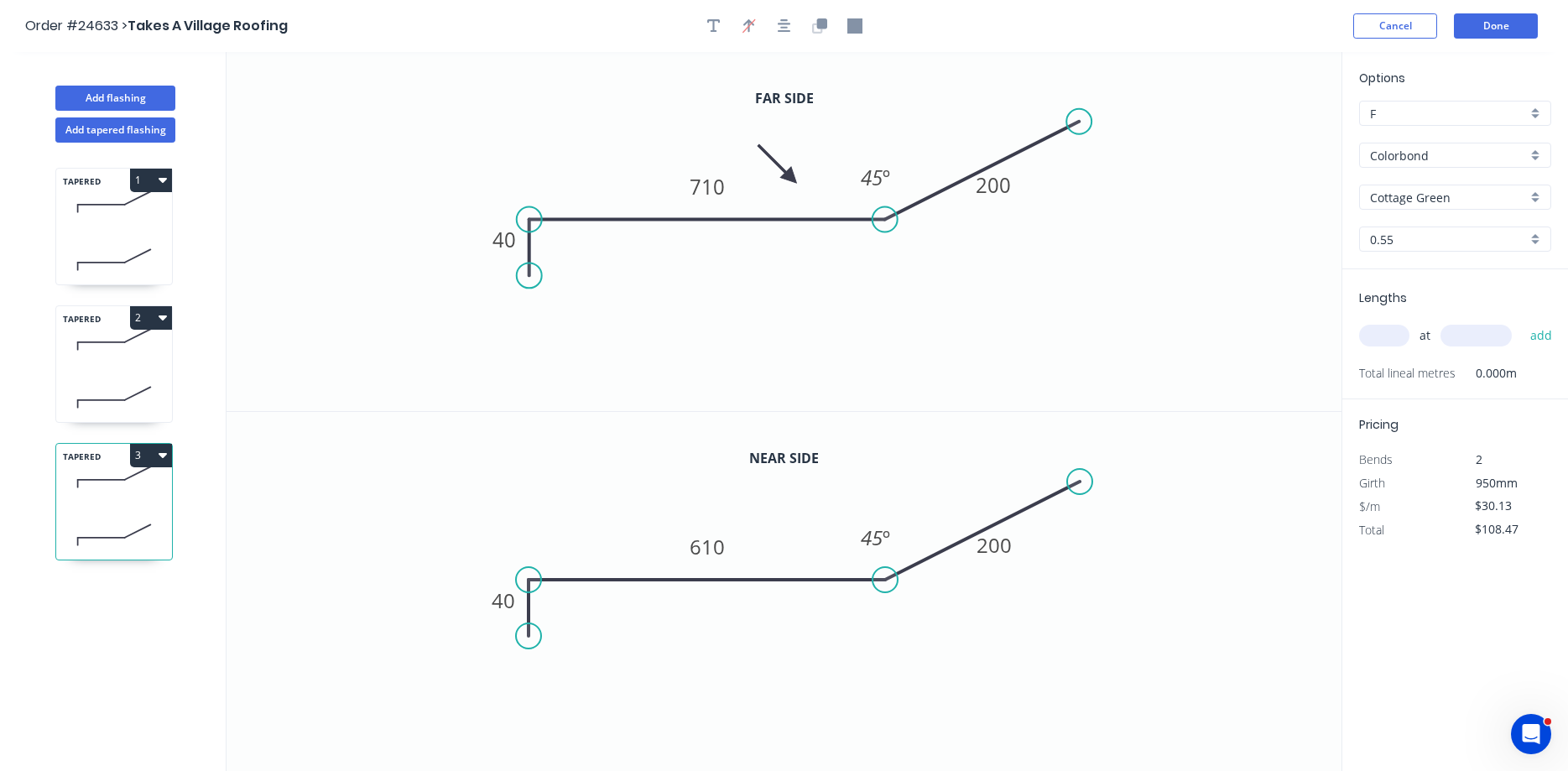
type input "$0.00"
click at [711, 193] on tspan "710" at bounding box center [707, 187] width 35 height 28
click at [705, 549] on tspan "610" at bounding box center [707, 546] width 35 height 28
click at [1198, 340] on input "text" at bounding box center [1384, 334] width 50 height 21
type input "$27.69"
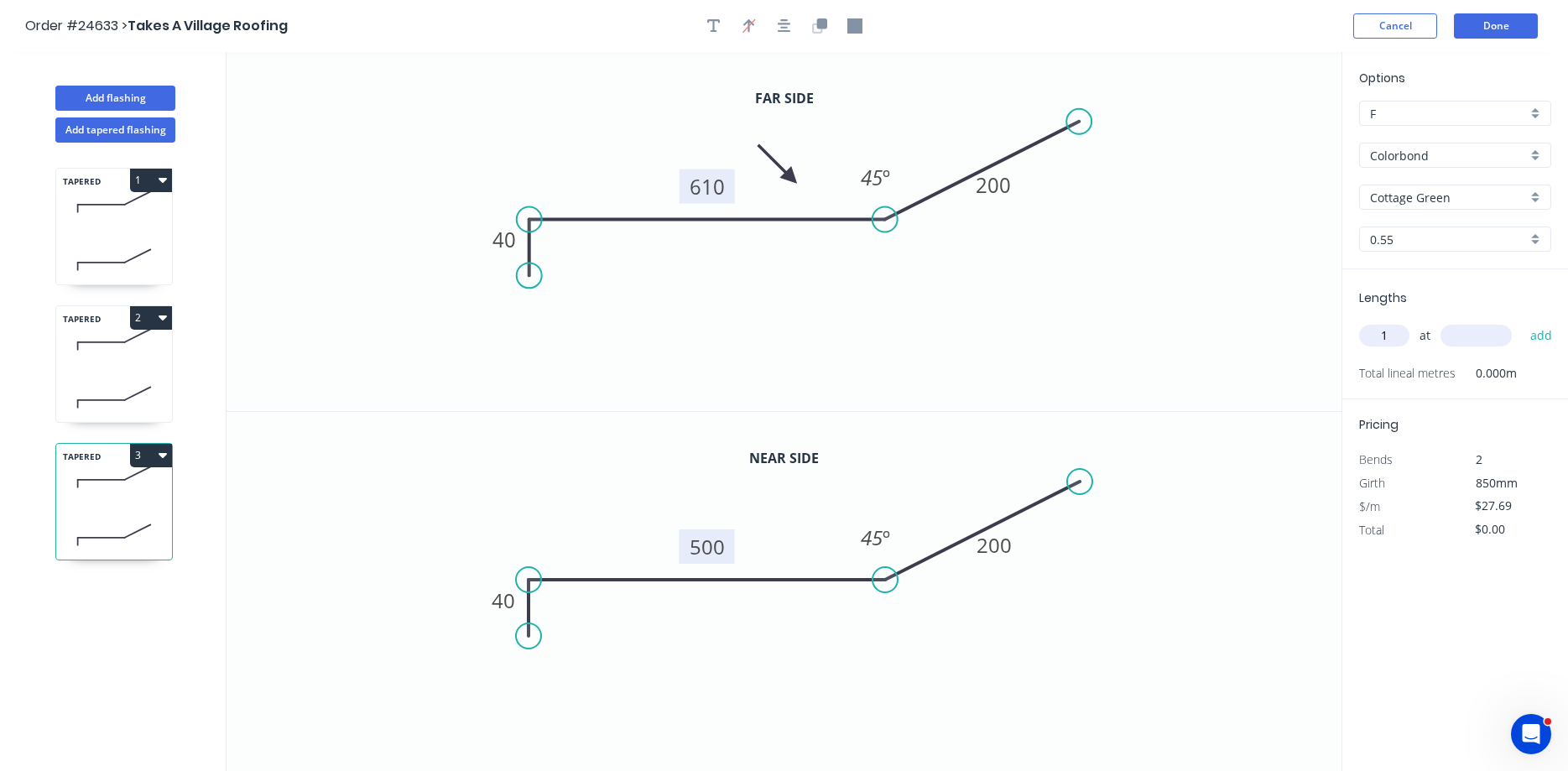
type input "1"
type input "3600"
click at [1198, 321] on button "add" at bounding box center [1541, 335] width 39 height 29
click at [156, 454] on button "3" at bounding box center [150, 455] width 42 height 23
click at [65, 494] on div "Duplicate" at bounding box center [92, 497] width 129 height 24
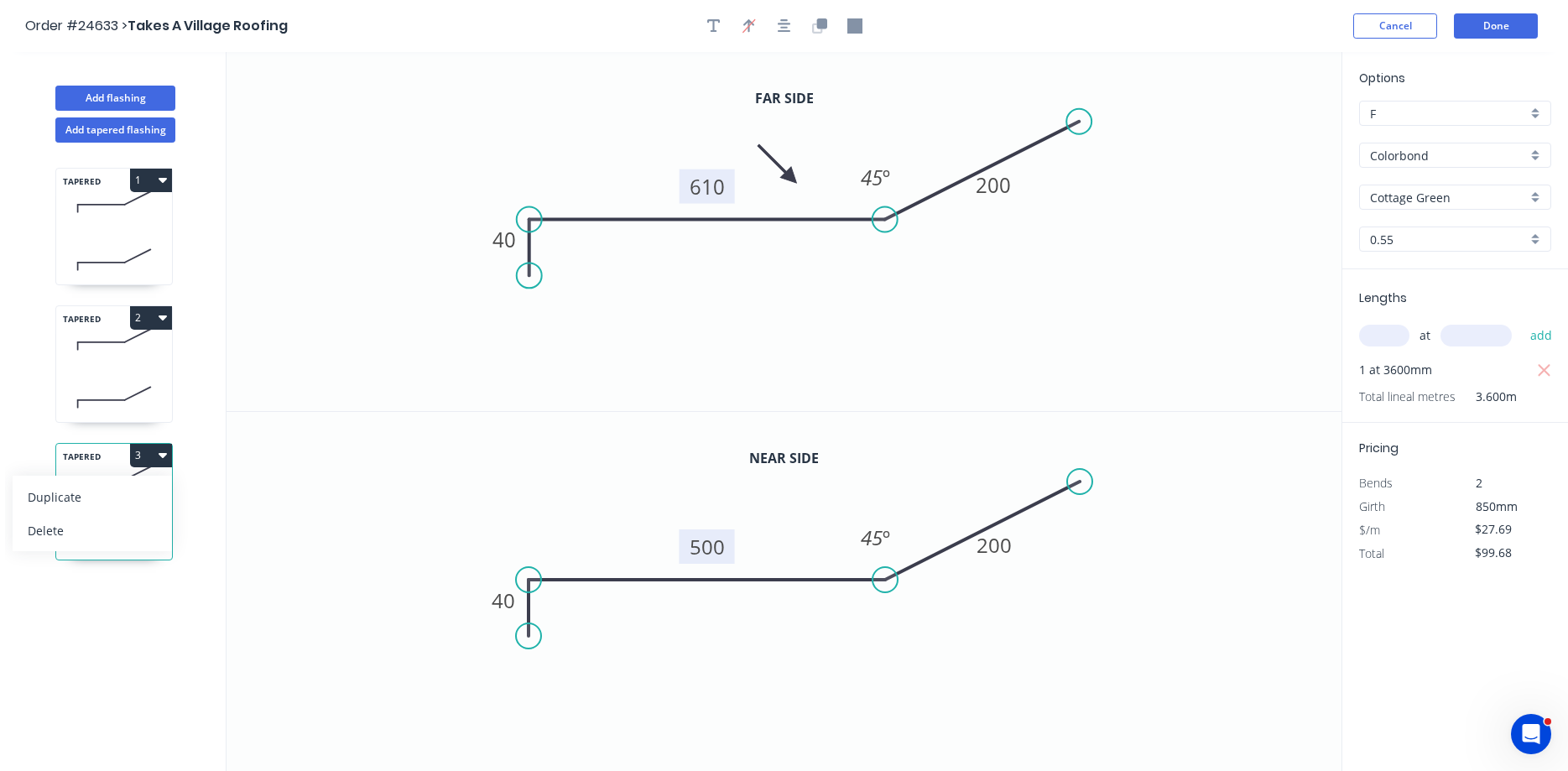
type input "$0.00"
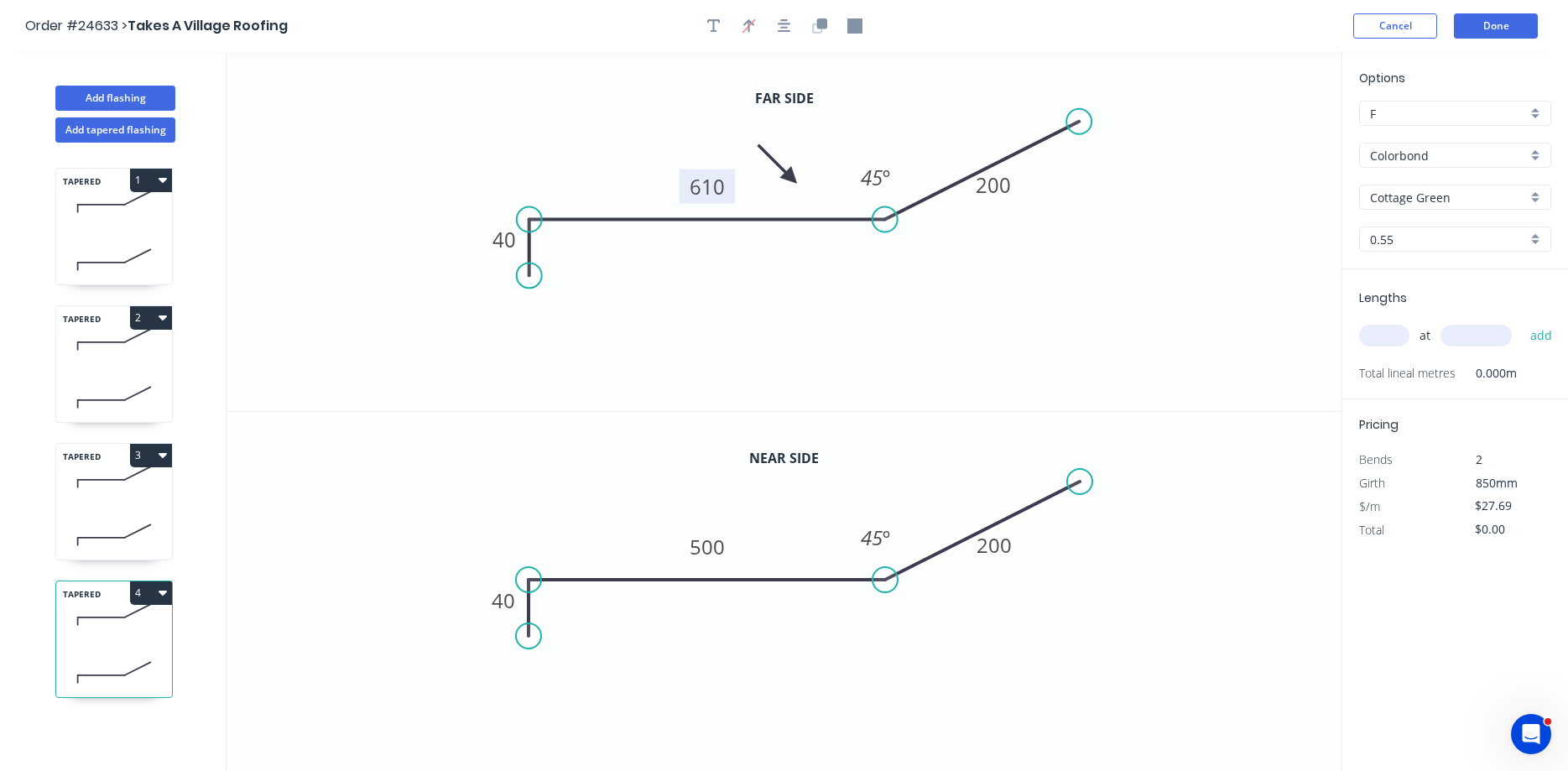
click at [686, 188] on rect at bounding box center [707, 186] width 56 height 34
click at [697, 188] on tspan "610" at bounding box center [707, 187] width 35 height 28
click at [720, 553] on tspan "500" at bounding box center [707, 546] width 35 height 28
click at [1198, 339] on input "text" at bounding box center [1384, 334] width 50 height 21
type input "$24.99"
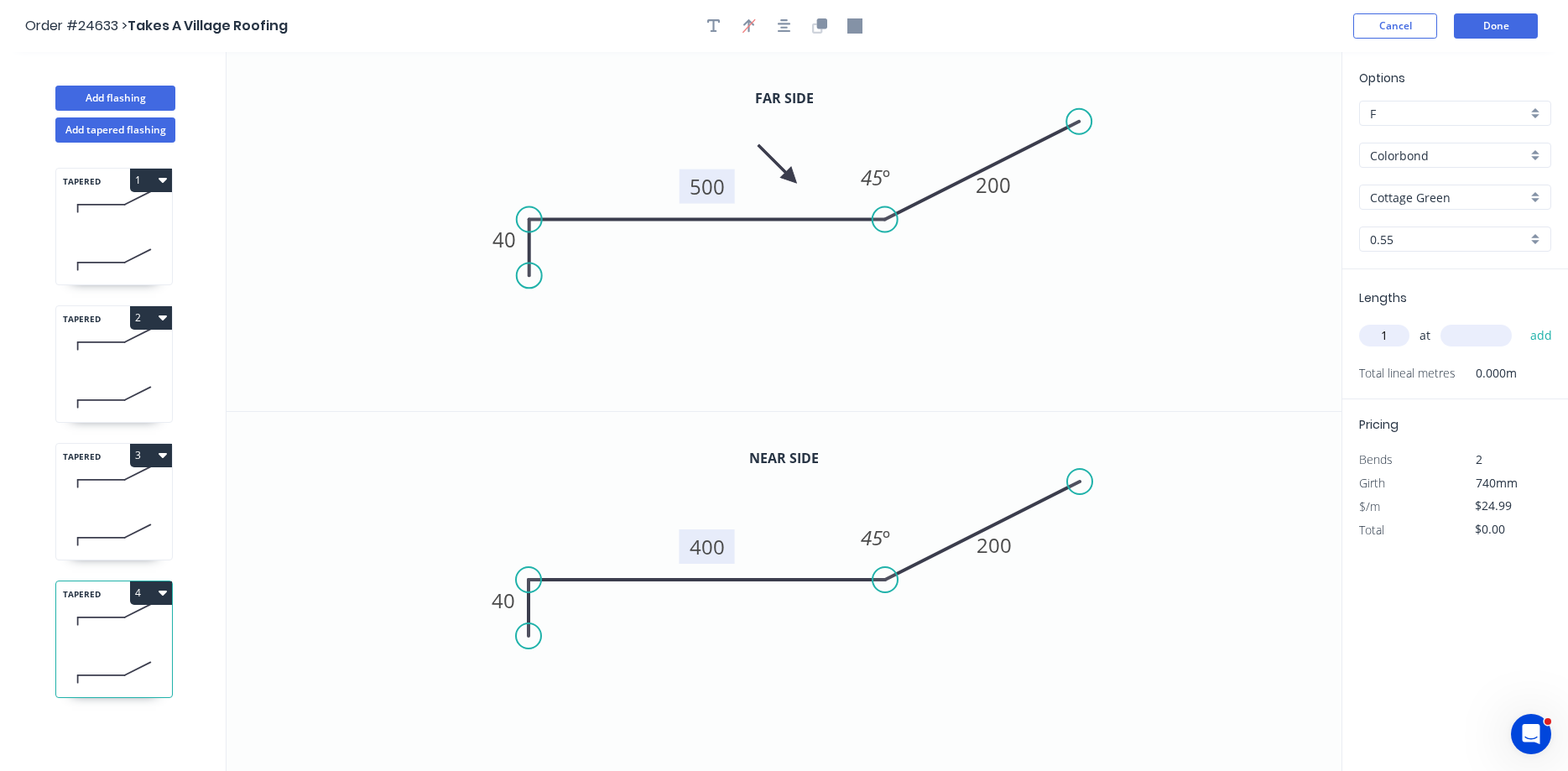
type input "1"
type input "3600"
click at [1198, 321] on button "add" at bounding box center [1541, 335] width 39 height 29
type input "$89.96"
click at [1198, 31] on button "Done" at bounding box center [1496, 25] width 84 height 25
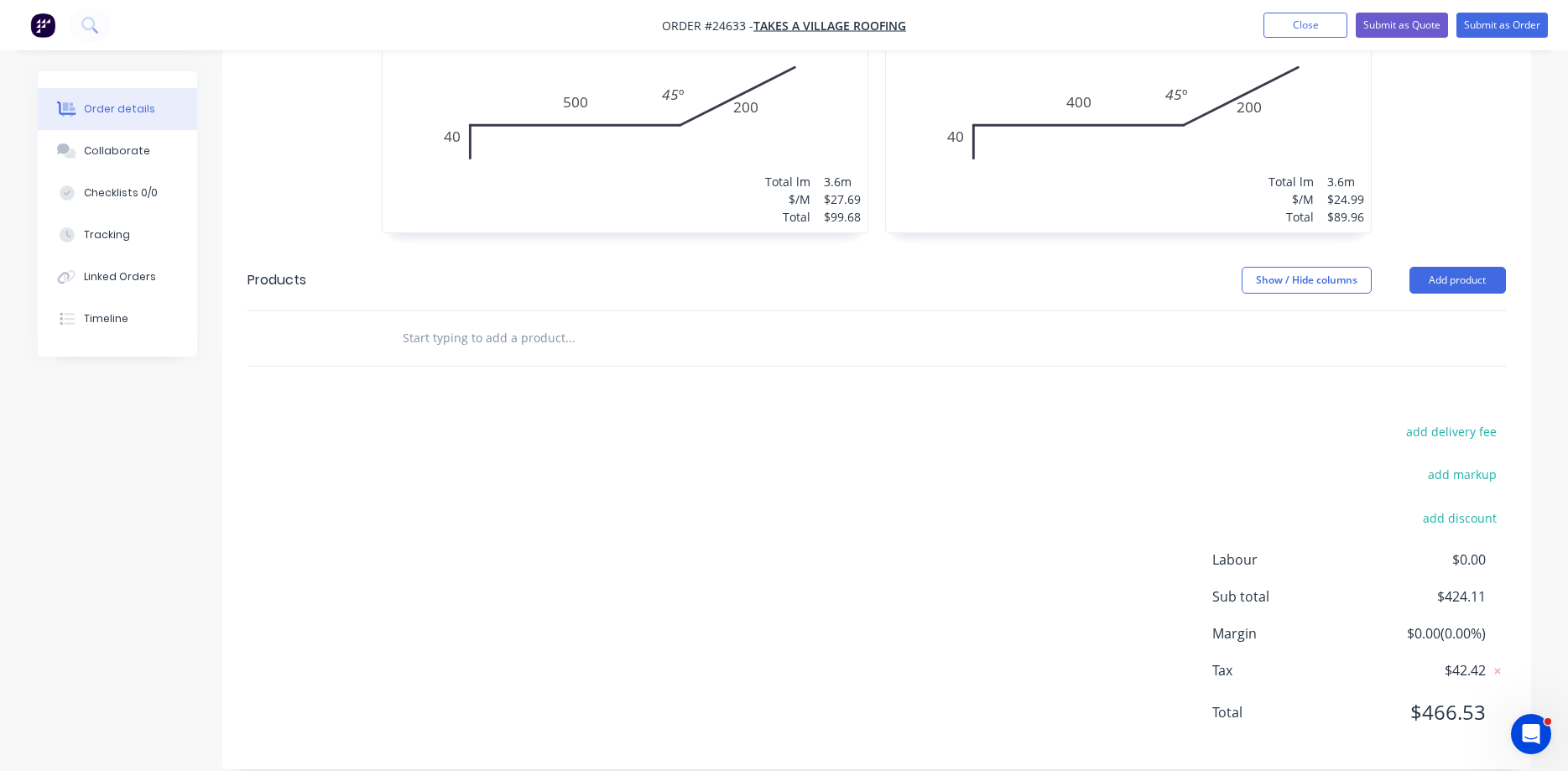
scroll to position [1261, 0]
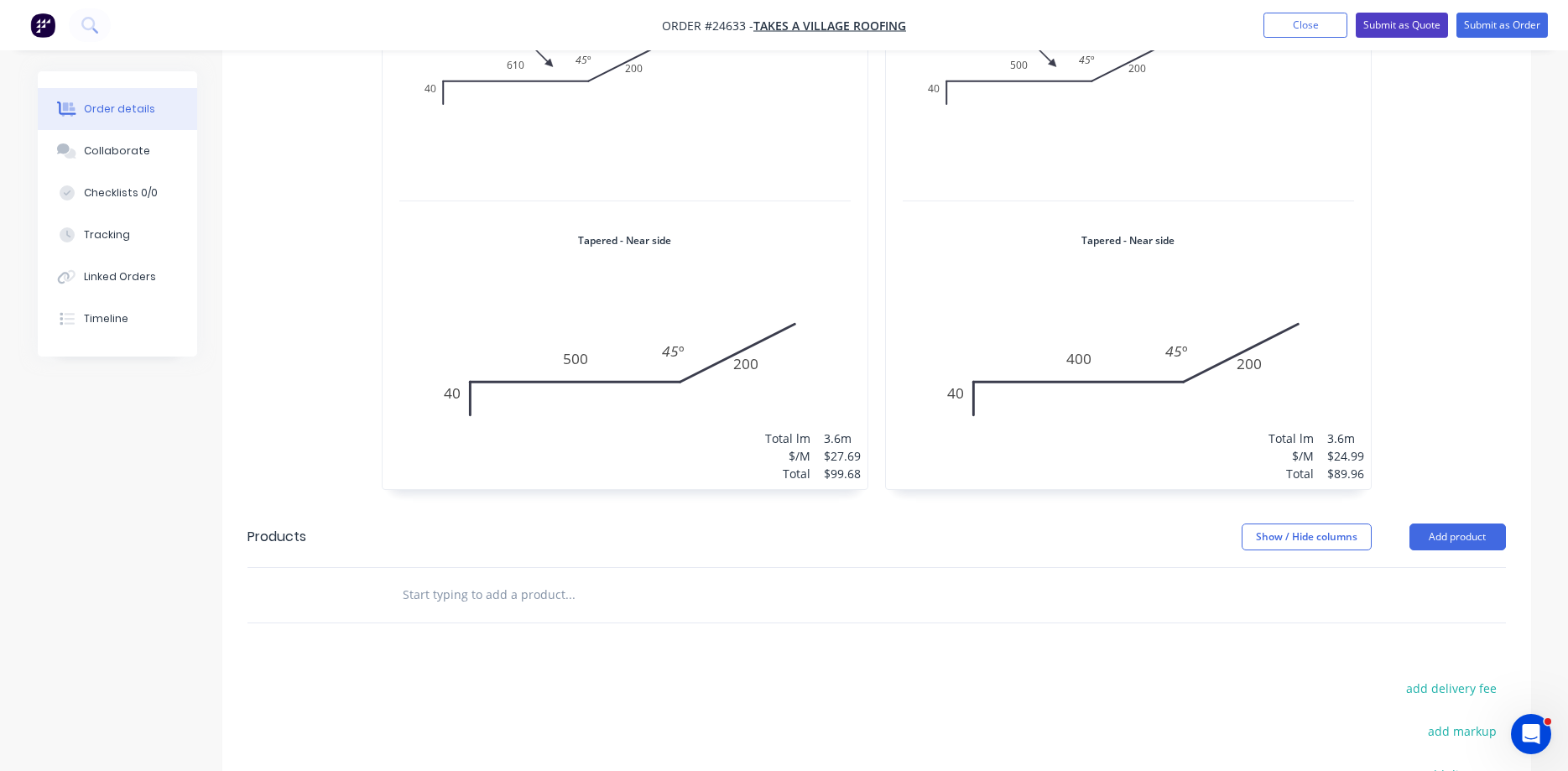
click at [1198, 29] on button "Submit as Quote" at bounding box center [1401, 25] width 92 height 25
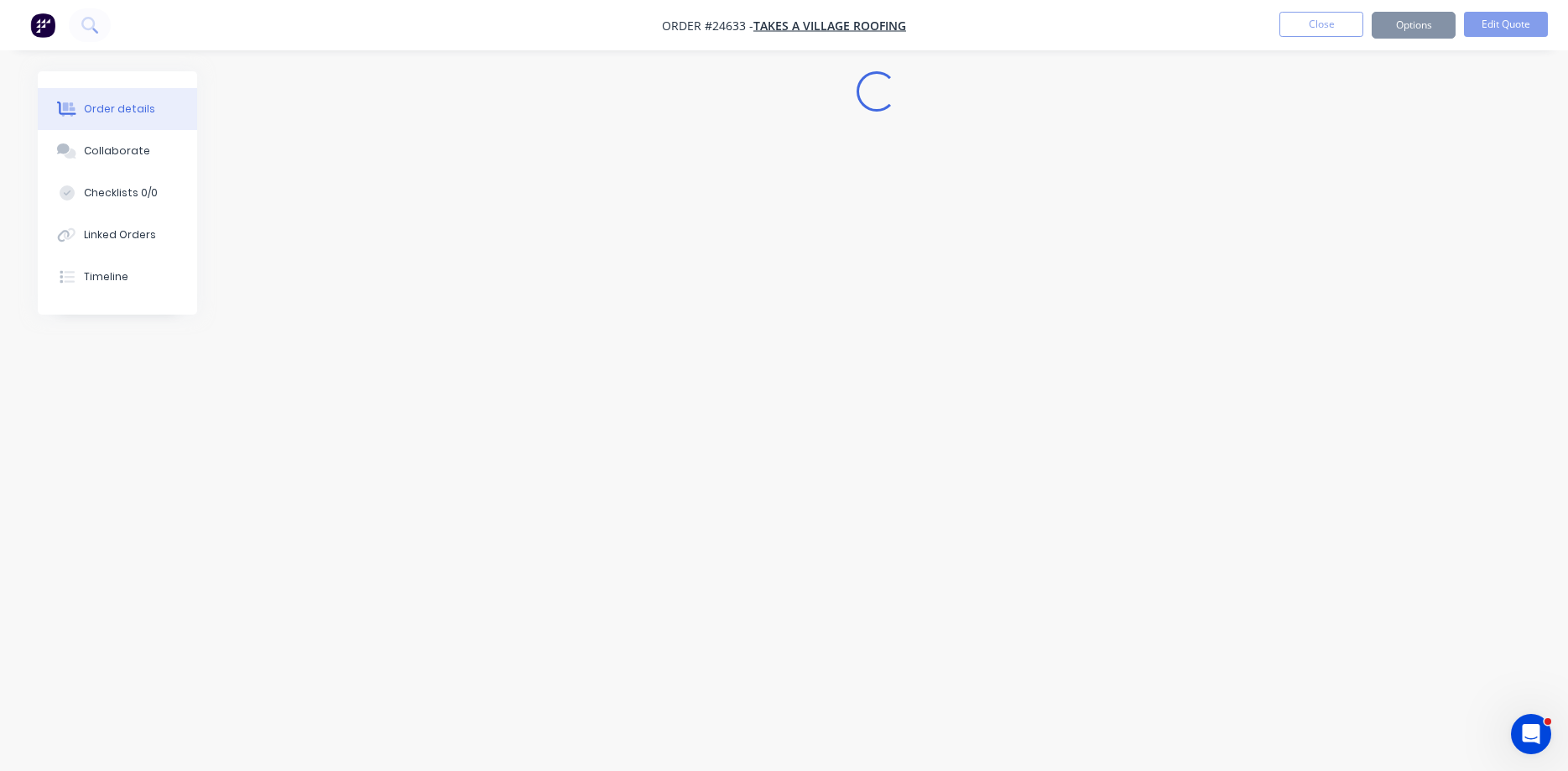
scroll to position [0, 0]
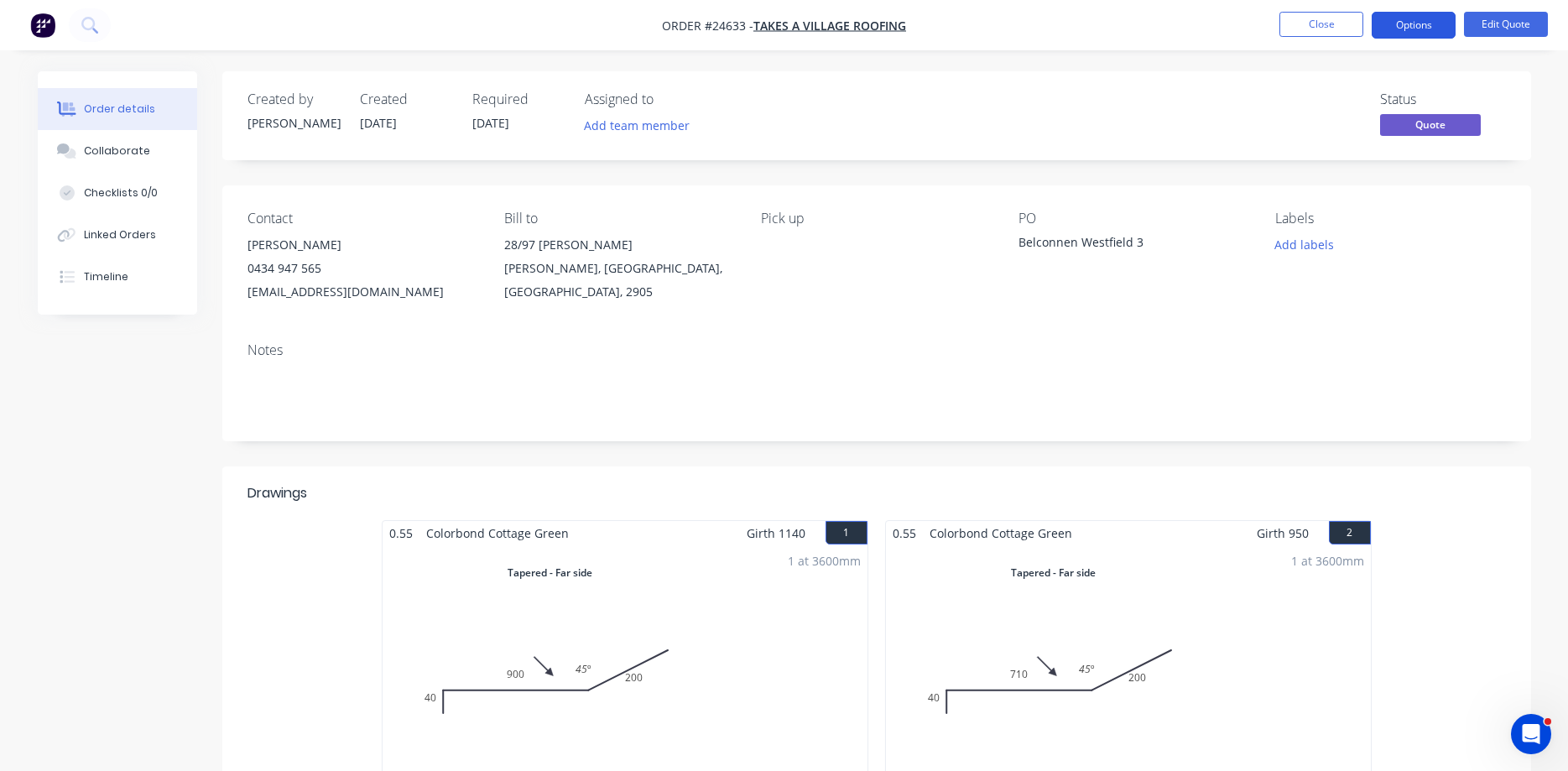
click at [1198, 25] on button "Options" at bounding box center [1413, 25] width 84 height 27
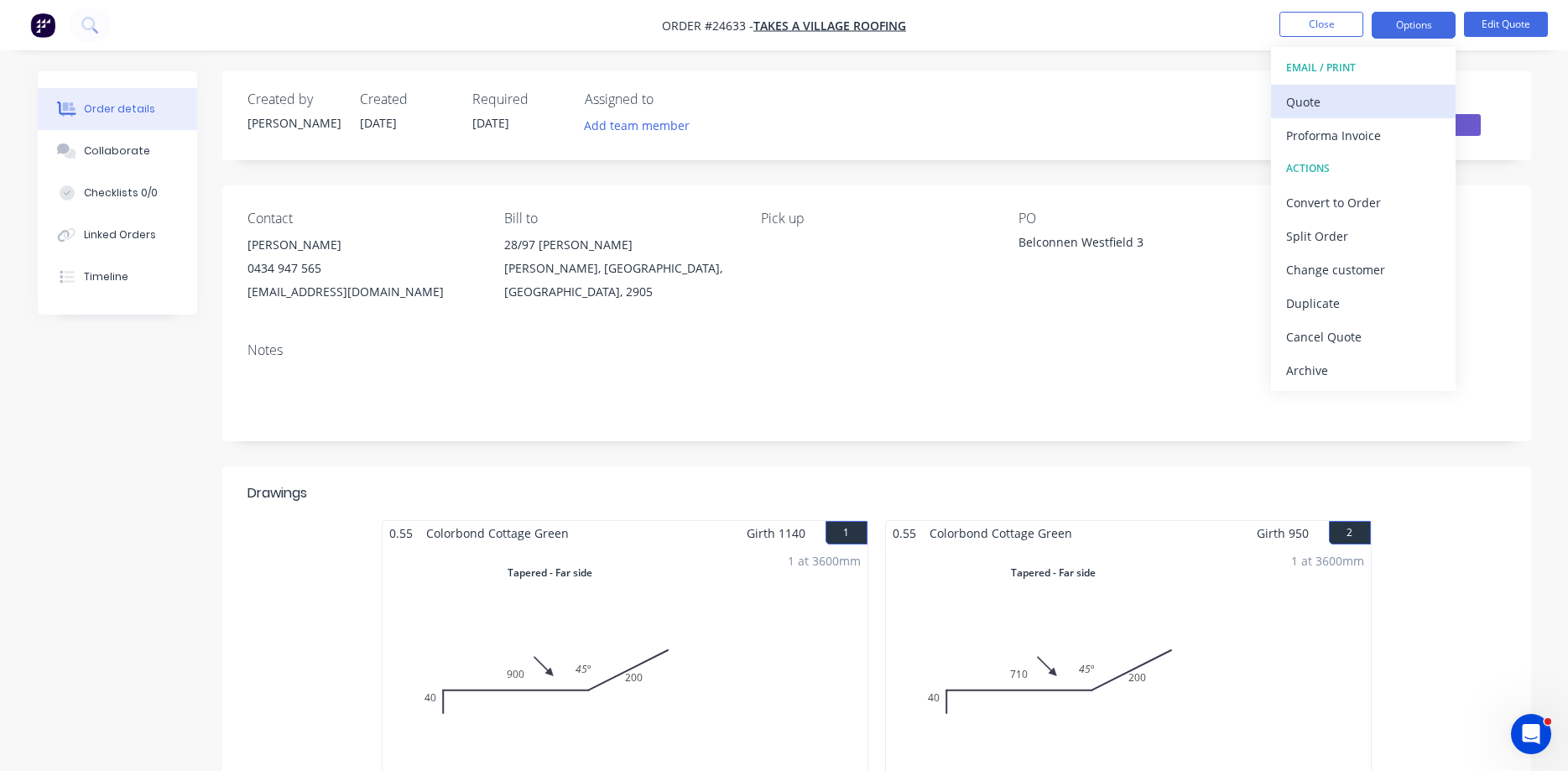
click at [1198, 96] on div "Quote" at bounding box center [1363, 102] width 154 height 24
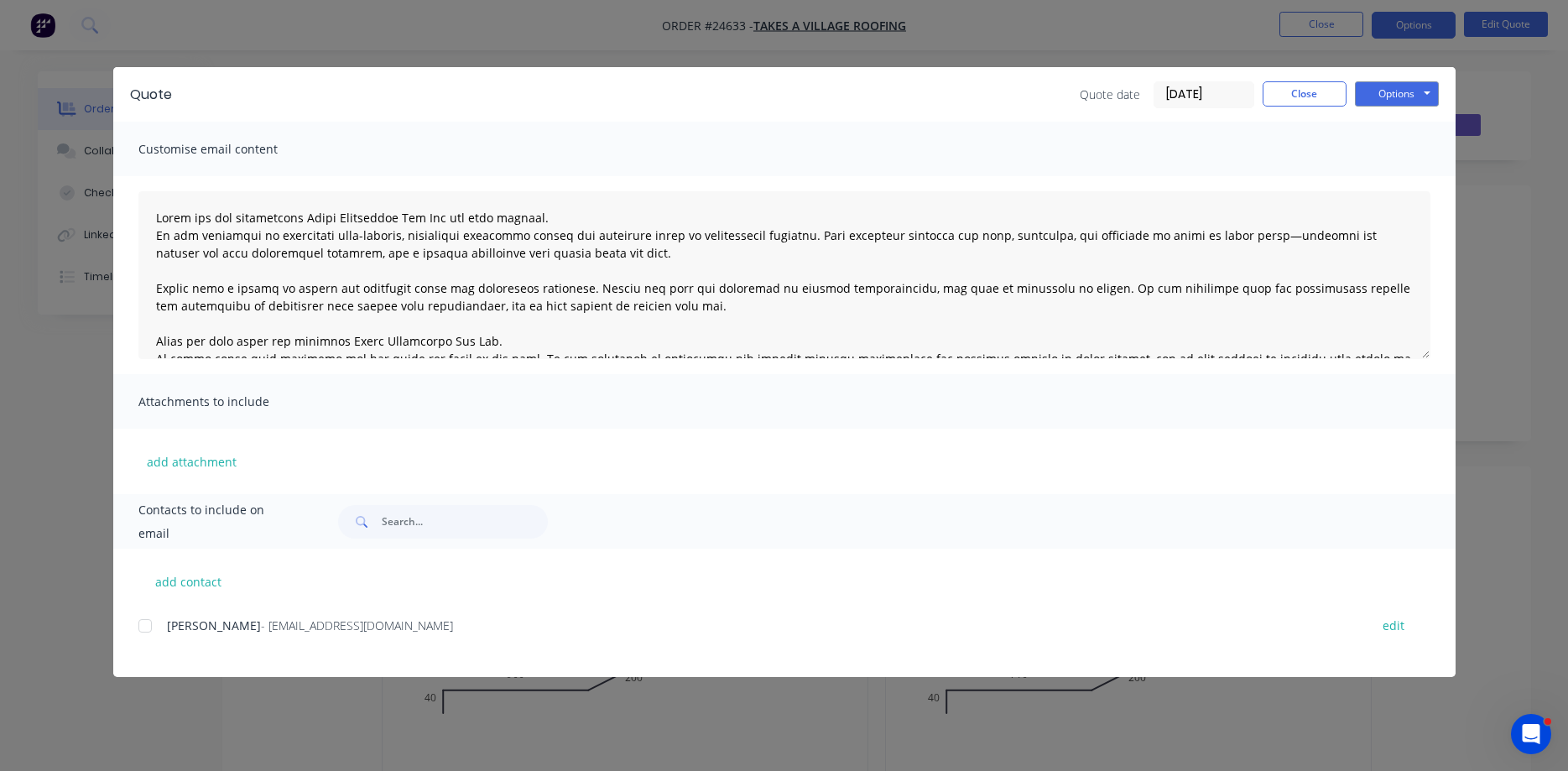
click at [148, 629] on div at bounding box center [145, 626] width 33 height 33
click at [1198, 86] on button "Options" at bounding box center [1396, 94] width 84 height 25
click at [1198, 179] on button "Email" at bounding box center [1408, 179] width 108 height 28
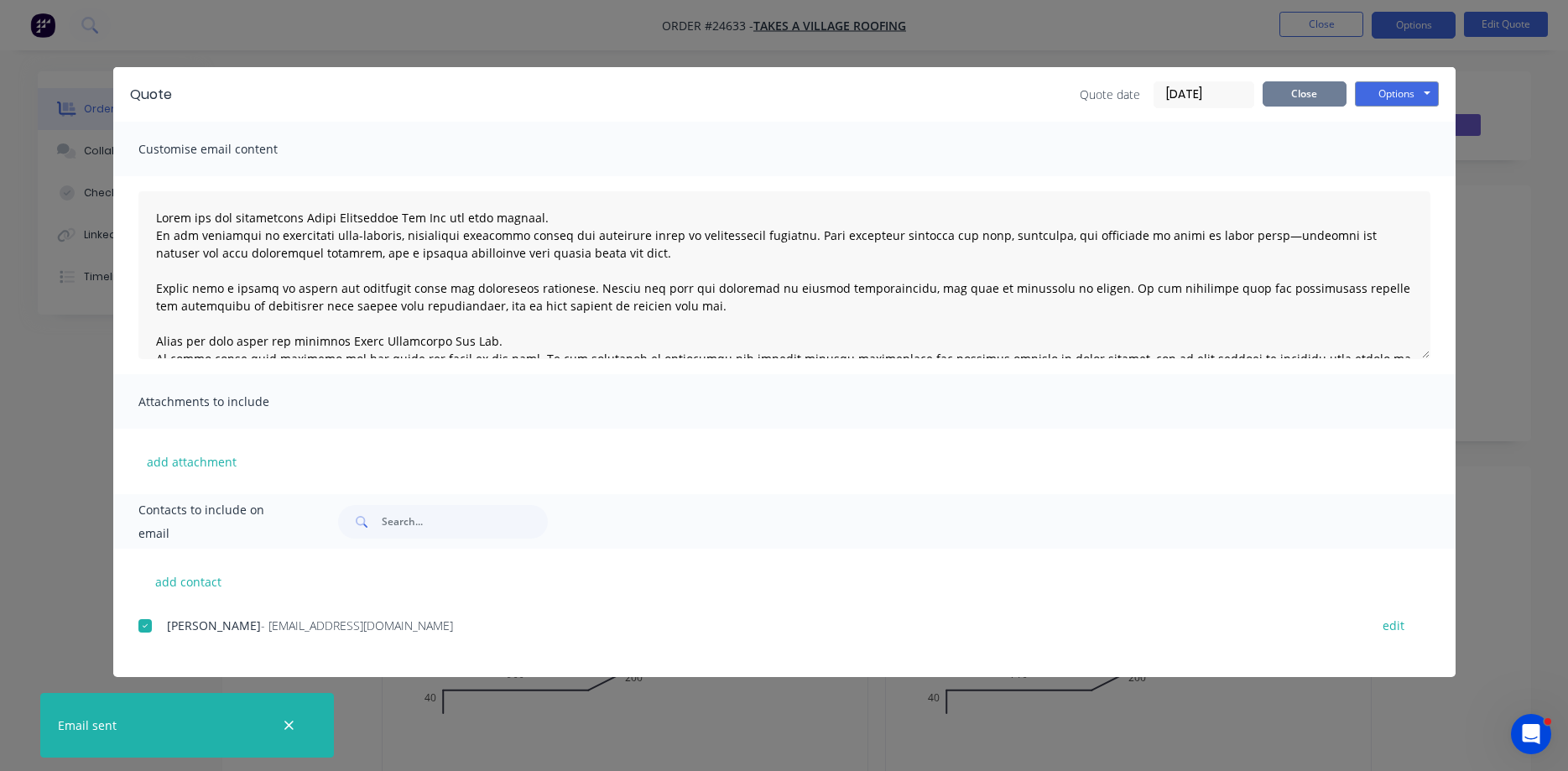
click at [1198, 94] on button "Close" at bounding box center [1304, 94] width 84 height 25
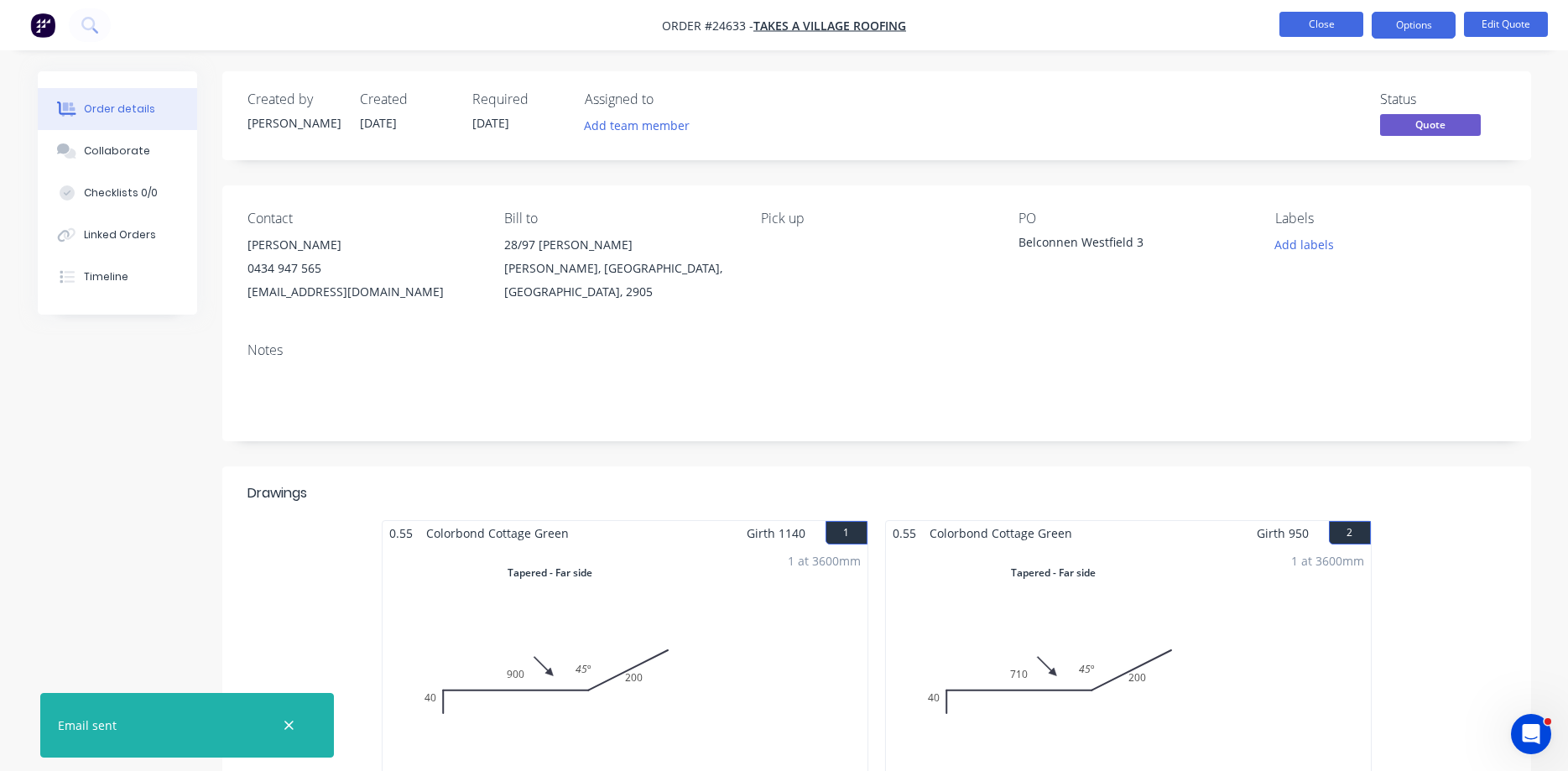
click at [1198, 23] on button "Close" at bounding box center [1321, 24] width 84 height 25
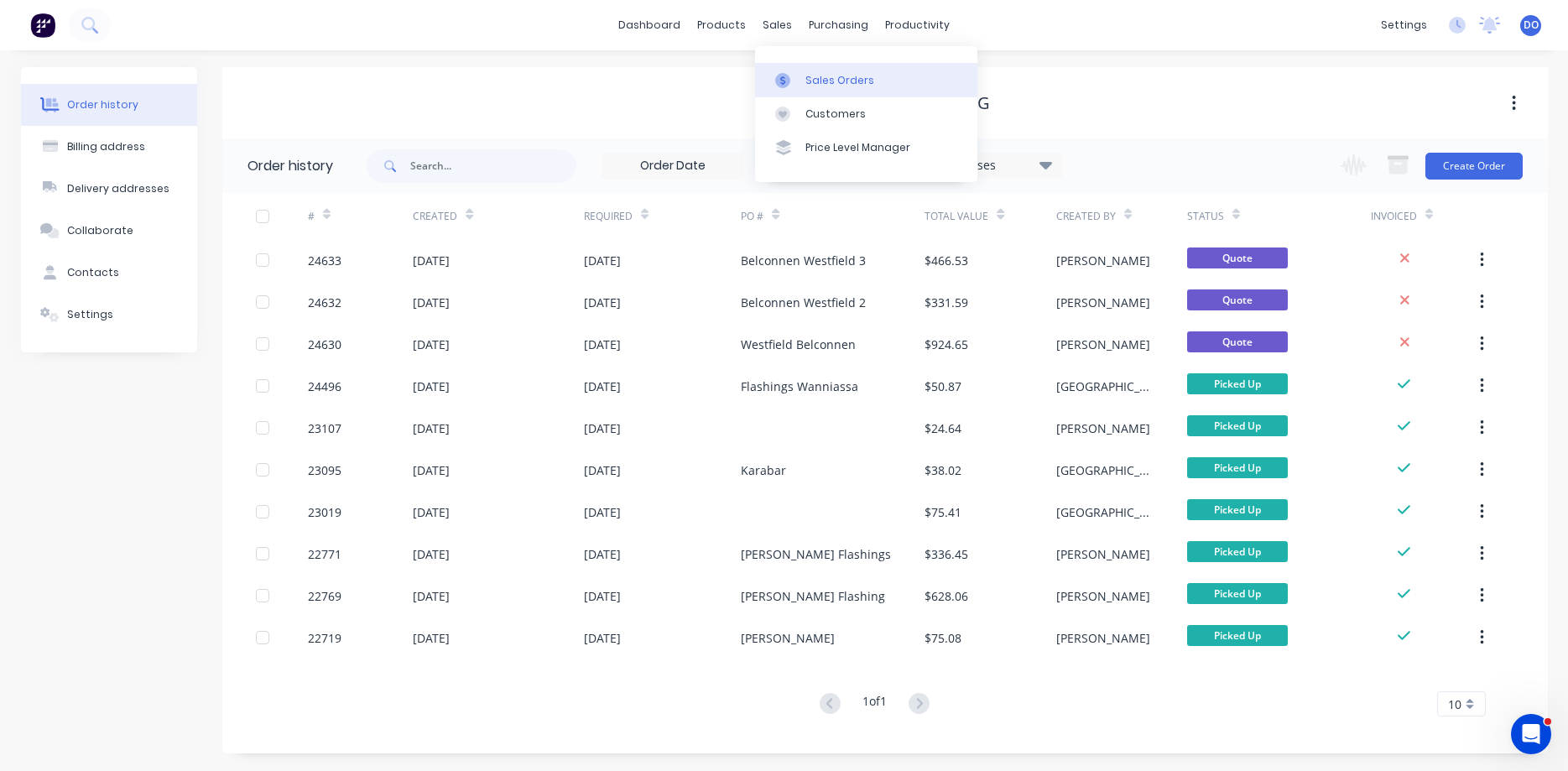
click at [833, 72] on link "Sales Orders" at bounding box center [866, 80] width 222 height 33
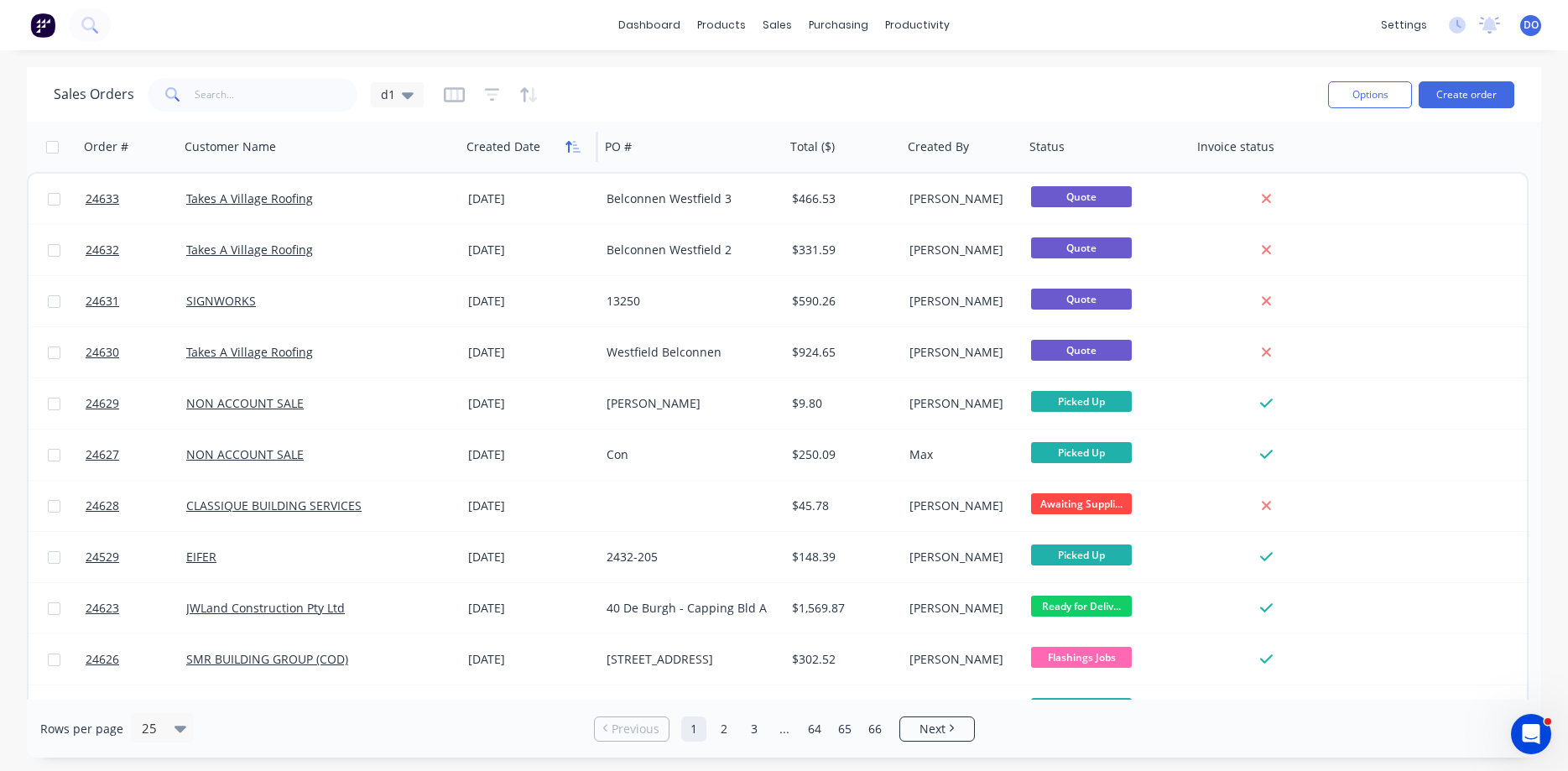
click at [568, 152] on icon "button" at bounding box center [573, 147] width 15 height 13
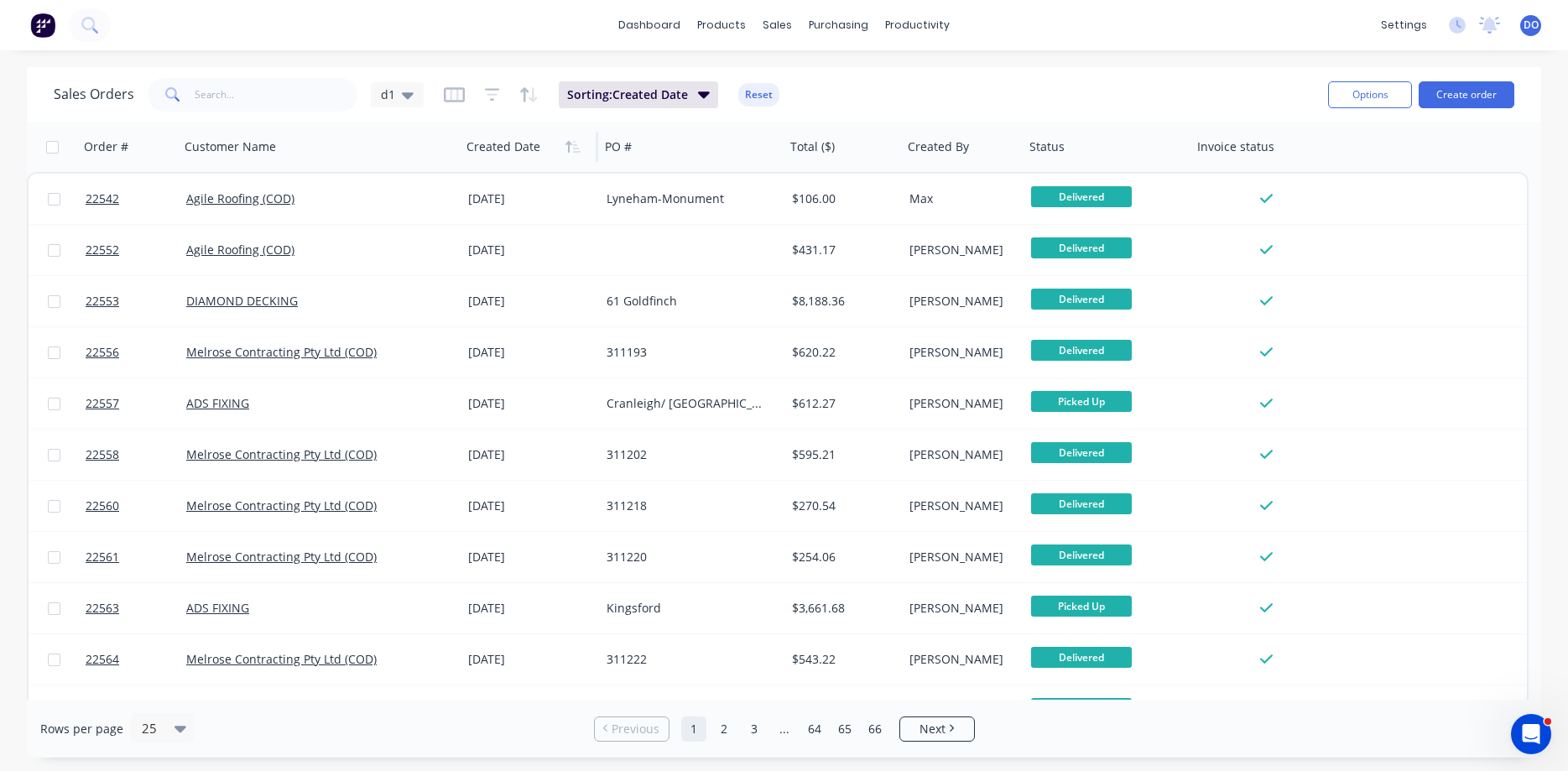
click at [568, 152] on icon "button" at bounding box center [573, 147] width 15 height 13
